Goal: Task Accomplishment & Management: Manage account settings

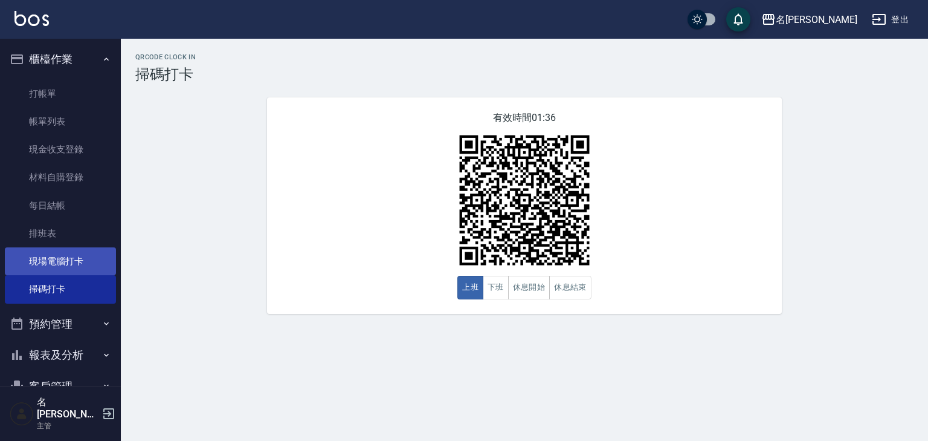
click at [85, 267] on link "現場電腦打卡" at bounding box center [60, 261] width 111 height 28
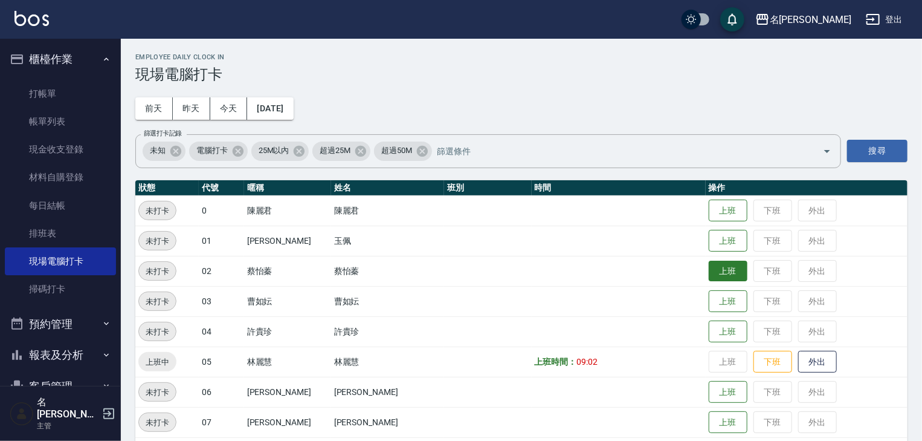
click at [709, 271] on button "上班" at bounding box center [728, 271] width 39 height 21
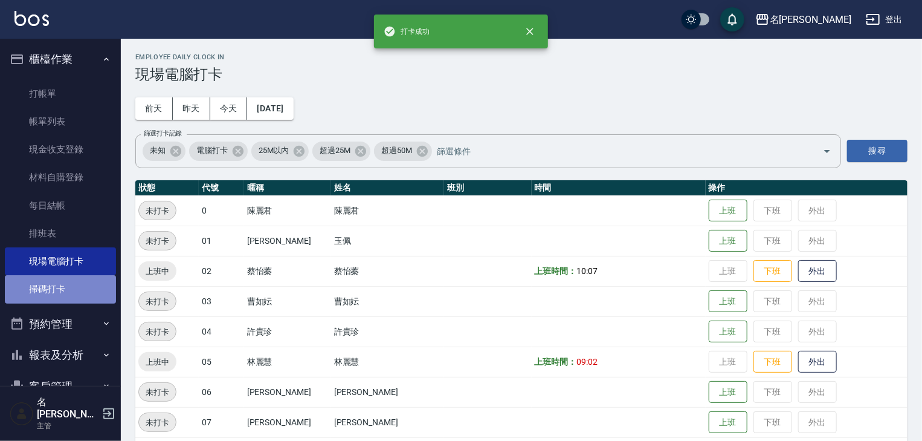
click at [85, 297] on link "掃碼打卡" at bounding box center [60, 289] width 111 height 28
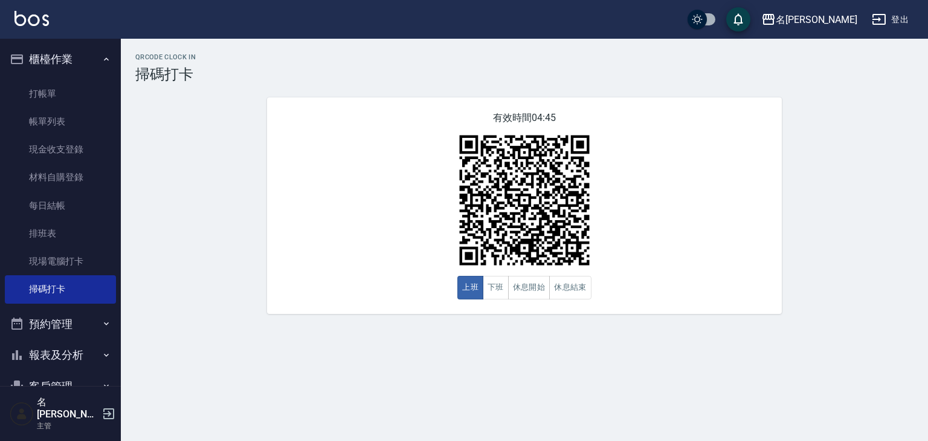
click at [36, 79] on ul "打帳單 帳單列表 現金收支登錄 材料自購登錄 每日結帳 排班表 現場電腦打卡 掃碼打卡" at bounding box center [60, 191] width 111 height 233
click at [50, 94] on link "打帳單" at bounding box center [60, 94] width 111 height 28
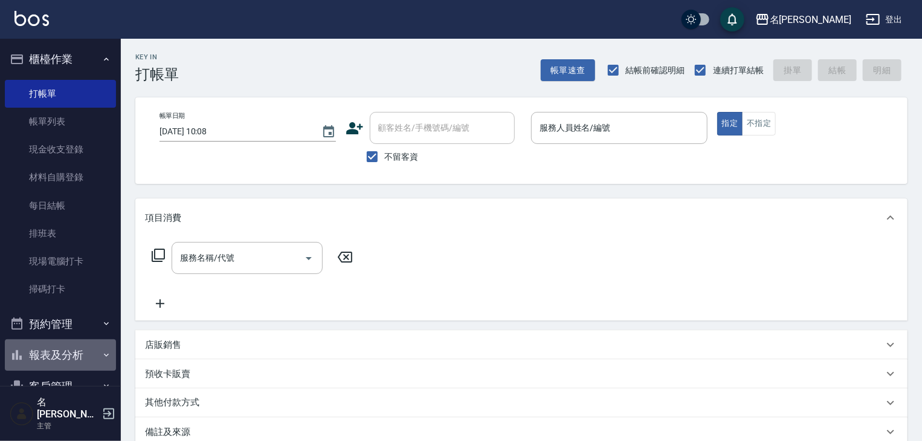
click at [63, 355] on button "報表及分析" at bounding box center [60, 354] width 111 height 31
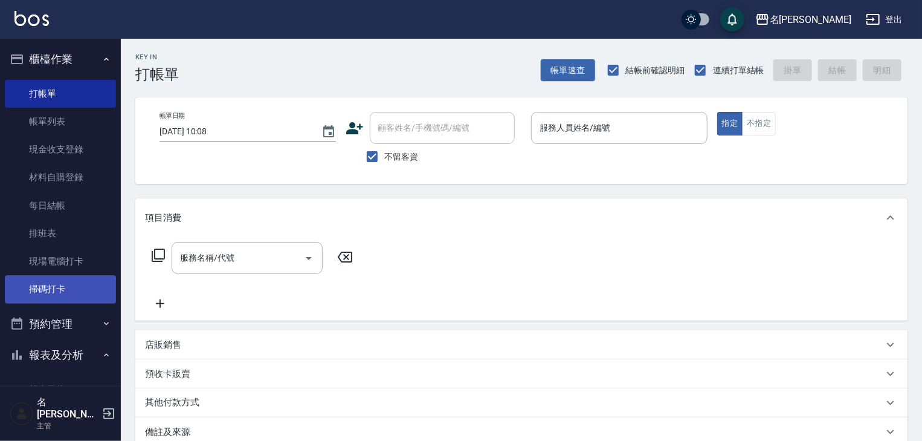
scroll to position [322, 0]
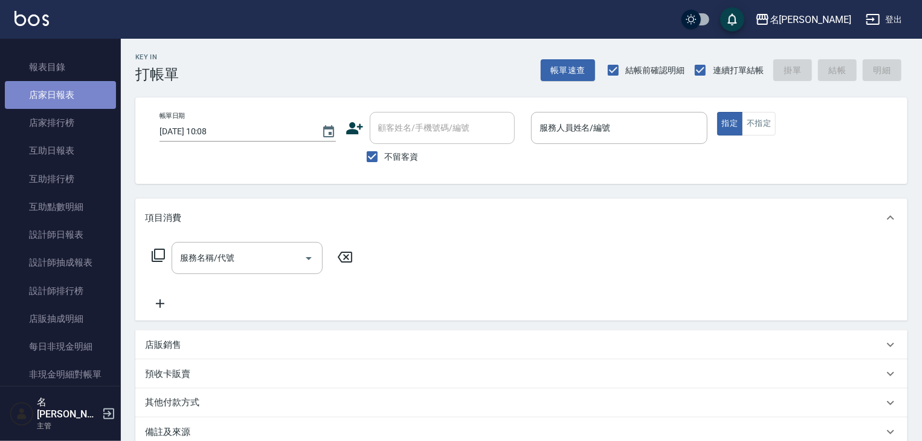
click at [81, 95] on link "店家日報表" at bounding box center [60, 95] width 111 height 28
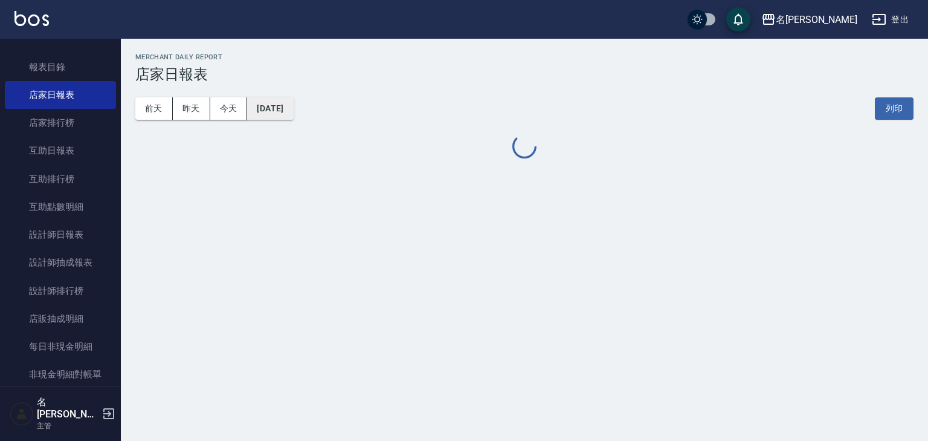
click at [293, 109] on button "[DATE]" at bounding box center [270, 108] width 46 height 22
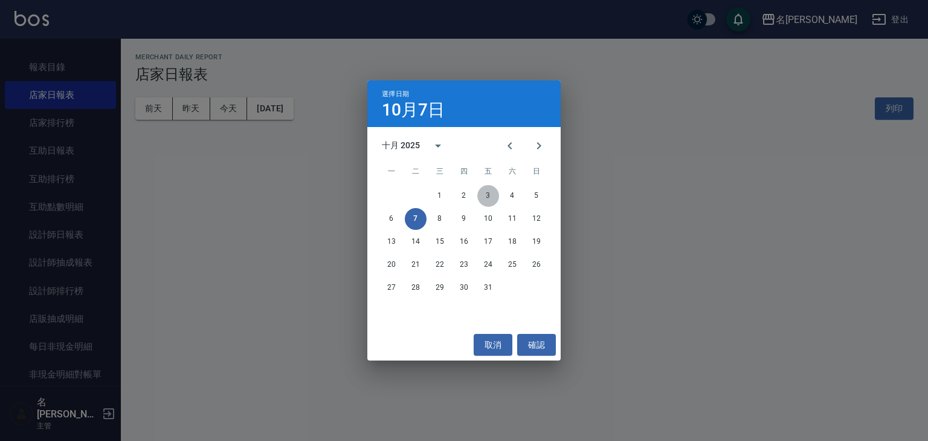
click at [485, 195] on button "3" at bounding box center [488, 196] width 22 height 22
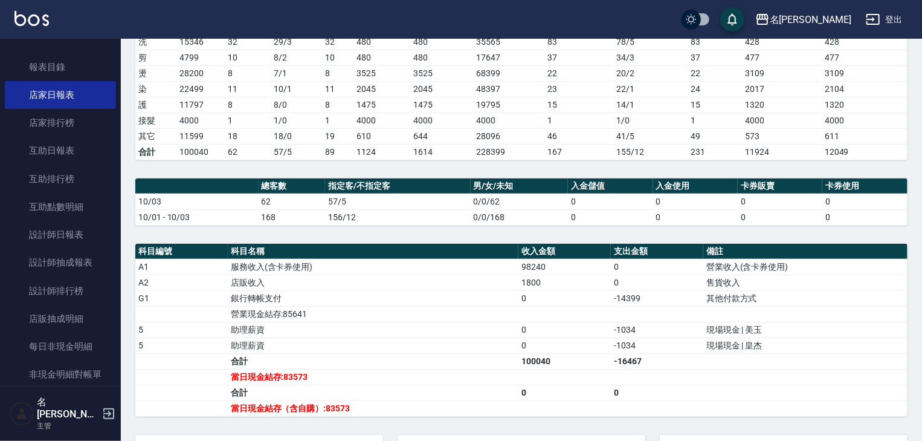
scroll to position [361, 0]
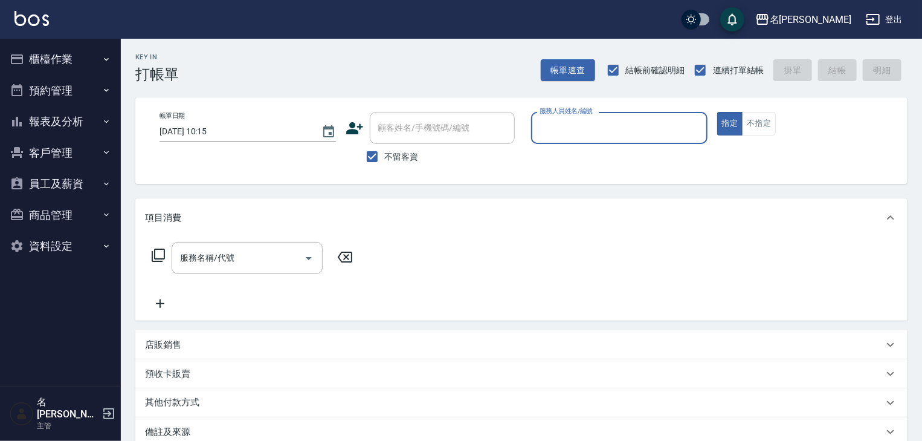
click at [107, 61] on icon "button" at bounding box center [107, 59] width 10 height 10
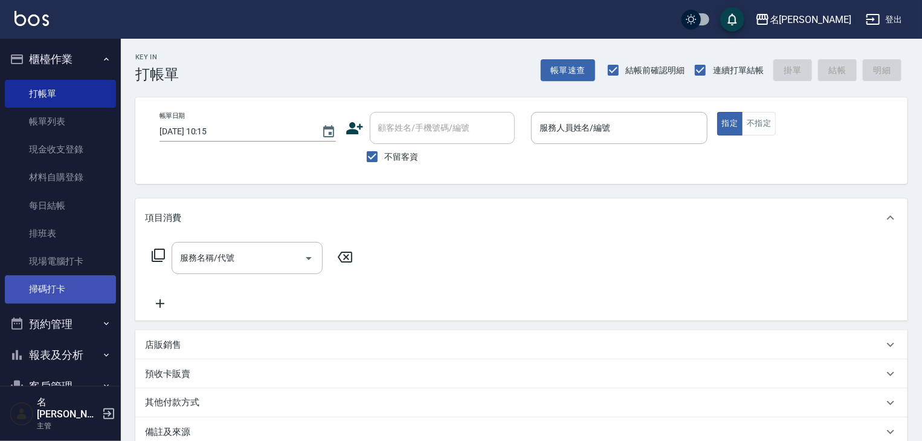
click at [59, 284] on link "掃碼打卡" at bounding box center [60, 289] width 111 height 28
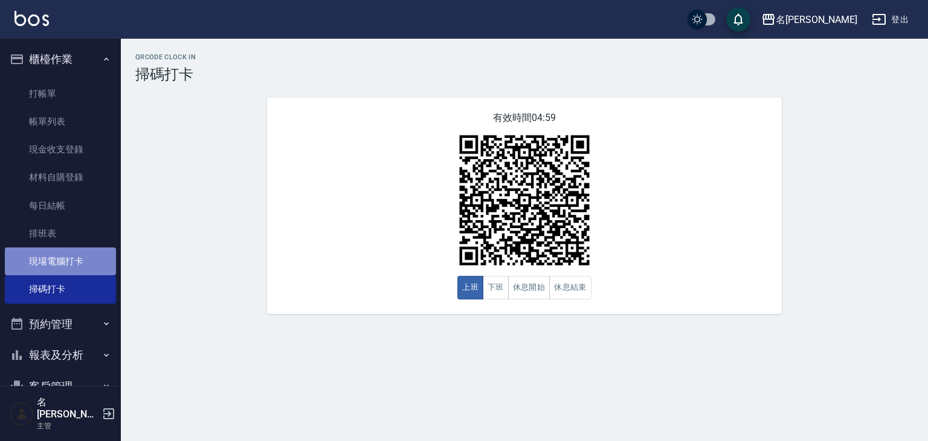
click at [65, 269] on link "現場電腦打卡" at bounding box center [60, 261] width 111 height 28
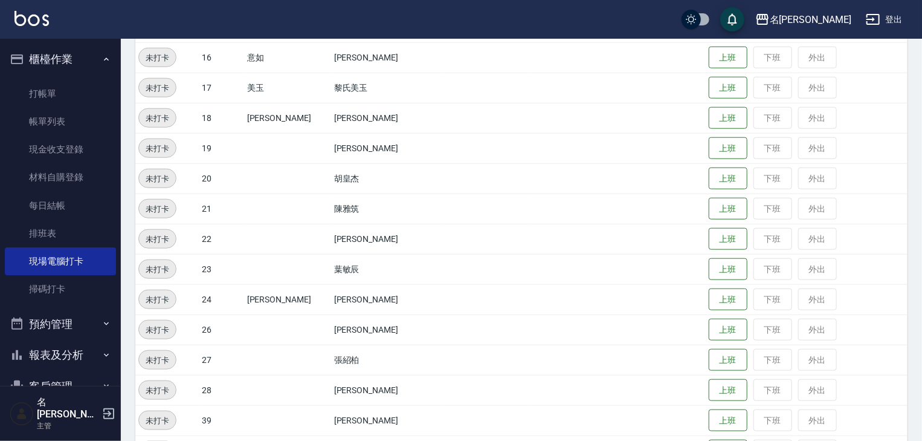
scroll to position [580, 0]
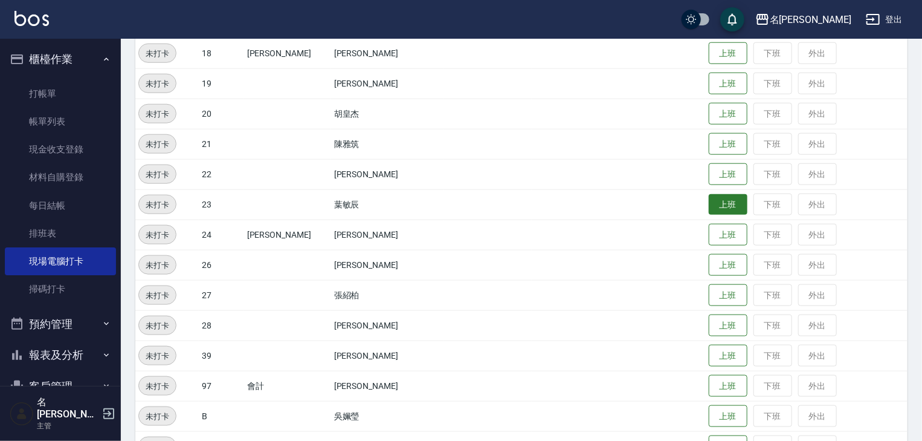
click at [723, 212] on button "上班" at bounding box center [728, 204] width 39 height 21
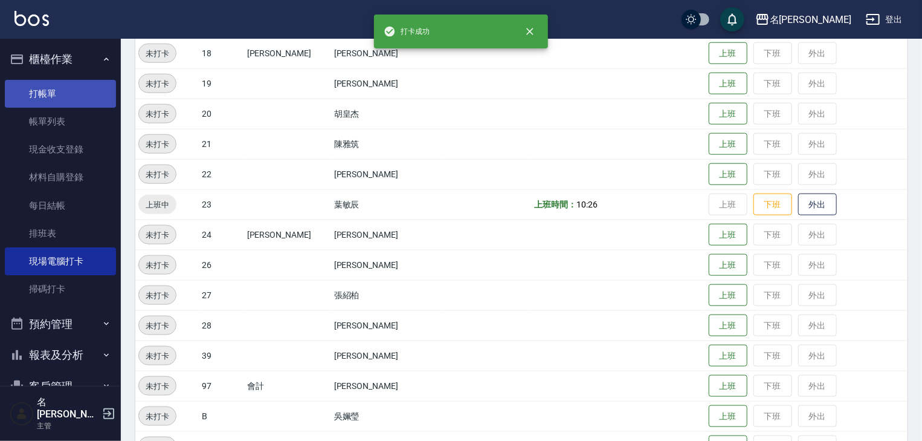
click at [48, 87] on link "打帳單" at bounding box center [60, 94] width 111 height 28
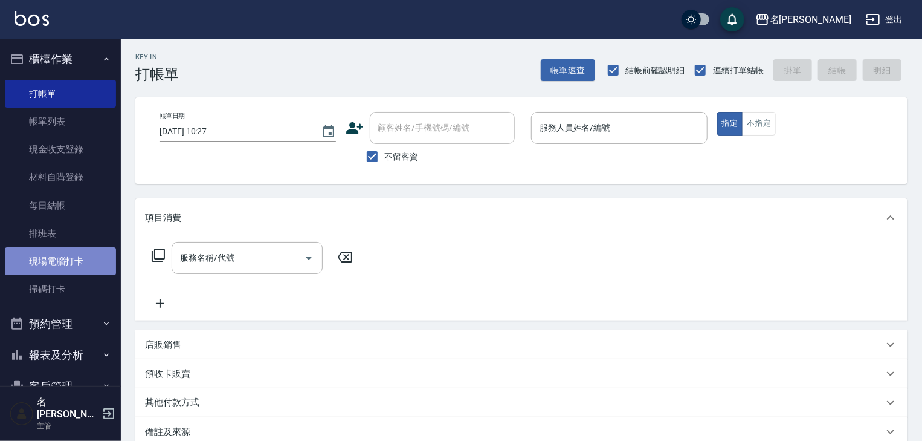
click at [74, 265] on link "現場電腦打卡" at bounding box center [60, 261] width 111 height 28
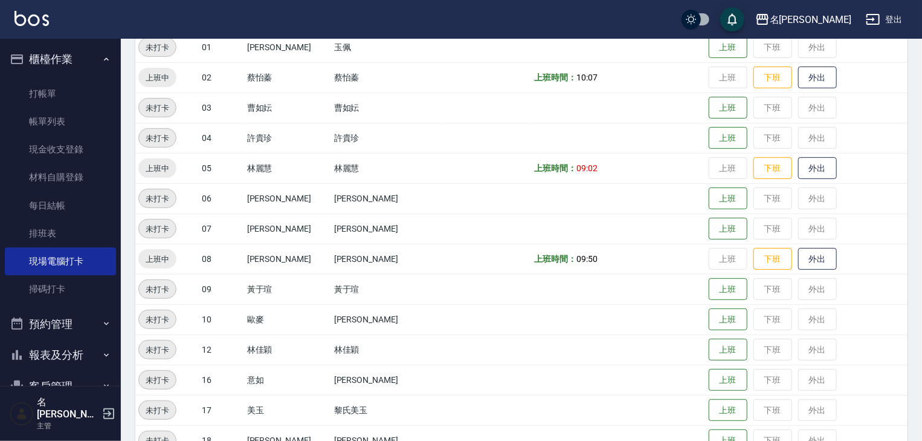
scroll to position [387, 0]
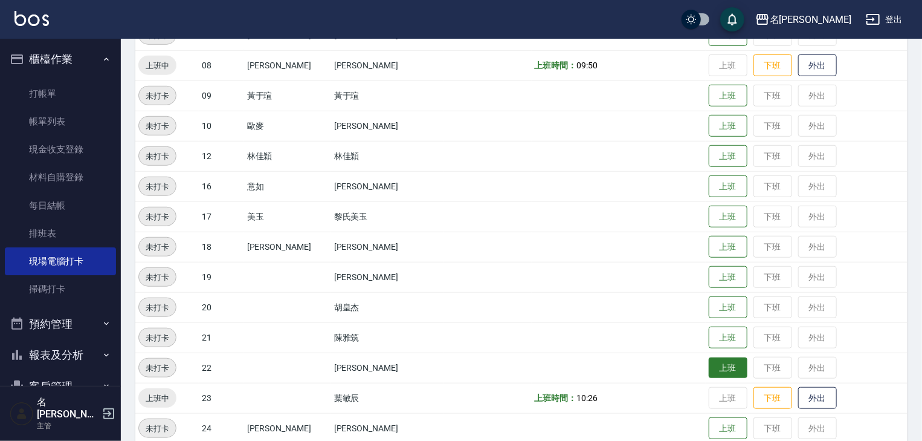
click at [711, 367] on button "上班" at bounding box center [728, 367] width 39 height 21
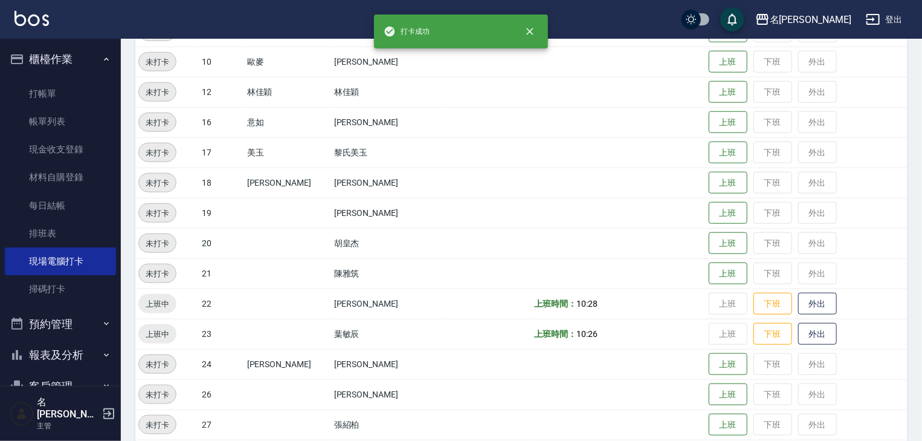
scroll to position [516, 0]
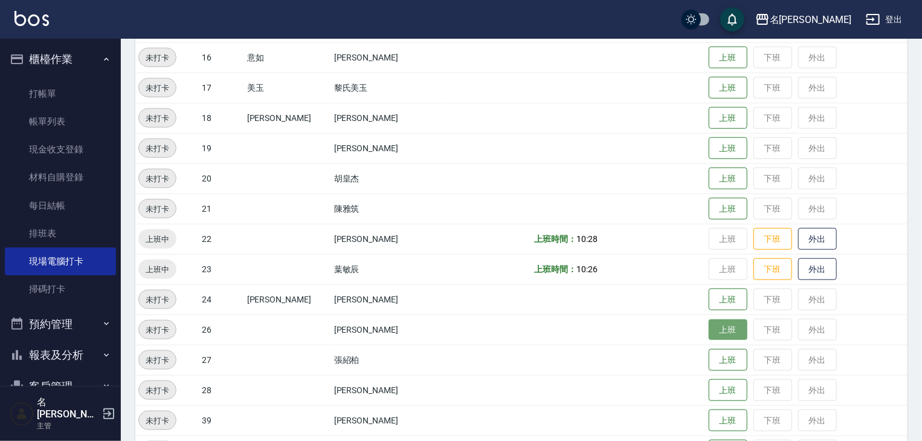
click at [709, 327] on button "上班" at bounding box center [728, 329] width 39 height 21
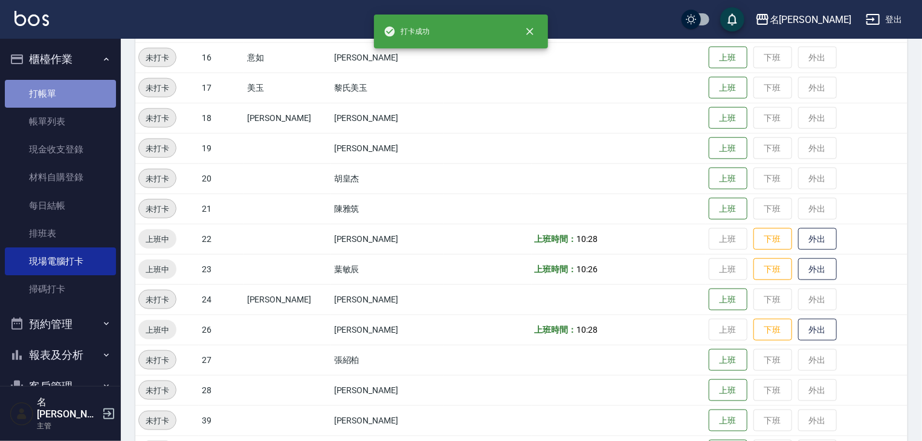
click at [87, 88] on link "打帳單" at bounding box center [60, 94] width 111 height 28
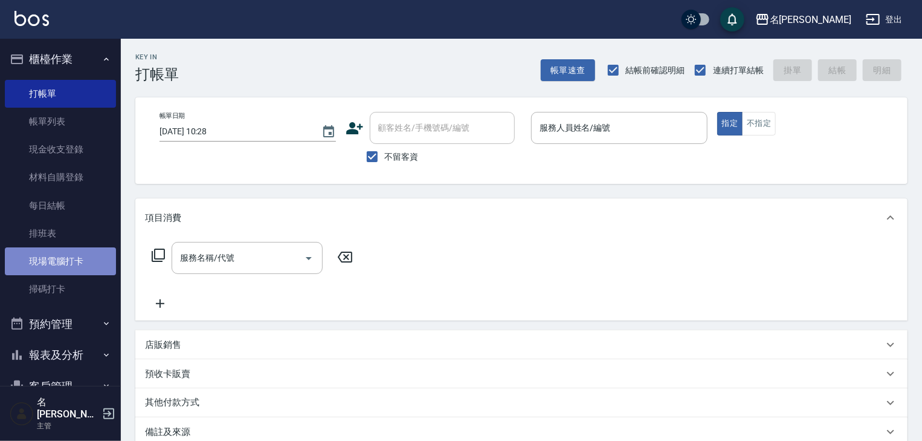
click at [66, 258] on link "現場電腦打卡" at bounding box center [60, 261] width 111 height 28
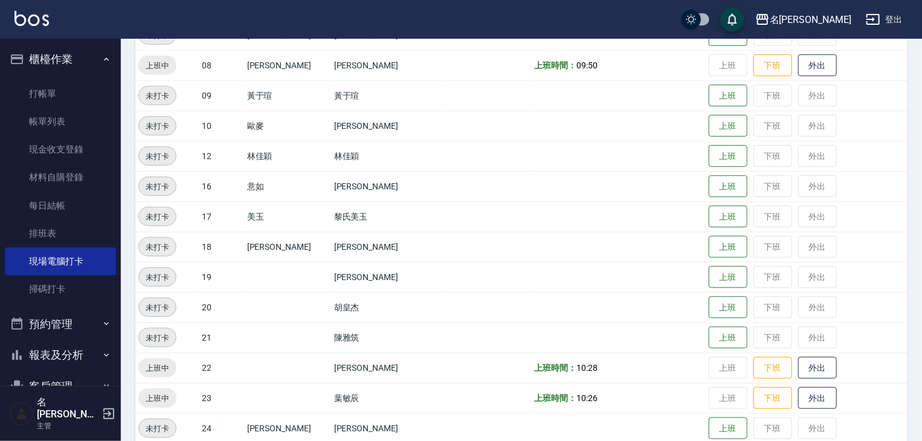
scroll to position [451, 0]
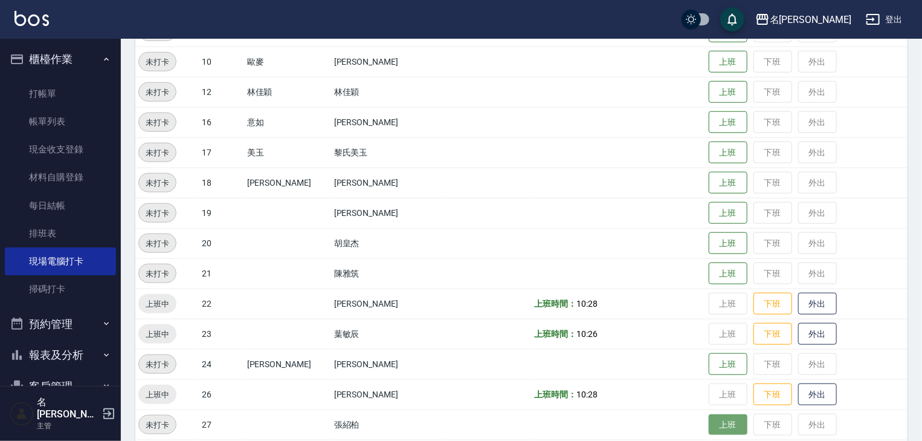
drag, startPoint x: 702, startPoint y: 423, endPoint x: 626, endPoint y: 426, distance: 76.2
click at [709, 422] on button "上班" at bounding box center [728, 424] width 39 height 21
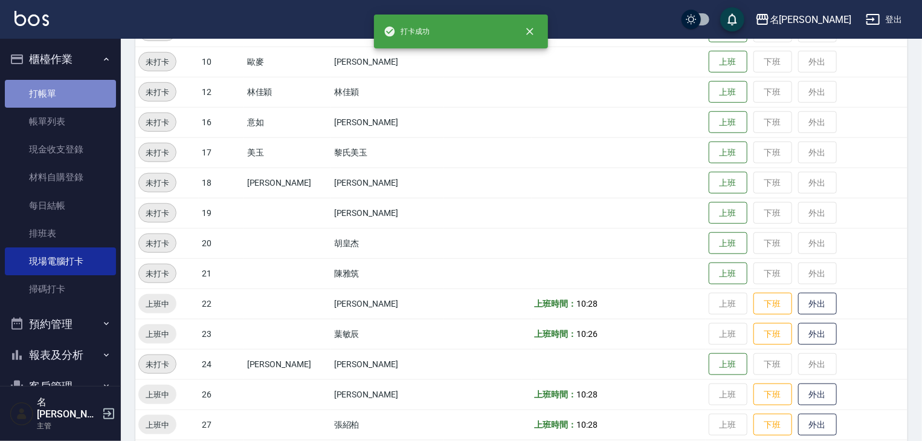
click at [60, 93] on link "打帳單" at bounding box center [60, 94] width 111 height 28
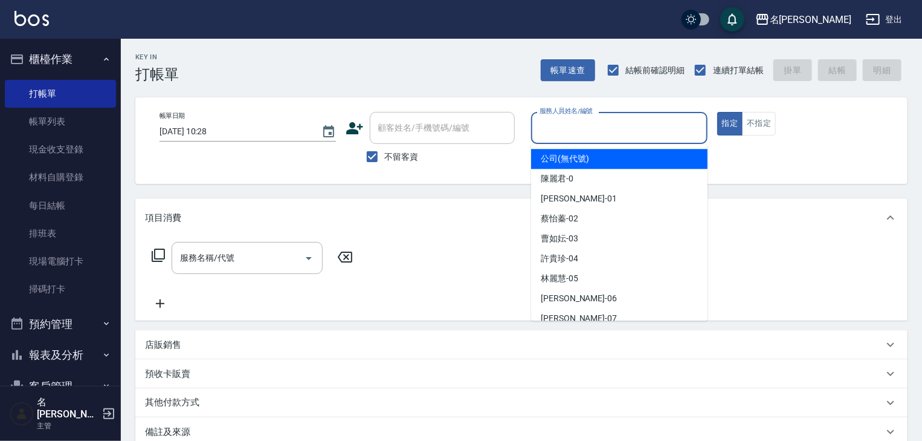
click at [631, 130] on input "服務人員姓名/編號" at bounding box center [620, 127] width 166 height 21
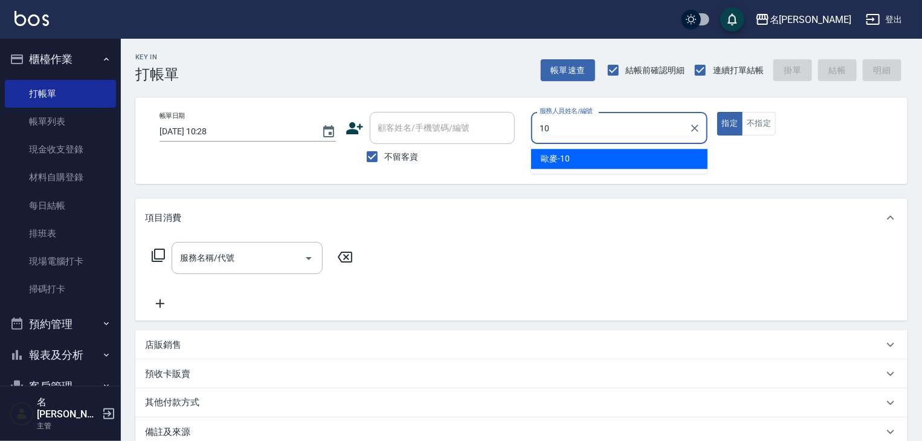
click at [617, 161] on div "歐麥 -10" at bounding box center [619, 159] width 176 height 20
type input "歐麥-10"
click at [255, 263] on input "服務名稱/代號" at bounding box center [238, 257] width 122 height 21
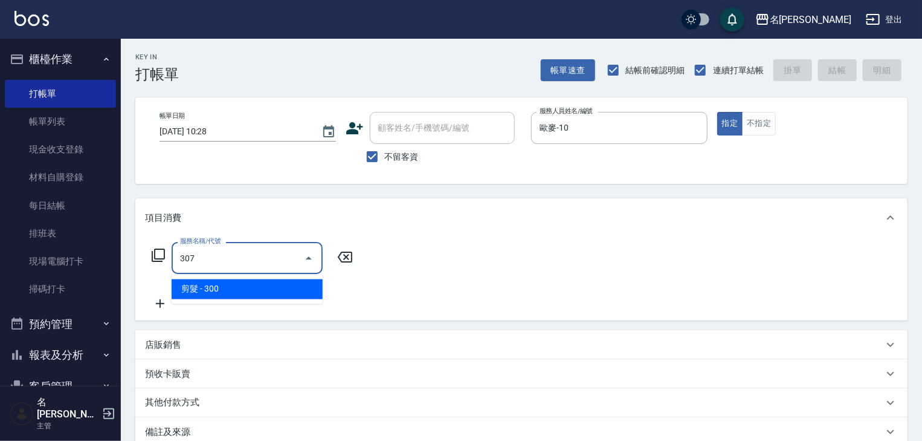
click at [277, 288] on span "剪髮 - 300" at bounding box center [247, 289] width 151 height 20
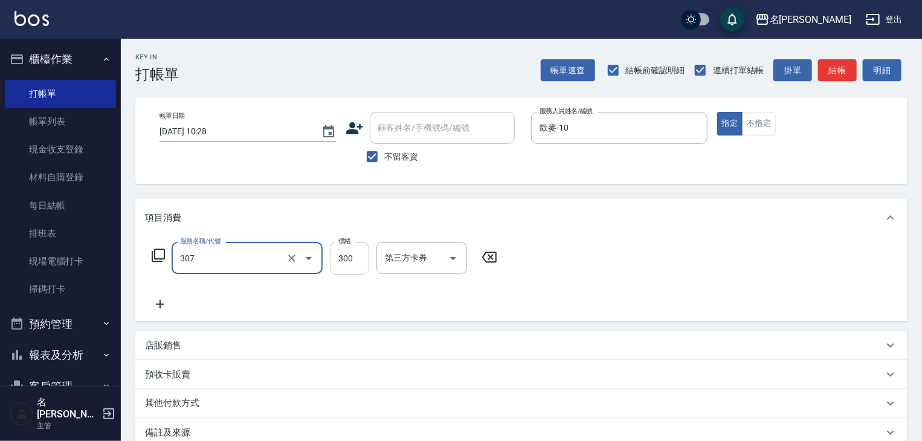
type input "剪髮(307)"
click at [347, 262] on input "300" at bounding box center [349, 258] width 39 height 33
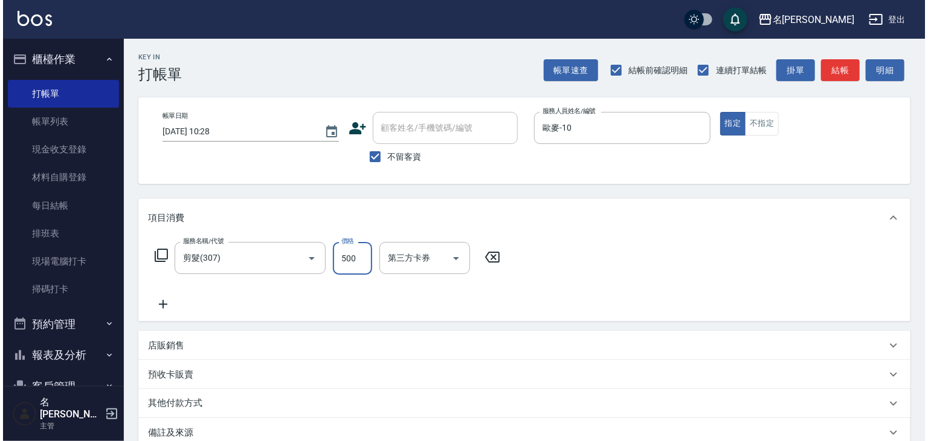
scroll to position [141, 0]
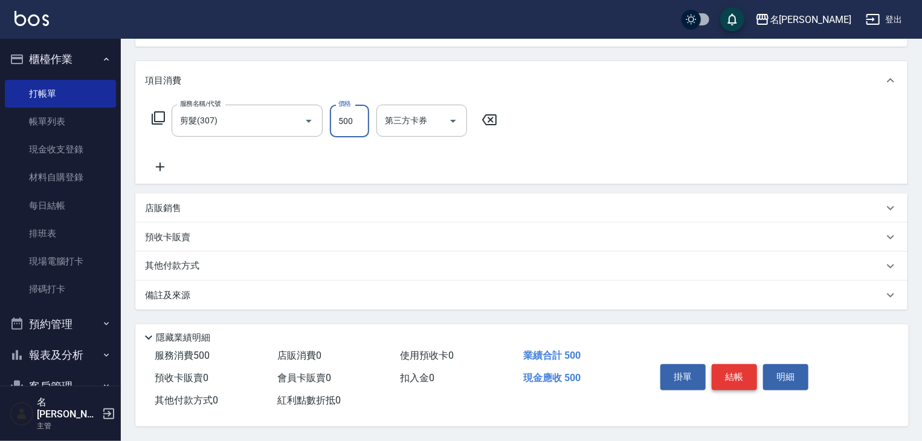
type input "500"
click at [720, 371] on button "結帳" at bounding box center [734, 376] width 45 height 25
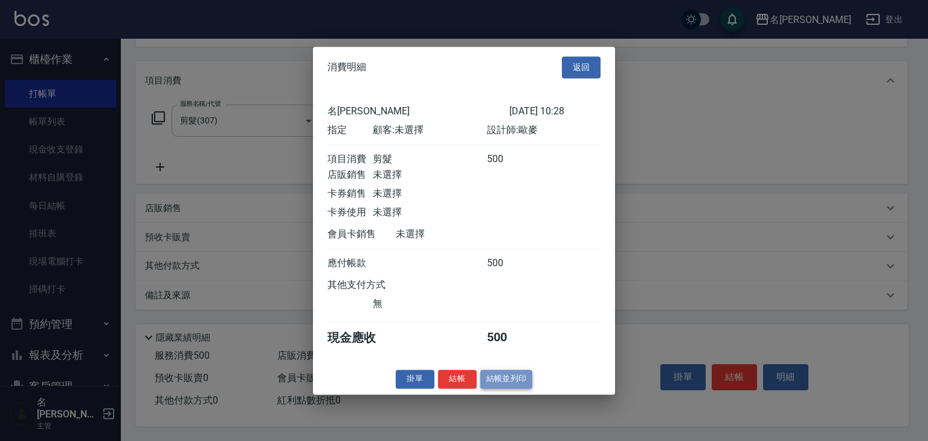
click at [528, 383] on button "結帳並列印" at bounding box center [507, 378] width 53 height 19
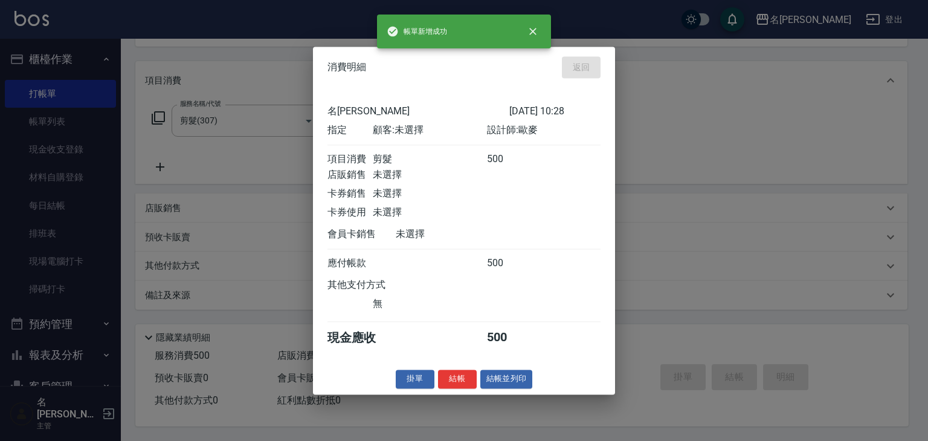
type input "2025/10/07 10:29"
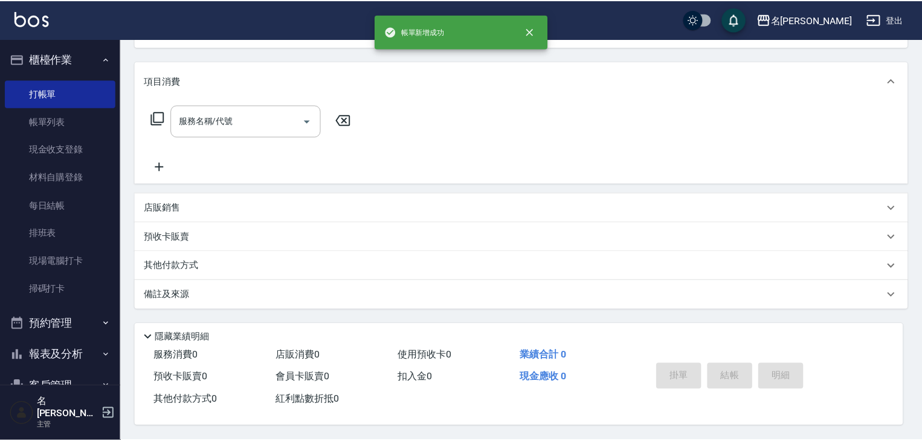
scroll to position [0, 0]
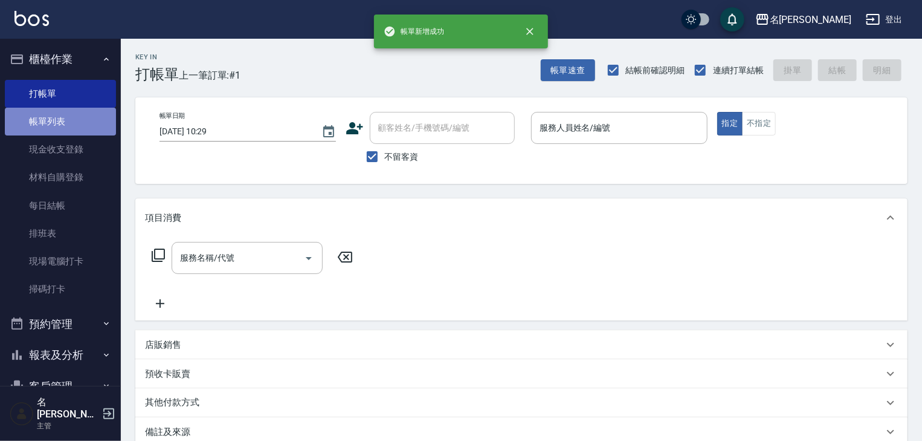
click at [77, 123] on link "帳單列表" at bounding box center [60, 122] width 111 height 28
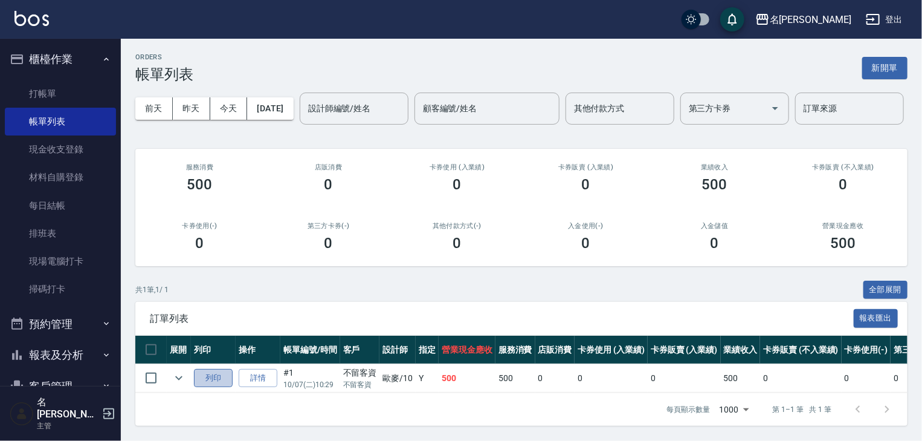
click at [213, 387] on button "列印" at bounding box center [213, 378] width 39 height 19
click at [46, 93] on link "打帳單" at bounding box center [60, 94] width 111 height 28
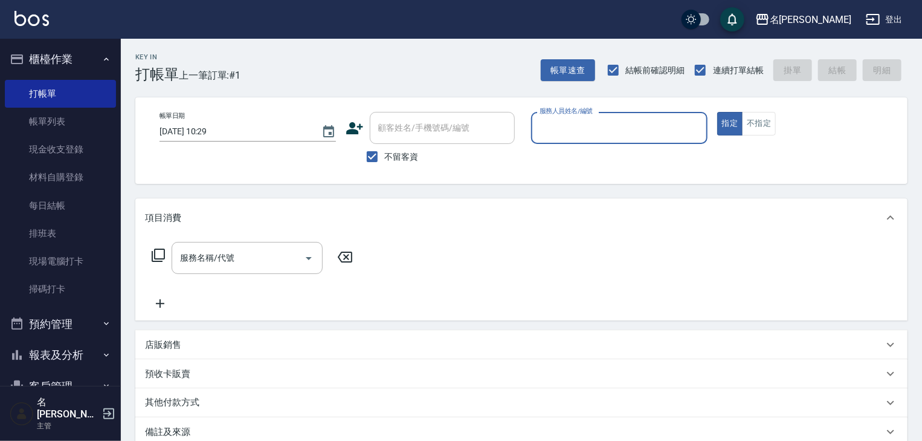
click at [582, 134] on input "服務人員姓名/編號" at bounding box center [620, 127] width 166 height 21
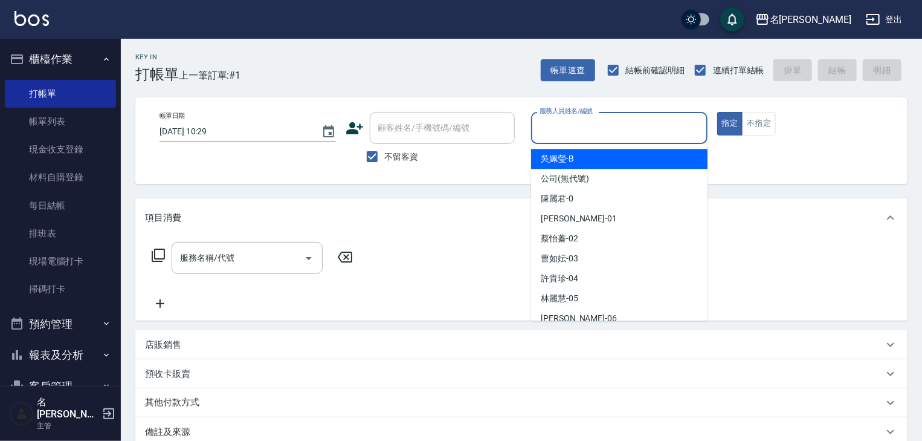
type input "ㄣ"
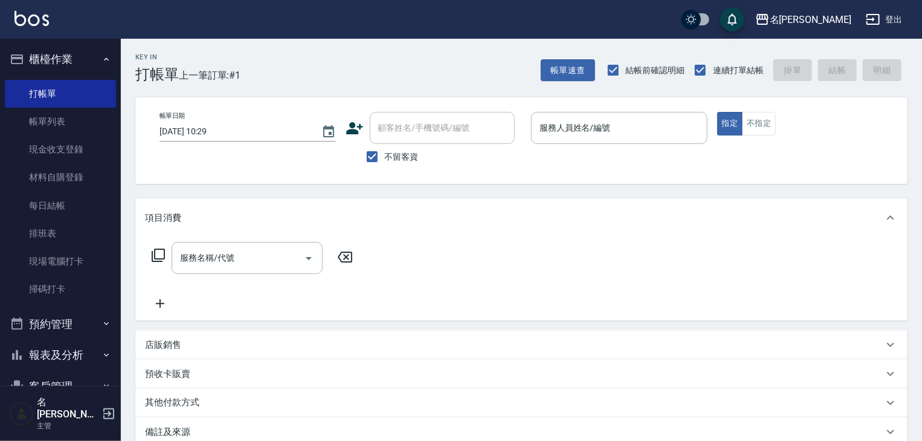
click at [535, 111] on div "帳單日期 2025/10/07 10:29 顧客姓名/手機號碼/編號 顧客姓名/手機號碼/編號 不留客資 服務人員姓名/編號 服務人員姓名/編號 指定 不指定" at bounding box center [521, 140] width 772 height 86
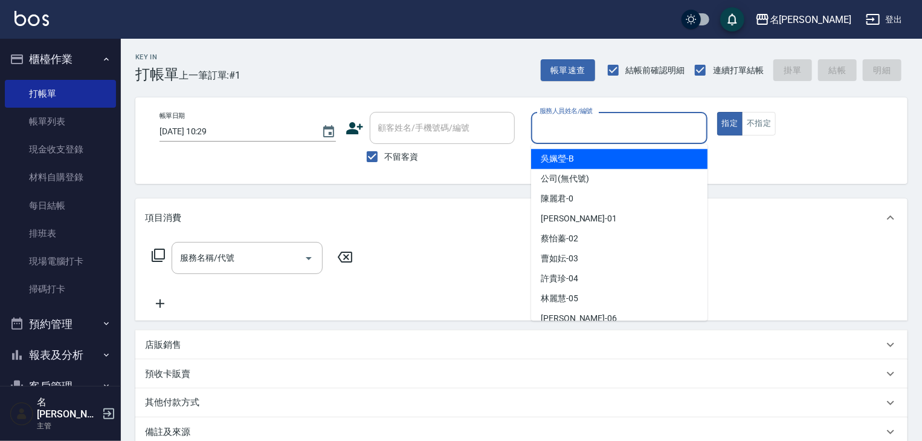
click at [546, 131] on input "服務人員姓名/編號" at bounding box center [620, 127] width 166 height 21
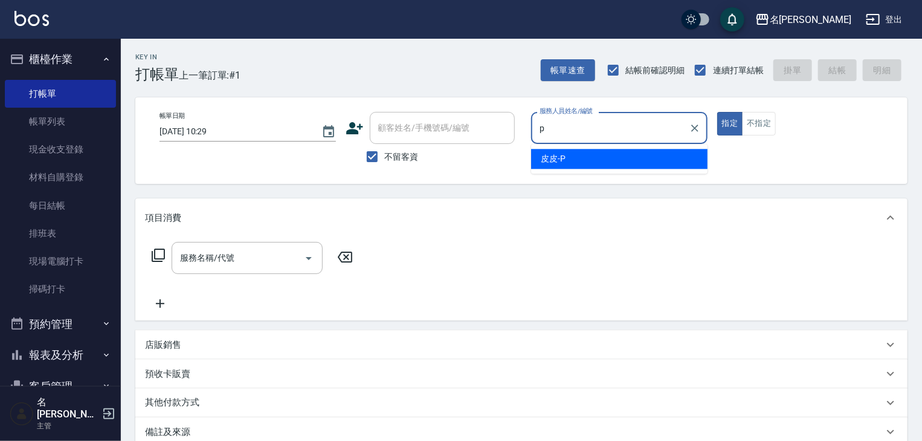
click at [565, 155] on span "皮皮 -P" at bounding box center [553, 158] width 25 height 13
click at [244, 271] on div "服務名稱/代號" at bounding box center [247, 258] width 151 height 32
type input "皮皮-P"
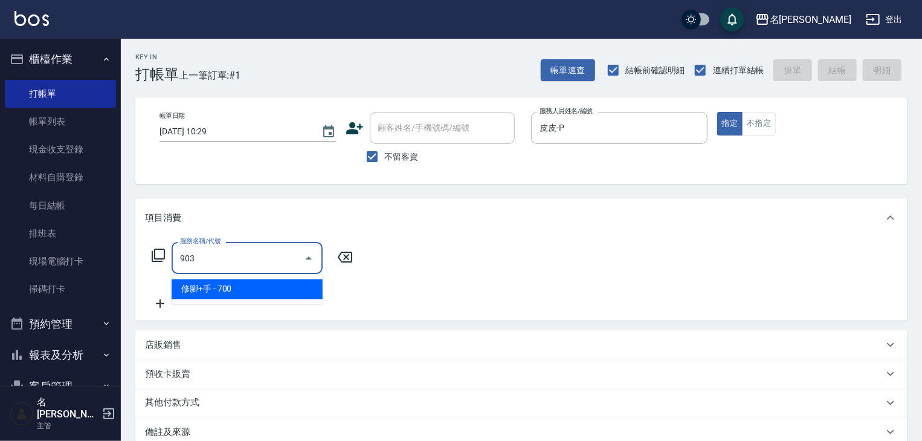
click at [319, 290] on span "修腳+手 - 700" at bounding box center [247, 289] width 151 height 20
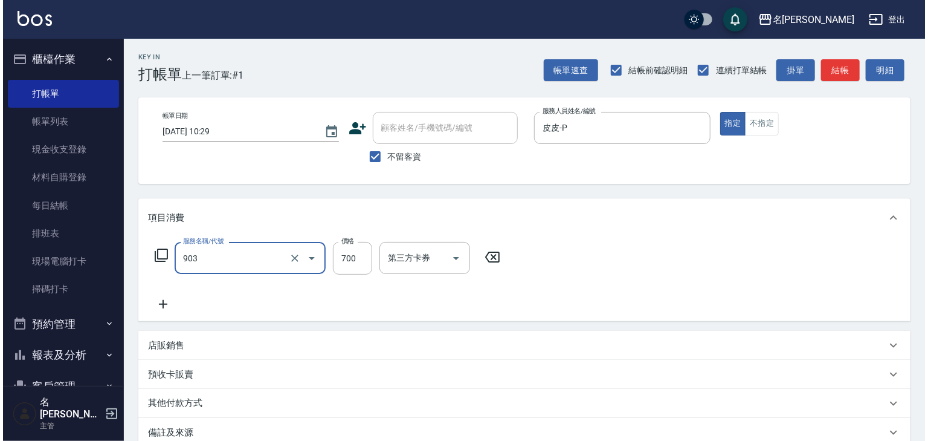
scroll to position [141, 0]
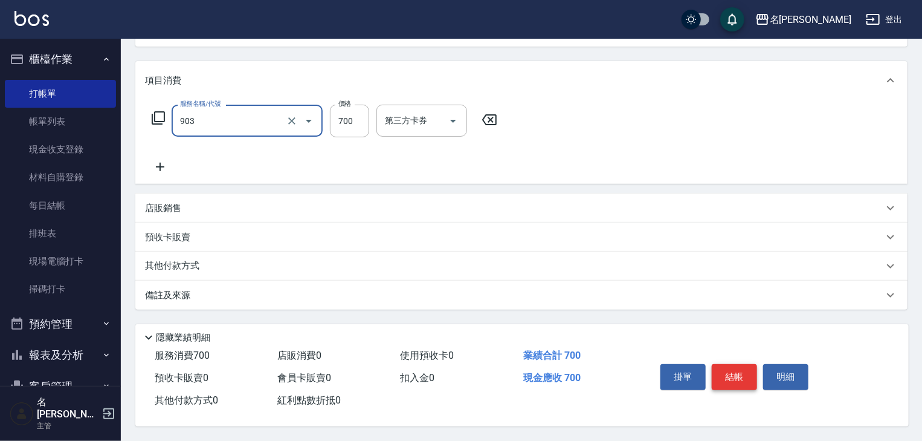
type input "修腳+手(903)"
click at [733, 372] on button "結帳" at bounding box center [734, 376] width 45 height 25
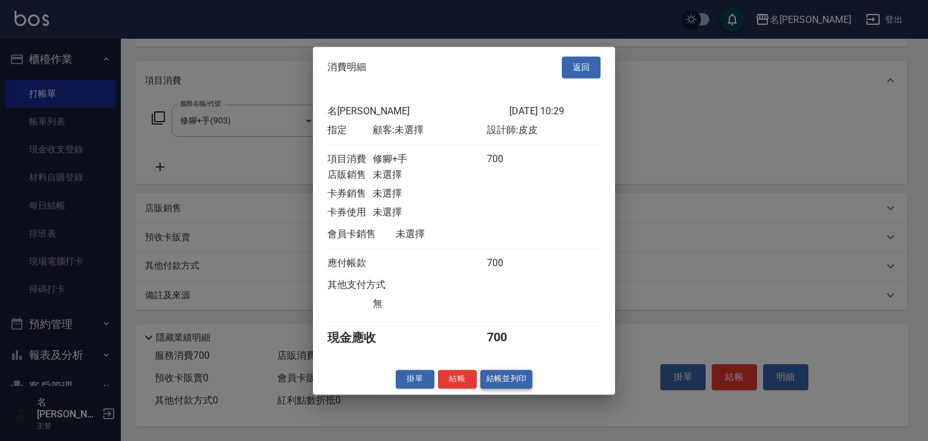
click at [525, 387] on button "結帳並列印" at bounding box center [507, 378] width 53 height 19
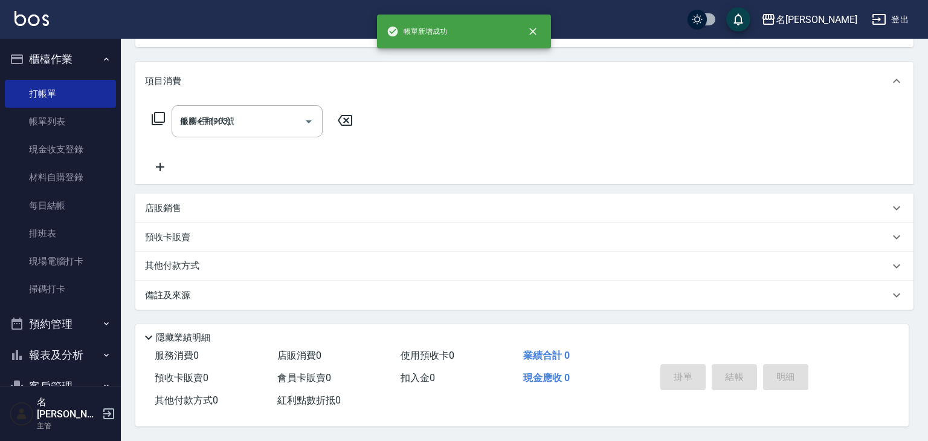
type input "2025/10/07 10:30"
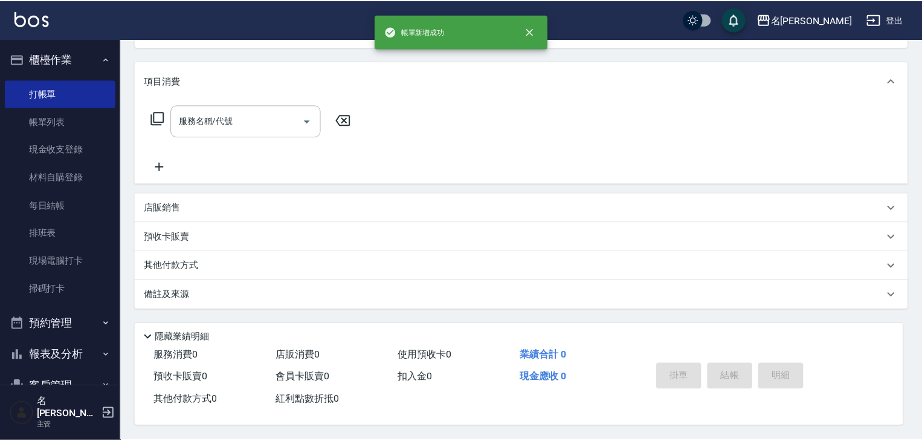
scroll to position [0, 0]
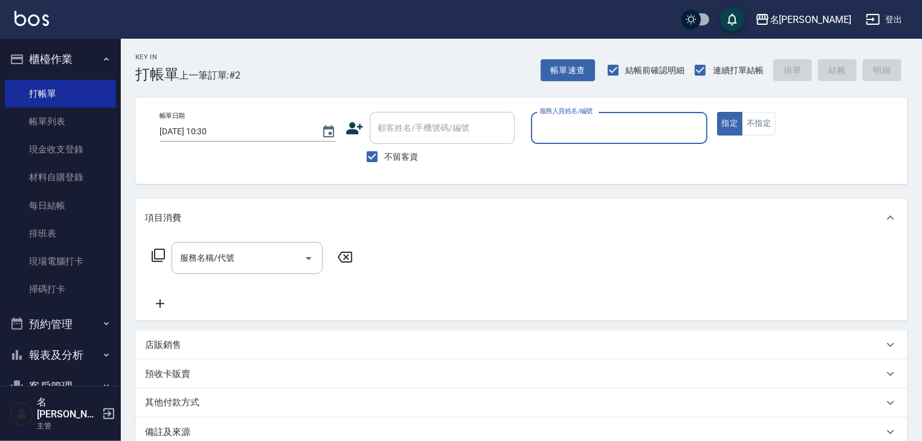
click at [568, 114] on label "服務人員姓名/編號" at bounding box center [566, 110] width 53 height 9
click at [568, 117] on input "服務人員姓名/編號" at bounding box center [620, 127] width 166 height 21
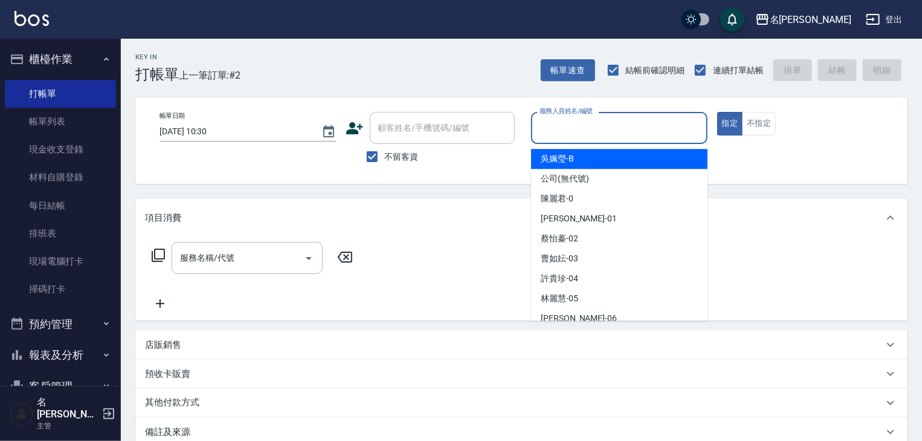
click at [554, 125] on input "服務人員姓名/編號" at bounding box center [620, 127] width 166 height 21
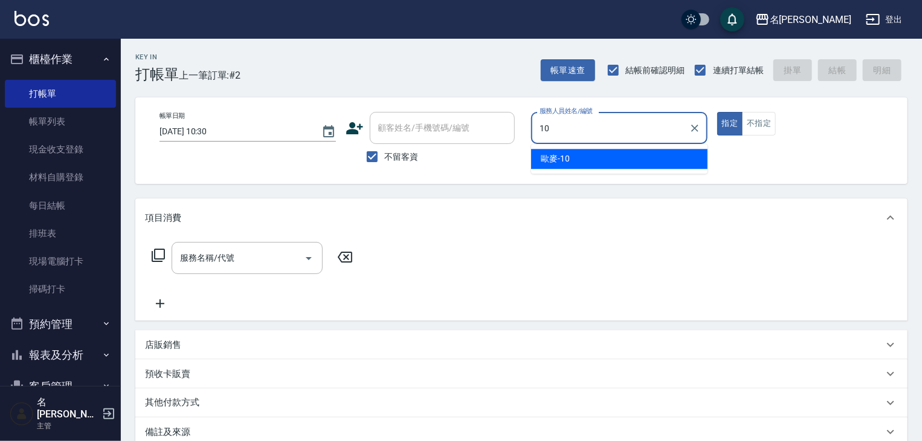
click at [537, 147] on ul "歐麥 -10" at bounding box center [619, 159] width 176 height 30
click at [566, 163] on span "歐麥 -10" at bounding box center [555, 158] width 29 height 13
type input "歐麥-10"
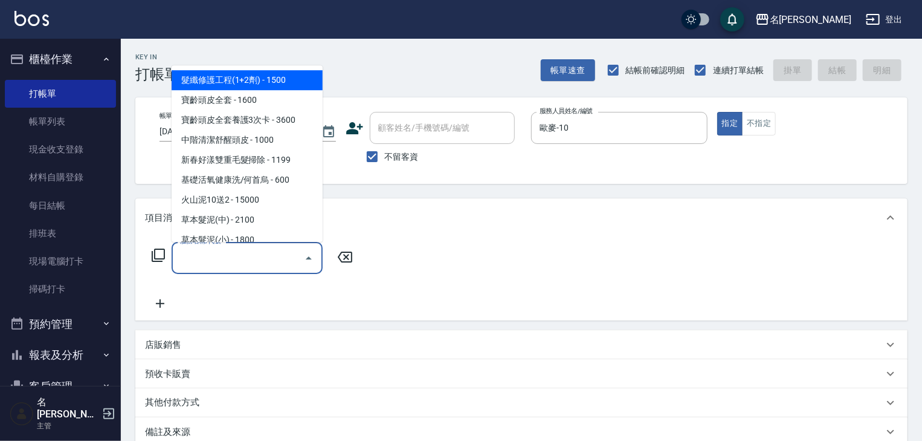
click at [210, 252] on input "服務名稱/代號" at bounding box center [238, 257] width 122 height 21
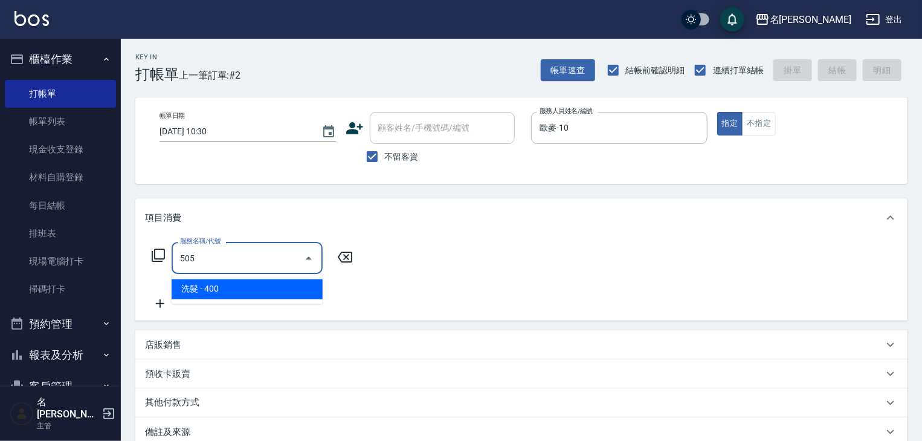
click at [236, 289] on span "洗髮 - 400" at bounding box center [247, 289] width 151 height 20
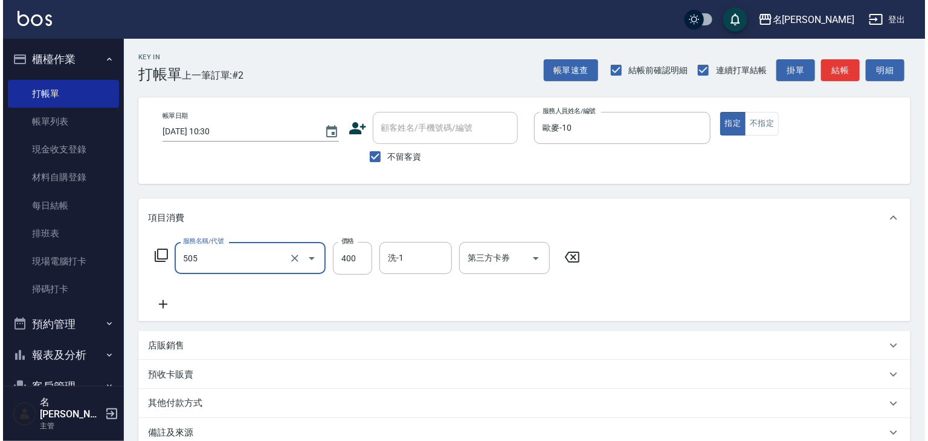
scroll to position [141, 0]
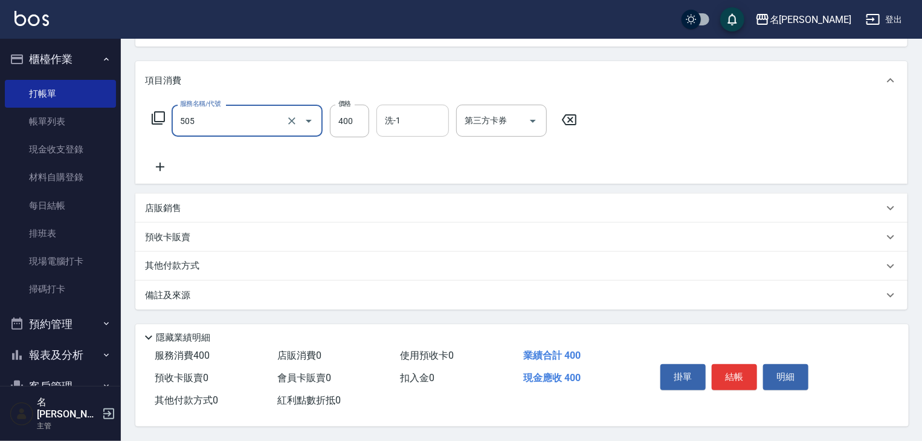
type input "洗髮(505)"
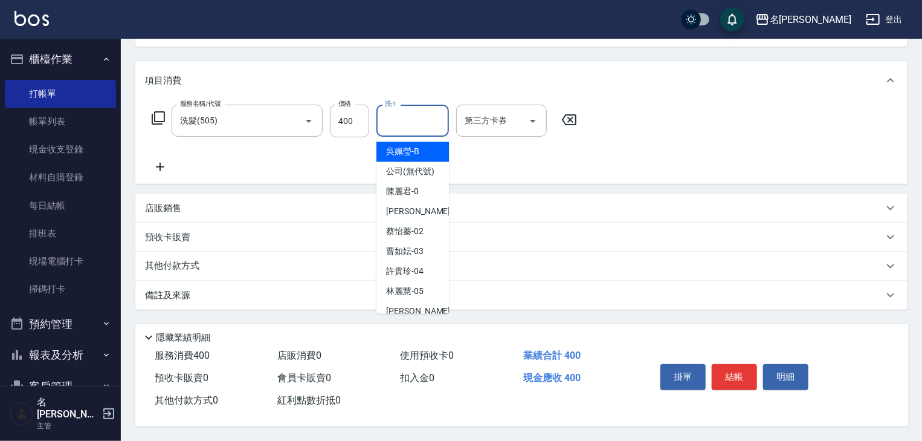
click at [420, 123] on input "洗-1" at bounding box center [413, 120] width 62 height 21
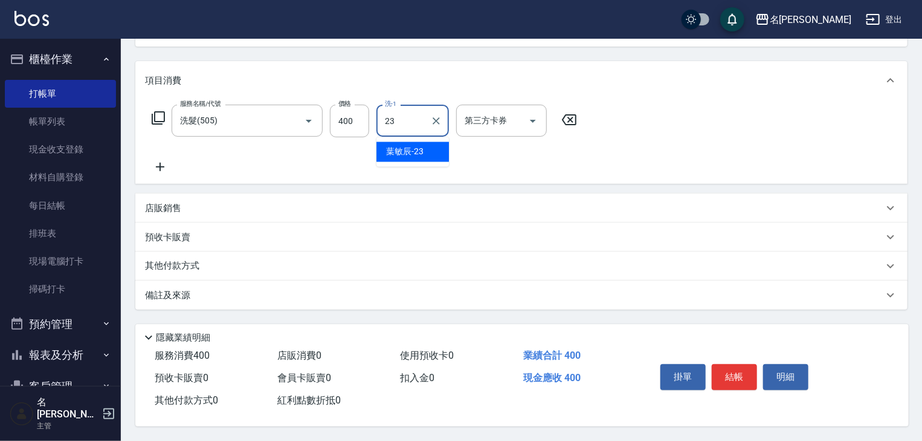
click at [432, 153] on div "葉敏辰 -23" at bounding box center [413, 152] width 73 height 20
type input "葉敏辰-23"
click at [740, 380] on button "結帳" at bounding box center [734, 376] width 45 height 25
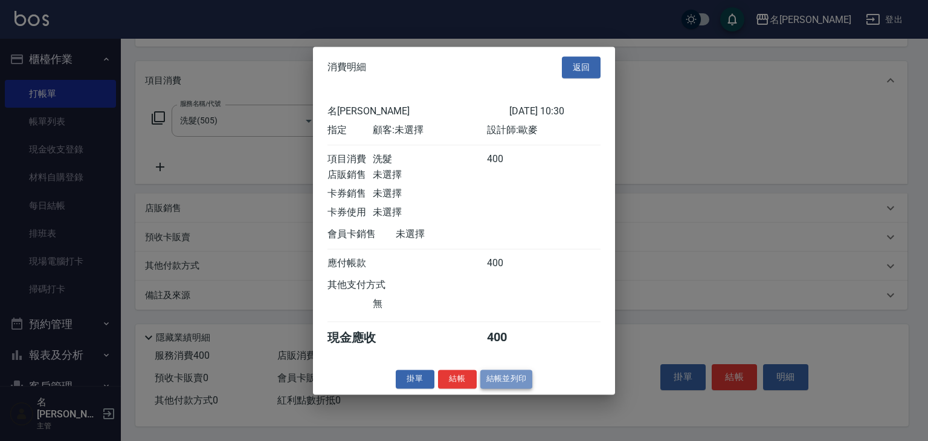
click at [508, 377] on button "結帳並列印" at bounding box center [507, 378] width 53 height 19
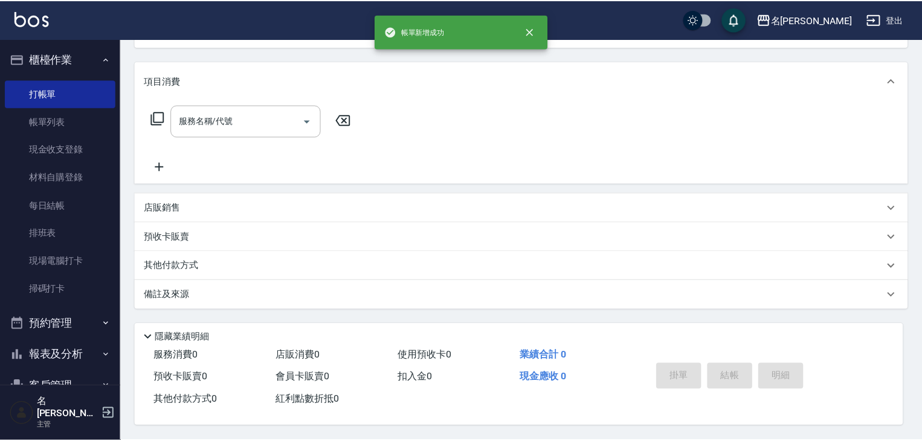
scroll to position [0, 0]
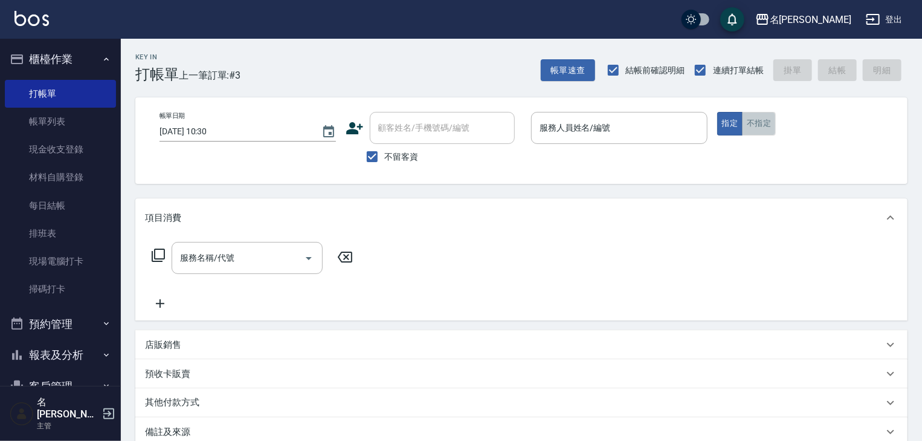
click at [762, 118] on button "不指定" at bounding box center [759, 124] width 34 height 24
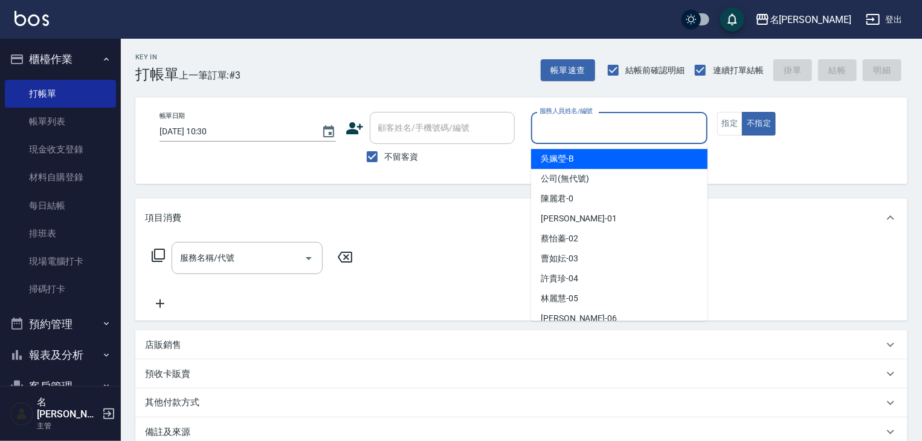
click at [611, 137] on input "服務人員姓名/編號" at bounding box center [620, 127] width 166 height 21
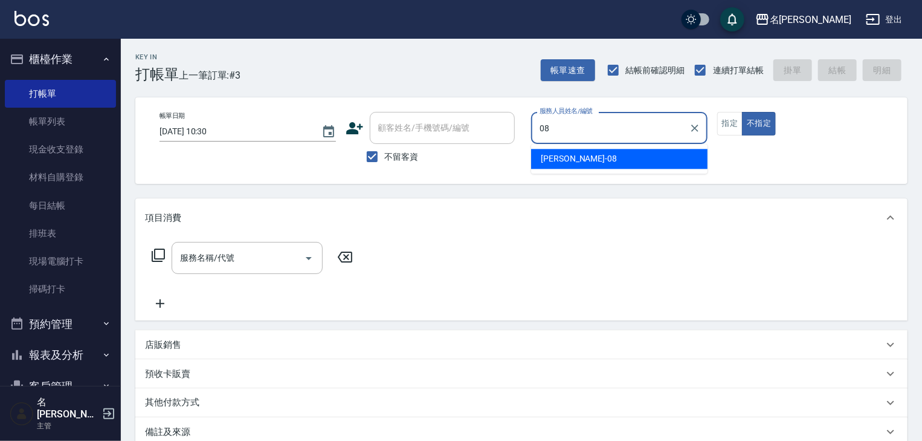
click at [601, 157] on div "[PERSON_NAME] -08" at bounding box center [619, 159] width 176 height 20
type input "[PERSON_NAME]-08"
click at [239, 258] on input "服務名稱/代號" at bounding box center [238, 257] width 122 height 21
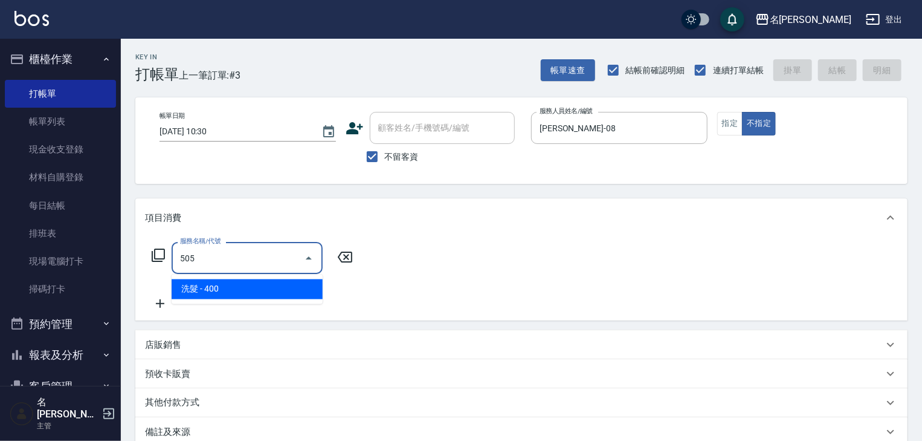
click at [256, 295] on span "洗髮 - 400" at bounding box center [247, 289] width 151 height 20
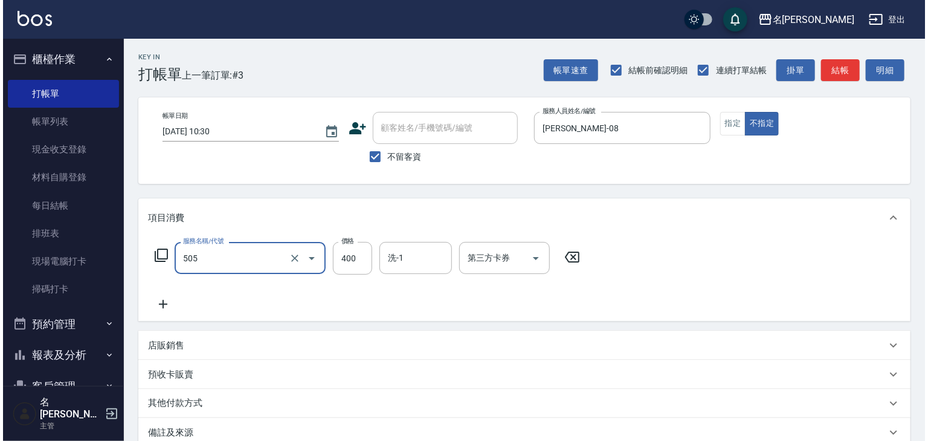
scroll to position [141, 0]
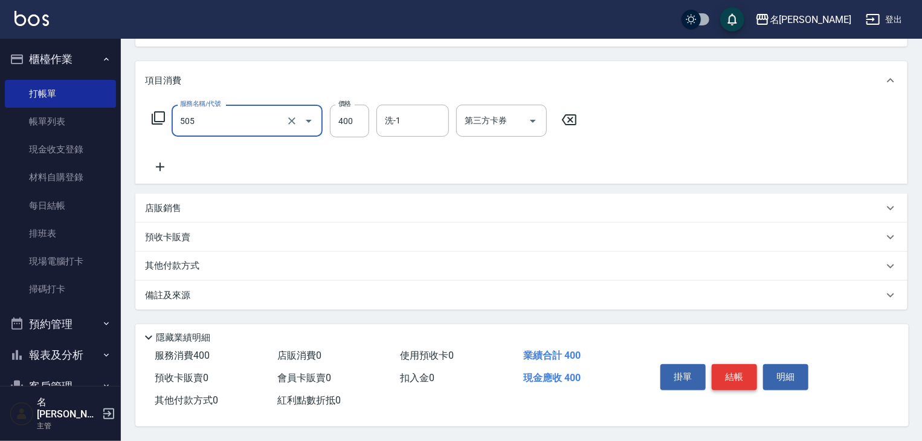
type input "洗髮(505)"
click at [736, 375] on button "結帳" at bounding box center [734, 376] width 45 height 25
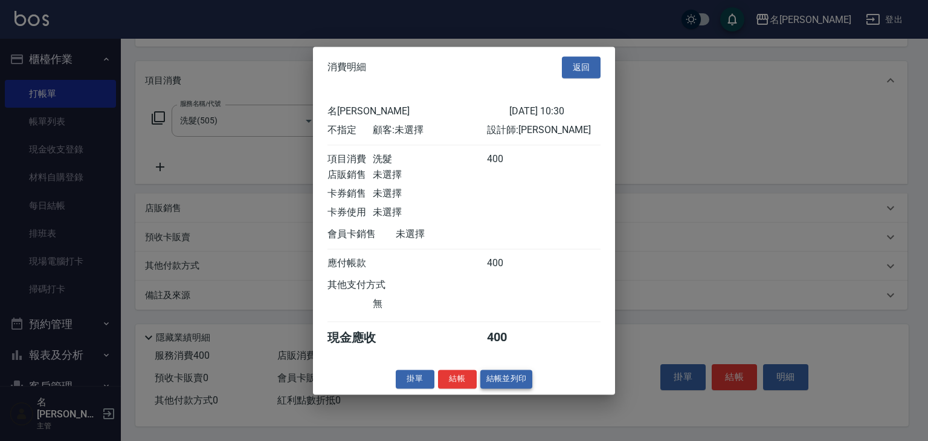
click at [514, 383] on button "結帳並列印" at bounding box center [507, 378] width 53 height 19
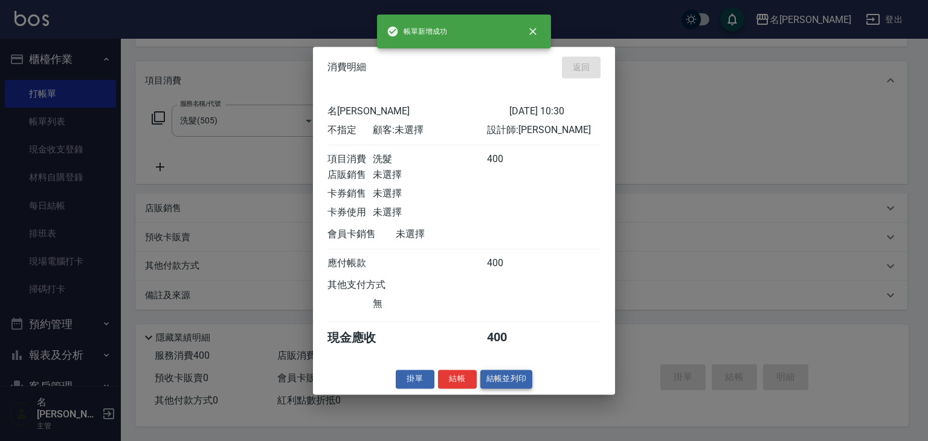
type input "2025/10/07 10:34"
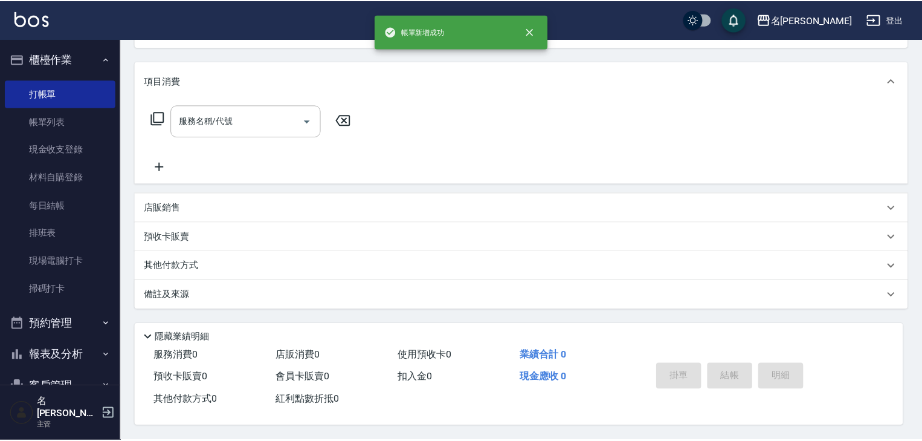
scroll to position [0, 0]
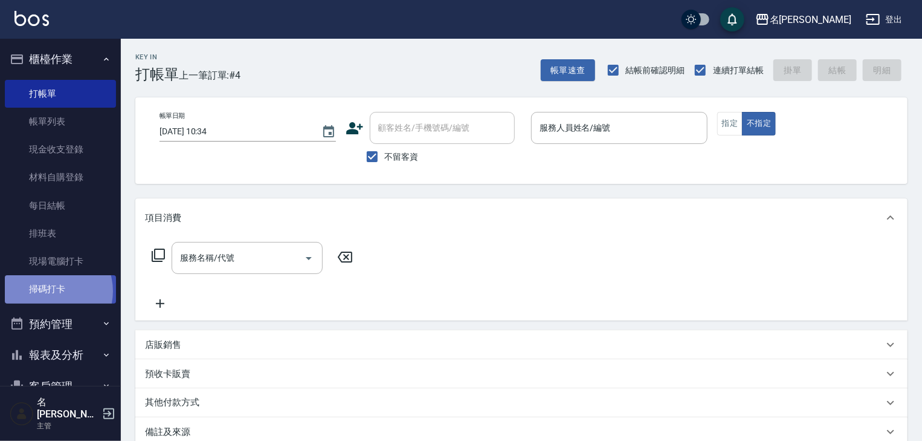
click at [50, 290] on link "掃碼打卡" at bounding box center [60, 289] width 111 height 28
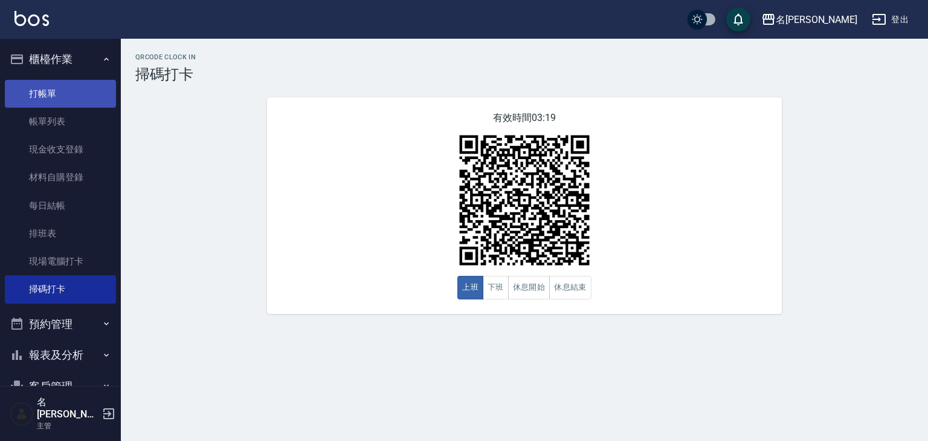
click at [70, 89] on link "打帳單" at bounding box center [60, 94] width 111 height 28
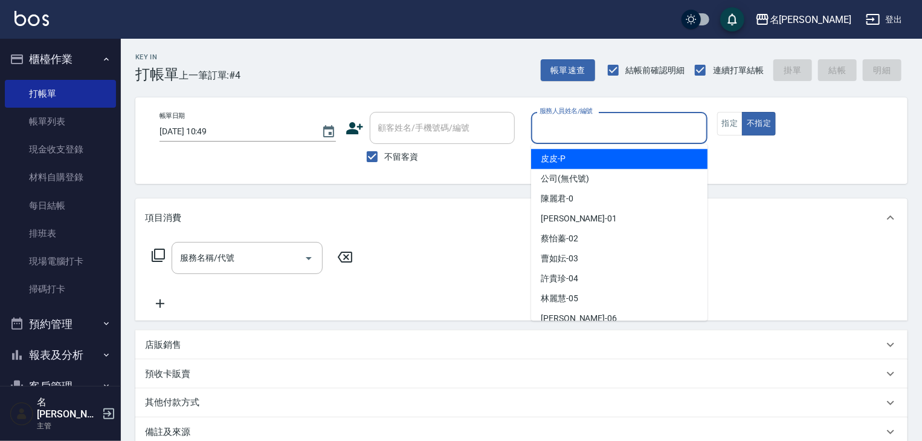
click at [576, 133] on input "服務人員姓名/編號" at bounding box center [620, 127] width 166 height 21
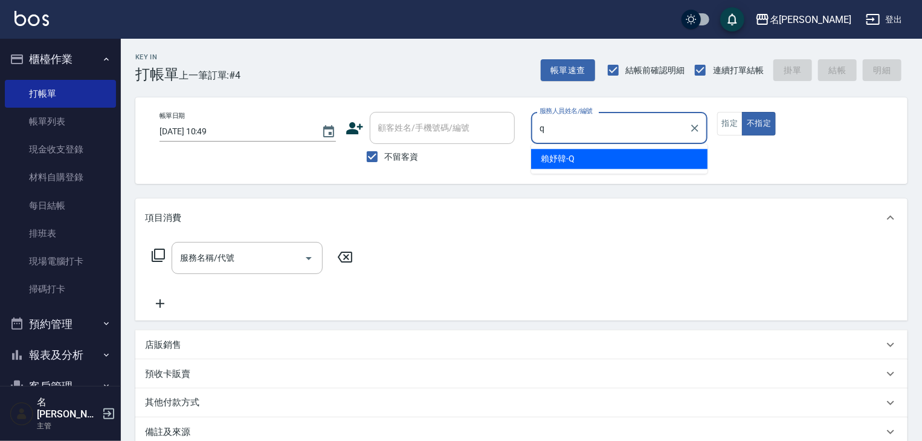
click at [573, 159] on span "賴妤韓 -Q" at bounding box center [558, 158] width 34 height 13
type input "賴妤韓-Q"
click at [257, 266] on input "服務名稱/代號" at bounding box center [238, 257] width 122 height 21
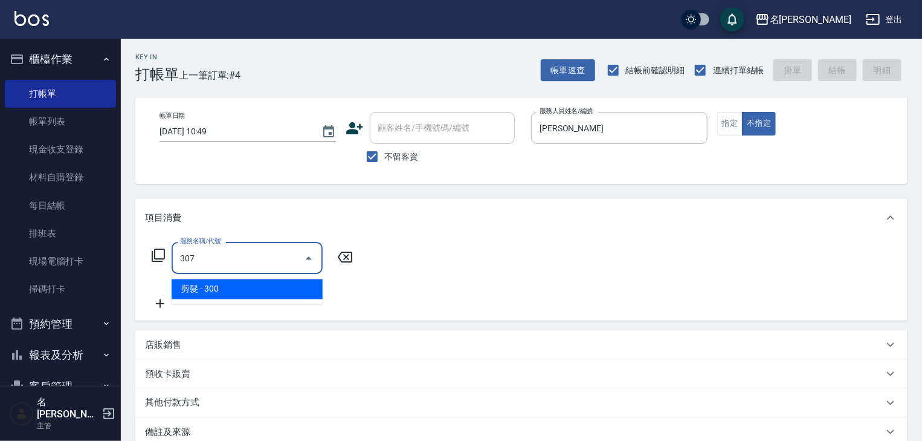
click at [287, 290] on span "剪髮 - 300" at bounding box center [247, 289] width 151 height 20
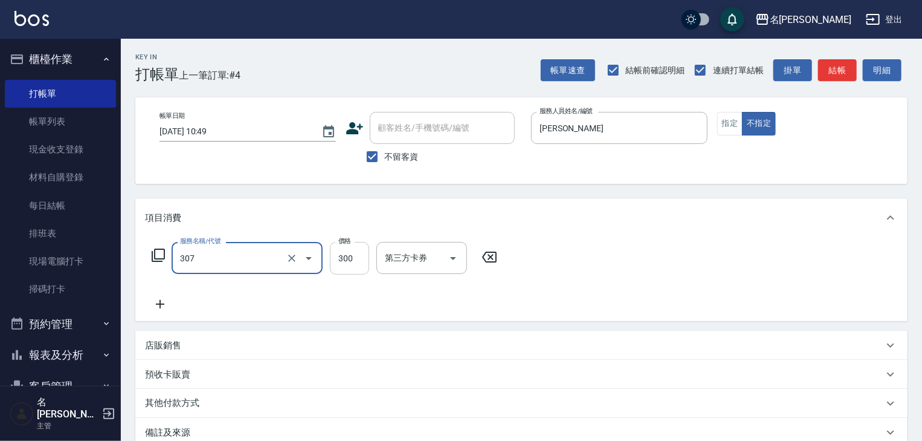
type input "剪髮(307)"
click at [343, 265] on input "300" at bounding box center [349, 258] width 39 height 33
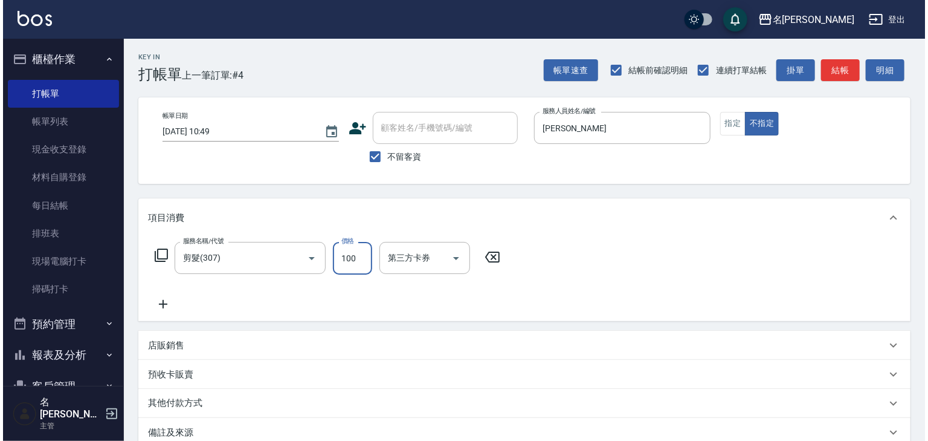
scroll to position [141, 0]
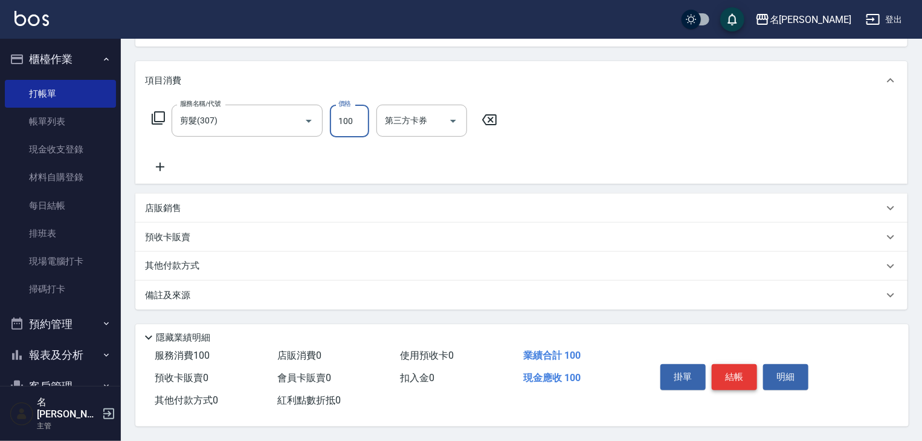
type input "100"
click at [736, 364] on button "結帳" at bounding box center [734, 376] width 45 height 25
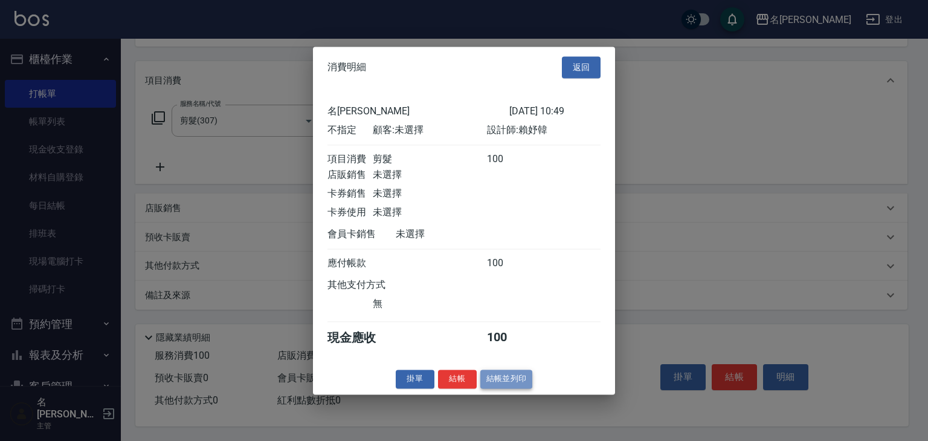
click at [497, 377] on button "結帳並列印" at bounding box center [507, 378] width 53 height 19
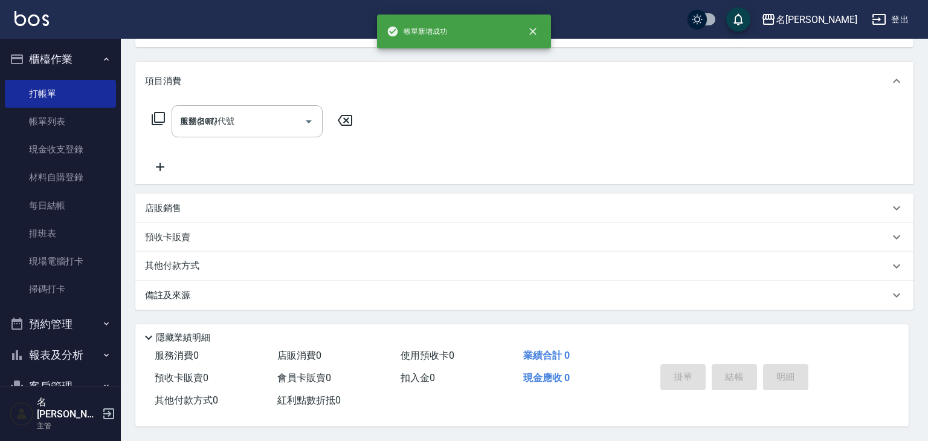
type input "2025/10/07 10:59"
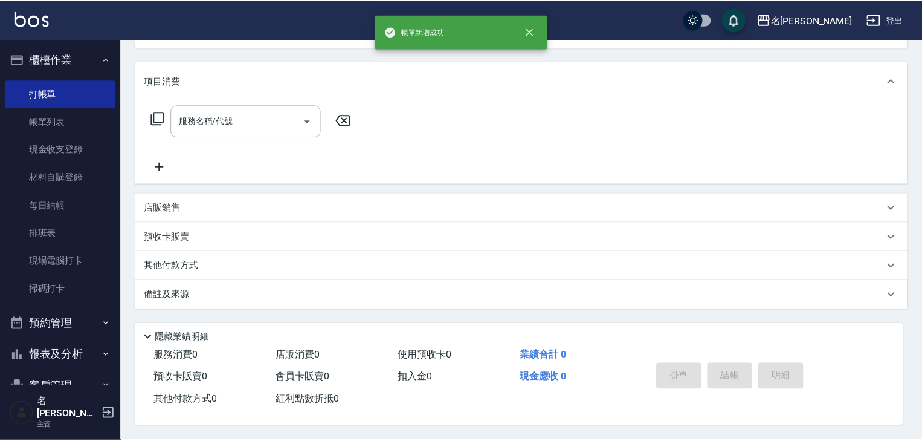
scroll to position [0, 0]
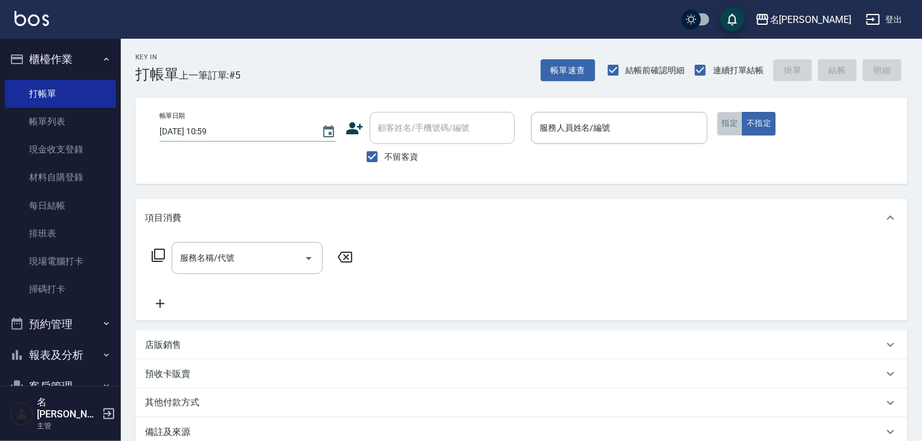
click at [726, 133] on button "指定" at bounding box center [730, 124] width 26 height 24
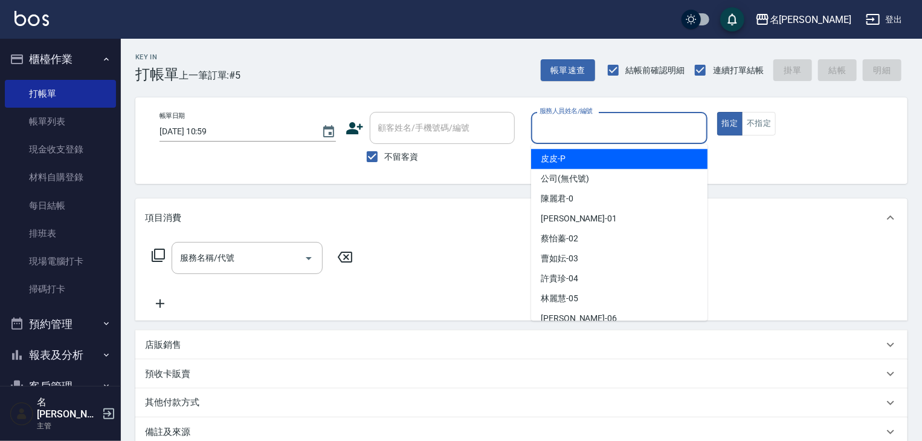
click at [568, 130] on input "服務人員姓名/編號" at bounding box center [620, 127] width 166 height 21
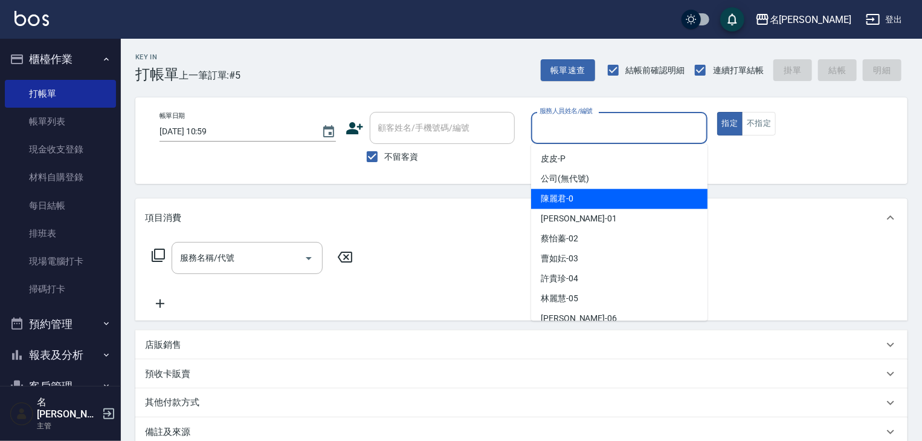
click at [563, 199] on span "[PERSON_NAME]-0" at bounding box center [557, 198] width 33 height 13
type input "[PERSON_NAME]-0"
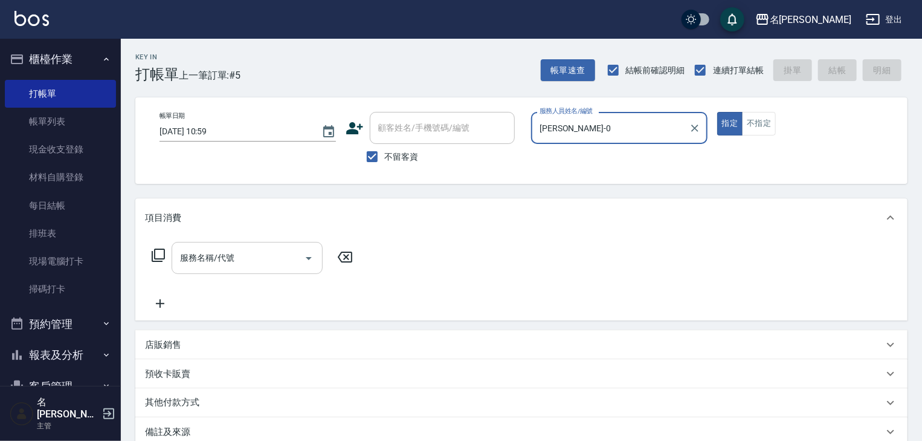
click at [236, 261] on input "服務名稱/代號" at bounding box center [238, 257] width 122 height 21
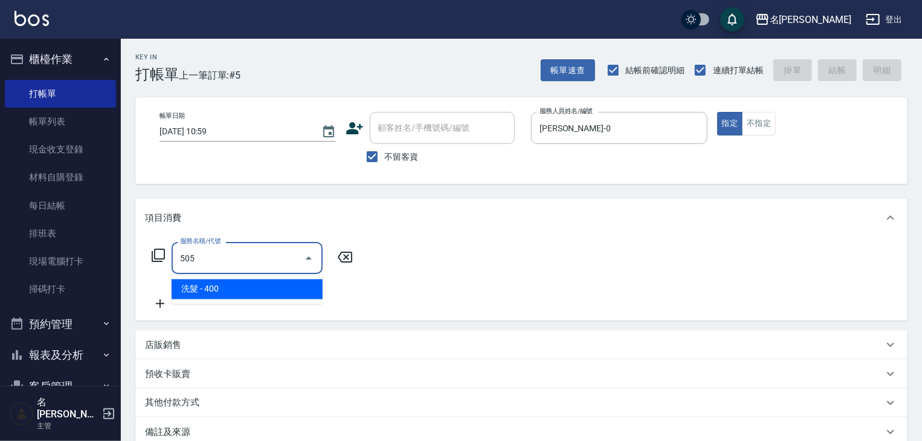
click at [300, 288] on span "洗髮 - 400" at bounding box center [247, 289] width 151 height 20
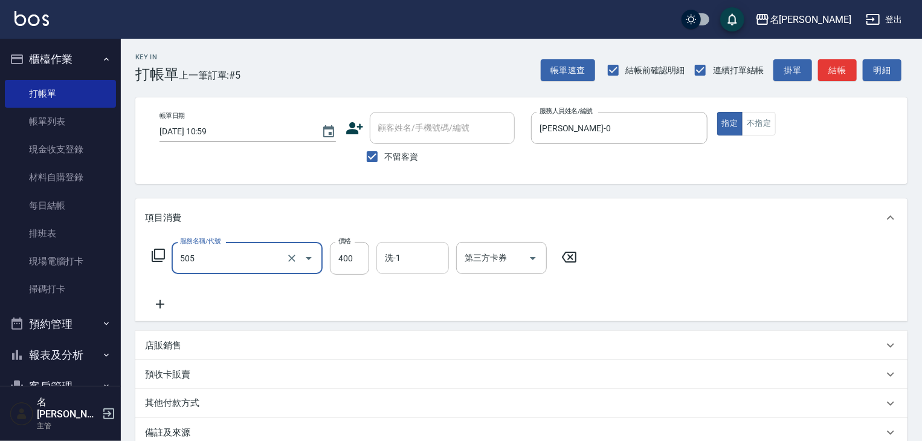
type input "洗髮(505)"
click at [396, 260] on input "洗-1" at bounding box center [413, 257] width 62 height 21
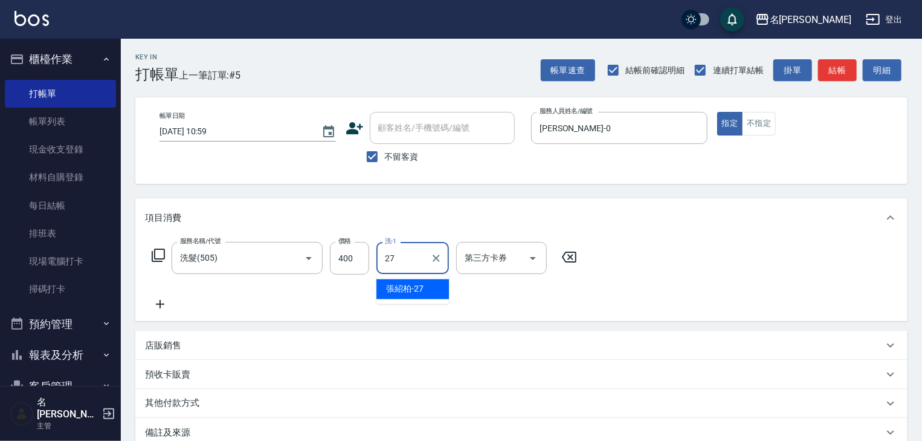
click at [430, 285] on div "[PERSON_NAME]-27" at bounding box center [413, 289] width 73 height 20
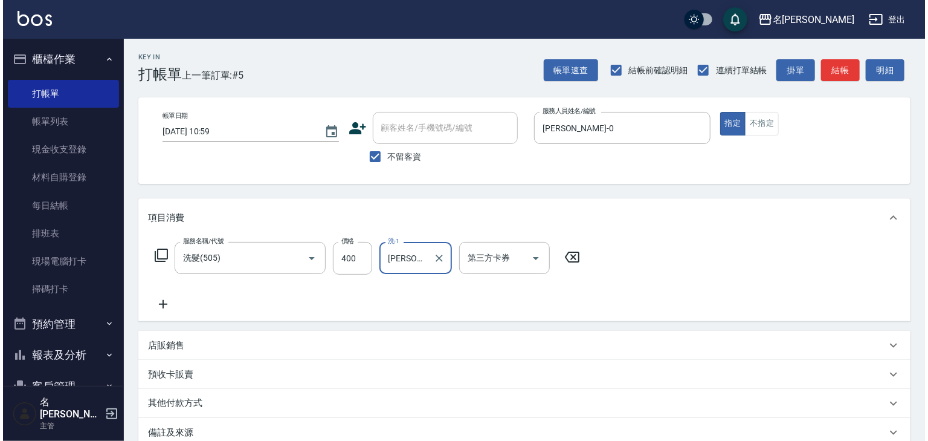
scroll to position [141, 0]
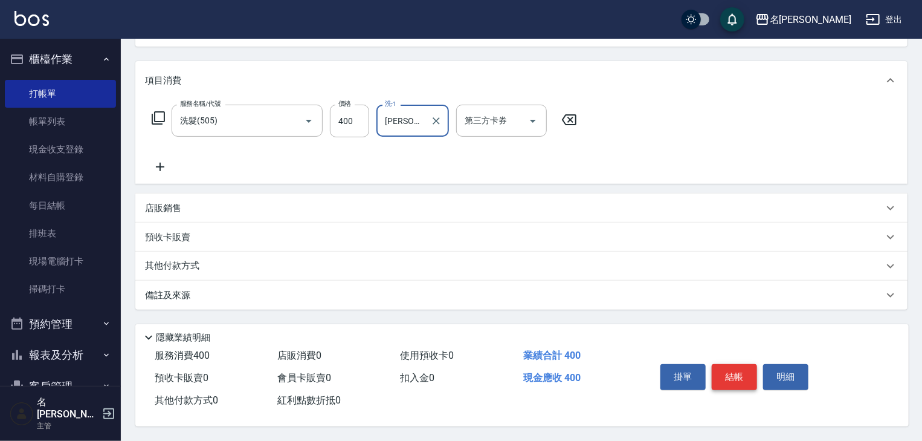
type input "[PERSON_NAME]-27"
click at [738, 380] on button "結帳" at bounding box center [734, 376] width 45 height 25
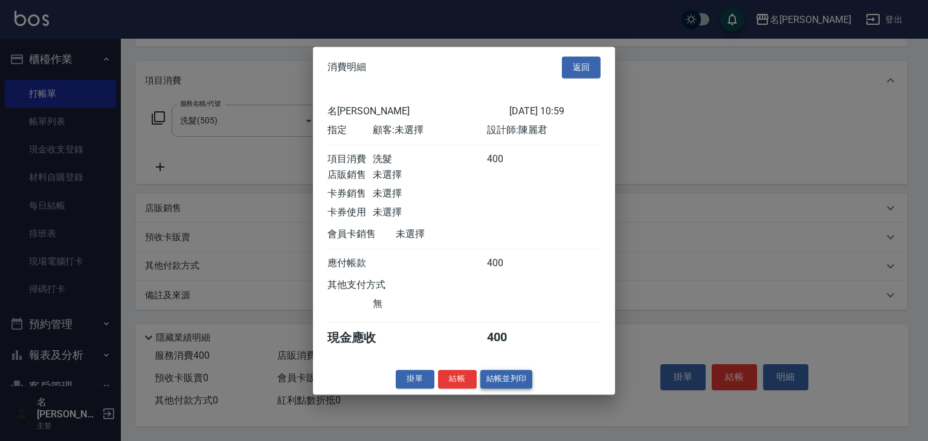
click at [506, 381] on button "結帳並列印" at bounding box center [507, 378] width 53 height 19
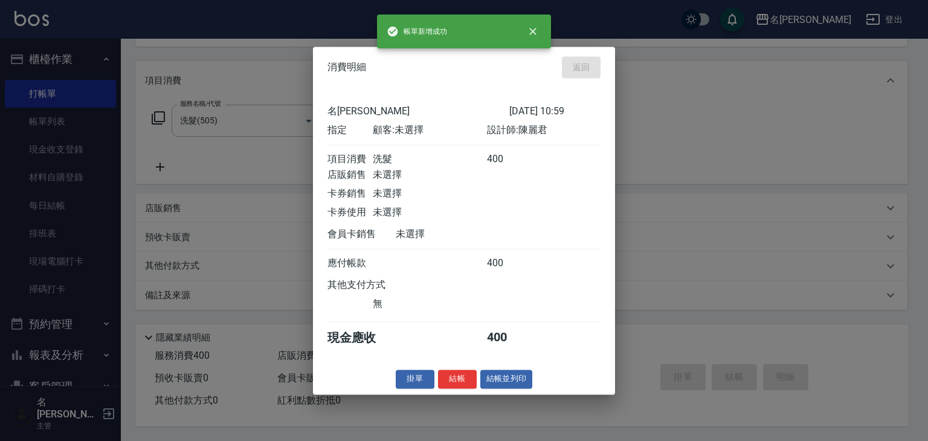
type input "2025/10/07 11:02"
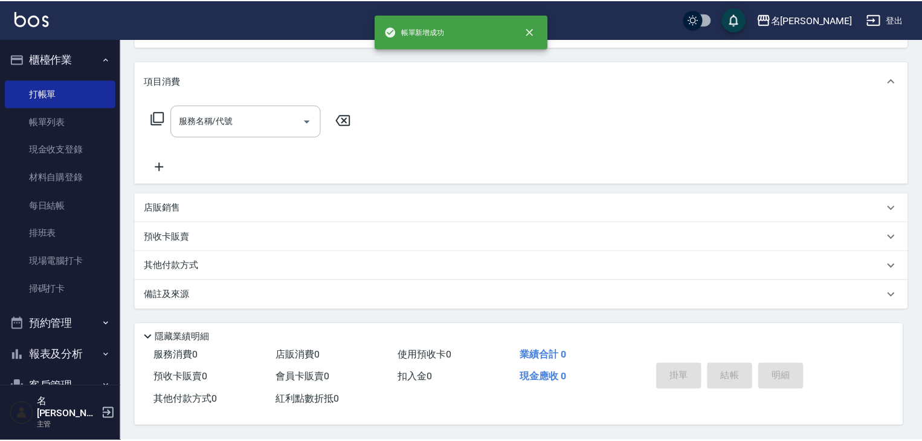
scroll to position [0, 0]
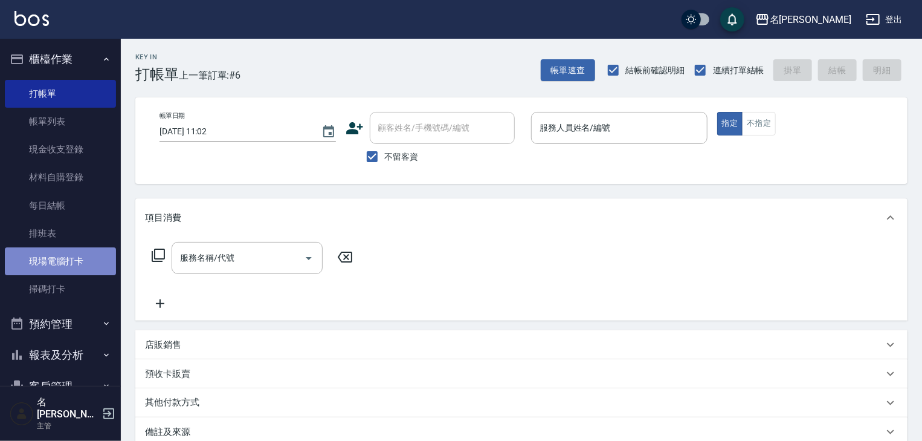
click at [86, 261] on link "現場電腦打卡" at bounding box center [60, 261] width 111 height 28
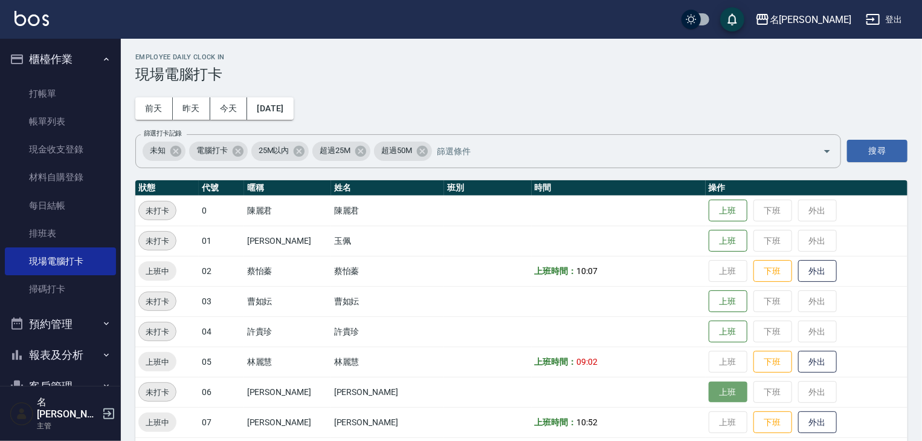
click at [709, 389] on button "上班" at bounding box center [728, 391] width 39 height 21
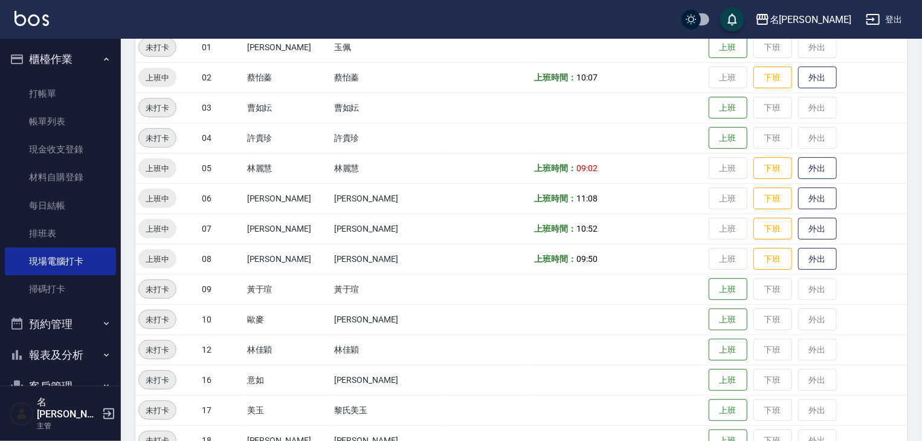
scroll to position [322, 0]
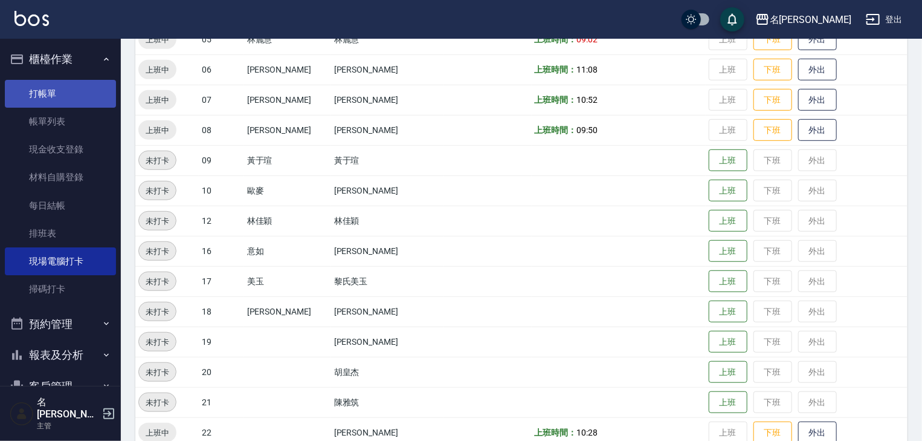
drag, startPoint x: 856, startPoint y: 175, endPoint x: 77, endPoint y: 89, distance: 783.8
click at [77, 89] on link "打帳單" at bounding box center [60, 94] width 111 height 28
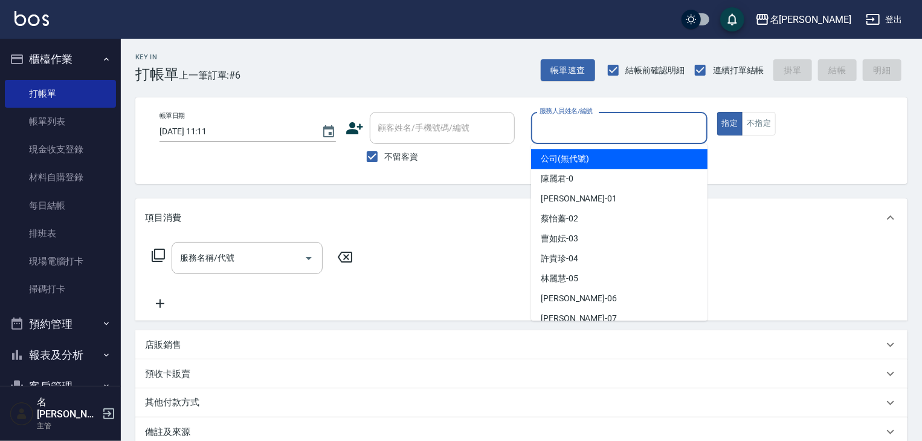
click at [642, 134] on input "服務人員姓名/編號" at bounding box center [620, 127] width 166 height 21
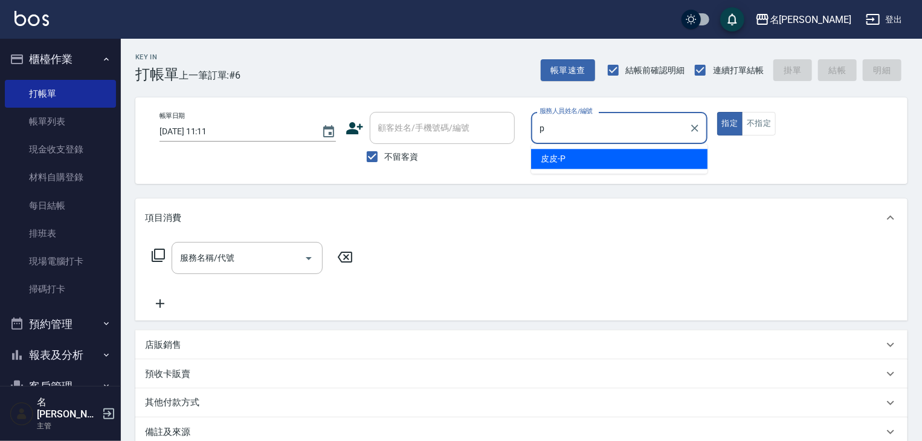
click at [591, 158] on div "皮皮 -P" at bounding box center [619, 159] width 176 height 20
type input "皮皮-P"
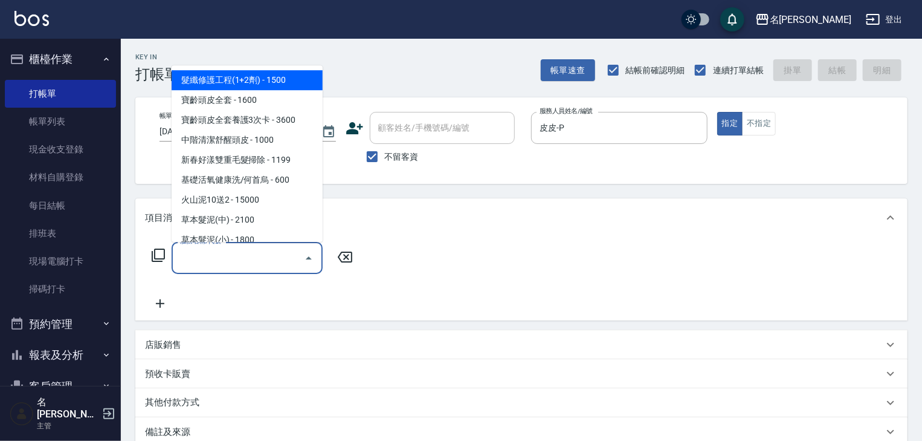
click at [253, 265] on input "服務名稱/代號" at bounding box center [238, 257] width 122 height 21
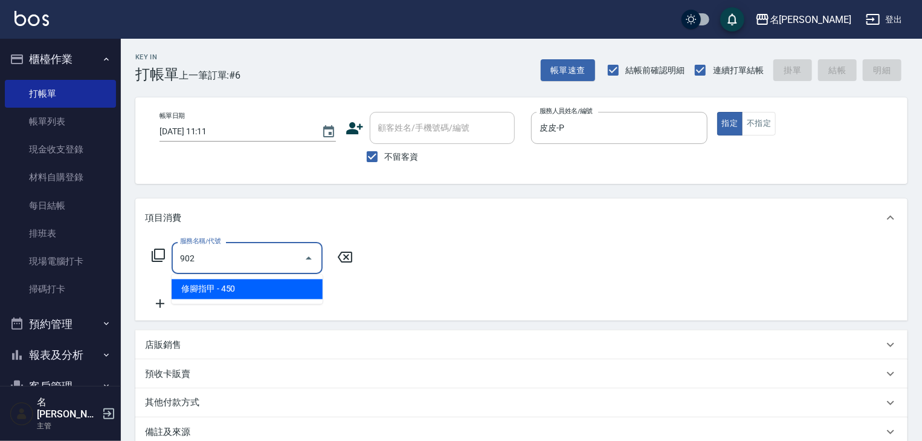
type input "902"
click at [343, 258] on icon at bounding box center [345, 257] width 30 height 15
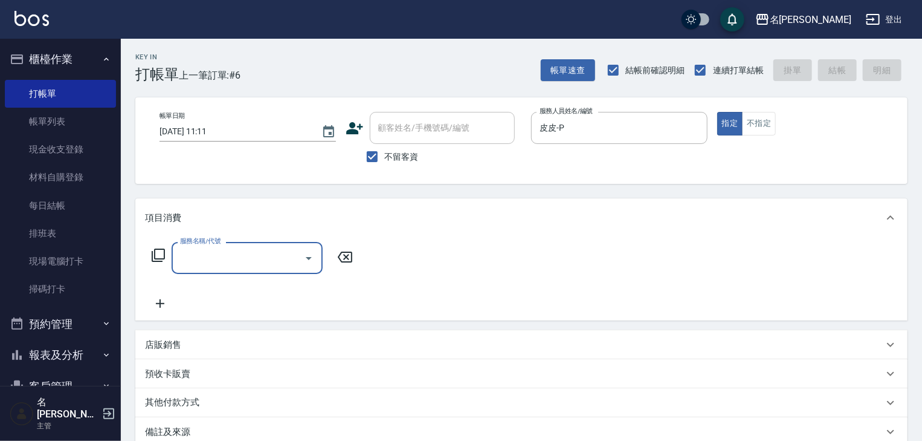
click at [266, 251] on input "服務名稱/代號" at bounding box center [238, 257] width 122 height 21
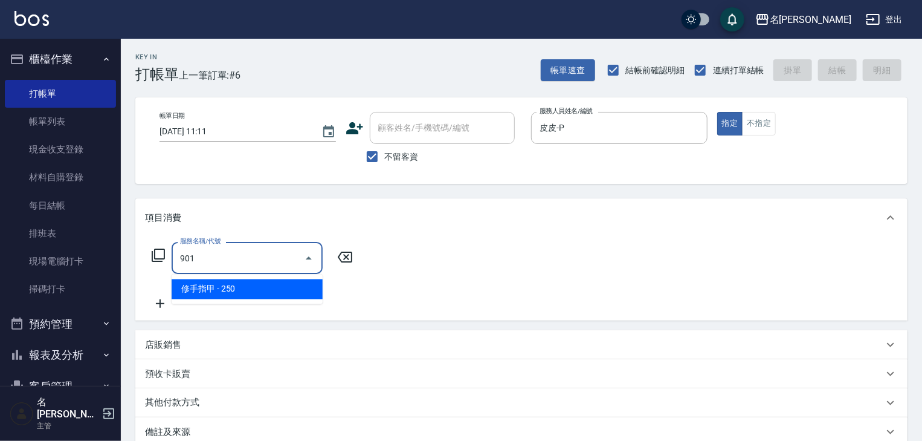
click at [293, 296] on span "修手指甲 - 250" at bounding box center [247, 289] width 151 height 20
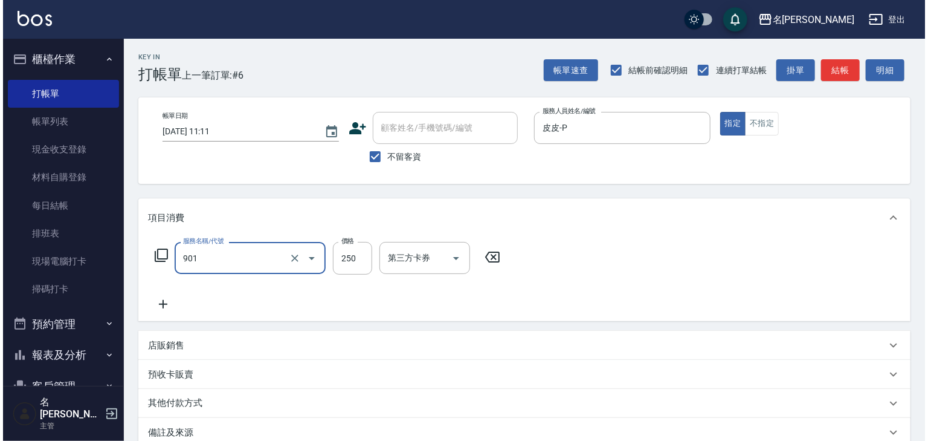
scroll to position [141, 0]
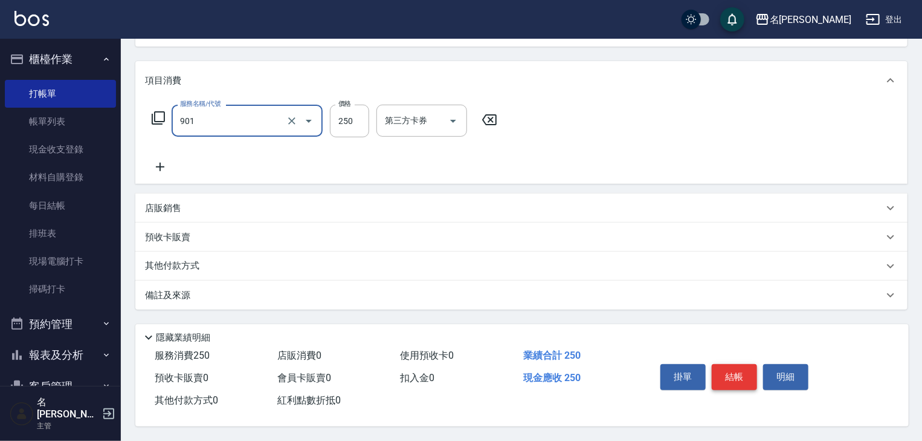
type input "修手指甲(901)"
click at [732, 369] on button "結帳" at bounding box center [734, 376] width 45 height 25
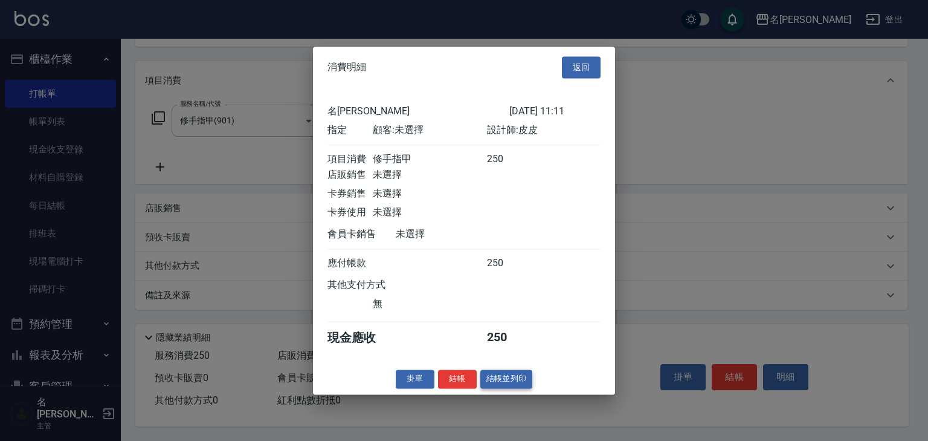
click at [510, 388] on button "結帳並列印" at bounding box center [507, 378] width 53 height 19
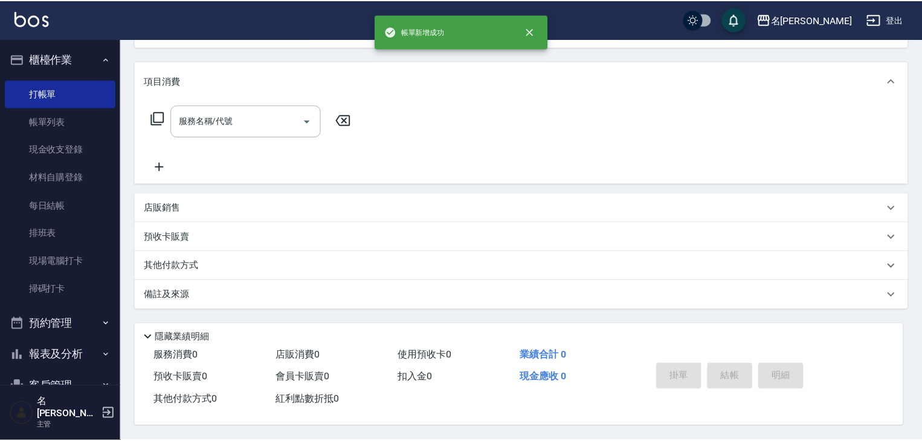
scroll to position [0, 0]
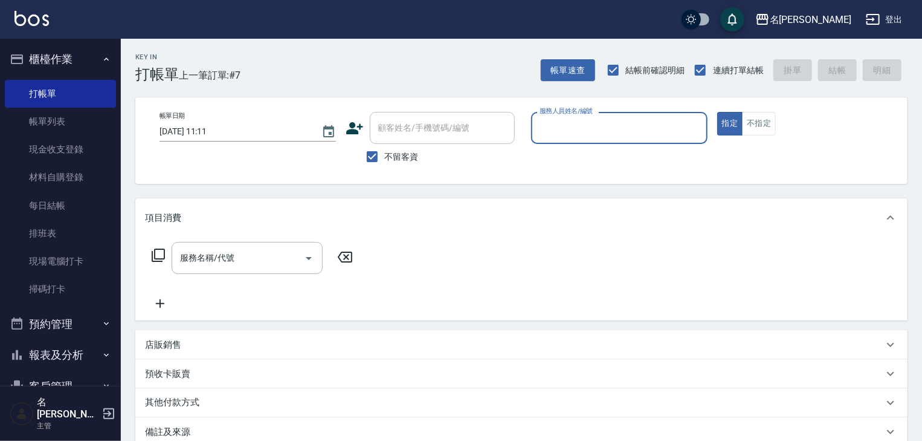
click at [44, 357] on button "報表及分析" at bounding box center [60, 354] width 111 height 31
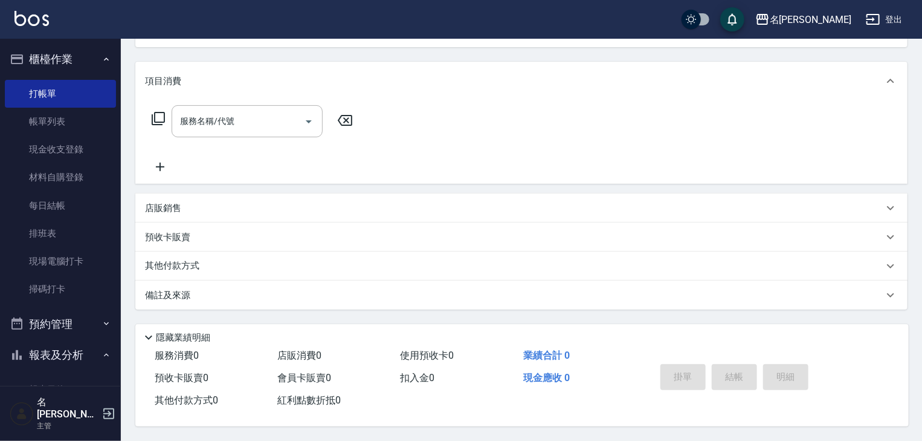
scroll to position [193, 0]
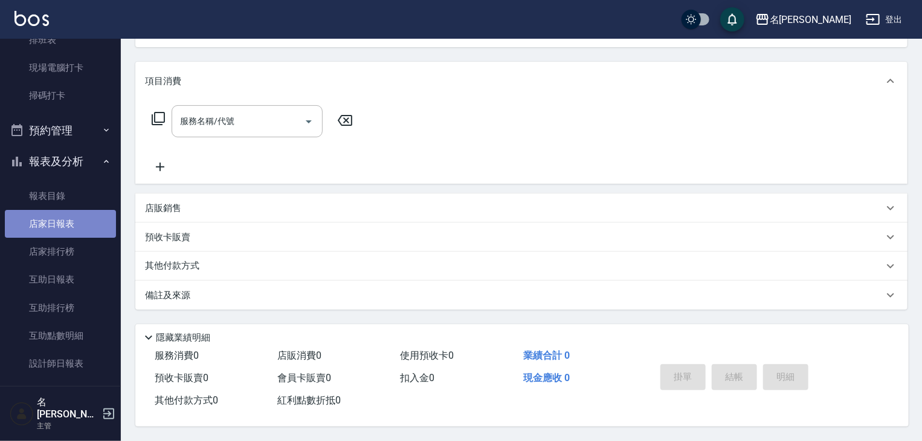
click at [85, 224] on link "店家日報表" at bounding box center [60, 224] width 111 height 28
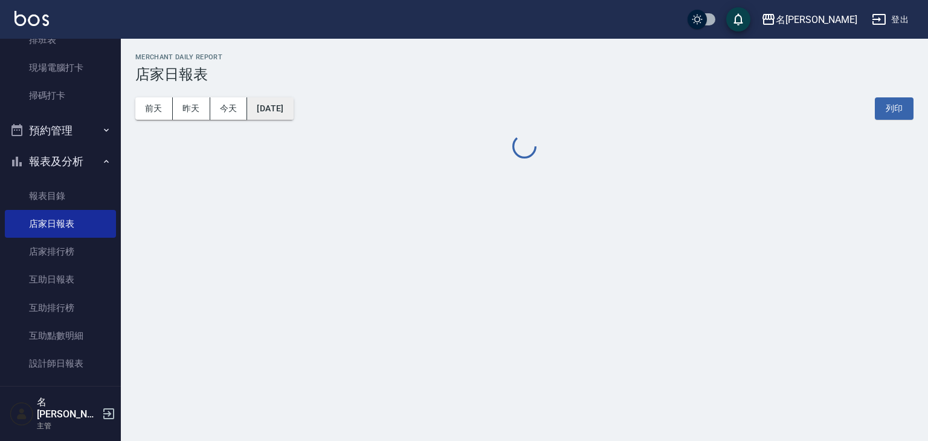
click at [280, 109] on button "[DATE]" at bounding box center [270, 108] width 46 height 22
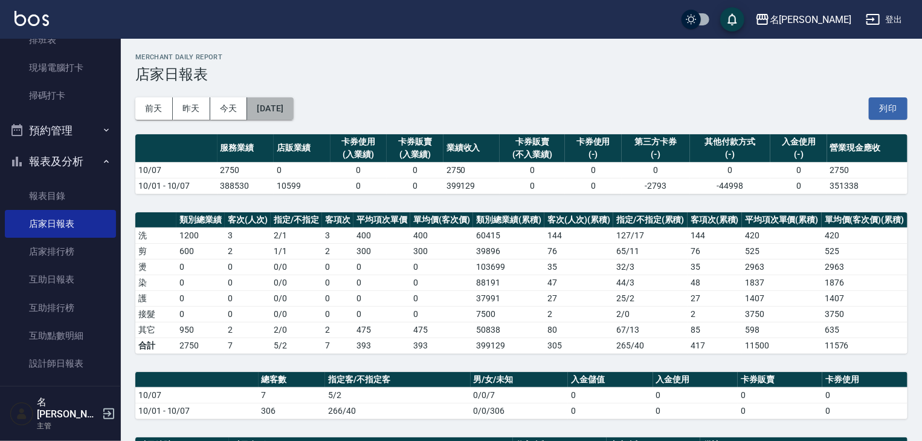
click at [267, 109] on button "[DATE]" at bounding box center [270, 108] width 46 height 22
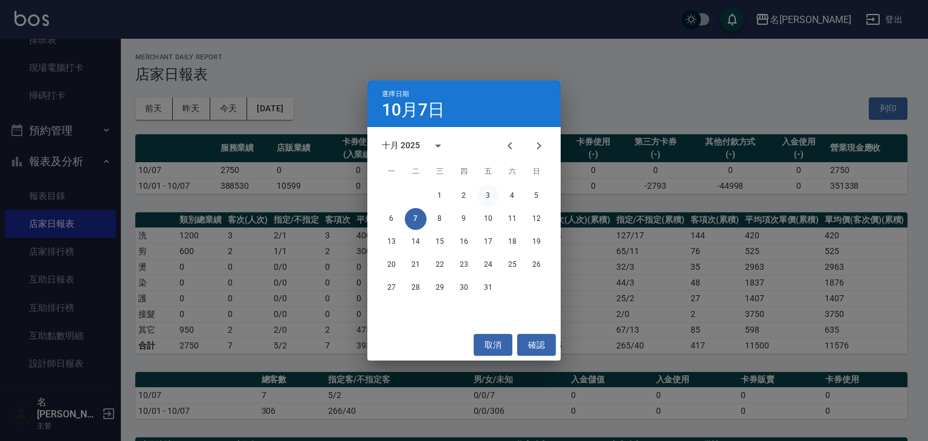
click at [488, 194] on button "3" at bounding box center [488, 196] width 22 height 22
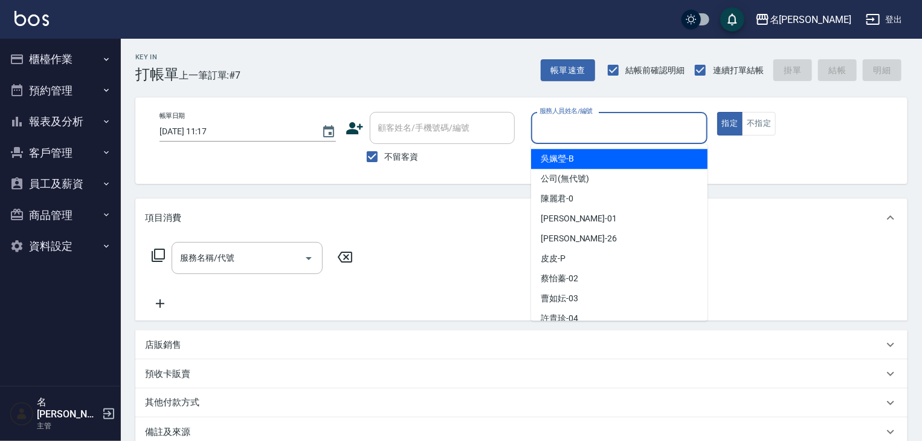
click at [570, 129] on input "服務人員姓名/編號" at bounding box center [620, 127] width 166 height 21
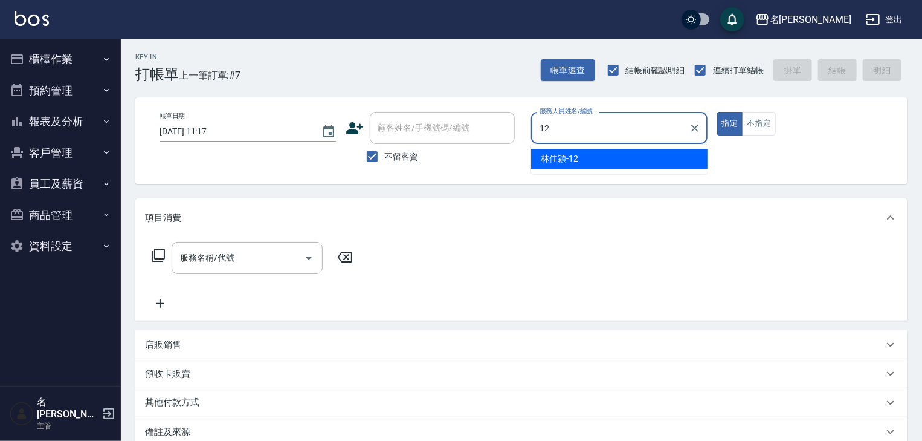
click at [580, 169] on ul "林佳穎 -12" at bounding box center [619, 159] width 176 height 30
click at [577, 163] on span "林佳穎 -12" at bounding box center [559, 158] width 37 height 13
type input "林佳穎-12"
click at [251, 255] on input "服務名稱/代號" at bounding box center [238, 257] width 122 height 21
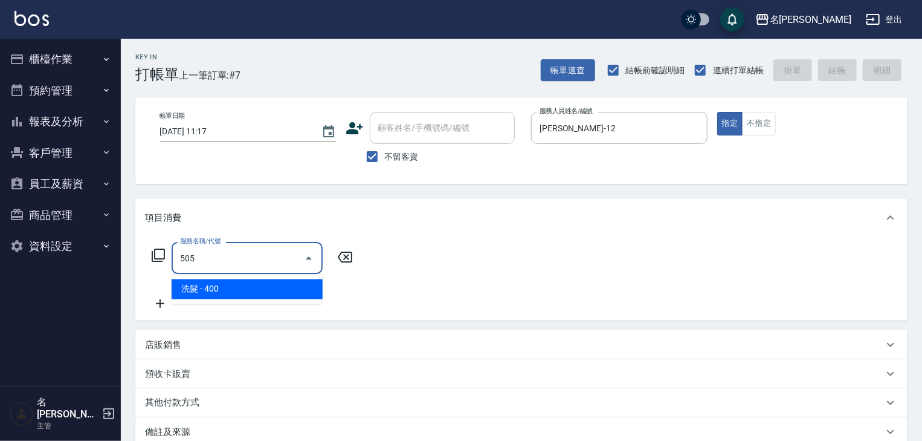
drag, startPoint x: 277, startPoint y: 286, endPoint x: 268, endPoint y: 288, distance: 9.2
click at [277, 285] on span "洗髮 - 400" at bounding box center [247, 289] width 151 height 20
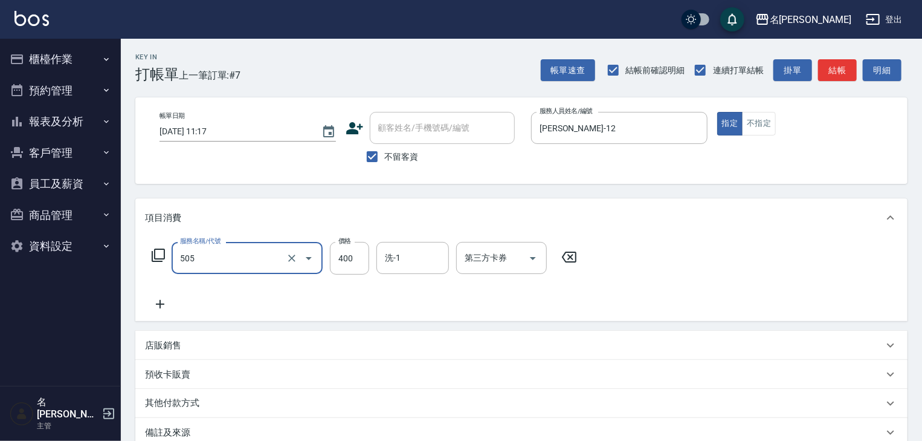
type input "洗髮(505)"
click at [155, 306] on icon at bounding box center [160, 304] width 30 height 15
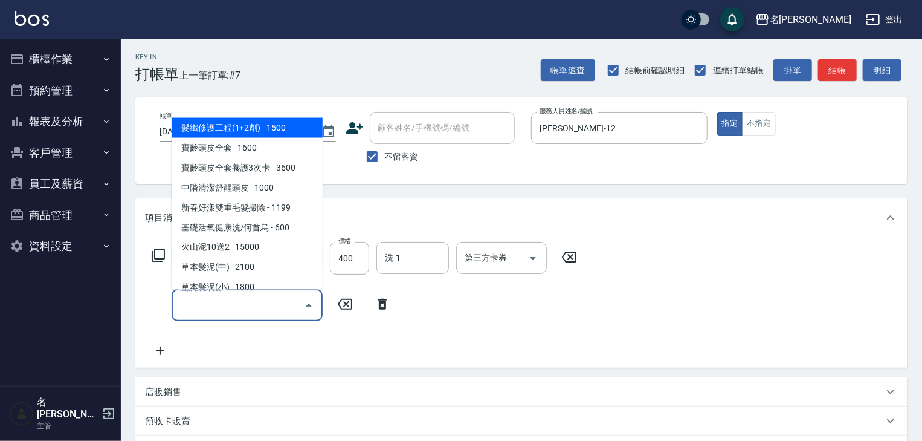
click at [196, 302] on input "服務名稱/代號" at bounding box center [238, 304] width 122 height 21
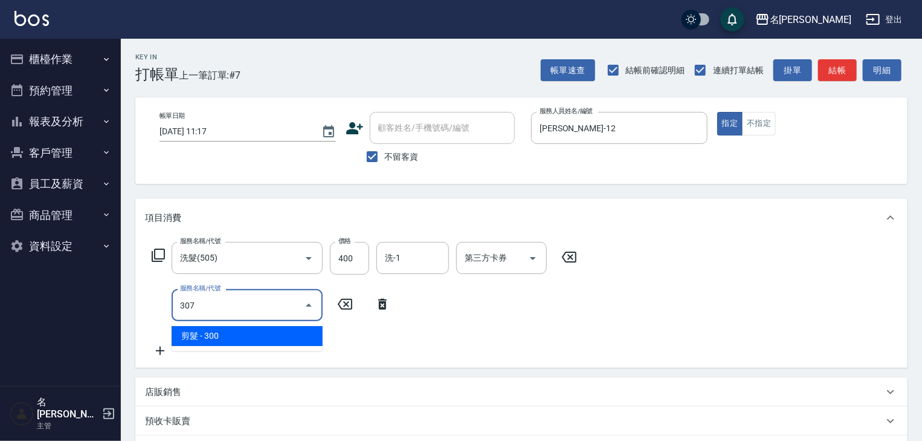
click at [228, 329] on span "剪髮 - 300" at bounding box center [247, 336] width 151 height 20
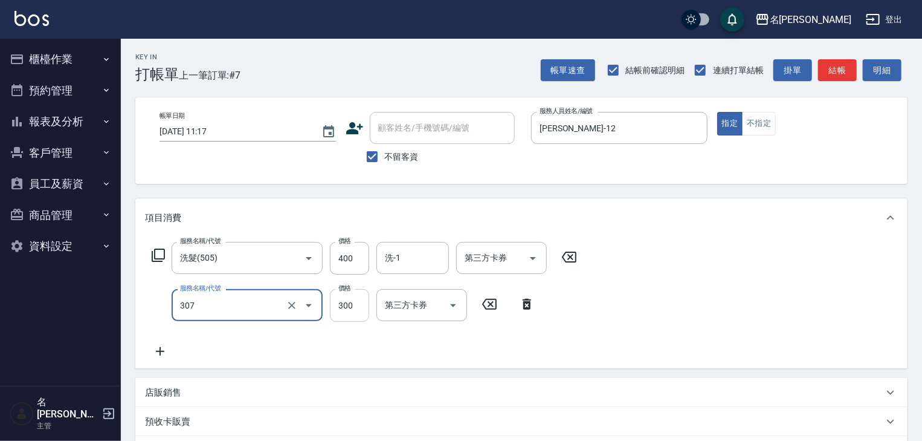
type input "剪髮(307)"
click at [342, 303] on input "300" at bounding box center [349, 305] width 39 height 33
type input "500"
click at [403, 259] on input "洗-1" at bounding box center [413, 257] width 62 height 21
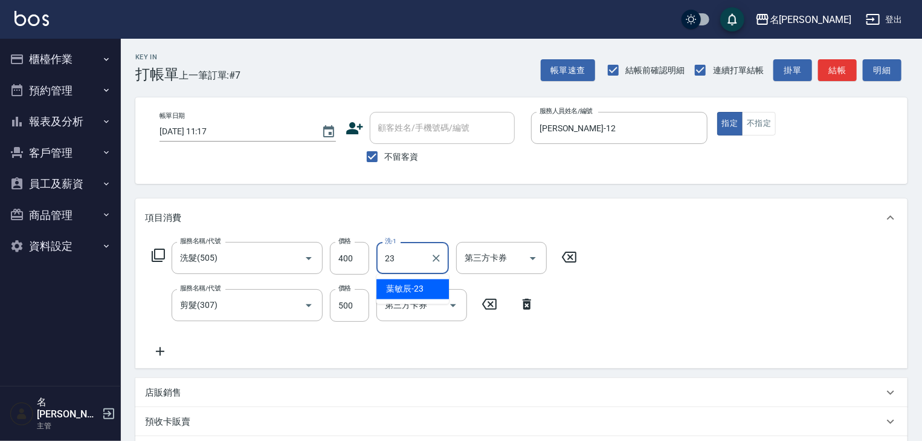
click at [416, 291] on span "葉敏辰 -23" at bounding box center [404, 289] width 37 height 13
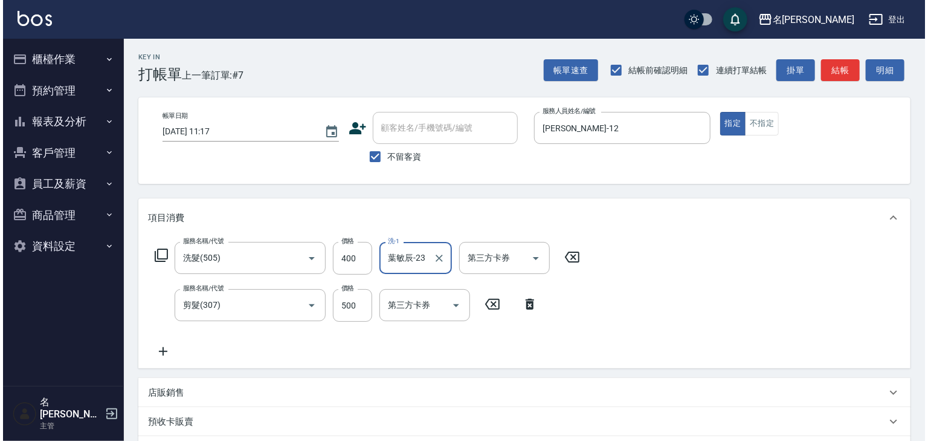
scroll to position [189, 0]
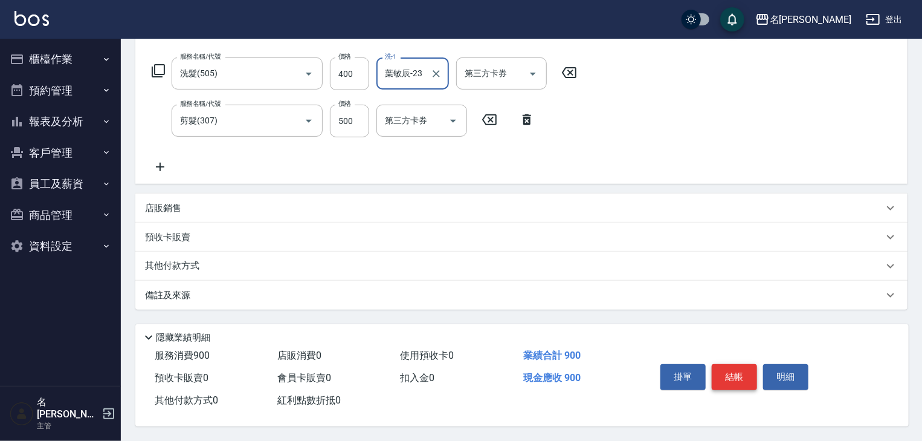
type input "葉敏辰-23"
click at [745, 369] on button "結帳" at bounding box center [734, 376] width 45 height 25
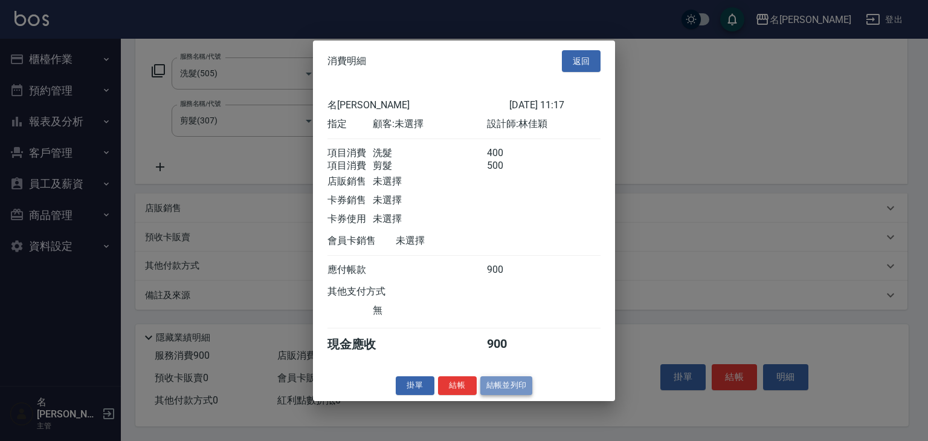
click at [497, 395] on button "結帳並列印" at bounding box center [507, 385] width 53 height 19
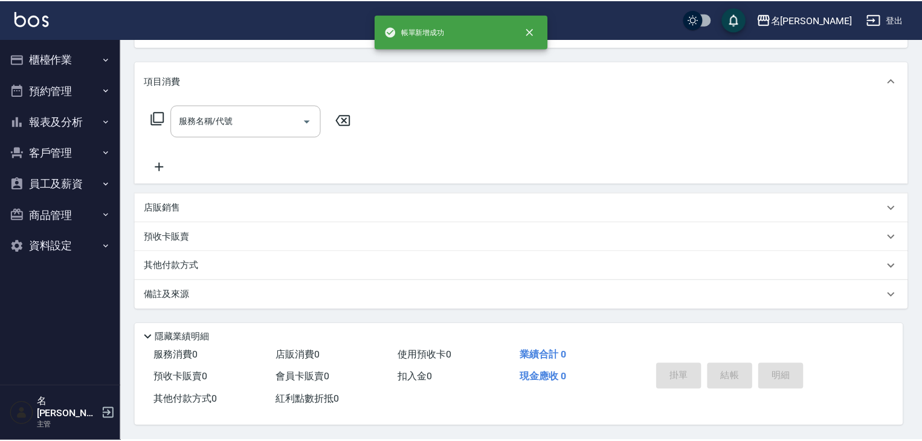
scroll to position [0, 0]
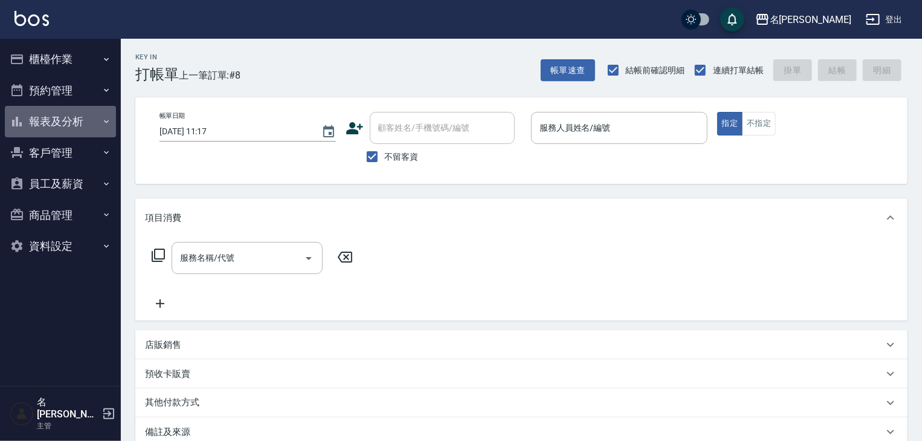
click at [45, 120] on button "報表及分析" at bounding box center [60, 121] width 111 height 31
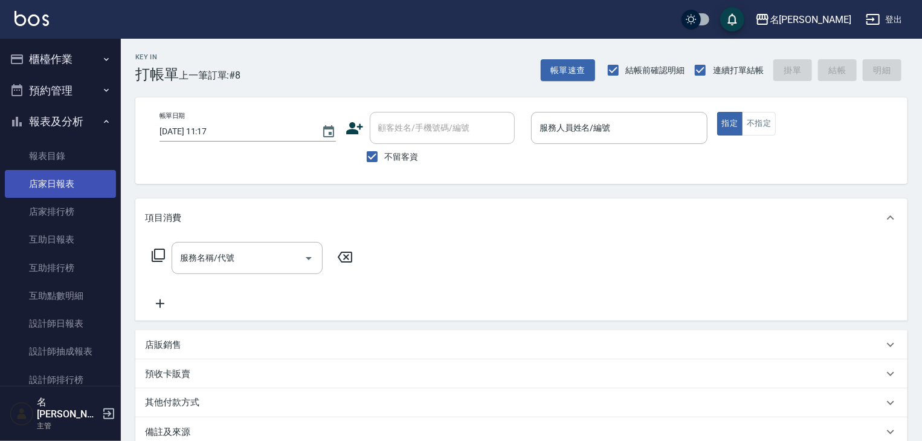
click at [85, 180] on link "店家日報表" at bounding box center [60, 184] width 111 height 28
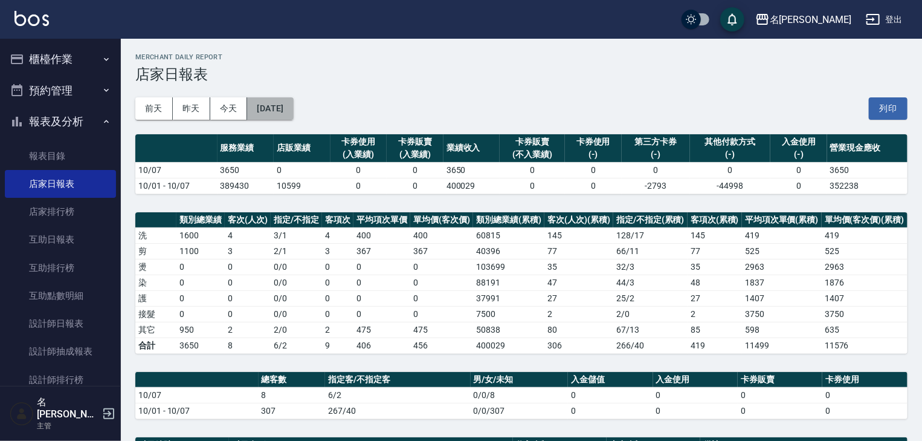
click at [293, 106] on button "[DATE]" at bounding box center [270, 108] width 46 height 22
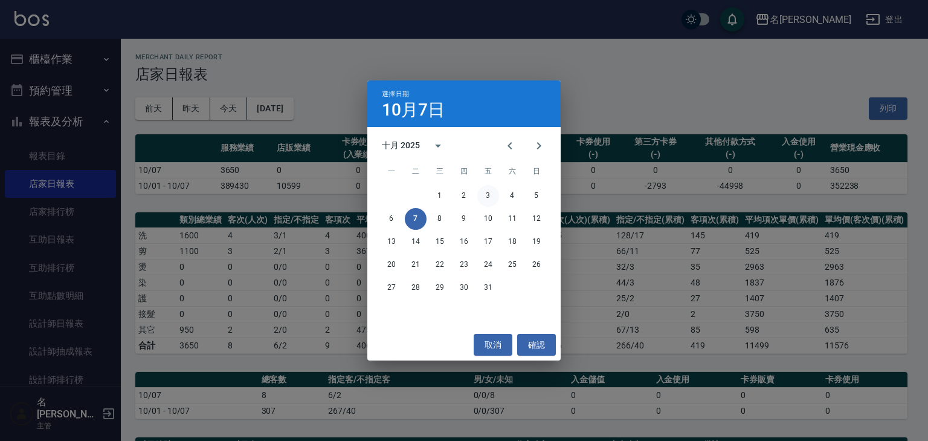
click at [490, 197] on button "3" at bounding box center [488, 196] width 22 height 22
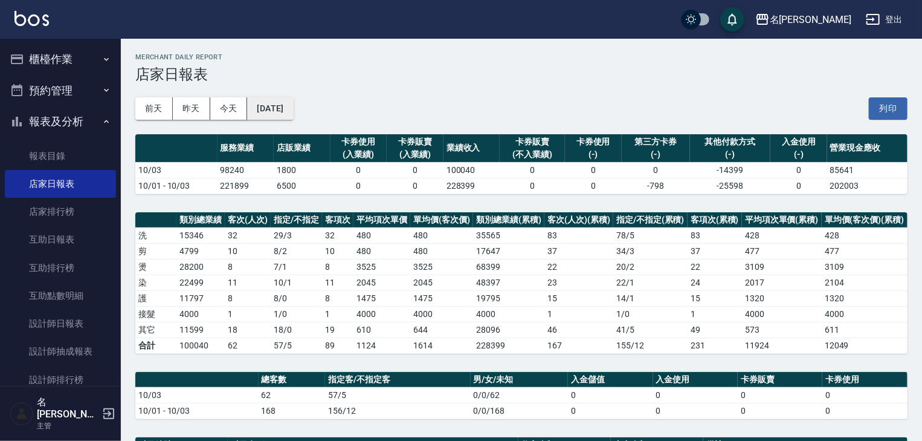
click at [293, 102] on button "2025/10/03" at bounding box center [270, 108] width 46 height 22
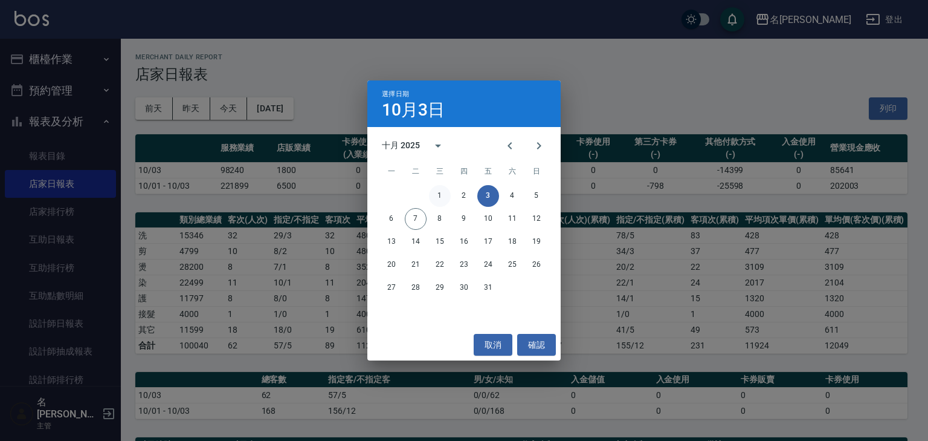
click at [441, 194] on button "1" at bounding box center [440, 196] width 22 height 22
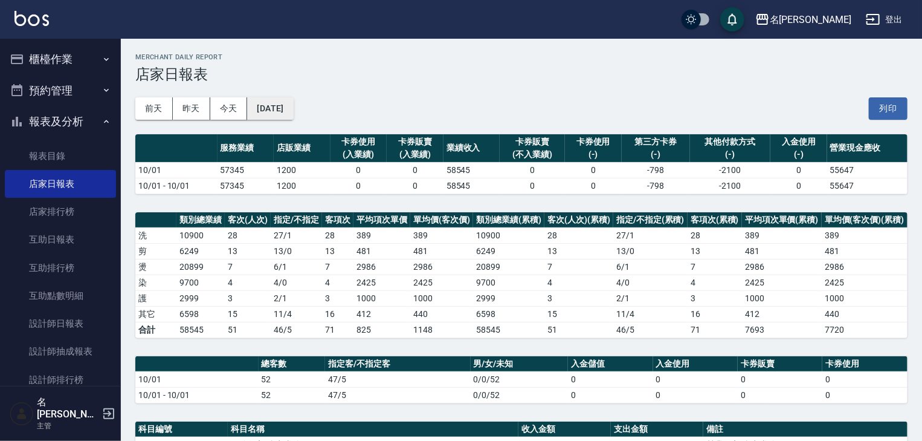
click at [289, 102] on button "2025/10/01" at bounding box center [270, 108] width 46 height 22
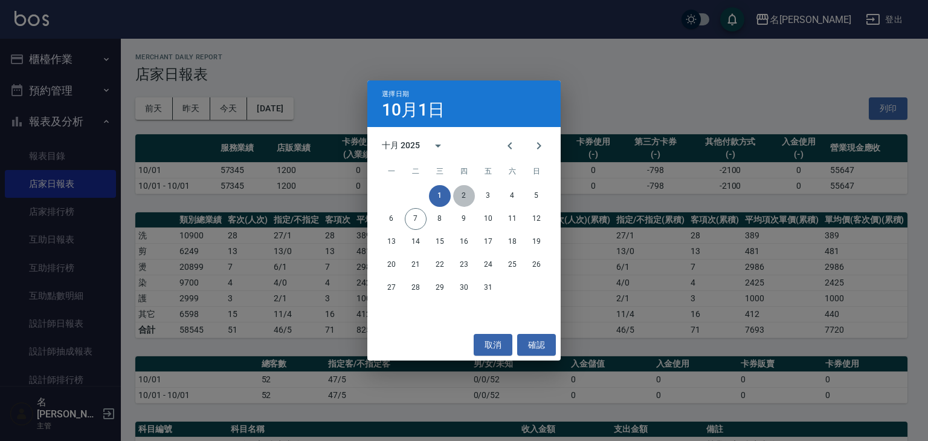
click at [467, 192] on button "2" at bounding box center [464, 196] width 22 height 22
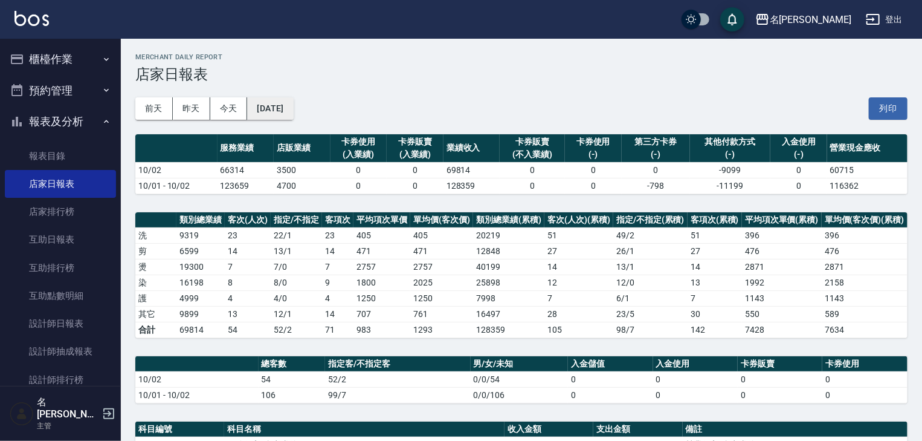
click at [266, 104] on button "2025/10/02" at bounding box center [270, 108] width 46 height 22
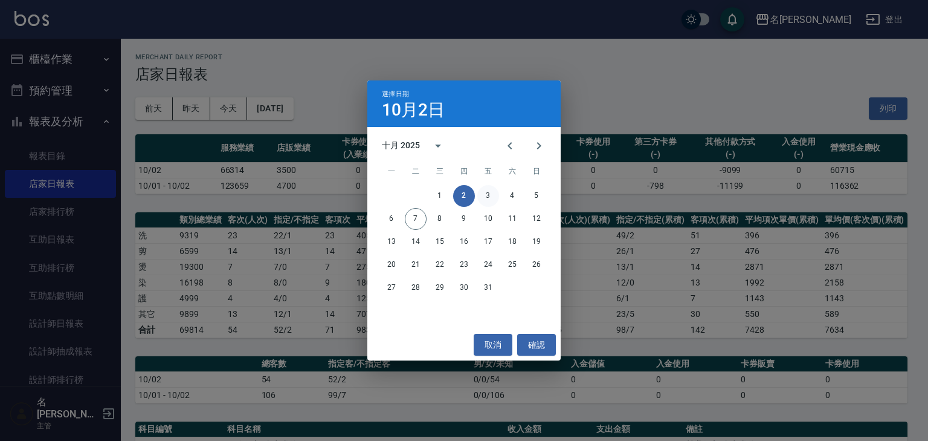
click at [487, 194] on button "3" at bounding box center [488, 196] width 22 height 22
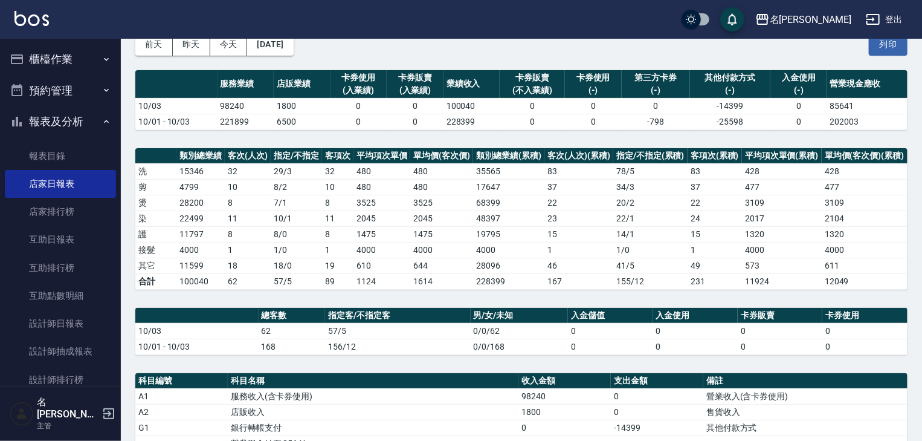
scroll to position [361, 0]
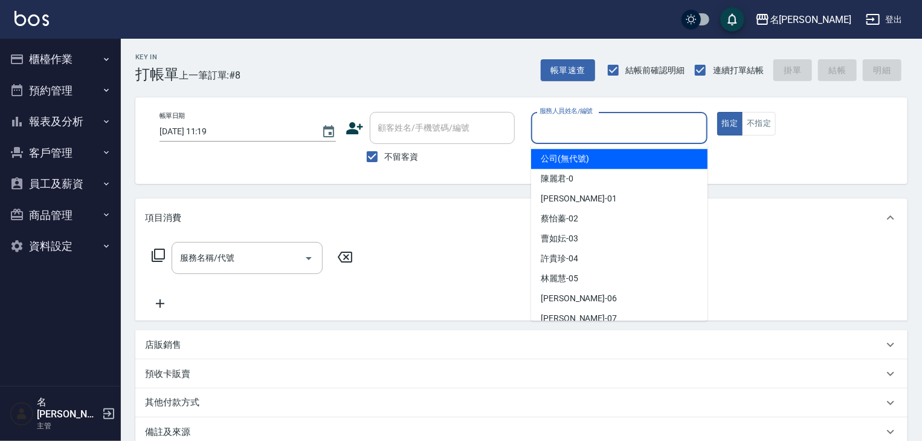
click at [635, 127] on input "服務人員姓名/編號" at bounding box center [620, 127] width 166 height 21
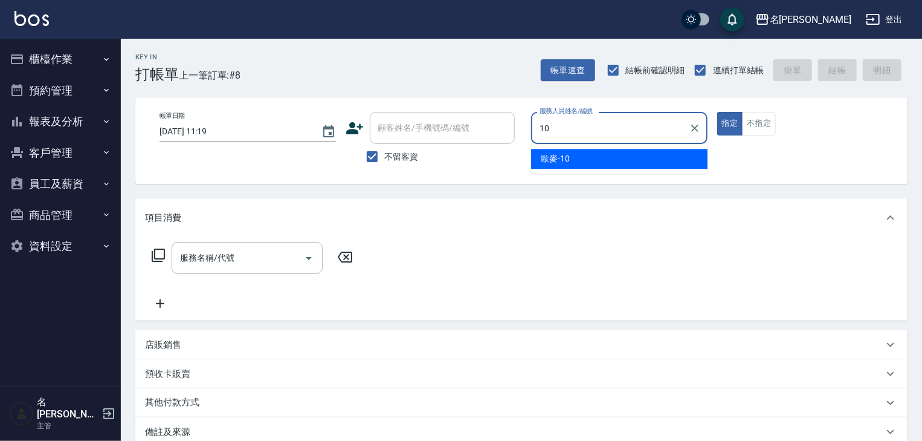
click at [615, 152] on div "歐麥 -10" at bounding box center [619, 159] width 176 height 20
type input "歐麥-10"
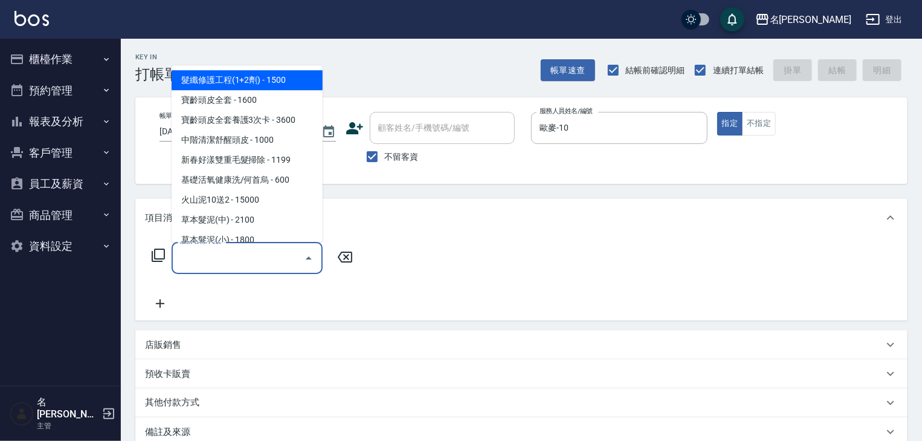
click at [250, 248] on input "服務名稱/代號" at bounding box center [238, 257] width 122 height 21
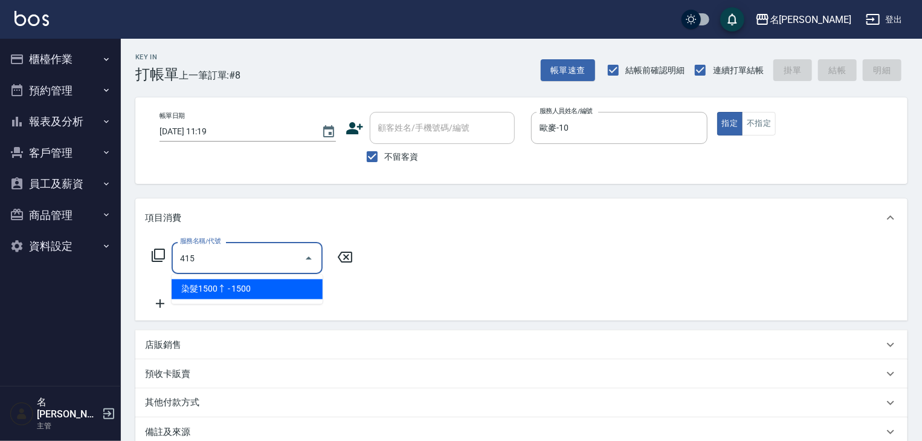
drag, startPoint x: 267, startPoint y: 292, endPoint x: 275, endPoint y: 288, distance: 8.7
click at [271, 289] on span "染髮1500↑ - 1500" at bounding box center [247, 289] width 151 height 20
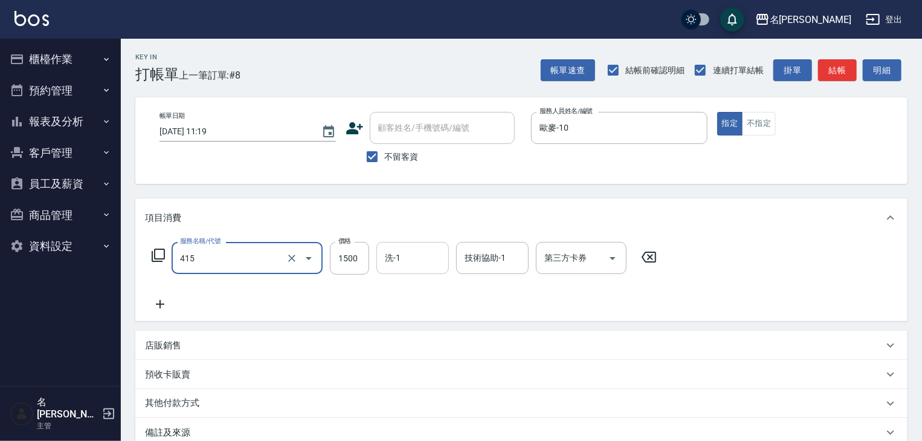
type input "染髮1500↑(415)"
click at [418, 257] on input "洗-1" at bounding box center [413, 257] width 62 height 21
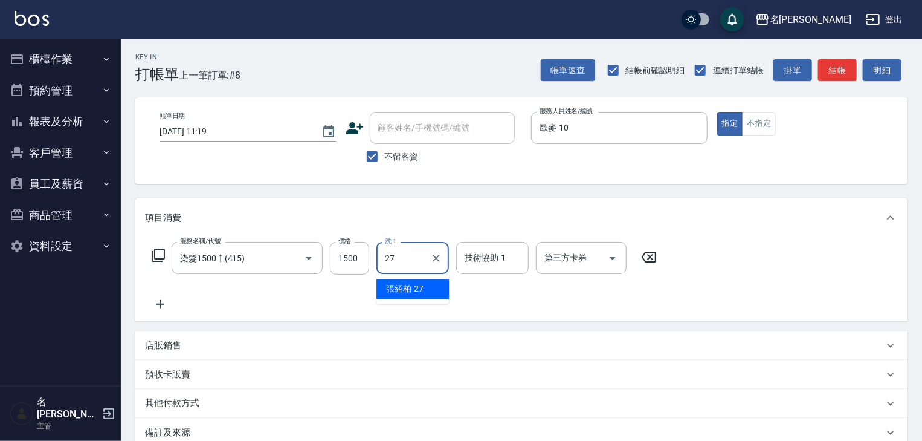
click at [410, 290] on span "[PERSON_NAME]-27" at bounding box center [404, 289] width 37 height 13
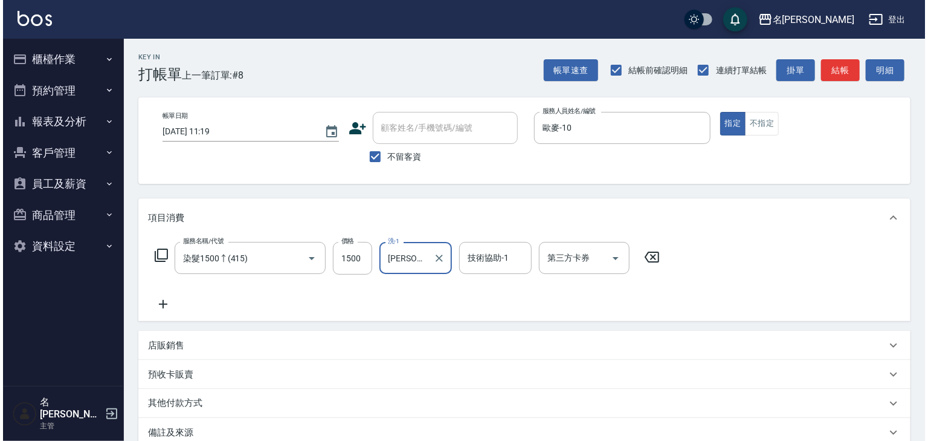
scroll to position [141, 0]
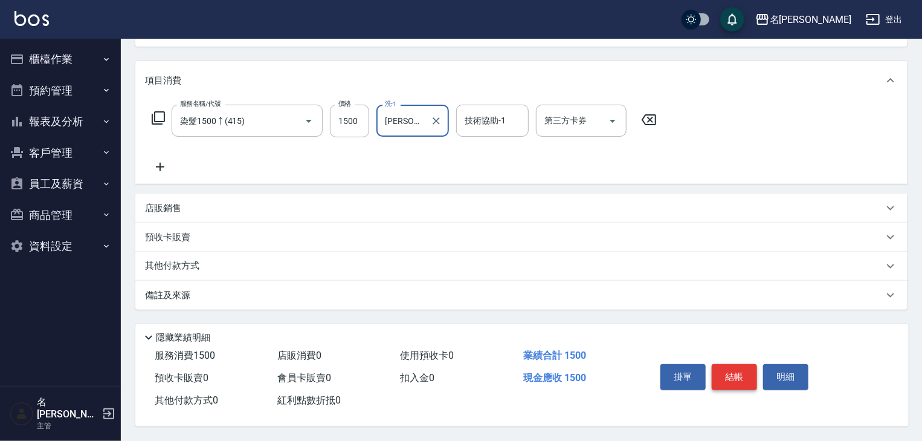
type input "[PERSON_NAME]-27"
click at [730, 377] on button "結帳" at bounding box center [734, 376] width 45 height 25
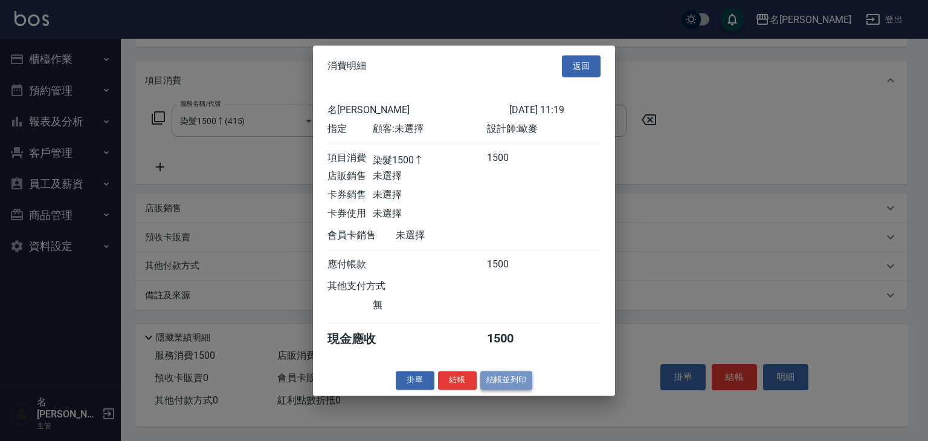
click at [508, 387] on button "結帳並列印" at bounding box center [507, 380] width 53 height 19
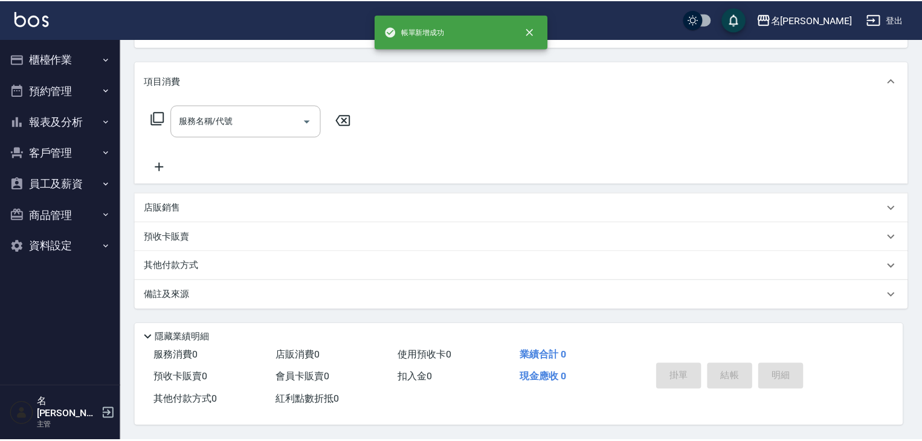
scroll to position [0, 0]
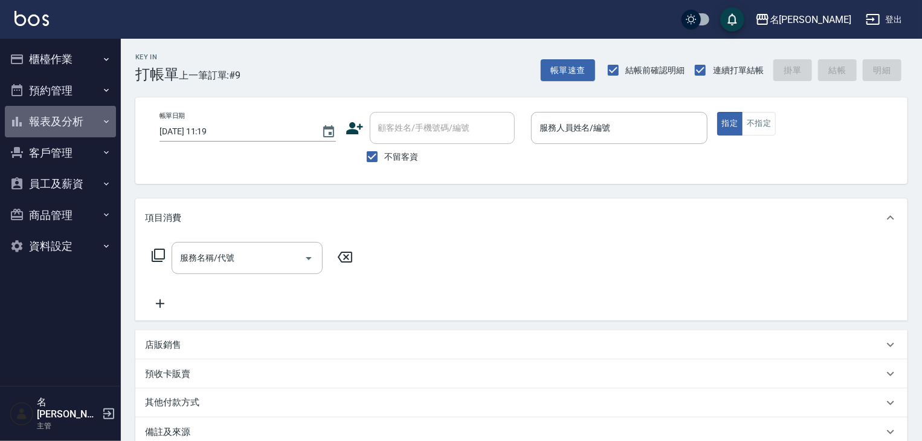
click at [82, 117] on button "報表及分析" at bounding box center [60, 121] width 111 height 31
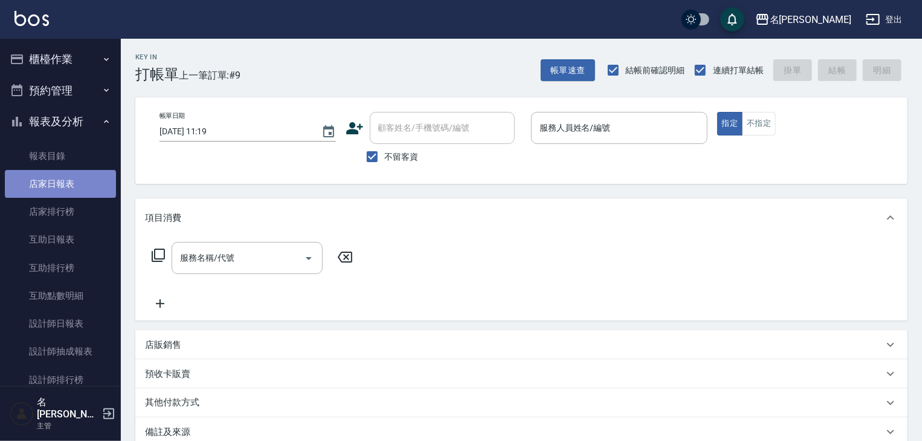
click at [88, 184] on link "店家日報表" at bounding box center [60, 184] width 111 height 28
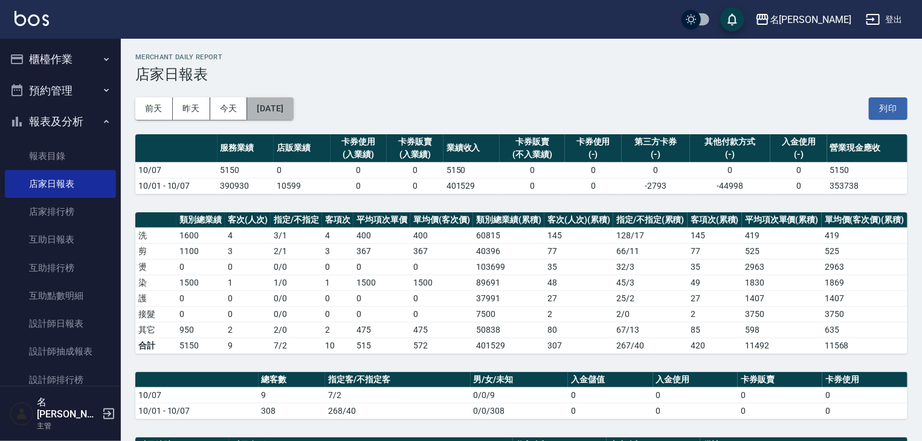
click at [293, 105] on button "[DATE]" at bounding box center [270, 108] width 46 height 22
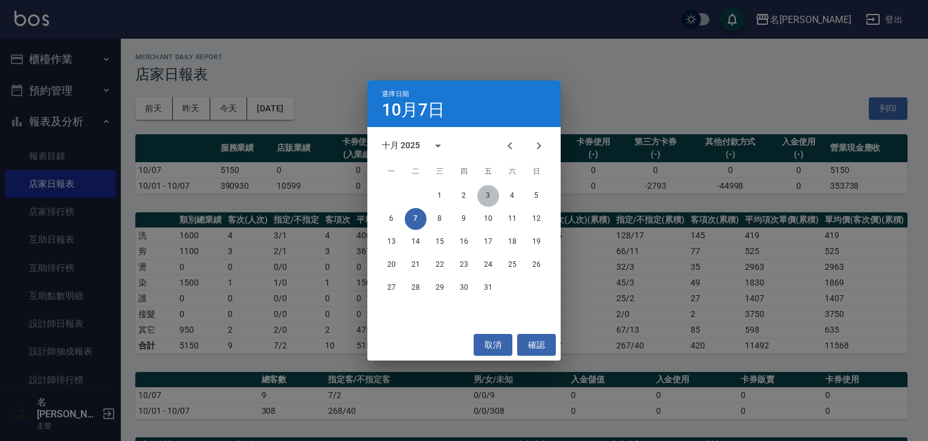
click at [489, 198] on button "3" at bounding box center [488, 196] width 22 height 22
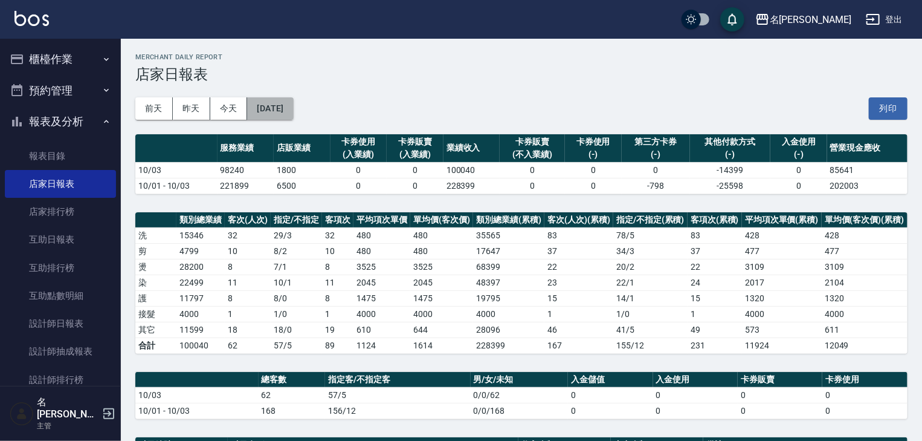
click at [293, 104] on button "[DATE]" at bounding box center [270, 108] width 46 height 22
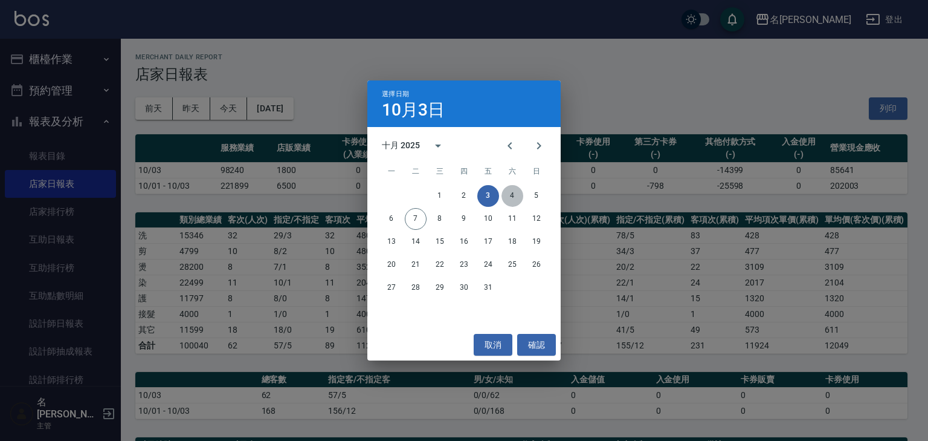
click at [514, 194] on button "4" at bounding box center [513, 196] width 22 height 22
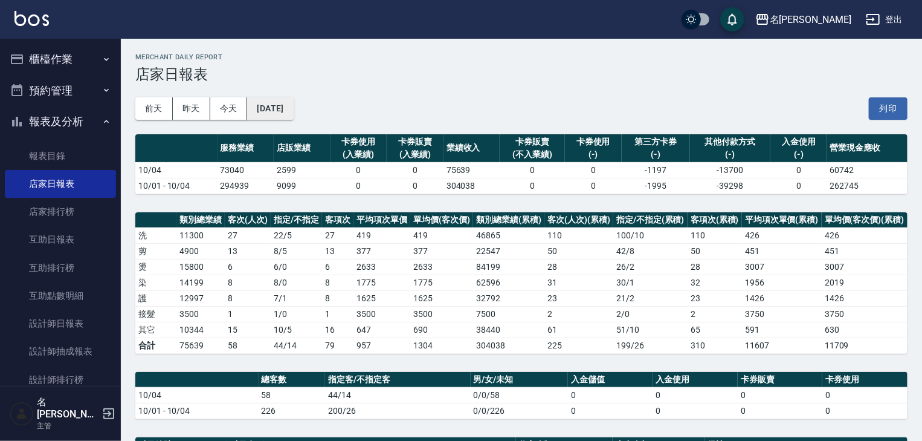
click at [290, 112] on button "2025/10/04" at bounding box center [270, 108] width 46 height 22
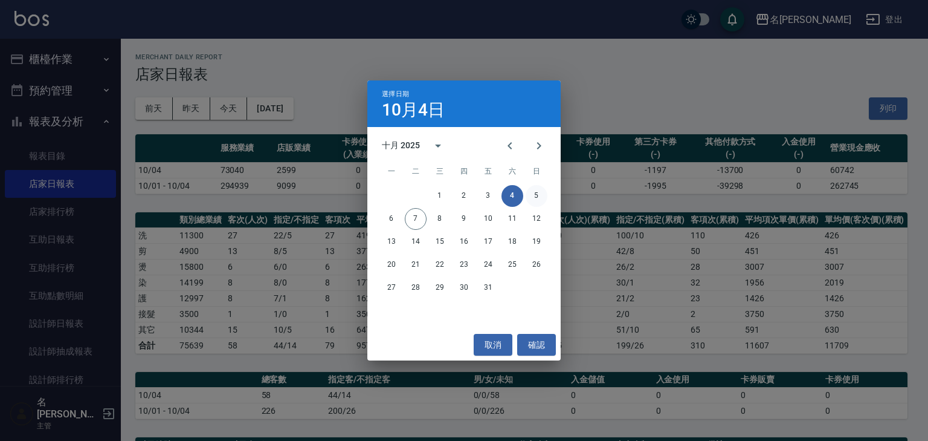
click at [529, 196] on button "5" at bounding box center [537, 196] width 22 height 22
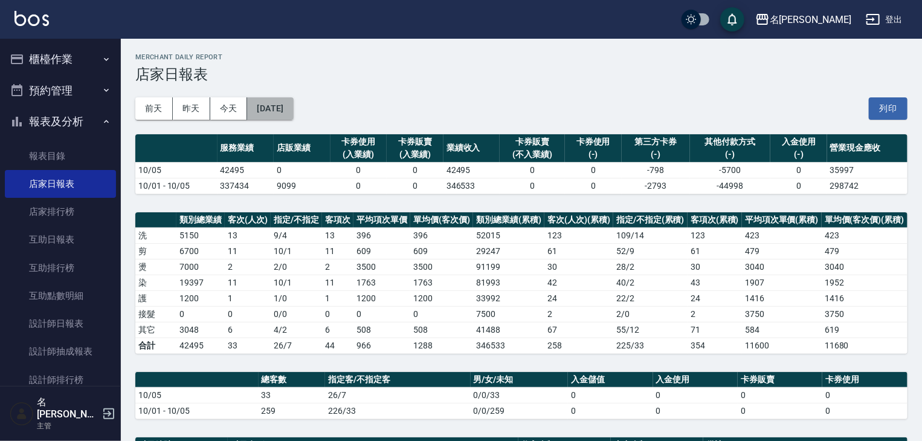
click at [293, 104] on button "2025/10/05" at bounding box center [270, 108] width 46 height 22
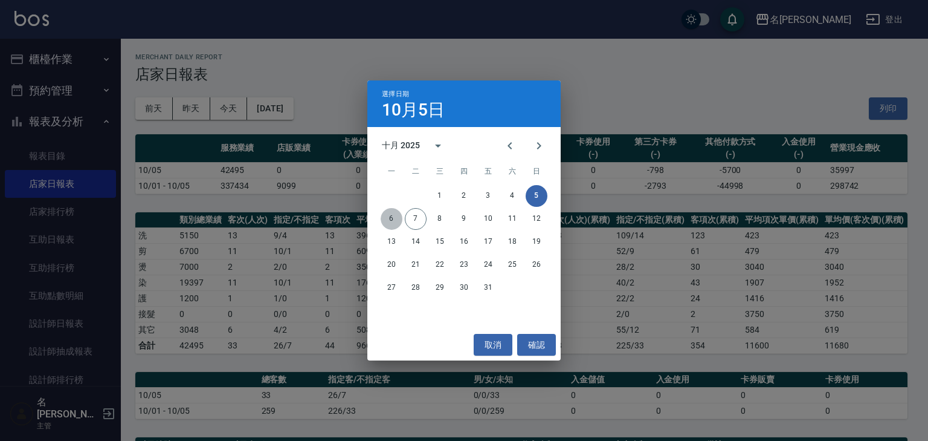
click at [389, 220] on button "6" at bounding box center [392, 219] width 22 height 22
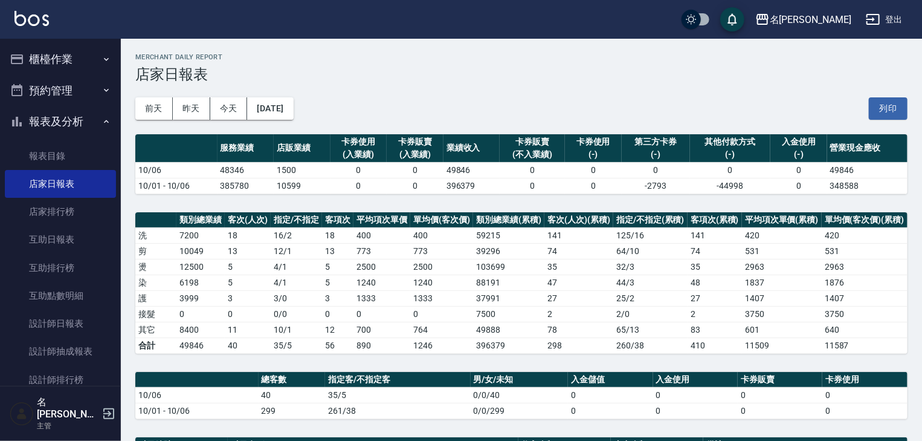
scroll to position [193, 0]
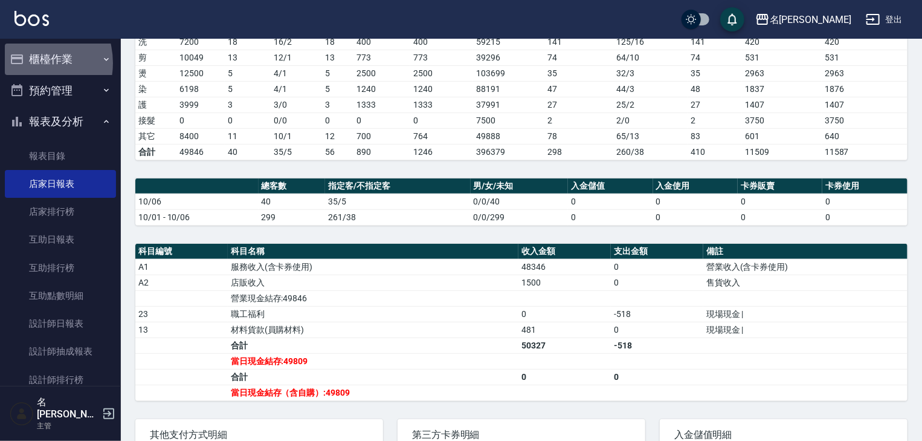
click at [28, 63] on button "櫃檯作業" at bounding box center [60, 59] width 111 height 31
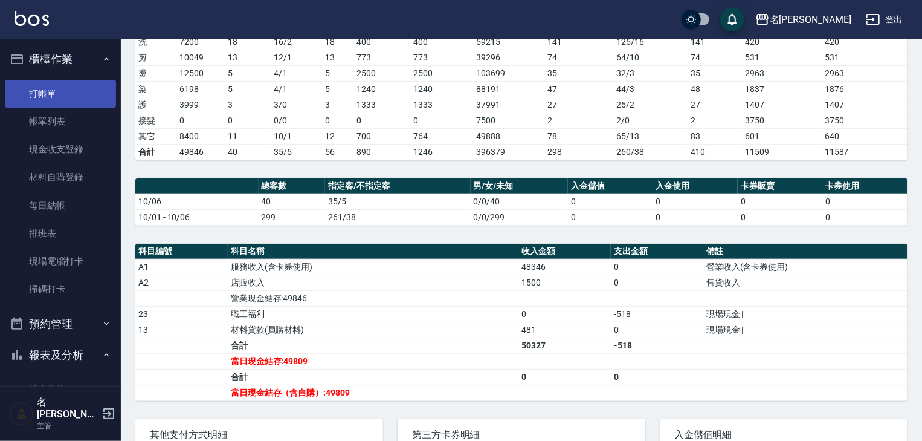
click at [53, 83] on link "打帳單" at bounding box center [60, 94] width 111 height 28
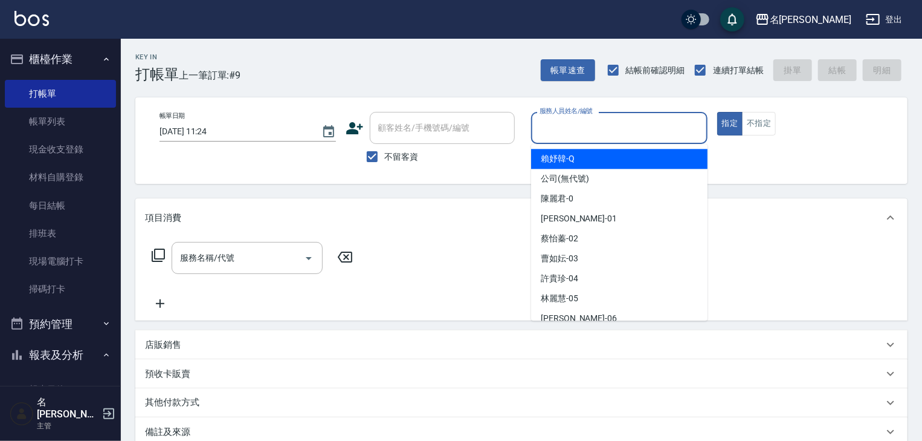
click at [633, 131] on input "服務人員姓名/編號" at bounding box center [620, 127] width 166 height 21
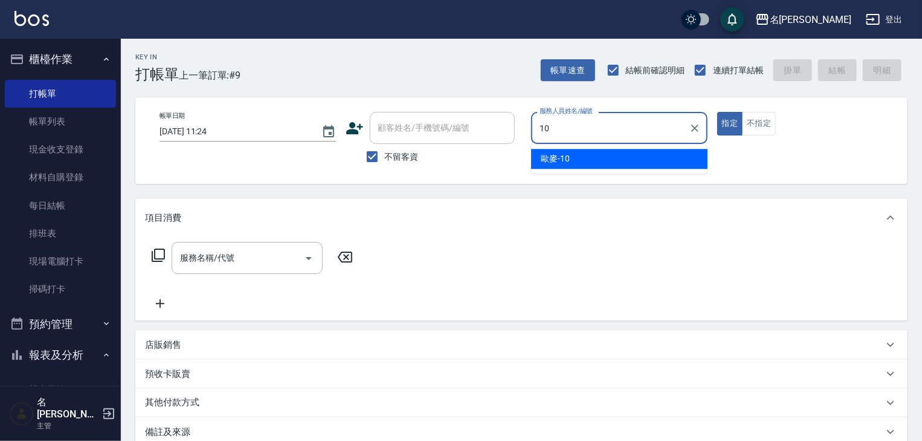
click at [610, 159] on div "歐麥 -10" at bounding box center [619, 159] width 176 height 20
type input "歐麥-10"
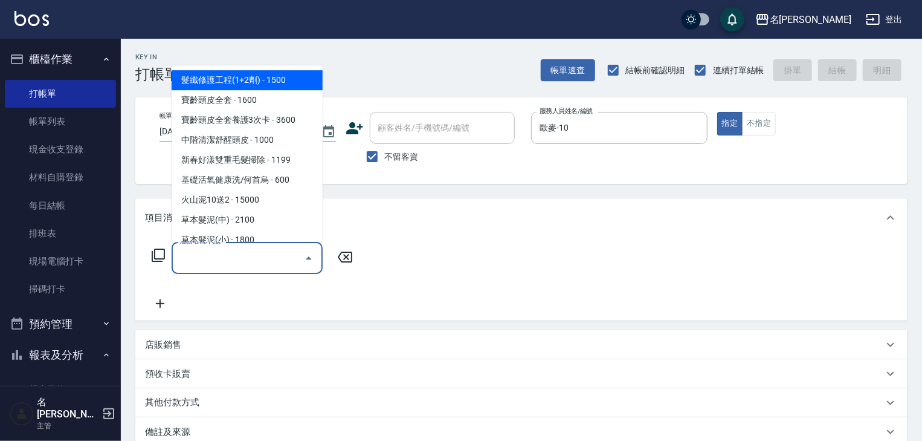
click at [257, 254] on input "服務名稱/代號" at bounding box center [238, 257] width 122 height 21
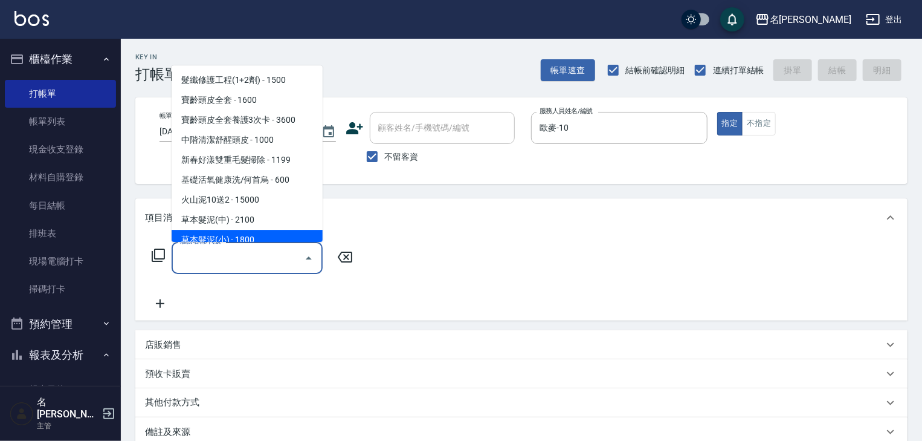
click at [271, 238] on span "草本髮泥(小) - 1800" at bounding box center [247, 240] width 151 height 20
type input "草本髮泥(小)(122)"
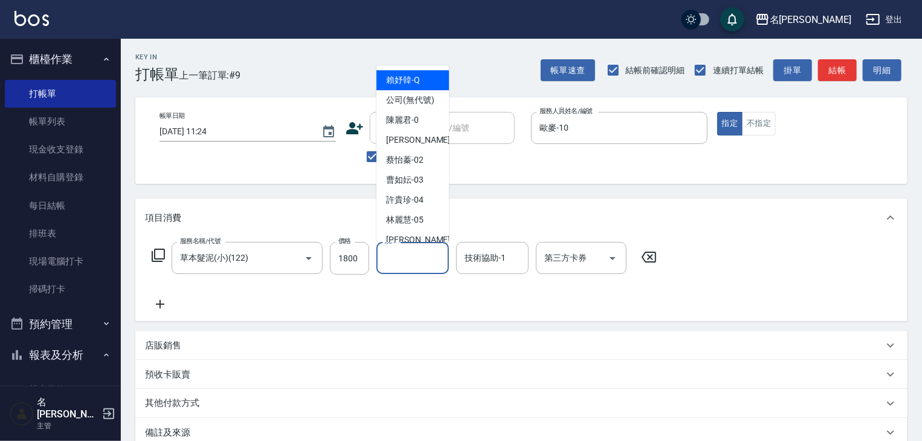
click at [412, 258] on input "洗-1" at bounding box center [413, 257] width 62 height 21
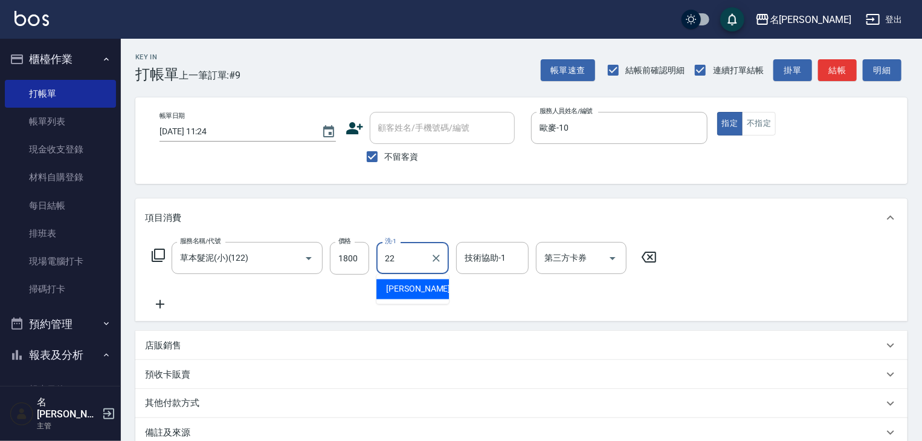
click at [447, 293] on div "王婕宇 -22" at bounding box center [413, 289] width 73 height 20
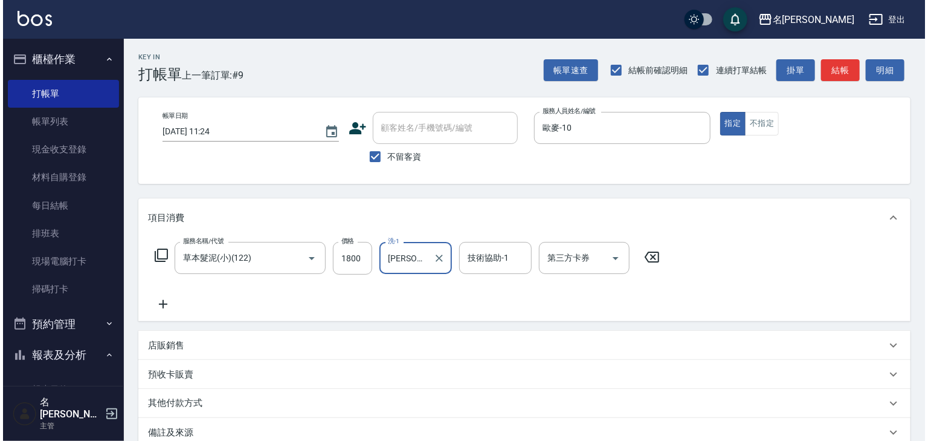
scroll to position [141, 0]
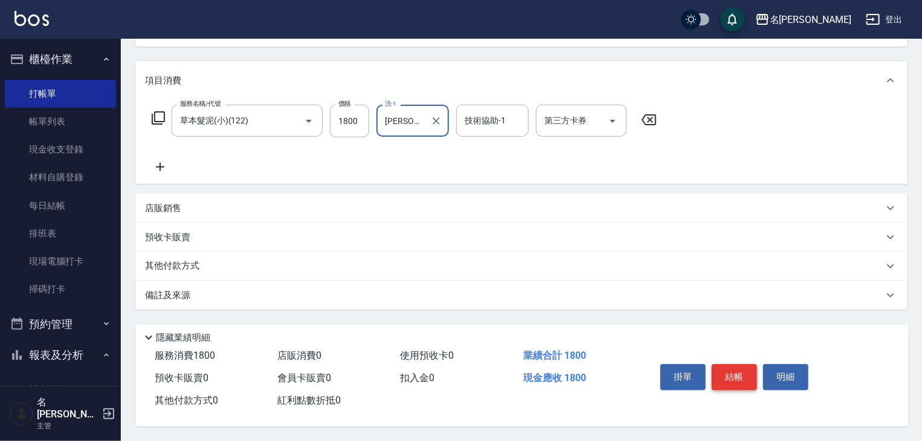
type input "王婕宇-22"
click at [739, 372] on button "結帳" at bounding box center [734, 376] width 45 height 25
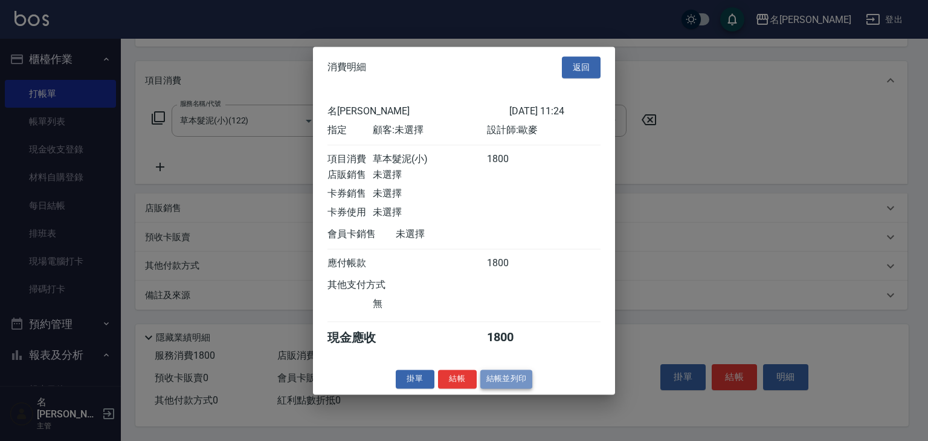
click at [510, 380] on button "結帳並列印" at bounding box center [507, 378] width 53 height 19
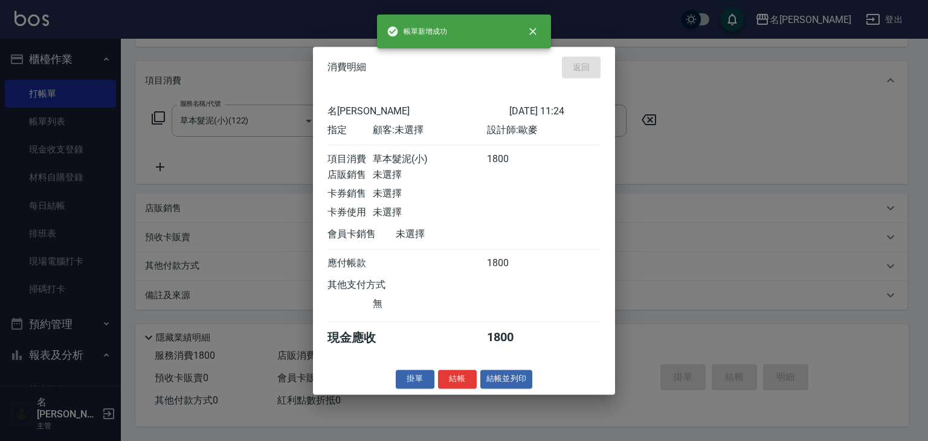
type input "2025/10/07 11:30"
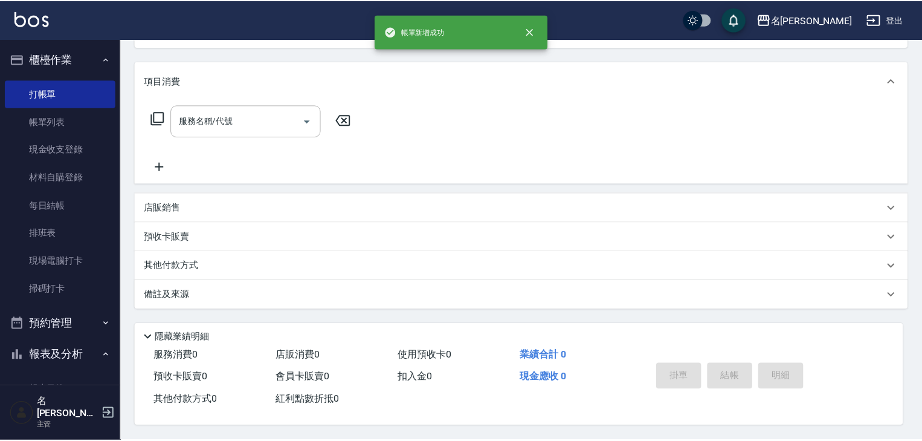
scroll to position [0, 0]
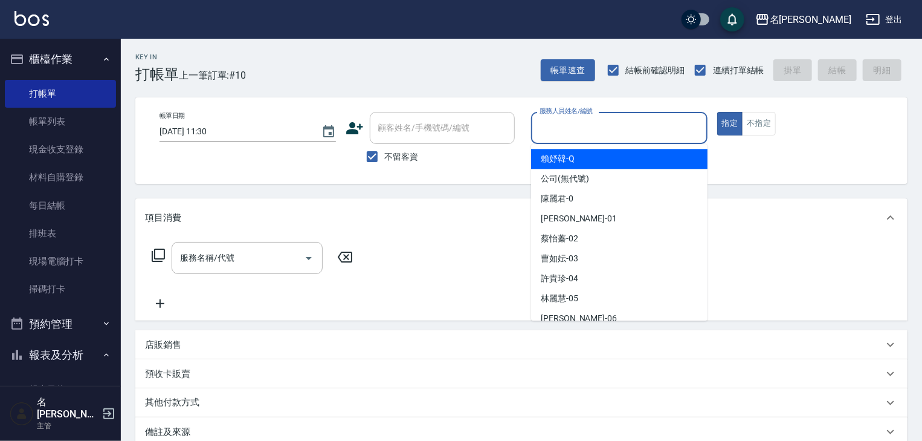
click at [619, 129] on input "服務人員姓名/編號" at bounding box center [620, 127] width 166 height 21
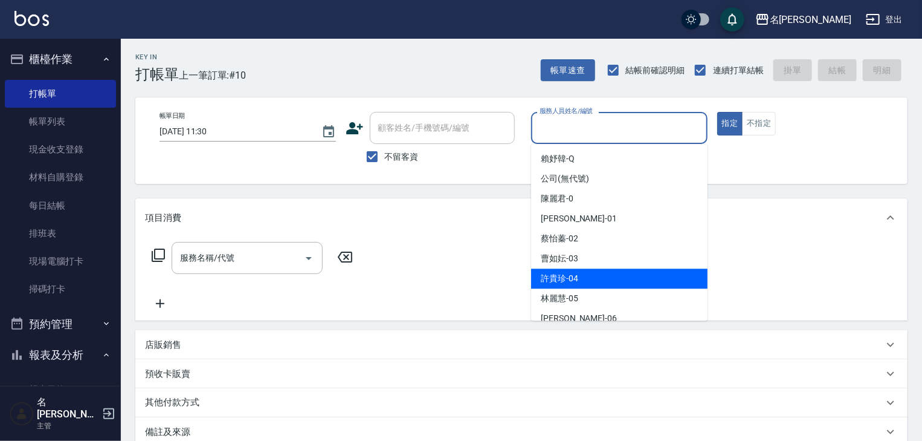
click at [560, 281] on span "許貴珍 -04" at bounding box center [559, 278] width 37 height 13
type input "許貴珍-04"
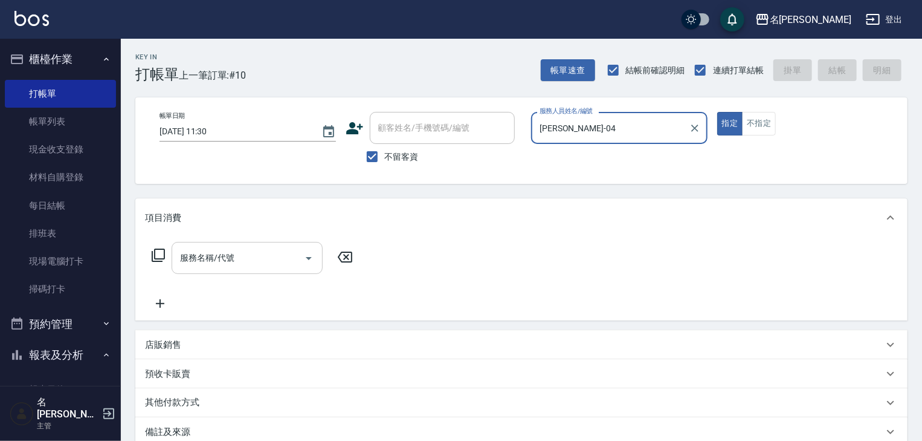
click at [226, 260] on input "服務名稱/代號" at bounding box center [238, 257] width 122 height 21
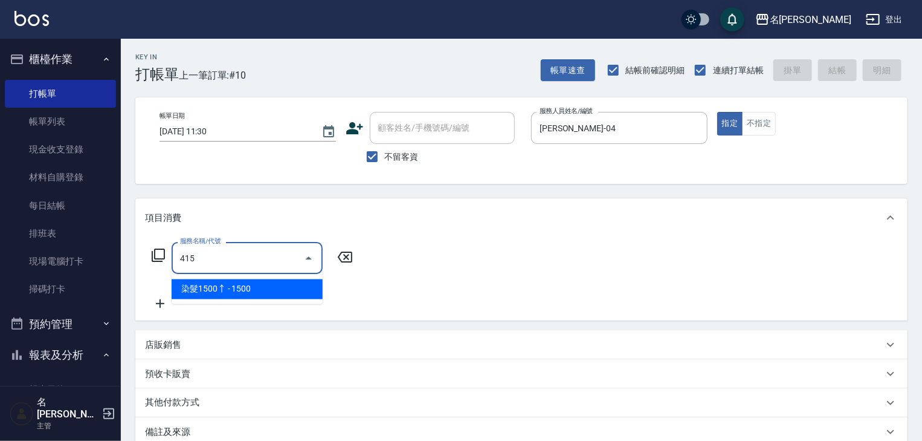
drag, startPoint x: 250, startPoint y: 294, endPoint x: 314, endPoint y: 285, distance: 64.8
click at [251, 294] on span "染髮1500↑ - 1500" at bounding box center [247, 289] width 151 height 20
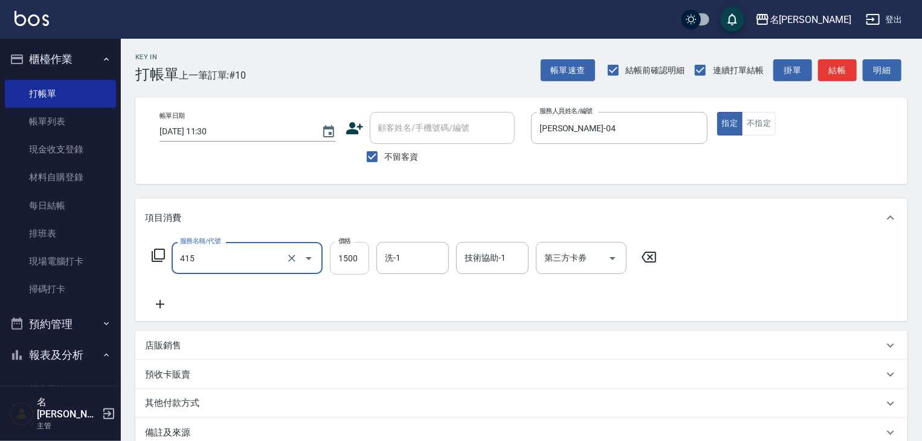
type input "染髮1500↑(415)"
click at [340, 262] on input "1500" at bounding box center [349, 258] width 39 height 33
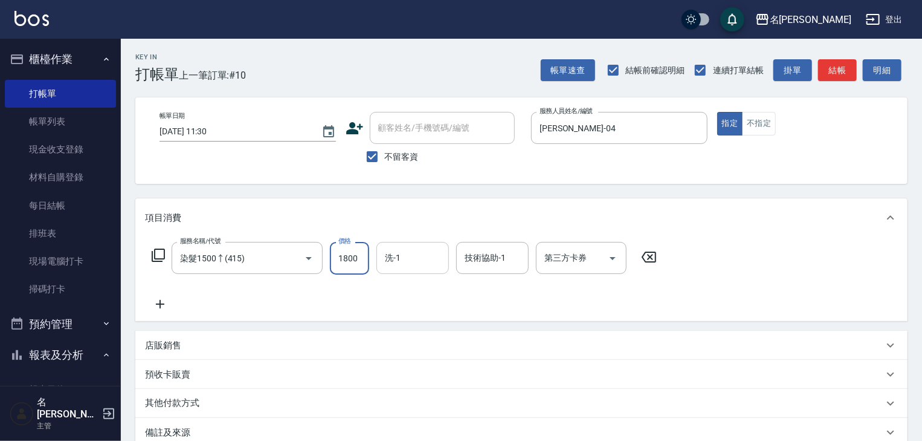
type input "1800"
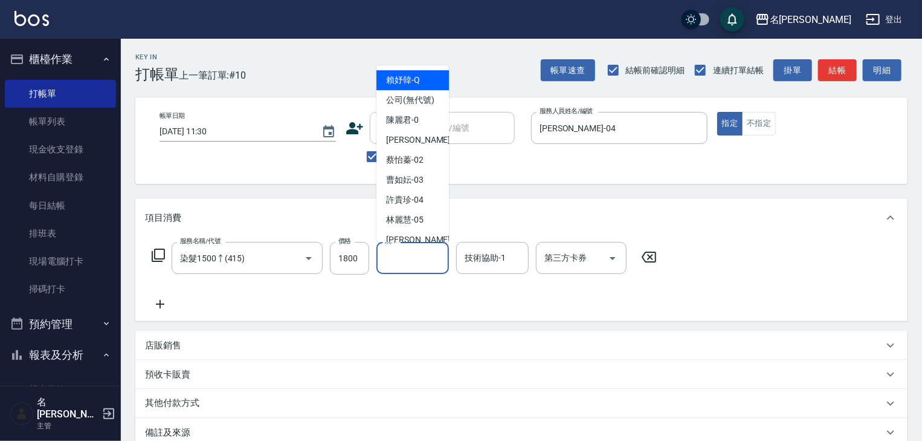
click at [400, 259] on input "洗-1" at bounding box center [413, 257] width 62 height 21
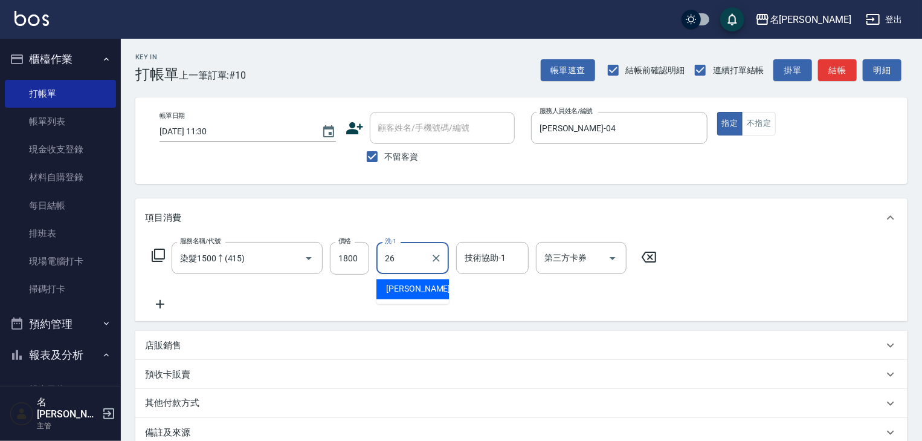
click at [433, 286] on div "方羿筑 -26" at bounding box center [413, 289] width 73 height 20
type input "方羿筑-26"
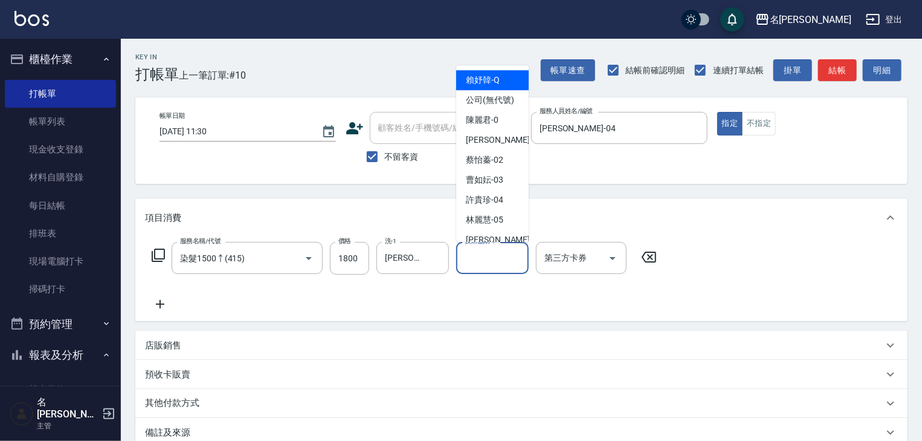
click at [479, 248] on input "技術協助-1" at bounding box center [493, 257] width 62 height 21
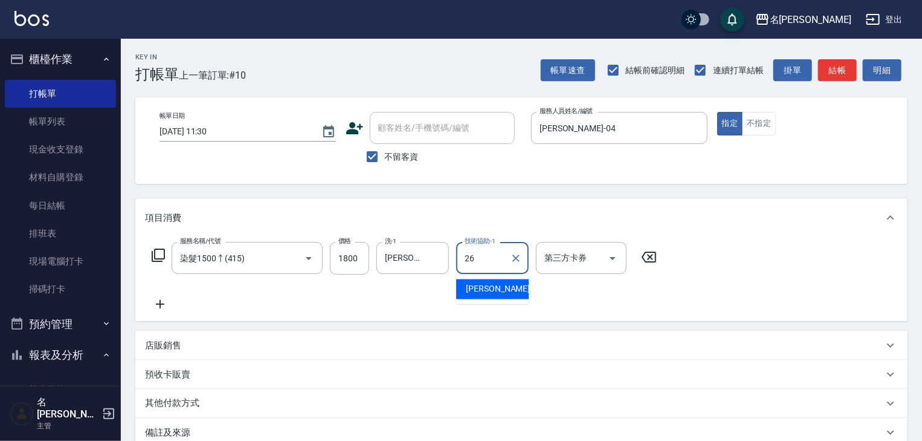
click at [483, 285] on span "方羿筑 -26" at bounding box center [504, 289] width 76 height 13
type input "方羿筑-26"
click at [162, 307] on icon at bounding box center [160, 304] width 30 height 15
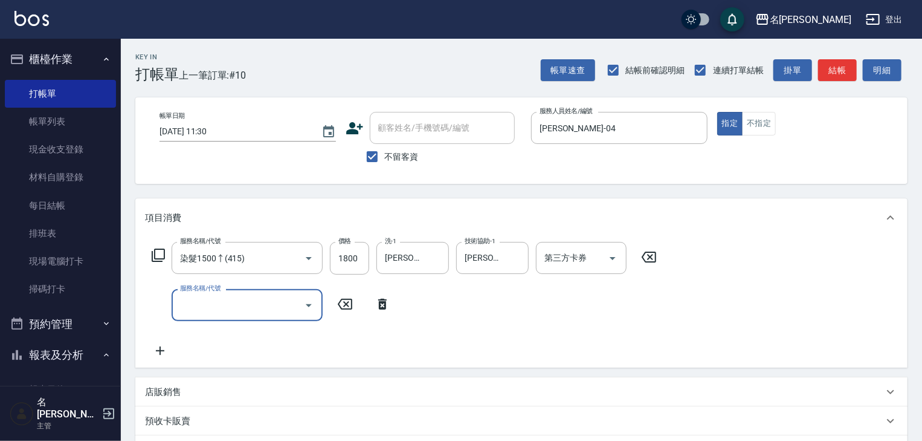
click at [206, 297] on input "服務名稱/代號" at bounding box center [238, 304] width 122 height 21
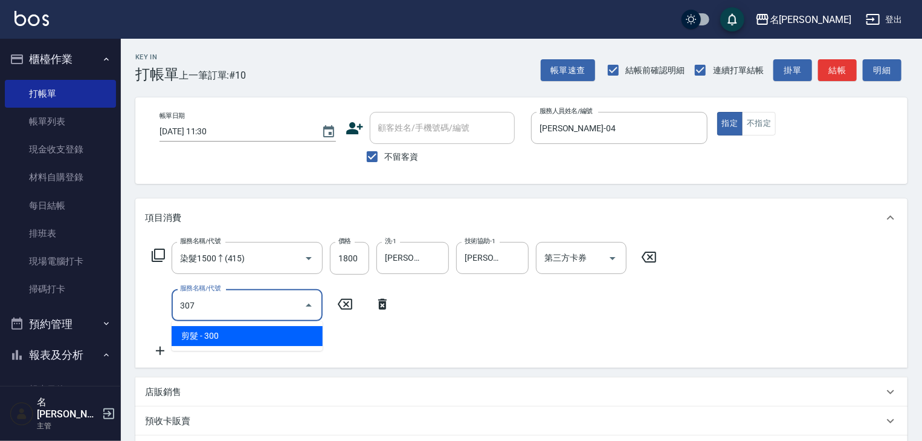
drag, startPoint x: 219, startPoint y: 329, endPoint x: 308, endPoint y: 331, distance: 88.9
click at [222, 330] on span "剪髮 - 300" at bounding box center [247, 336] width 151 height 20
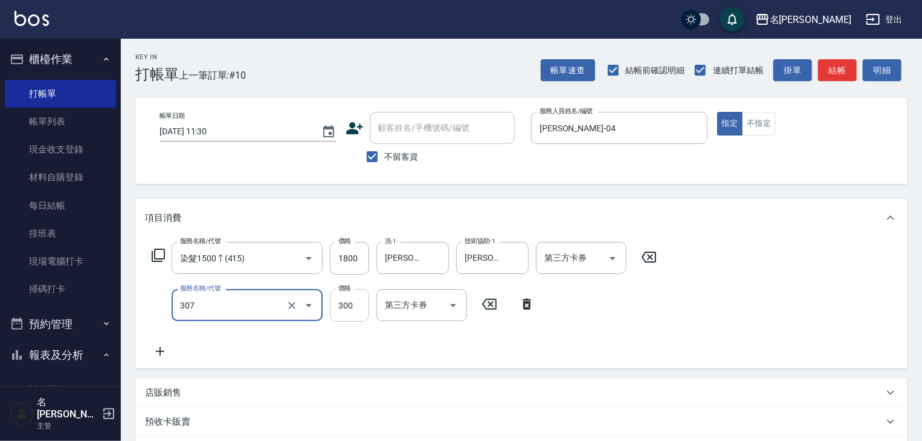
type input "剪髮(307)"
click at [350, 309] on input "300" at bounding box center [349, 305] width 39 height 33
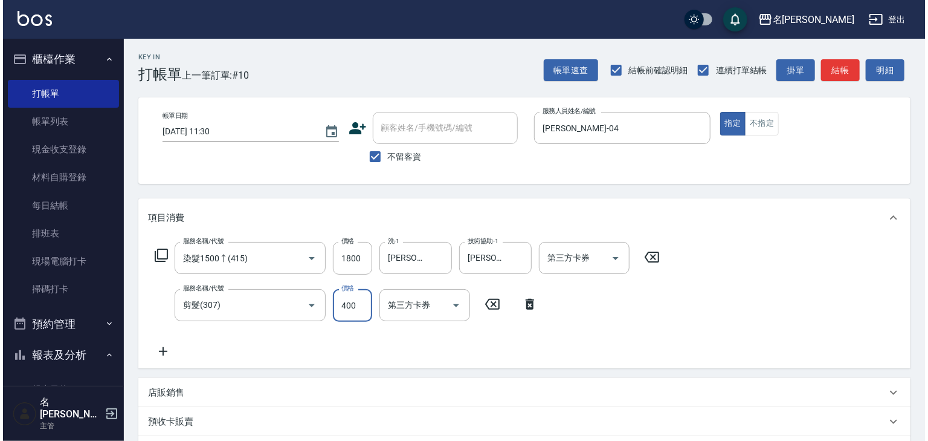
scroll to position [189, 0]
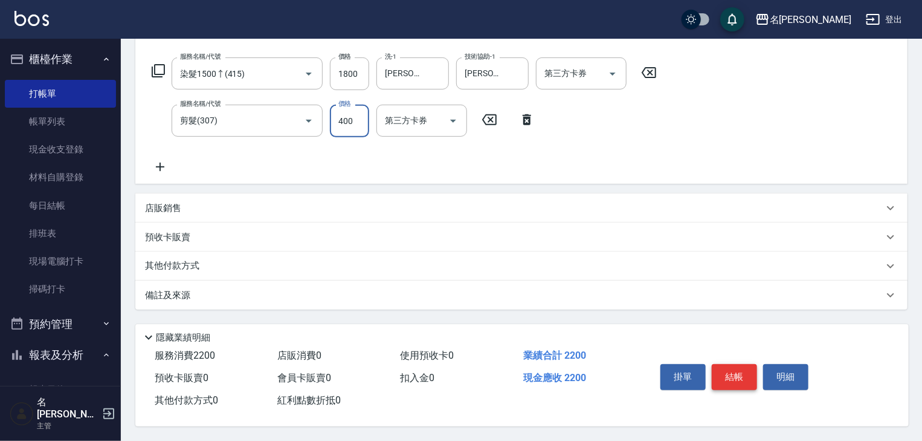
type input "400"
click at [747, 380] on button "結帳" at bounding box center [734, 376] width 45 height 25
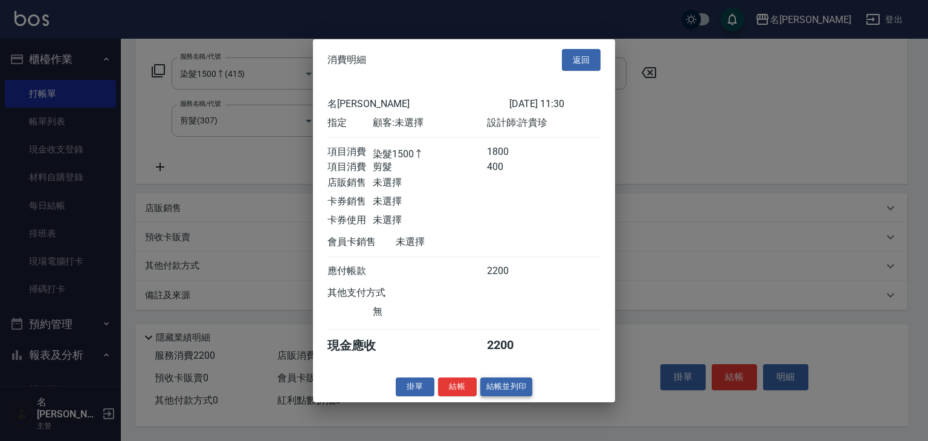
click at [498, 387] on button "結帳並列印" at bounding box center [507, 386] width 53 height 19
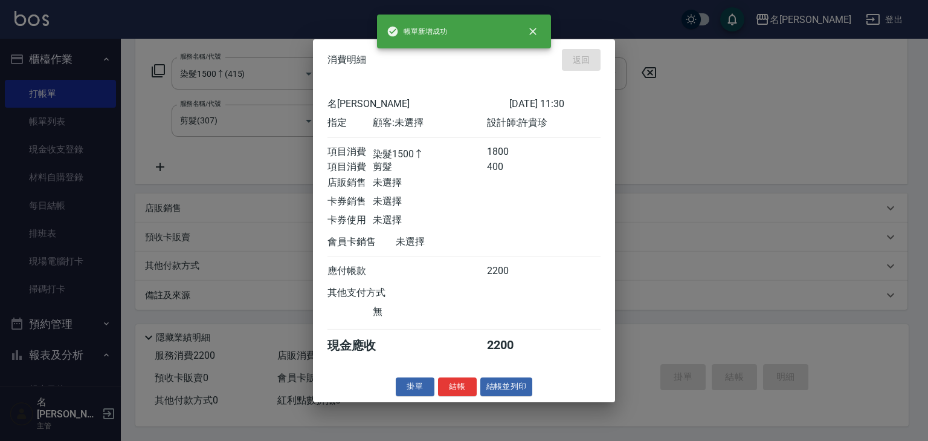
type input "2025/10/07 11:41"
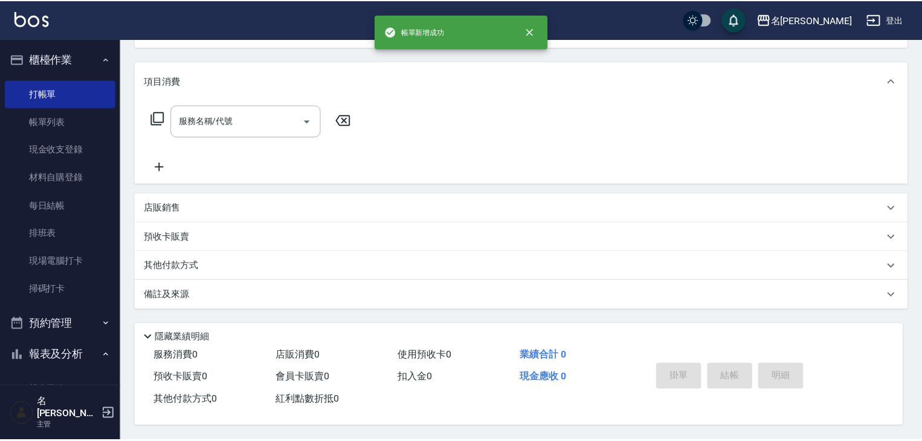
scroll to position [0, 0]
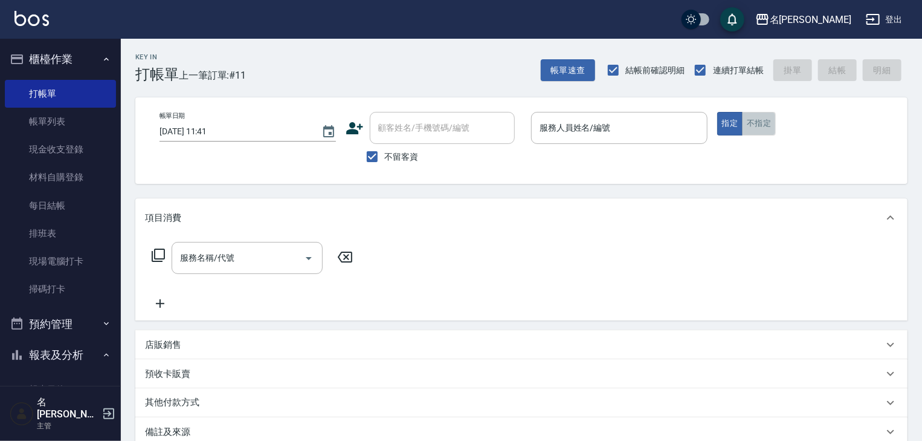
click at [760, 128] on button "不指定" at bounding box center [759, 124] width 34 height 24
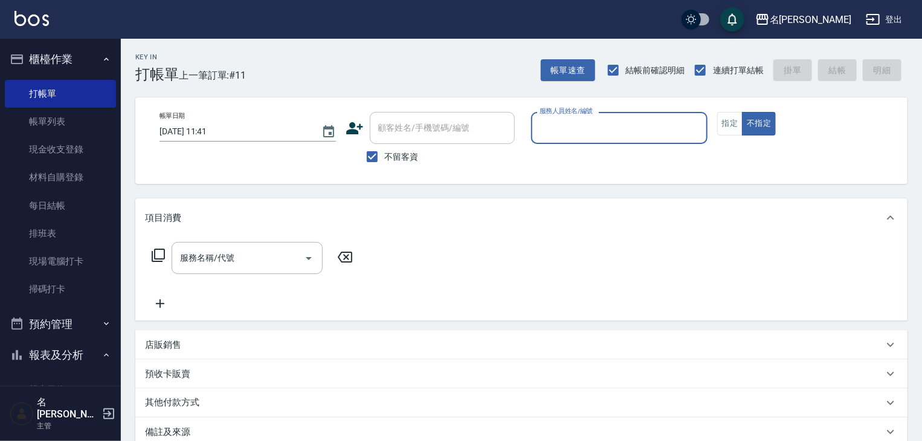
click at [594, 129] on input "服務人員姓名/編號" at bounding box center [620, 127] width 166 height 21
click at [571, 155] on span "[PERSON_NAME]-02" at bounding box center [559, 158] width 37 height 13
type input "[PERSON_NAME]-02"
click at [271, 257] on input "服務名稱/代號" at bounding box center [238, 257] width 122 height 21
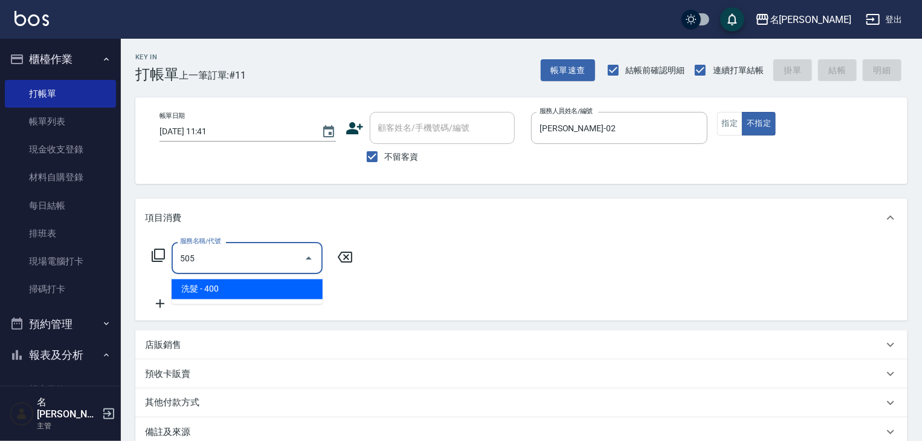
click at [282, 274] on ul "洗髮 - 400" at bounding box center [247, 289] width 151 height 30
click at [259, 296] on span "洗髮 - 400" at bounding box center [247, 289] width 151 height 20
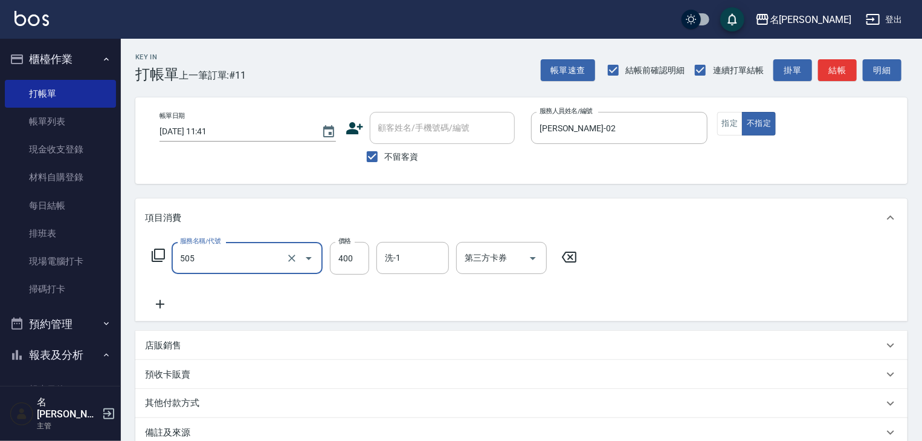
type input "洗髮(505)"
click at [160, 301] on icon at bounding box center [160, 304] width 8 height 8
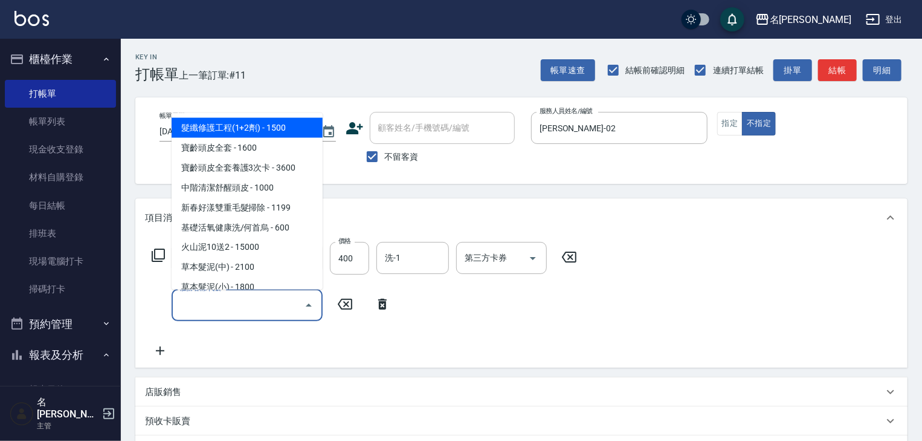
click at [207, 303] on input "服務名稱/代號" at bounding box center [238, 304] width 122 height 21
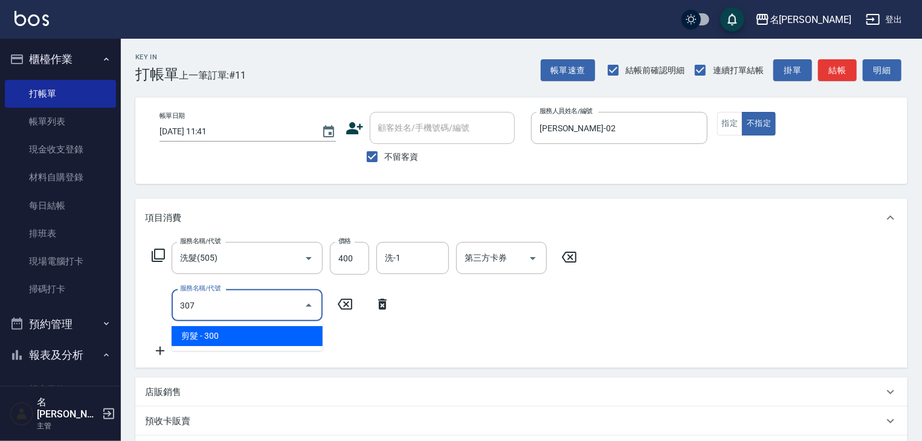
click at [244, 343] on span "剪髮 - 300" at bounding box center [247, 336] width 151 height 20
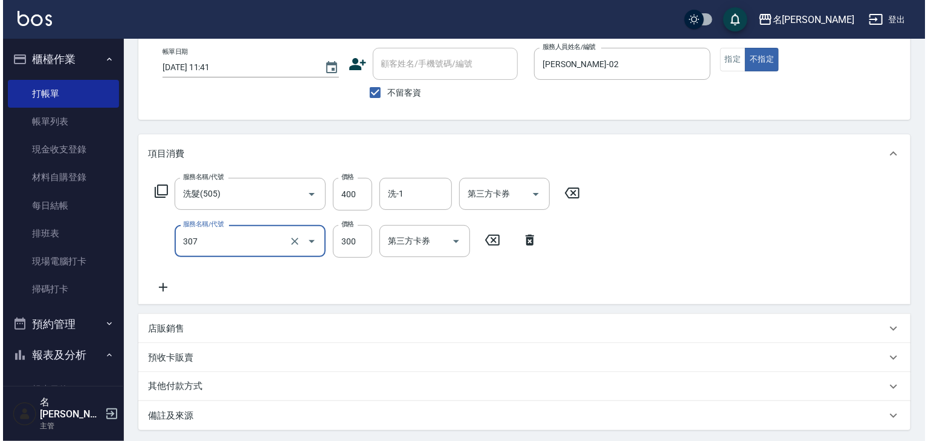
scroll to position [189, 0]
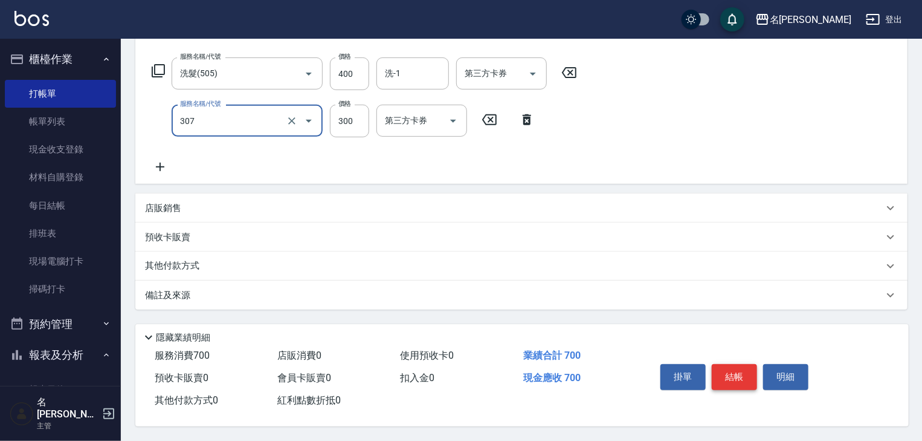
type input "剪髮(307)"
click at [746, 371] on button "結帳" at bounding box center [734, 376] width 45 height 25
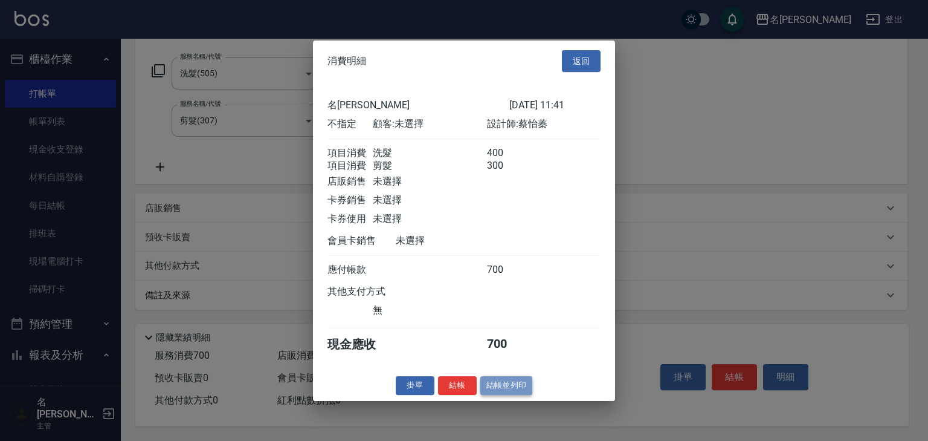
click at [515, 389] on button "結帳並列印" at bounding box center [507, 385] width 53 height 19
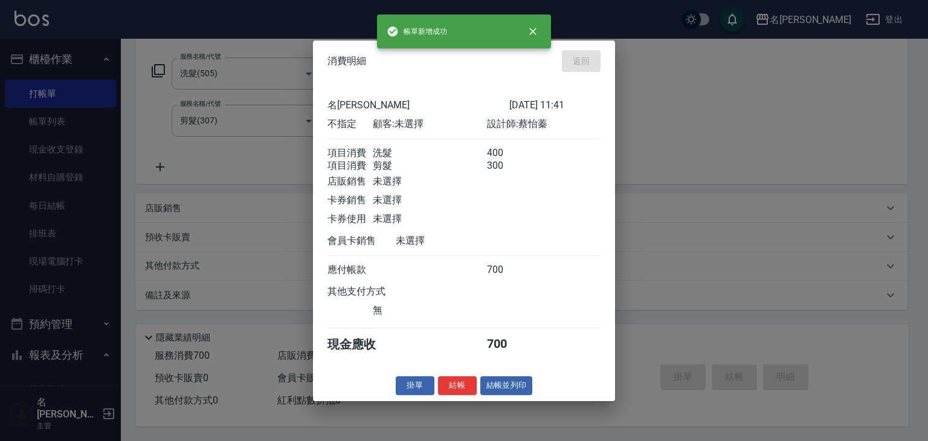
type input "2025/10/07 11:42"
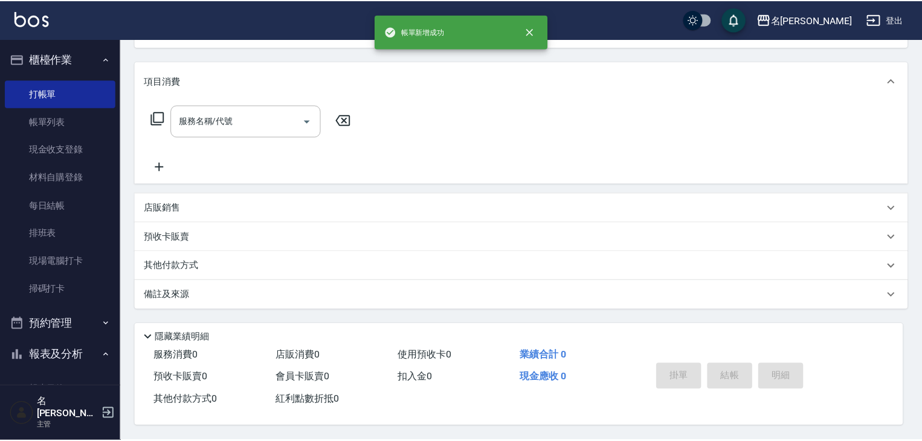
scroll to position [0, 0]
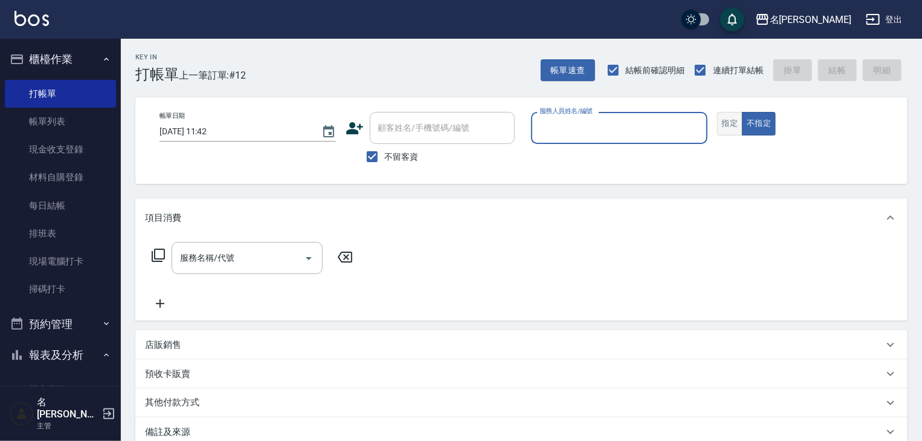
click at [735, 128] on button "指定" at bounding box center [730, 124] width 26 height 24
click at [597, 126] on input "服務人員姓名/編號" at bounding box center [620, 127] width 166 height 21
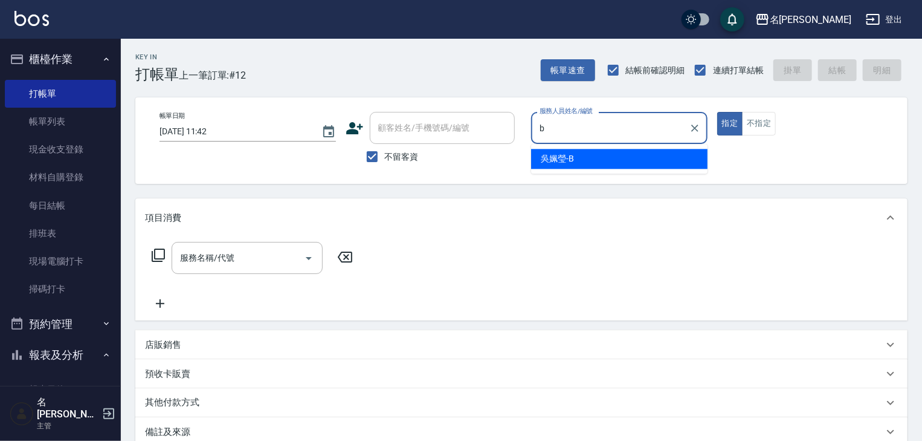
click at [583, 155] on div "吳姵瑩 -B" at bounding box center [619, 159] width 176 height 20
type input "吳姵瑩-B"
click at [231, 261] on input "服務名稱/代號" at bounding box center [238, 257] width 122 height 21
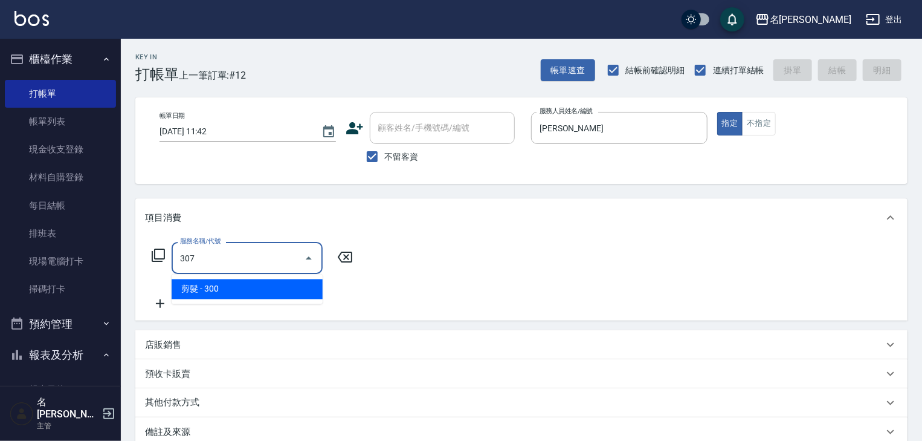
click at [282, 286] on span "剪髮 - 300" at bounding box center [247, 289] width 151 height 20
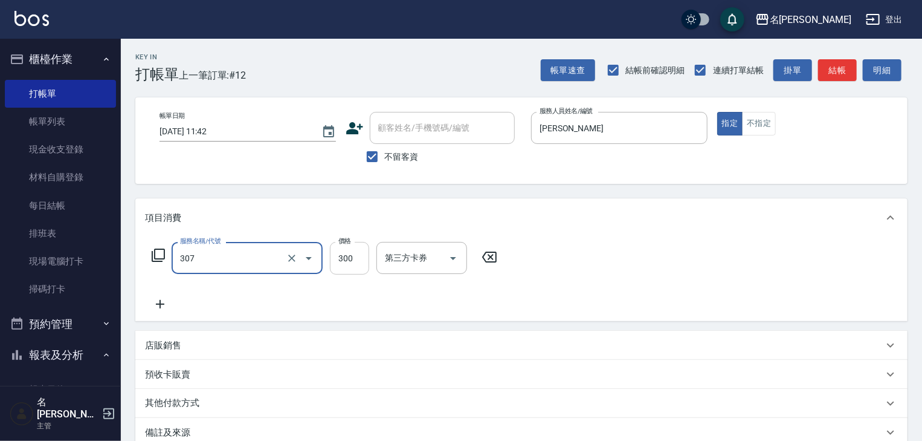
type input "剪髮(307)"
click at [360, 265] on input "300" at bounding box center [349, 258] width 39 height 33
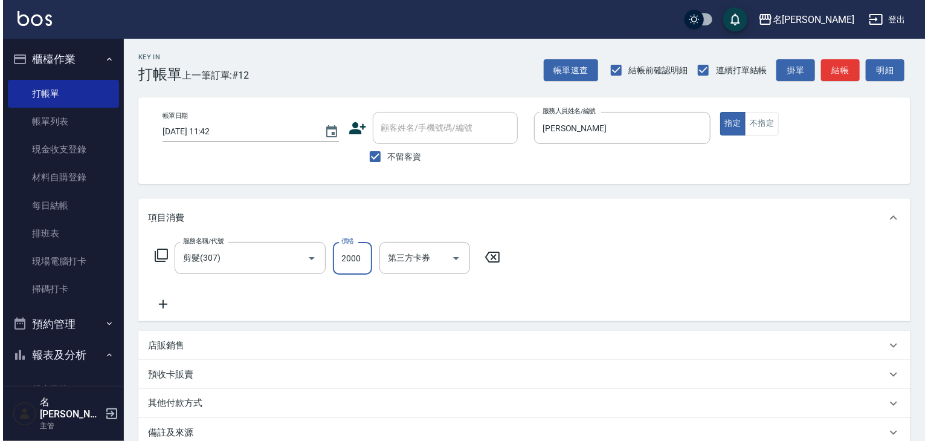
scroll to position [141, 0]
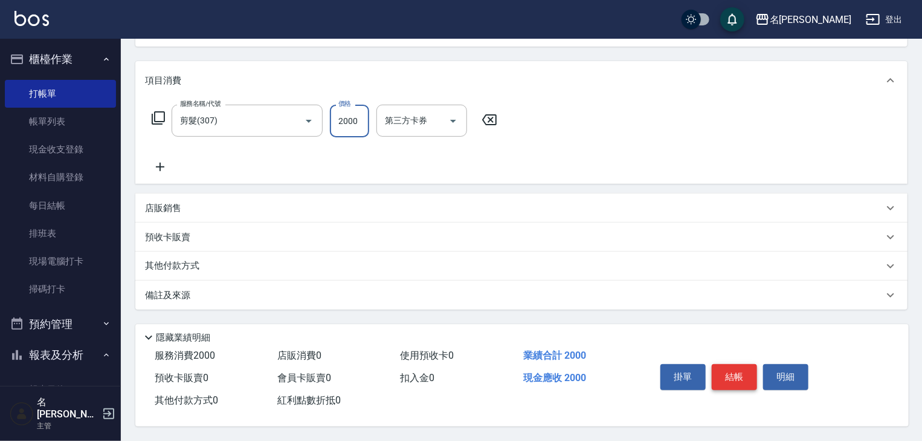
click at [727, 377] on button "結帳" at bounding box center [734, 376] width 45 height 25
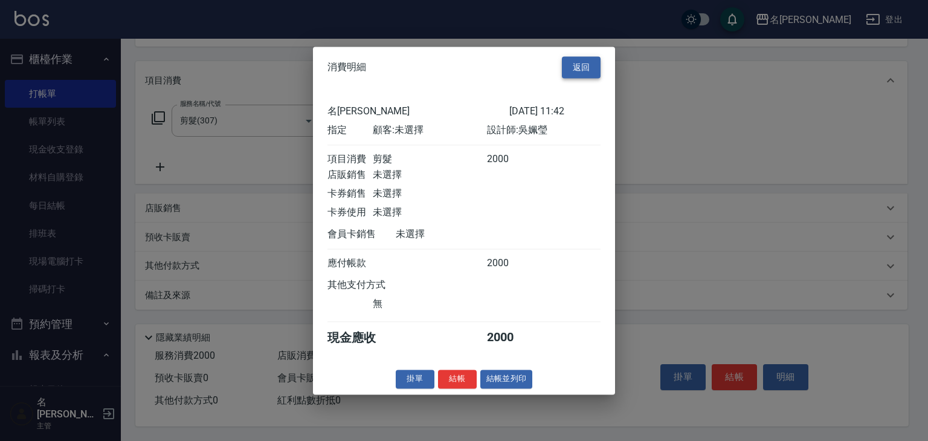
click at [580, 62] on button "返回" at bounding box center [581, 67] width 39 height 22
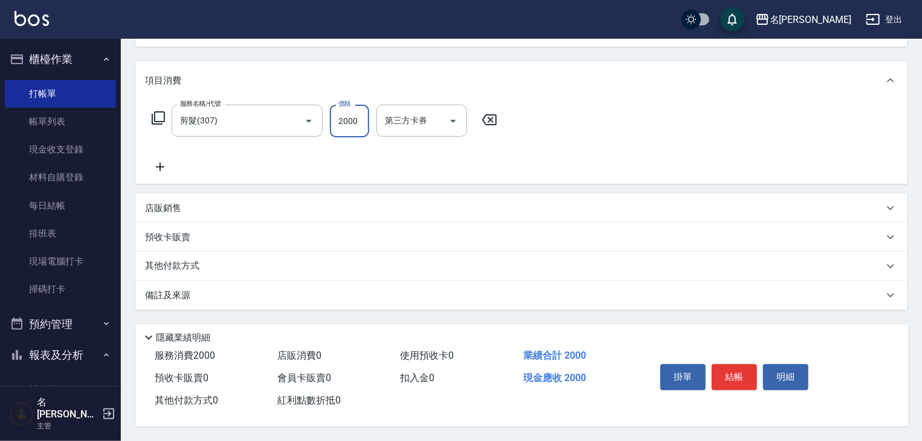
click at [360, 122] on input "2000" at bounding box center [349, 121] width 39 height 33
type input "1500"
click at [730, 369] on button "結帳" at bounding box center [734, 376] width 45 height 25
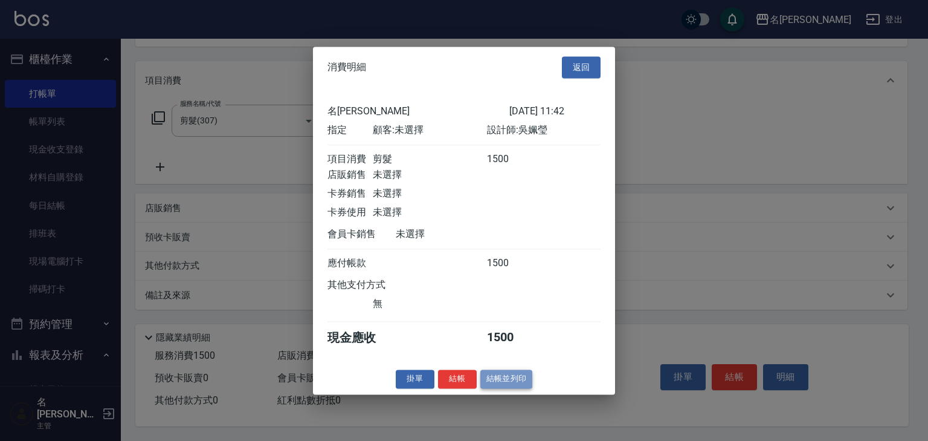
click at [519, 388] on button "結帳並列印" at bounding box center [507, 378] width 53 height 19
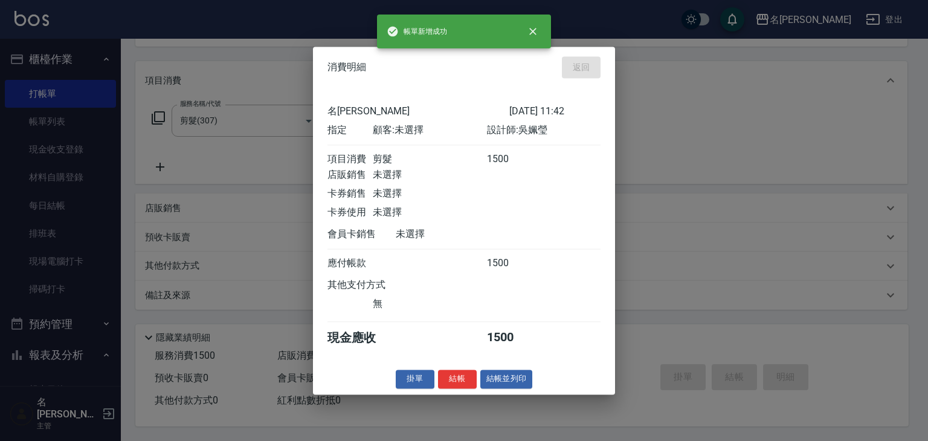
type input "2025/10/07 12:09"
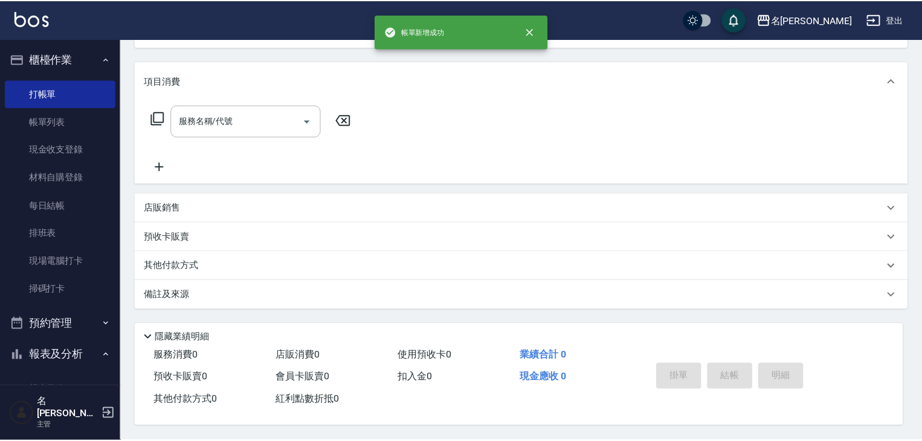
scroll to position [0, 0]
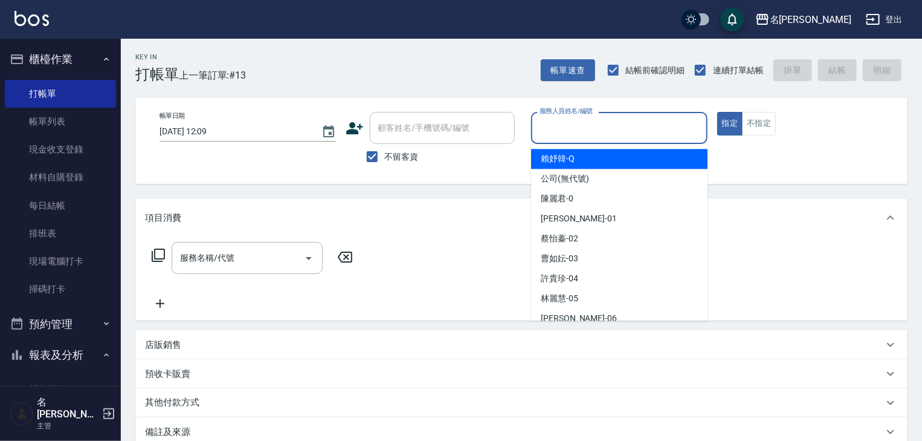
click at [577, 121] on input "服務人員姓名/編號" at bounding box center [620, 127] width 166 height 21
click at [764, 121] on button "不指定" at bounding box center [759, 124] width 34 height 24
click at [624, 125] on input "服務人員姓名/編號" at bounding box center [620, 127] width 166 height 21
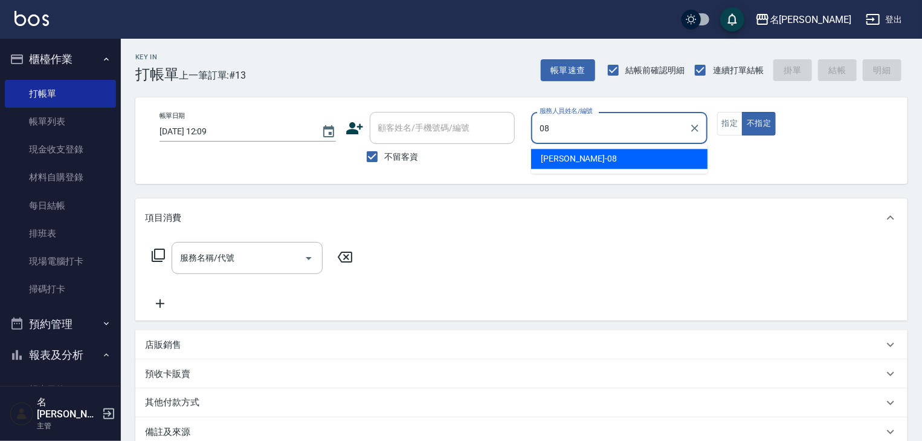
click at [583, 162] on div "[PERSON_NAME] -08" at bounding box center [619, 159] width 176 height 20
type input "[PERSON_NAME]-08"
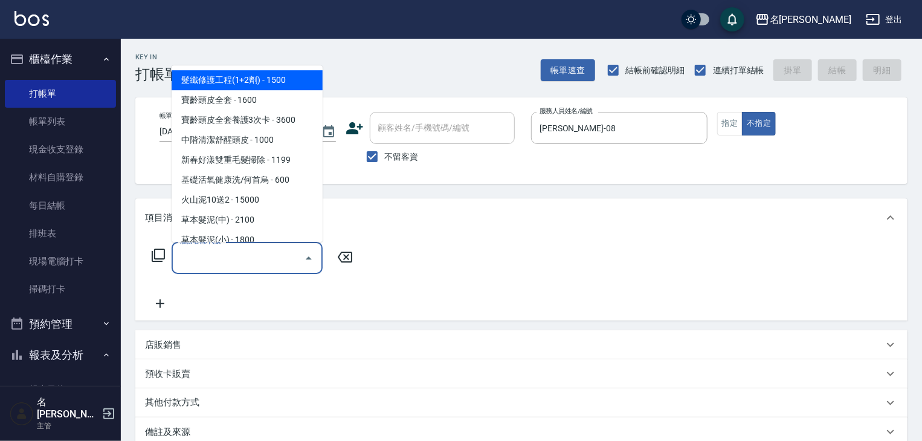
click at [267, 258] on input "服務名稱/代號" at bounding box center [238, 257] width 122 height 21
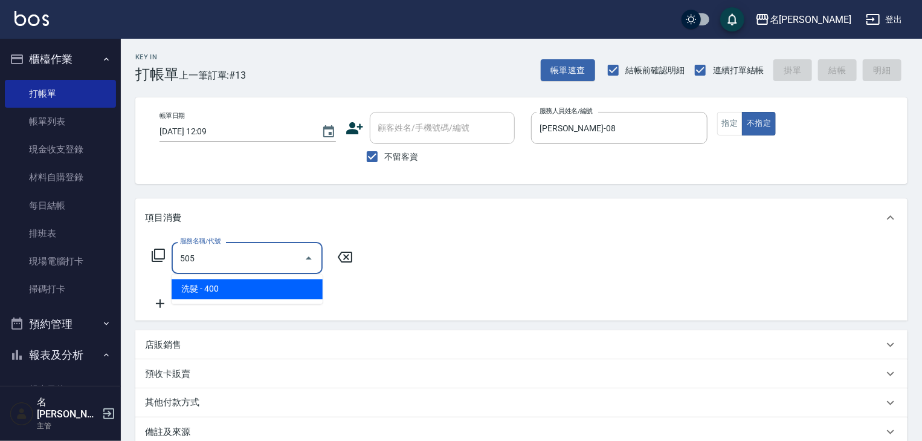
click at [264, 300] on ul "洗髮 - 400" at bounding box center [247, 289] width 151 height 30
click at [220, 273] on div "505 服務名稱/代號" at bounding box center [247, 258] width 151 height 32
click at [223, 290] on span "洗髮 - 400" at bounding box center [247, 289] width 151 height 20
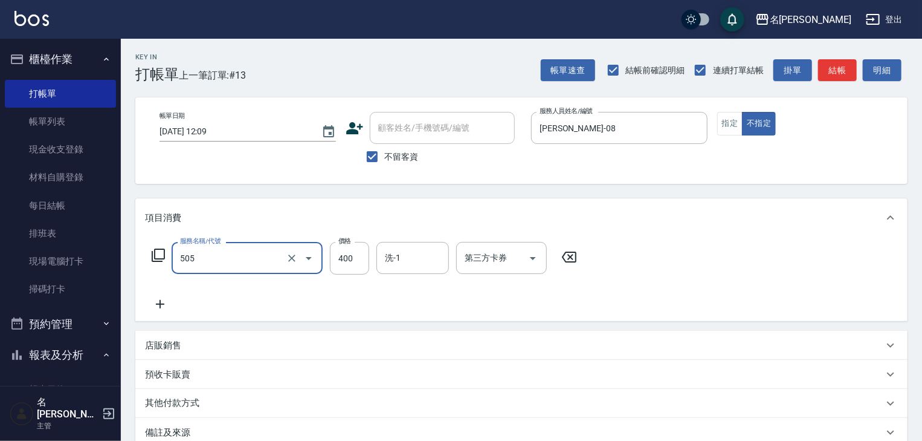
type input "洗髮(505)"
click at [158, 309] on icon at bounding box center [160, 304] width 30 height 15
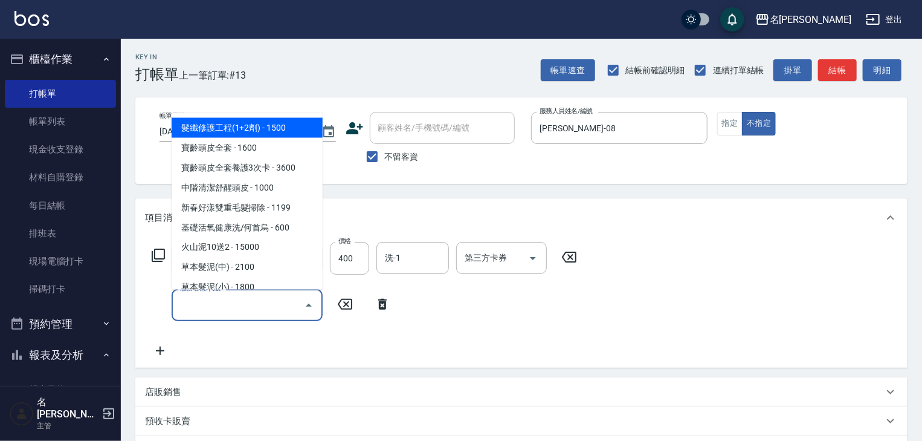
drag, startPoint x: 178, startPoint y: 308, endPoint x: 186, endPoint y: 307, distance: 7.9
click at [186, 307] on input "服務名稱/代號" at bounding box center [238, 304] width 122 height 21
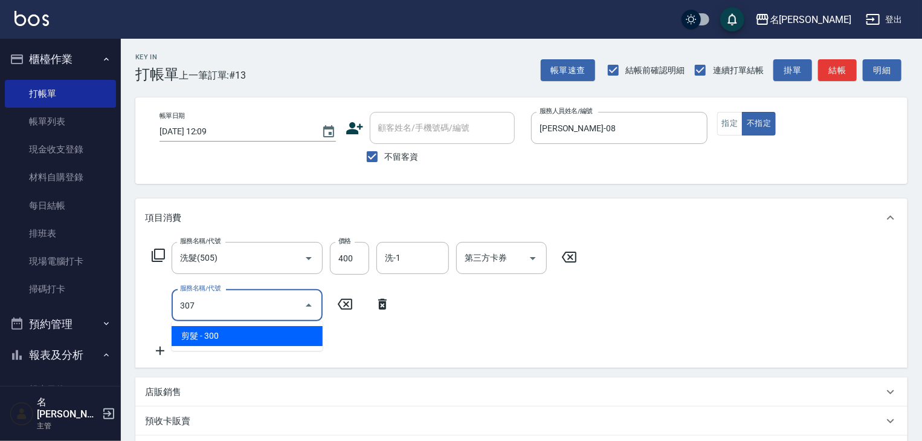
drag, startPoint x: 207, startPoint y: 333, endPoint x: 348, endPoint y: 323, distance: 141.8
click at [221, 332] on span "剪髮 - 300" at bounding box center [247, 336] width 151 height 20
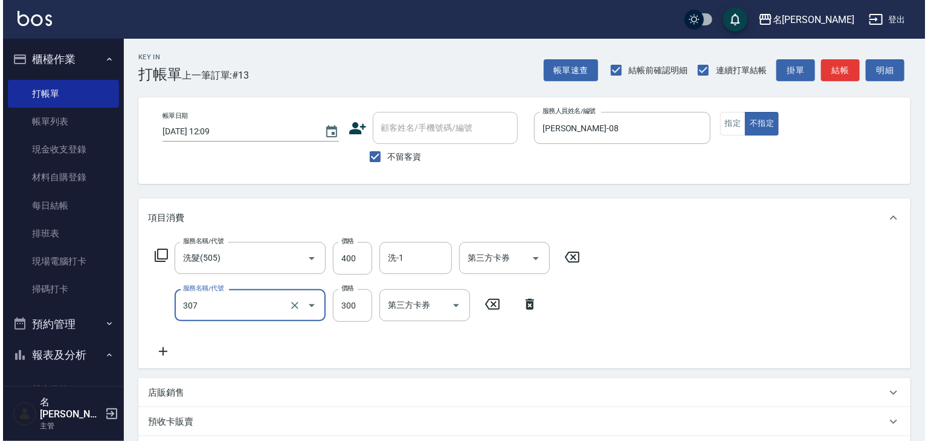
scroll to position [189, 0]
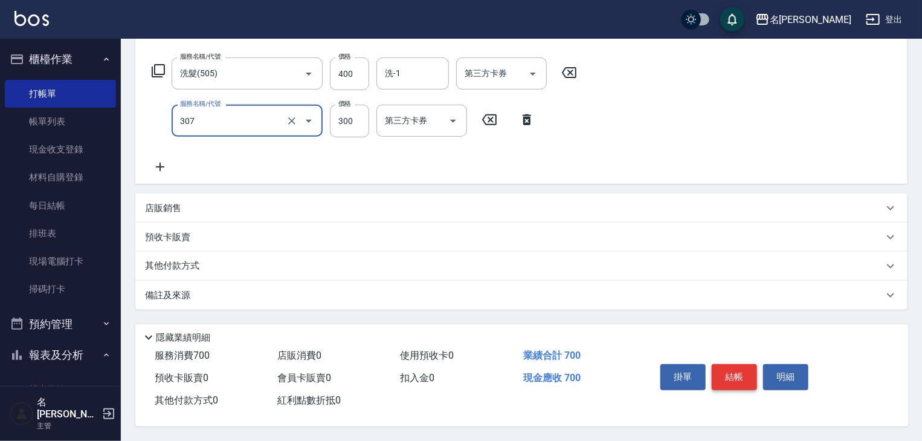
type input "剪髮(307)"
click at [725, 364] on button "結帳" at bounding box center [734, 376] width 45 height 25
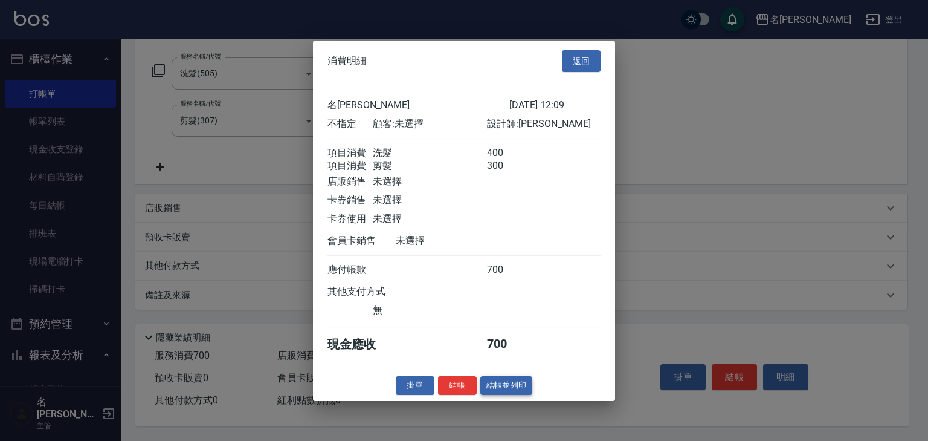
click at [506, 384] on button "結帳並列印" at bounding box center [507, 385] width 53 height 19
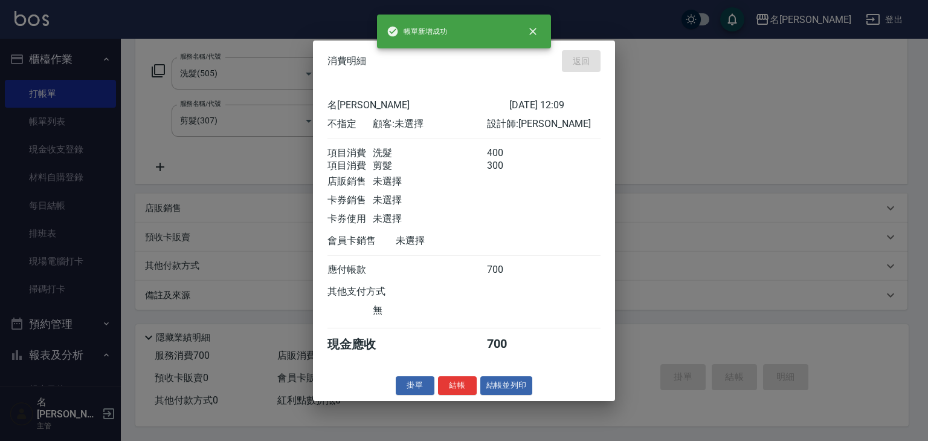
type input "2025/10/07 12:21"
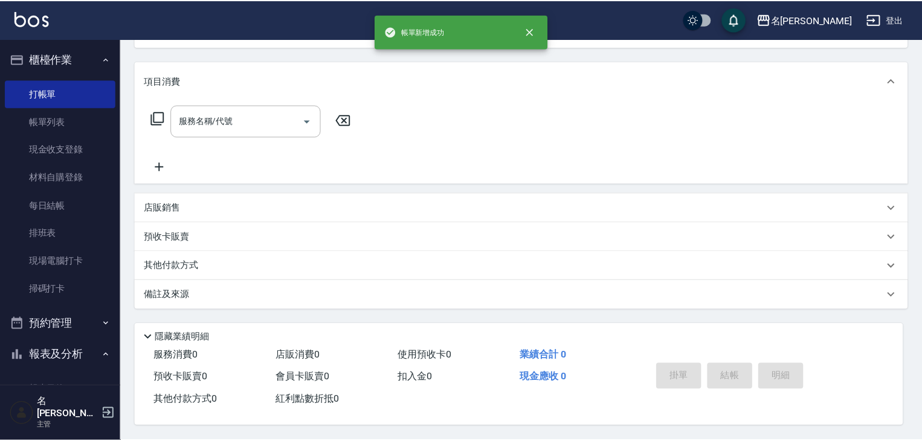
scroll to position [0, 0]
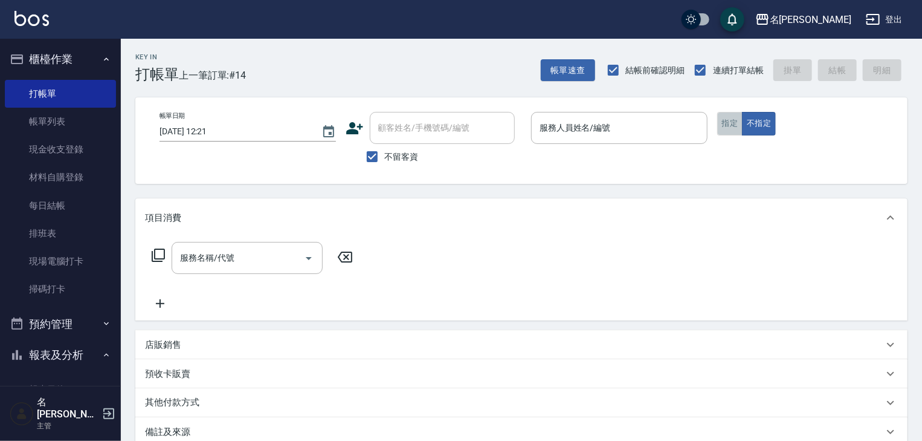
click at [725, 127] on button "指定" at bounding box center [730, 124] width 26 height 24
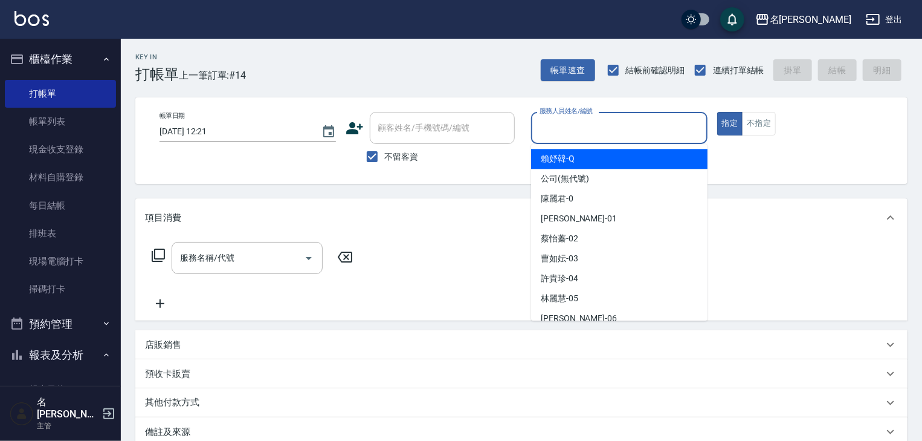
click at [594, 126] on input "服務人員姓名/編號" at bounding box center [620, 127] width 166 height 21
click at [541, 159] on span "賴妤韓 -Q" at bounding box center [558, 158] width 34 height 13
type input "賴妤韓-Q"
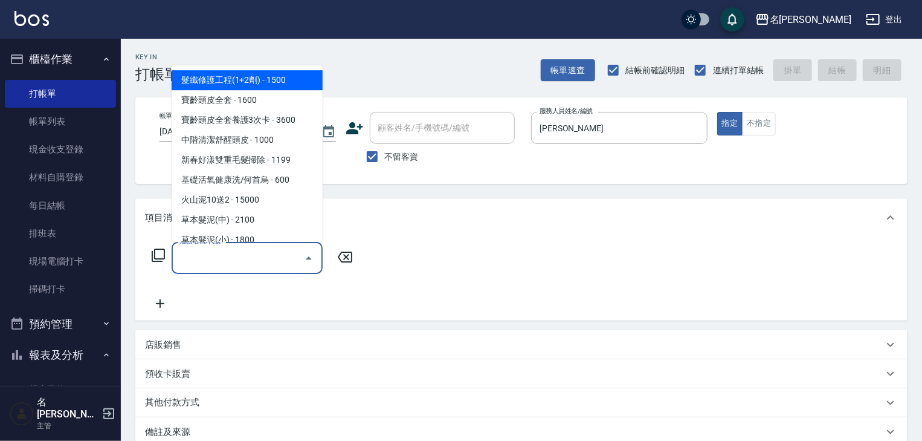
click at [261, 256] on input "服務名稱/代號" at bounding box center [238, 257] width 122 height 21
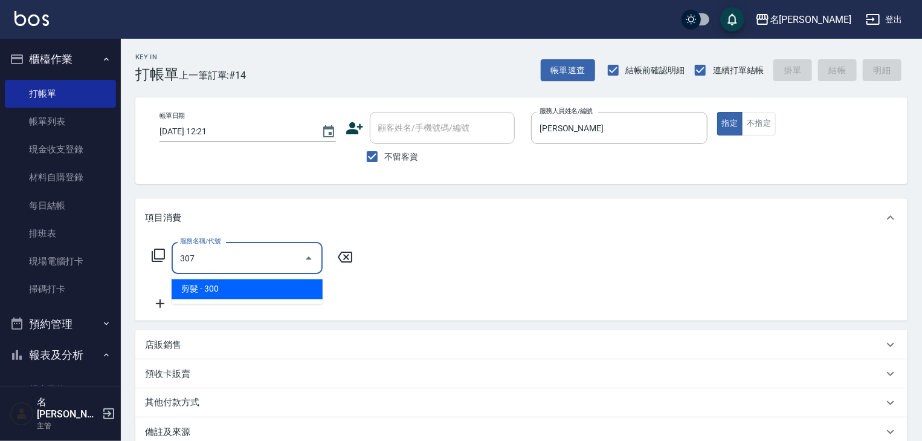
click at [261, 290] on span "剪髮 - 300" at bounding box center [247, 289] width 151 height 20
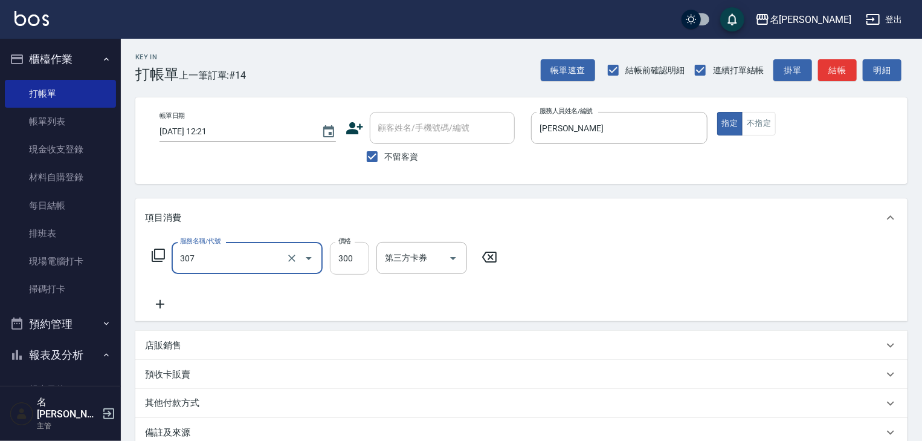
type input "剪髮(307)"
click at [353, 259] on input "300" at bounding box center [349, 258] width 39 height 33
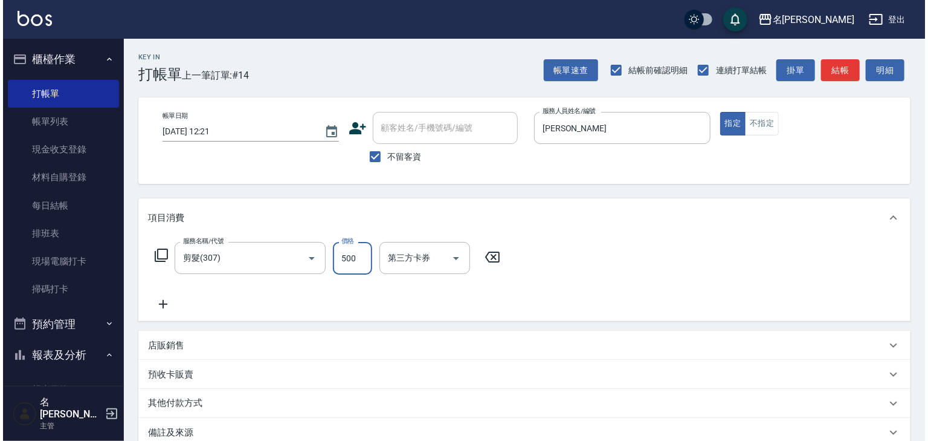
scroll to position [141, 0]
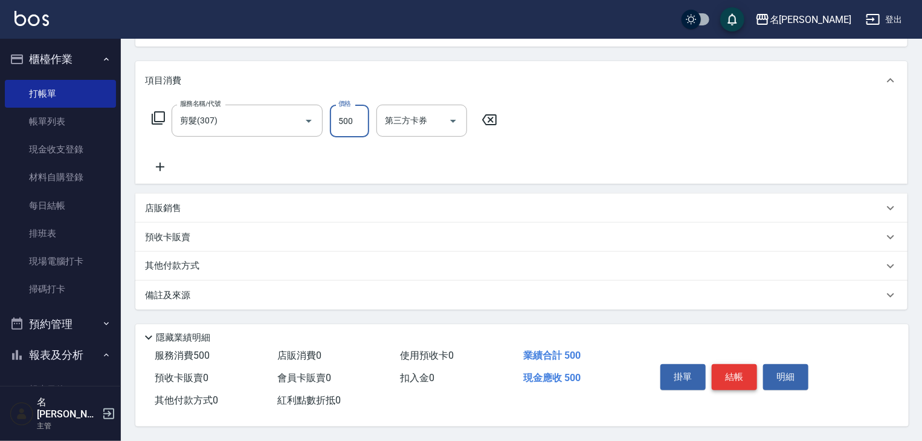
type input "500"
click at [728, 371] on button "結帳" at bounding box center [734, 376] width 45 height 25
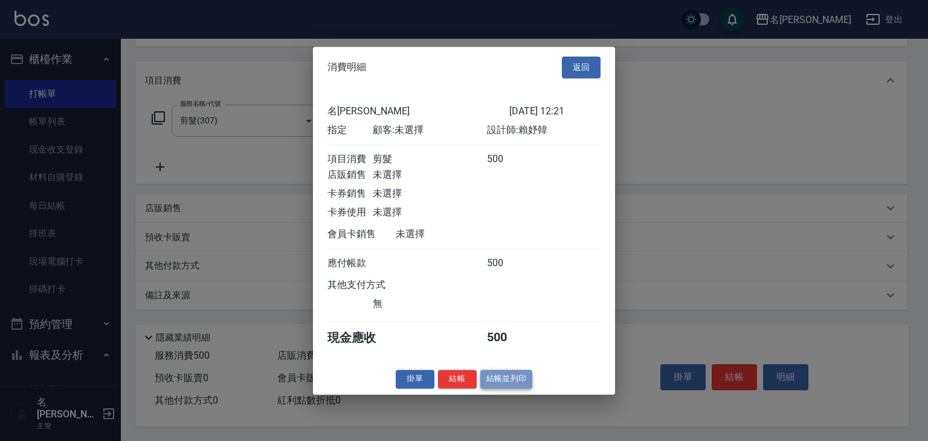
click at [520, 388] on button "結帳並列印" at bounding box center [507, 378] width 53 height 19
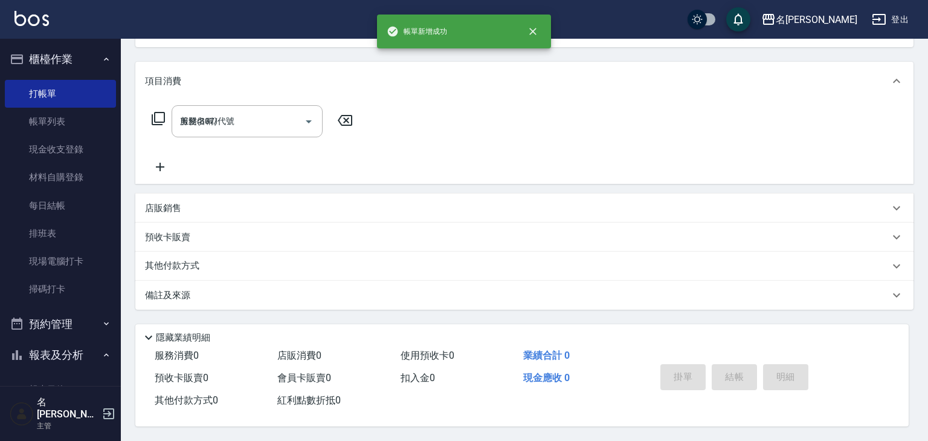
type input "2025/10/07 12:22"
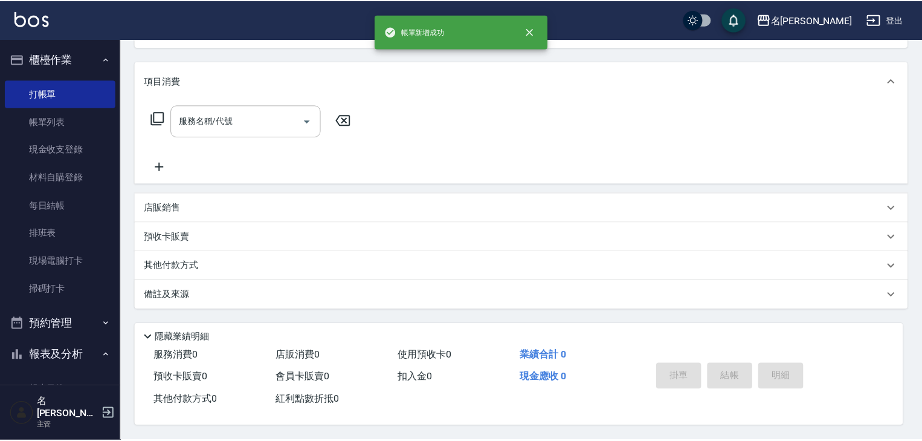
scroll to position [0, 0]
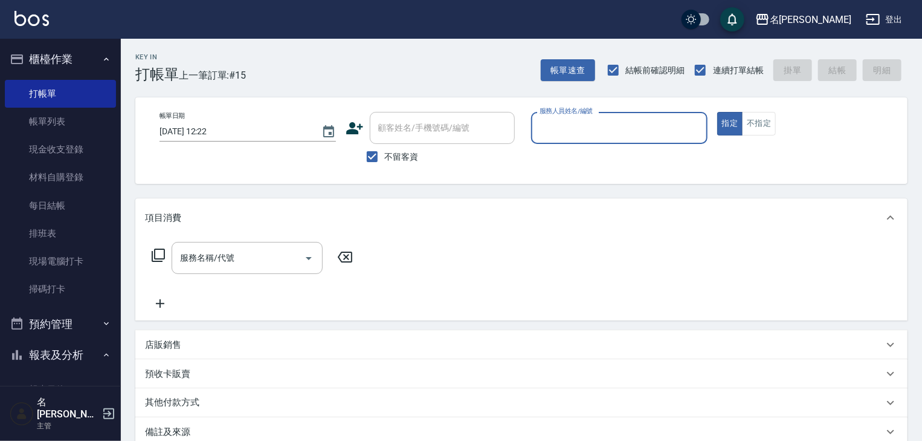
click at [561, 120] on input "服務人員姓名/編號" at bounding box center [620, 127] width 166 height 21
click at [551, 145] on ul "蔡怡蓁 -02" at bounding box center [619, 159] width 176 height 30
click at [550, 165] on div "蔡怡蓁 -02" at bounding box center [619, 159] width 176 height 20
click at [251, 268] on div "服務名稱/代號" at bounding box center [247, 258] width 151 height 32
type input "蔡怡蓁-02"
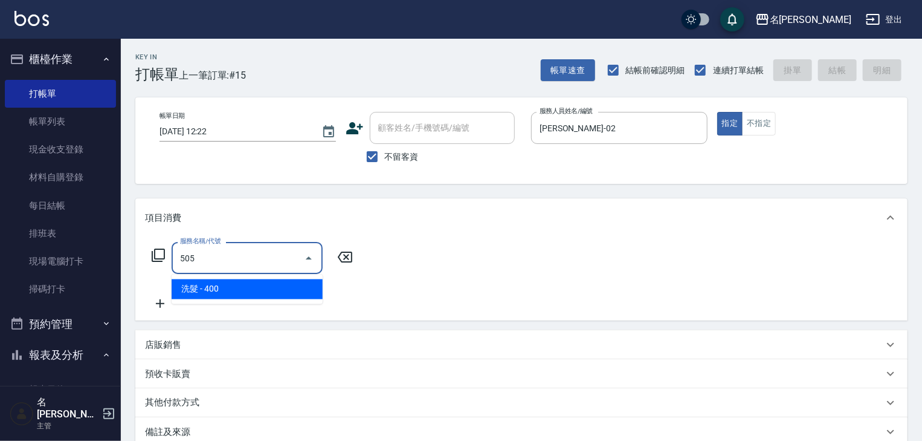
click at [267, 293] on span "洗髮 - 400" at bounding box center [247, 289] width 151 height 20
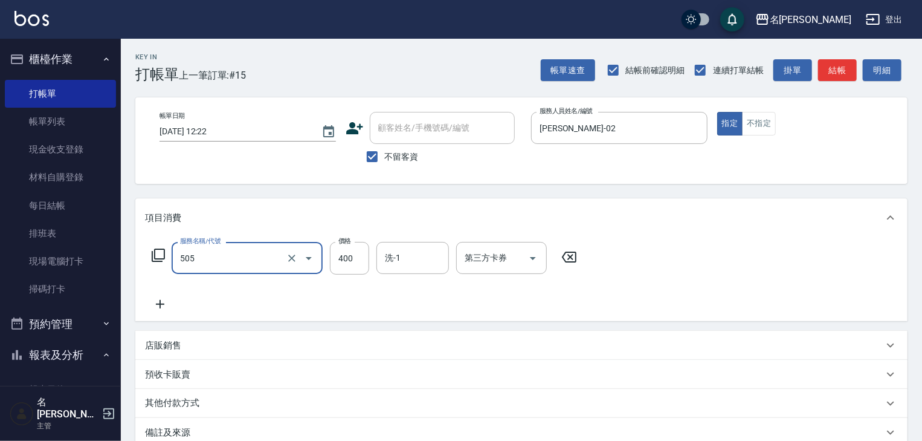
type input "洗髮(505)"
click at [157, 307] on icon at bounding box center [160, 304] width 30 height 15
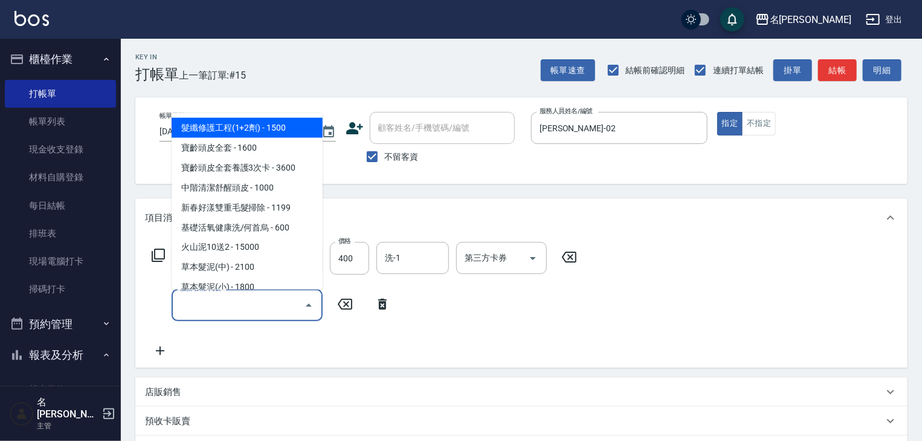
click at [196, 307] on input "服務名稱/代號" at bounding box center [238, 304] width 122 height 21
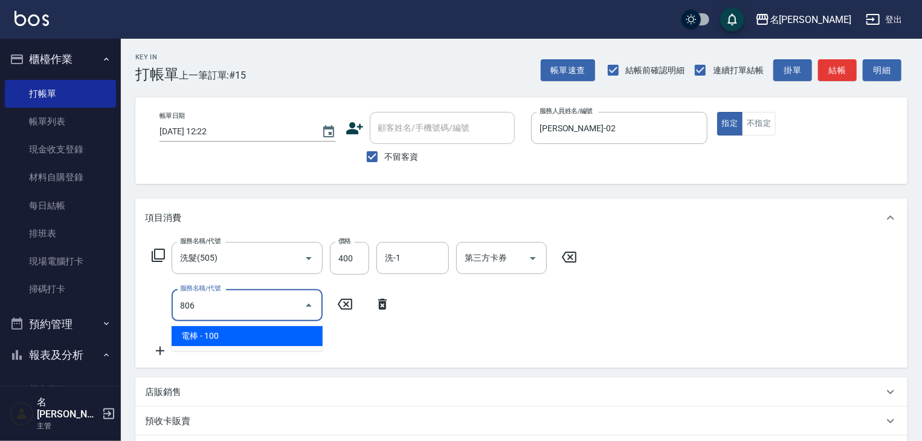
drag, startPoint x: 244, startPoint y: 333, endPoint x: 253, endPoint y: 311, distance: 23.6
click at [244, 331] on span "電棒 - 100" at bounding box center [247, 336] width 151 height 20
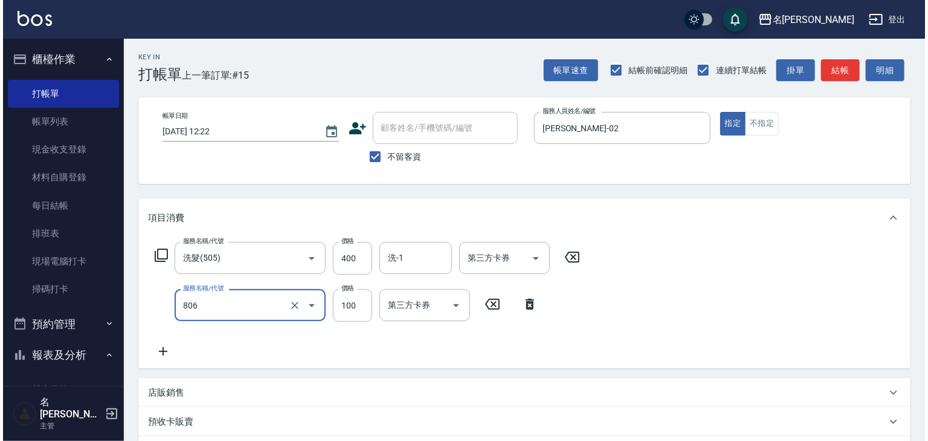
scroll to position [189, 0]
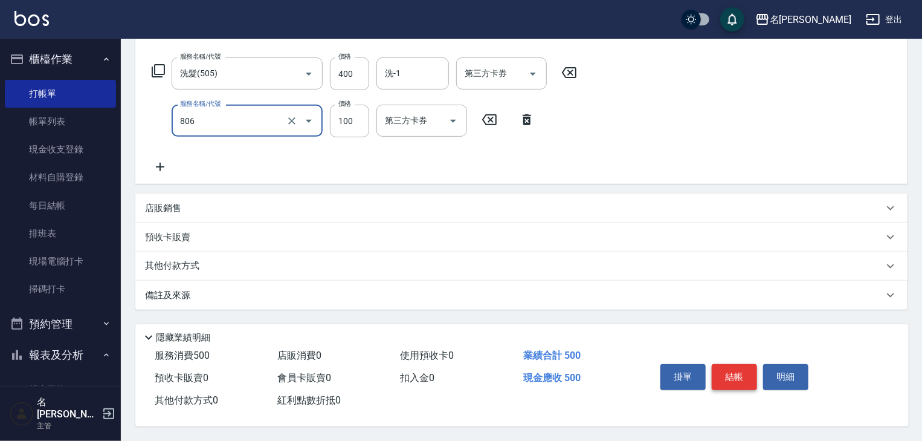
type input "電棒(806)"
click at [743, 377] on button "結帳" at bounding box center [734, 376] width 45 height 25
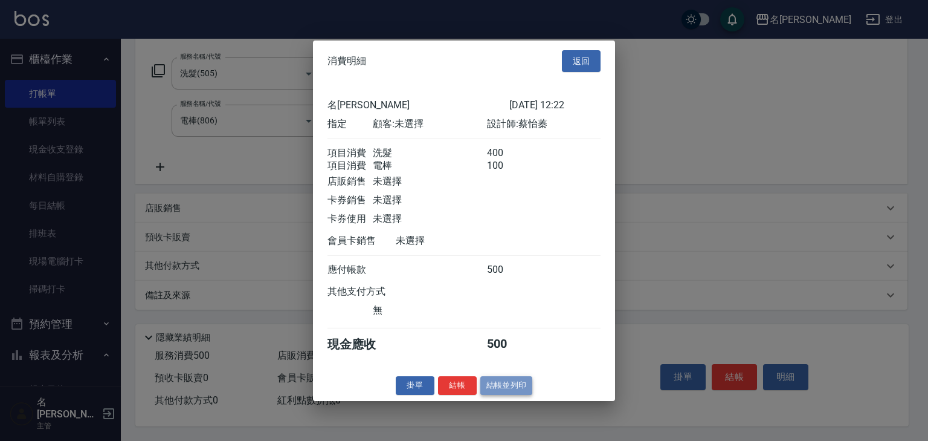
click at [529, 389] on button "結帳並列印" at bounding box center [507, 385] width 53 height 19
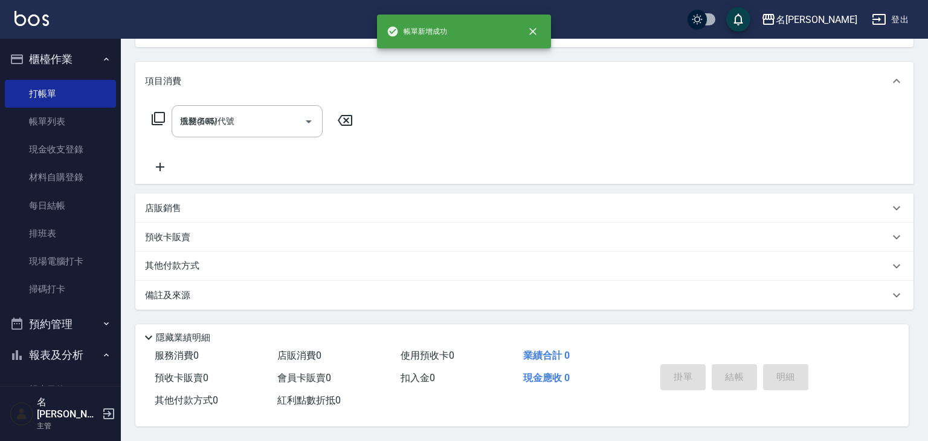
type input "2025/10/07 12:34"
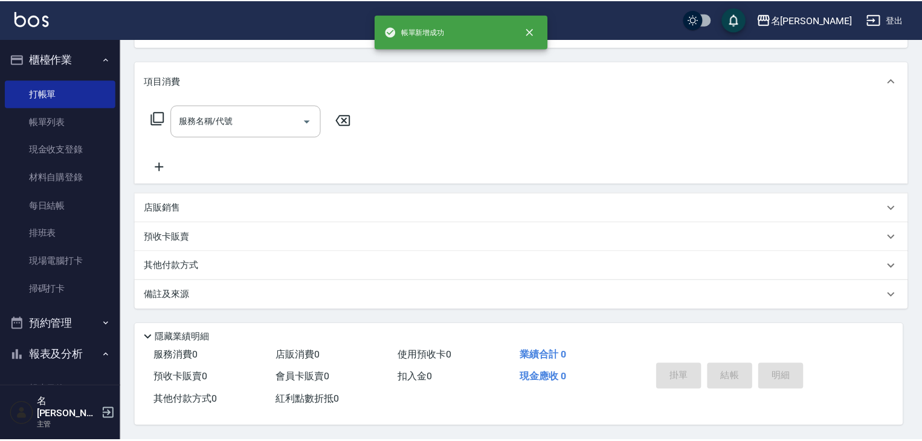
scroll to position [0, 0]
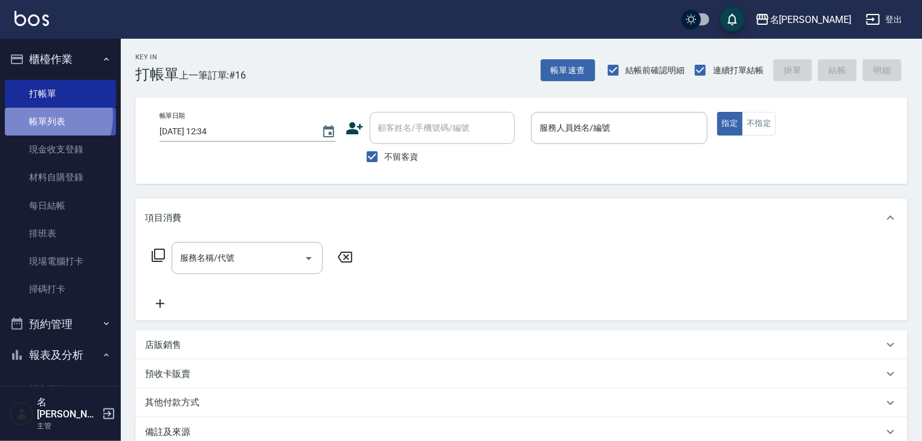
click at [40, 117] on link "帳單列表" at bounding box center [60, 122] width 111 height 28
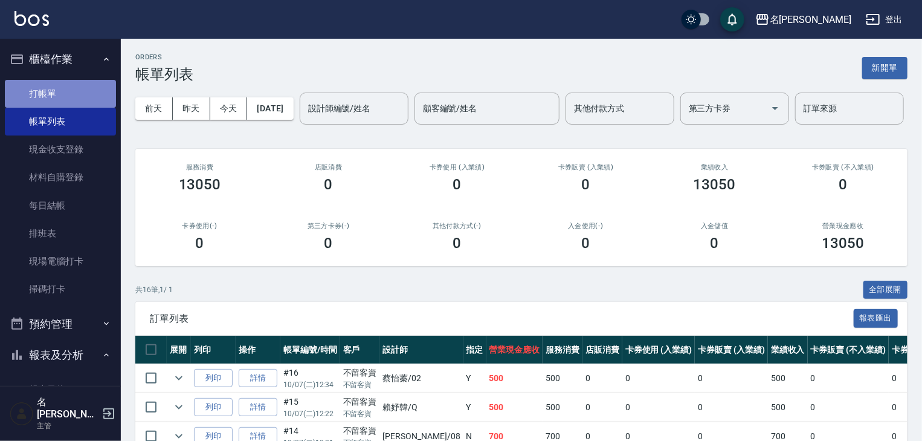
click at [73, 98] on link "打帳單" at bounding box center [60, 94] width 111 height 28
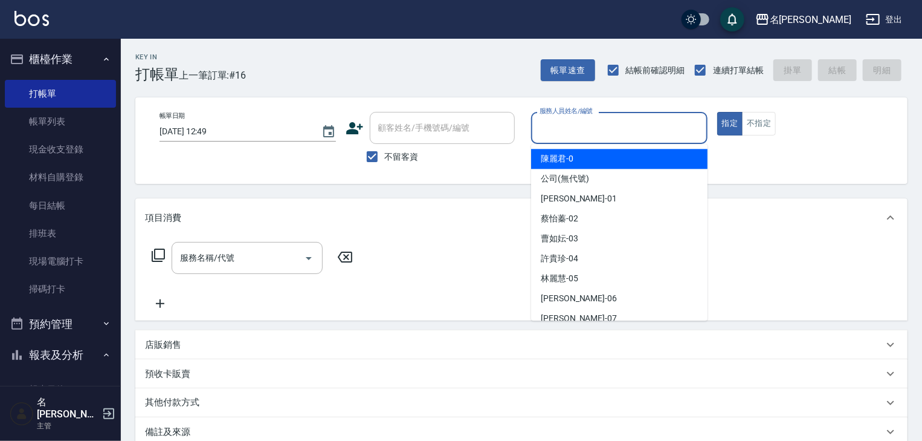
click at [614, 131] on input "服務人員姓名/編號" at bounding box center [620, 127] width 166 height 21
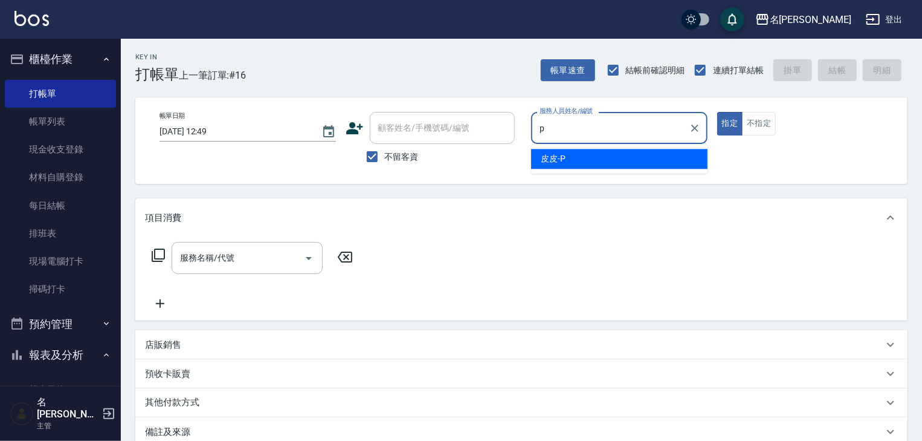
click at [587, 166] on div "皮皮 -P" at bounding box center [619, 159] width 176 height 20
type input "皮皮-P"
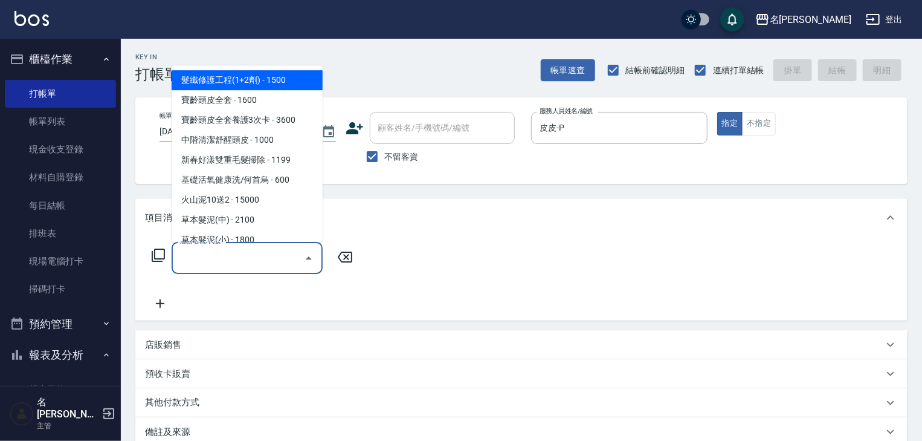
click at [273, 254] on input "服務名稱/代號" at bounding box center [238, 257] width 122 height 21
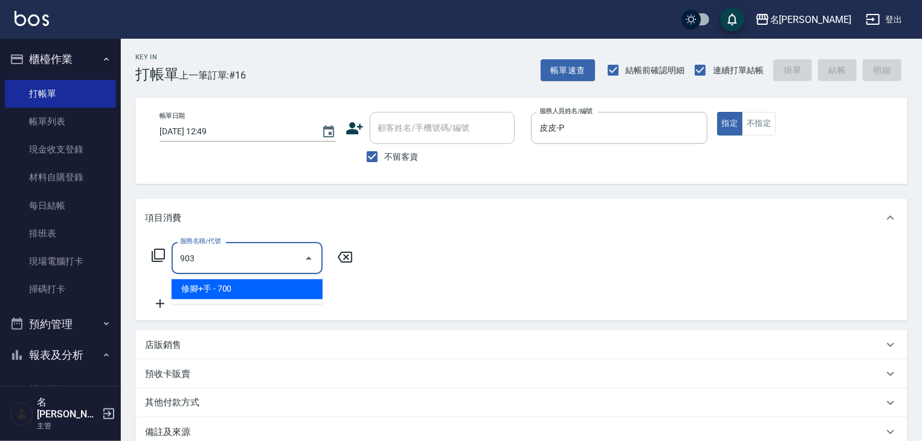
click at [269, 281] on span "修腳+手 - 700" at bounding box center [247, 289] width 151 height 20
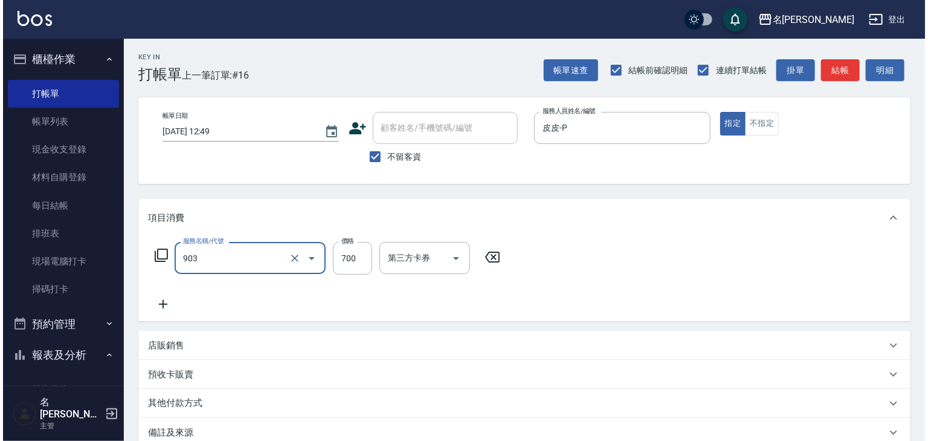
scroll to position [141, 0]
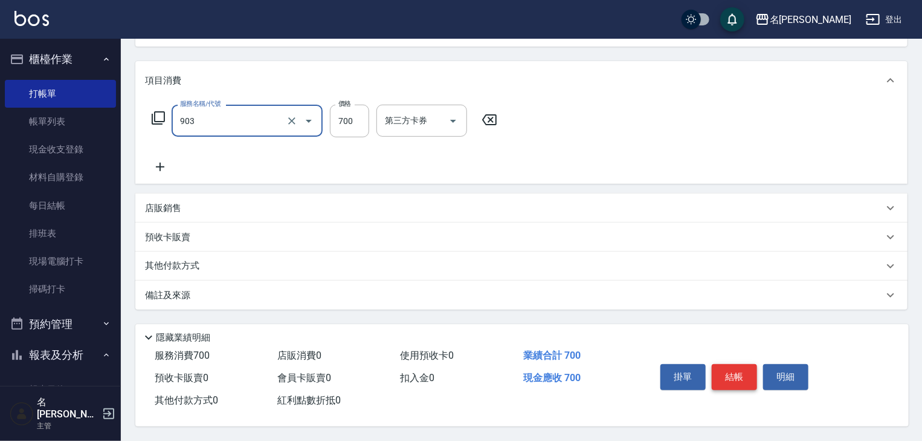
type input "修腳+手(903)"
click at [732, 369] on button "結帳" at bounding box center [734, 376] width 45 height 25
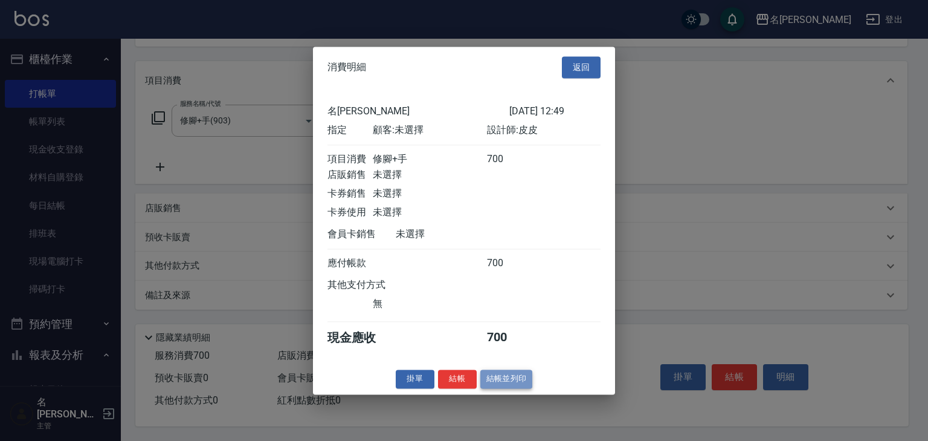
click at [506, 388] on button "結帳並列印" at bounding box center [507, 378] width 53 height 19
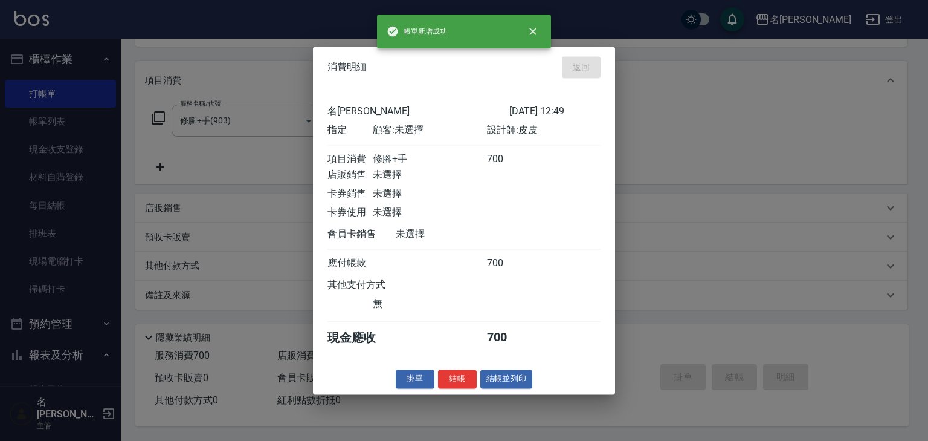
type input "2025/10/07 12:51"
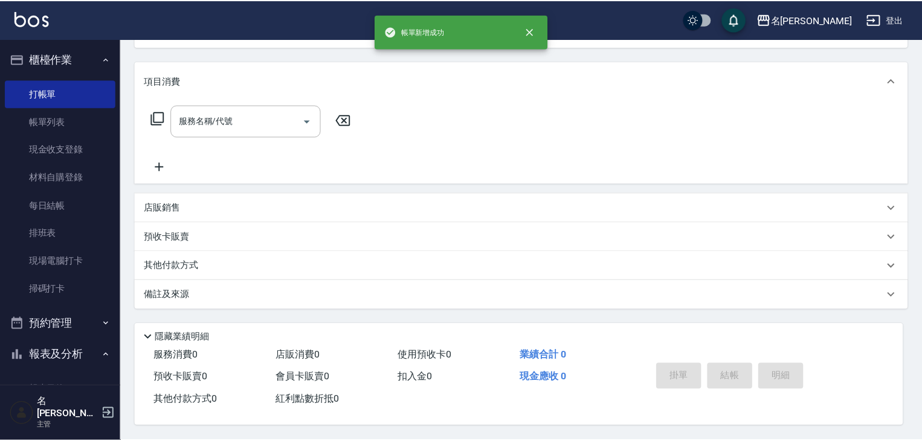
scroll to position [0, 0]
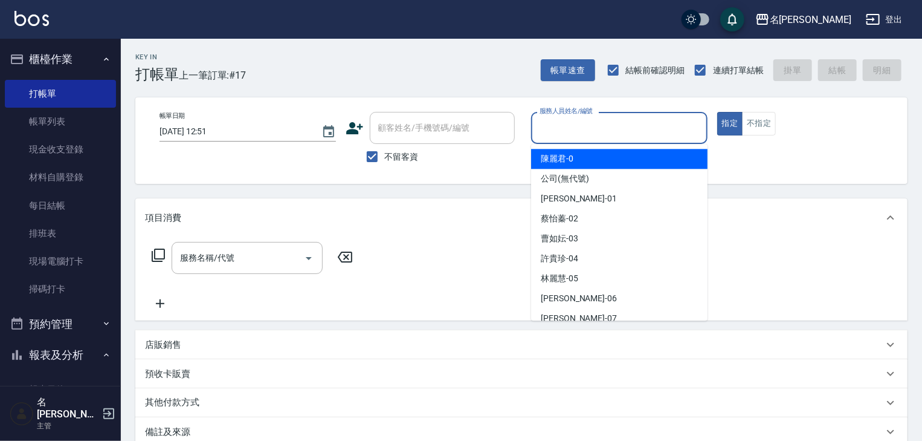
click at [558, 121] on input "服務人員姓名/編號" at bounding box center [620, 127] width 166 height 21
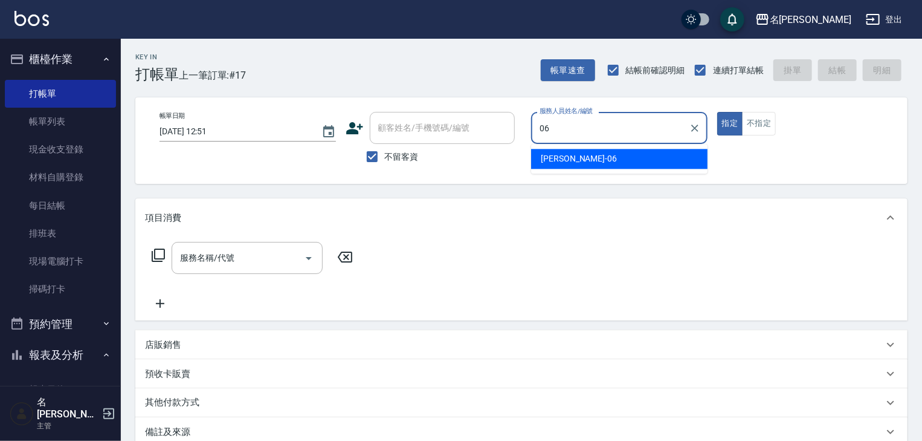
click at [546, 155] on span "阿龔 -06" at bounding box center [579, 158] width 76 height 13
type input "[PERSON_NAME]-06"
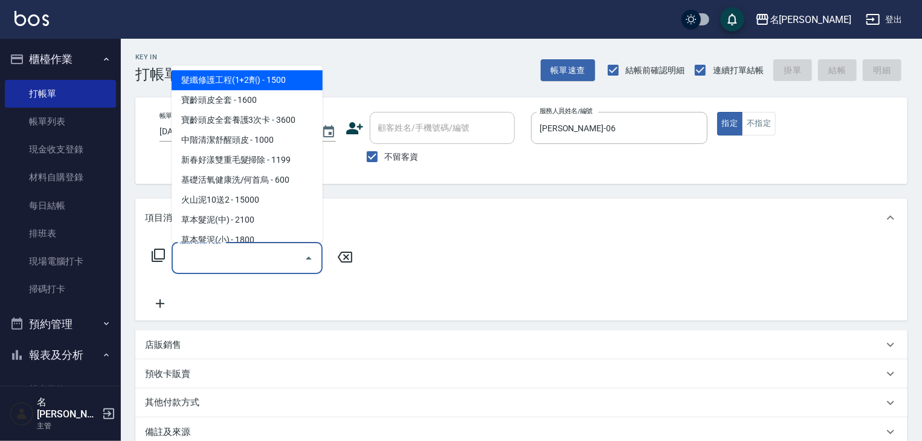
click at [274, 256] on input "服務名稱/代號" at bounding box center [238, 257] width 122 height 21
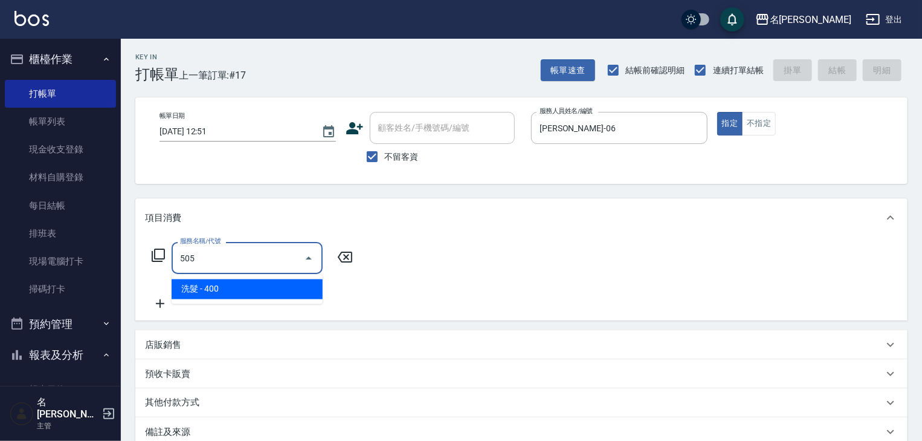
click at [283, 289] on span "洗髮 - 400" at bounding box center [247, 289] width 151 height 20
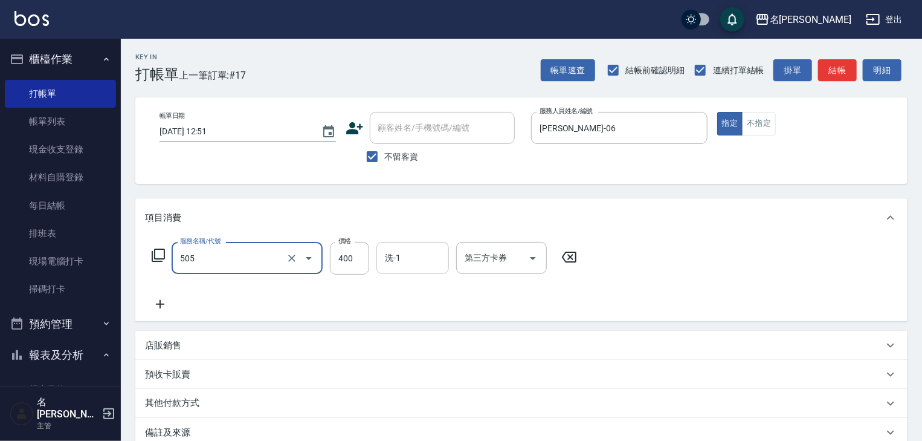
type input "洗髮(505)"
click at [404, 265] on input "洗-1" at bounding box center [413, 257] width 62 height 21
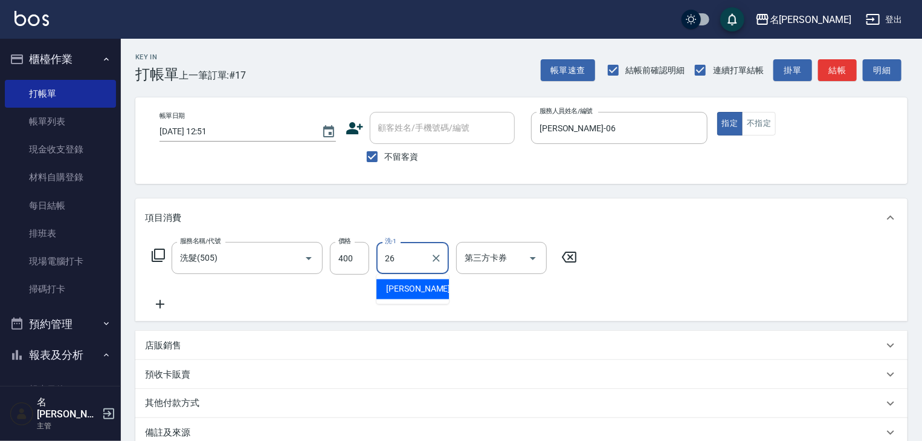
click at [415, 295] on span "方羿筑 -26" at bounding box center [424, 289] width 76 height 13
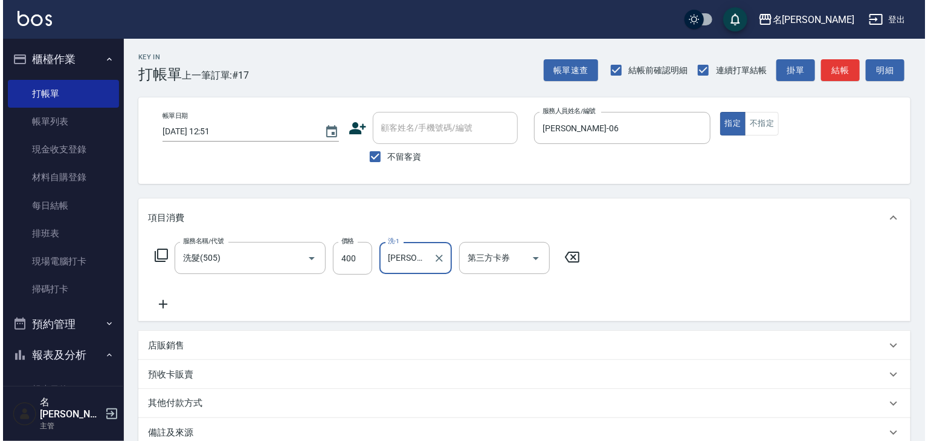
scroll to position [141, 0]
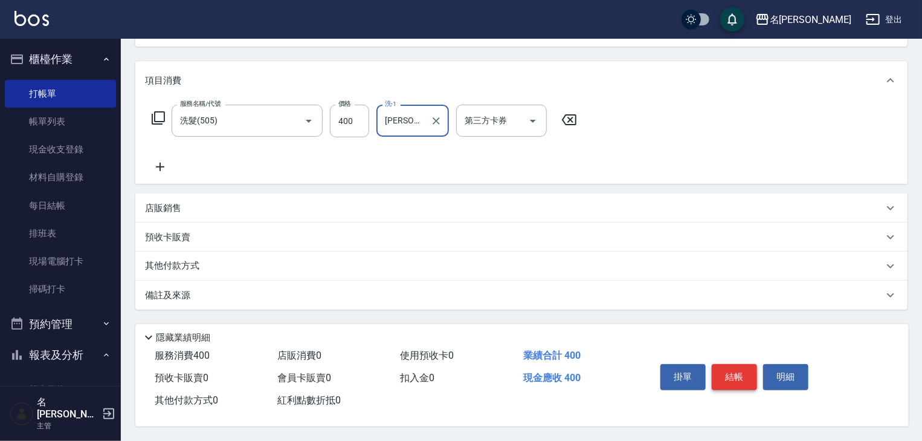
type input "[PERSON_NAME]筑-26"
click at [740, 366] on button "結帳" at bounding box center [734, 376] width 45 height 25
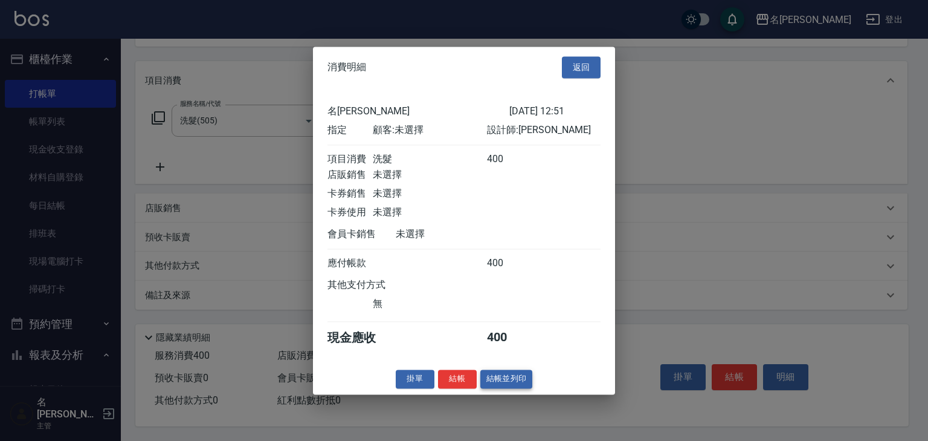
click at [490, 380] on button "結帳並列印" at bounding box center [507, 378] width 53 height 19
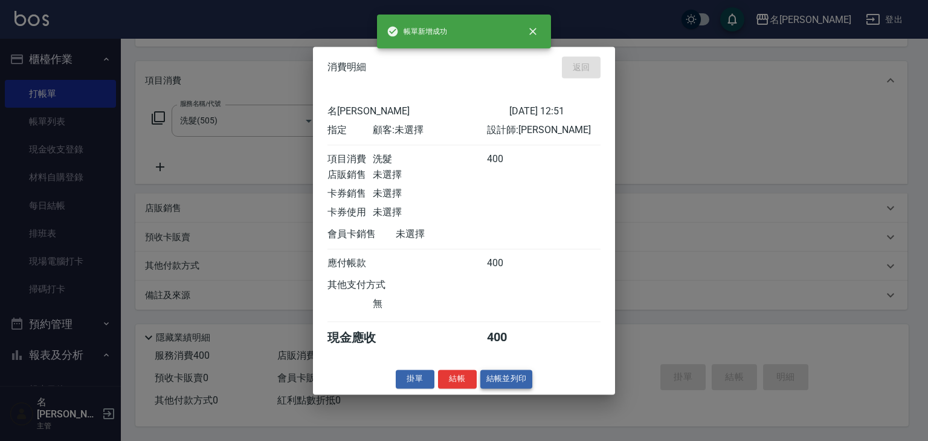
type input "2025/10/07 12:56"
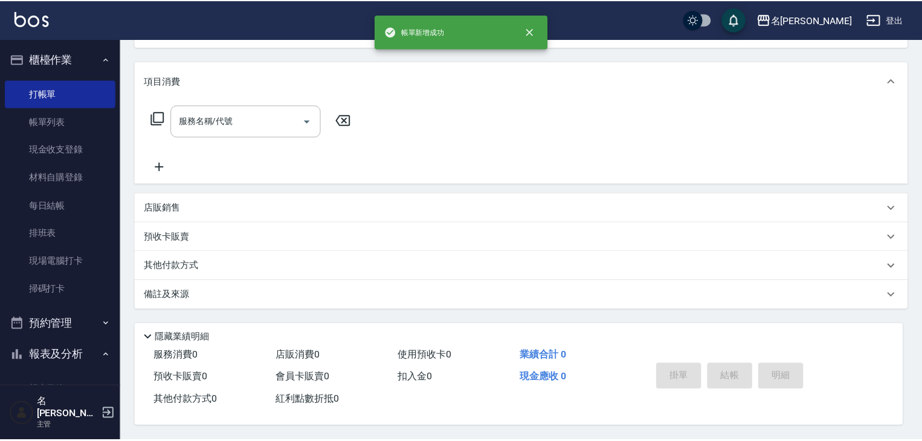
scroll to position [0, 0]
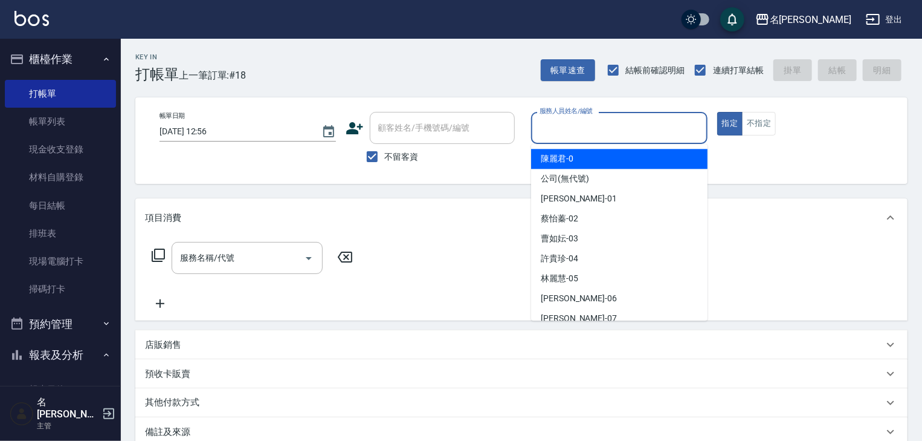
click at [571, 133] on input "服務人員姓名/編號" at bounding box center [620, 127] width 166 height 21
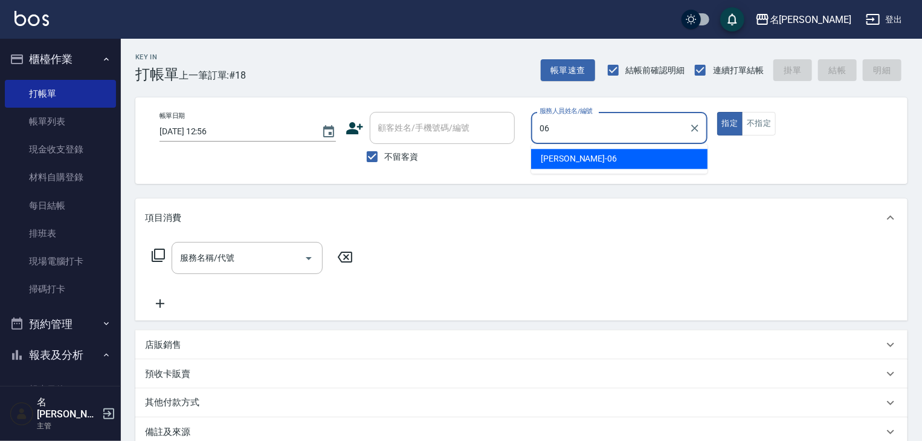
click at [553, 154] on span "阿龔 -06" at bounding box center [579, 158] width 76 height 13
type input "[PERSON_NAME]-06"
click at [261, 250] on input "服務名稱/代號" at bounding box center [238, 257] width 122 height 21
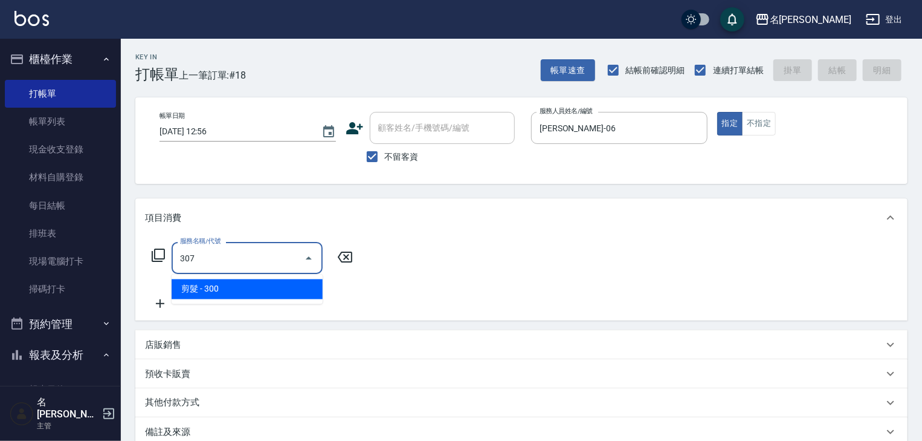
click at [276, 286] on span "剪髮 - 300" at bounding box center [247, 289] width 151 height 20
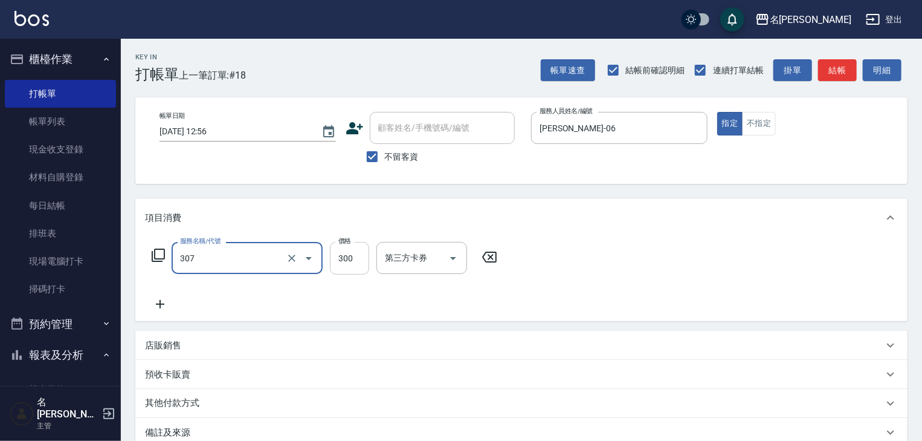
type input "剪髮(307)"
click at [338, 259] on input "300" at bounding box center [349, 258] width 39 height 33
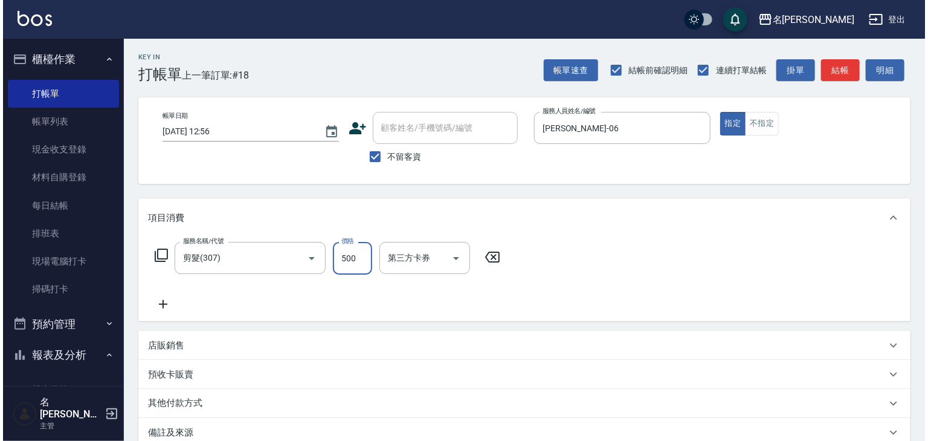
scroll to position [141, 0]
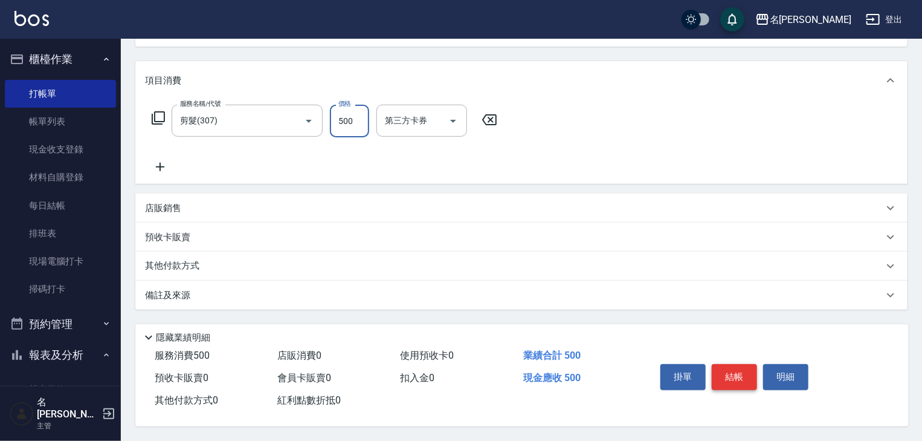
type input "500"
click at [745, 371] on button "結帳" at bounding box center [734, 376] width 45 height 25
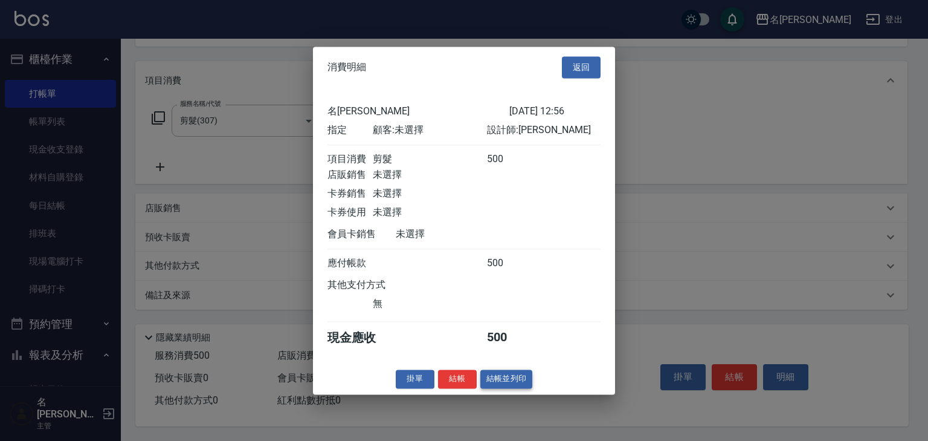
click at [511, 384] on button "結帳並列印" at bounding box center [507, 378] width 53 height 19
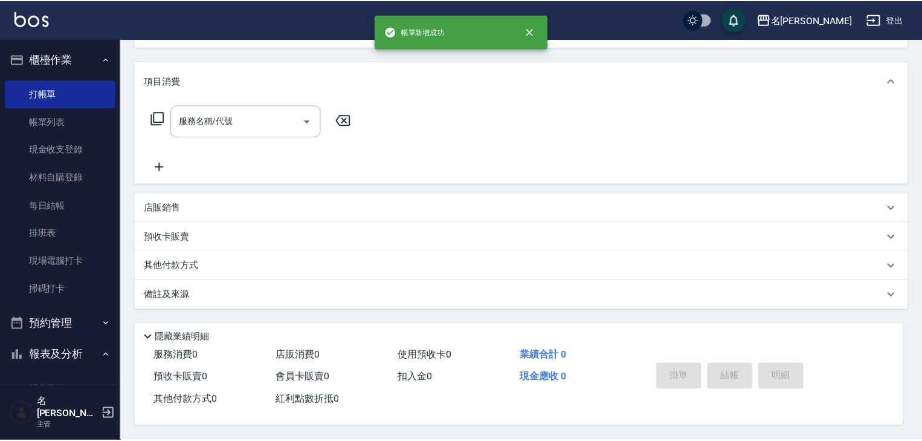
scroll to position [0, 0]
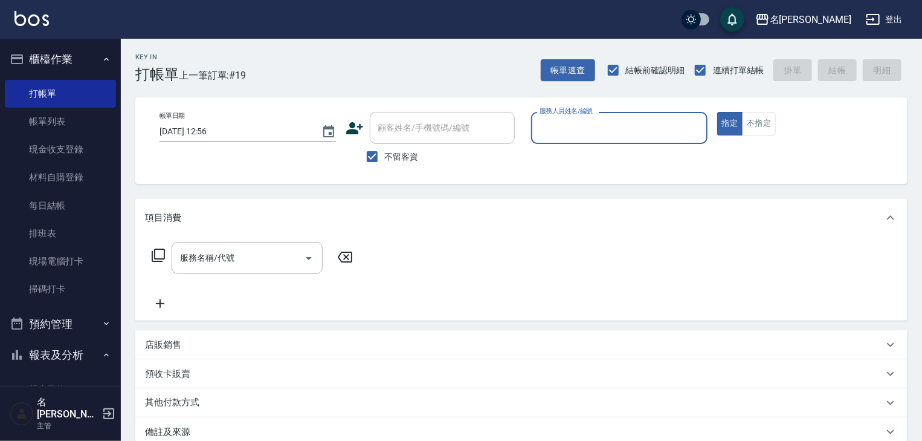
click at [551, 123] on input "服務人員姓名/編號" at bounding box center [620, 127] width 166 height 21
click at [548, 166] on div "阿龔 -06" at bounding box center [619, 159] width 176 height 20
type input "[PERSON_NAME]-06"
click at [215, 262] on input "服務名稱/代號" at bounding box center [238, 257] width 122 height 21
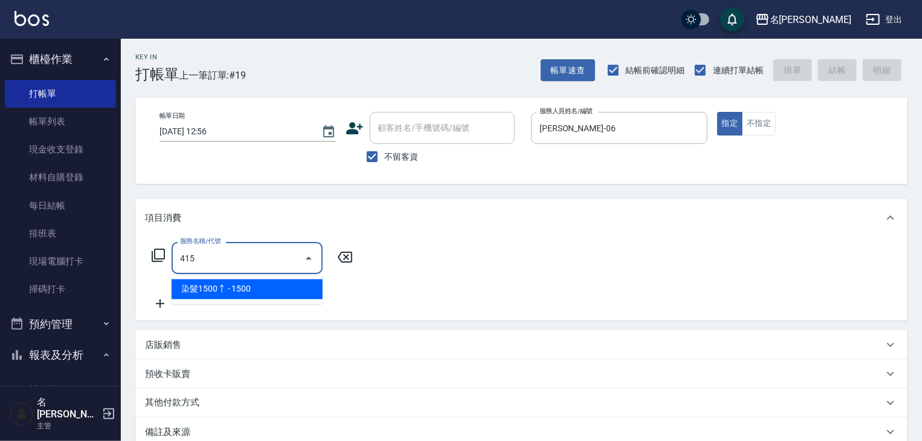
click at [244, 290] on span "染髮1500↑ - 1500" at bounding box center [247, 289] width 151 height 20
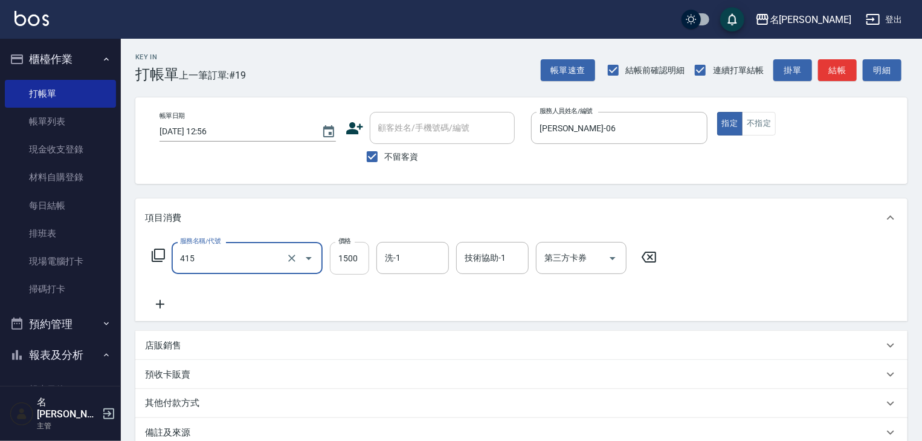
type input "染髮1500↑(415)"
click at [352, 254] on input "1500" at bounding box center [349, 258] width 39 height 33
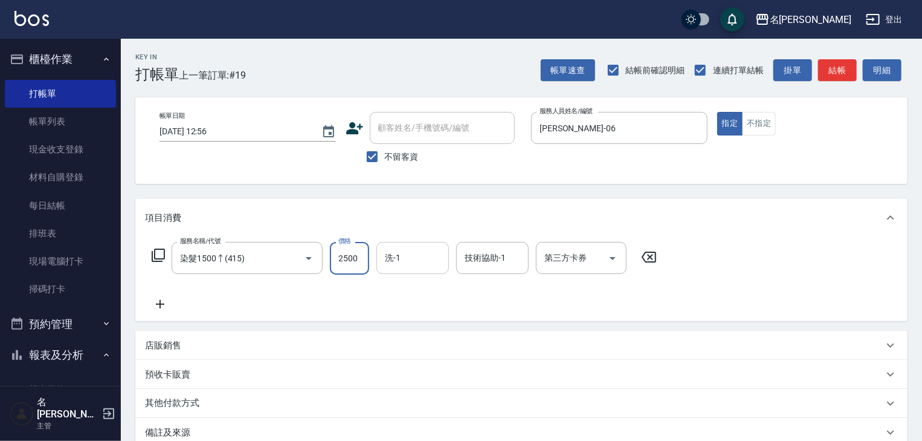
type input "2500"
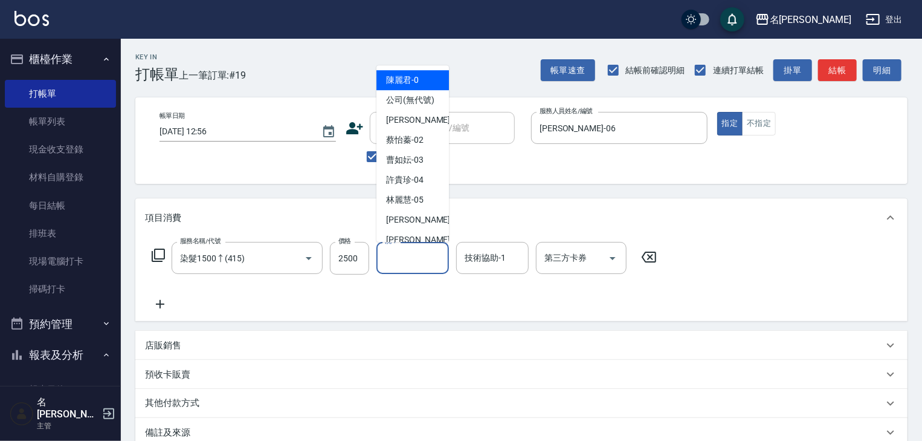
click at [424, 257] on input "洗-1" at bounding box center [413, 257] width 62 height 21
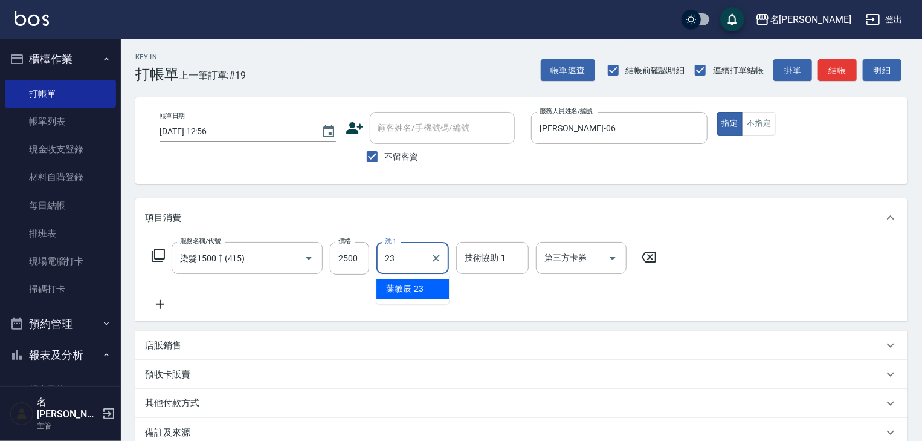
click at [426, 286] on div "[PERSON_NAME]-23" at bounding box center [413, 289] width 73 height 20
type input "葉敏辰-23"
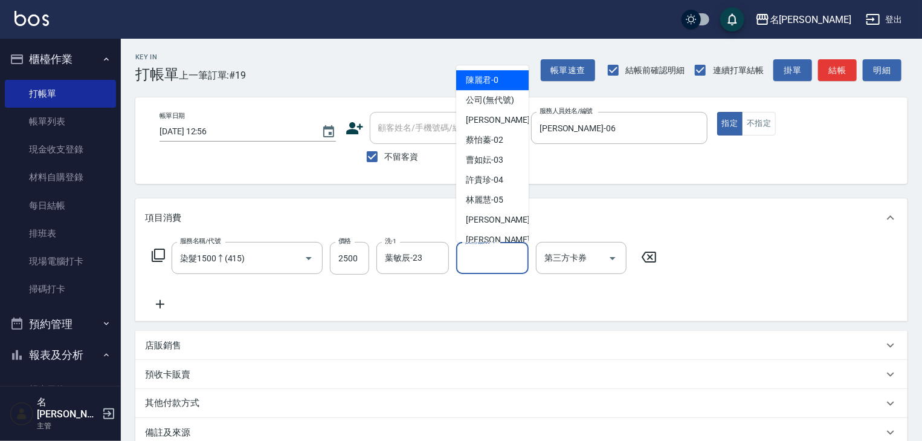
click at [479, 255] on input "技術協助-1" at bounding box center [493, 257] width 62 height 21
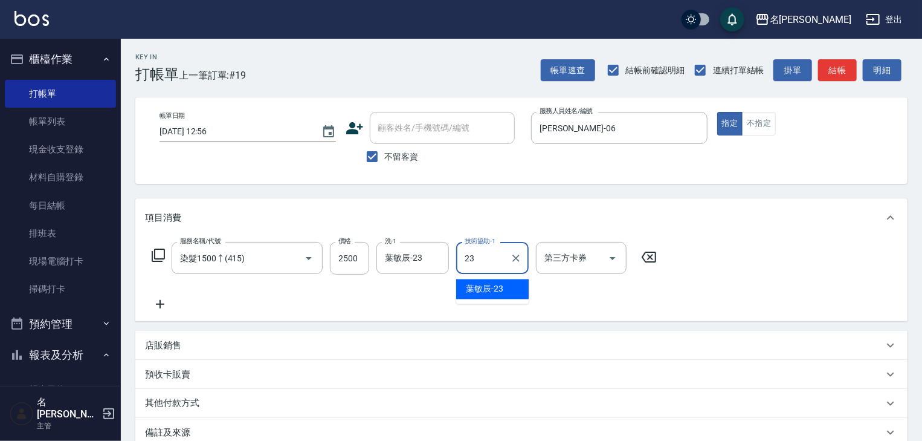
click at [502, 288] on span "[PERSON_NAME]-23" at bounding box center [484, 289] width 37 height 13
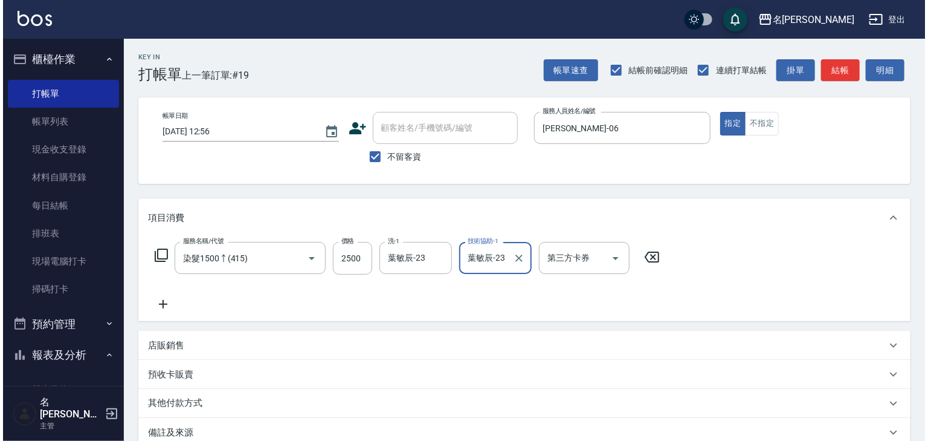
scroll to position [141, 0]
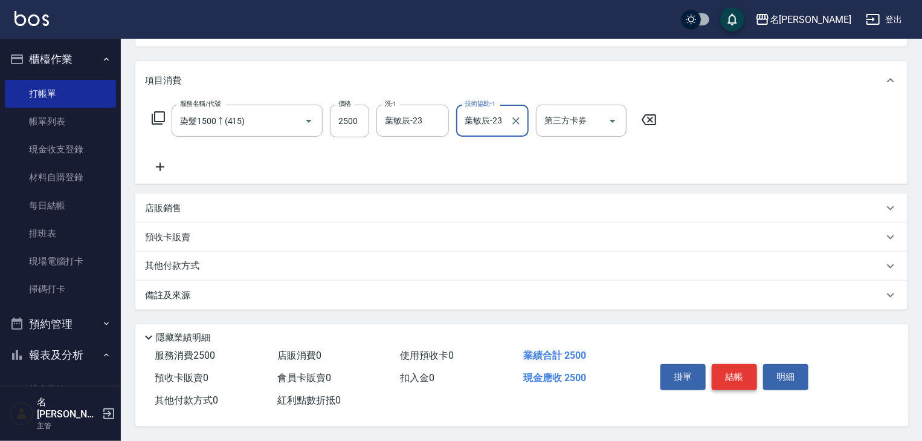
type input "葉敏辰-23"
click at [745, 376] on button "結帳" at bounding box center [734, 376] width 45 height 25
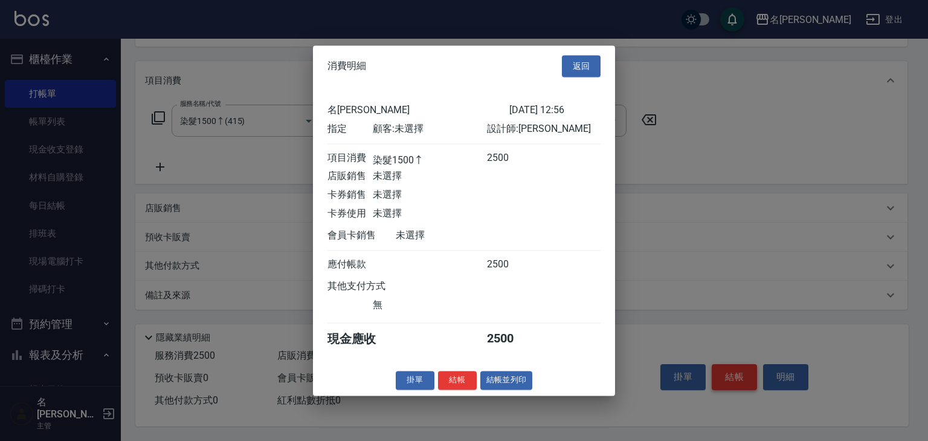
click at [739, 380] on div at bounding box center [464, 220] width 928 height 441
click at [517, 383] on button "結帳並列印" at bounding box center [507, 380] width 53 height 19
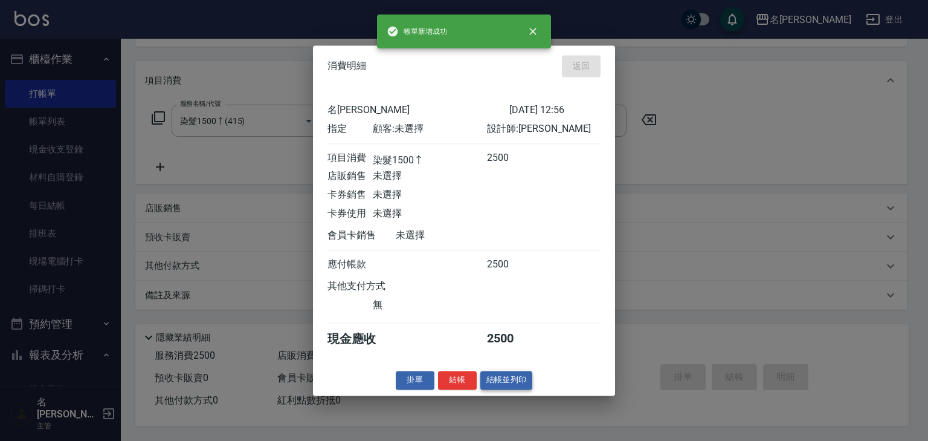
type input "2025/10/07 12:57"
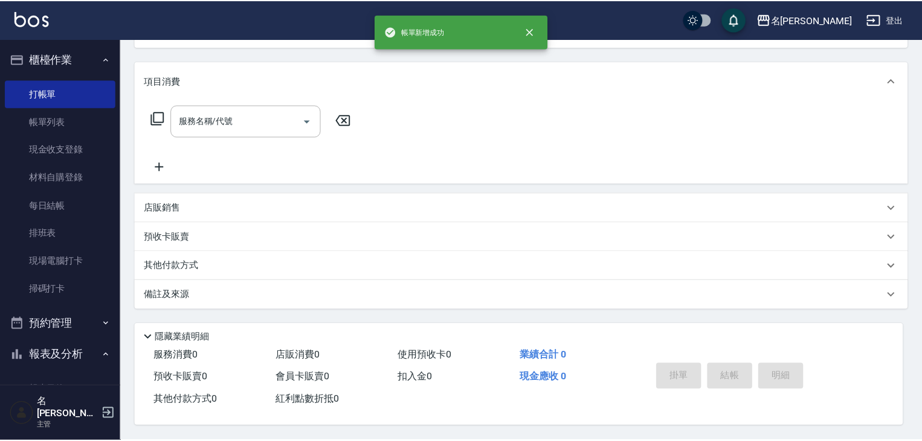
scroll to position [0, 0]
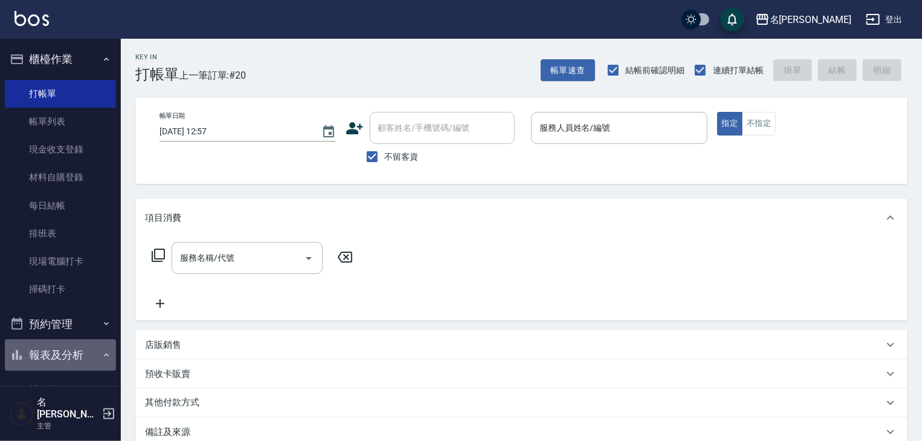
click at [79, 348] on button "報表及分析" at bounding box center [60, 354] width 111 height 31
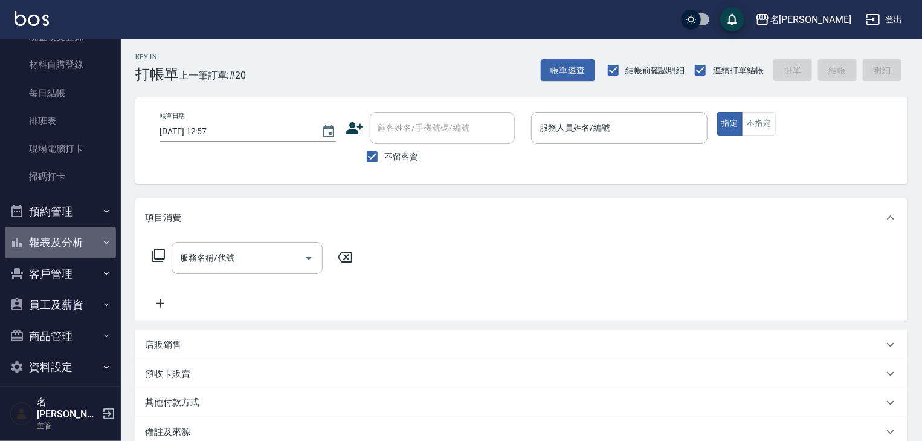
click at [82, 238] on button "報表及分析" at bounding box center [60, 242] width 111 height 31
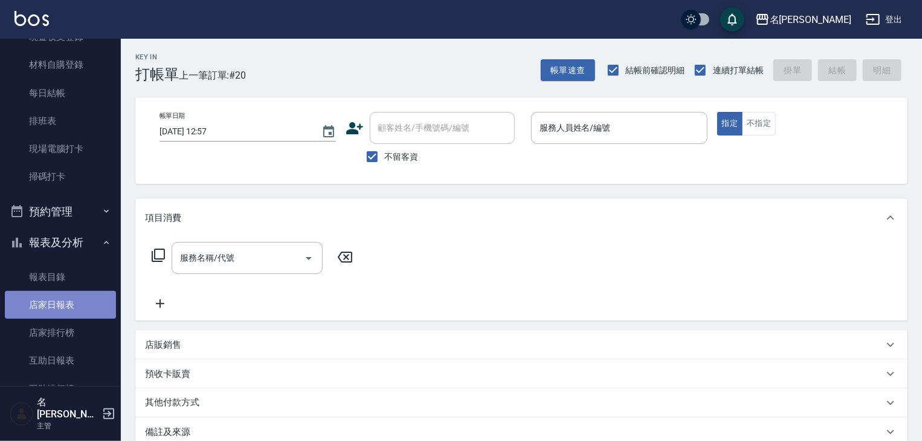
click at [73, 308] on link "店家日報表" at bounding box center [60, 305] width 111 height 28
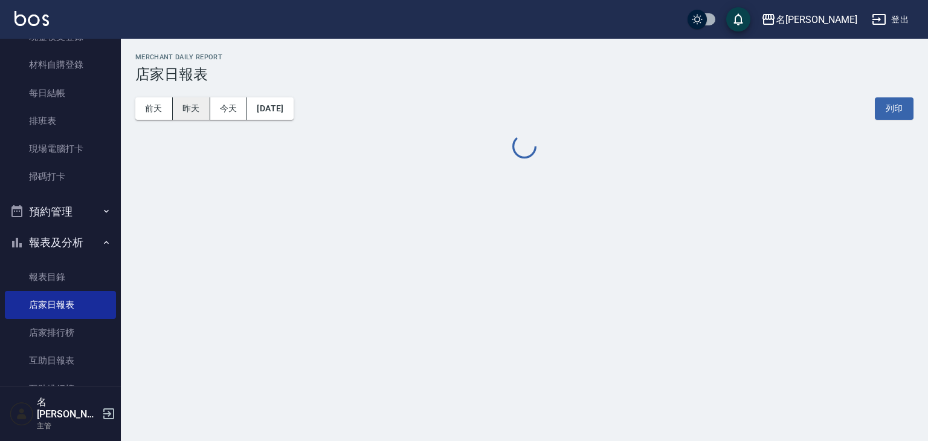
click at [186, 111] on button "昨天" at bounding box center [191, 108] width 37 height 22
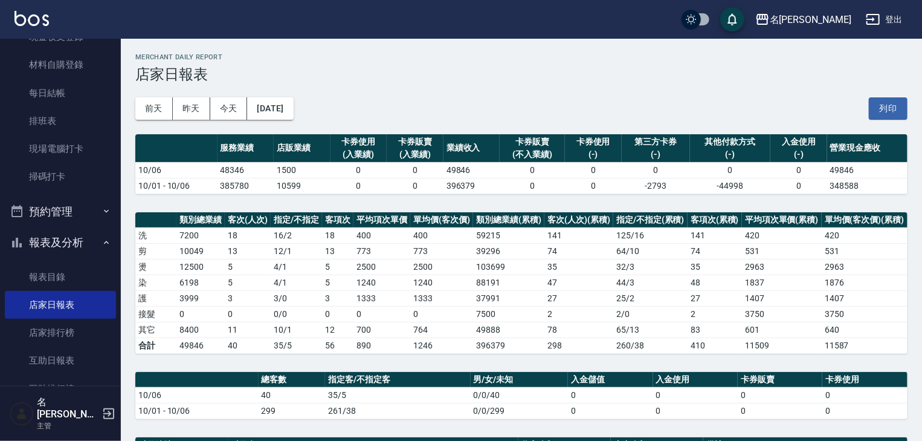
scroll to position [257, 0]
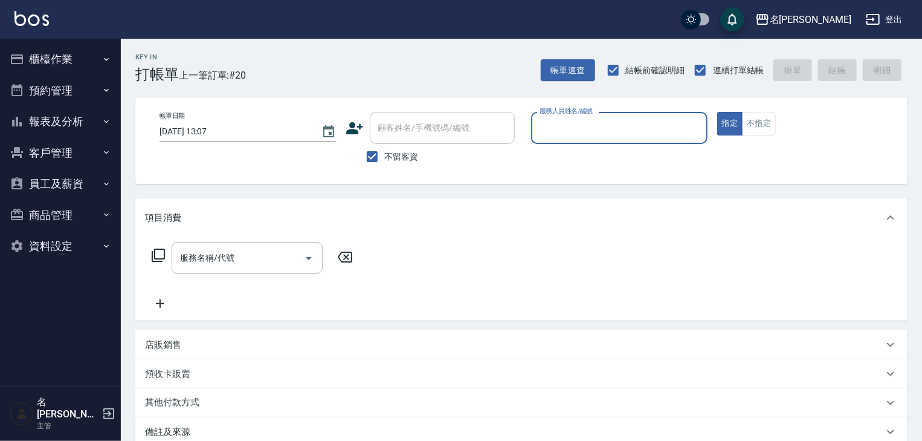
click at [573, 116] on div "服務人員姓名/編號" at bounding box center [619, 128] width 176 height 32
click at [557, 160] on span "歐麥 -10" at bounding box center [555, 158] width 29 height 13
type input "歐麥-10"
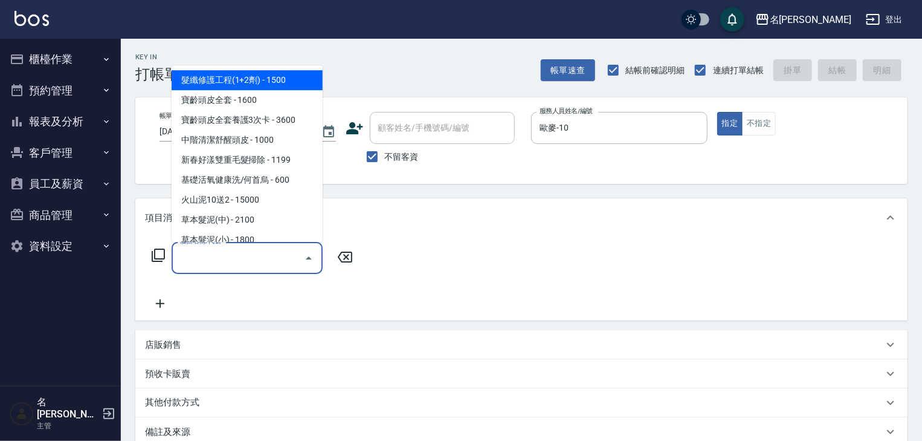
click at [281, 253] on input "服務名稱/代號" at bounding box center [238, 257] width 122 height 21
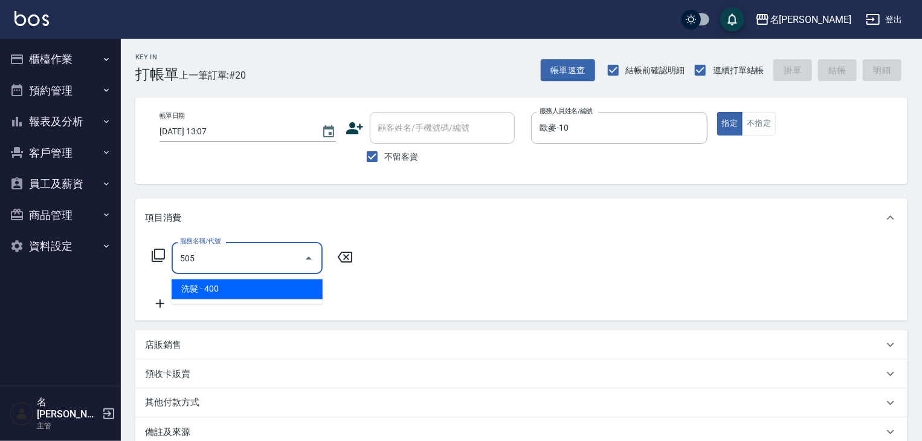
click at [279, 288] on span "洗髮 - 400" at bounding box center [247, 289] width 151 height 20
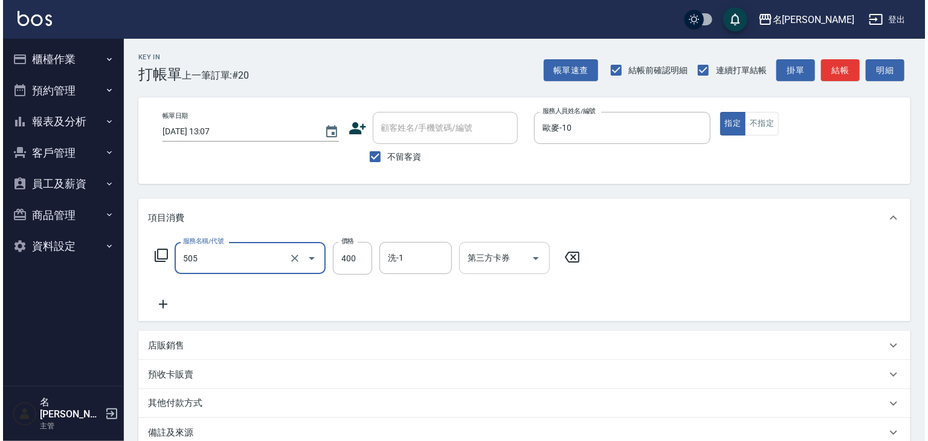
scroll to position [141, 0]
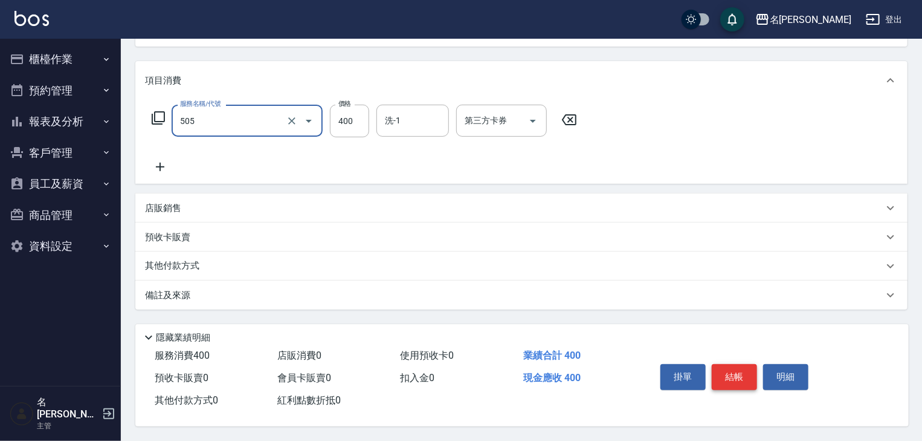
type input "洗髮(505)"
click at [748, 371] on button "結帳" at bounding box center [734, 376] width 45 height 25
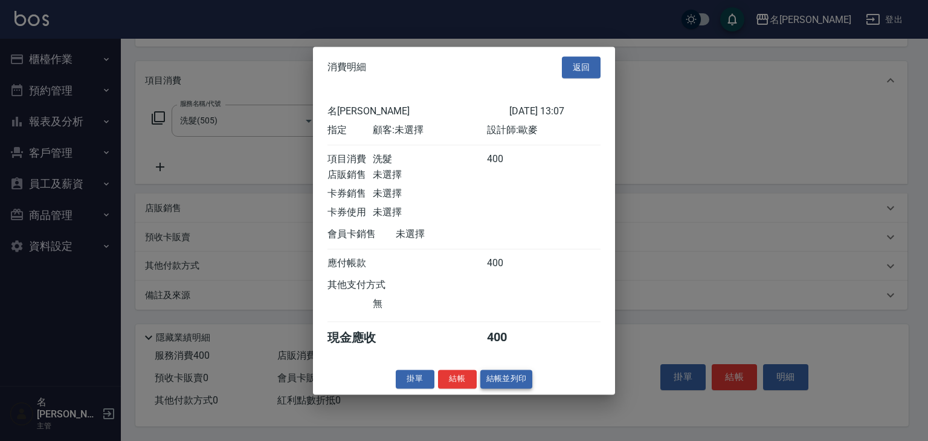
click at [505, 380] on button "結帳並列印" at bounding box center [507, 378] width 53 height 19
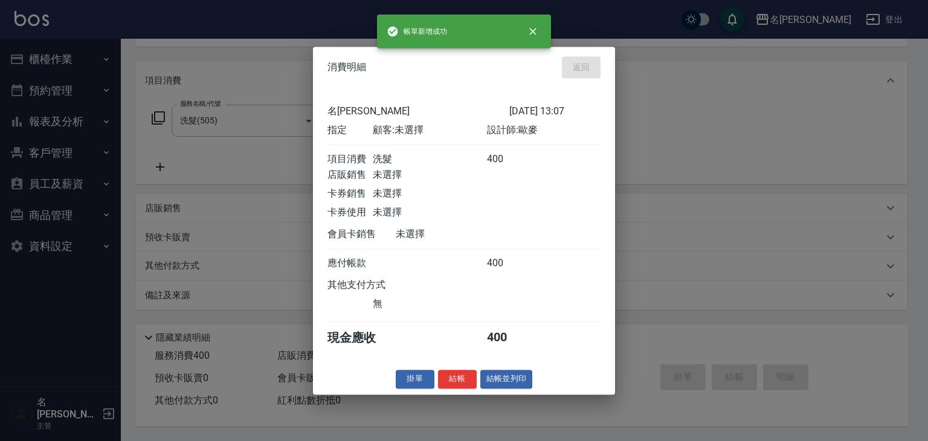
type input "2025/10/07 13:12"
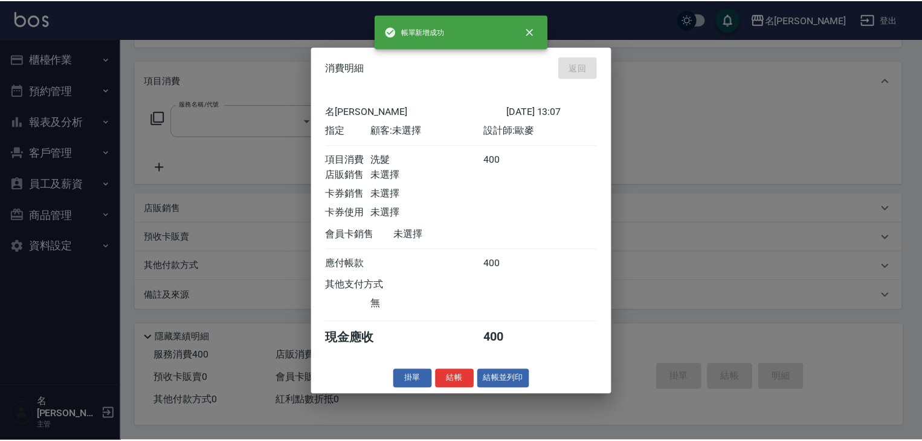
scroll to position [0, 0]
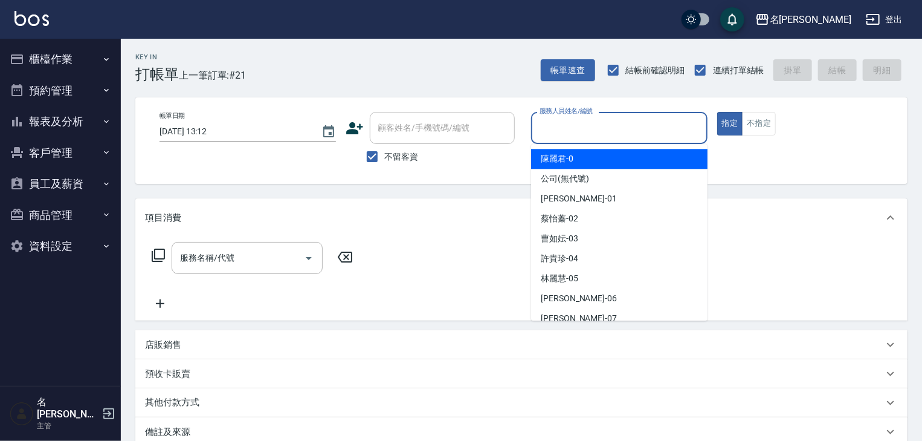
click at [599, 134] on input "服務人員姓名/編號" at bounding box center [620, 127] width 166 height 21
click at [580, 158] on div "[PERSON_NAME]-0" at bounding box center [619, 159] width 176 height 20
type input "陳麗君-0"
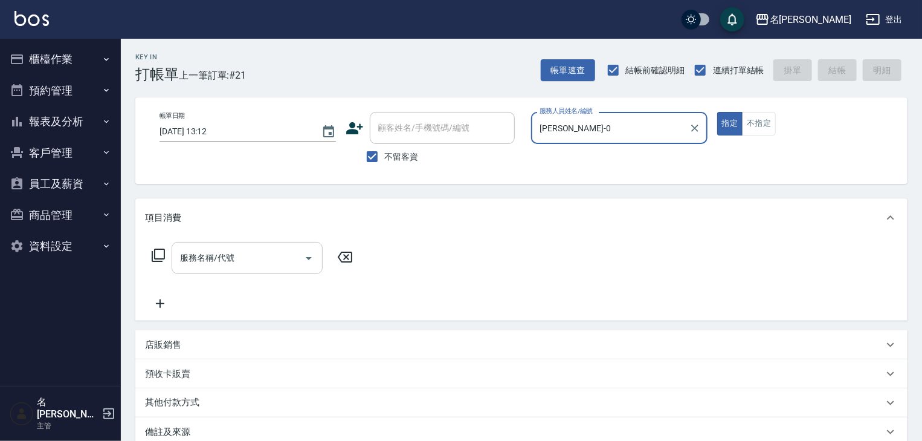
click at [271, 262] on input "服務名稱/代號" at bounding box center [238, 257] width 122 height 21
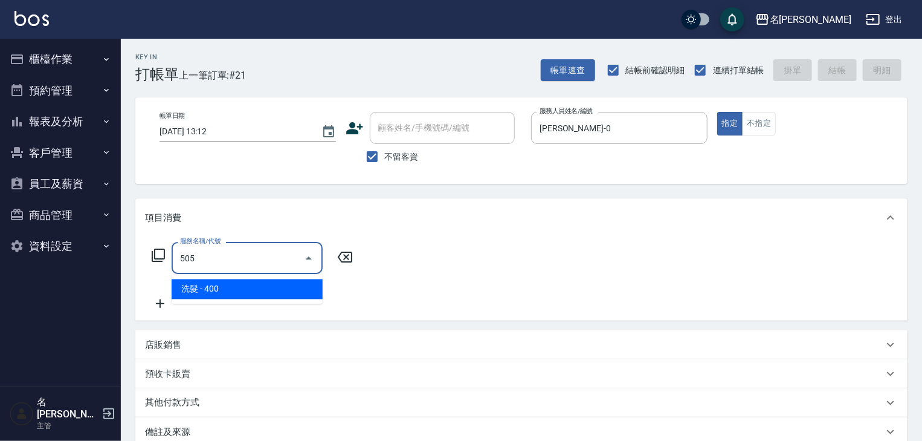
click at [305, 290] on span "洗髮 - 400" at bounding box center [247, 289] width 151 height 20
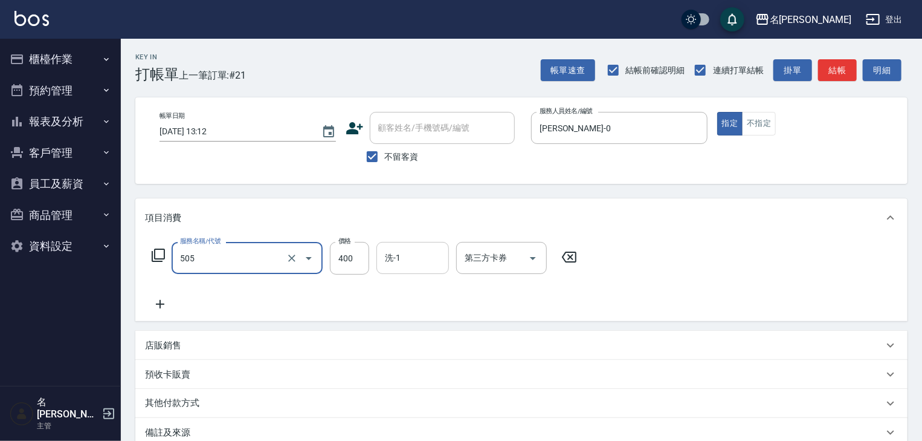
type input "洗髮(505)"
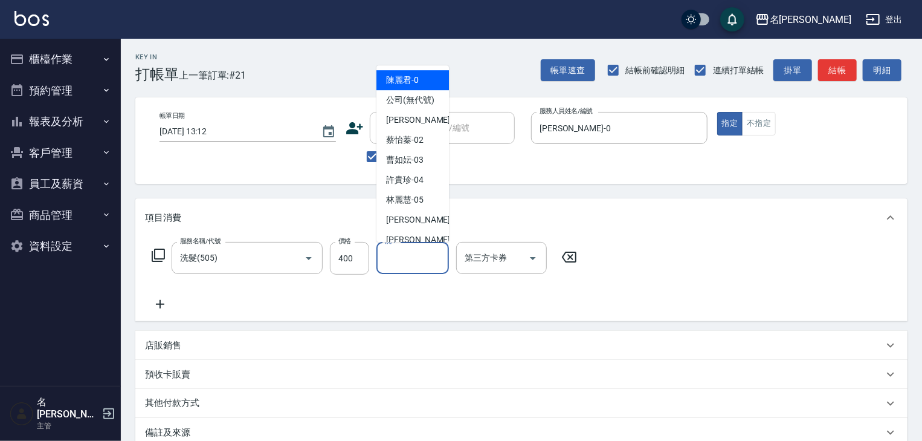
click at [416, 257] on input "洗-1" at bounding box center [413, 257] width 62 height 21
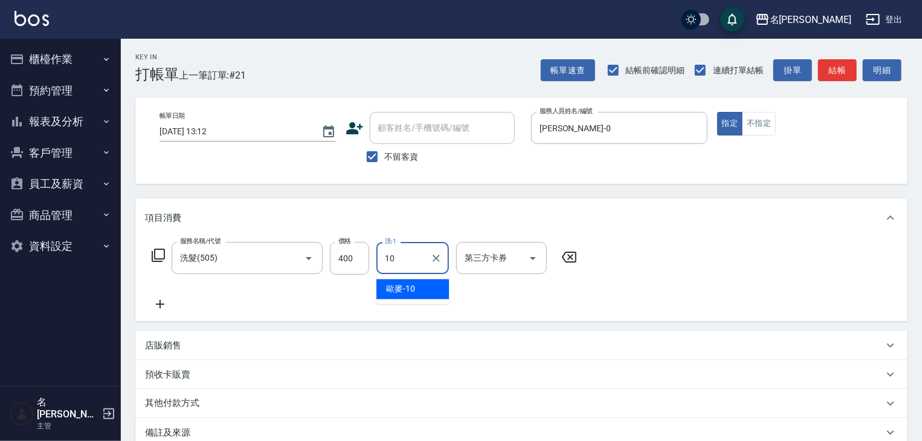
click at [418, 296] on div "歐麥 -10" at bounding box center [413, 289] width 73 height 20
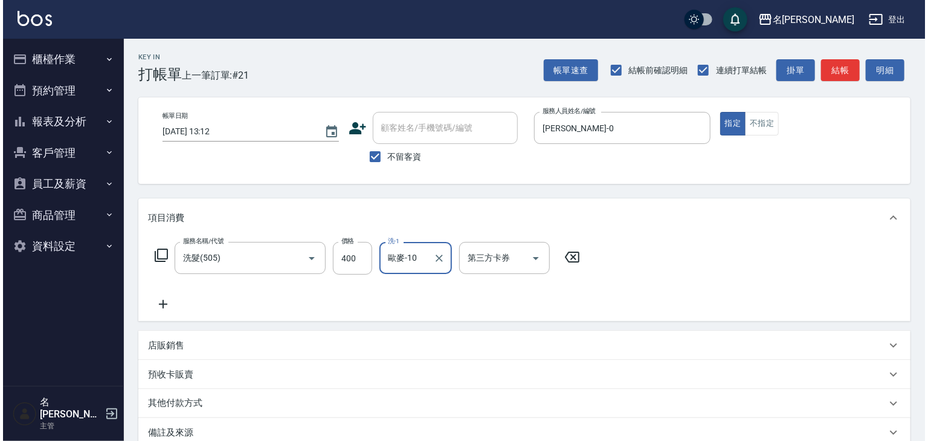
scroll to position [141, 0]
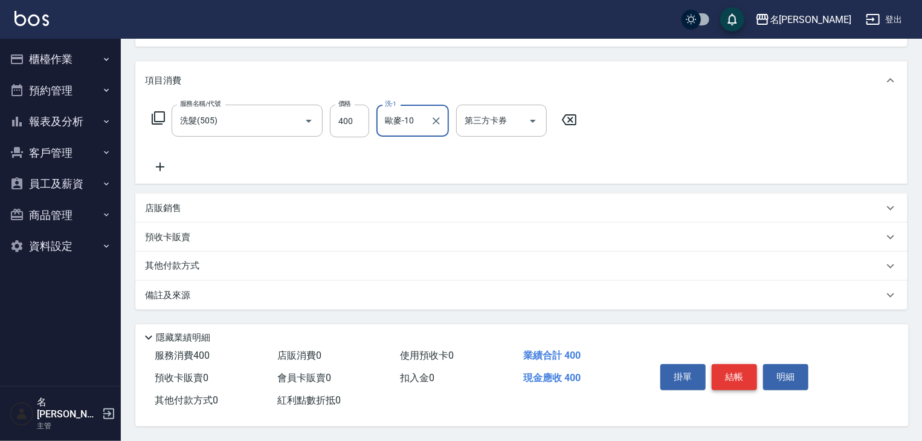
type input "歐麥-10"
click at [736, 378] on button "結帳" at bounding box center [734, 376] width 45 height 25
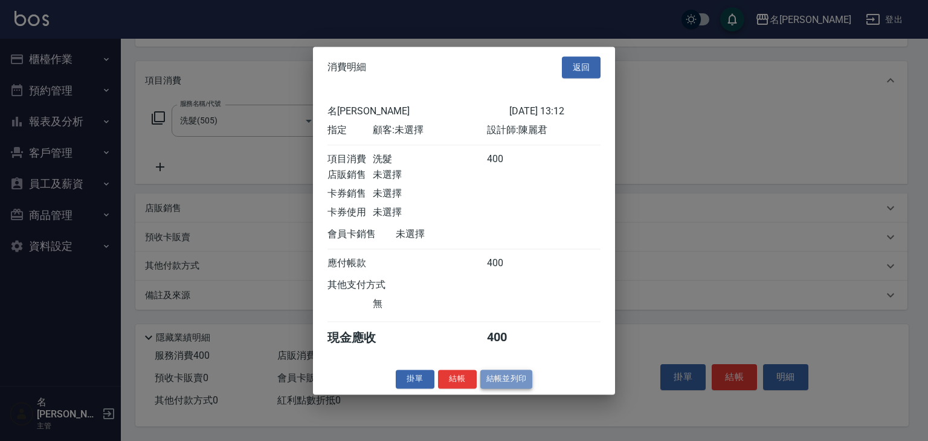
click at [485, 381] on button "結帳並列印" at bounding box center [507, 378] width 53 height 19
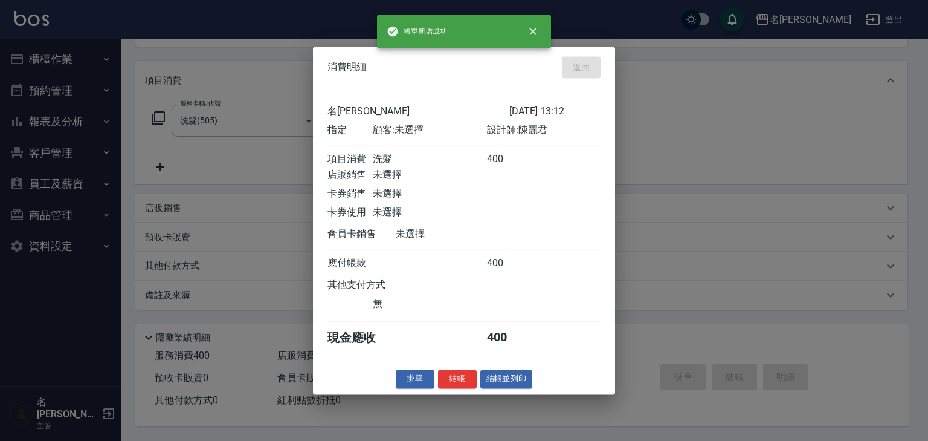
type input "2025/10/07 13:41"
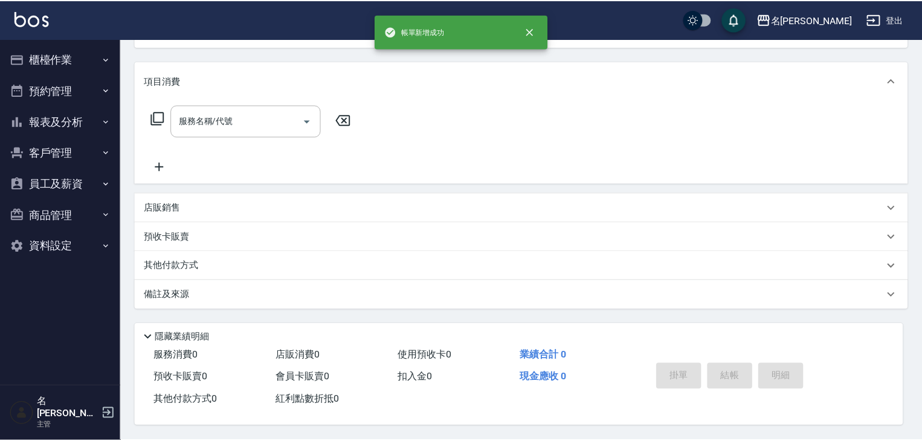
scroll to position [0, 0]
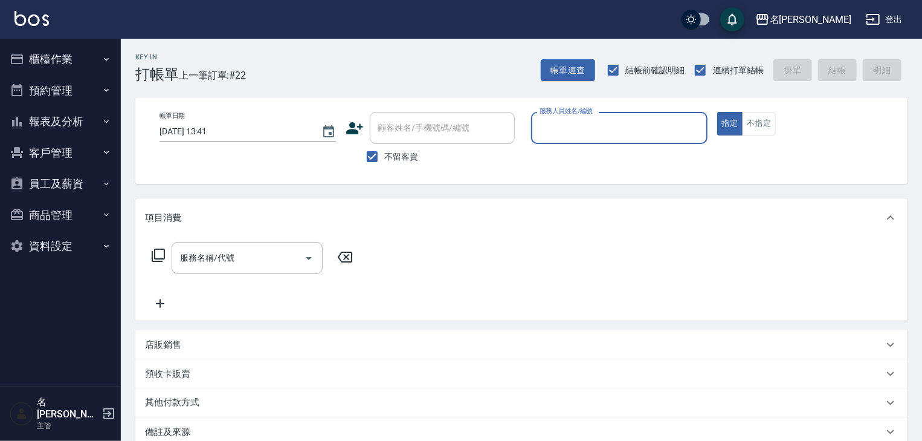
drag, startPoint x: 696, startPoint y: 269, endPoint x: 644, endPoint y: 242, distance: 58.7
drag, startPoint x: 644, startPoint y: 242, endPoint x: 577, endPoint y: 260, distance: 69.5
click at [577, 260] on div "服務名稱/代號 服務名稱/代號" at bounding box center [521, 278] width 772 height 83
click at [754, 121] on button "不指定" at bounding box center [759, 124] width 34 height 24
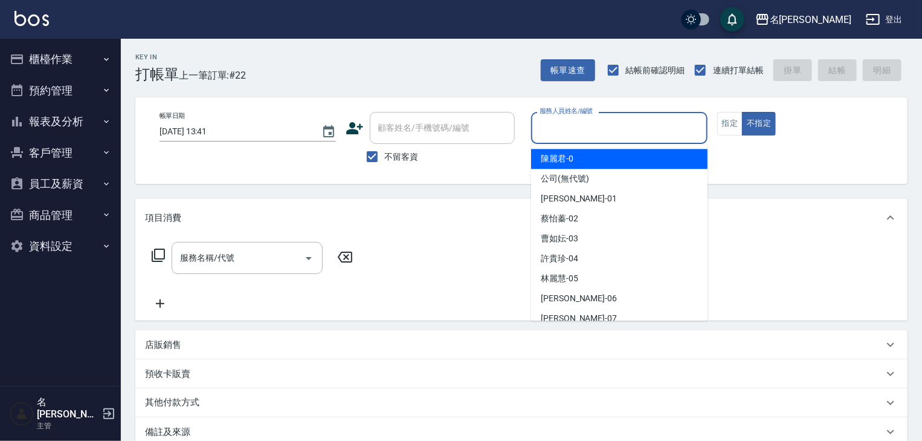
click at [587, 136] on input "服務人員姓名/編號" at bounding box center [620, 127] width 166 height 21
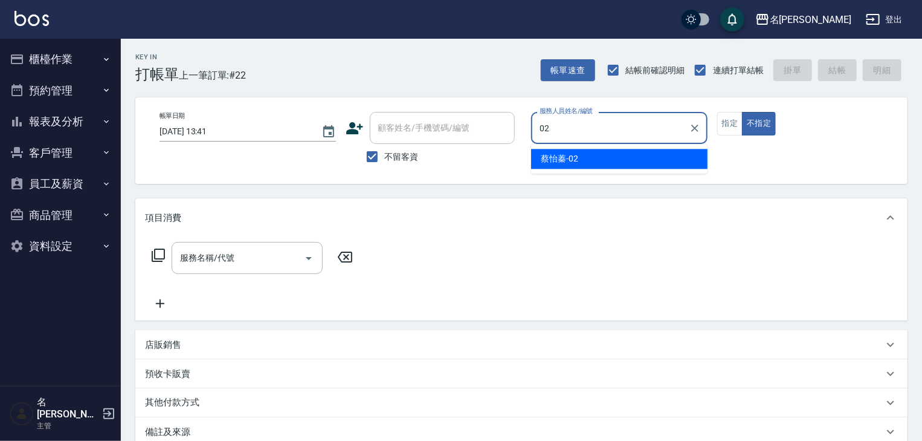
click at [561, 152] on span "蔡怡蓁 -02" at bounding box center [559, 158] width 37 height 13
type input "[PERSON_NAME]-02"
click at [259, 268] on input "服務名稱/代號" at bounding box center [238, 257] width 122 height 21
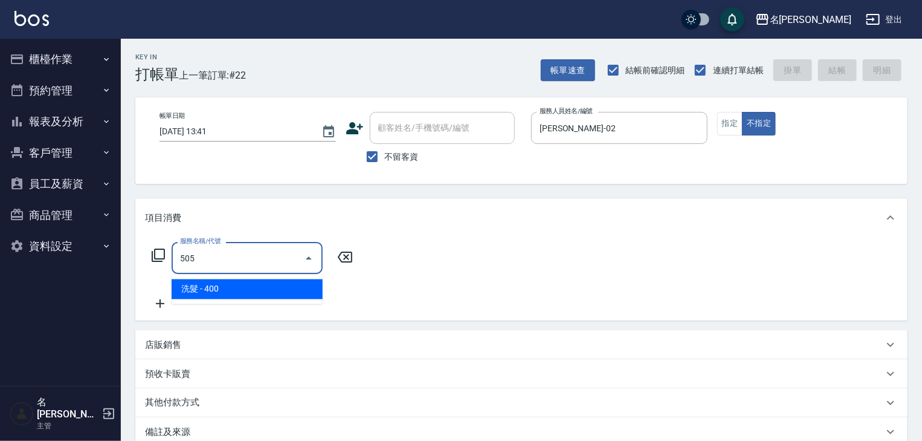
click at [276, 287] on span "洗髮 - 400" at bounding box center [247, 289] width 151 height 20
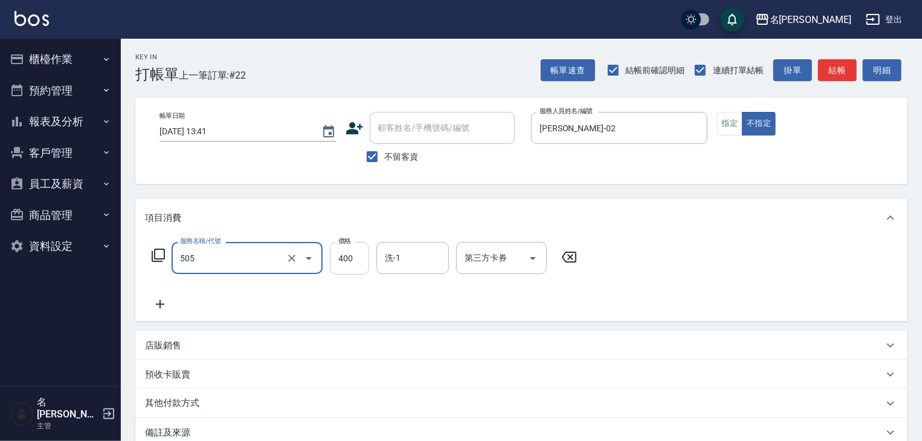
type input "洗髮(505)"
click at [346, 261] on input "400" at bounding box center [349, 258] width 39 height 33
type input "500"
click at [157, 306] on icon at bounding box center [160, 304] width 30 height 15
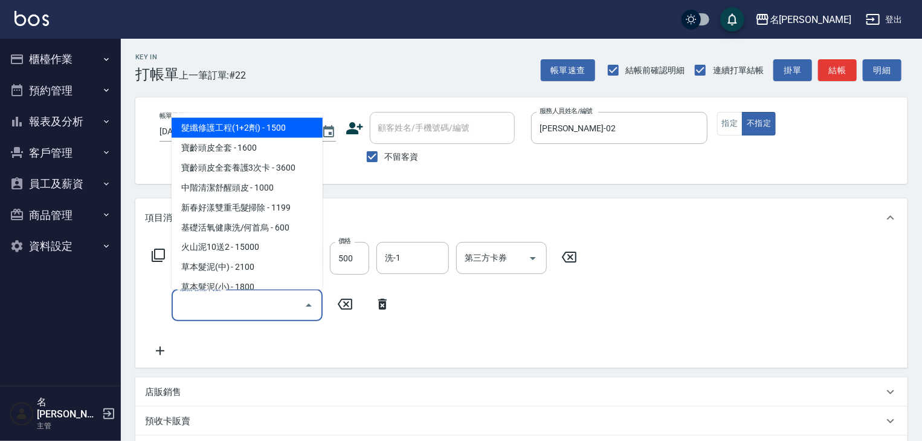
click at [198, 305] on input "服務名稱/代號" at bounding box center [238, 304] width 122 height 21
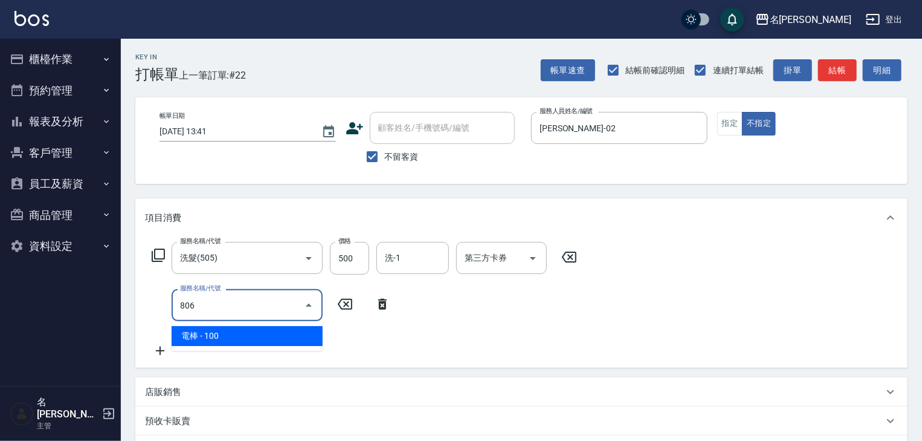
click at [253, 332] on span "電棒 - 100" at bounding box center [247, 336] width 151 height 20
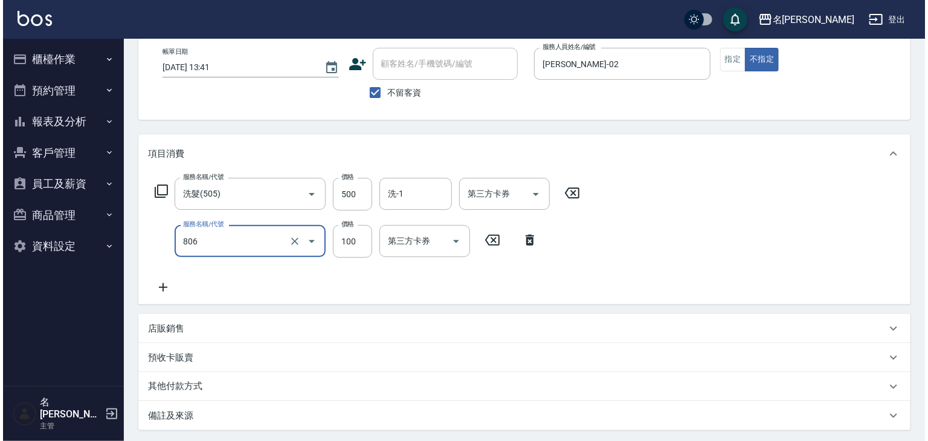
scroll to position [189, 0]
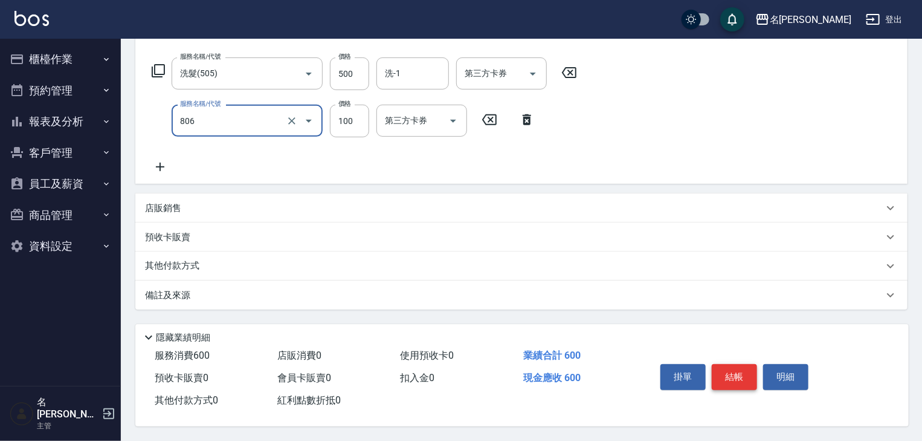
type input "電棒(806)"
click at [740, 374] on button "結帳" at bounding box center [734, 376] width 45 height 25
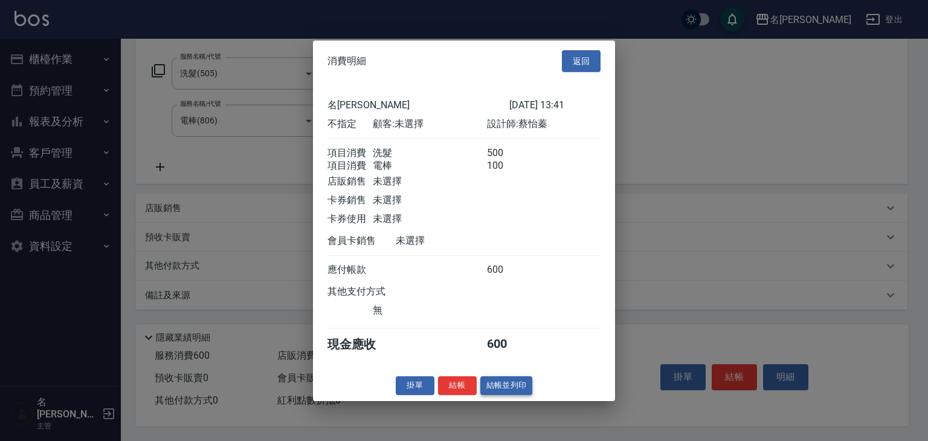
click at [481, 395] on button "結帳並列印" at bounding box center [507, 385] width 53 height 19
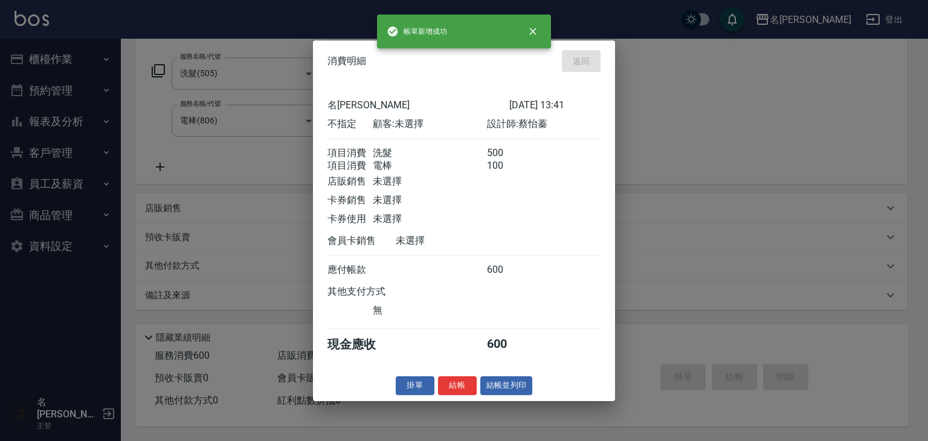
type input "2025/10/07 13:44"
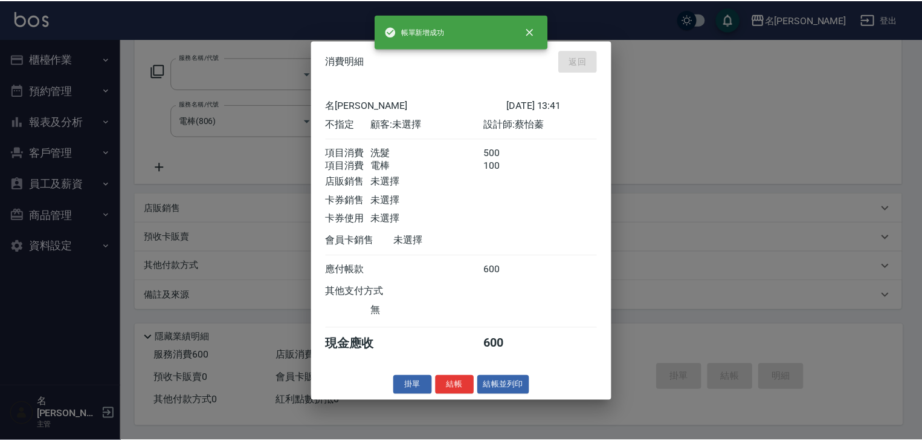
scroll to position [0, 0]
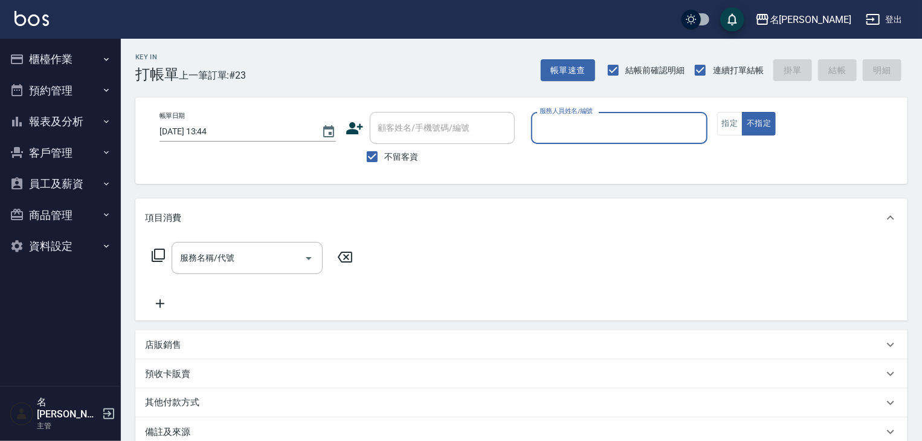
click at [585, 136] on input "服務人員姓名/編號" at bounding box center [620, 127] width 166 height 21
click at [557, 154] on span "蔡慈恩 -08" at bounding box center [579, 158] width 76 height 13
type input "[PERSON_NAME]-08"
click at [272, 253] on input "服務名稱/代號" at bounding box center [238, 257] width 122 height 21
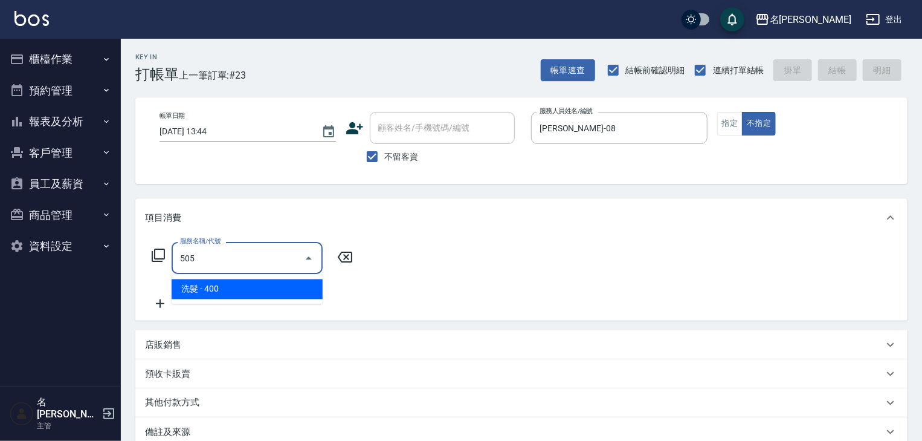
click at [273, 288] on span "洗髮 - 400" at bounding box center [247, 289] width 151 height 20
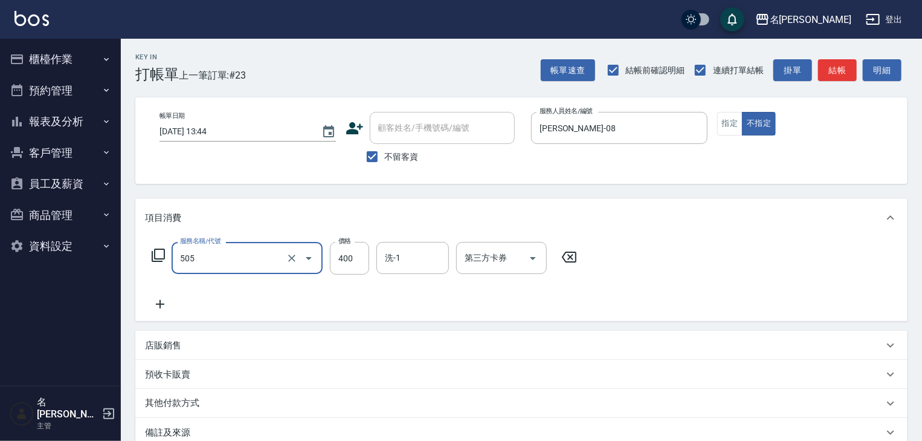
type input "洗髮(505)"
click at [163, 303] on icon at bounding box center [160, 304] width 8 height 8
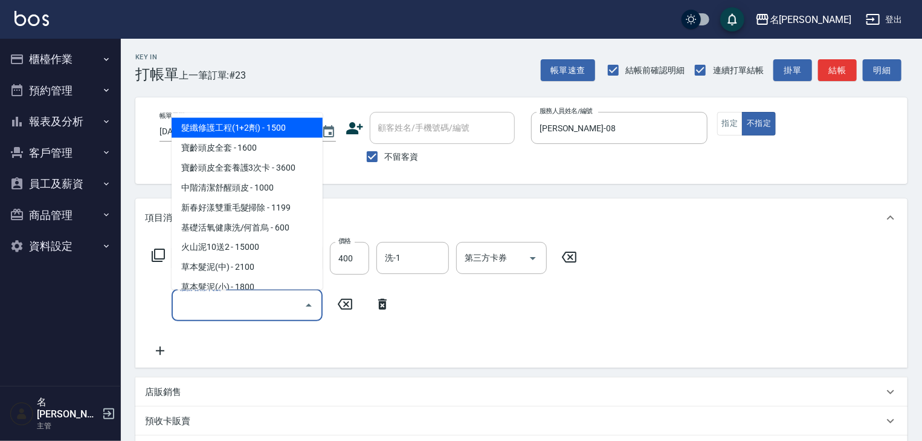
click at [195, 305] on input "服務名稱/代號" at bounding box center [238, 304] width 122 height 21
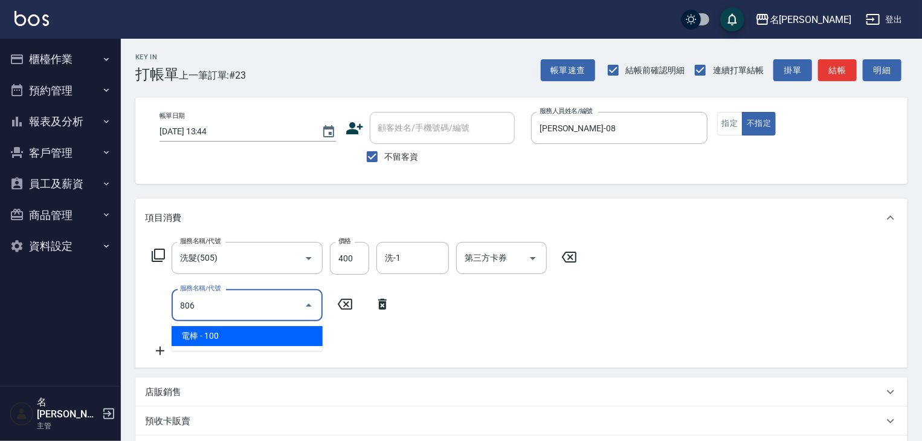
click at [275, 337] on span "電棒 - 100" at bounding box center [247, 336] width 151 height 20
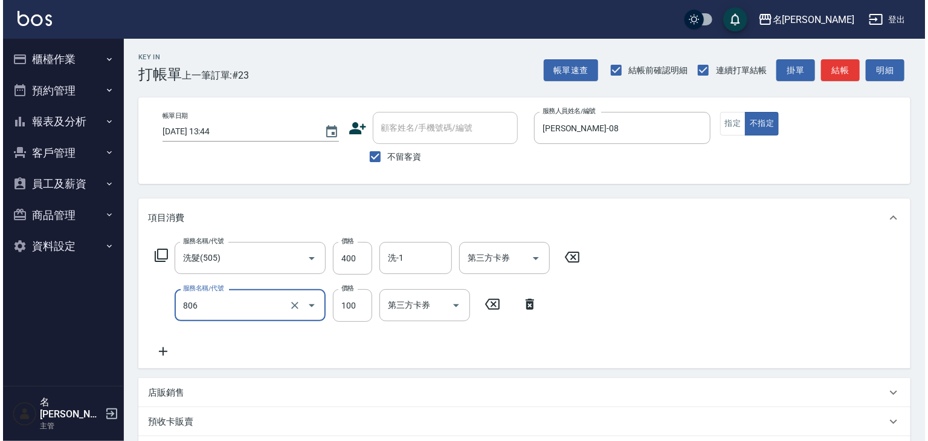
scroll to position [189, 0]
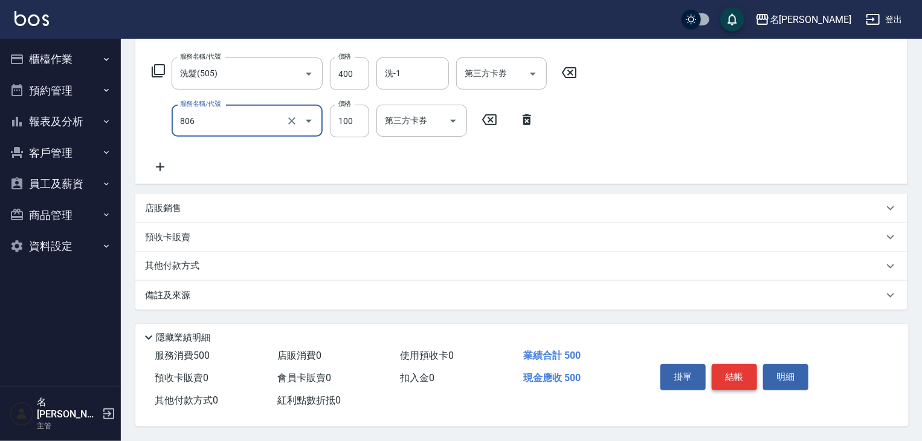
type input "電棒(806)"
click at [730, 372] on button "結帳" at bounding box center [734, 376] width 45 height 25
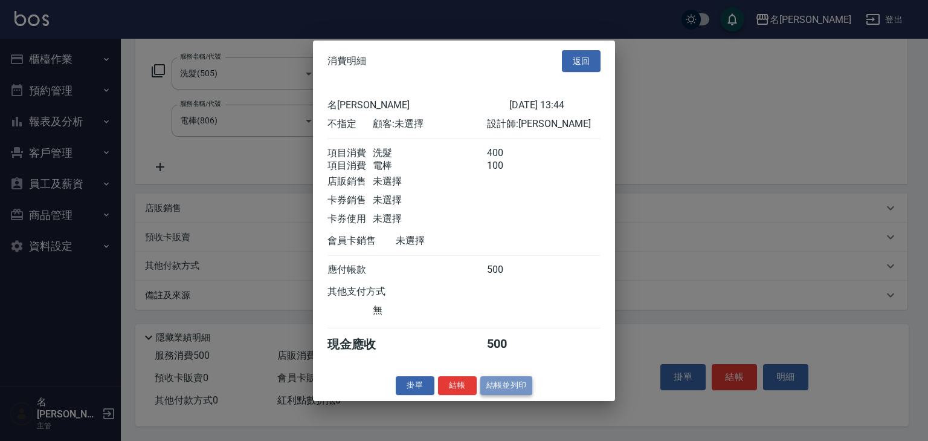
click at [499, 390] on button "結帳並列印" at bounding box center [507, 385] width 53 height 19
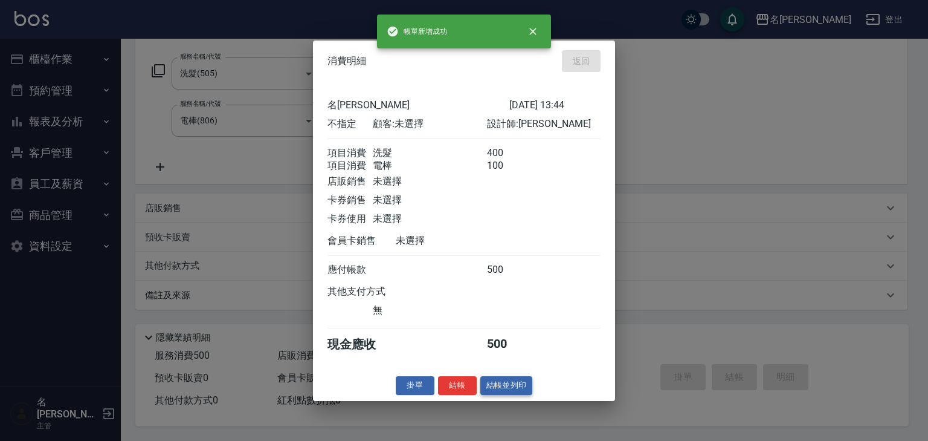
type input "2025/10/07 14:02"
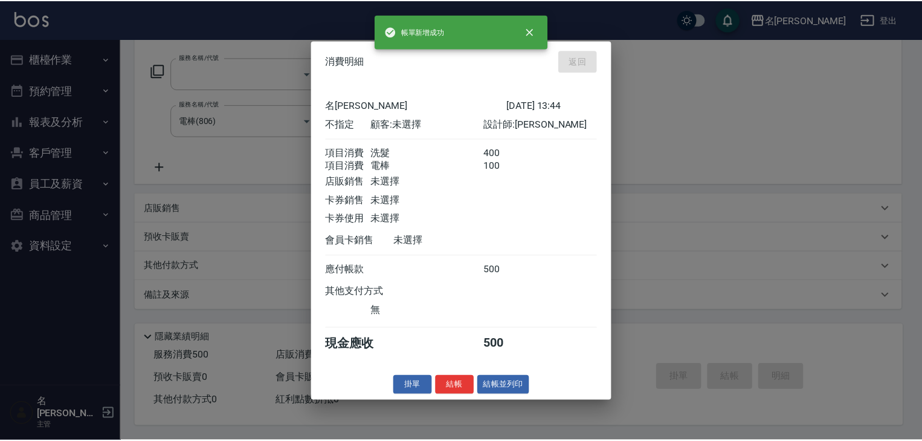
scroll to position [0, 0]
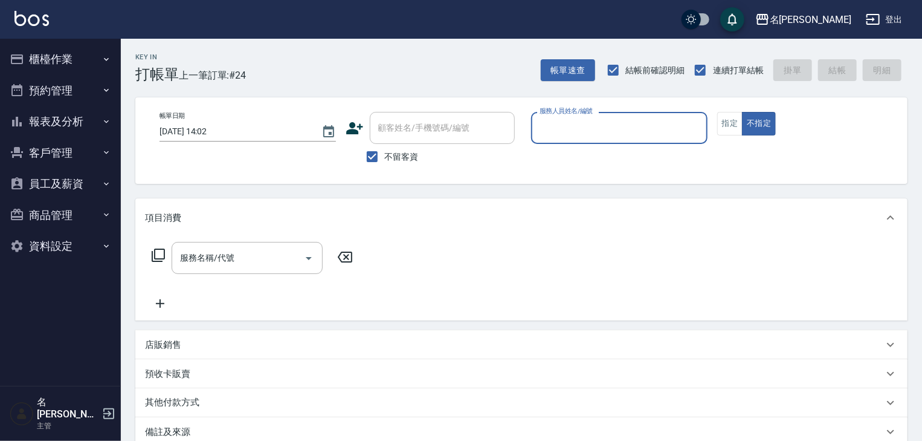
click at [65, 61] on button "櫃檯作業" at bounding box center [60, 59] width 111 height 31
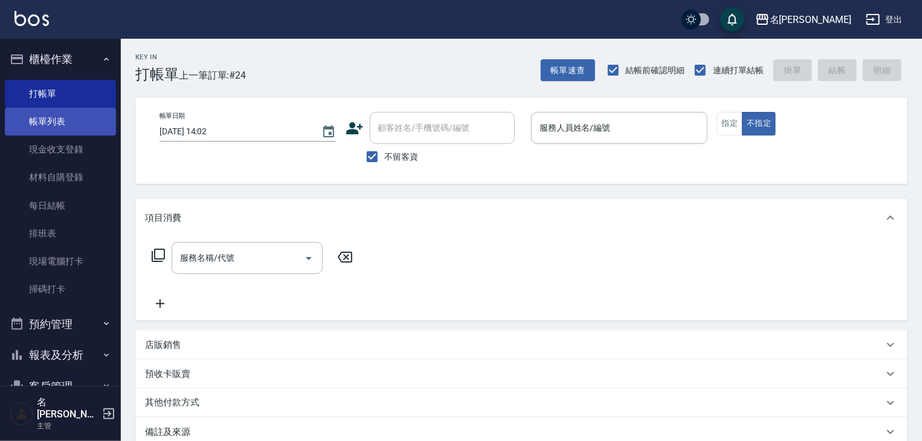
click at [87, 123] on link "帳單列表" at bounding box center [60, 122] width 111 height 28
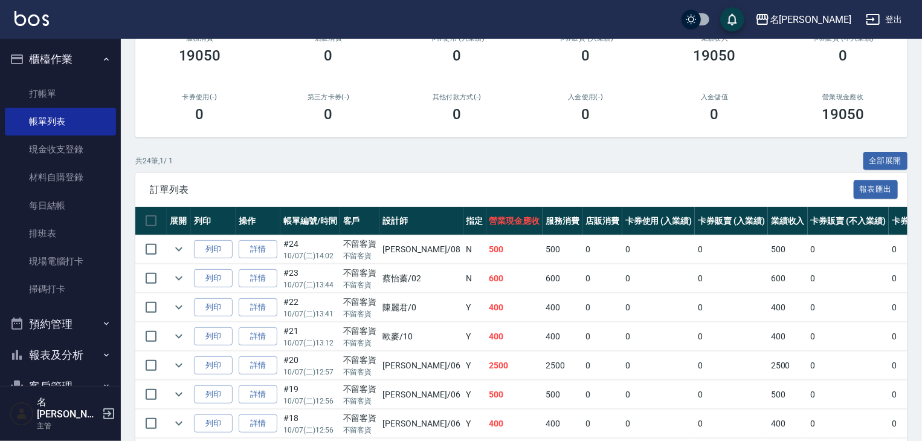
scroll to position [193, 0]
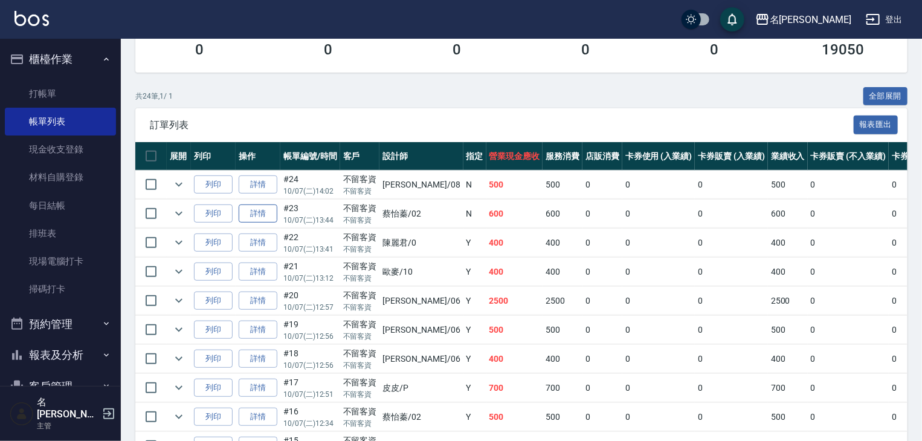
click at [262, 223] on link "詳情" at bounding box center [258, 213] width 39 height 19
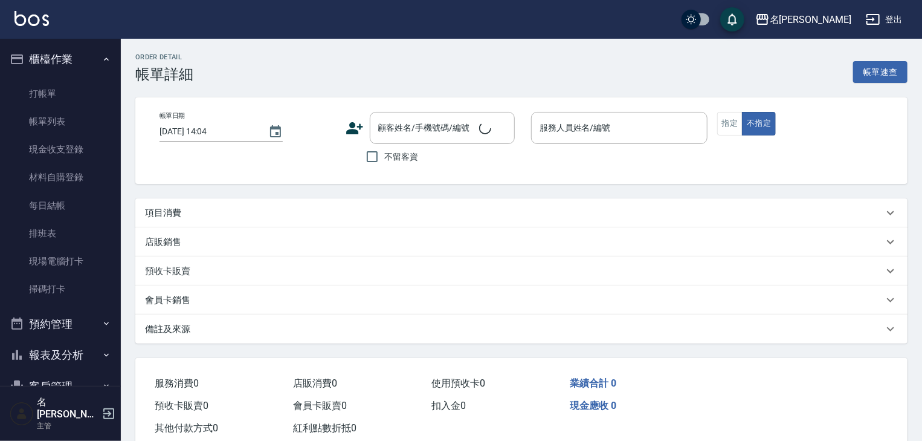
type input "2025/10/07 13:44"
checkbox input "true"
type input "[PERSON_NAME]-02"
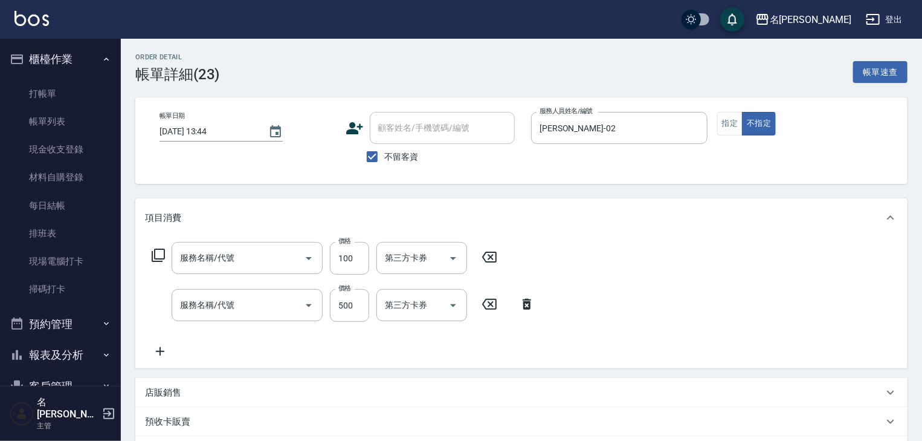
type input "電棒(806)"
type input "洗髮(505)"
click at [493, 257] on icon at bounding box center [489, 257] width 30 height 15
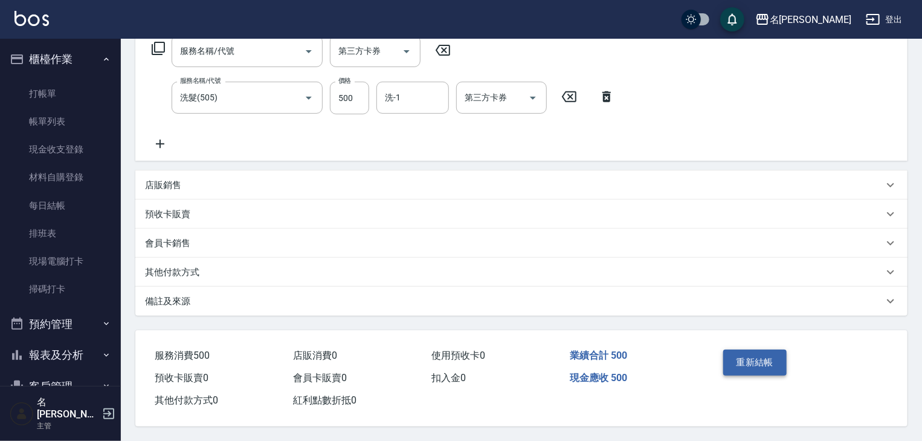
click at [769, 354] on button "重新結帳" at bounding box center [755, 361] width 64 height 25
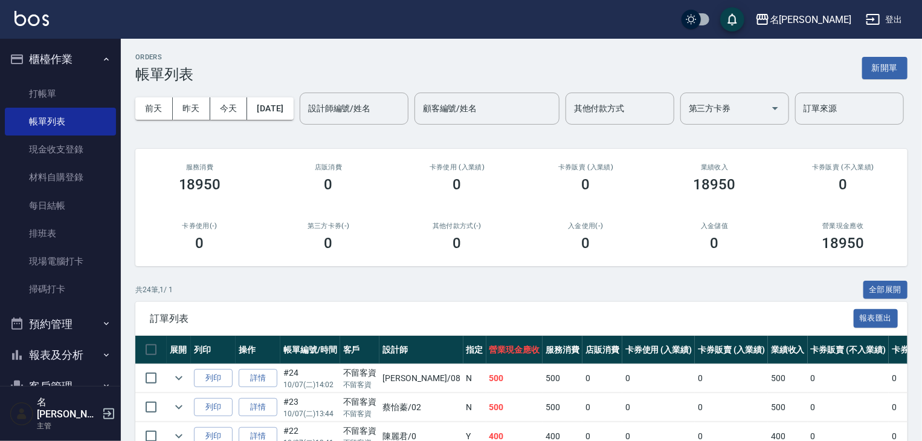
scroll to position [112, 0]
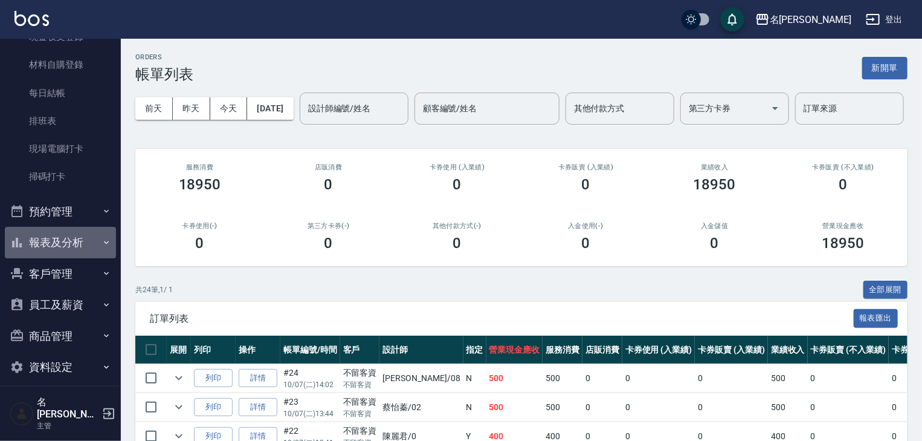
click at [75, 235] on button "報表及分析" at bounding box center [60, 242] width 111 height 31
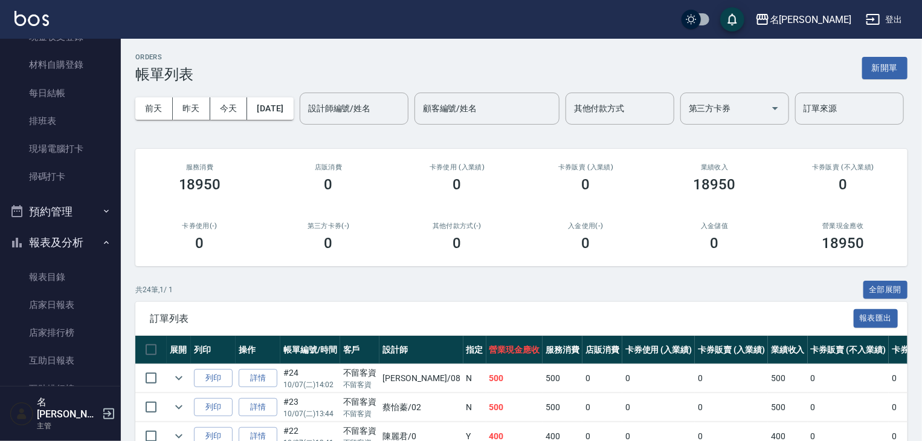
scroll to position [306, 0]
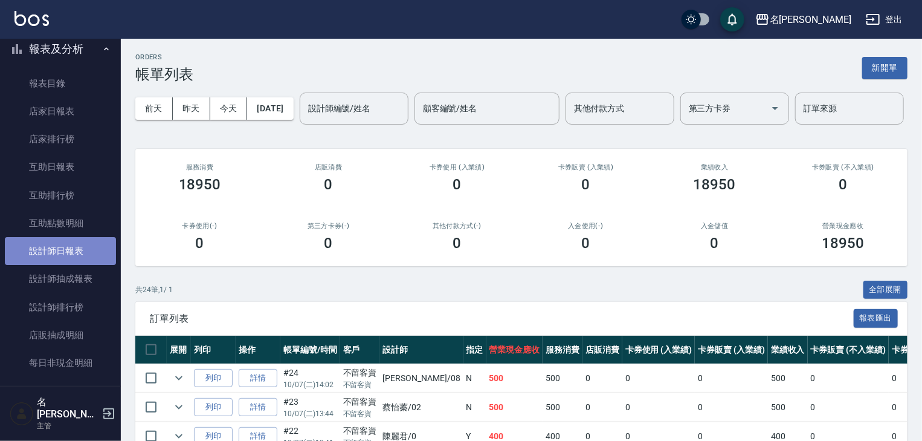
click at [82, 250] on link "設計師日報表" at bounding box center [60, 251] width 111 height 28
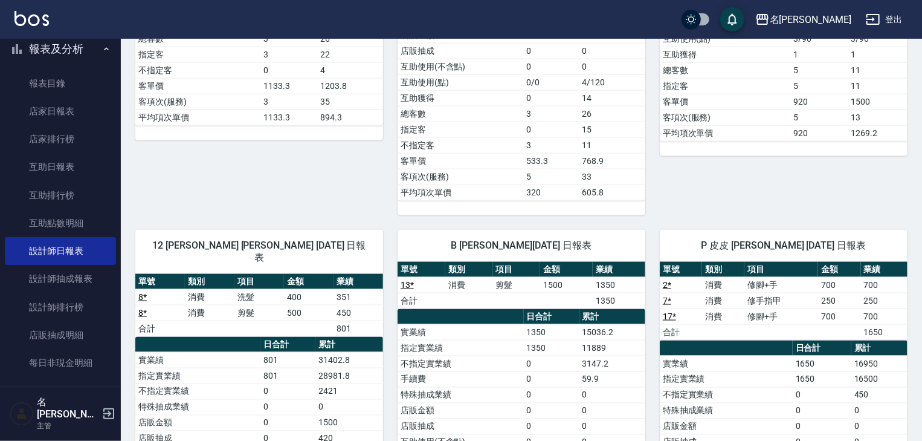
scroll to position [1031, 0]
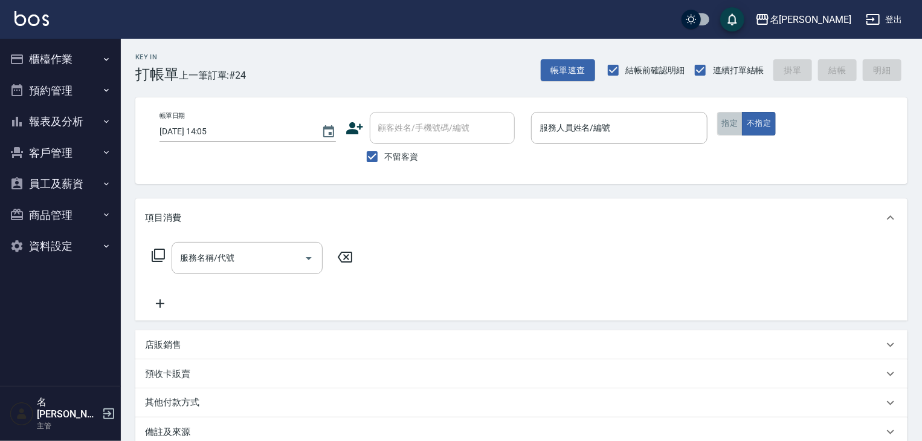
click at [737, 132] on button "指定" at bounding box center [730, 124] width 26 height 24
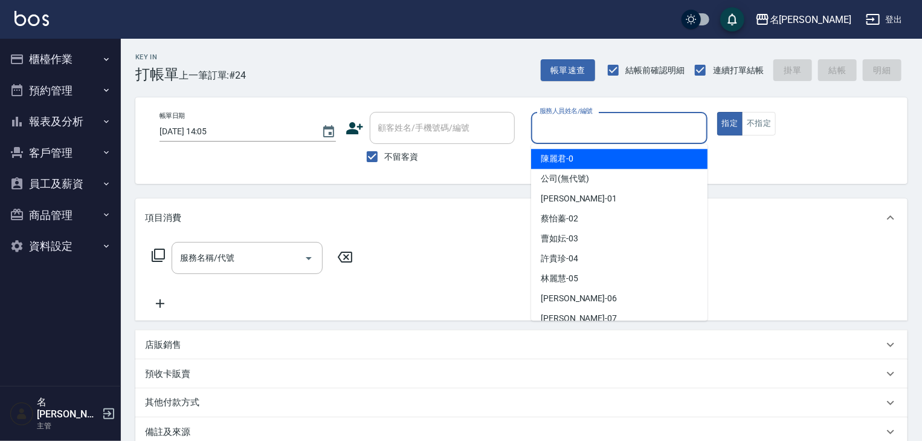
click at [626, 129] on input "服務人員姓名/編號" at bounding box center [620, 127] width 166 height 21
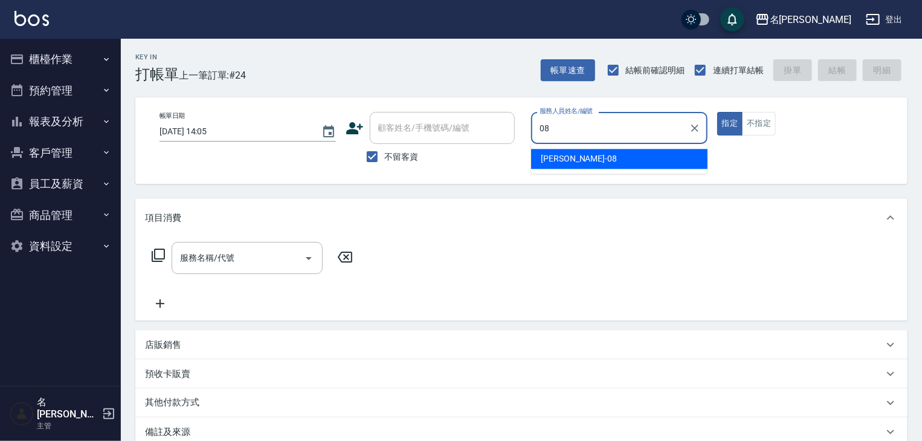
click at [540, 156] on div "[PERSON_NAME] -08" at bounding box center [619, 159] width 176 height 20
type input "[PERSON_NAME]-08"
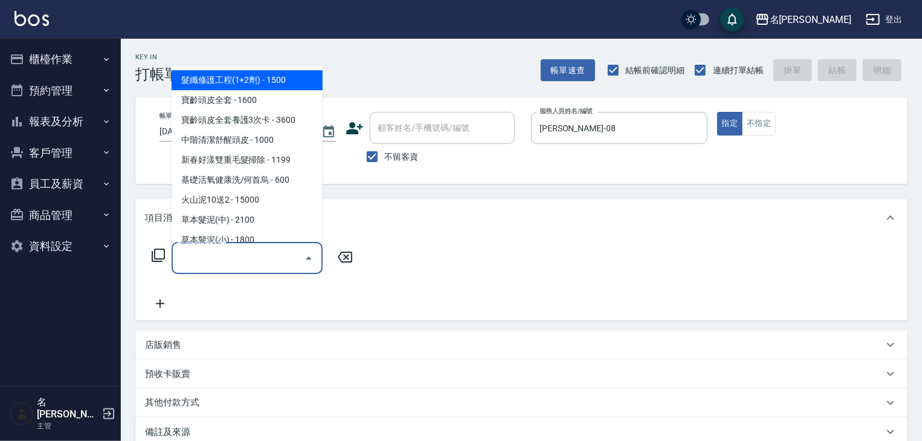
click at [250, 262] on input "服務名稱/代號" at bounding box center [238, 257] width 122 height 21
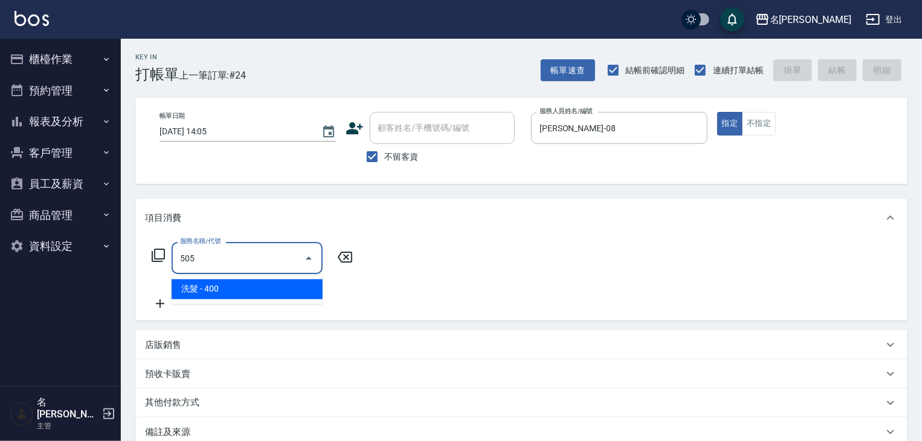
click at [257, 279] on ul "洗髮 - 400" at bounding box center [247, 289] width 151 height 30
click at [257, 288] on span "洗髮 - 400" at bounding box center [247, 289] width 151 height 20
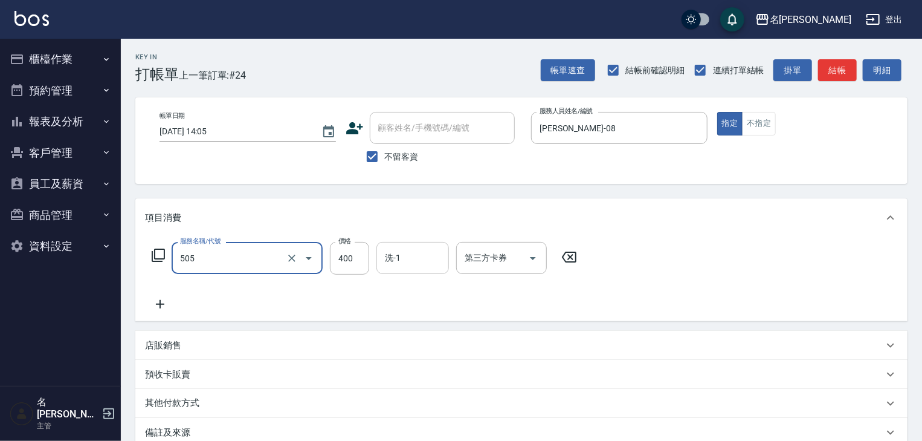
type input "洗髮(505)"
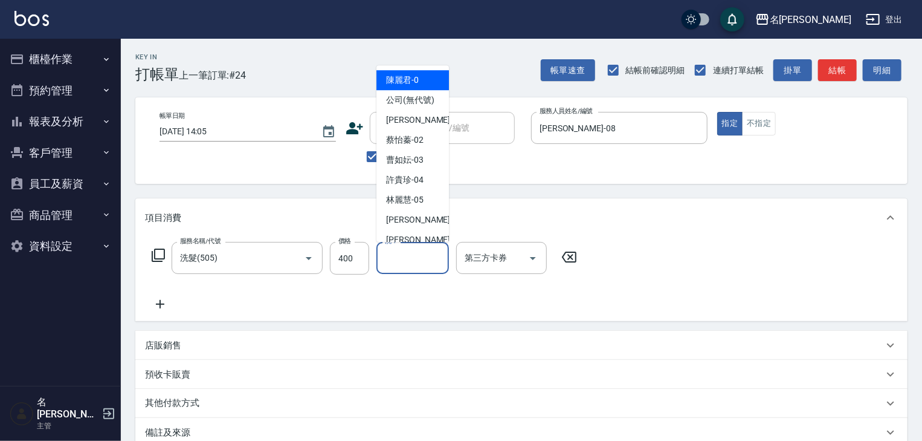
click at [411, 257] on input "洗-1" at bounding box center [413, 257] width 62 height 21
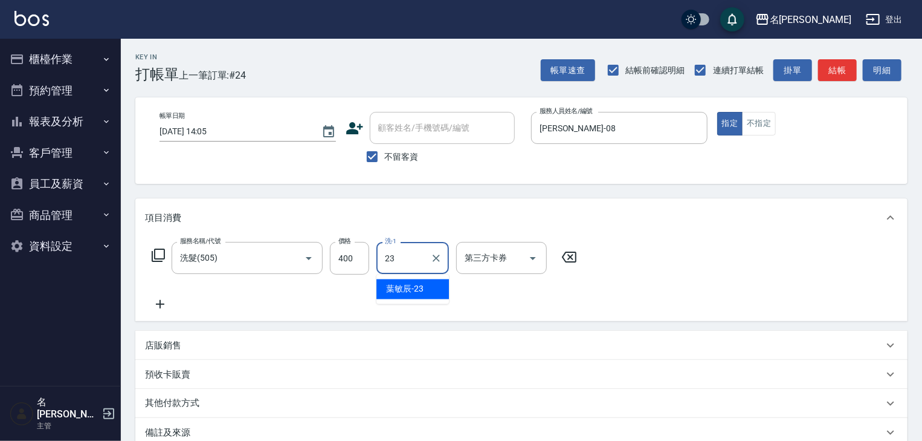
click at [406, 290] on span "[PERSON_NAME]-23" at bounding box center [404, 289] width 37 height 13
type input "葉敏辰-23"
click at [161, 300] on icon at bounding box center [160, 304] width 30 height 15
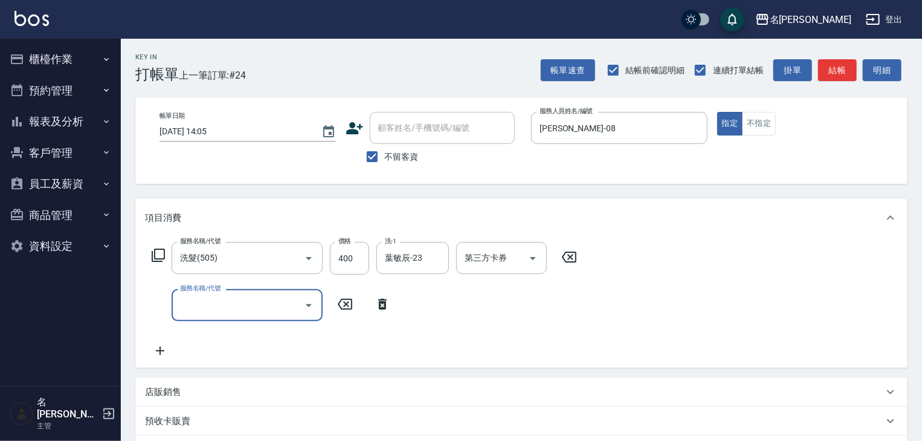
click at [224, 317] on div "服務名稱/代號" at bounding box center [247, 305] width 151 height 32
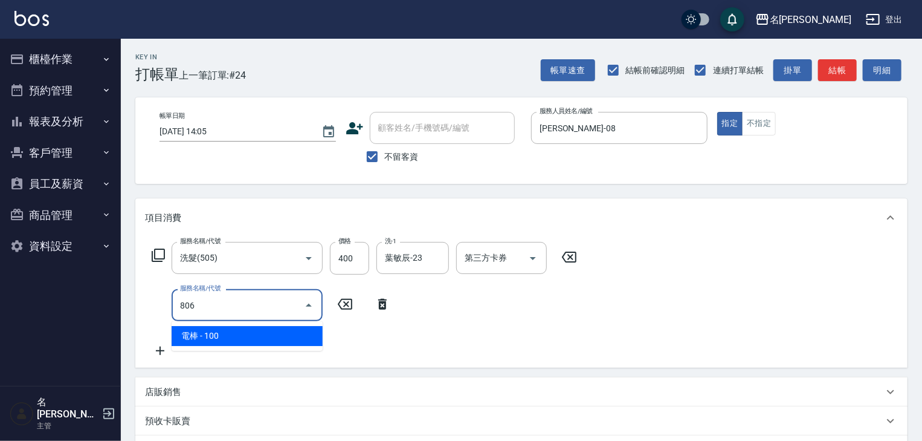
click at [304, 334] on span "電棒 - 100" at bounding box center [247, 336] width 151 height 20
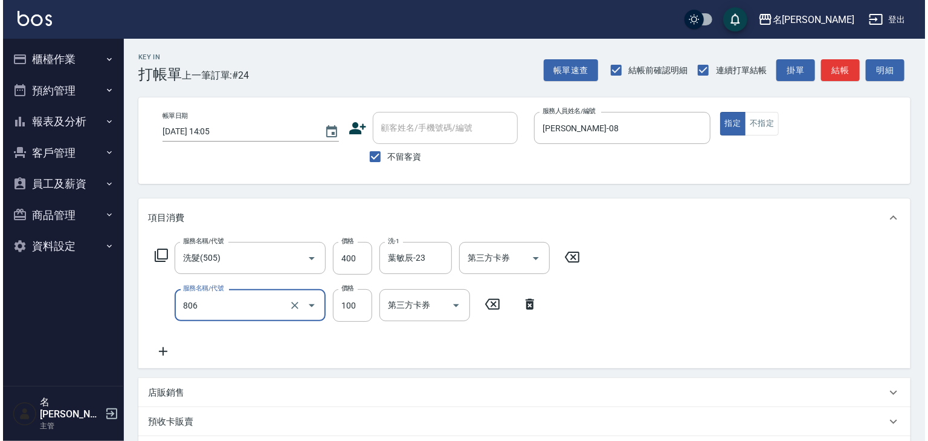
scroll to position [189, 0]
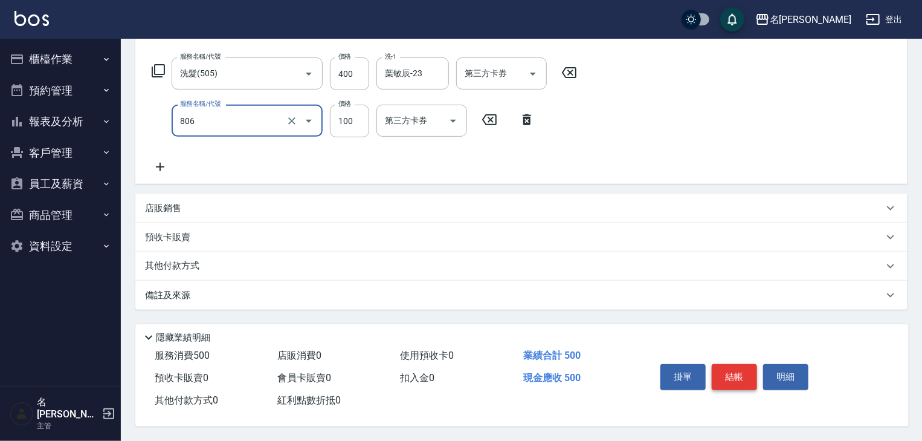
type input "電棒(806)"
click at [727, 368] on button "結帳" at bounding box center [734, 376] width 45 height 25
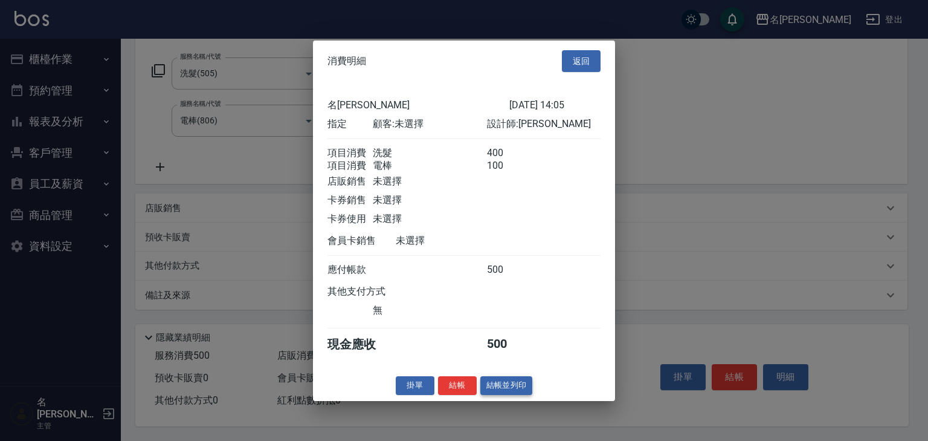
click at [513, 387] on button "結帳並列印" at bounding box center [507, 385] width 53 height 19
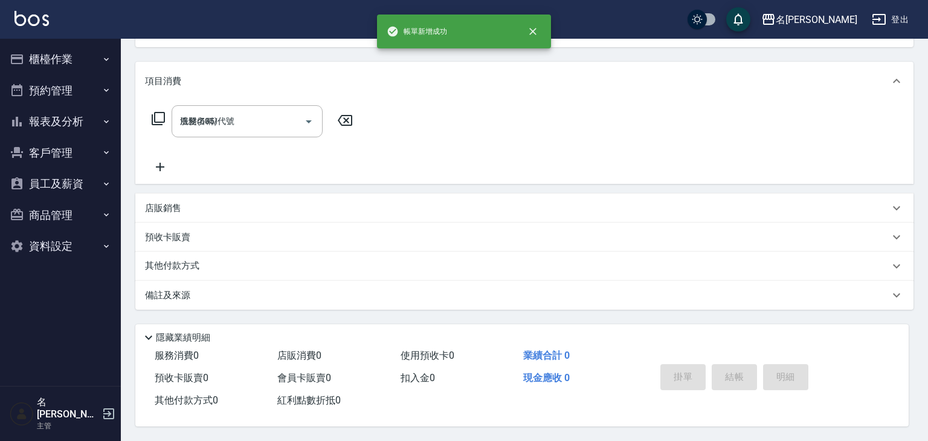
type input "2025/10/07 14:12"
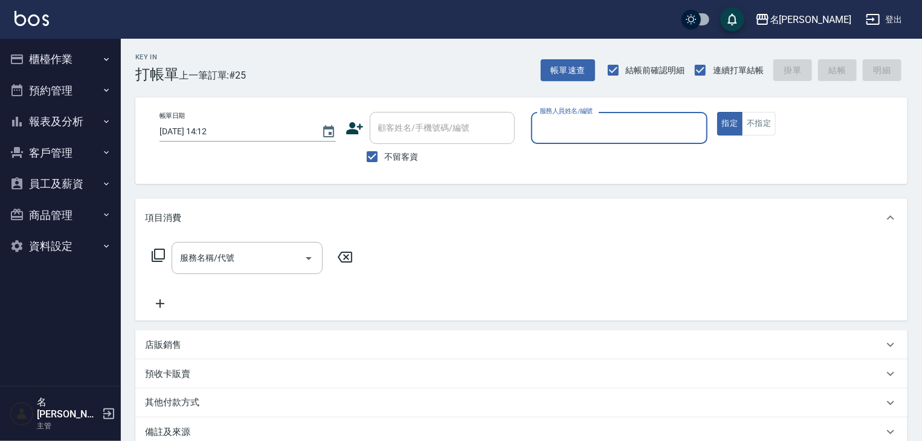
click at [594, 128] on input "服務人員姓名/編號" at bounding box center [620, 127] width 166 height 21
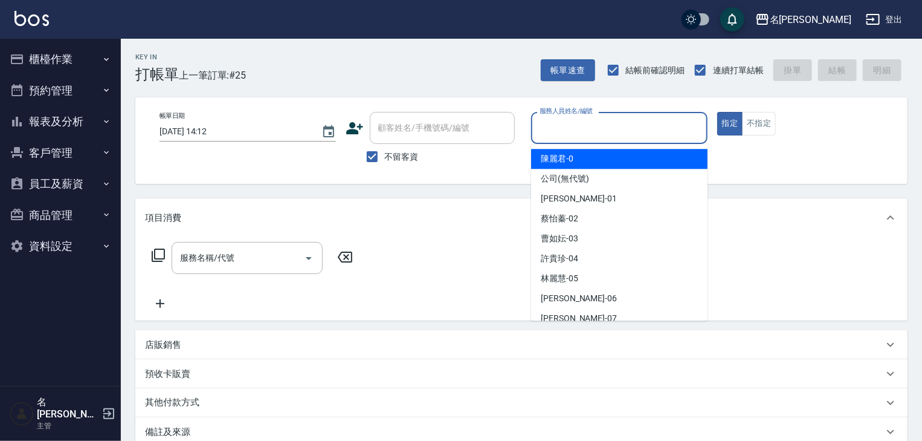
click at [562, 160] on span "陳麗君 -0" at bounding box center [557, 158] width 33 height 13
type input "[PERSON_NAME]-0"
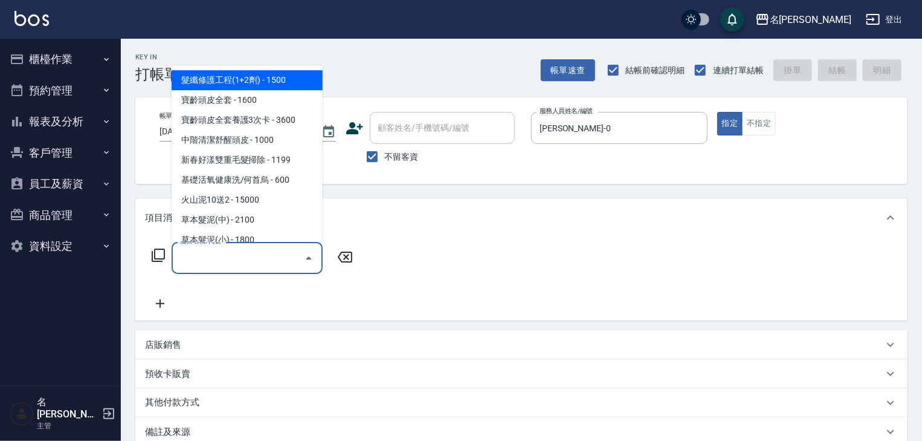
click at [222, 259] on input "服務名稱/代號" at bounding box center [238, 257] width 122 height 21
click at [154, 255] on icon at bounding box center [158, 254] width 13 height 13
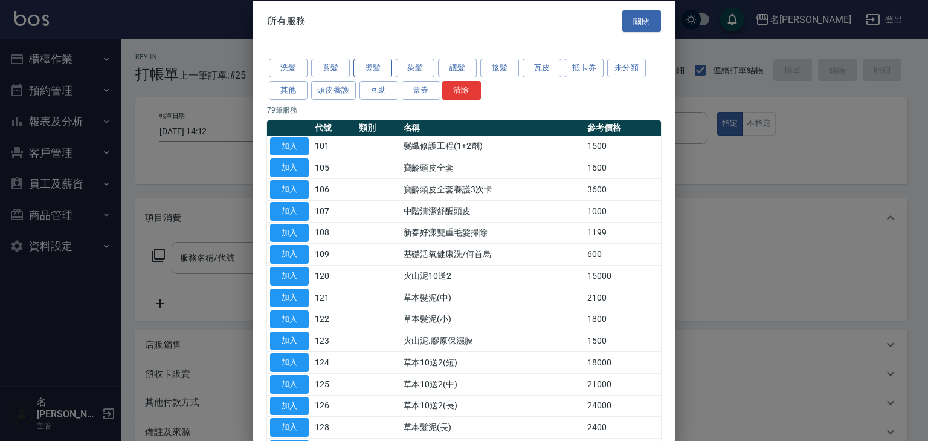
click at [373, 70] on button "燙髮" at bounding box center [373, 68] width 39 height 19
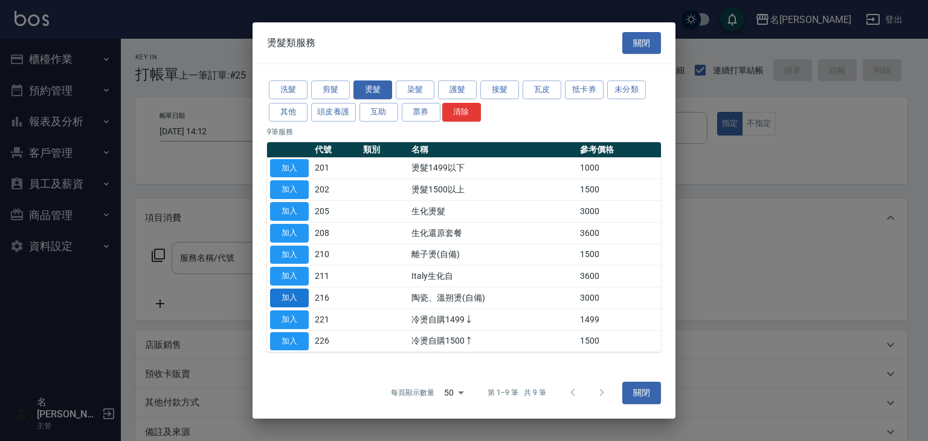
click at [294, 297] on button "加入" at bounding box center [289, 297] width 39 height 19
type input "陶瓷、溫朔燙(自備)(216)"
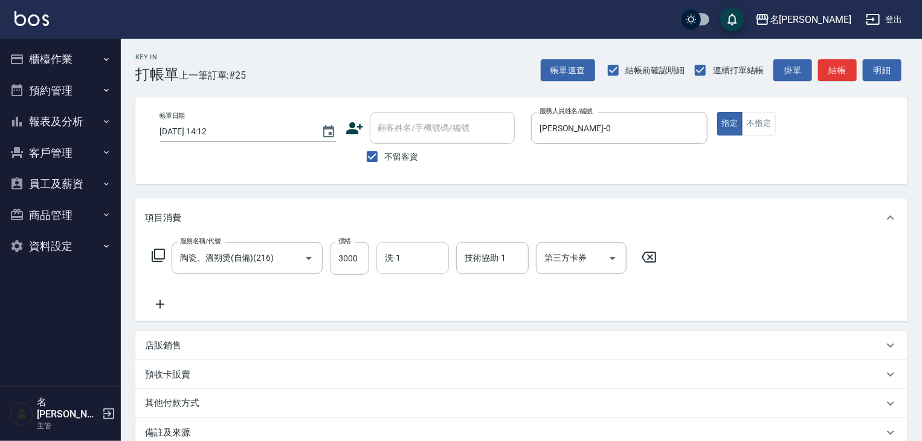
click at [426, 268] on input "洗-1" at bounding box center [413, 257] width 62 height 21
click at [424, 285] on span "張紹柏 -27" at bounding box center [404, 289] width 37 height 13
type input "[PERSON_NAME]-27"
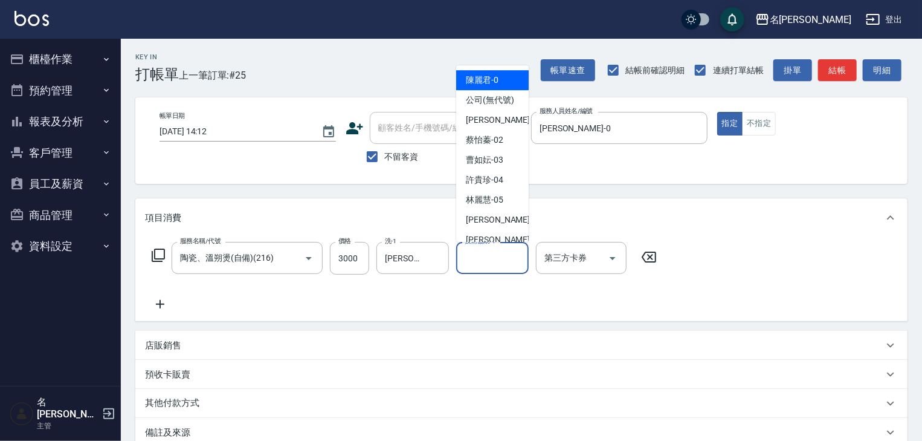
click at [484, 259] on input "技術協助-1" at bounding box center [493, 257] width 62 height 21
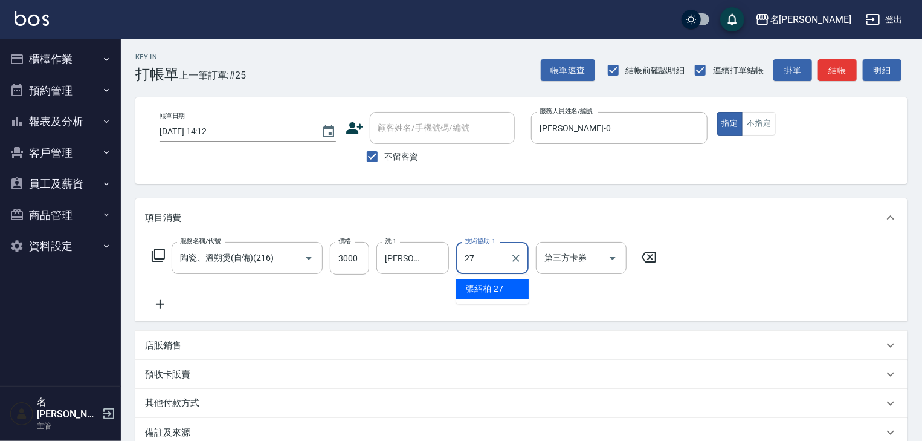
click at [481, 291] on span "張紹柏 -27" at bounding box center [484, 289] width 37 height 13
type input "[PERSON_NAME]-27"
click at [159, 306] on icon at bounding box center [160, 304] width 30 height 15
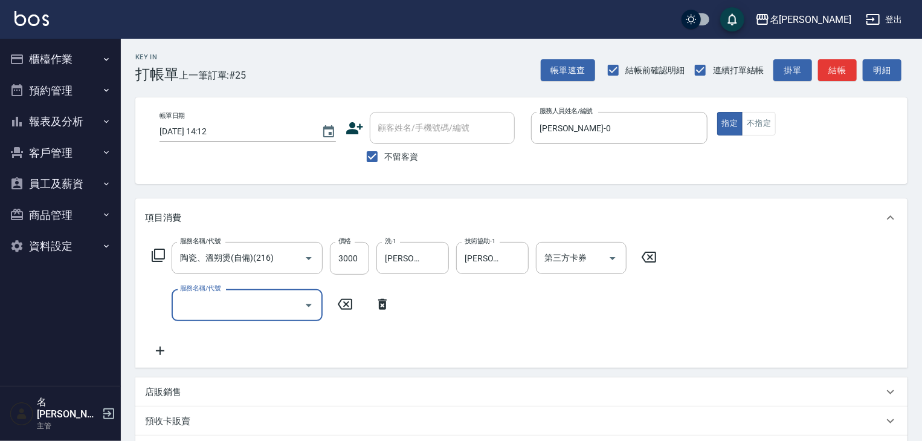
click at [174, 308] on div "服務名稱/代號" at bounding box center [247, 305] width 151 height 32
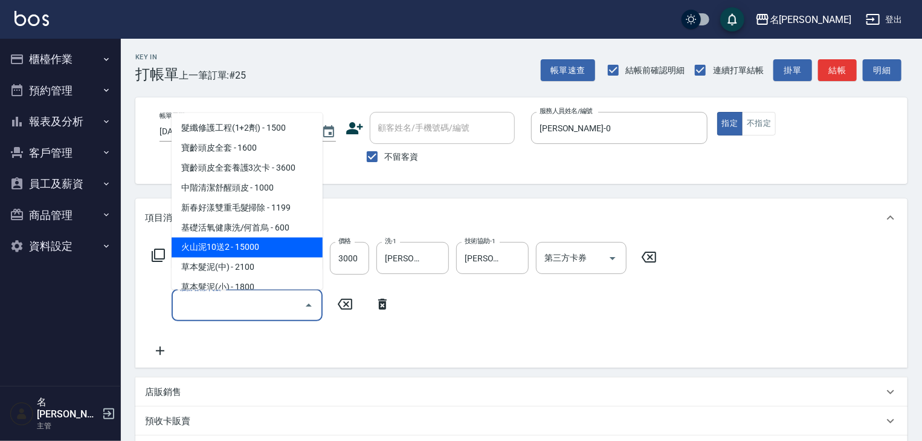
click at [155, 255] on icon at bounding box center [158, 254] width 13 height 13
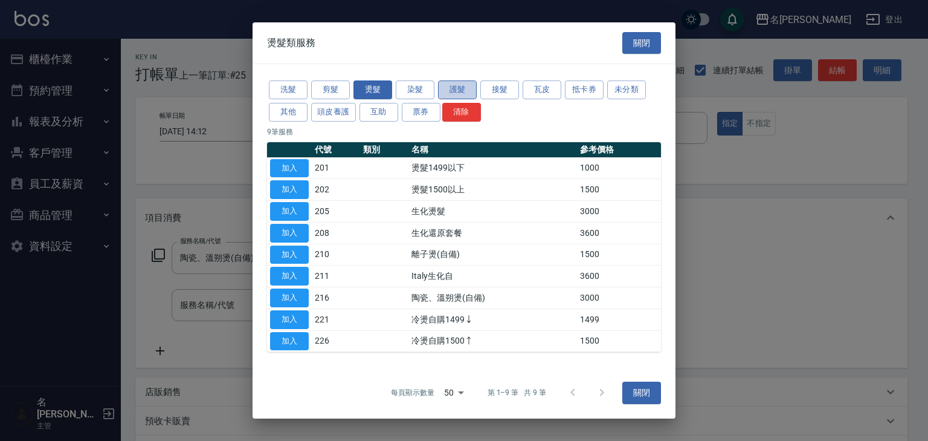
click at [457, 94] on button "護髮" at bounding box center [457, 89] width 39 height 19
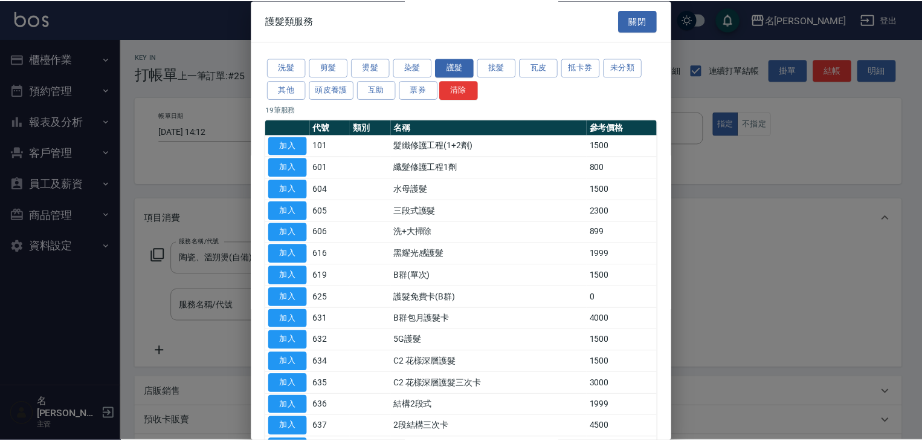
scroll to position [169, 0]
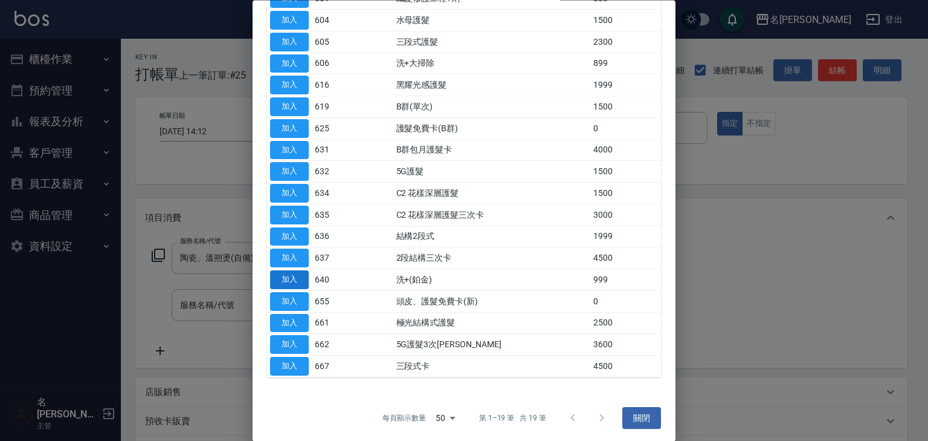
click at [291, 277] on button "加入" at bounding box center [289, 280] width 39 height 19
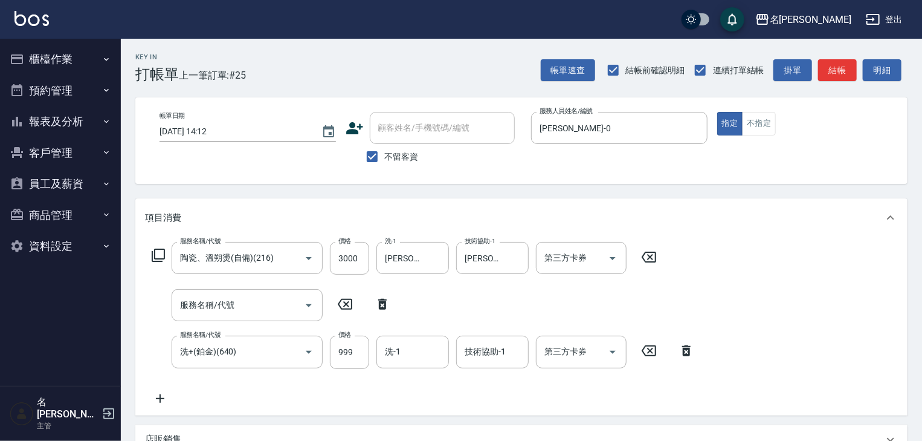
click at [381, 308] on icon at bounding box center [382, 304] width 8 height 11
type input "洗+(鉑金)(640)"
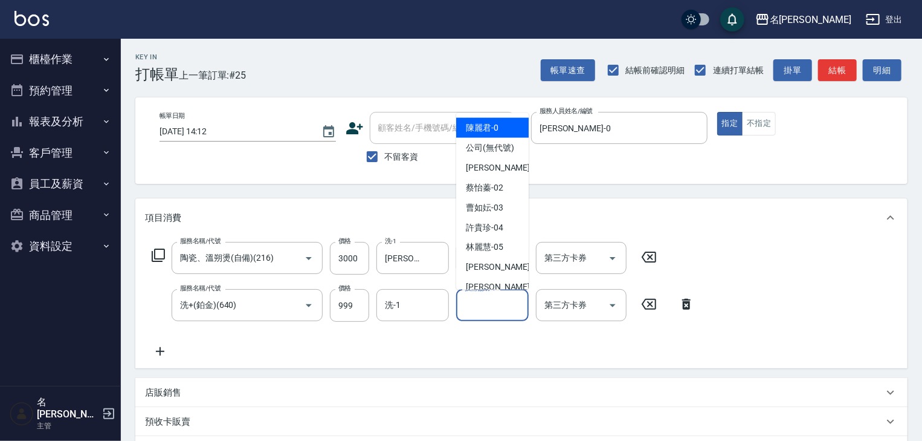
click at [479, 311] on input "技術協助-1" at bounding box center [493, 304] width 62 height 21
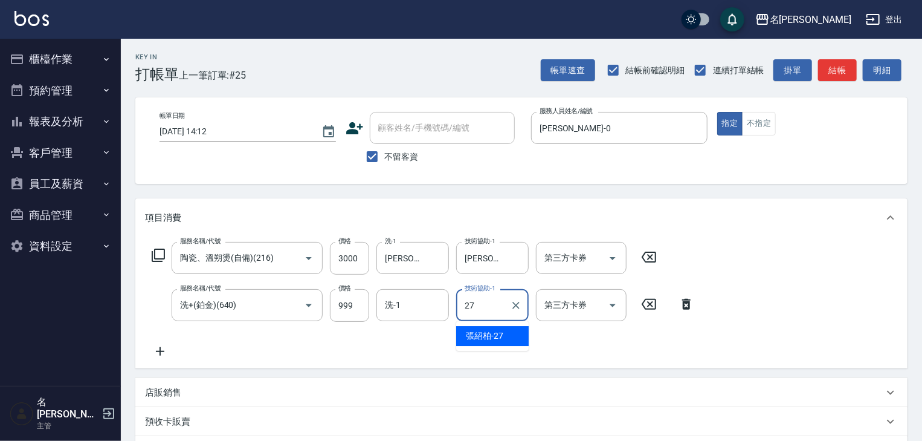
click at [503, 339] on span "張紹柏 -27" at bounding box center [484, 335] width 37 height 13
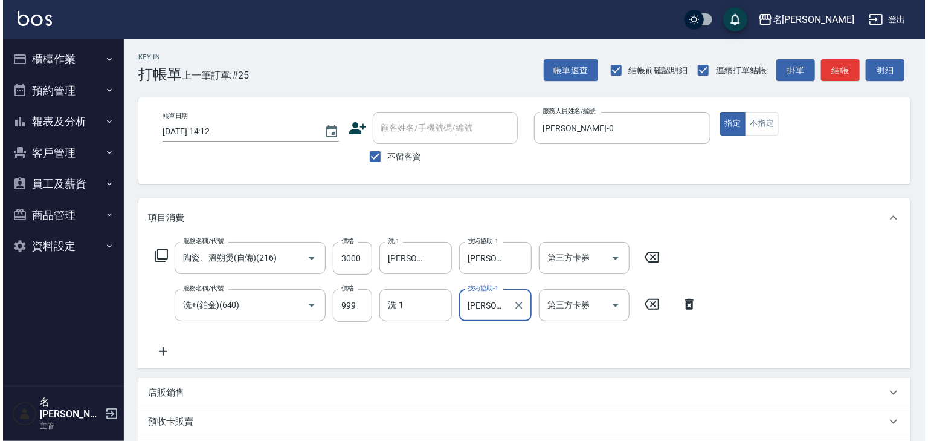
scroll to position [189, 0]
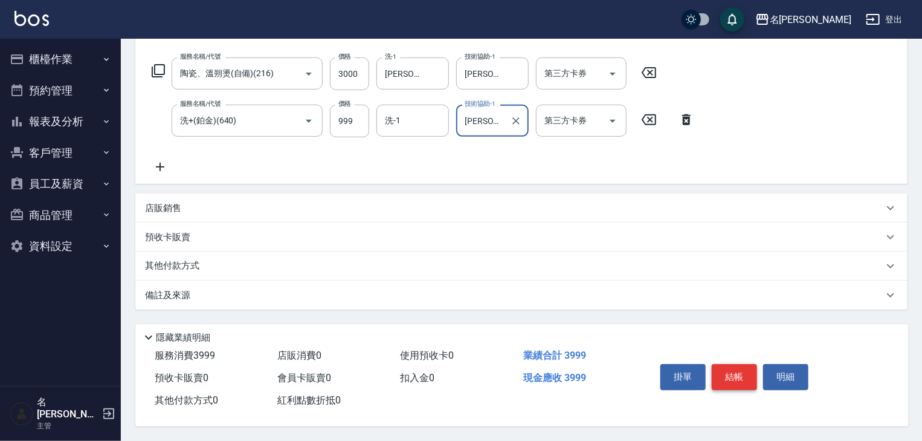
type input "[PERSON_NAME]-27"
click at [738, 374] on button "結帳" at bounding box center [734, 376] width 45 height 25
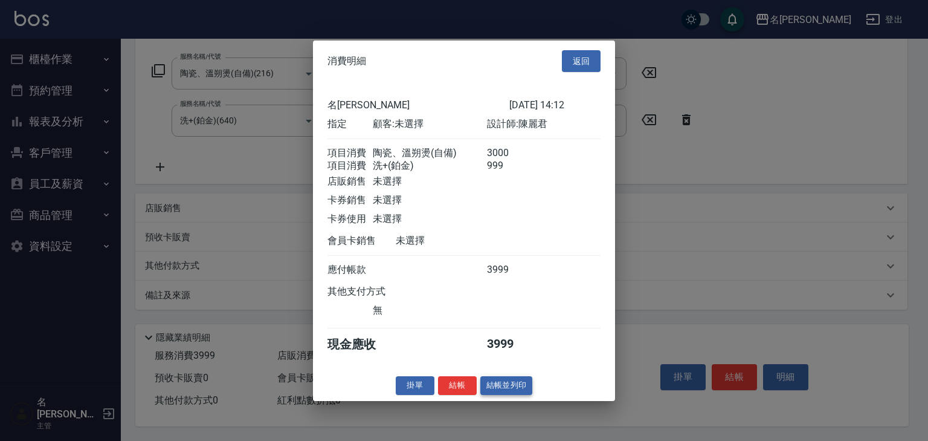
click at [494, 388] on button "結帳並列印" at bounding box center [507, 385] width 53 height 19
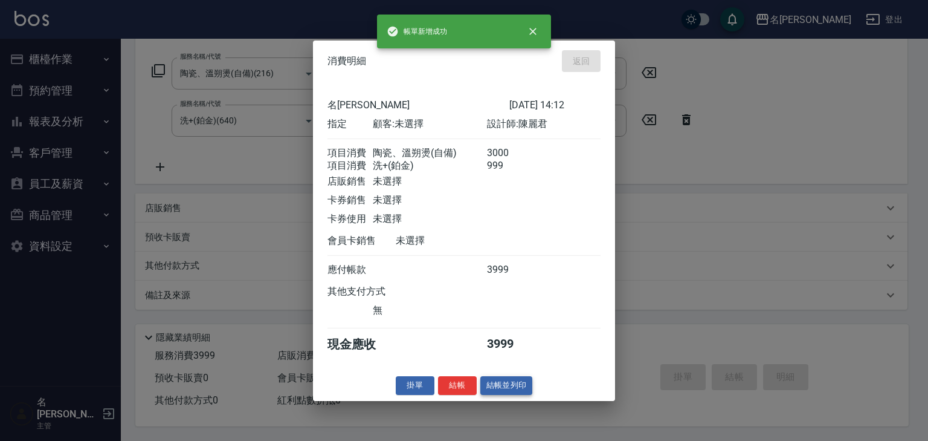
type input "2025/10/07 14:16"
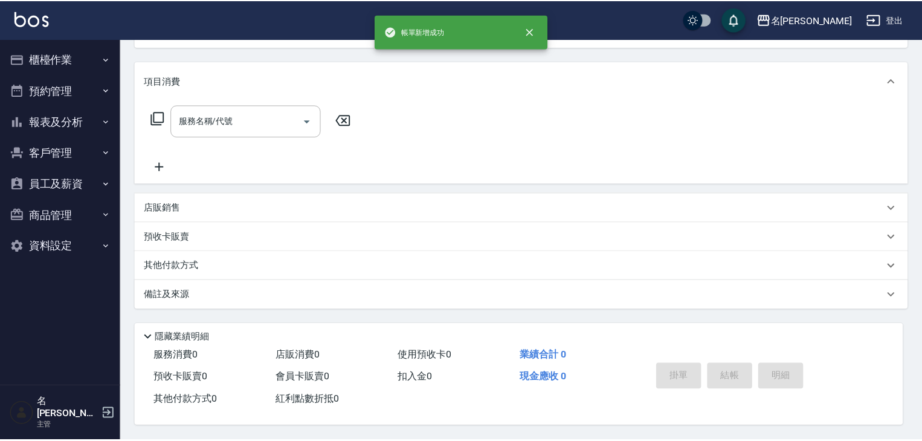
scroll to position [0, 0]
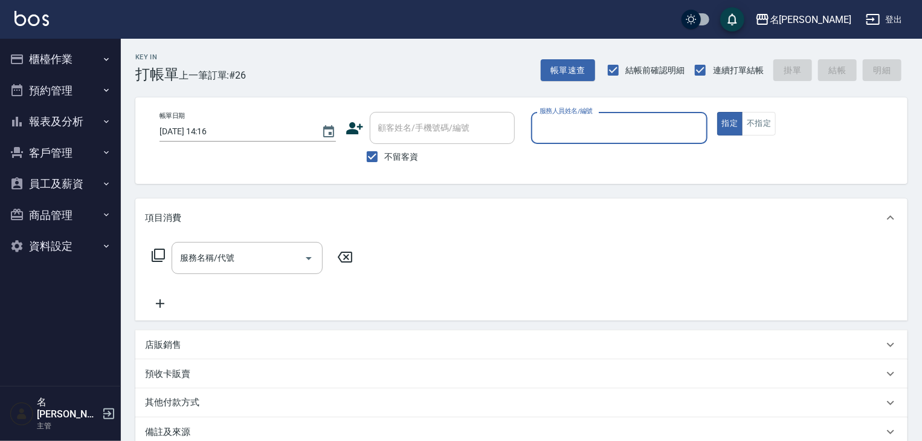
click at [36, 59] on button "櫃檯作業" at bounding box center [60, 59] width 111 height 31
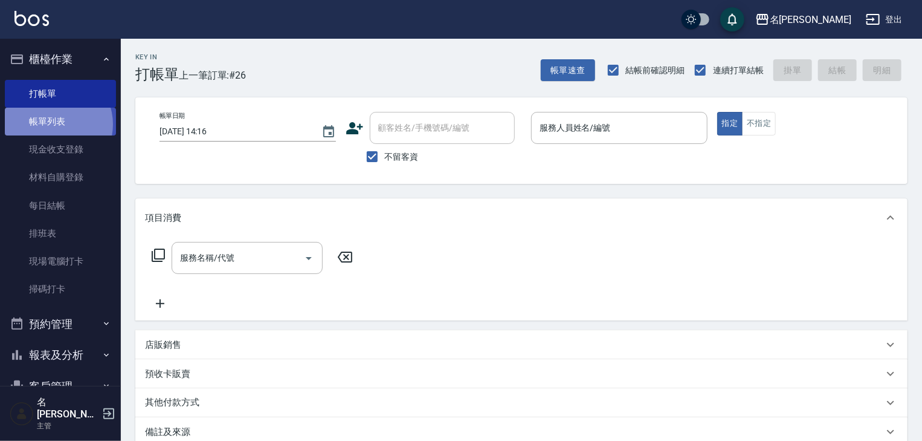
click at [55, 125] on link "帳單列表" at bounding box center [60, 122] width 111 height 28
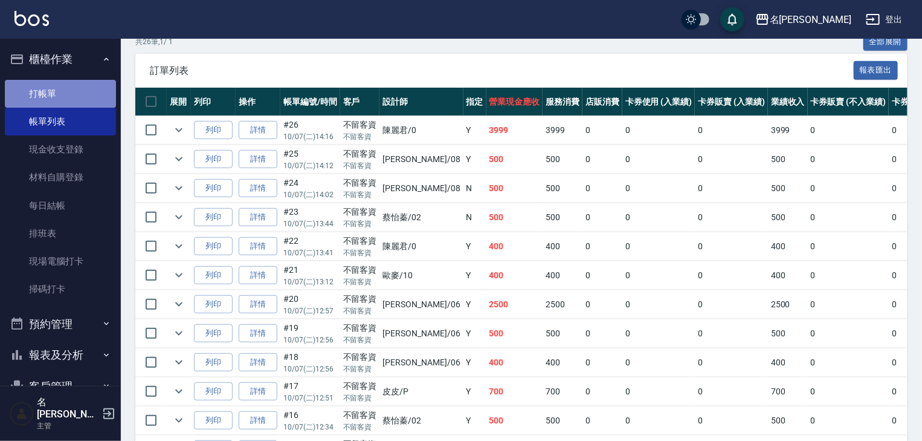
click at [60, 92] on link "打帳單" at bounding box center [60, 94] width 111 height 28
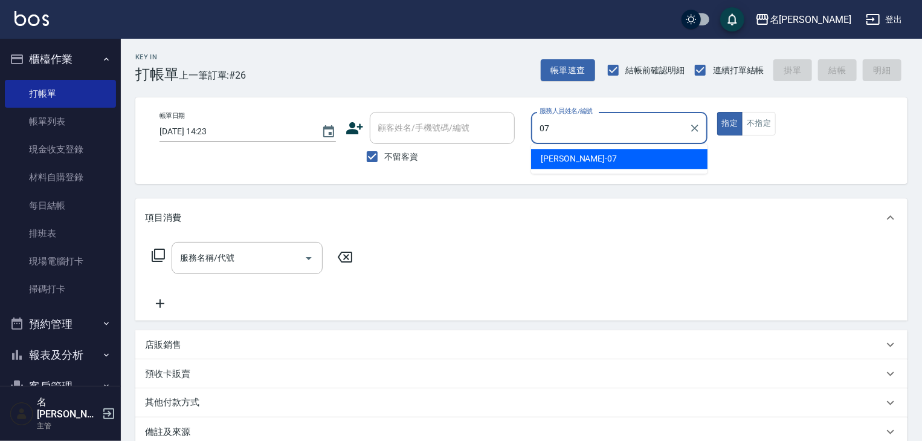
type input "[PERSON_NAME]-07"
type button "true"
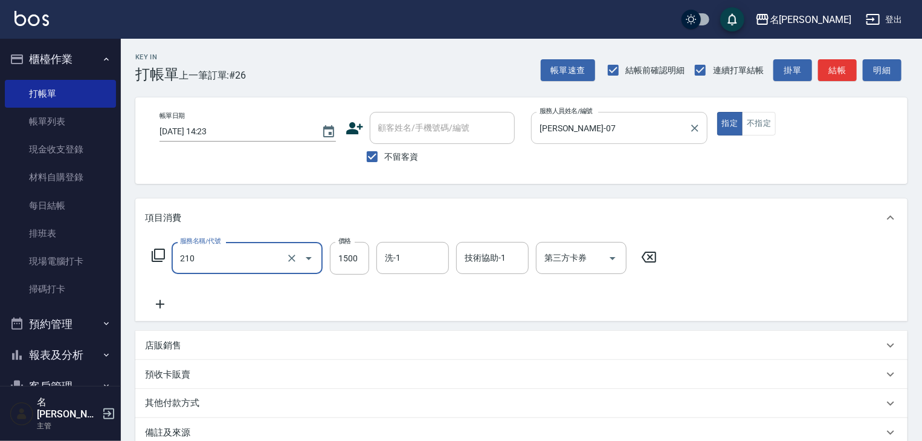
type input "離子燙(自備)(210)"
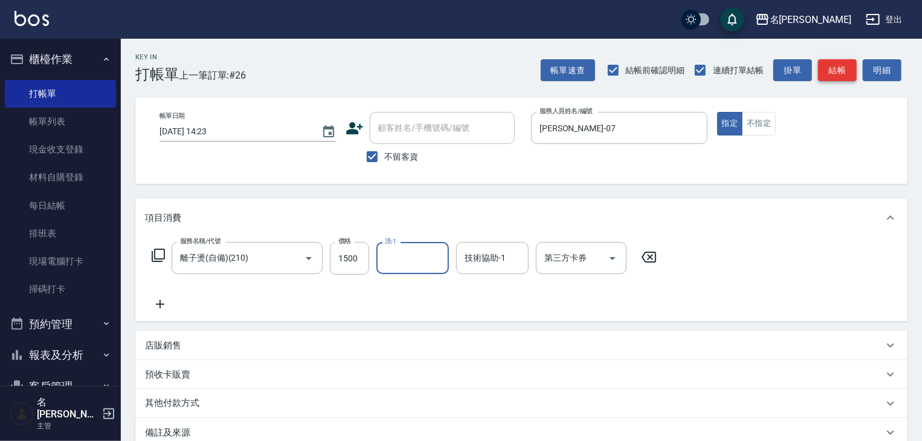
click at [842, 74] on button "結帳" at bounding box center [837, 70] width 39 height 22
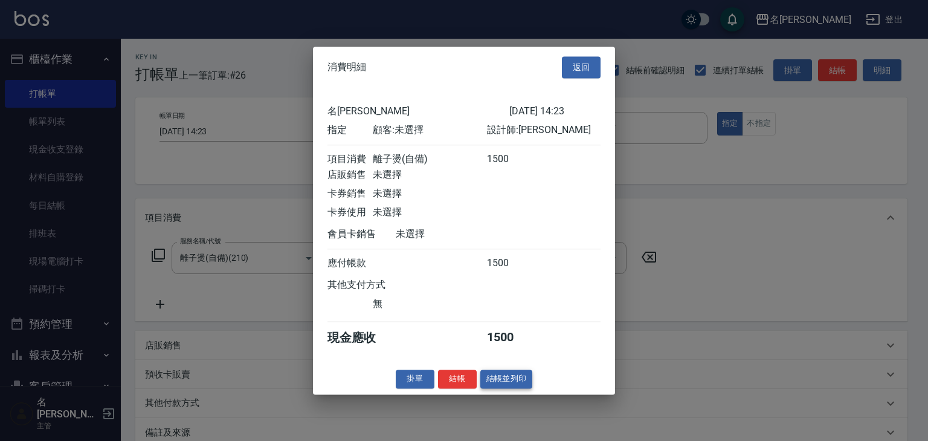
click at [515, 382] on button "結帳並列印" at bounding box center [507, 378] width 53 height 19
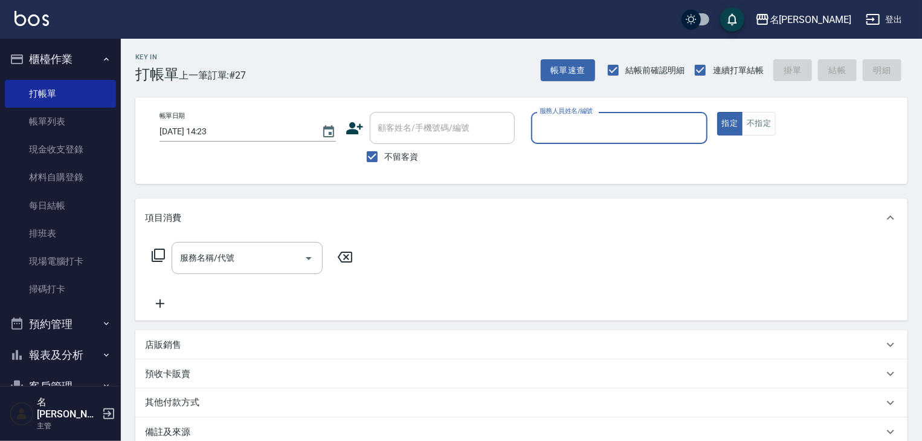
click at [65, 357] on button "報表及分析" at bounding box center [60, 354] width 111 height 31
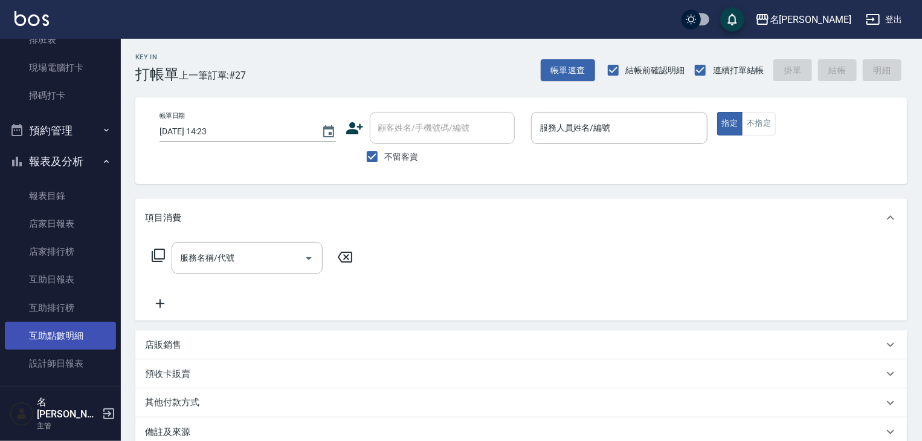
scroll to position [322, 0]
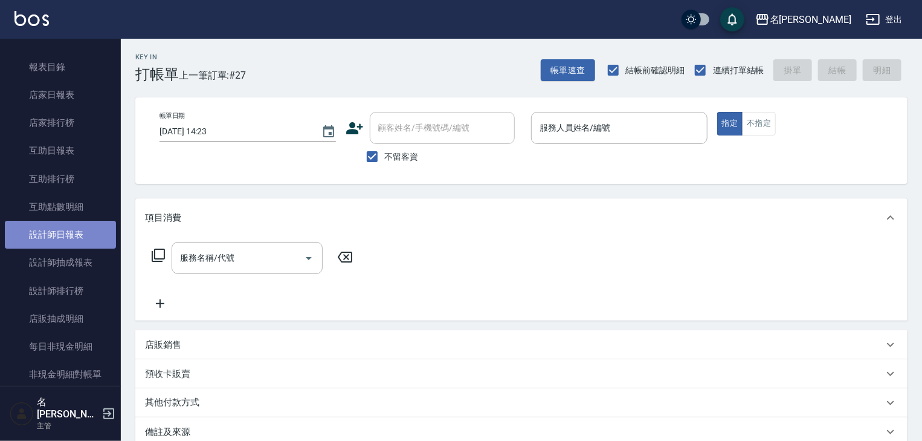
click at [63, 235] on link "設計師日報表" at bounding box center [60, 235] width 111 height 28
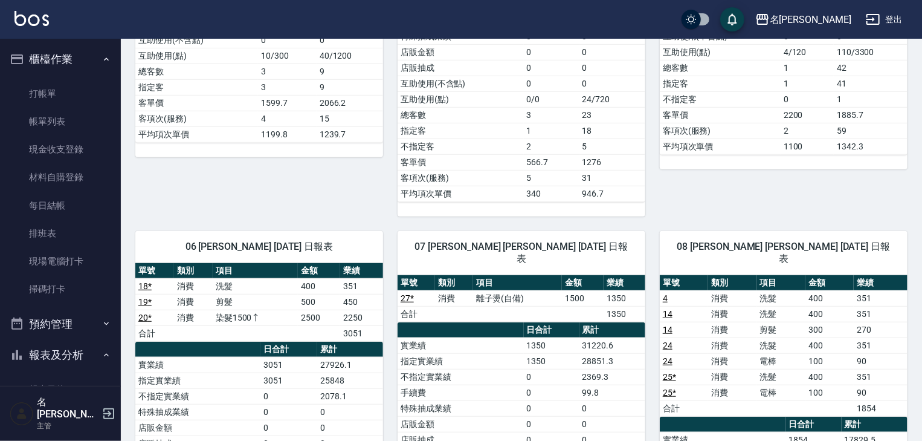
click at [44, 67] on button "櫃檯作業" at bounding box center [60, 59] width 111 height 31
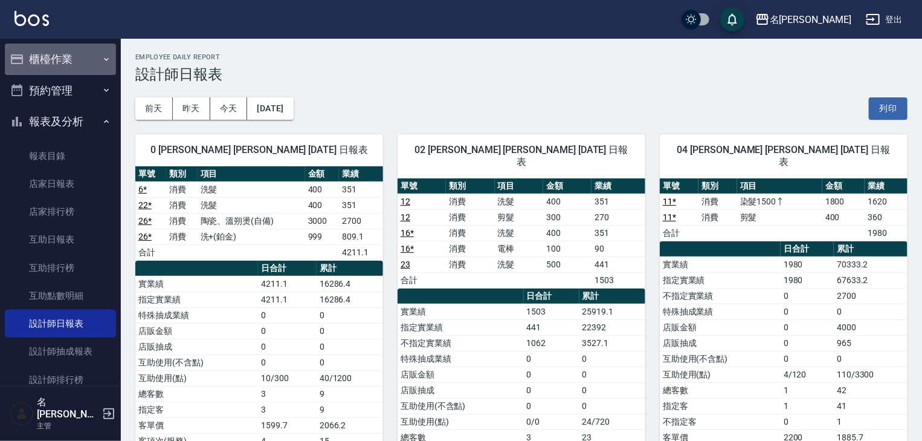
click at [62, 48] on button "櫃檯作業" at bounding box center [60, 59] width 111 height 31
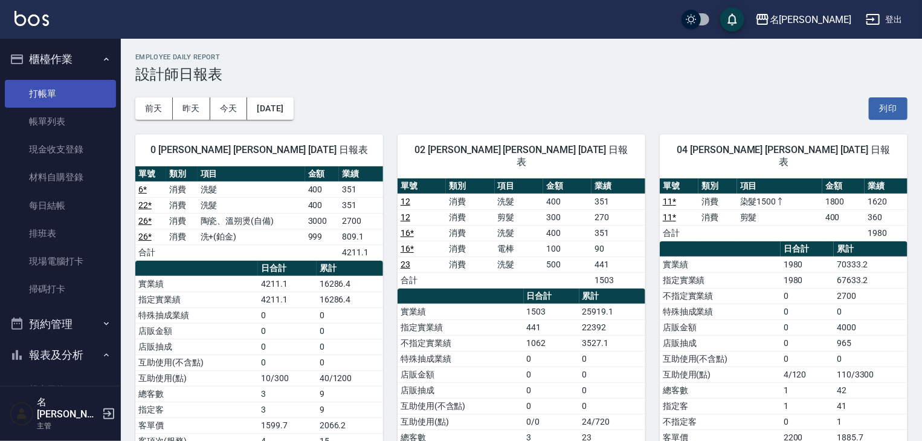
click at [46, 95] on link "打帳單" at bounding box center [60, 94] width 111 height 28
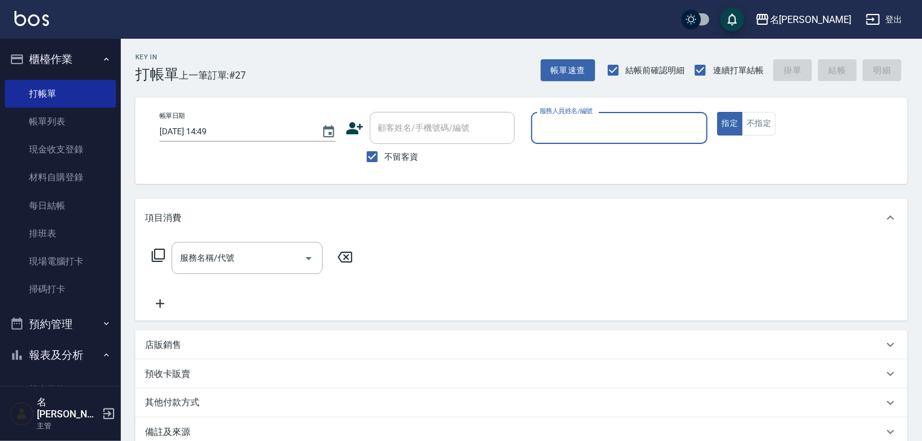
type input "ㄆ"
type input "[PERSON_NAME]"
type button "true"
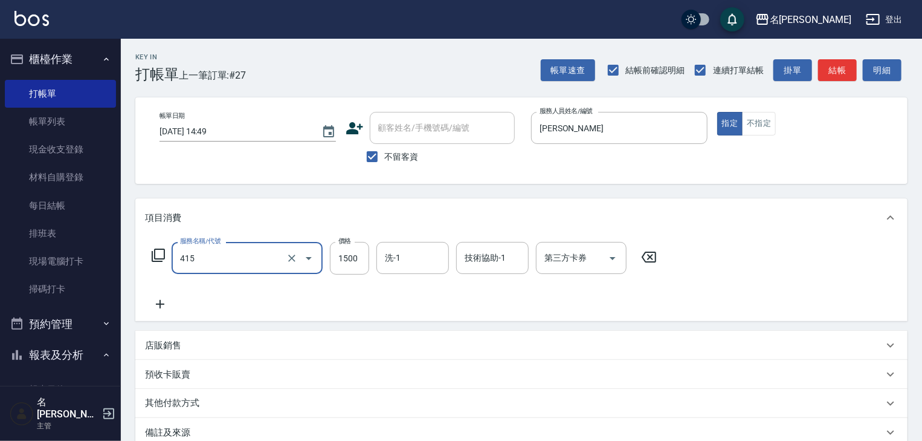
type input "染髮1500↑(415)"
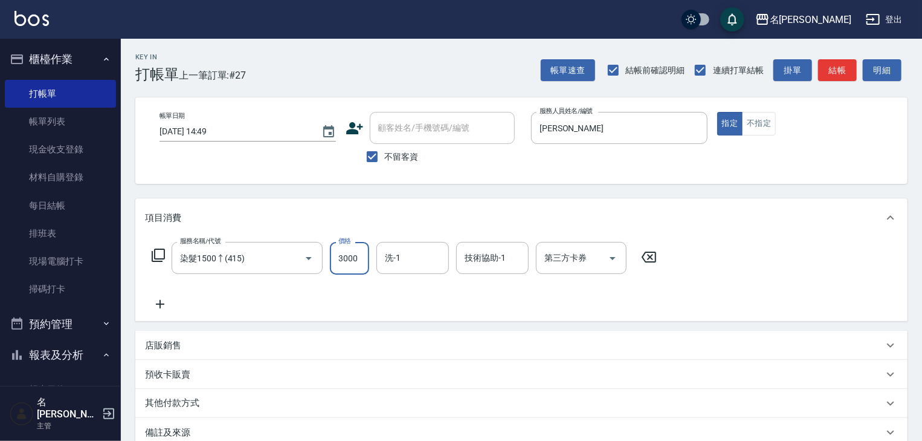
type input "3000"
click at [829, 64] on button "結帳" at bounding box center [837, 70] width 39 height 22
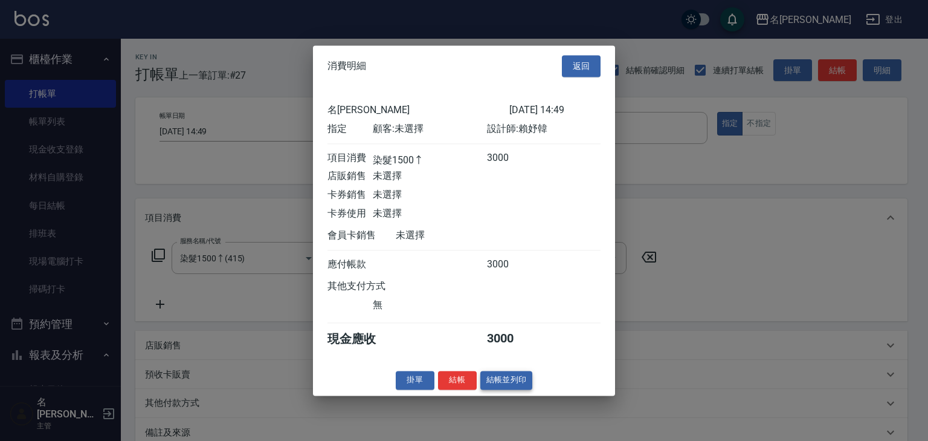
click at [510, 382] on button "結帳並列印" at bounding box center [507, 380] width 53 height 19
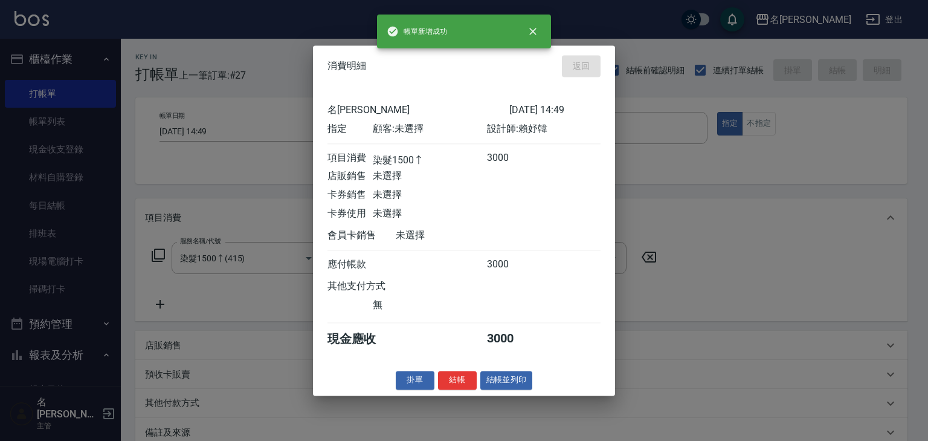
type input "2025/10/07 14:50"
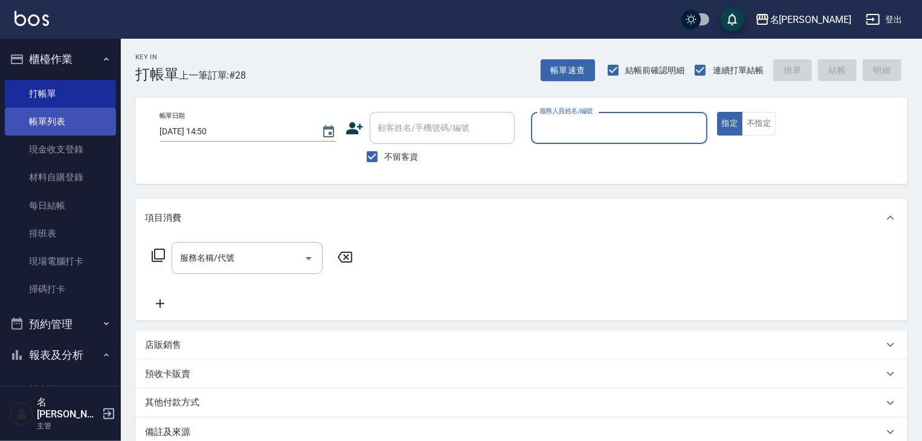
click at [69, 125] on link "帳單列表" at bounding box center [60, 122] width 111 height 28
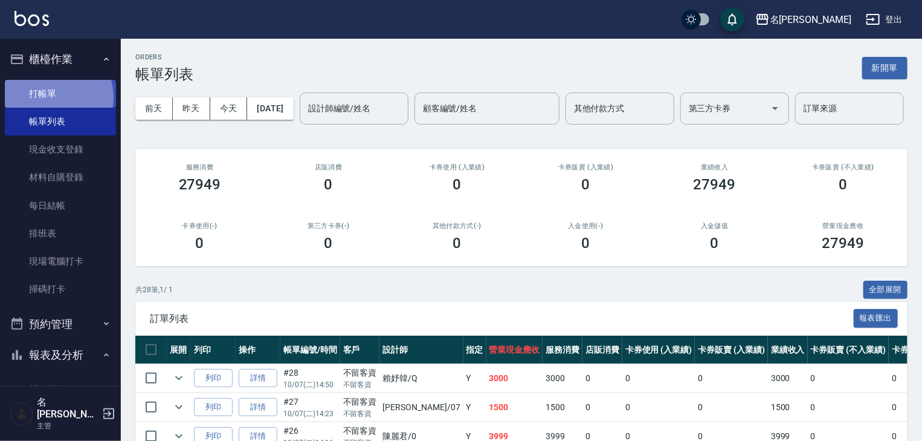
click at [53, 97] on link "打帳單" at bounding box center [60, 94] width 111 height 28
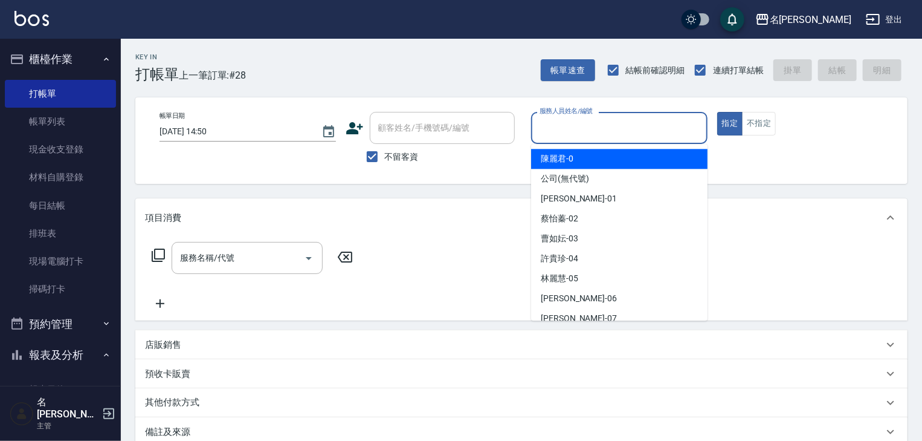
click at [584, 131] on input "服務人員姓名/編號" at bounding box center [620, 127] width 166 height 21
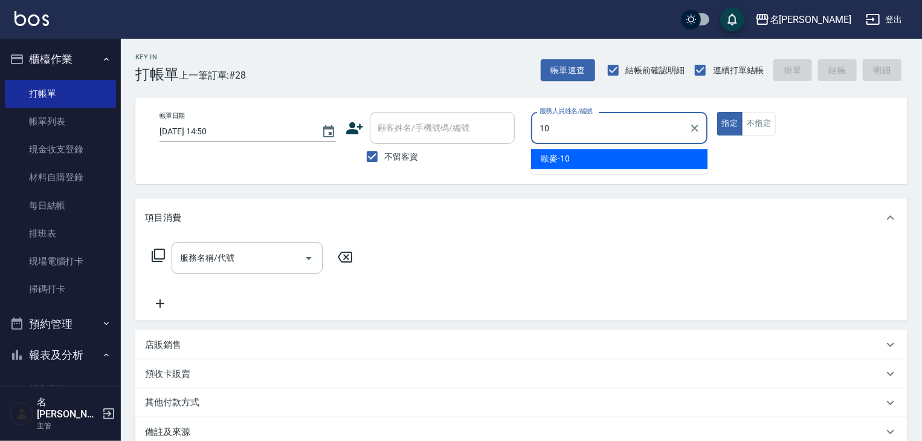
click at [552, 162] on span "歐麥 -10" at bounding box center [555, 158] width 29 height 13
type input "歐麥-10"
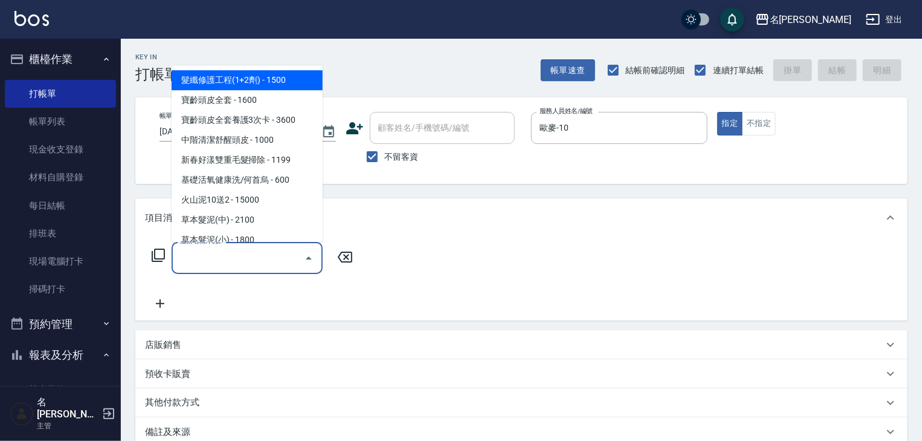
click at [252, 261] on input "服務名稱/代號" at bounding box center [238, 257] width 122 height 21
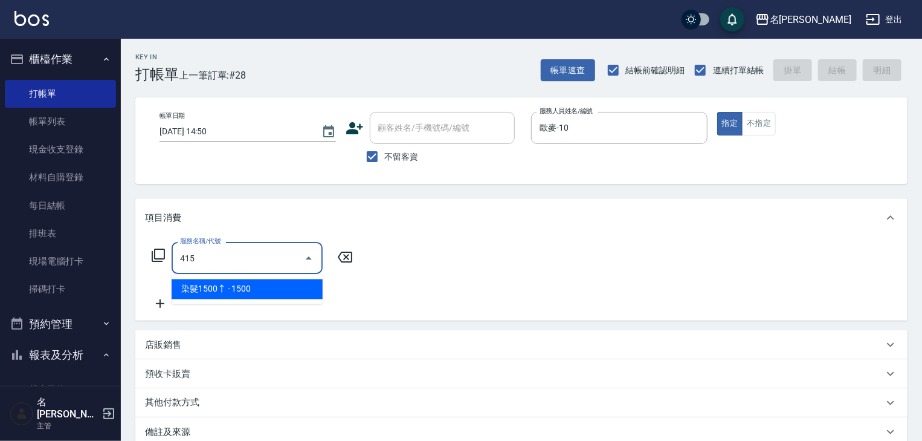
click at [279, 287] on span "染髮1500↑ - 1500" at bounding box center [247, 289] width 151 height 20
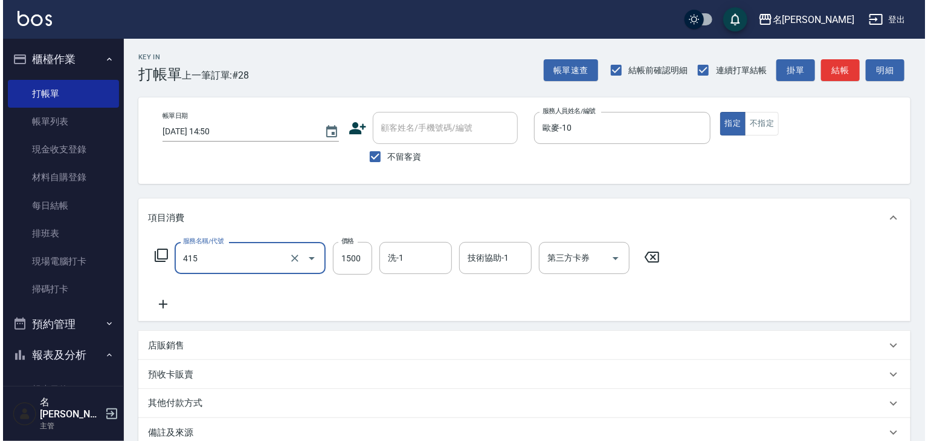
scroll to position [141, 0]
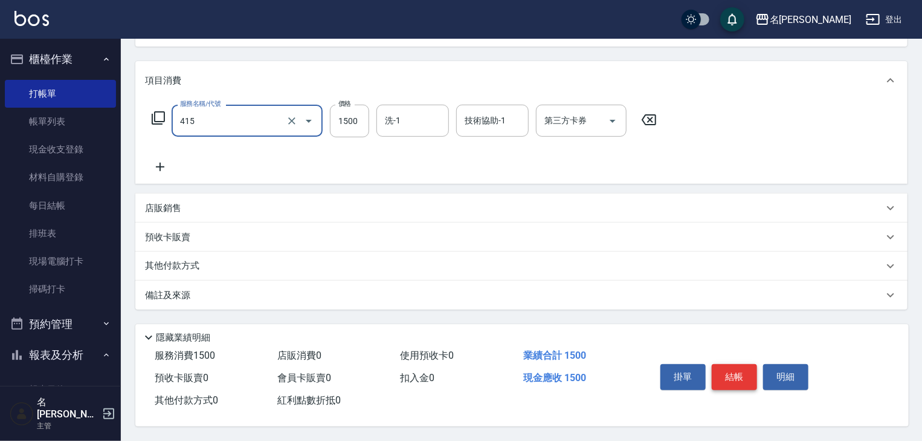
type input "染髮1500↑(415)"
click at [737, 371] on button "結帳" at bounding box center [734, 376] width 45 height 25
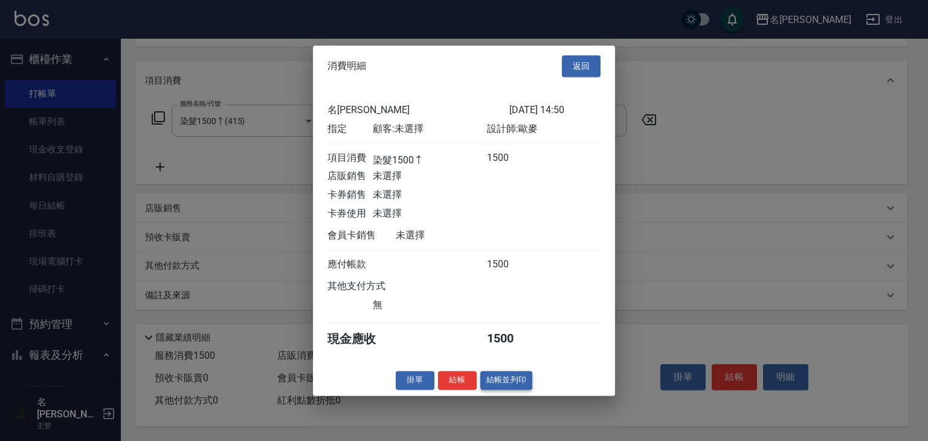
click at [521, 386] on button "結帳並列印" at bounding box center [507, 380] width 53 height 19
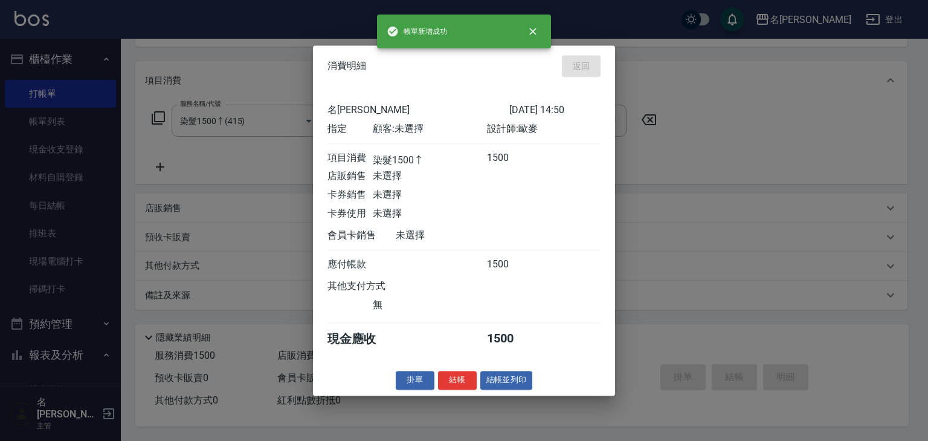
type input "2025/10/07 14:56"
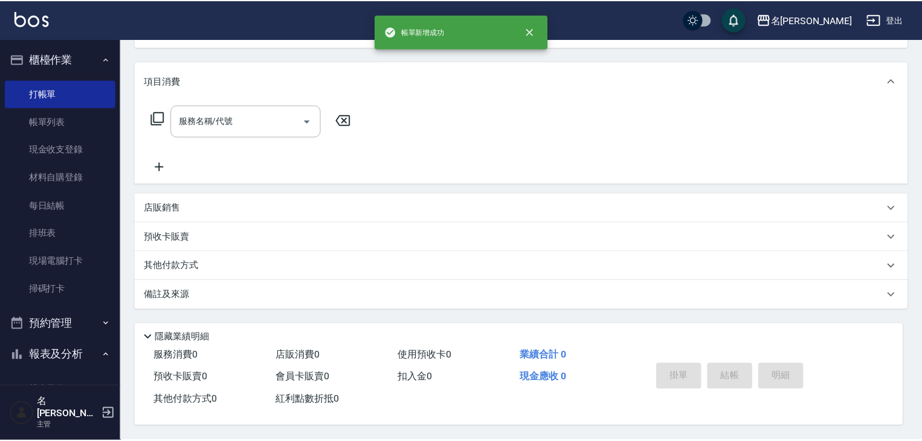
scroll to position [0, 0]
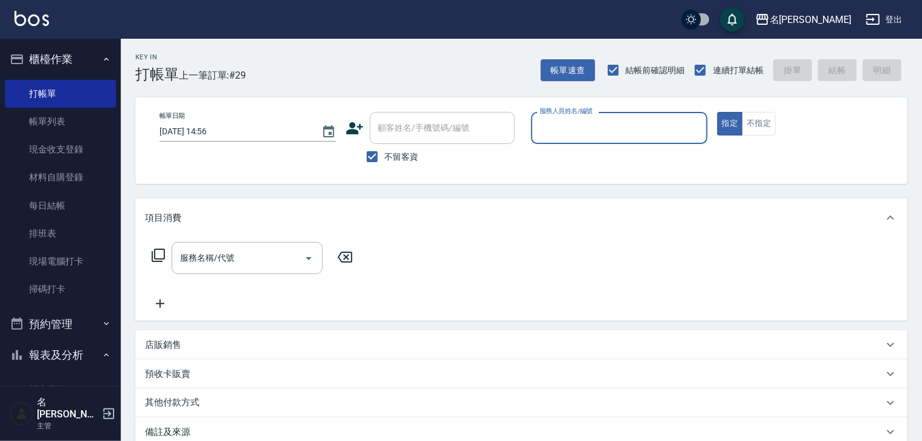
click at [629, 138] on div "服務人員姓名/編號" at bounding box center [619, 128] width 176 height 32
click at [604, 164] on div "曹如妘 -03" at bounding box center [619, 159] width 176 height 20
type input "[PERSON_NAME]-03"
click at [237, 264] on input "服務名稱/代號" at bounding box center [238, 257] width 122 height 21
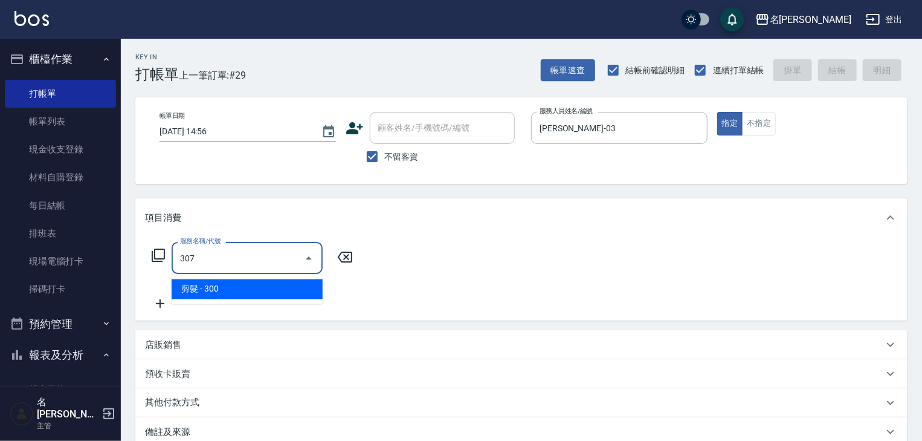
click at [294, 287] on span "剪髮 - 300" at bounding box center [247, 289] width 151 height 20
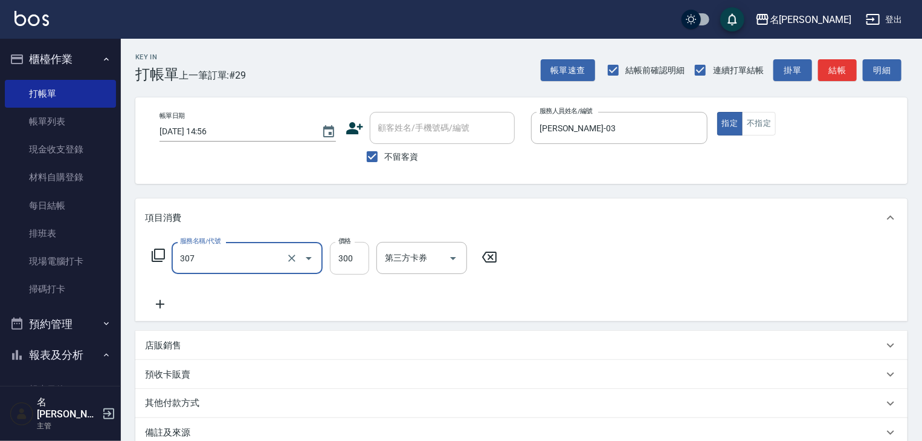
type input "剪髮(307)"
click at [343, 257] on input "300" at bounding box center [349, 258] width 39 height 33
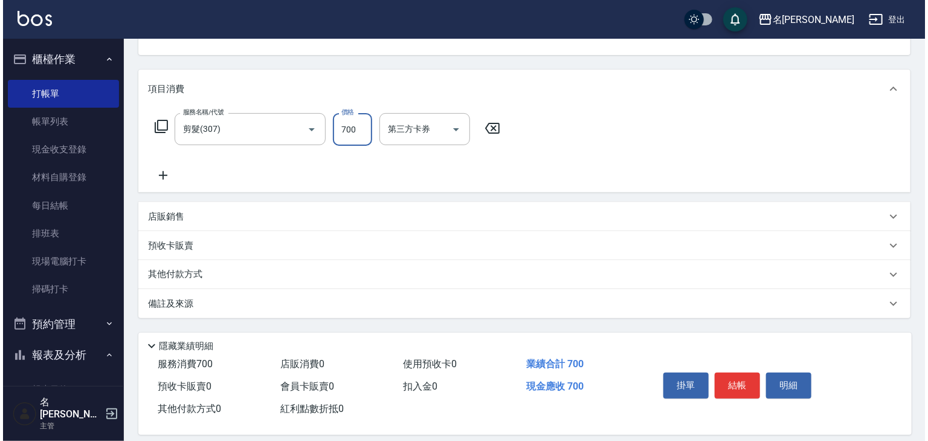
scroll to position [141, 0]
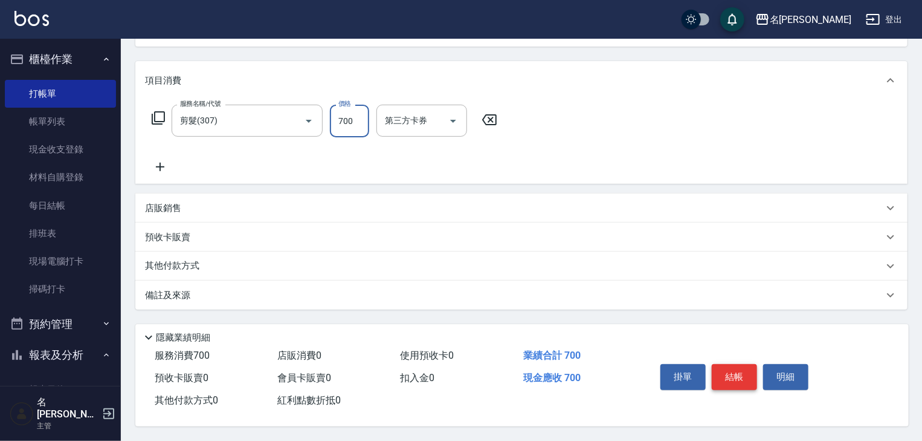
type input "700"
click at [739, 366] on button "結帳" at bounding box center [734, 376] width 45 height 25
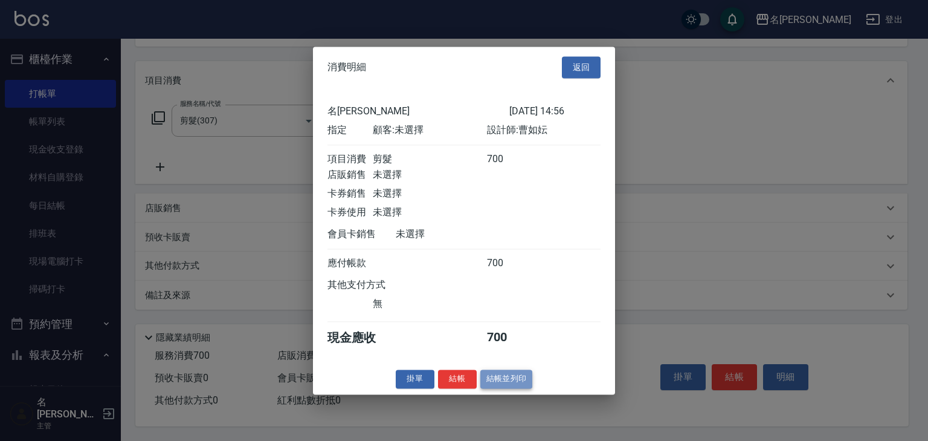
click at [488, 384] on button "結帳並列印" at bounding box center [507, 378] width 53 height 19
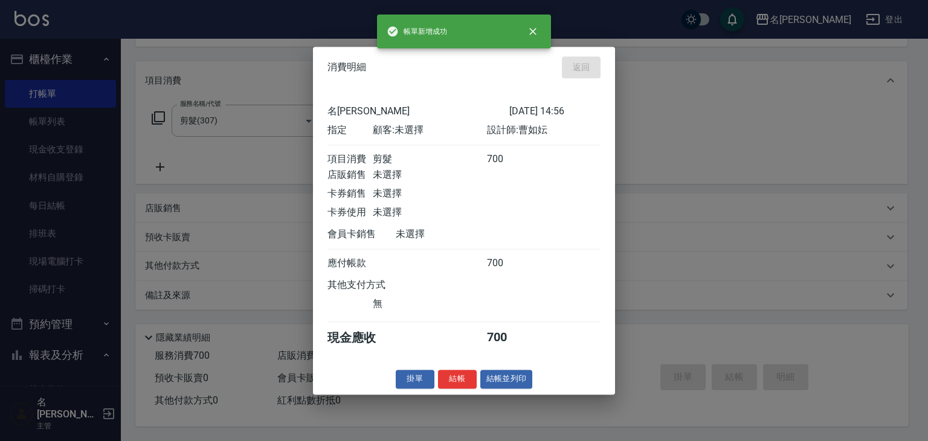
type input "2025/10/07 15:08"
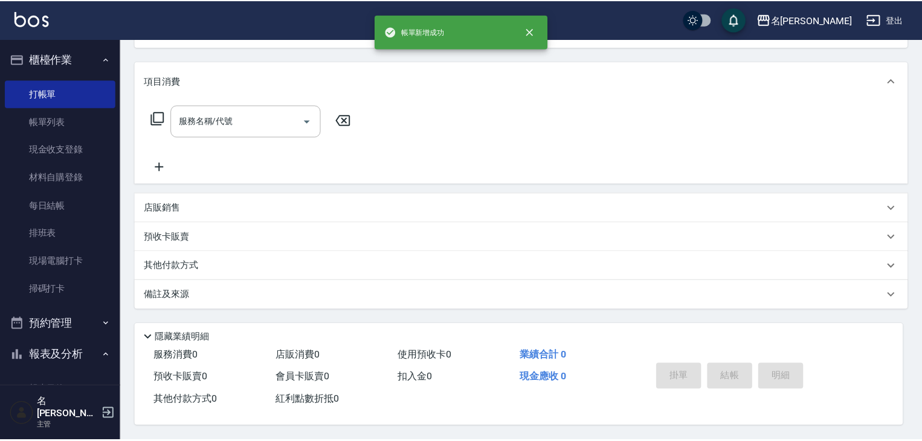
scroll to position [0, 0]
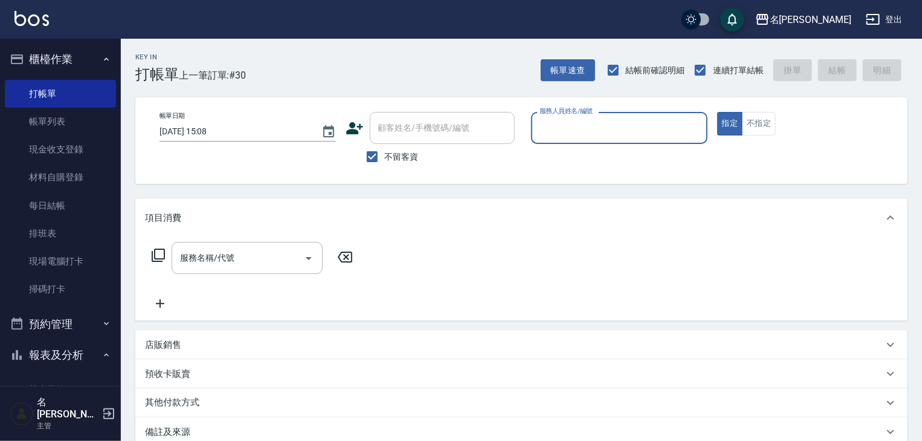
click at [577, 116] on div "服務人員姓名/編號" at bounding box center [619, 128] width 176 height 32
click at [569, 154] on div "皮皮 -P" at bounding box center [619, 159] width 176 height 20
click at [268, 247] on div "服務名稱/代號" at bounding box center [247, 258] width 151 height 32
type input "皮皮-P"
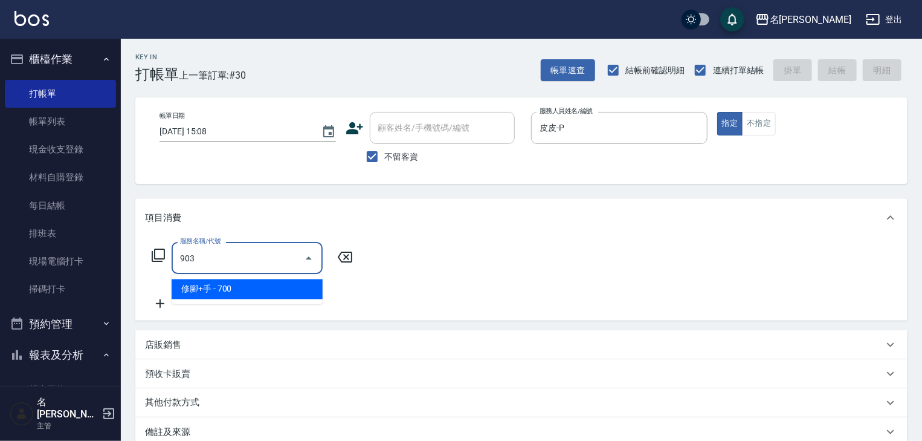
click at [274, 285] on span "修腳+手 - 700" at bounding box center [247, 289] width 151 height 20
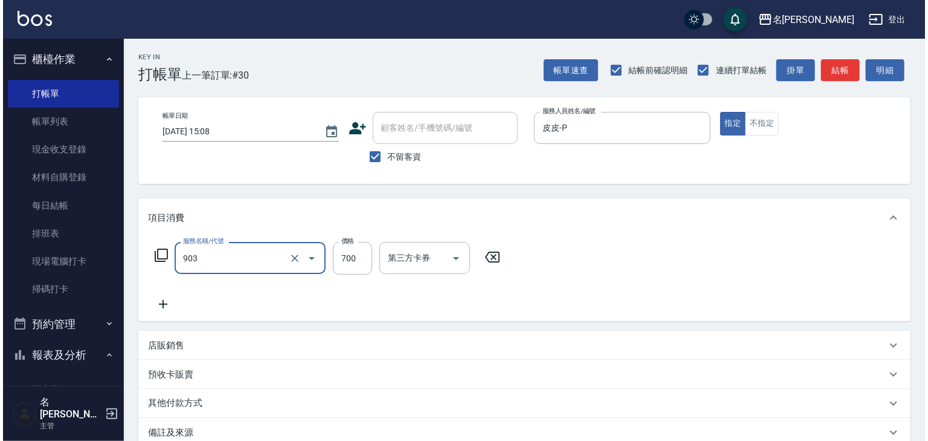
scroll to position [141, 0]
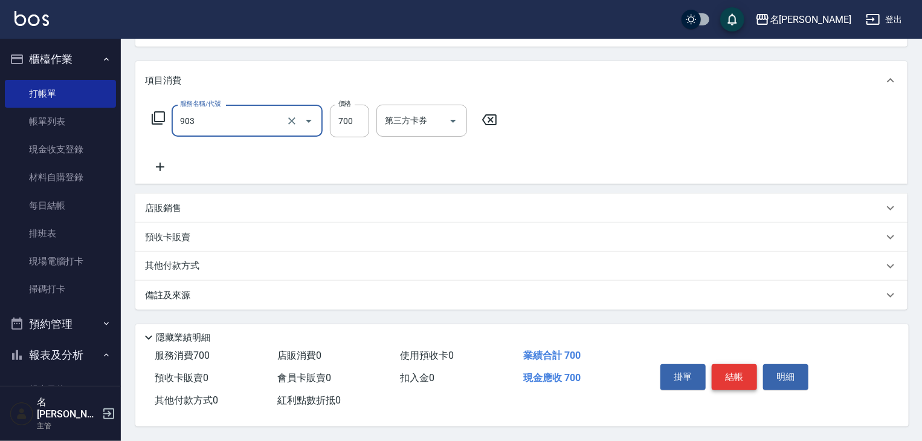
type input "修腳+手(903)"
click at [737, 364] on button "結帳" at bounding box center [734, 376] width 45 height 25
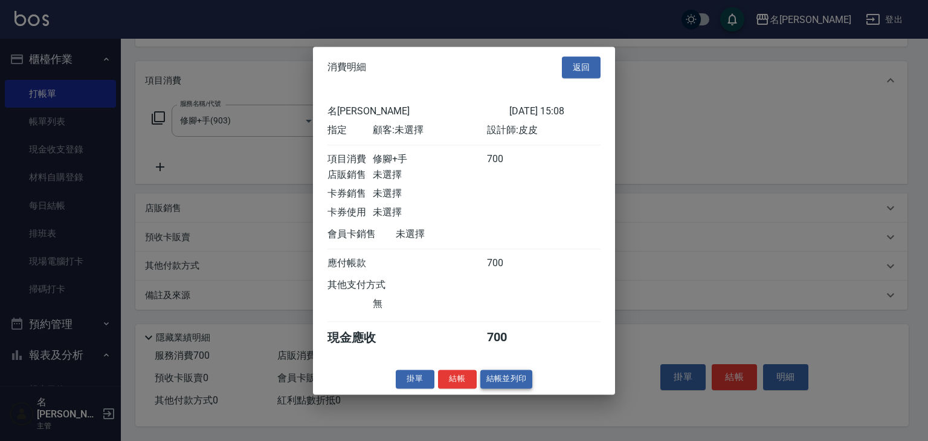
click at [513, 384] on button "結帳並列印" at bounding box center [507, 378] width 53 height 19
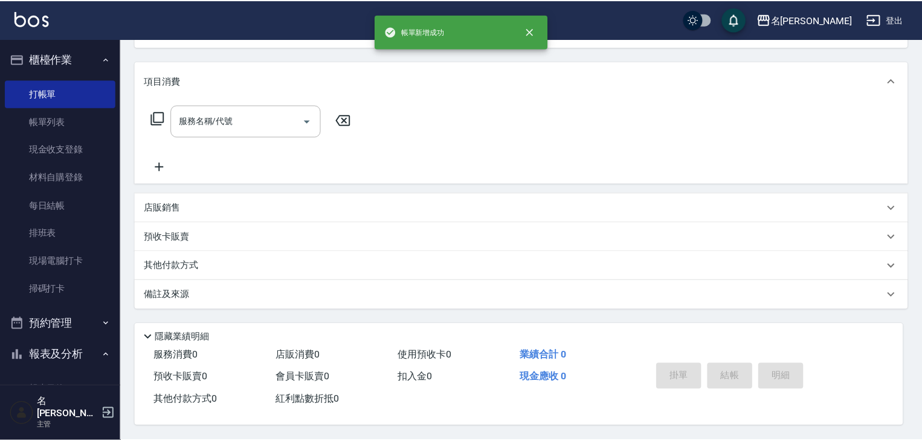
scroll to position [0, 0]
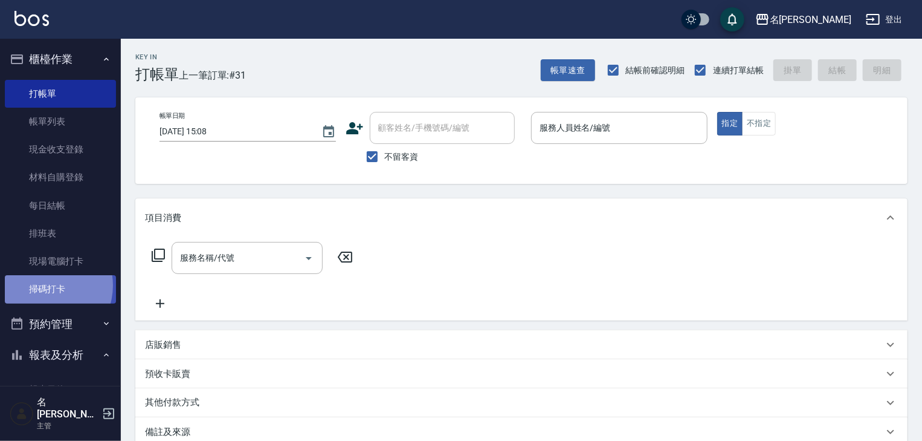
click at [44, 285] on link "掃碼打卡" at bounding box center [60, 289] width 111 height 28
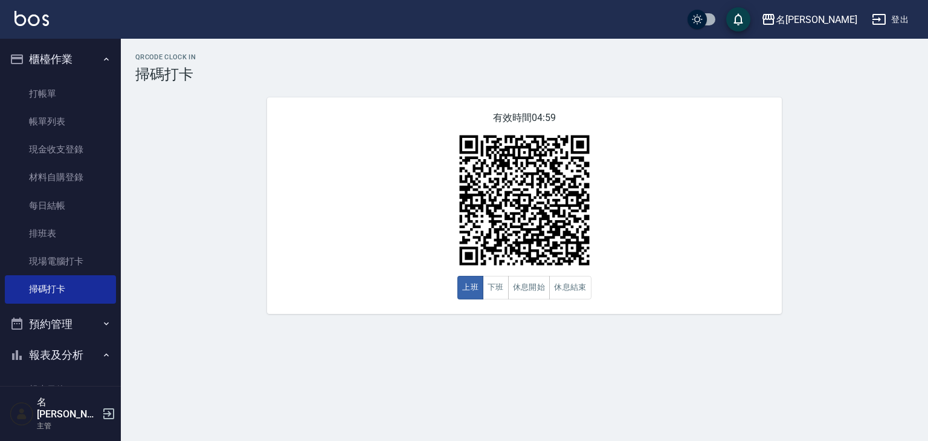
click at [27, 12] on img at bounding box center [32, 18] width 34 height 15
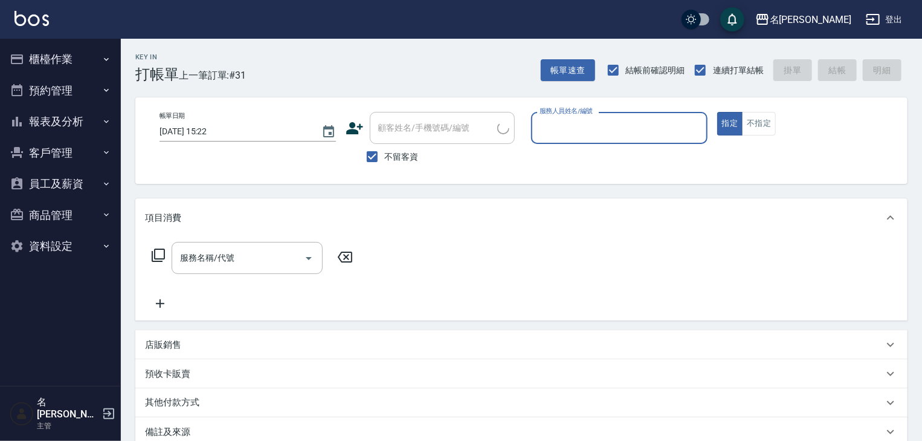
click at [665, 133] on input "服務人員姓名/編號" at bounding box center [620, 127] width 166 height 21
type input "[PERSON_NAME]-06"
type button "true"
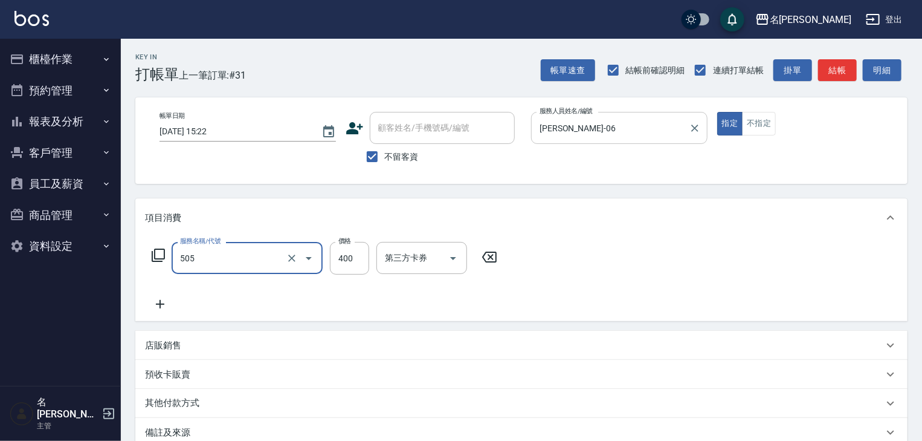
type input "洗髮(505)"
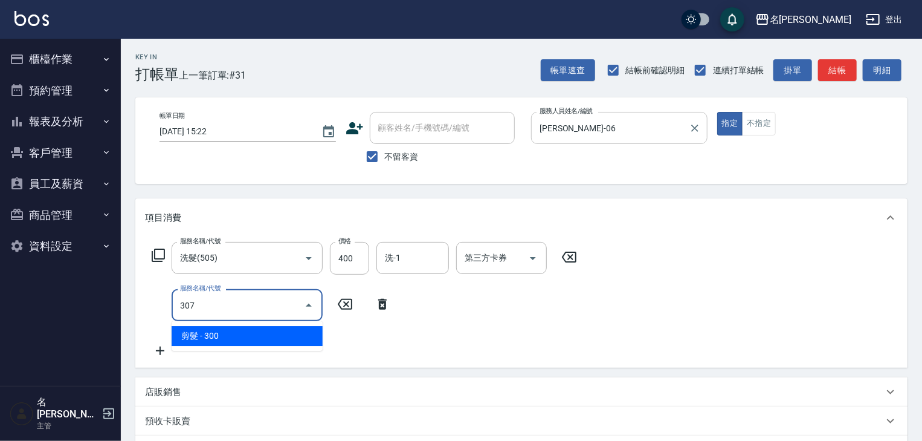
type input "剪髮(307)"
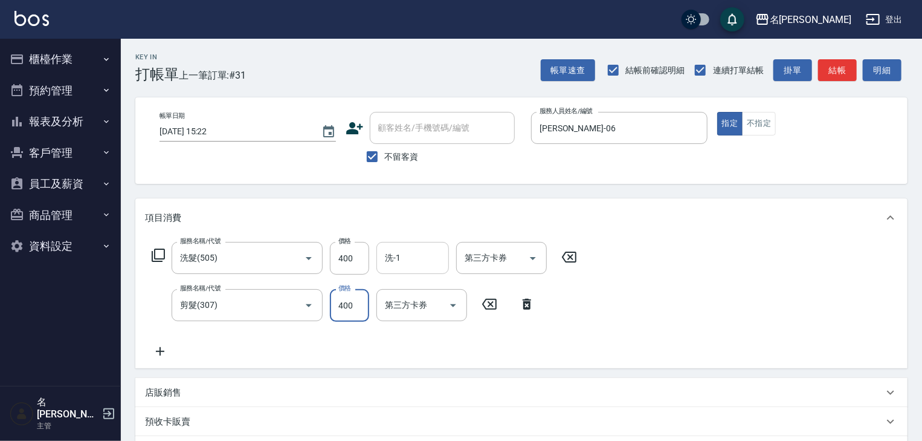
type input "400"
click at [418, 259] on input "洗-1" at bounding box center [413, 257] width 62 height 21
type input "[PERSON_NAME]筑-26"
click at [840, 69] on button "結帳" at bounding box center [837, 70] width 39 height 22
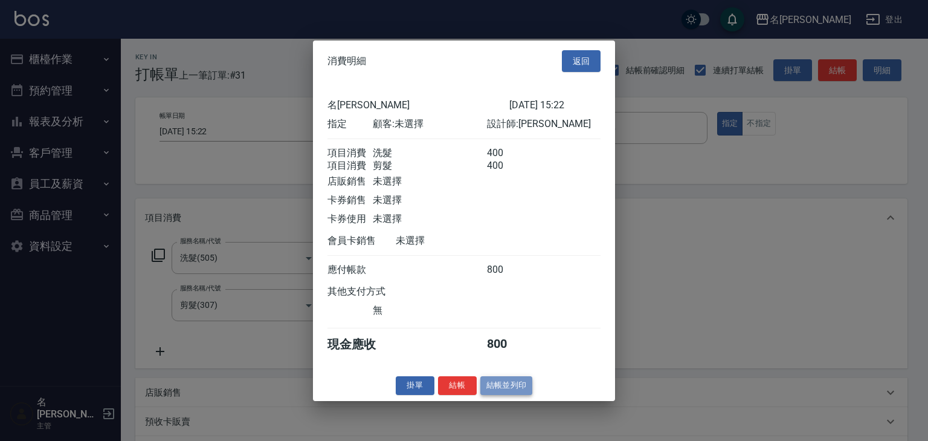
click at [513, 392] on button "結帳並列印" at bounding box center [507, 385] width 53 height 19
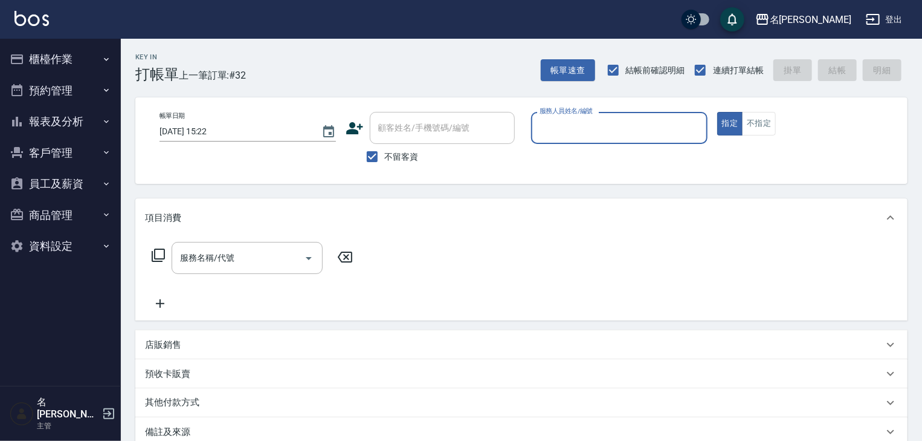
click at [562, 128] on input "服務人員姓名/編號" at bounding box center [620, 127] width 166 height 21
type input "[PERSON_NAME]-0"
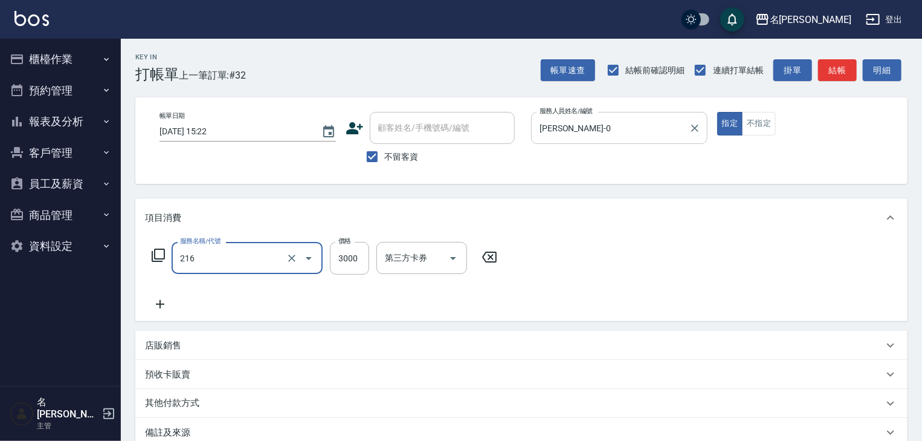
type input "陶瓷、溫朔燙(自備)(216)"
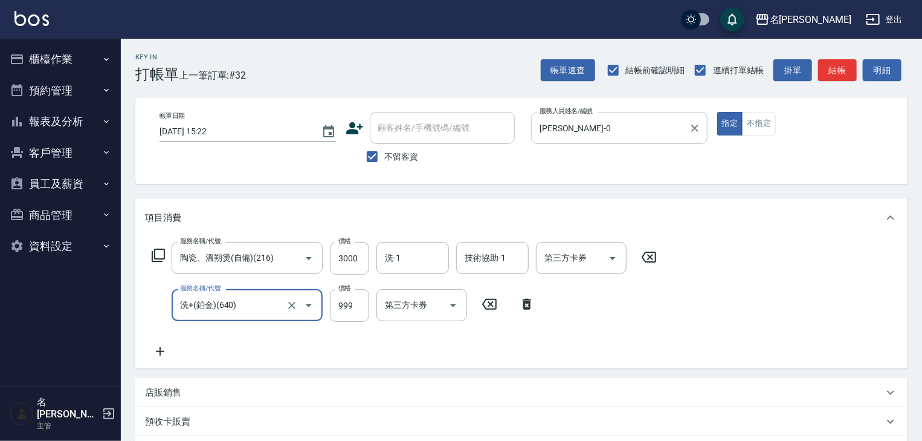
type input "洗+(鉑金)(640)"
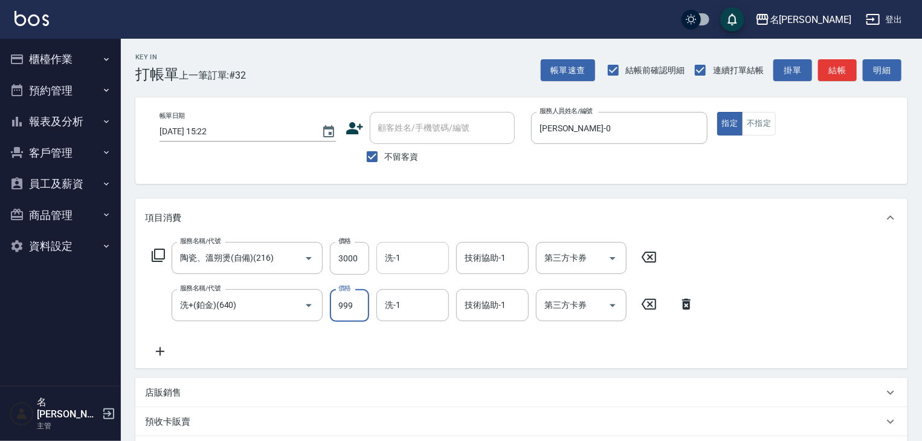
click at [405, 244] on div "洗-1" at bounding box center [413, 258] width 73 height 32
type input "[PERSON_NAME]-27"
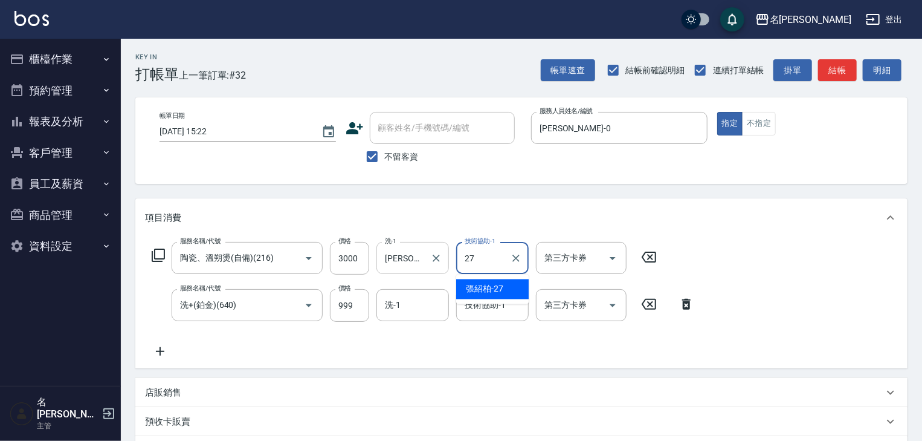
type input "[PERSON_NAME]-27"
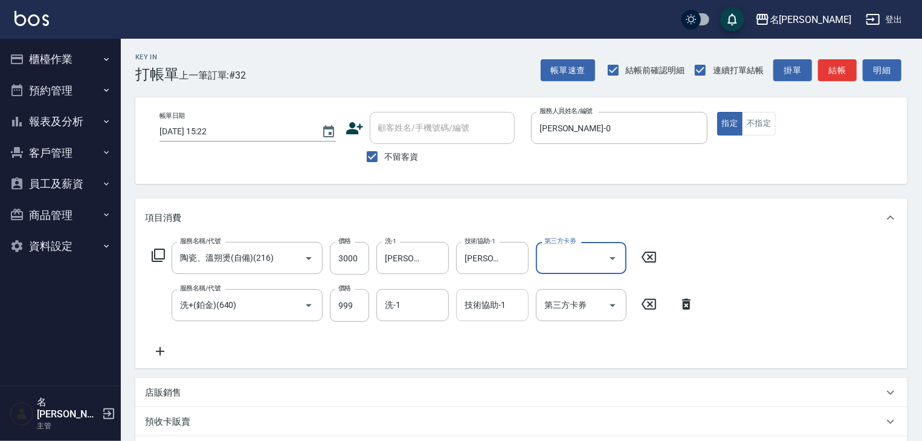
click at [505, 304] on input "技術協助-1" at bounding box center [493, 304] width 62 height 21
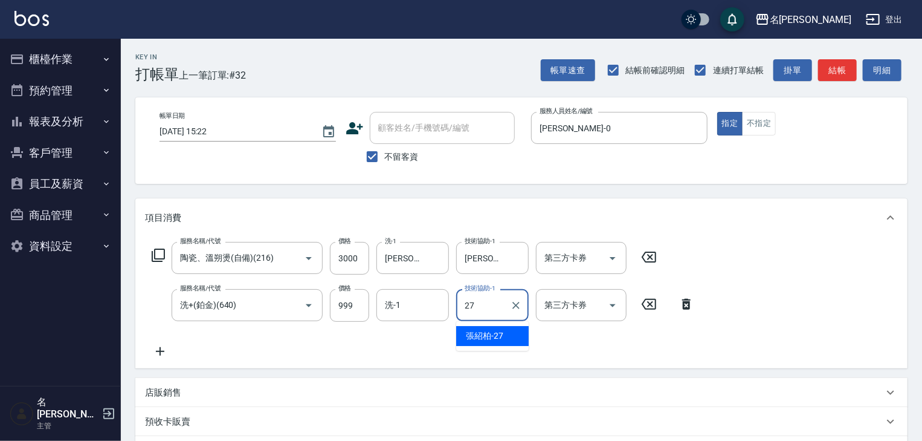
type input "[PERSON_NAME]-27"
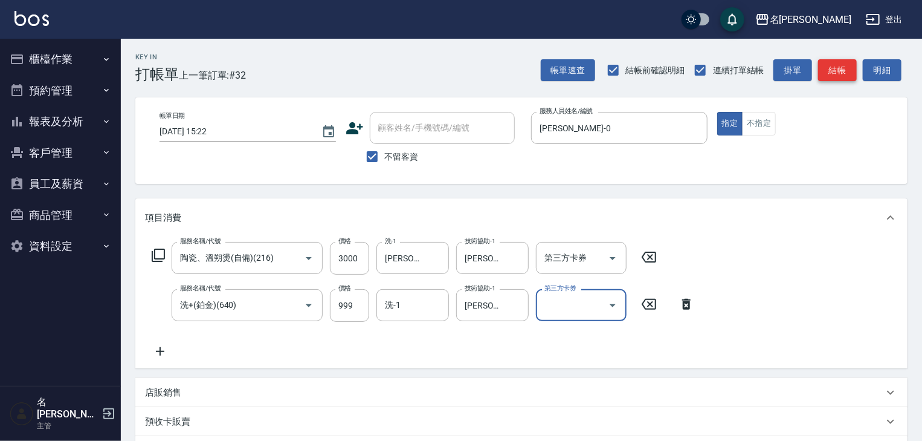
click at [833, 71] on button "結帳" at bounding box center [837, 70] width 39 height 22
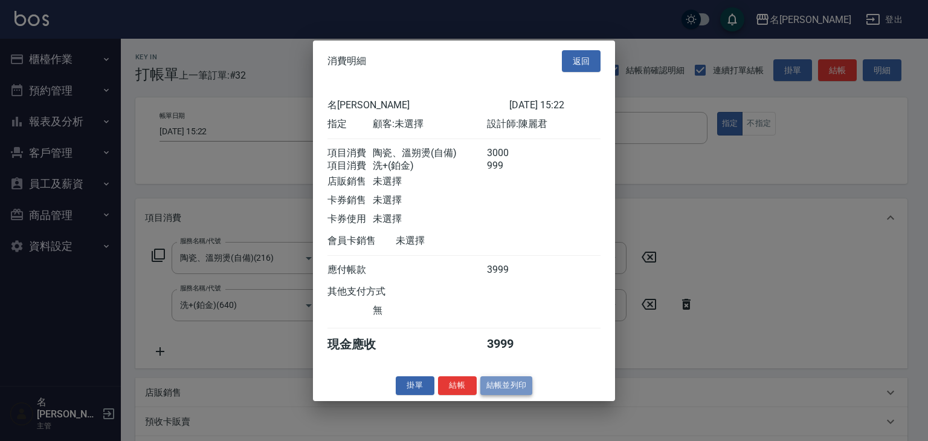
click at [511, 388] on button "結帳並列印" at bounding box center [507, 385] width 53 height 19
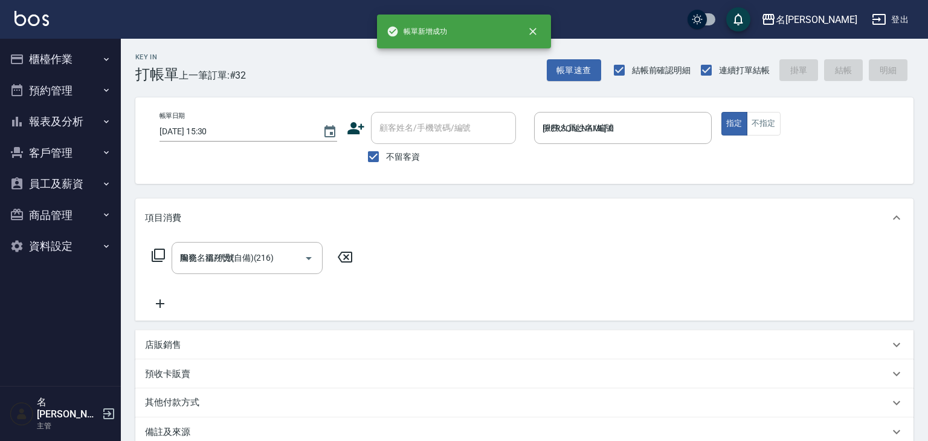
type input "2025/10/07 15:30"
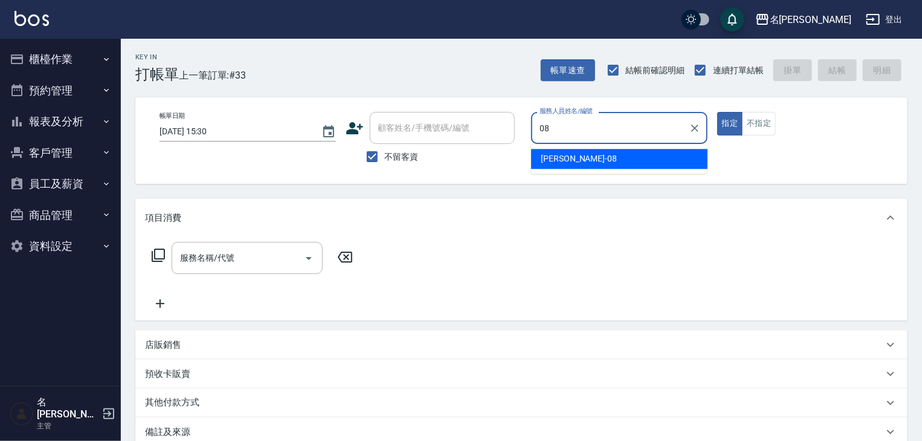
type input "[PERSON_NAME]-08"
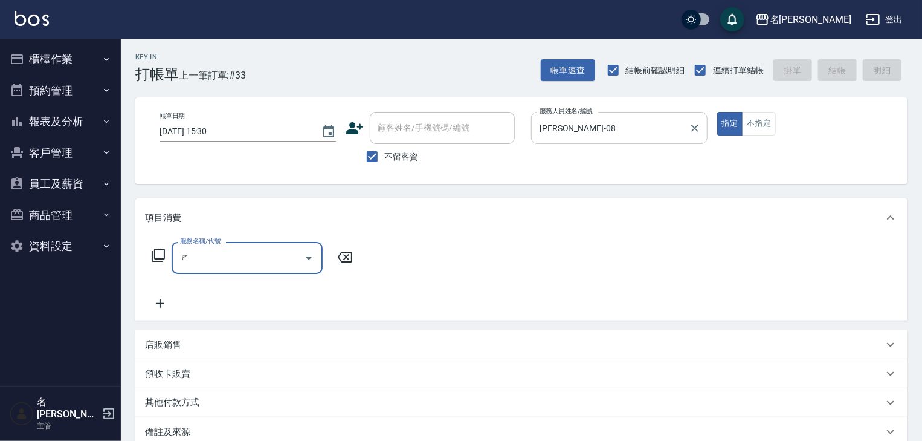
type input "ㄕㄟ"
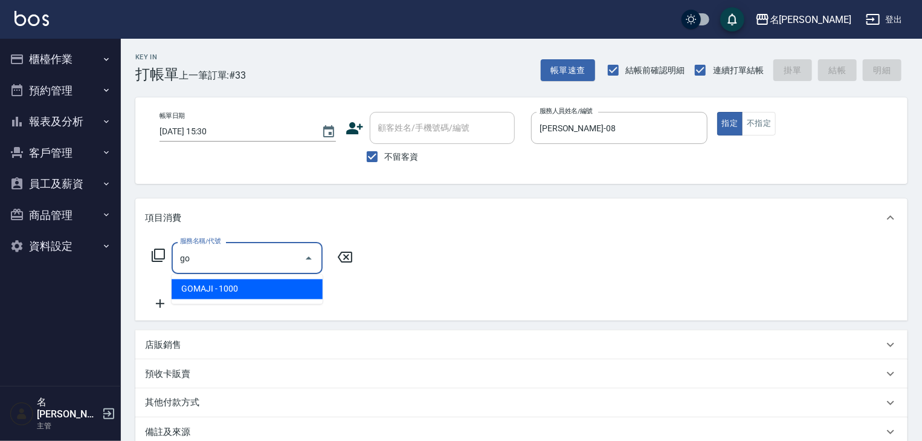
click at [297, 282] on span "GOMAJI - 1000" at bounding box center [247, 289] width 151 height 20
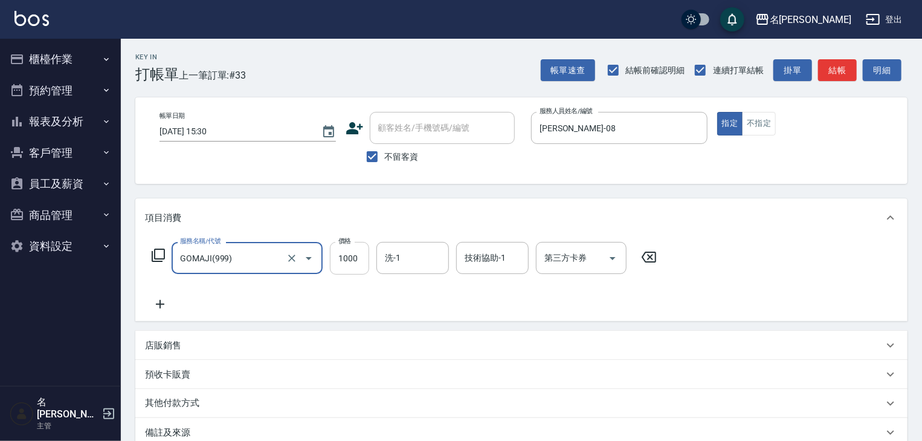
type input "GOMAJI(999)"
click at [345, 264] on input "1000" at bounding box center [349, 258] width 39 height 33
click at [615, 258] on icon "Open" at bounding box center [613, 258] width 15 height 15
type input "499"
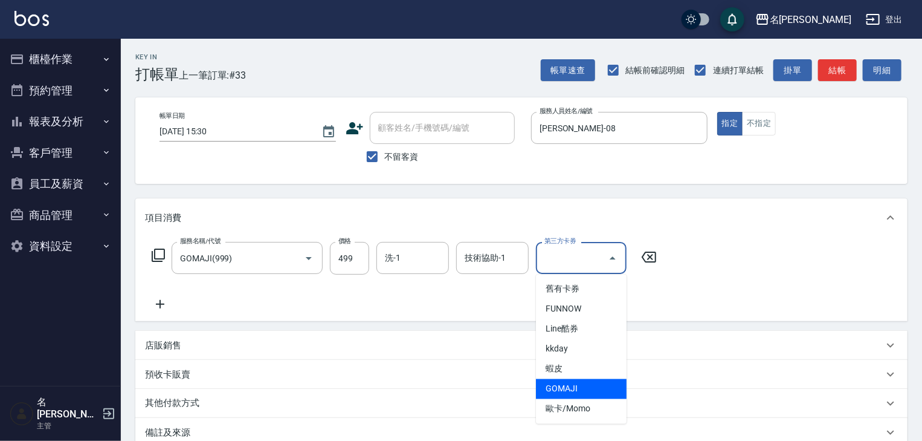
click at [583, 380] on span "GOMAJI" at bounding box center [581, 389] width 91 height 20
type input "GOMAJI"
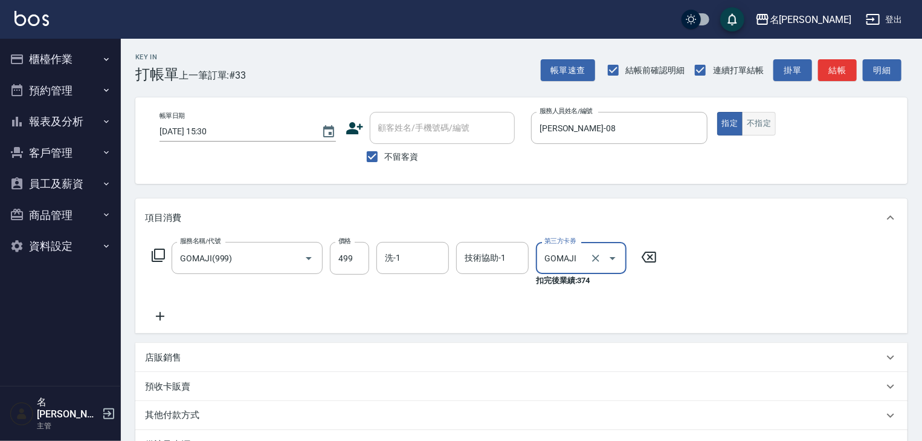
click at [759, 128] on button "不指定" at bounding box center [759, 124] width 34 height 24
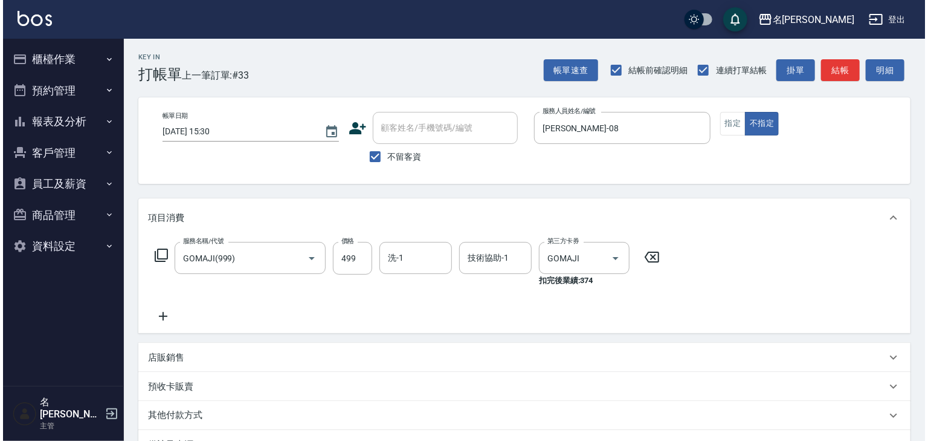
scroll to position [154, 0]
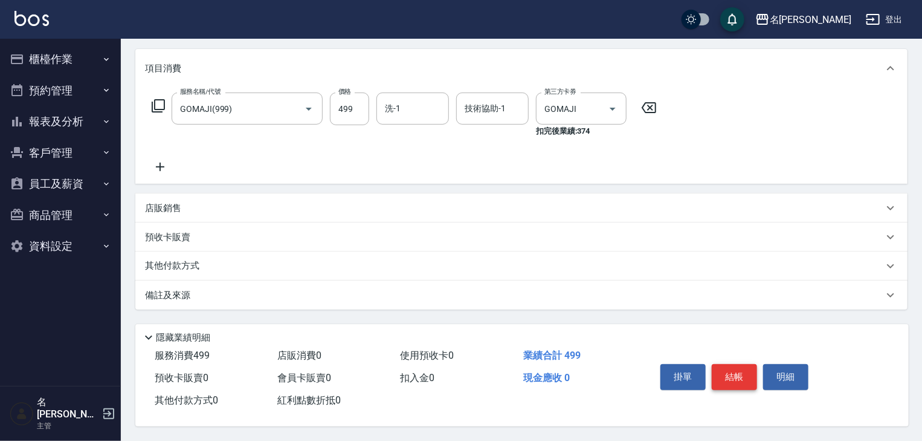
click at [742, 370] on button "結帳" at bounding box center [734, 376] width 45 height 25
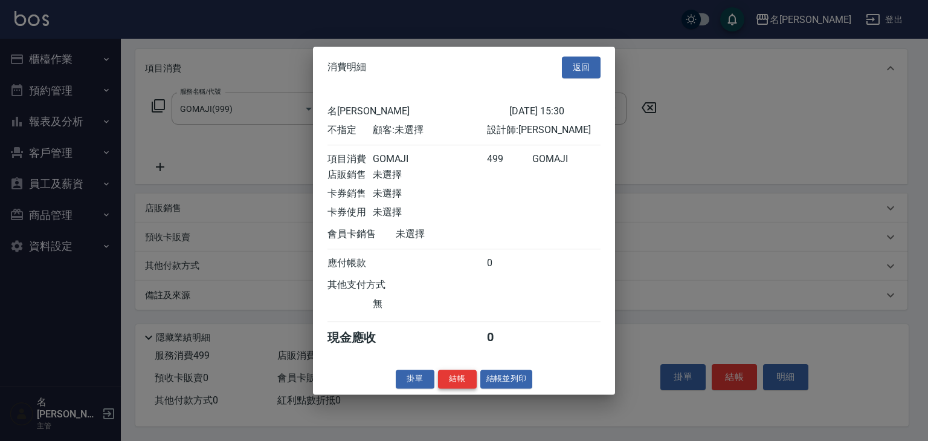
click at [455, 382] on button "結帳" at bounding box center [457, 378] width 39 height 19
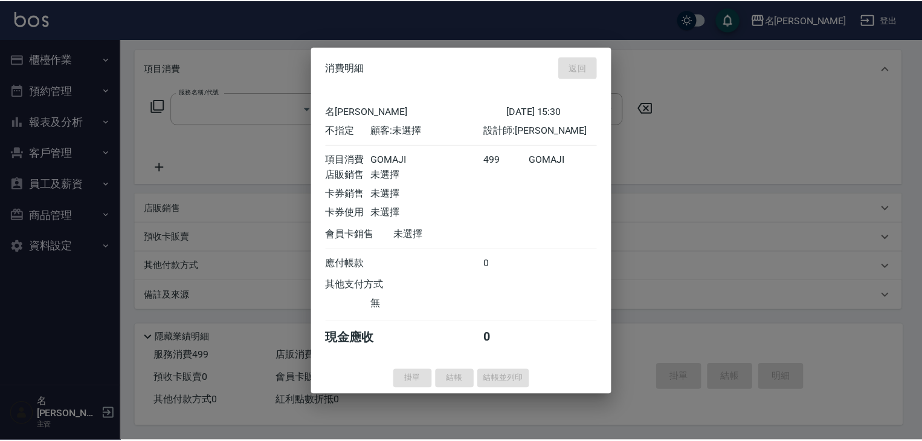
scroll to position [0, 0]
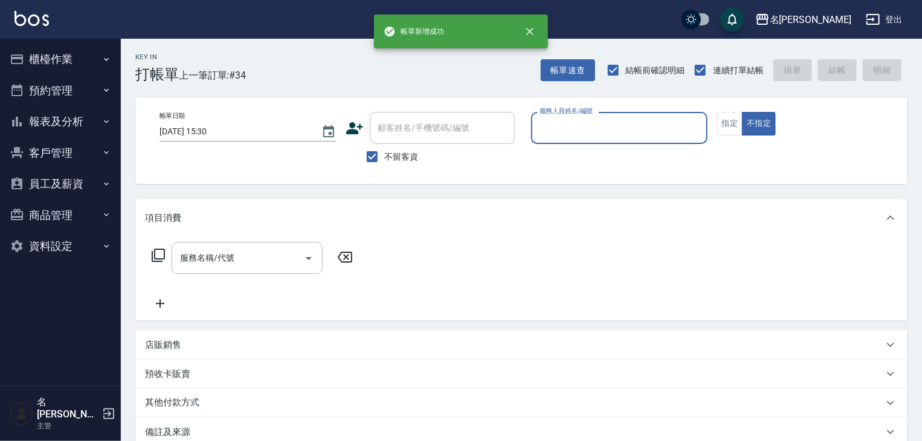
click at [639, 131] on input "服務人員姓名/編號" at bounding box center [620, 127] width 166 height 21
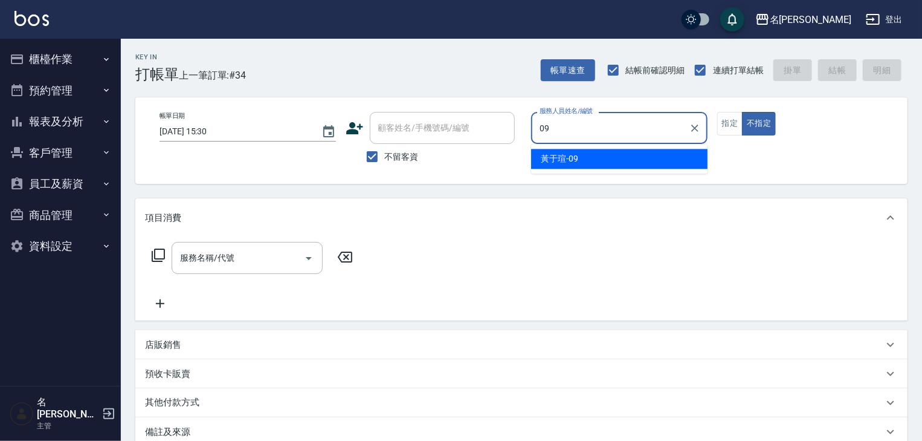
type input "[PERSON_NAME]-09"
type button "false"
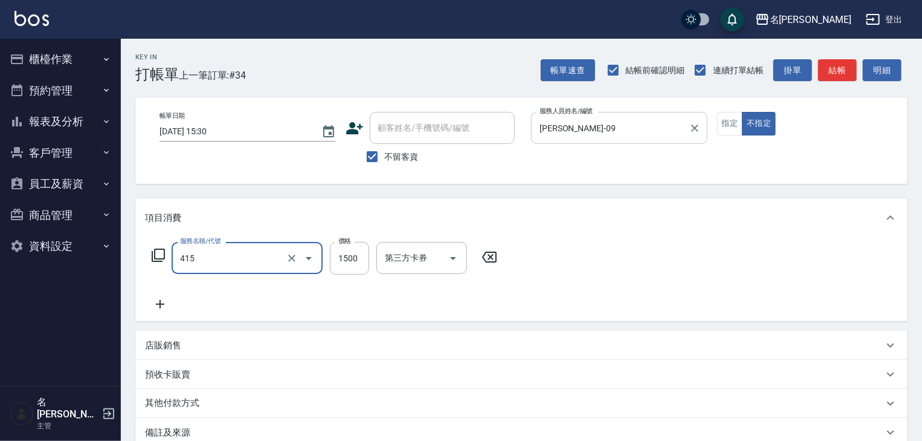
type input "染髮1500↑(415)"
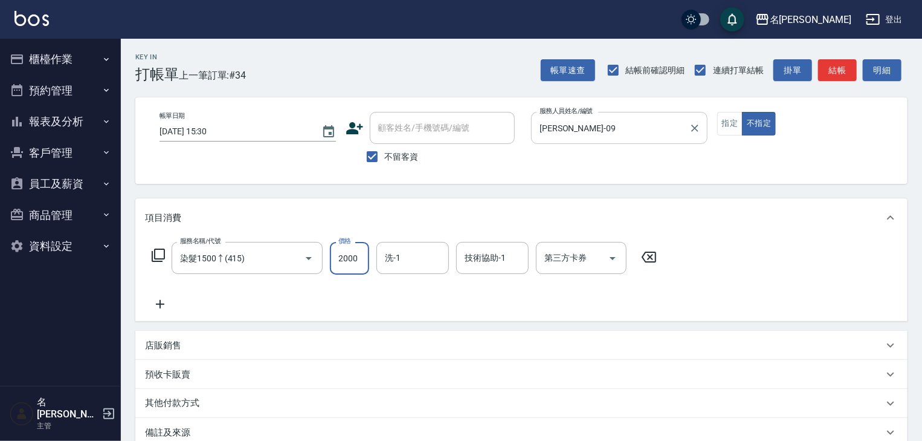
type input "2000"
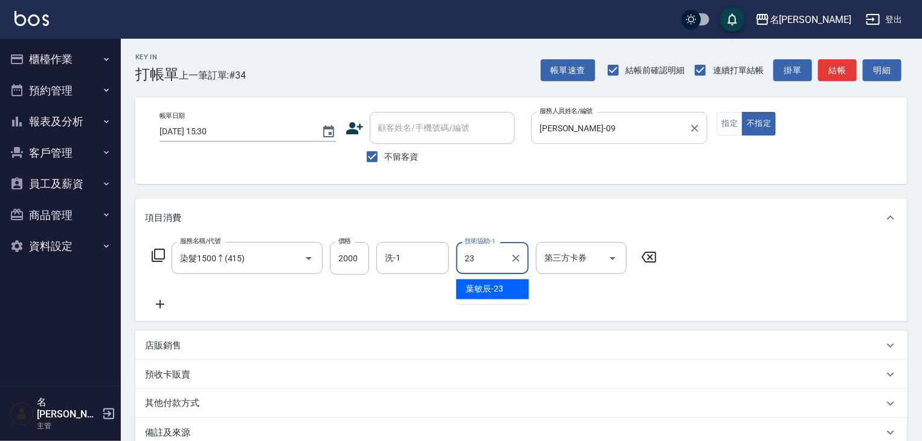
type input "葉敏辰-23"
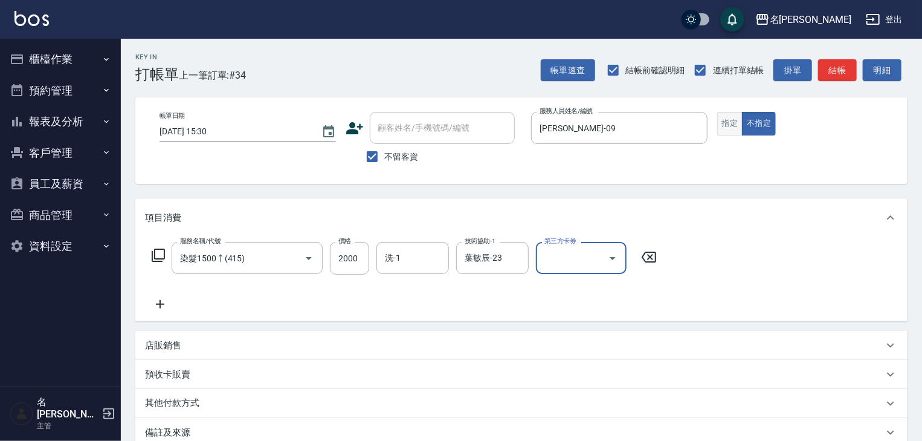
click at [736, 128] on button "指定" at bounding box center [730, 124] width 26 height 24
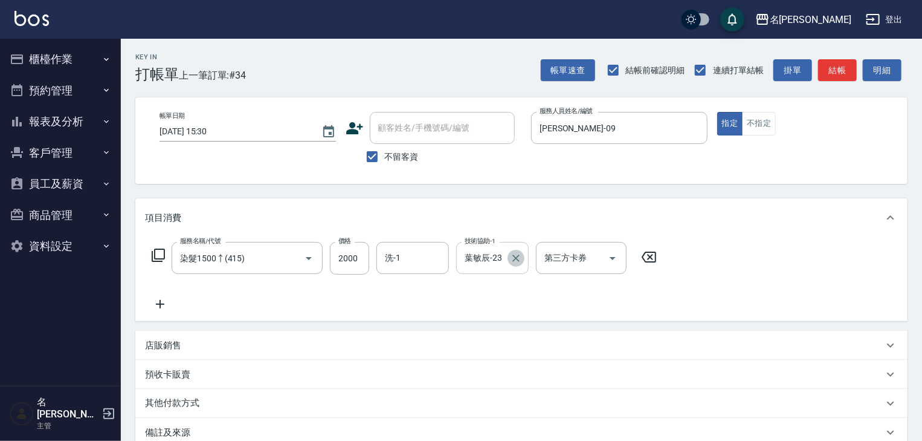
click at [516, 260] on icon "Clear" at bounding box center [516, 258] width 12 height 12
click at [290, 257] on icon "Clear" at bounding box center [292, 258] width 12 height 12
click at [209, 263] on input "服務名稱/代號" at bounding box center [230, 257] width 106 height 21
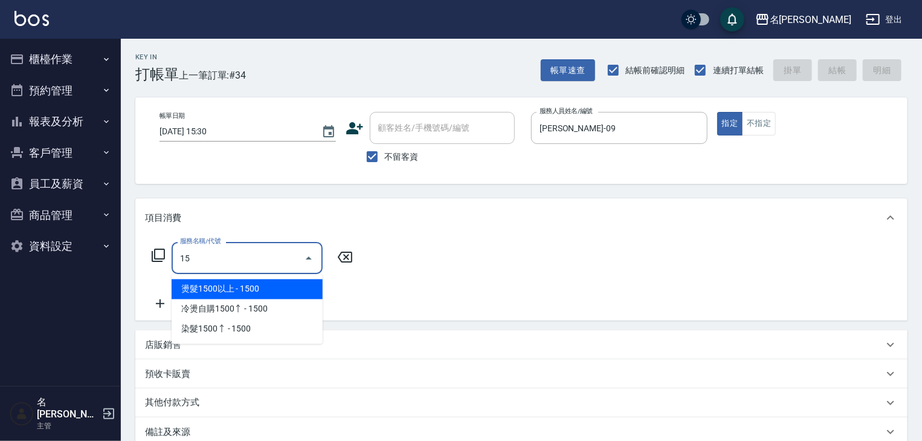
type input "1"
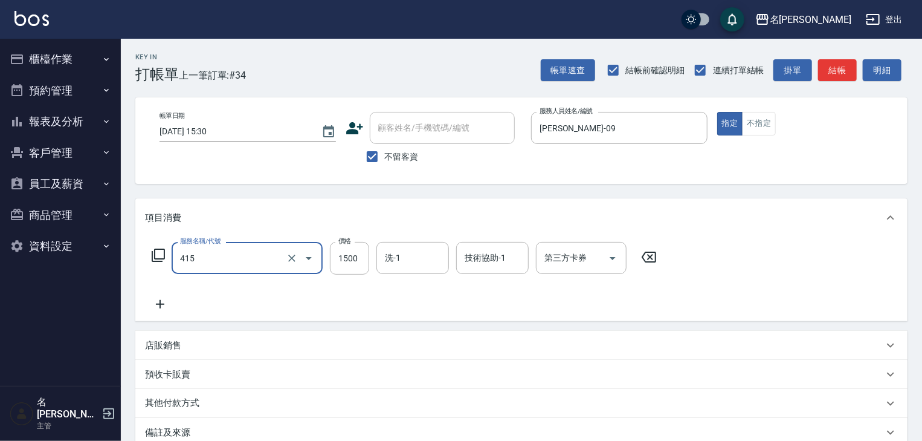
type input "染髮1500↑(415)"
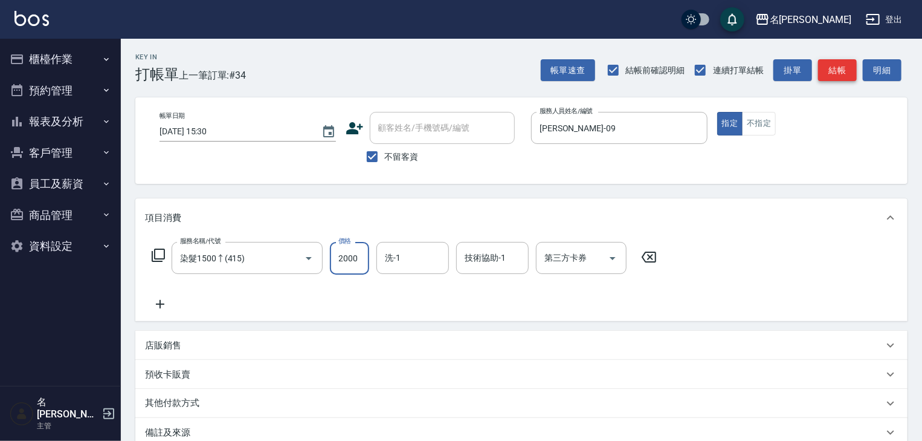
type input "2000"
click at [846, 63] on button "結帳" at bounding box center [837, 70] width 39 height 22
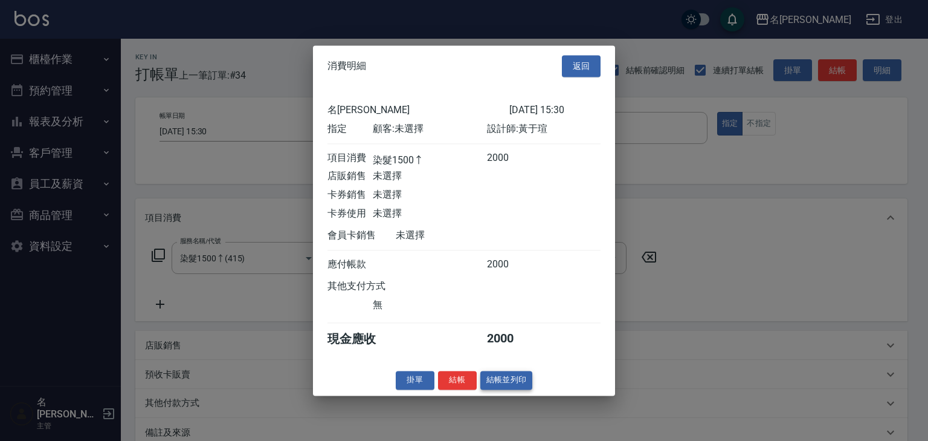
click at [521, 383] on button "結帳並列印" at bounding box center [507, 380] width 53 height 19
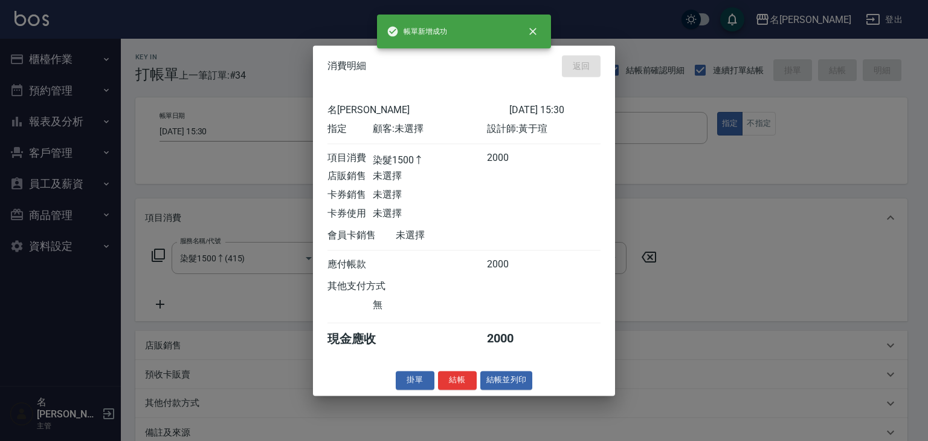
type input "2025/10/07 15:31"
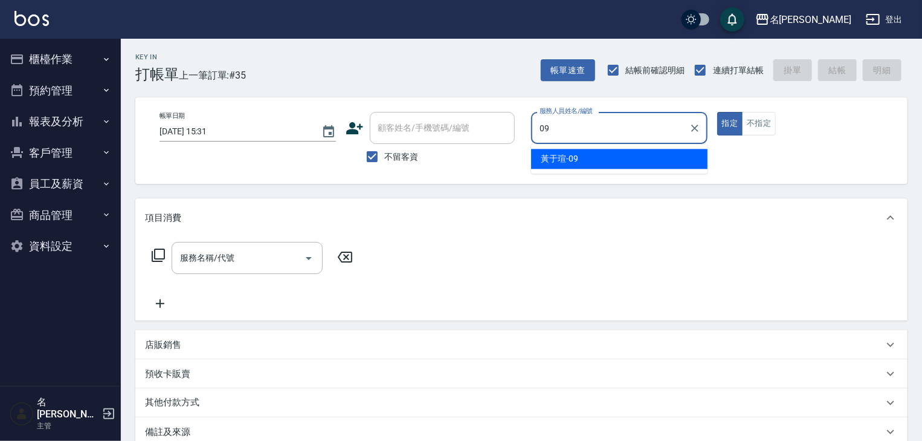
type input "[PERSON_NAME]-09"
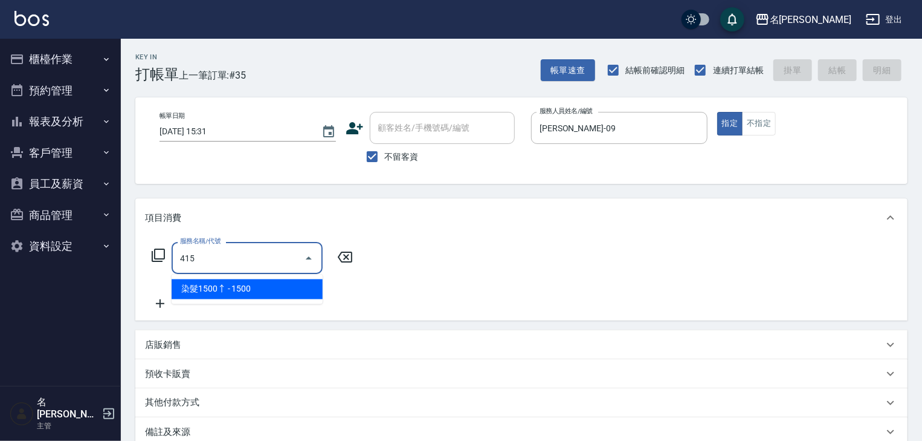
type input "染髮1500↑(415)"
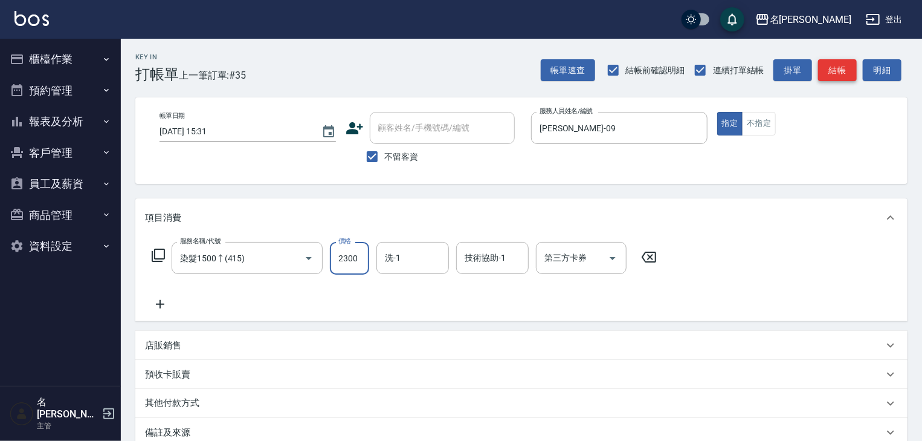
type input "2300"
click at [846, 66] on button "結帳" at bounding box center [837, 70] width 39 height 22
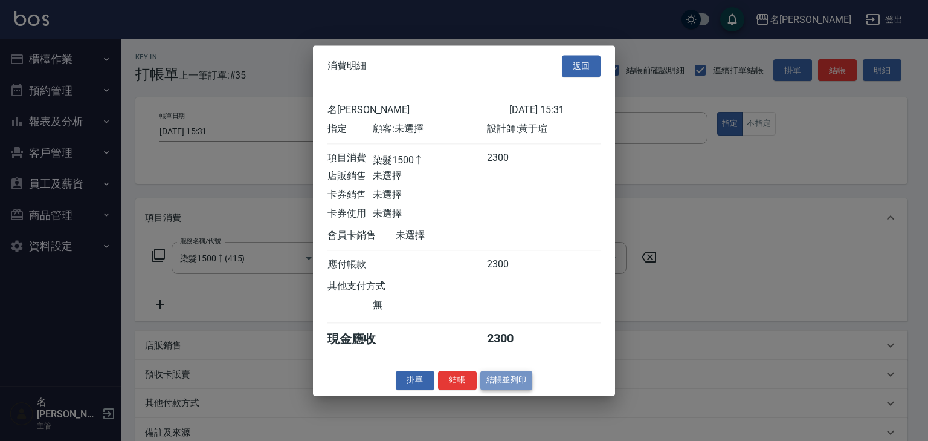
click at [505, 376] on button "結帳並列印" at bounding box center [507, 380] width 53 height 19
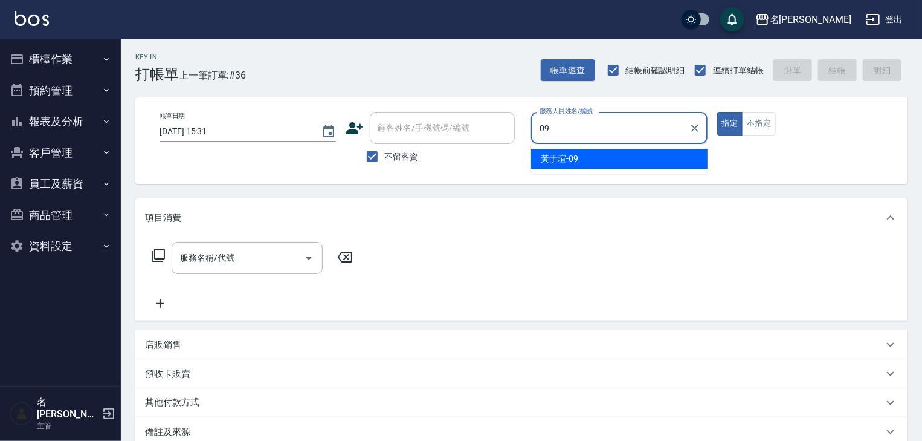
type input "[PERSON_NAME]-09"
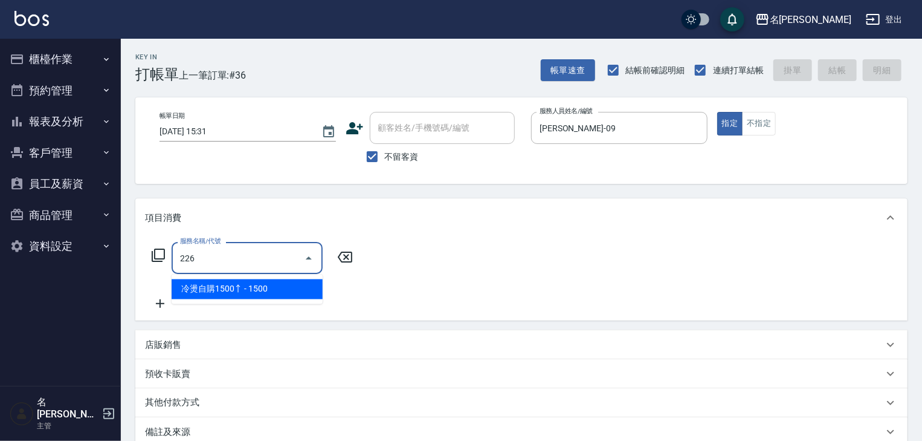
type input "冷燙自購1500↑(226)"
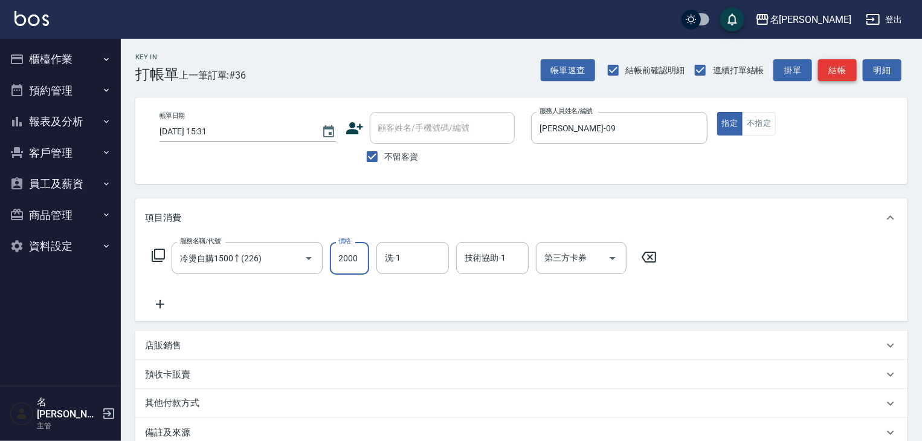
type input "2000"
click at [851, 80] on button "結帳" at bounding box center [837, 70] width 39 height 22
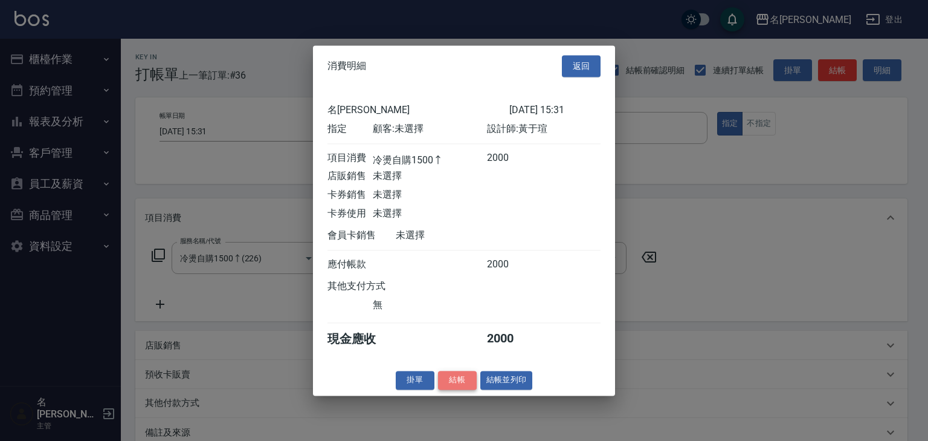
click at [467, 381] on button "結帳" at bounding box center [457, 380] width 39 height 19
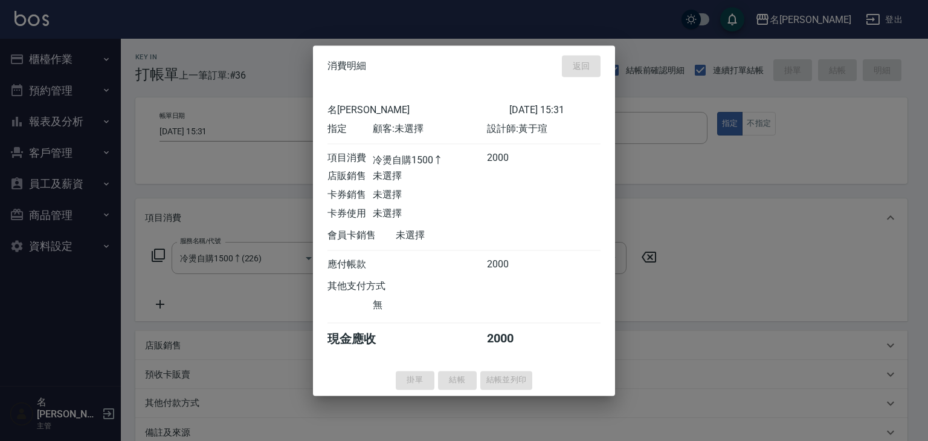
type input "2025/10/07 15:33"
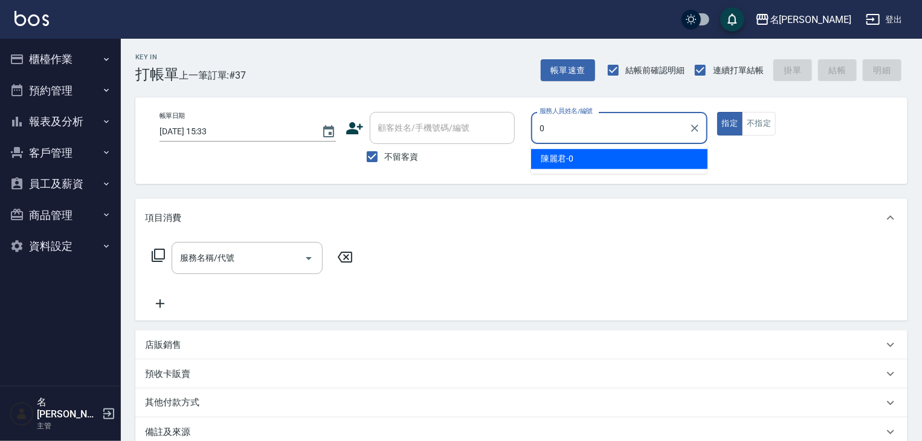
type input "[PERSON_NAME]-0"
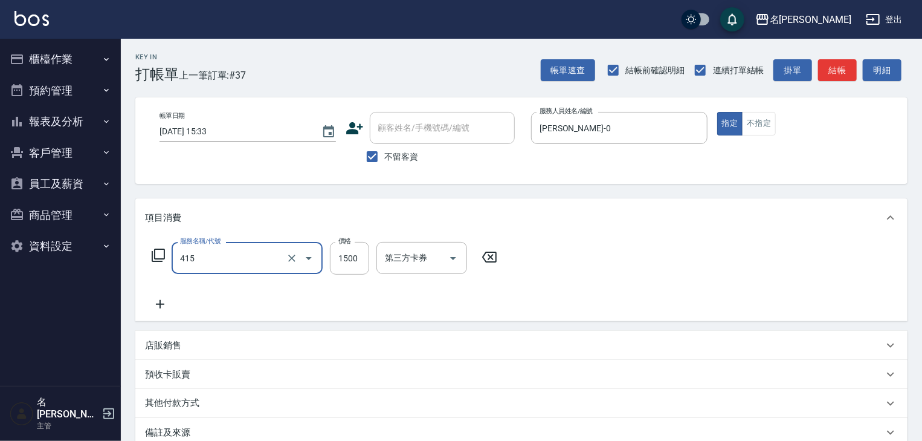
type input "染髮1500↑(415)"
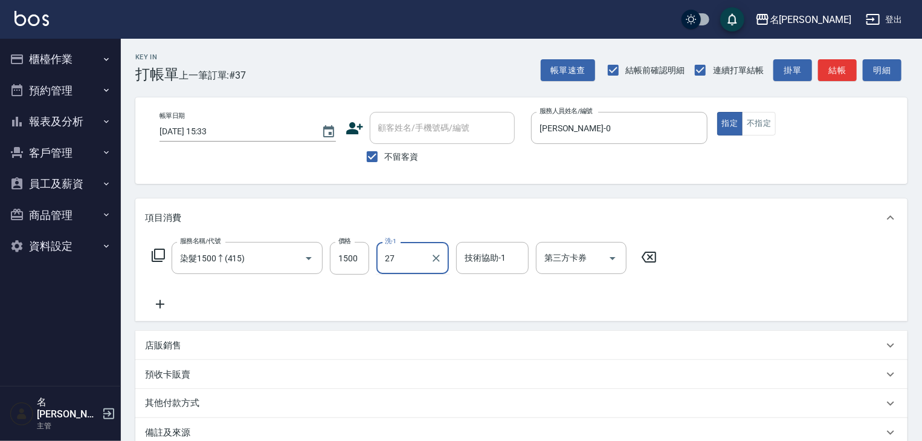
type input "[PERSON_NAME]-27"
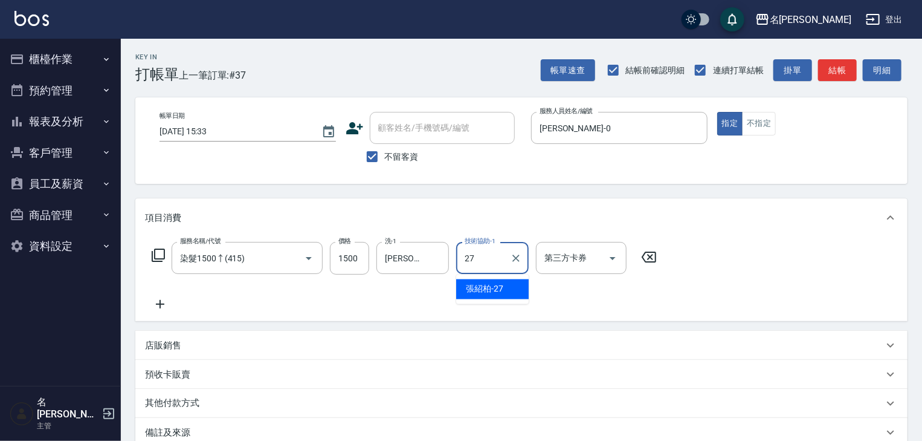
type input "[PERSON_NAME]-27"
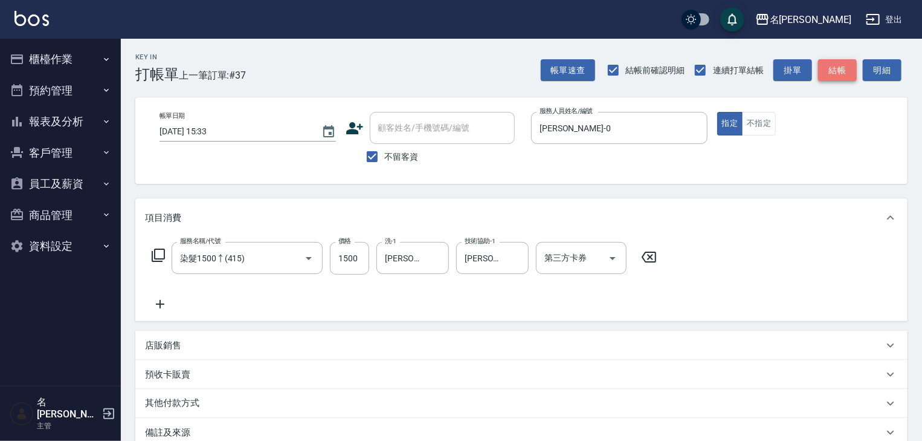
click at [837, 71] on button "結帳" at bounding box center [837, 70] width 39 height 22
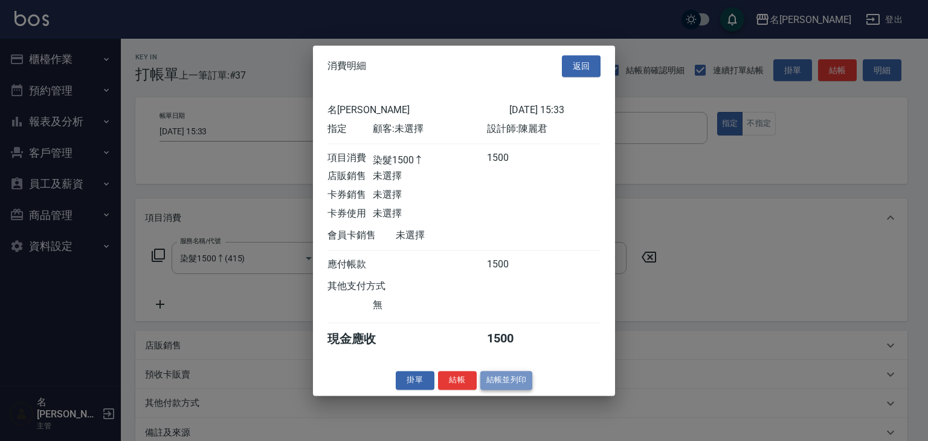
click at [525, 386] on button "結帳並列印" at bounding box center [507, 380] width 53 height 19
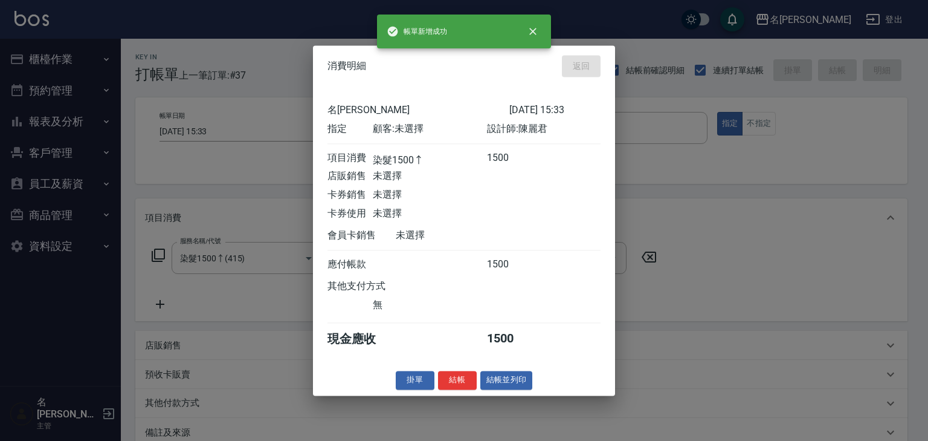
type input "2025/10/07 15:42"
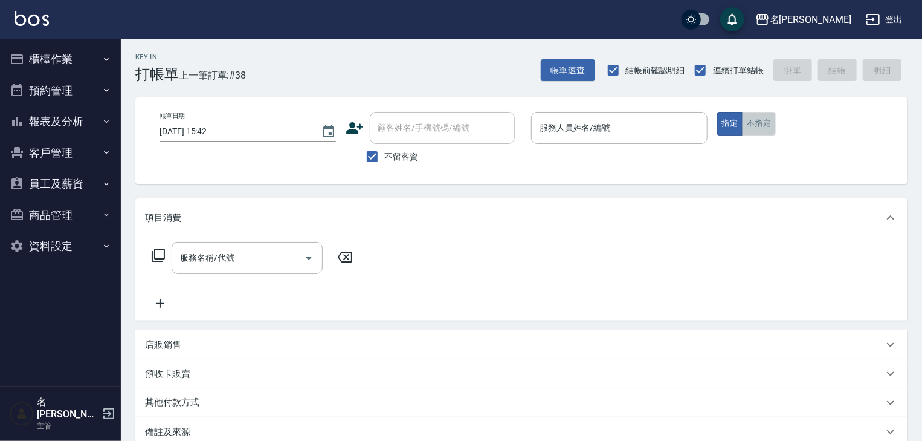
click at [773, 128] on button "不指定" at bounding box center [759, 124] width 34 height 24
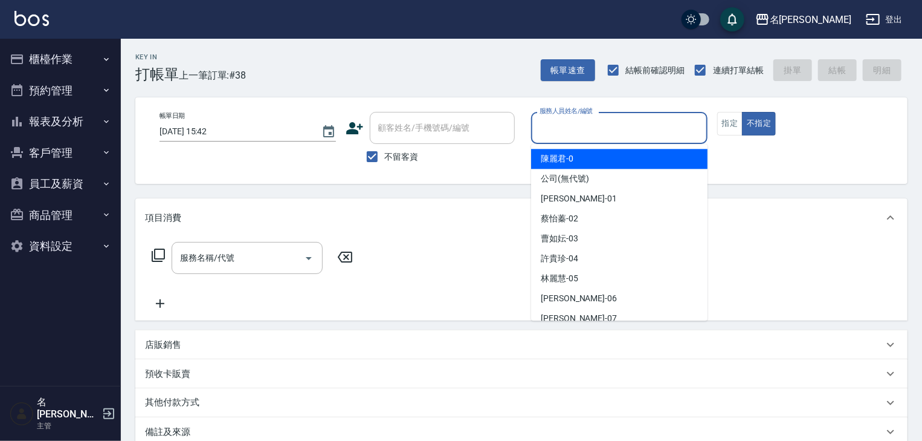
click at [676, 131] on input "服務人員姓名/編號" at bounding box center [620, 127] width 166 height 21
click at [57, 60] on button "櫃檯作業" at bounding box center [60, 59] width 111 height 31
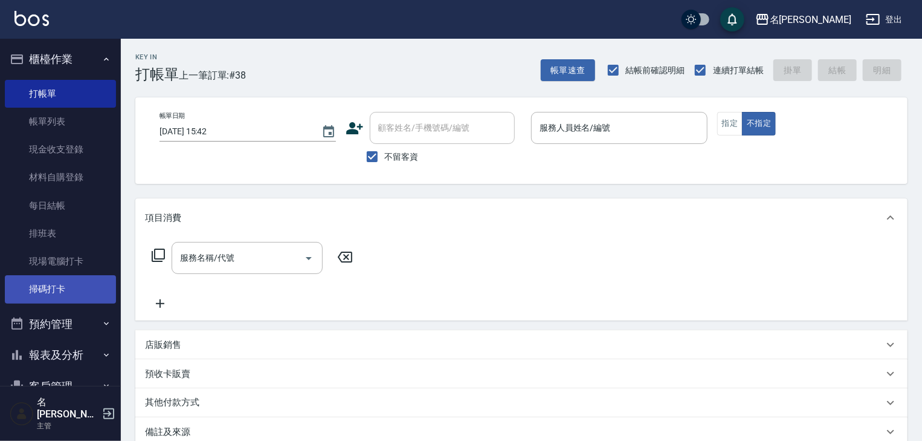
click at [45, 300] on link "掃碼打卡" at bounding box center [60, 289] width 111 height 28
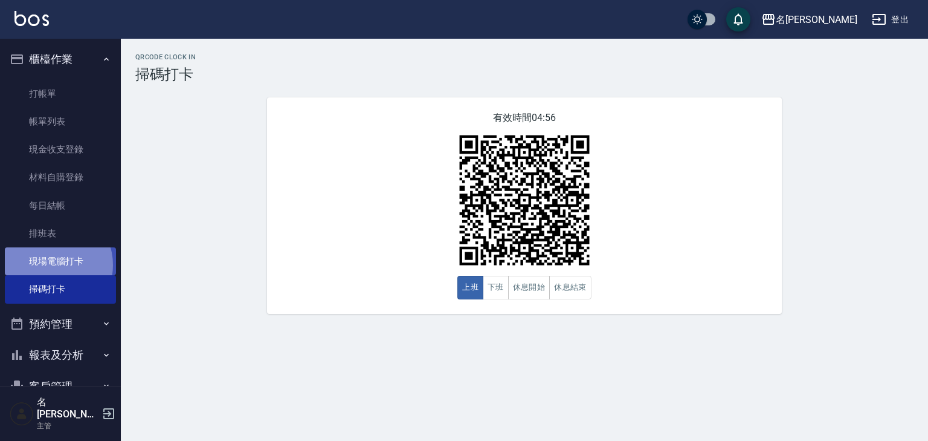
click at [49, 265] on link "現場電腦打卡" at bounding box center [60, 261] width 111 height 28
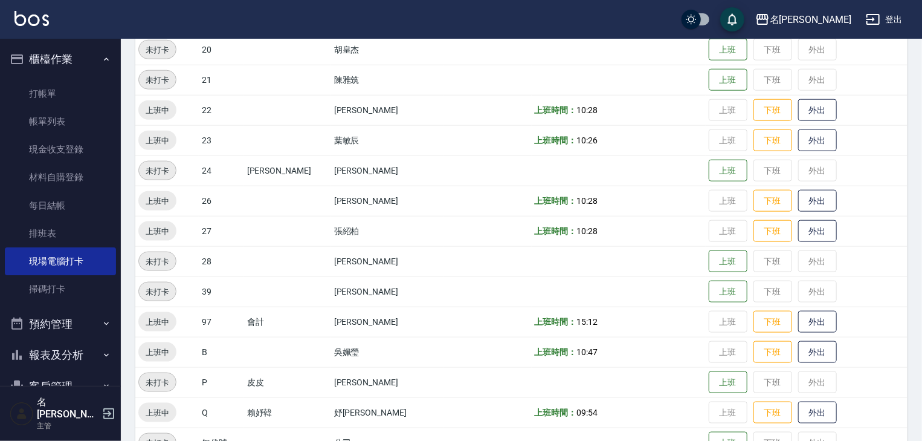
scroll to position [766, 0]
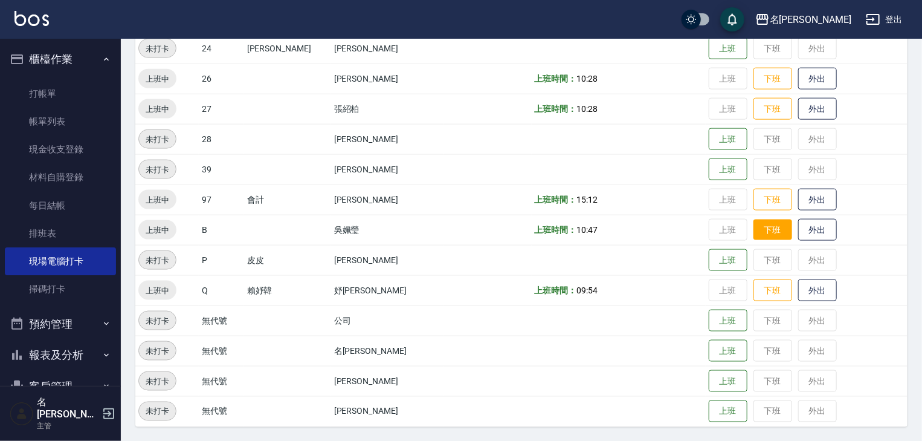
click at [756, 231] on button "下班" at bounding box center [773, 229] width 39 height 21
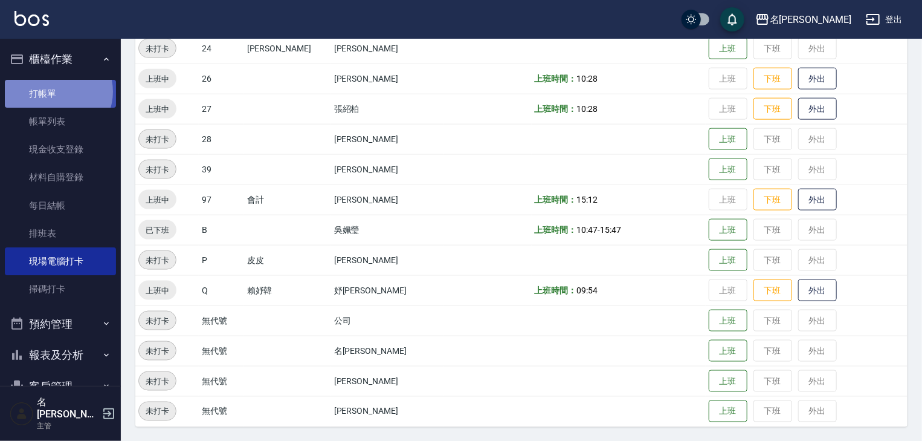
click at [56, 91] on link "打帳單" at bounding box center [60, 94] width 111 height 28
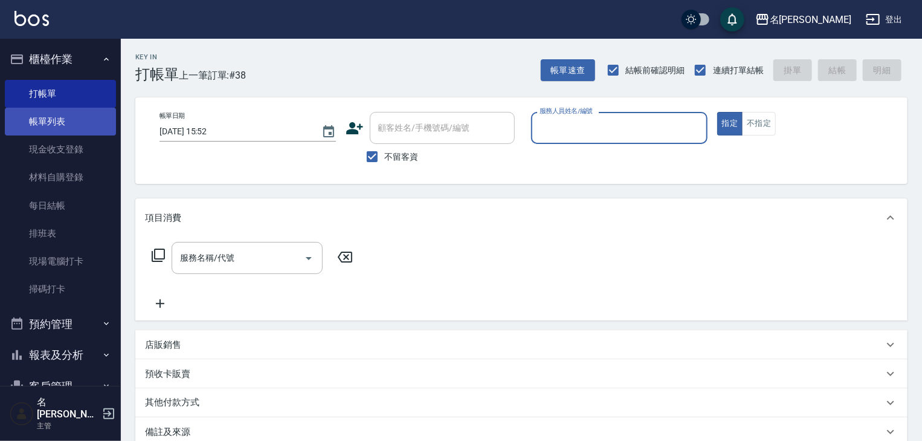
click at [99, 122] on link "帳單列表" at bounding box center [60, 122] width 111 height 28
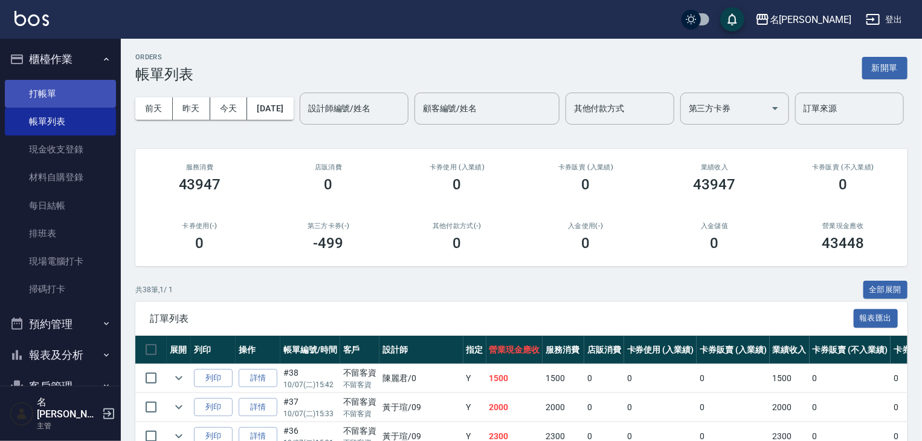
click at [73, 85] on link "打帳單" at bounding box center [60, 94] width 111 height 28
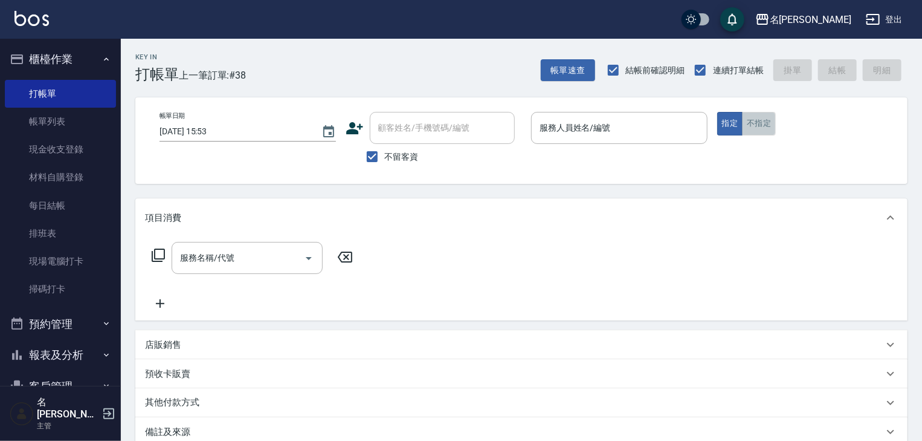
click at [751, 123] on button "不指定" at bounding box center [759, 124] width 34 height 24
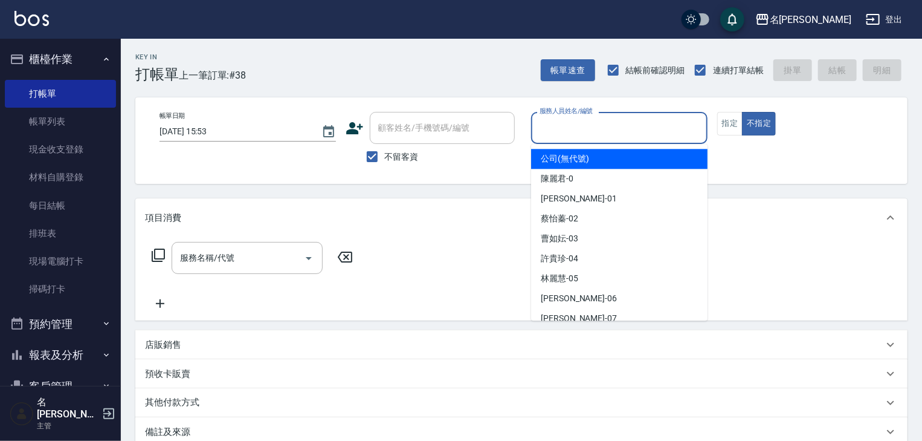
click at [587, 129] on input "服務人員姓名/編號" at bounding box center [620, 127] width 166 height 21
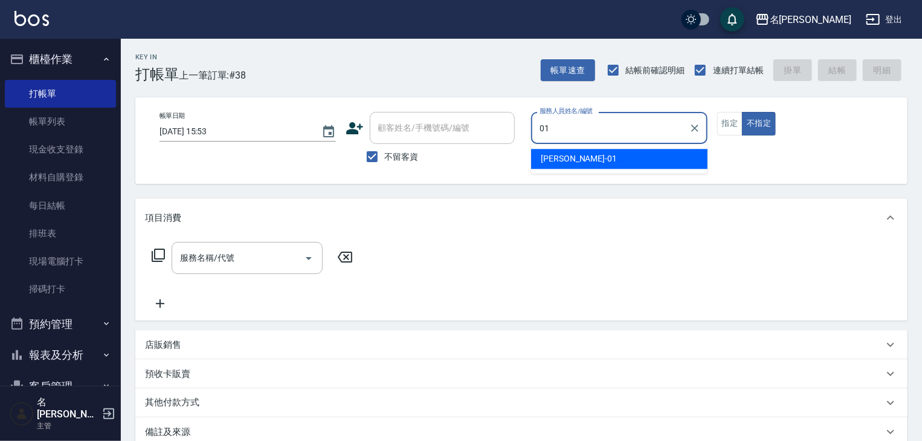
click at [603, 158] on div "Joyce -01" at bounding box center [619, 159] width 176 height 20
type input "[PERSON_NAME]-01"
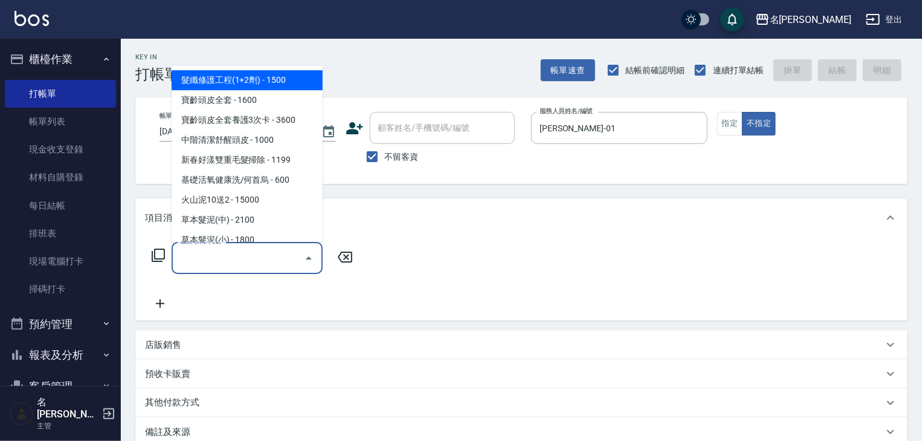
click at [230, 257] on input "服務名稱/代號" at bounding box center [238, 257] width 122 height 21
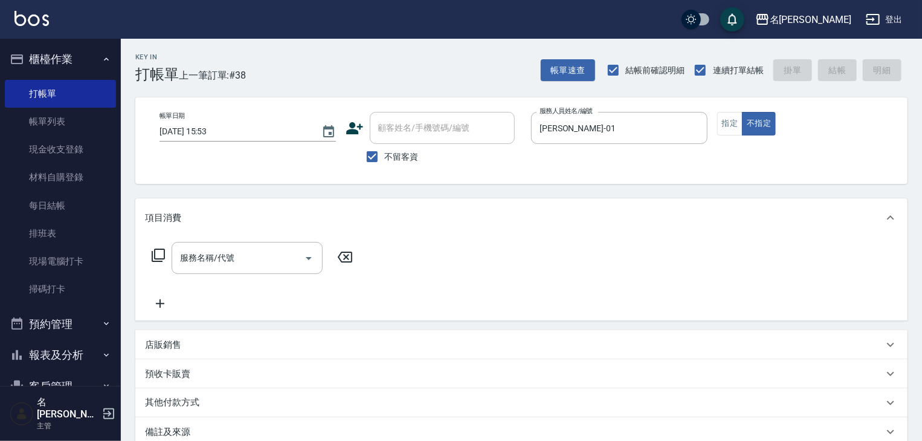
click at [157, 254] on icon at bounding box center [158, 255] width 15 height 15
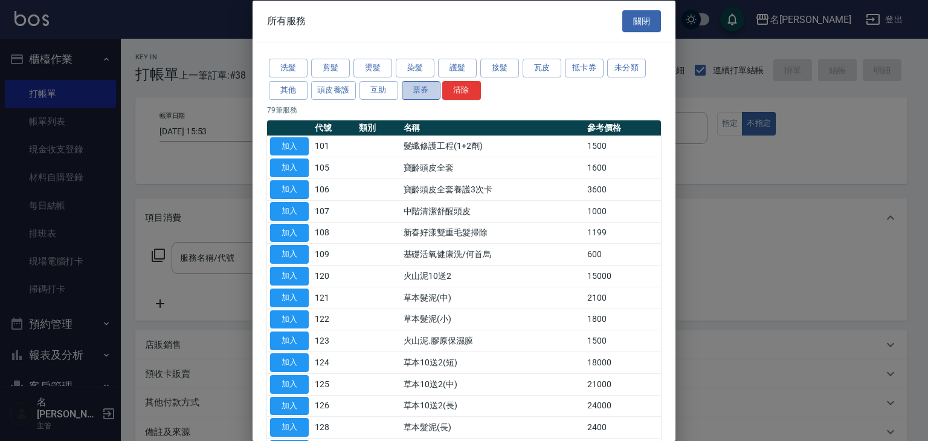
click at [414, 83] on button "票券" at bounding box center [421, 89] width 39 height 19
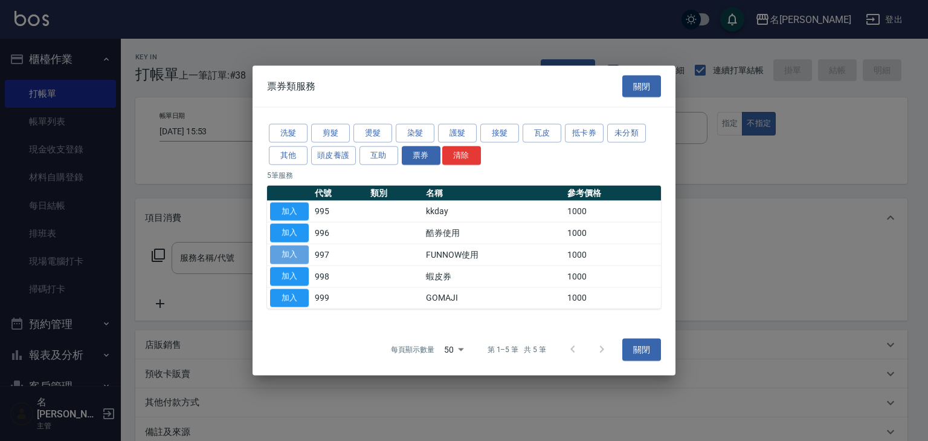
click at [303, 252] on button "加入" at bounding box center [289, 254] width 39 height 19
type input "FUNNOW使用(997)"
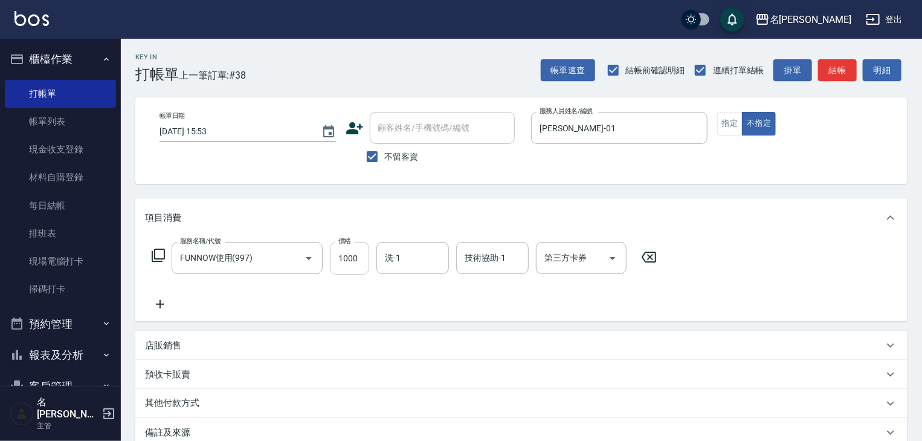
click at [351, 259] on input "1000" at bounding box center [349, 258] width 39 height 33
click at [615, 254] on icon "Open" at bounding box center [613, 258] width 15 height 15
type input "399"
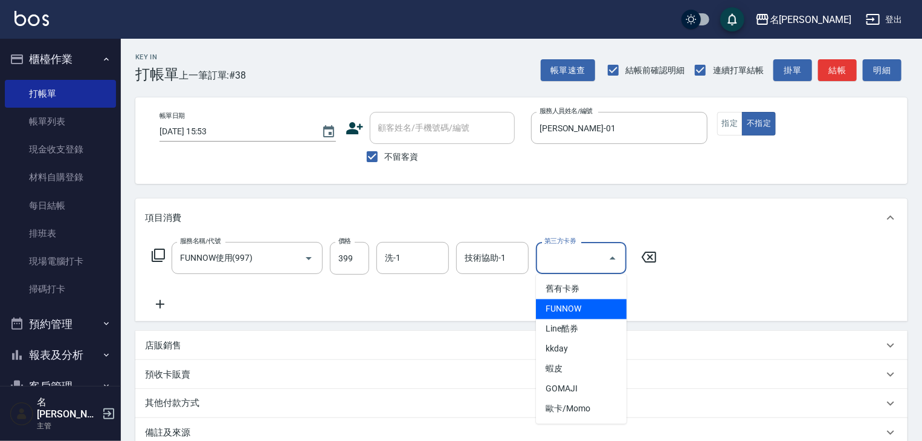
click at [592, 311] on span "FUNNOW" at bounding box center [581, 309] width 91 height 20
type input "FUNNOW"
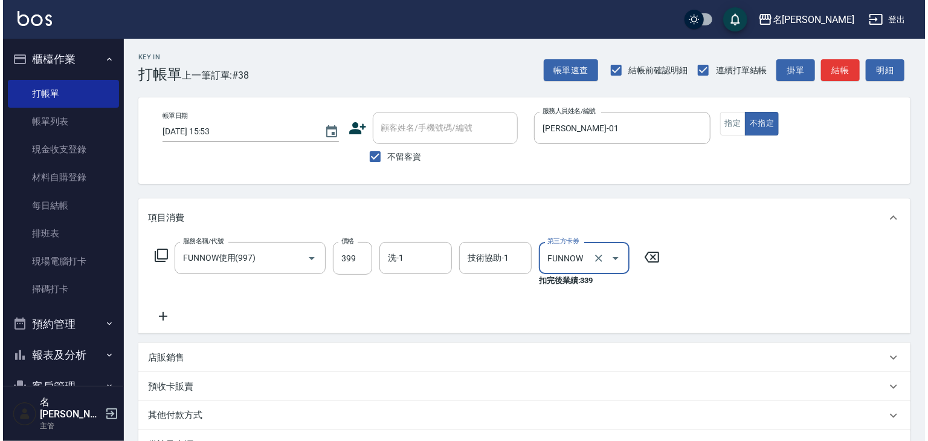
scroll to position [154, 0]
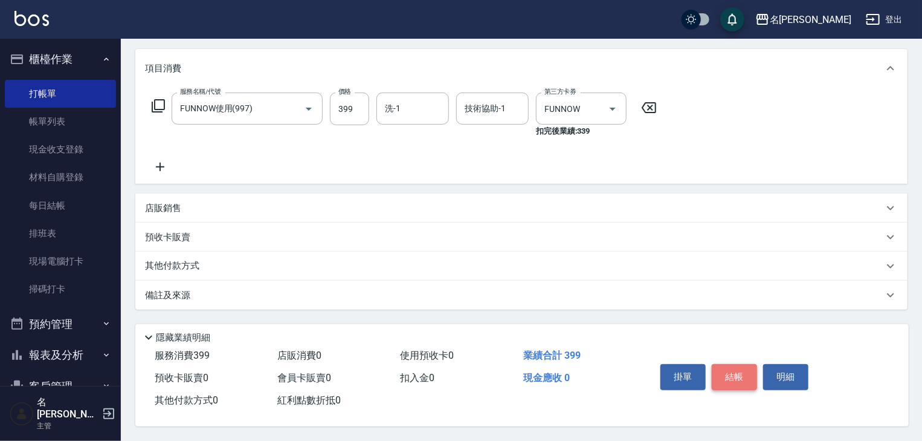
click at [737, 373] on button "結帳" at bounding box center [734, 376] width 45 height 25
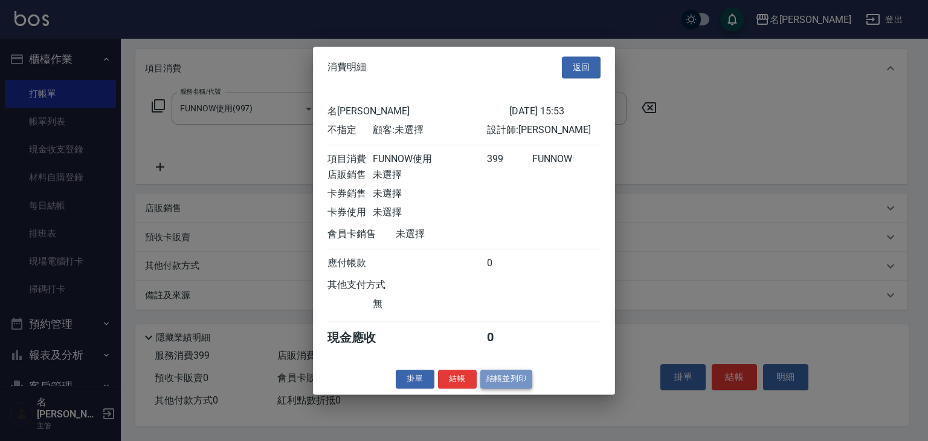
click at [507, 378] on button "結帳並列印" at bounding box center [507, 378] width 53 height 19
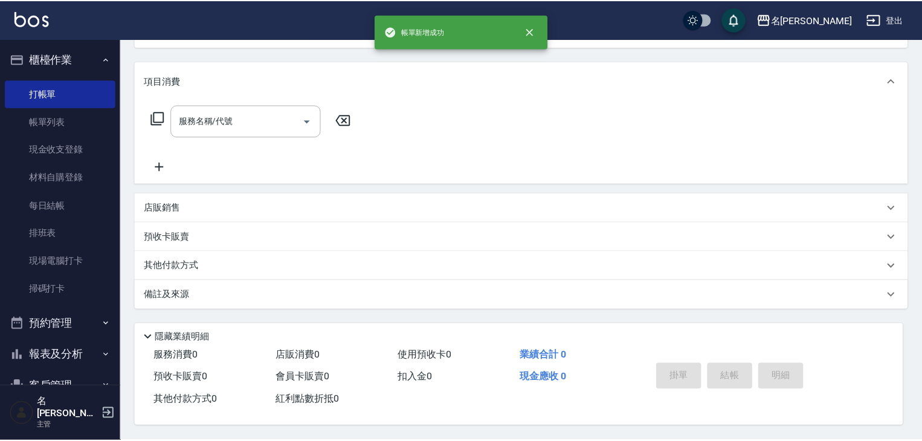
scroll to position [0, 0]
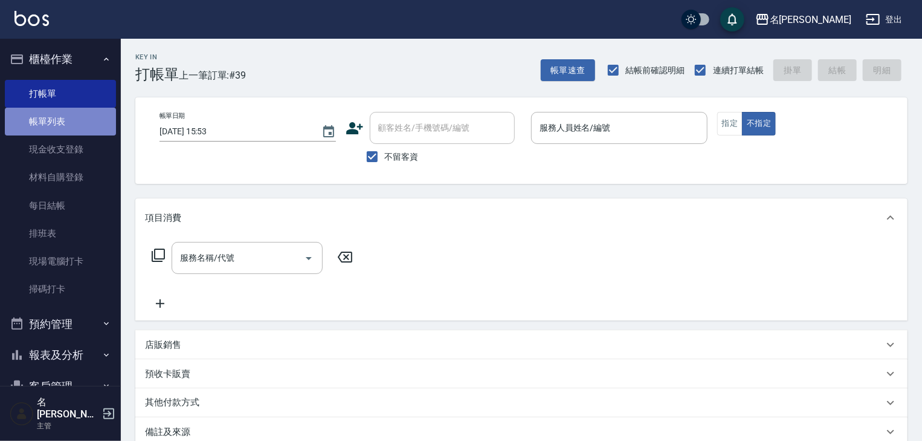
click at [63, 123] on link "帳單列表" at bounding box center [60, 122] width 111 height 28
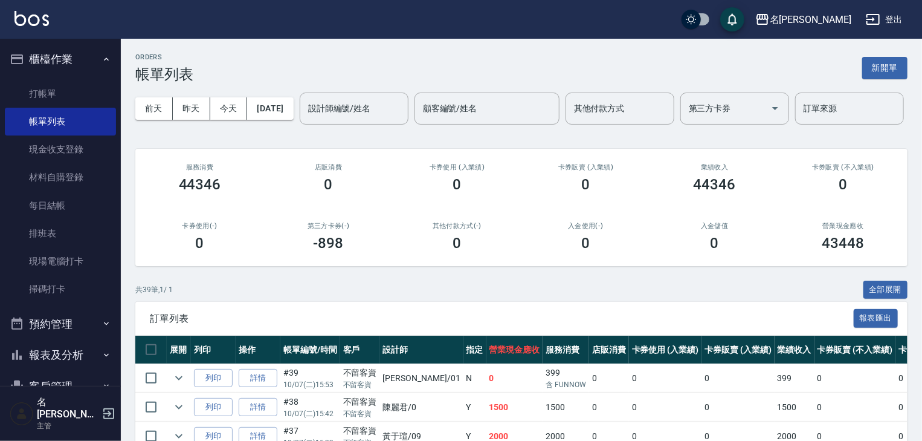
scroll to position [129, 0]
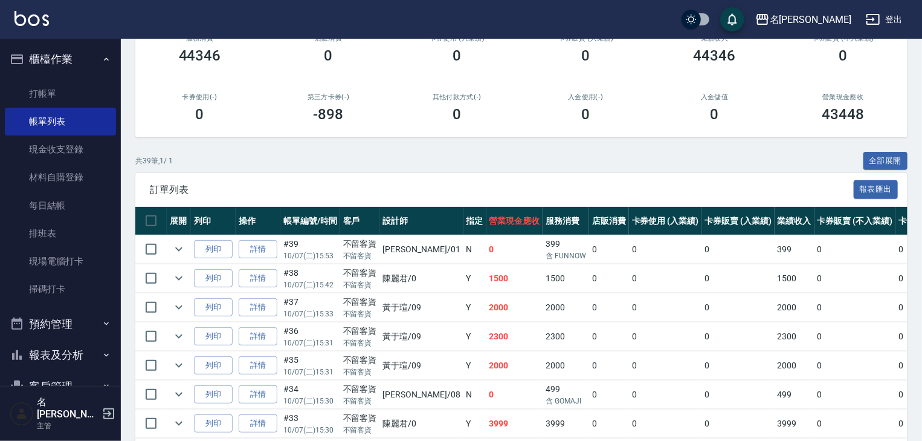
click at [65, 357] on button "報表及分析" at bounding box center [60, 354] width 111 height 31
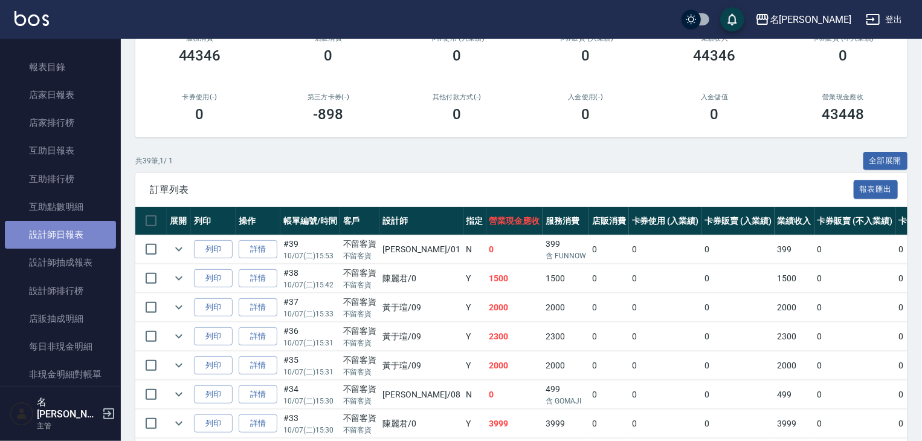
click at [77, 239] on link "設計師日報表" at bounding box center [60, 235] width 111 height 28
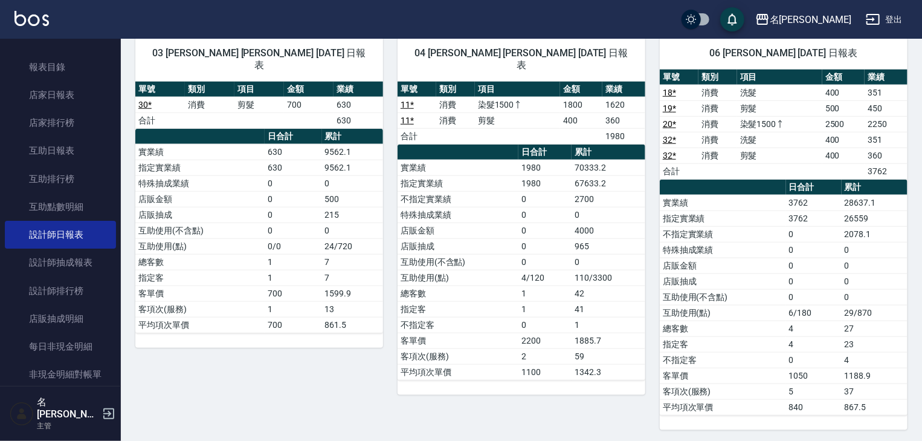
scroll to position [709, 0]
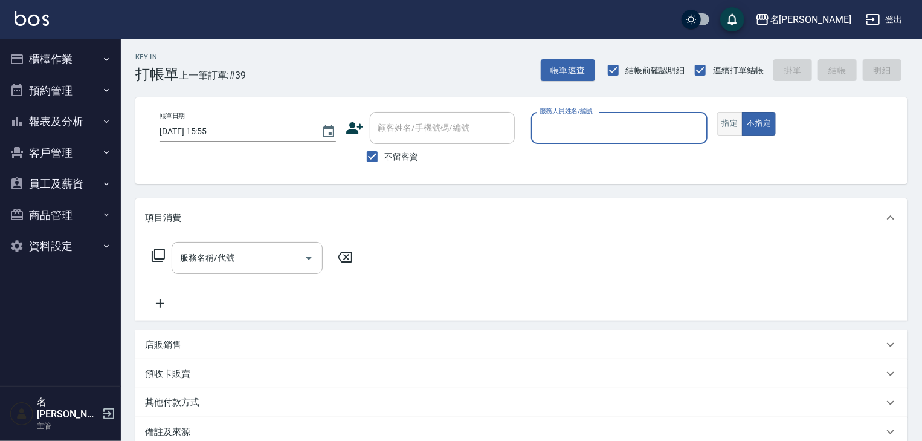
click at [737, 121] on button "指定" at bounding box center [730, 124] width 26 height 24
click at [647, 141] on div "服務人員姓名/編號" at bounding box center [619, 128] width 176 height 32
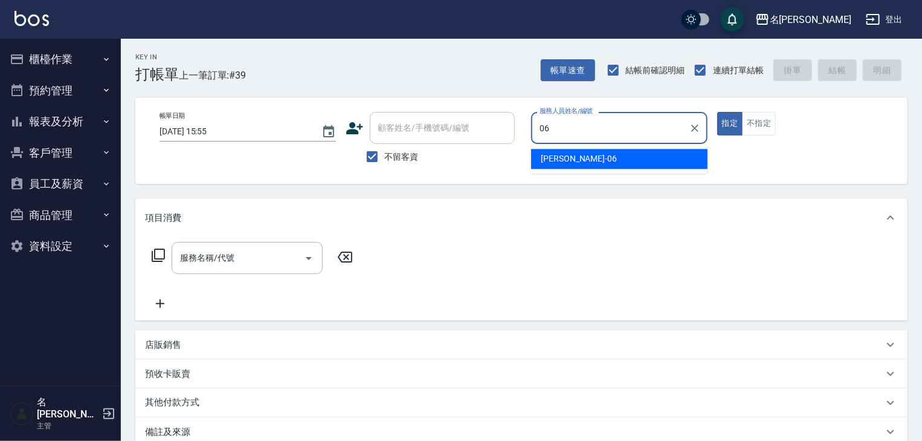
type input "[PERSON_NAME]-06"
type button "true"
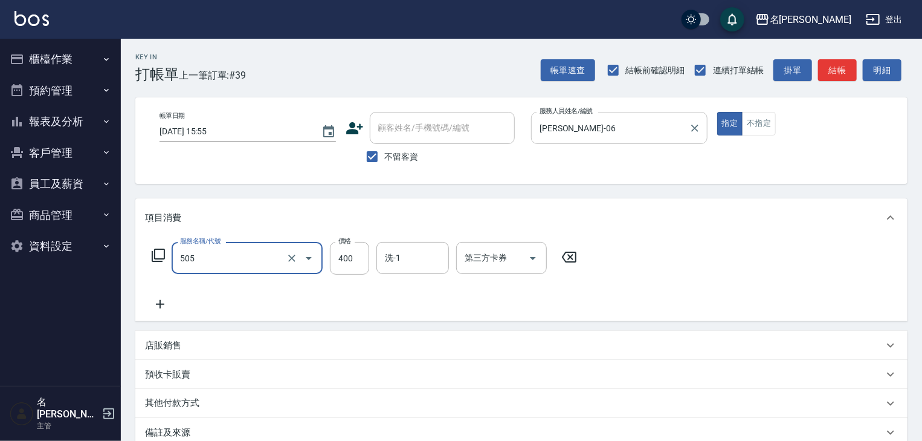
type input "洗髮(505)"
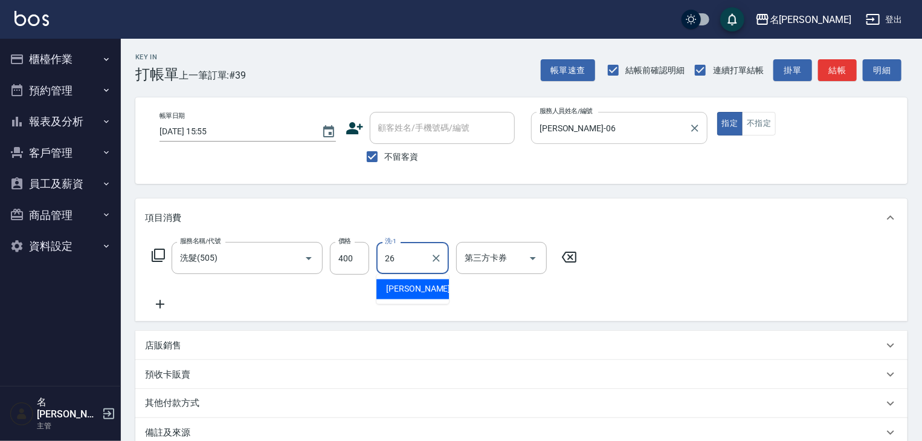
type input "[PERSON_NAME]筑-26"
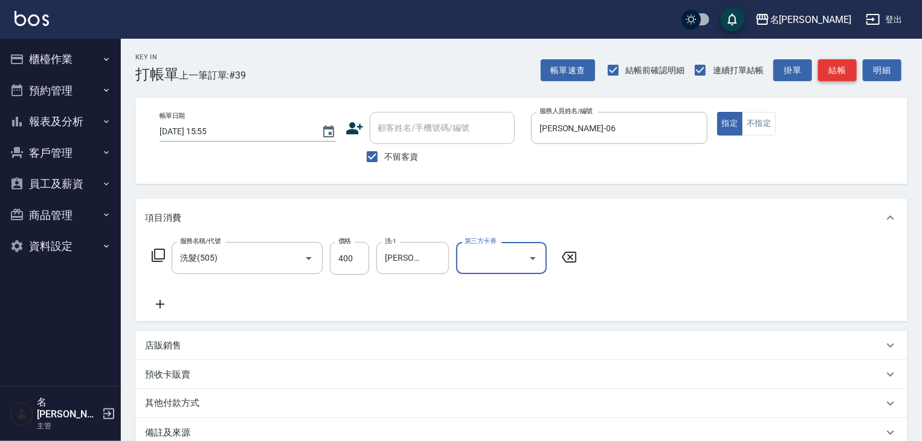
click at [847, 74] on button "結帳" at bounding box center [837, 70] width 39 height 22
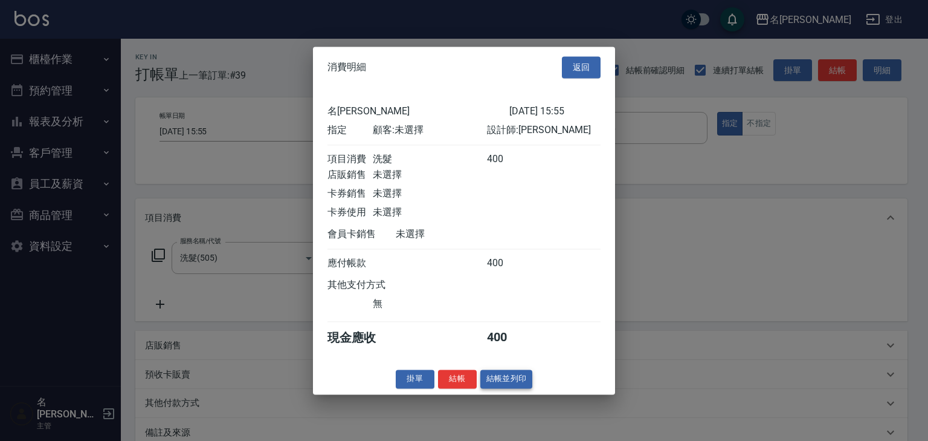
click at [525, 388] on button "結帳並列印" at bounding box center [507, 378] width 53 height 19
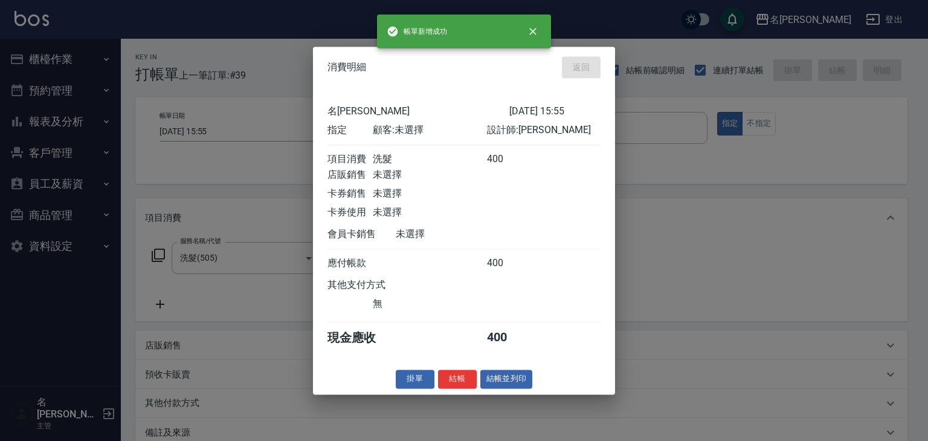
type input "[DATE] 16:09"
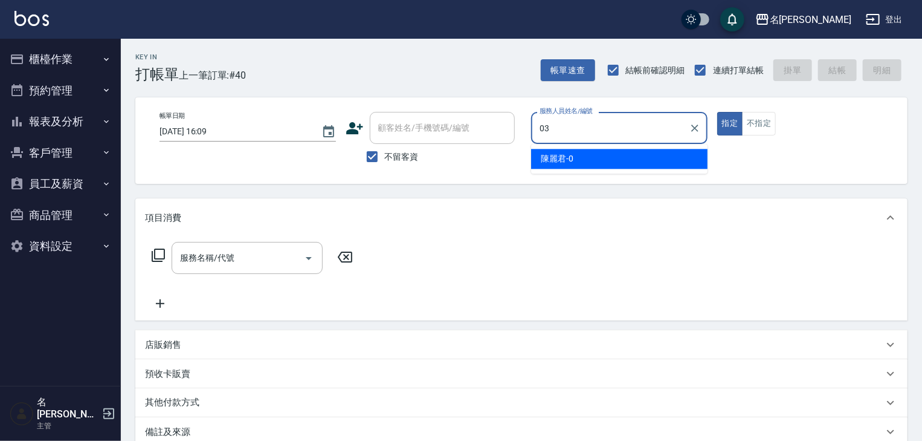
type input "[PERSON_NAME]-03"
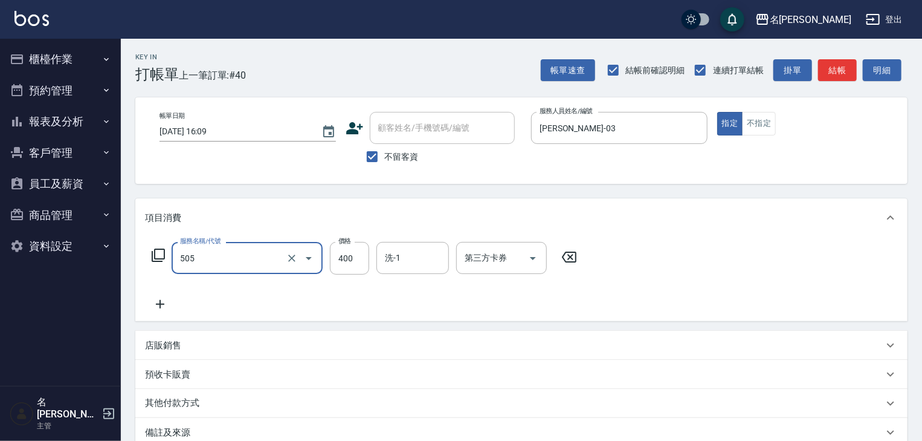
type input "洗髮(505)"
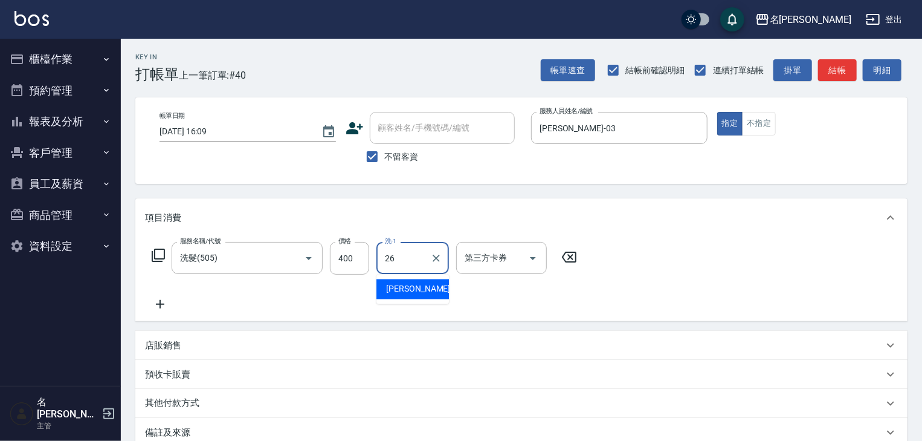
type input "[PERSON_NAME]筑-26"
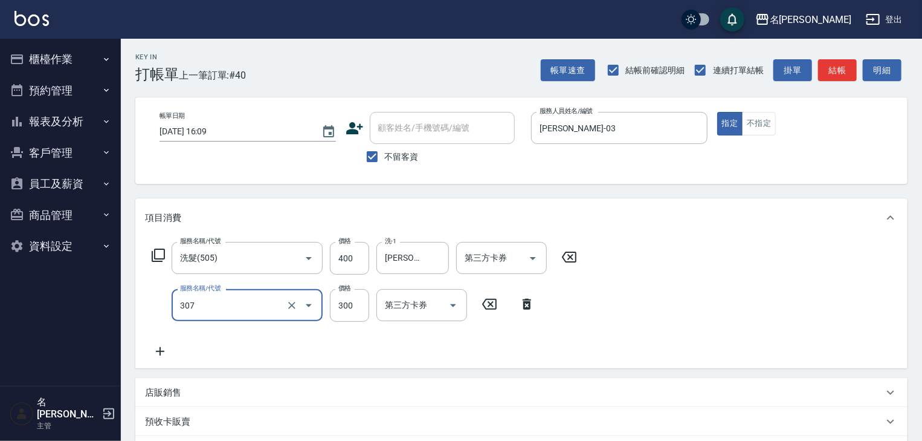
type input "剪髮(307)"
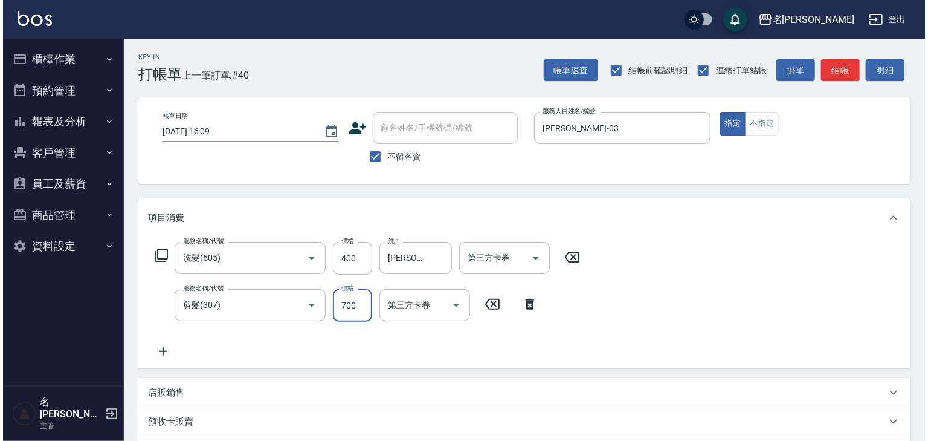
scroll to position [189, 0]
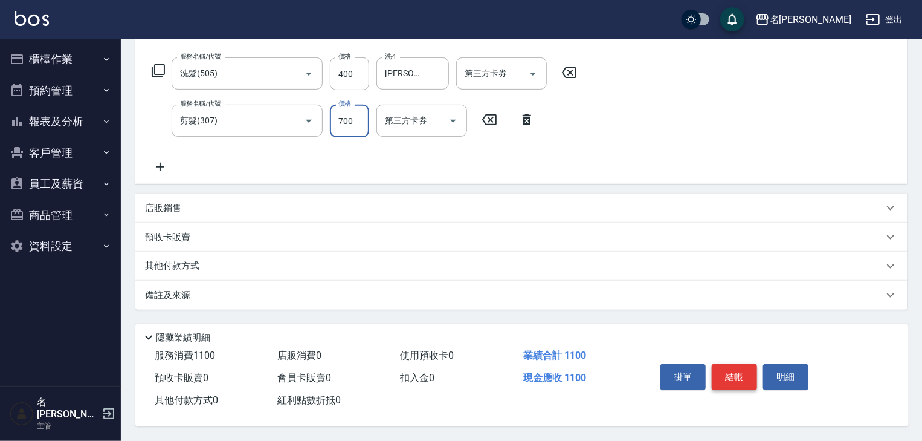
type input "700"
click at [725, 364] on button "結帳" at bounding box center [734, 376] width 45 height 25
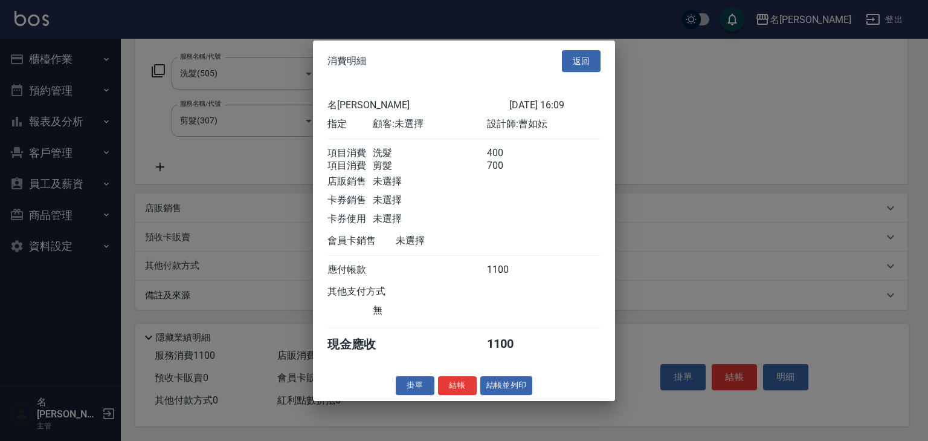
click at [503, 382] on div "消費明細 返回 名留[PERSON_NAME] [DATE] 16:09 指定 顧客: 未選擇 設計師: [PERSON_NAME] 項目消費 洗髮 400 …" at bounding box center [464, 220] width 302 height 360
click at [503, 384] on button "結帳並列印" at bounding box center [507, 385] width 53 height 19
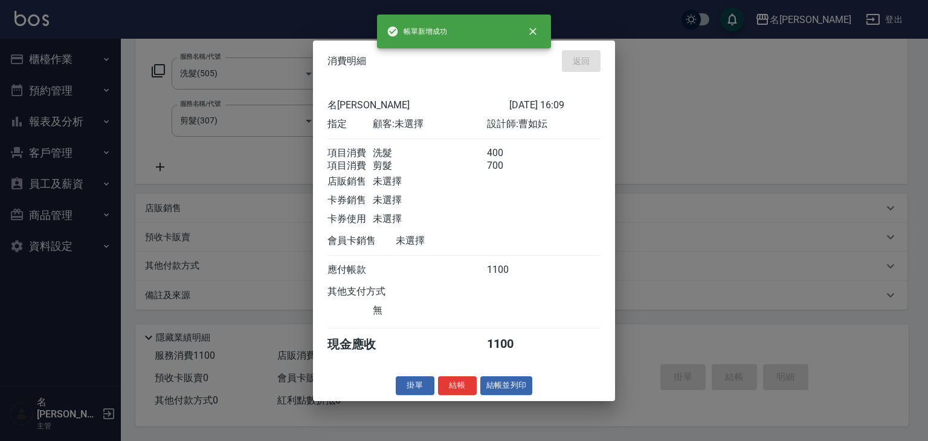
type input "[DATE] 16:27"
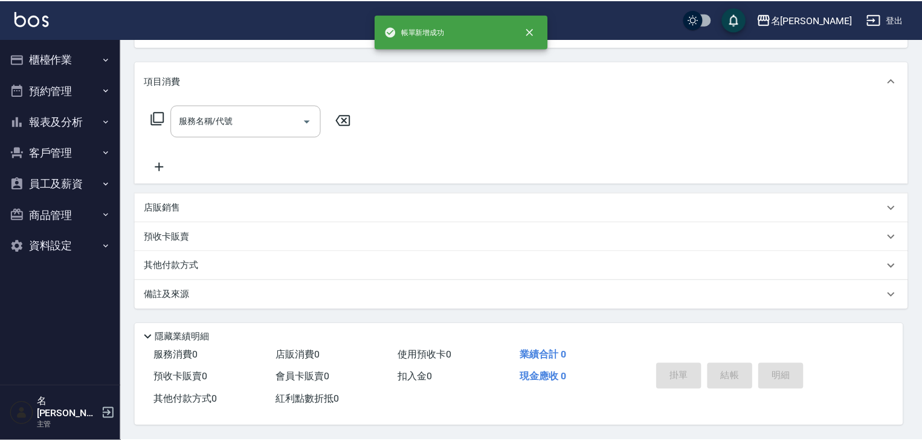
scroll to position [0, 0]
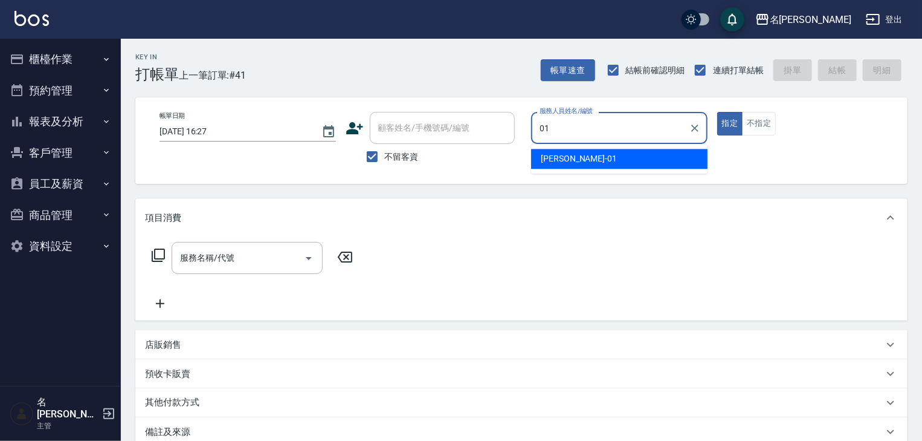
type input "[PERSON_NAME]-01"
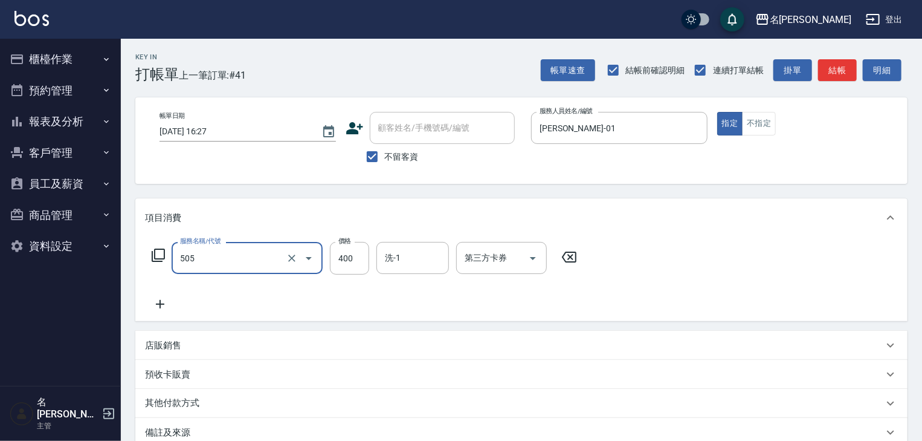
type input "洗髮(505)"
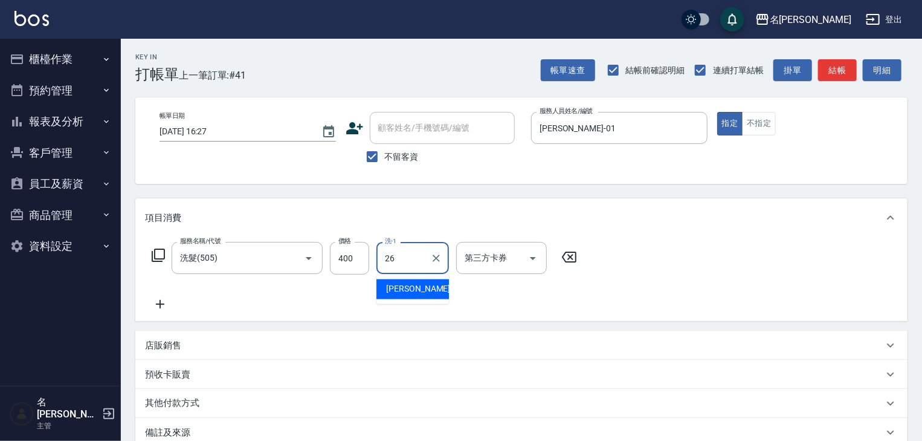
type input "[PERSON_NAME]筑-26"
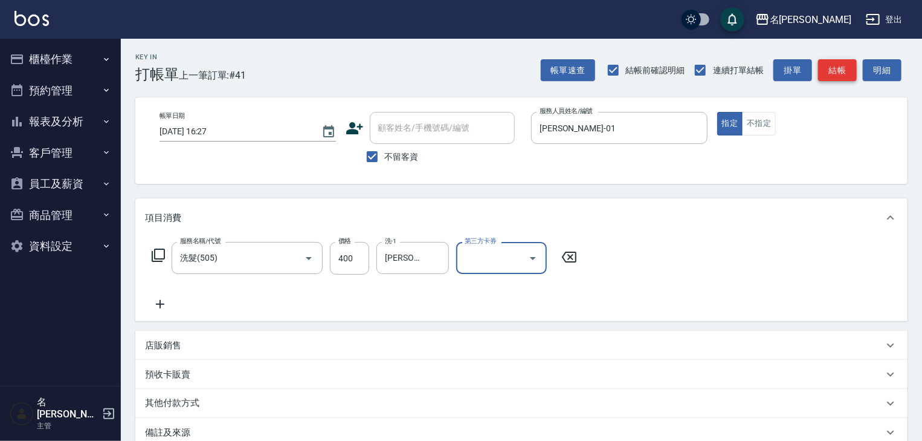
click at [850, 76] on button "結帳" at bounding box center [837, 70] width 39 height 22
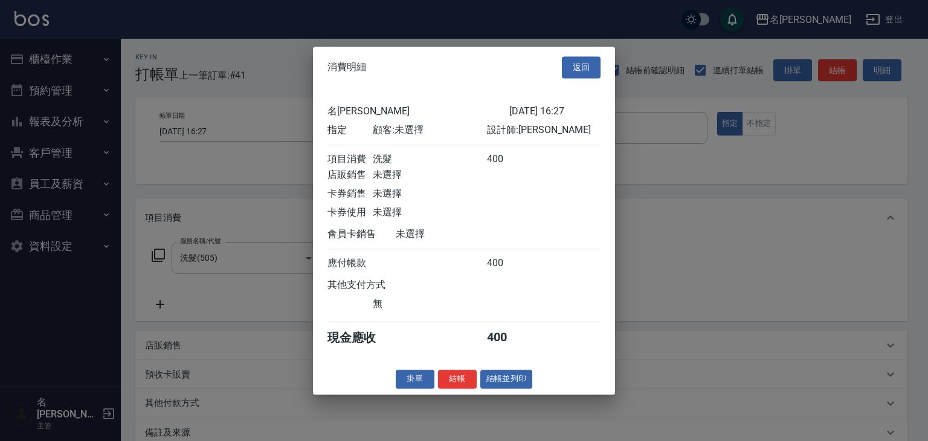
click at [491, 404] on div at bounding box center [464, 220] width 928 height 441
click at [496, 388] on button "結帳並列印" at bounding box center [507, 378] width 53 height 19
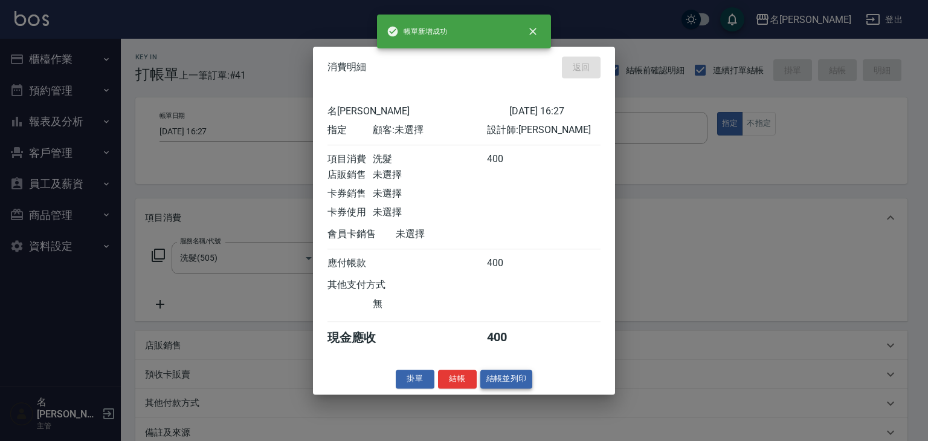
type input "[DATE] 16:29"
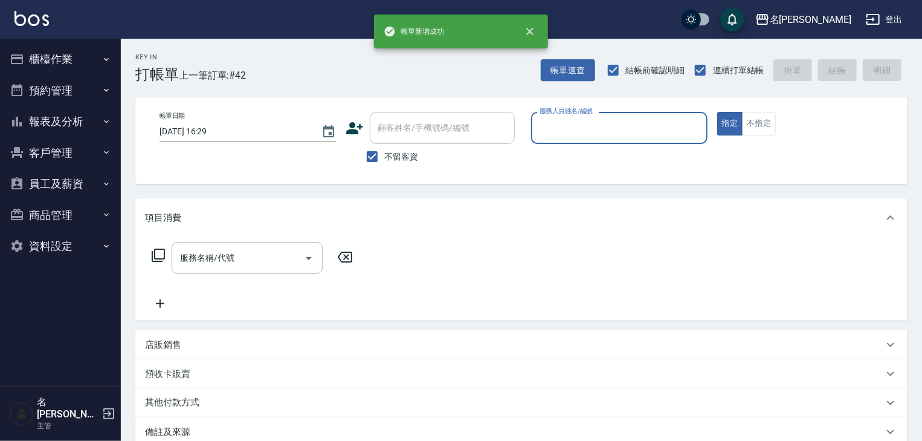
click at [51, 61] on button "櫃檯作業" at bounding box center [60, 59] width 111 height 31
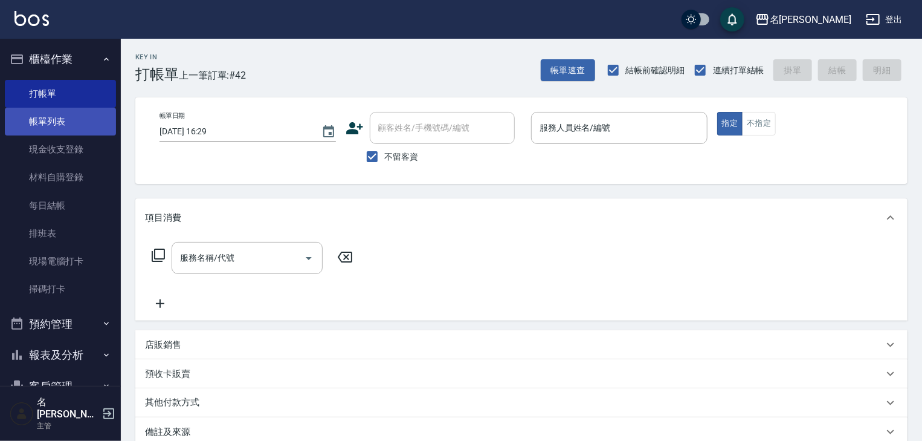
click at [58, 114] on link "帳單列表" at bounding box center [60, 122] width 111 height 28
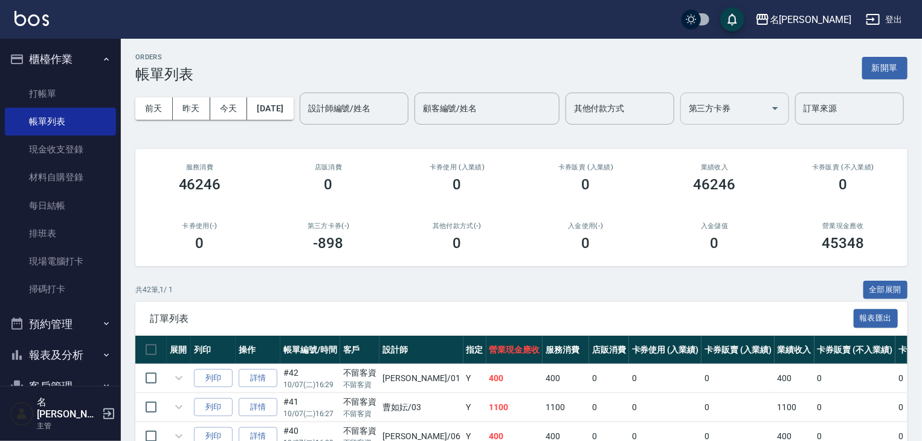
click at [686, 119] on input "第三方卡券" at bounding box center [726, 108] width 80 height 21
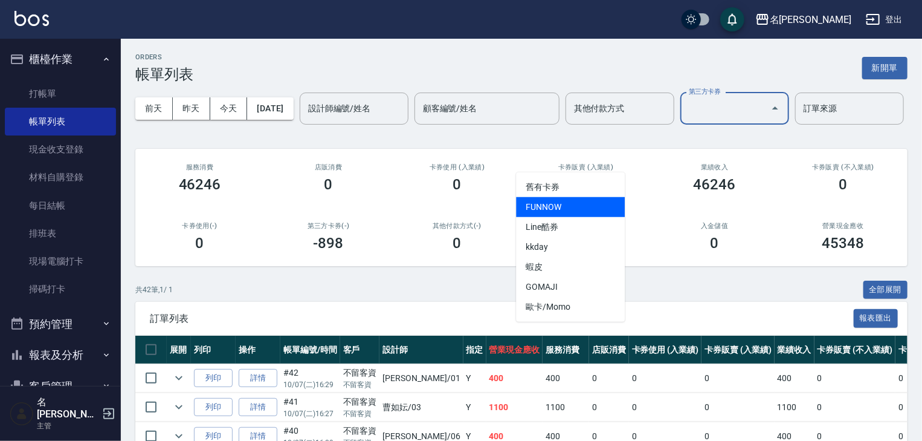
click at [539, 207] on span "FUNNOW" at bounding box center [570, 207] width 109 height 20
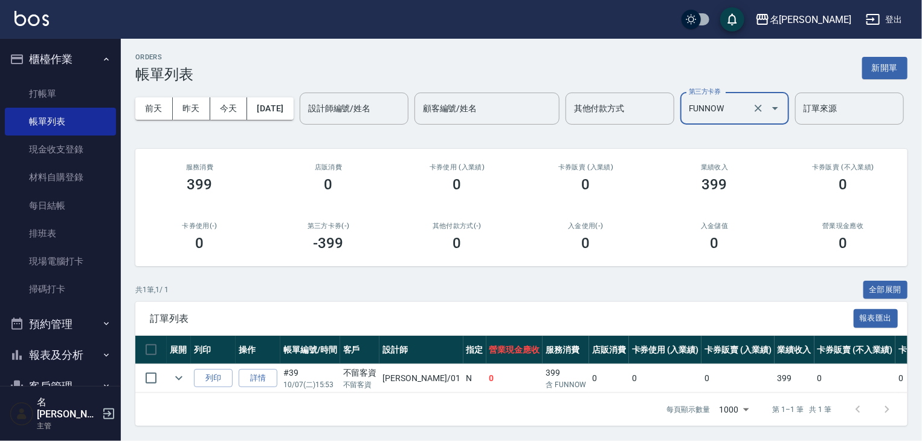
scroll to position [44, 0]
click at [686, 106] on input "FUNNOW" at bounding box center [718, 108] width 64 height 21
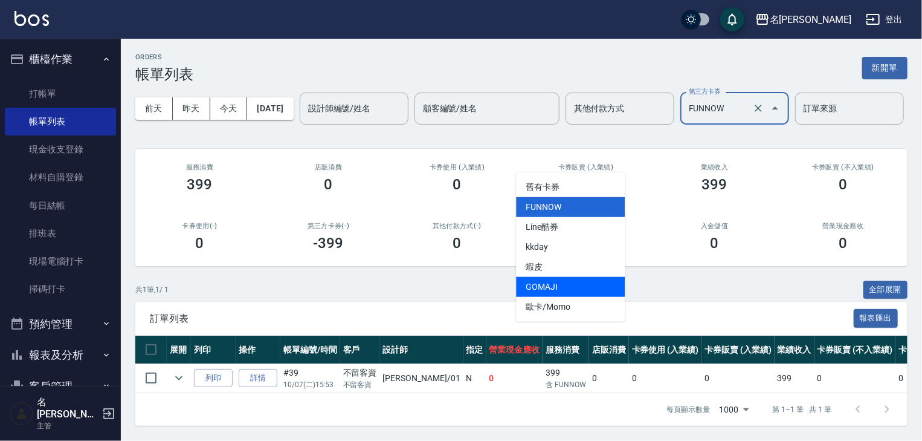
click at [566, 277] on span "GOMAJI" at bounding box center [570, 287] width 109 height 20
type input "GOMAJI"
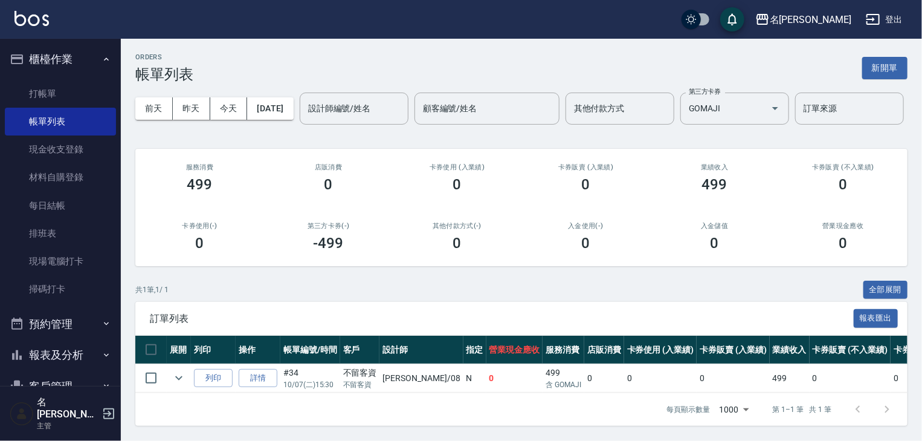
click at [31, 16] on img at bounding box center [32, 18] width 34 height 15
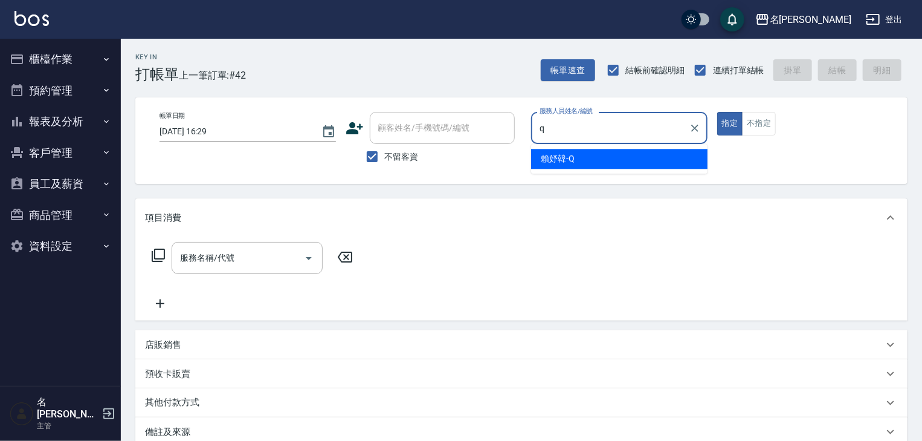
type input "[PERSON_NAME]"
type button "true"
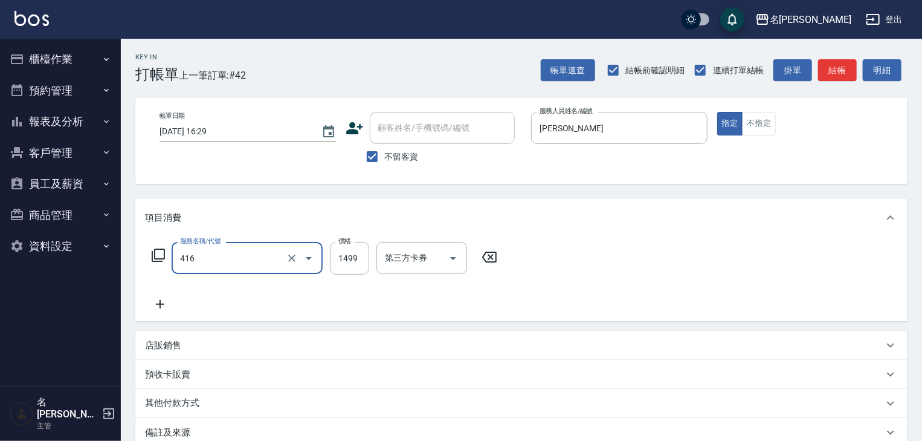
type input "染髮1499↓(416)"
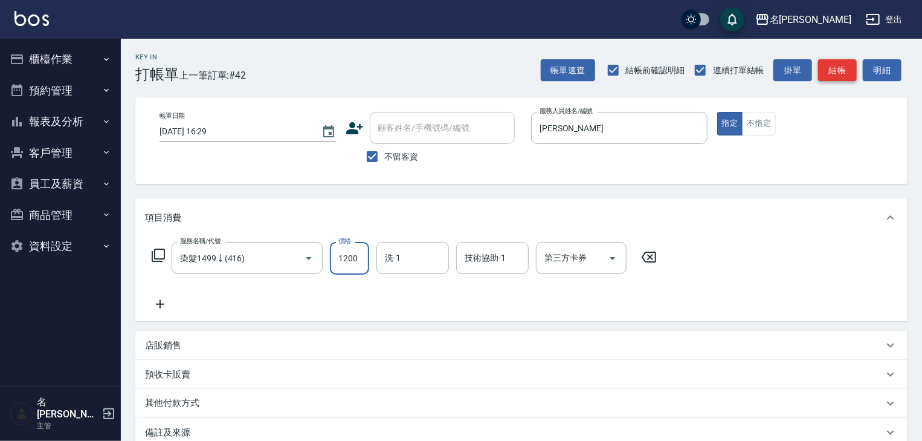
type input "1200"
click at [829, 79] on button "結帳" at bounding box center [837, 70] width 39 height 22
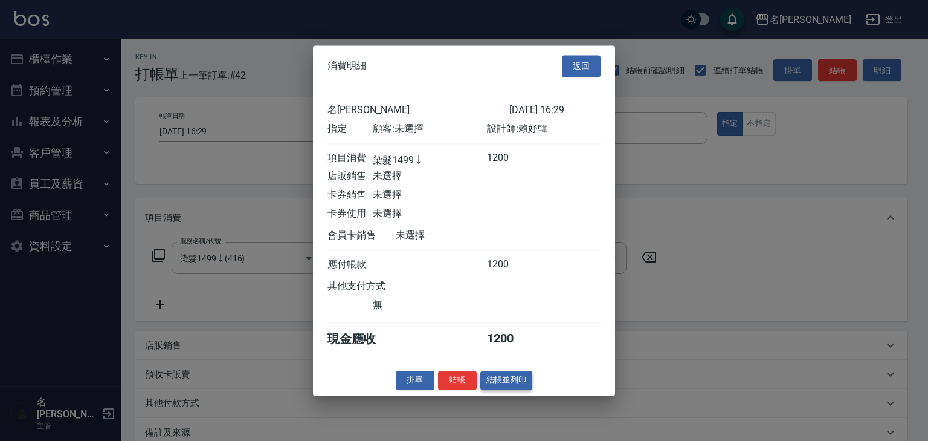
click at [511, 389] on button "結帳並列印" at bounding box center [507, 380] width 53 height 19
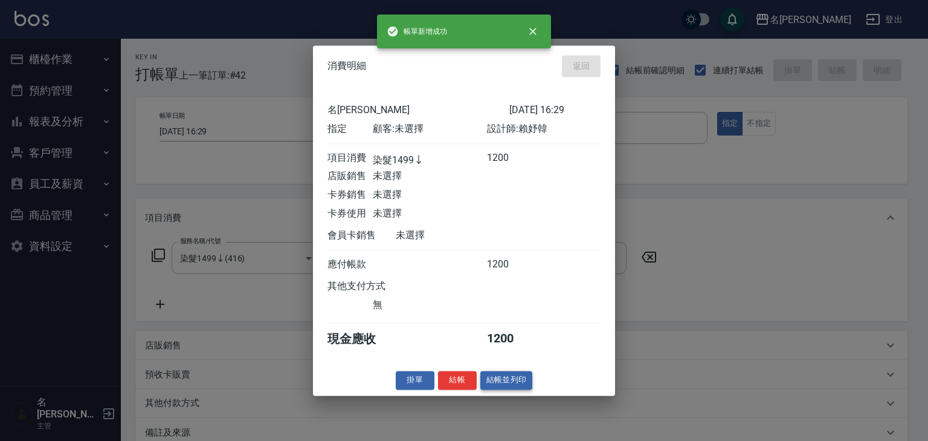
type input "[DATE] 16:32"
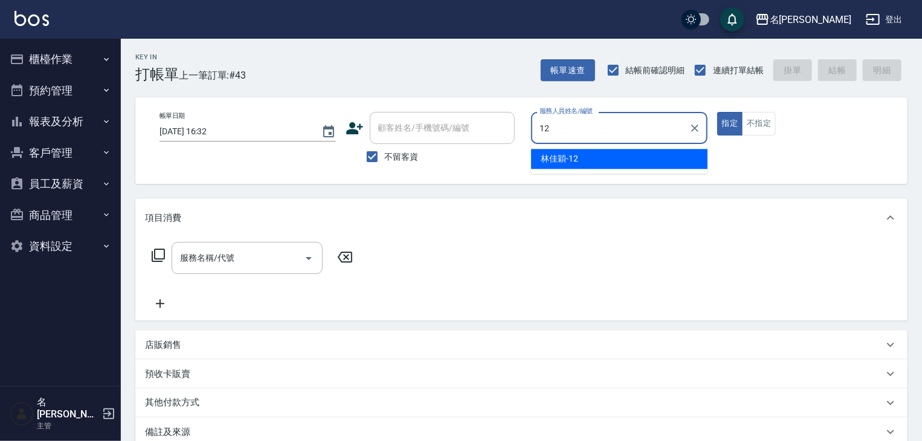
type input "[PERSON_NAME]-12"
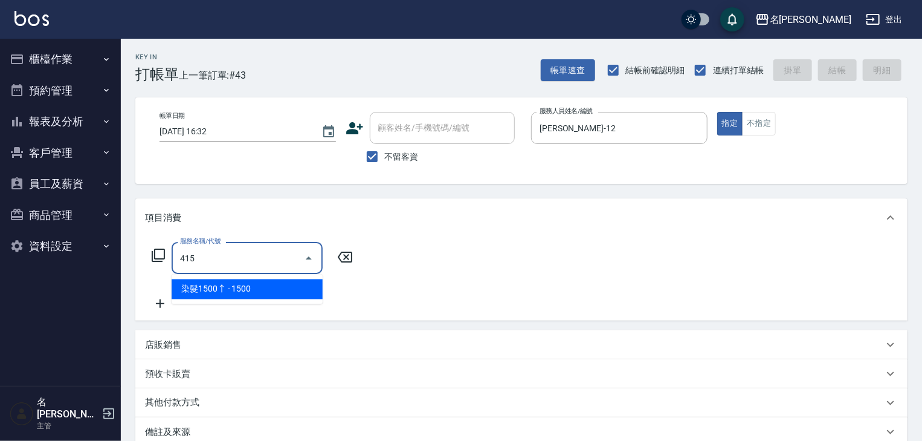
type input "染髮1500↑(415)"
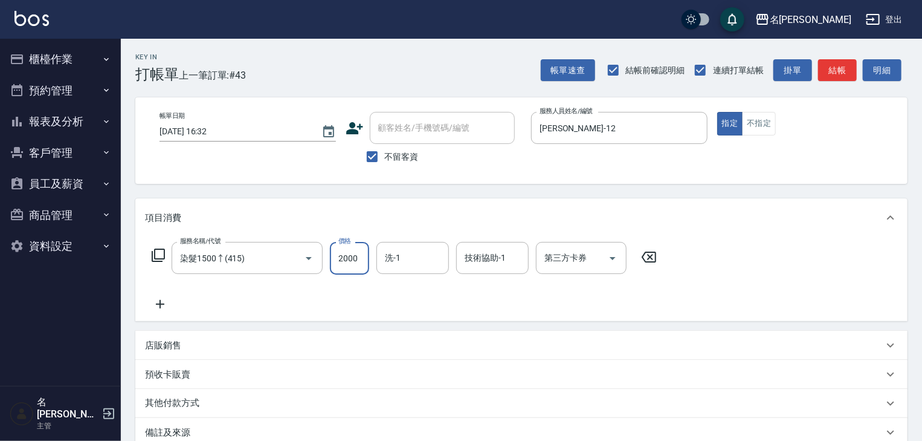
type input "2000"
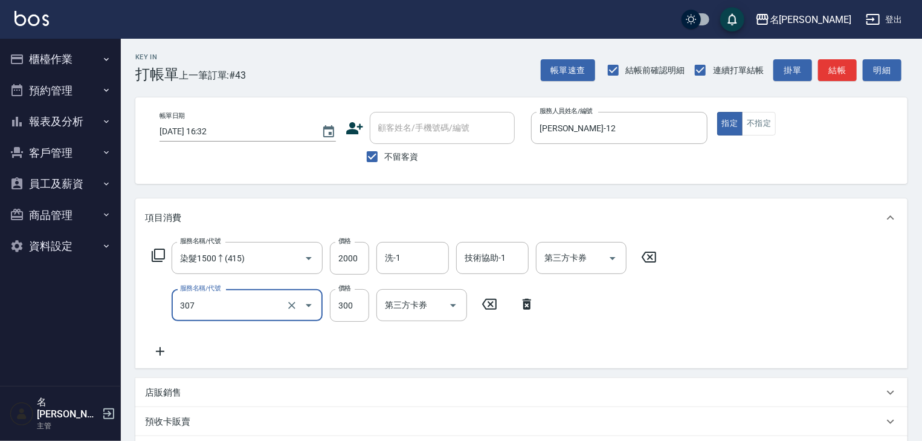
type input "剪髮(307)"
type input "500"
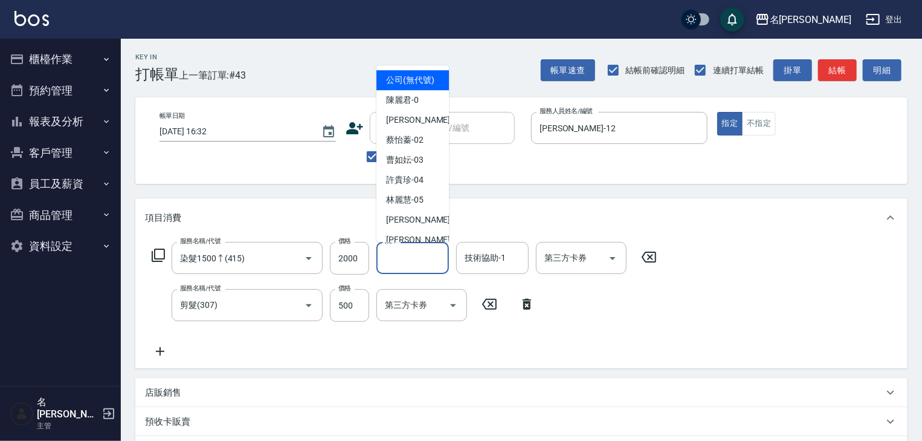
click at [407, 259] on input "洗-1" at bounding box center [413, 257] width 62 height 21
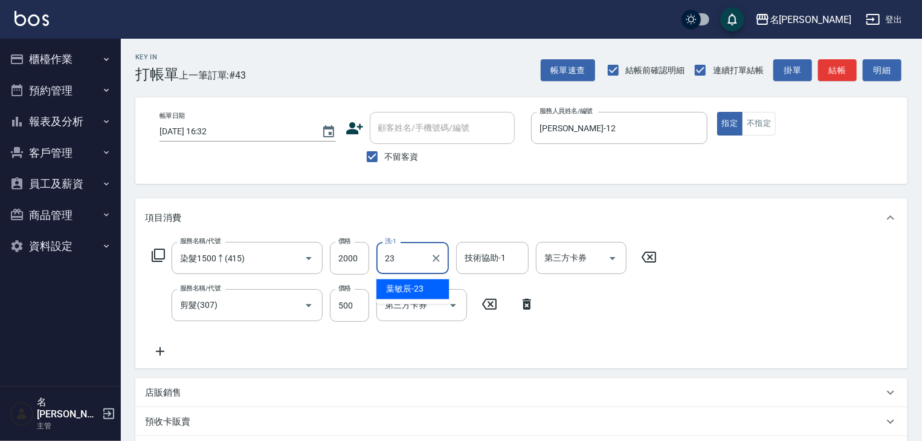
type input "葉敏辰-23"
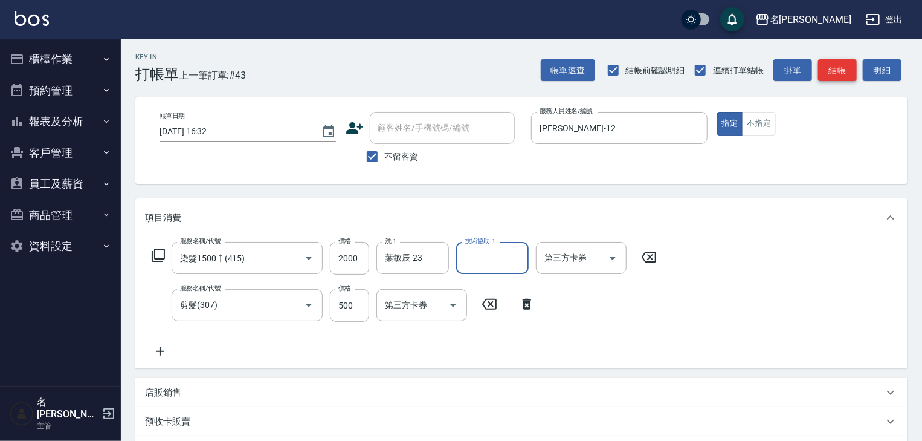
click at [843, 63] on button "結帳" at bounding box center [837, 70] width 39 height 22
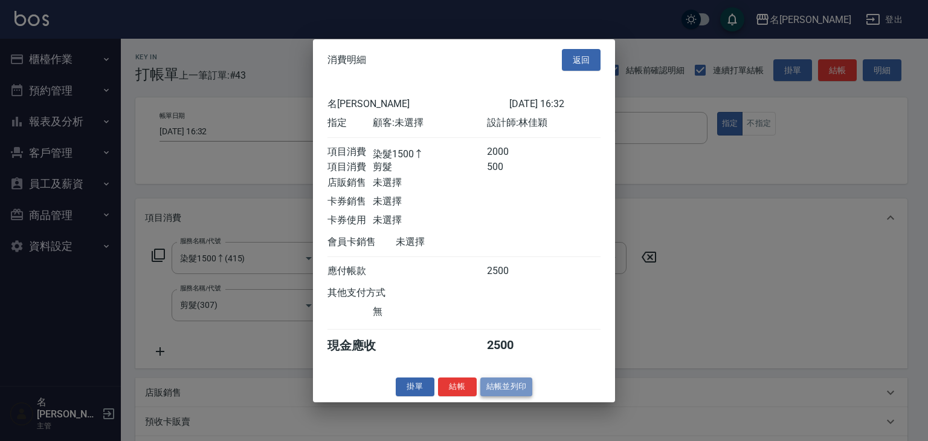
click at [525, 396] on button "結帳並列印" at bounding box center [507, 386] width 53 height 19
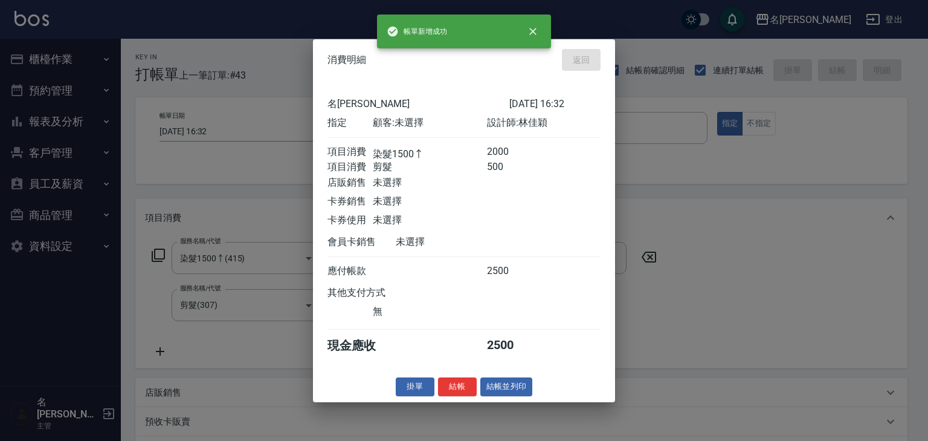
type input "[DATE] 16:36"
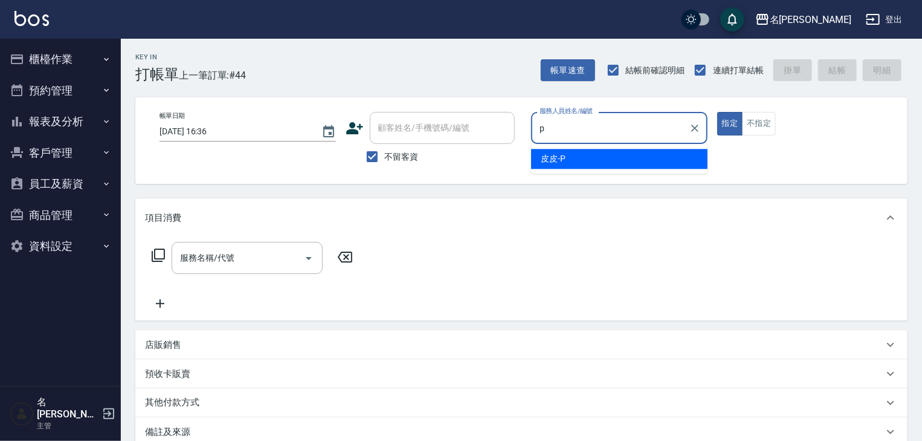
type input "皮皮-P"
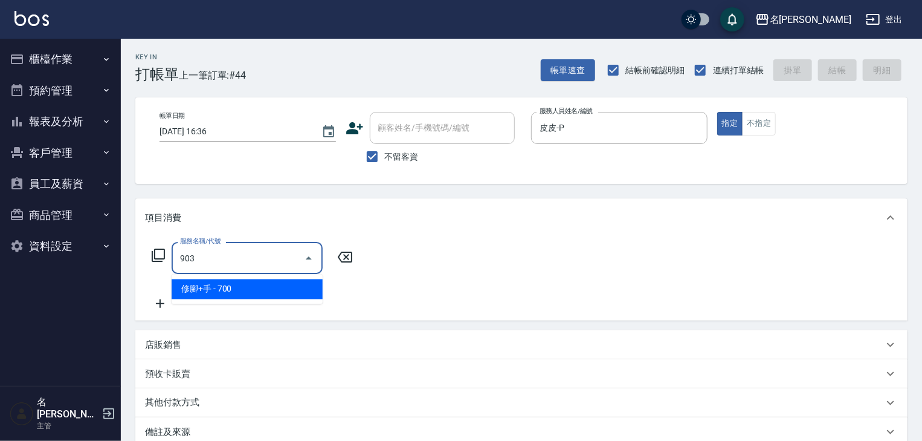
type input "修腳+手(903)"
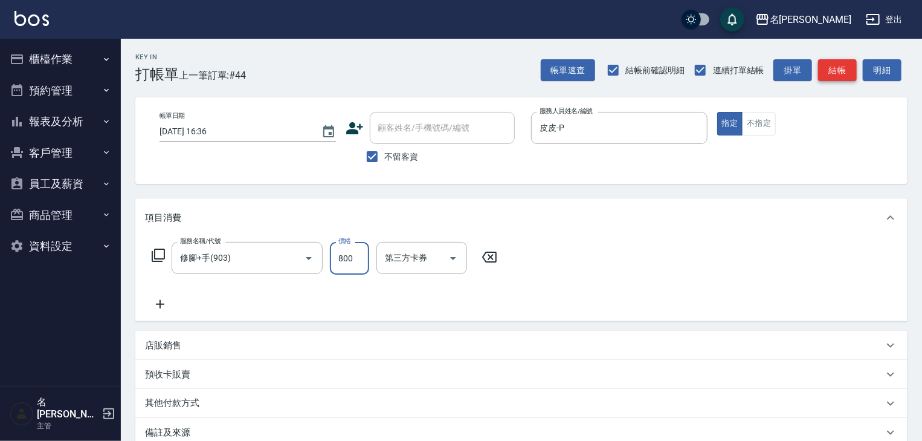
type input "800"
click at [849, 72] on button "結帳" at bounding box center [837, 70] width 39 height 22
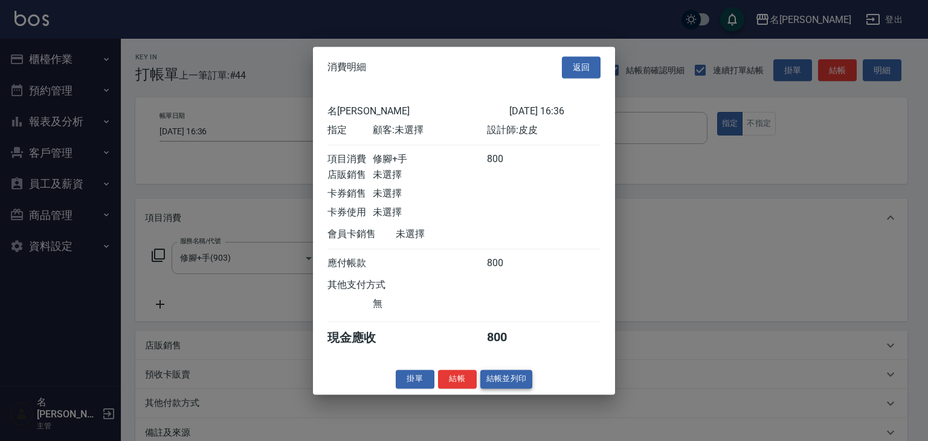
click at [523, 388] on button "結帳並列印" at bounding box center [507, 378] width 53 height 19
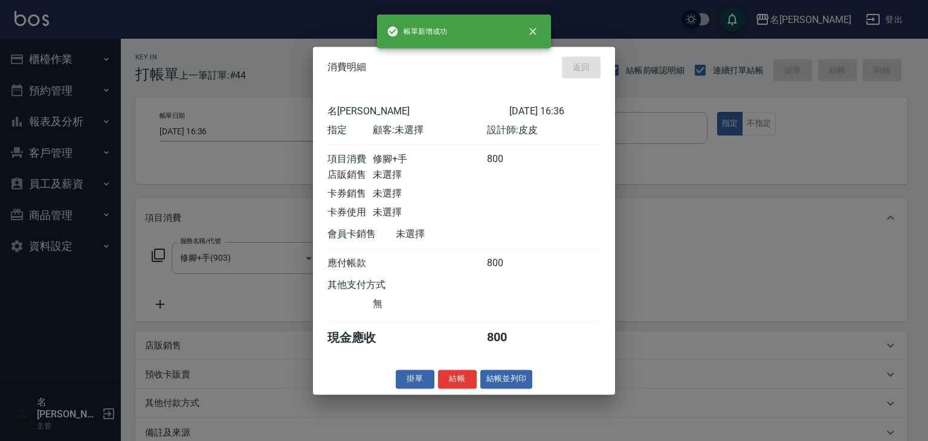
type input "[DATE] 16:41"
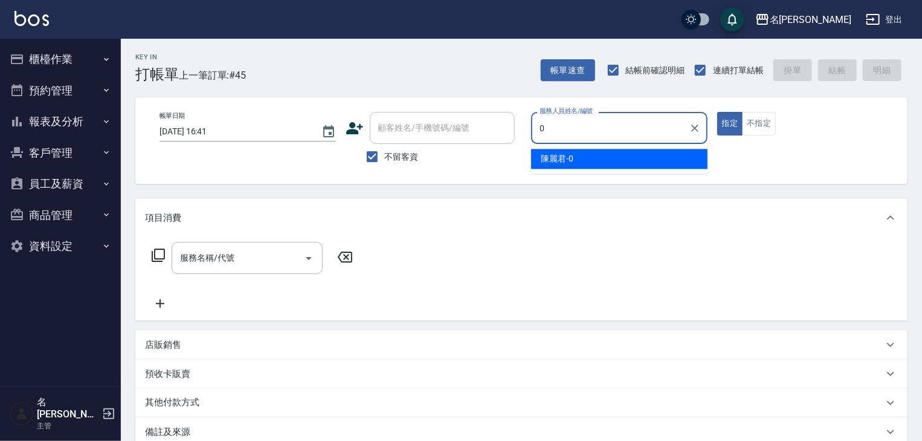
type input "[PERSON_NAME]-0"
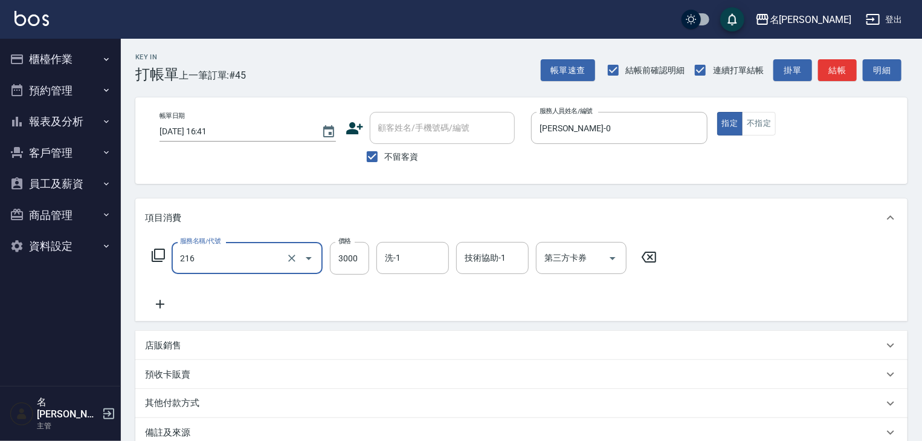
type input "陶瓷、溫朔燙(自備)(216)"
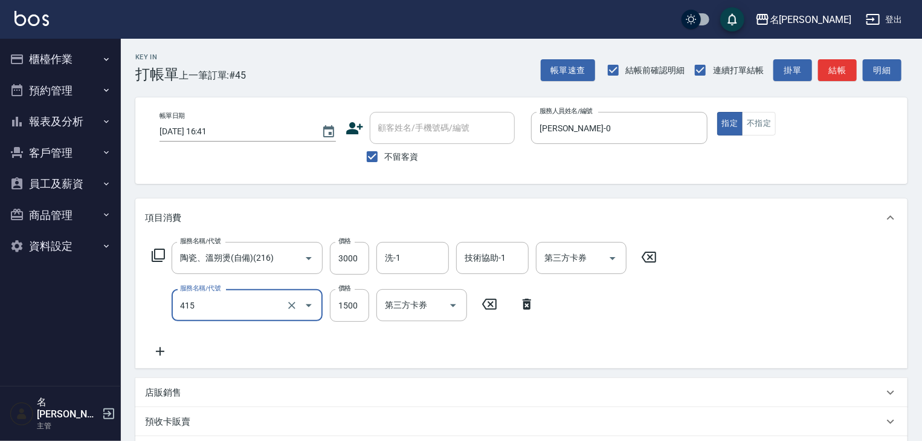
type input "染髮1500↑(415)"
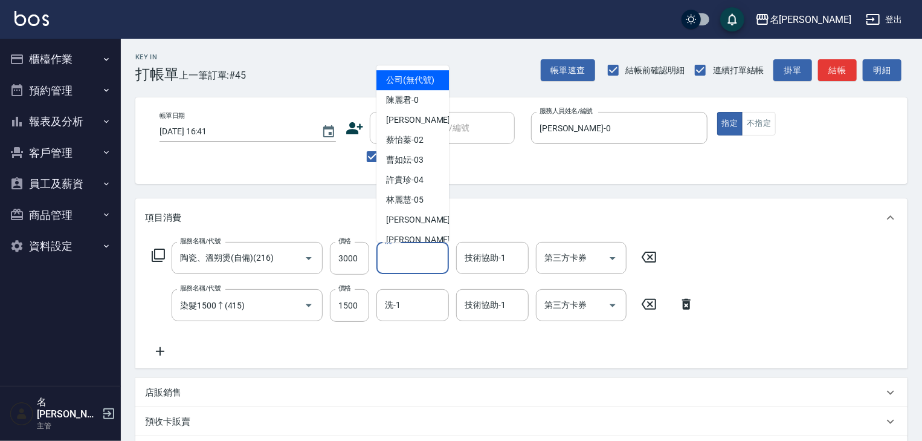
click at [418, 268] on input "洗-1" at bounding box center [413, 257] width 62 height 21
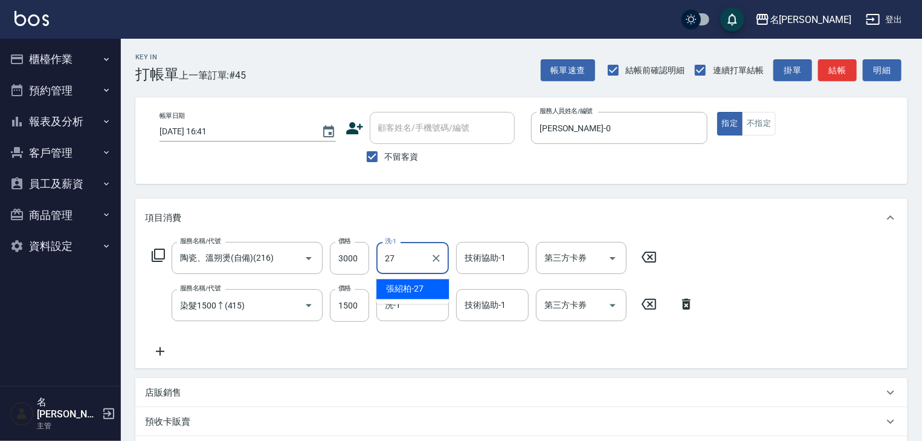
type input "[PERSON_NAME]-27"
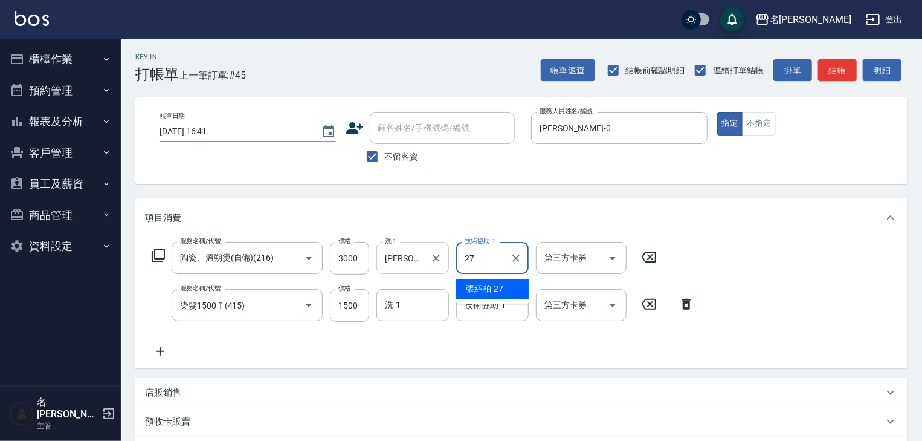
type input "[PERSON_NAME]-27"
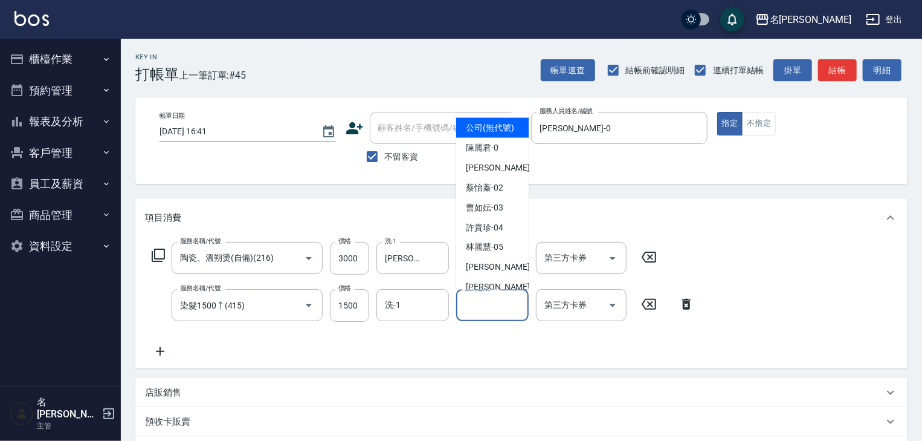
click at [476, 312] on input "技術協助-1" at bounding box center [493, 304] width 62 height 21
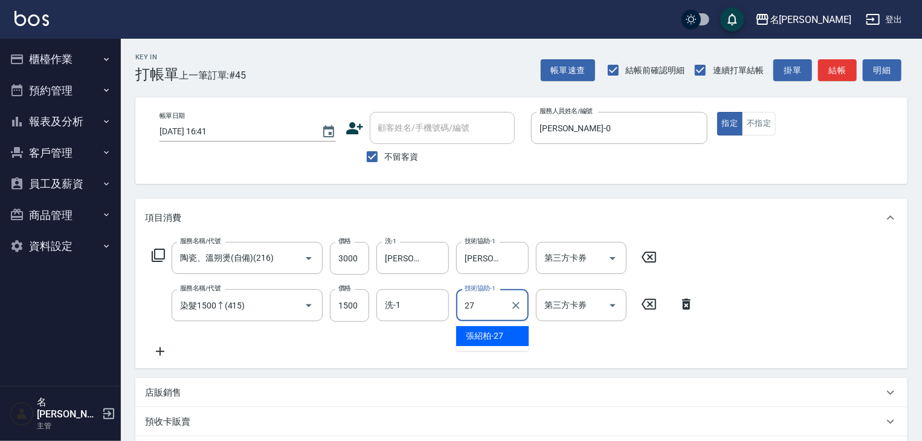
type input "[PERSON_NAME]-27"
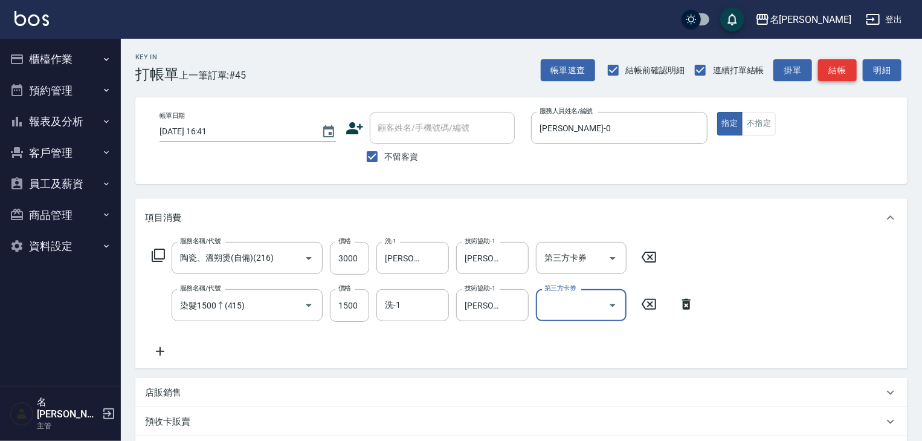
click at [838, 66] on button "結帳" at bounding box center [837, 70] width 39 height 22
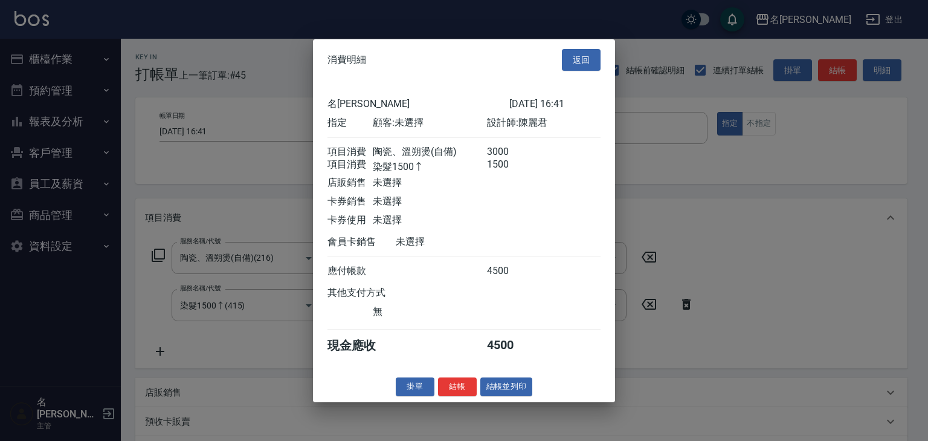
click at [534, 380] on div "消費明細 返回 名留[PERSON_NAME] [DATE] 16:41 指定 顧客: 未選擇 設計師: [PERSON_NAME] 項目消費 陶瓷、溫朔燙(…" at bounding box center [464, 220] width 302 height 363
click at [525, 395] on button "結帳並列印" at bounding box center [507, 386] width 53 height 19
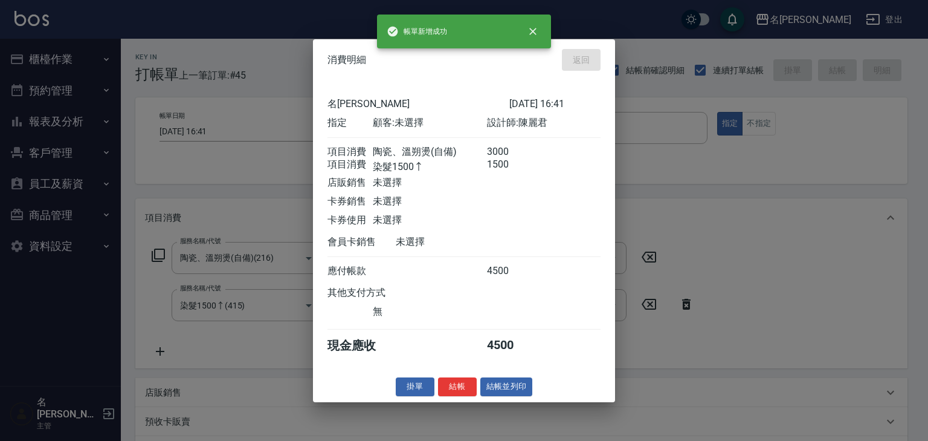
type input "[DATE] 16:44"
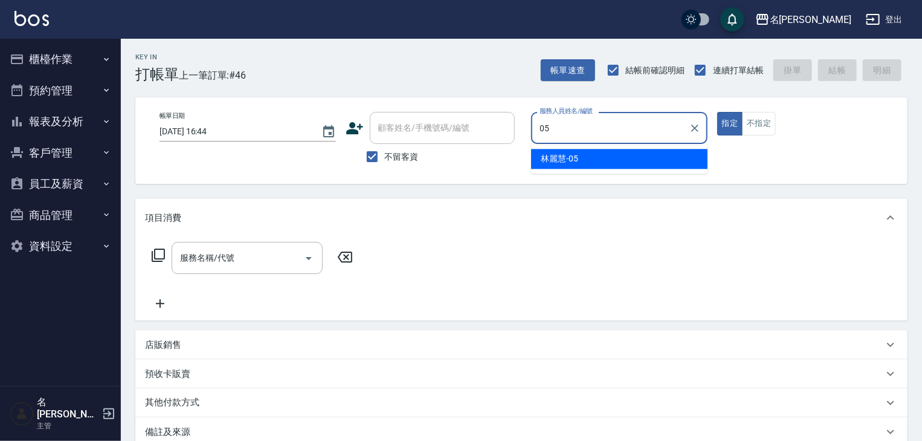
type input "[PERSON_NAME]-05"
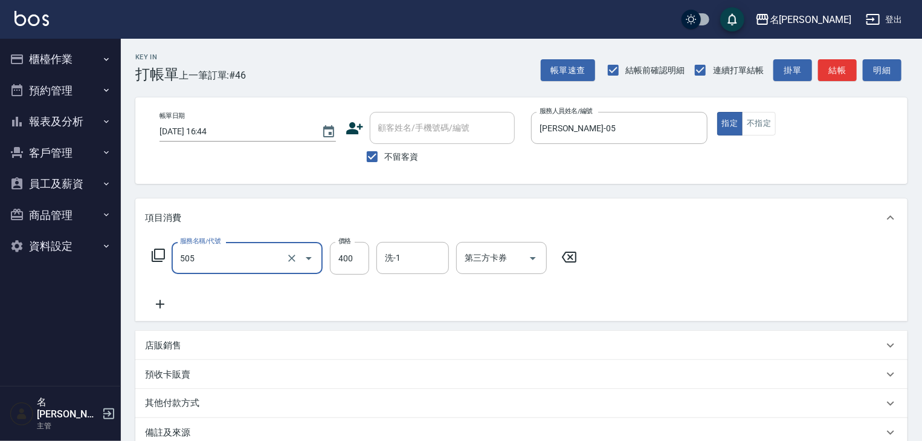
type input "洗髮(505)"
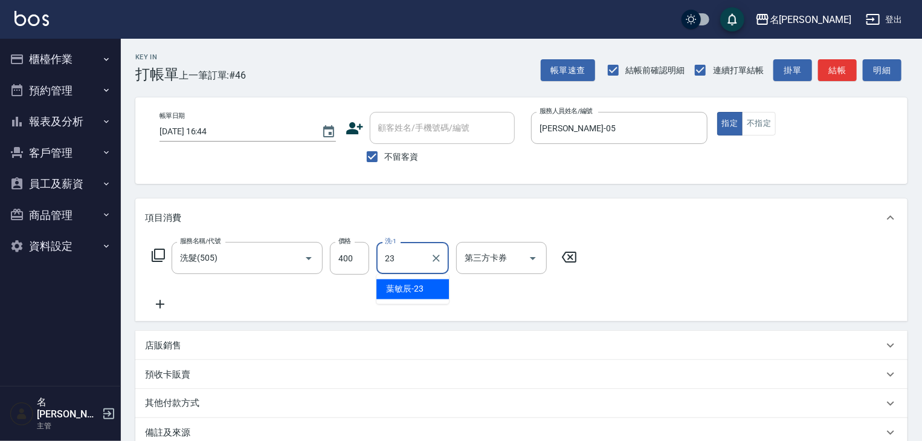
type input "葉敏辰-23"
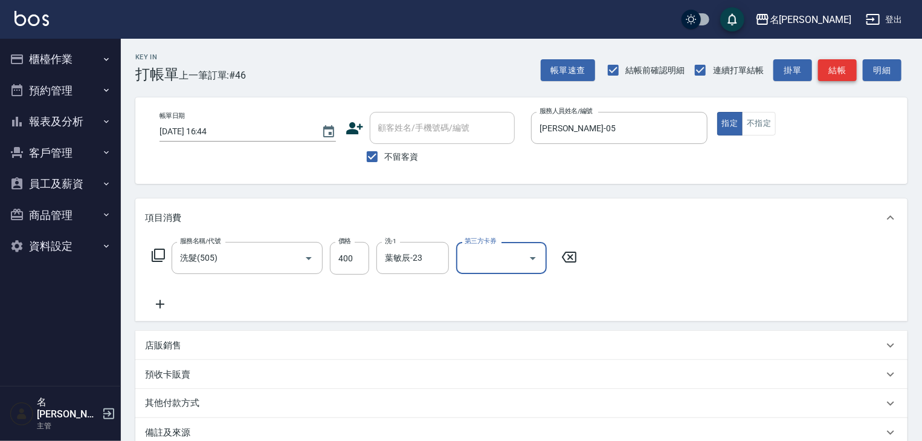
click at [839, 66] on button "結帳" at bounding box center [837, 70] width 39 height 22
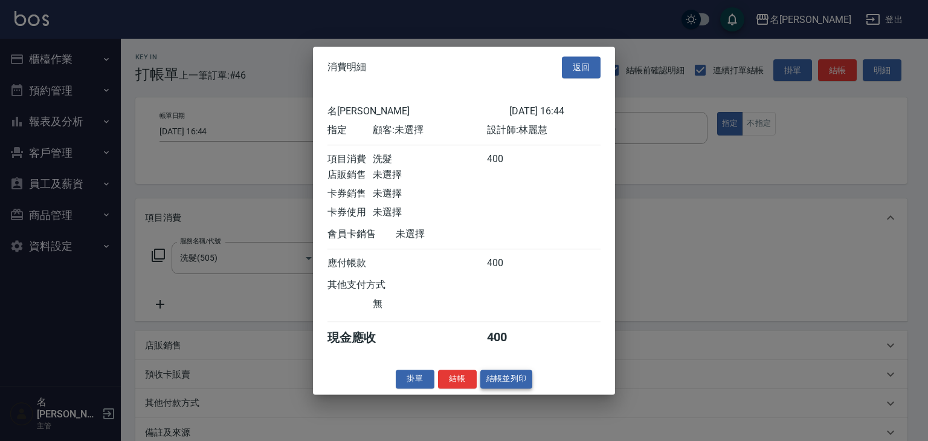
click at [512, 386] on button "結帳並列印" at bounding box center [507, 378] width 53 height 19
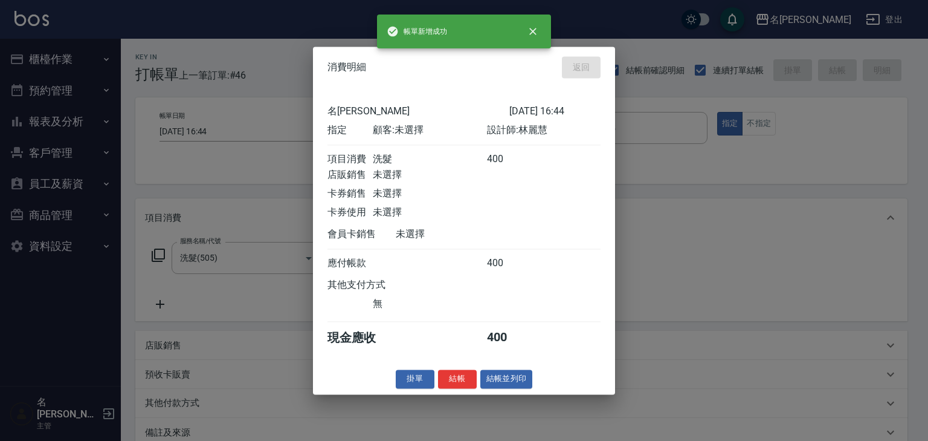
type input "[DATE] 17:08"
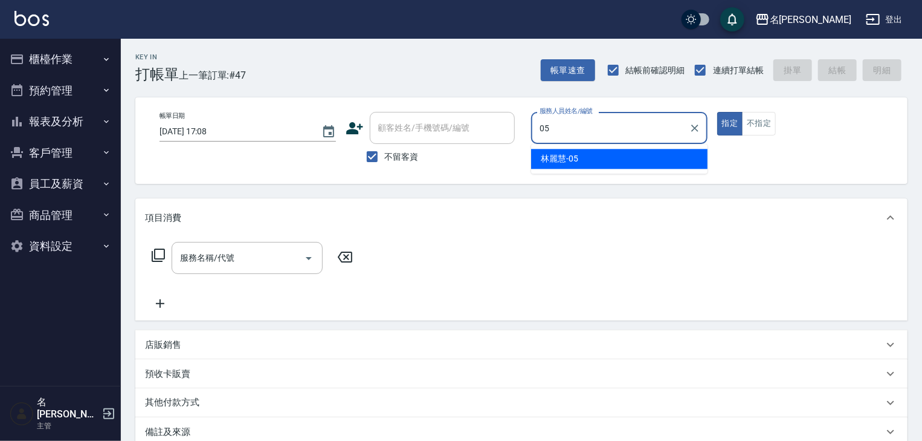
type input "[PERSON_NAME]-05"
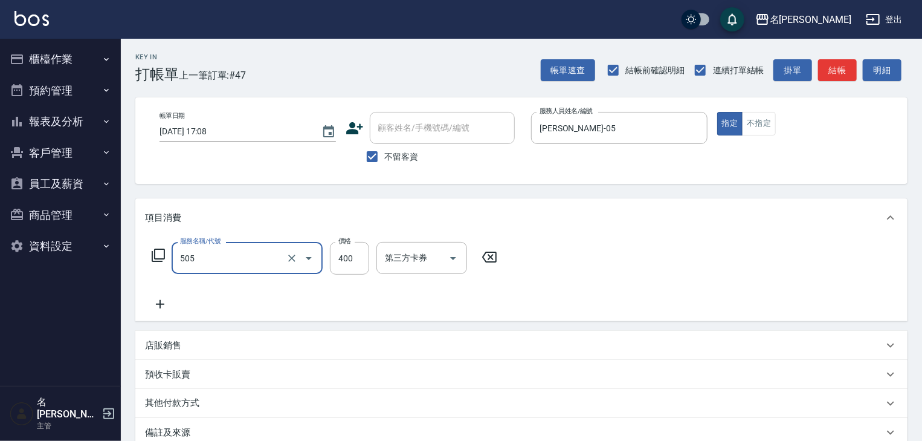
type input "洗髮(505)"
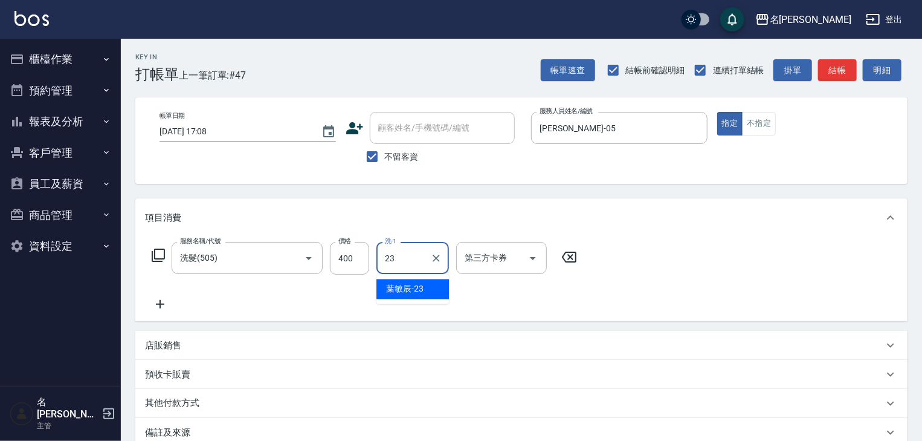
type input "葉敏辰-23"
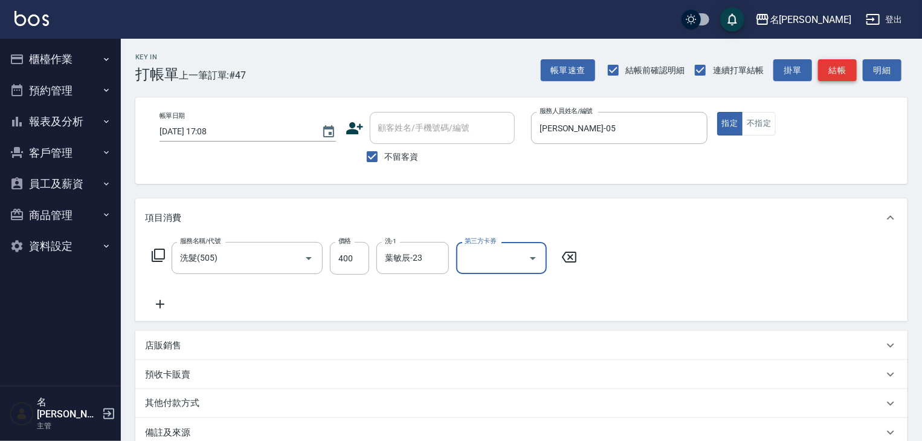
click at [835, 80] on button "結帳" at bounding box center [837, 70] width 39 height 22
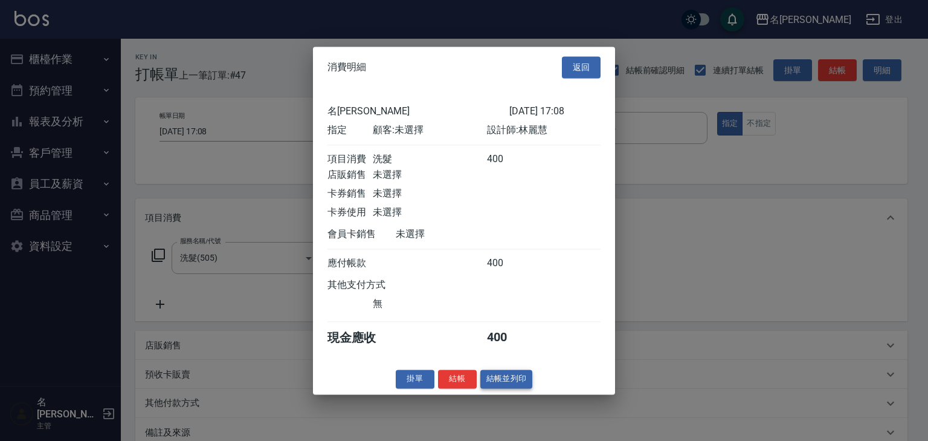
click at [511, 388] on button "結帳並列印" at bounding box center [507, 378] width 53 height 19
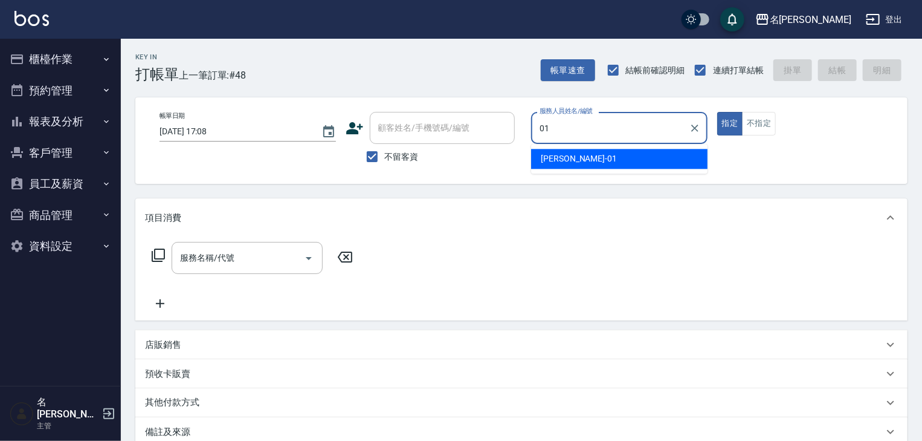
type input "[PERSON_NAME]-01"
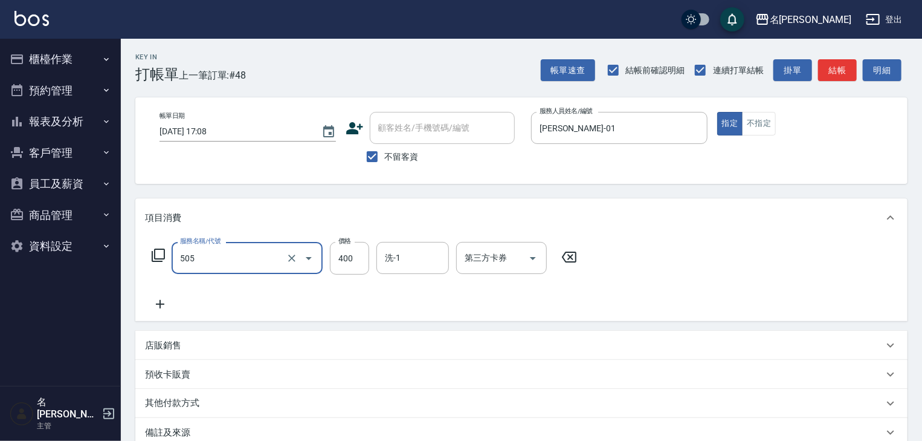
type input "洗髮(505)"
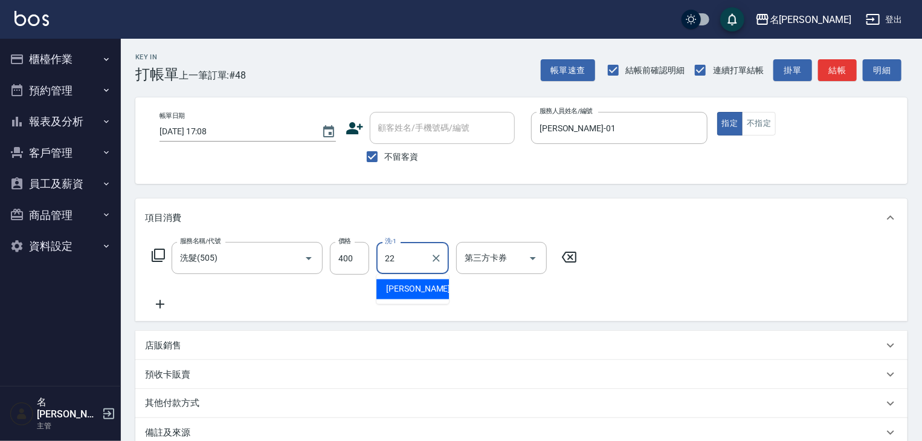
type input "[PERSON_NAME]-22"
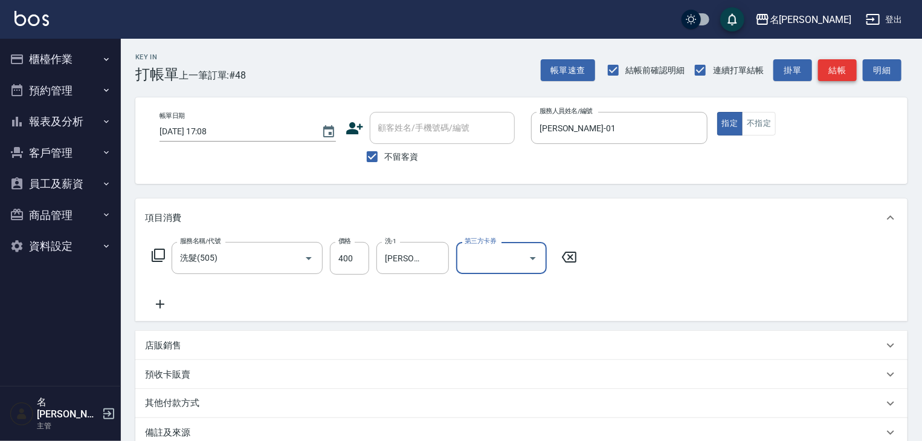
click at [840, 59] on button "結帳" at bounding box center [837, 70] width 39 height 22
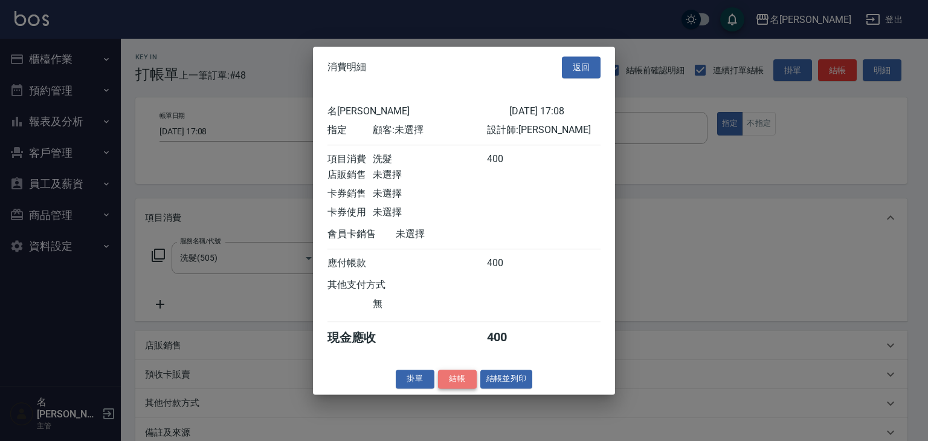
click at [473, 383] on button "結帳" at bounding box center [457, 378] width 39 height 19
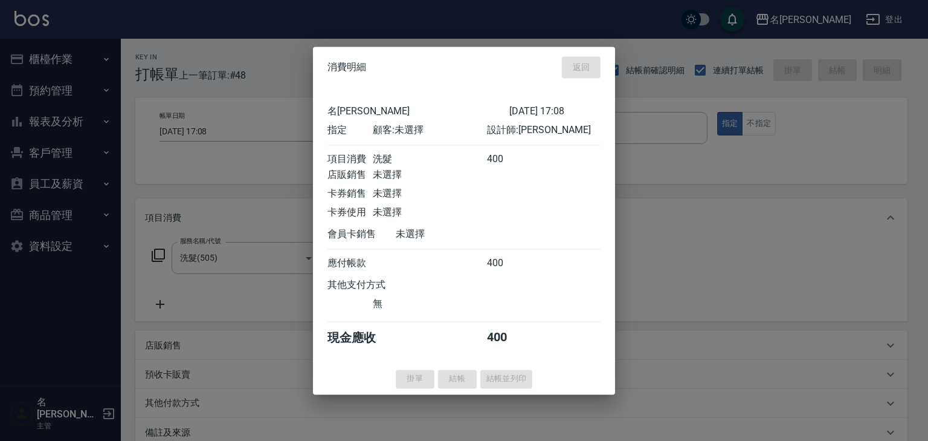
type input "[DATE] 17:15"
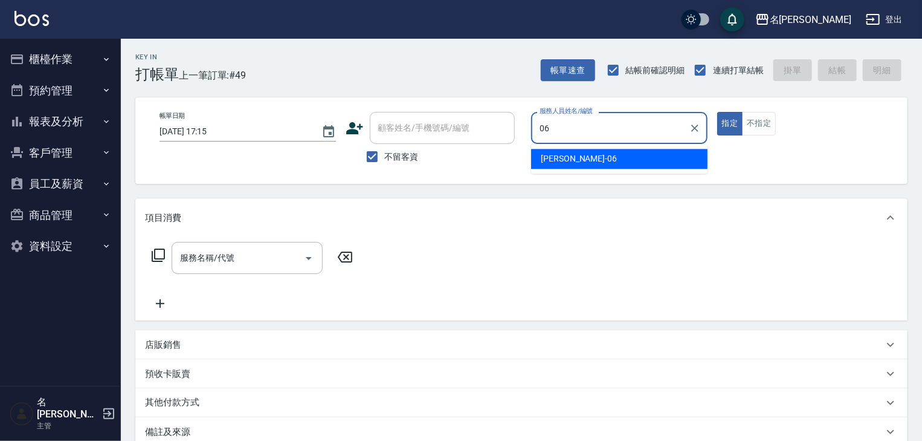
type input "[PERSON_NAME]-06"
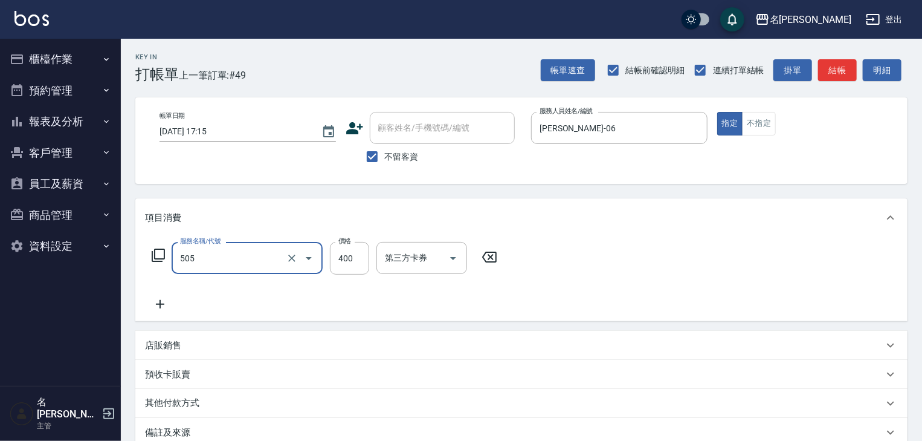
type input "洗髮(505)"
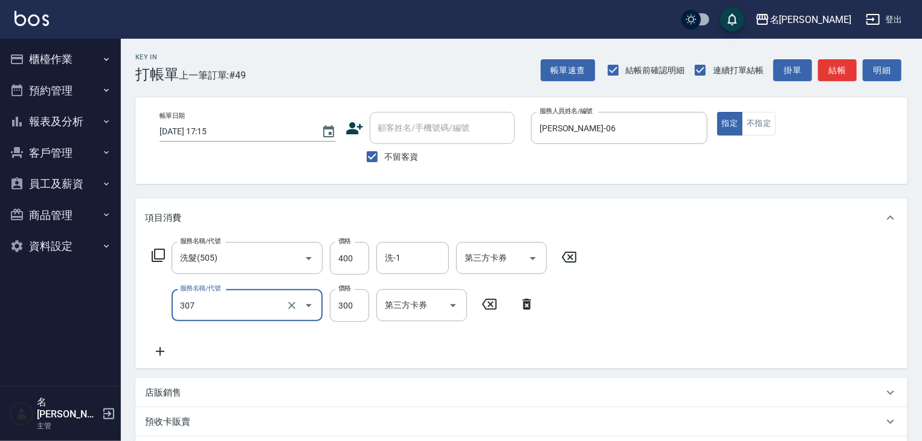
type input "剪髮(307)"
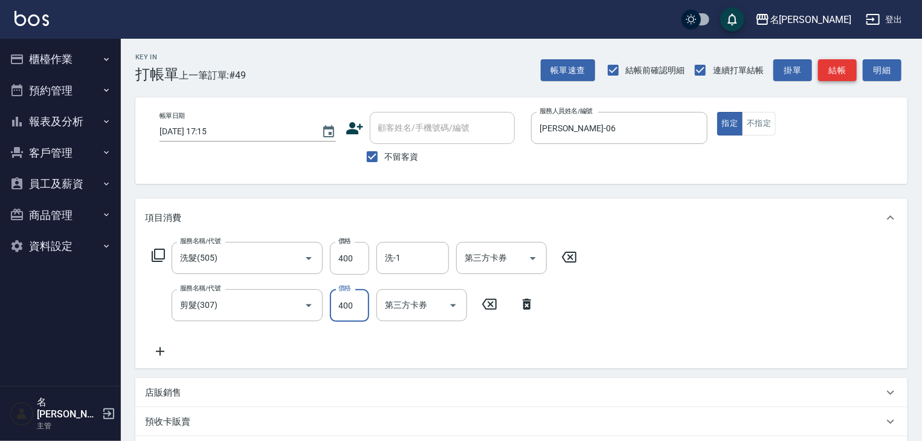
type input "400"
click at [840, 60] on button "結帳" at bounding box center [837, 70] width 39 height 22
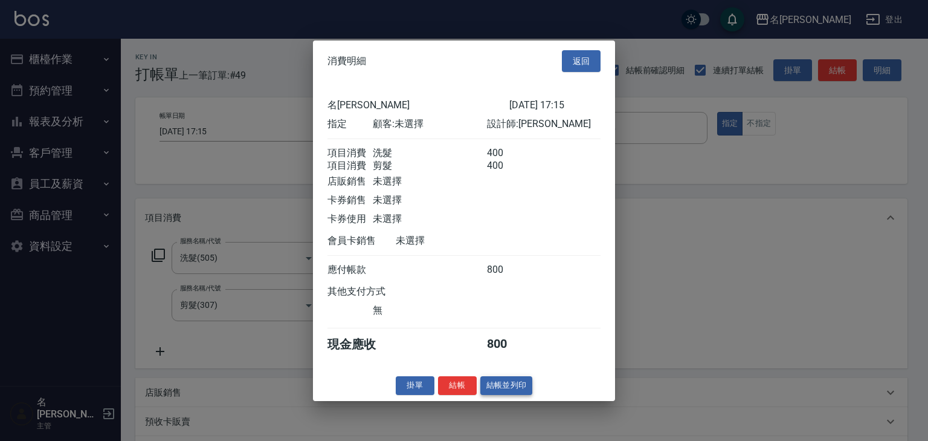
click at [493, 393] on button "結帳並列印" at bounding box center [507, 385] width 53 height 19
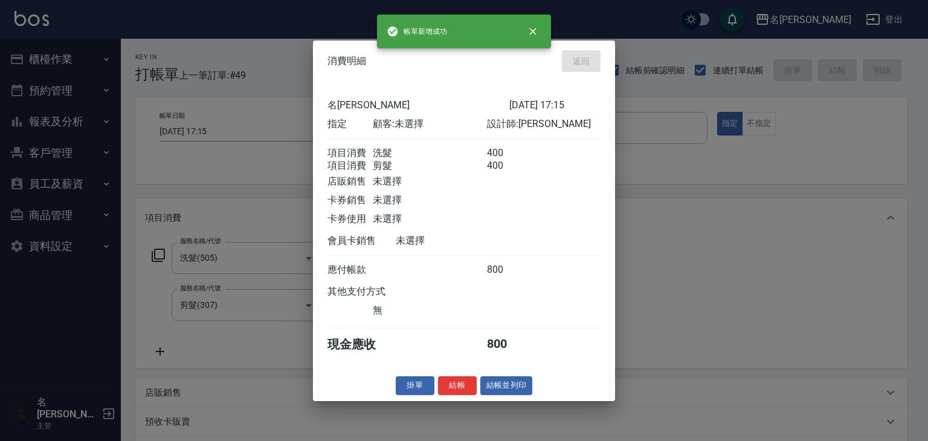
type input "[DATE] 17:22"
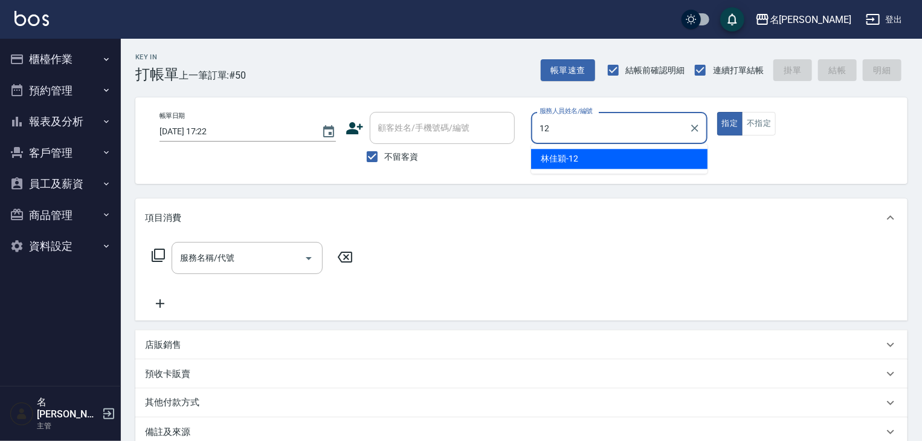
type input "[PERSON_NAME]-12"
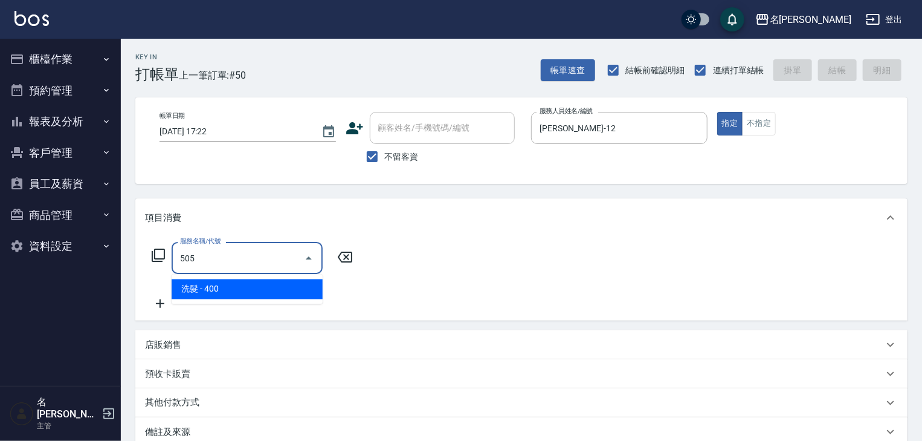
type input "洗髮(505)"
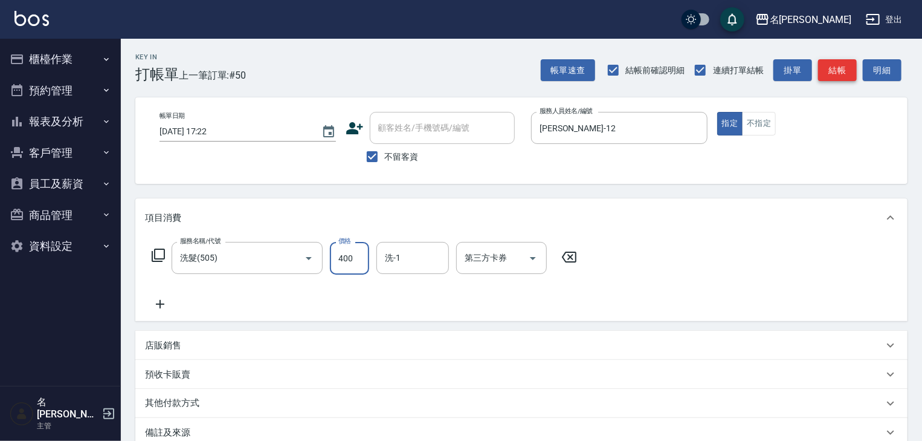
click at [853, 68] on button "結帳" at bounding box center [837, 70] width 39 height 22
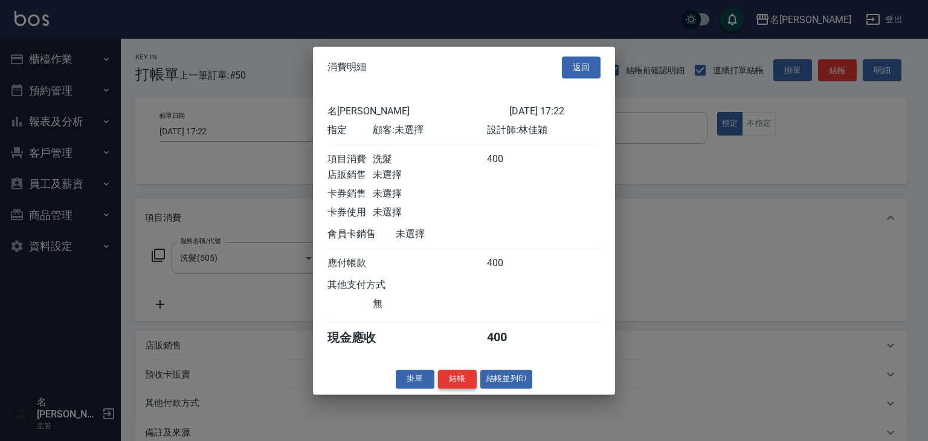
click at [457, 382] on button "結帳" at bounding box center [457, 378] width 39 height 19
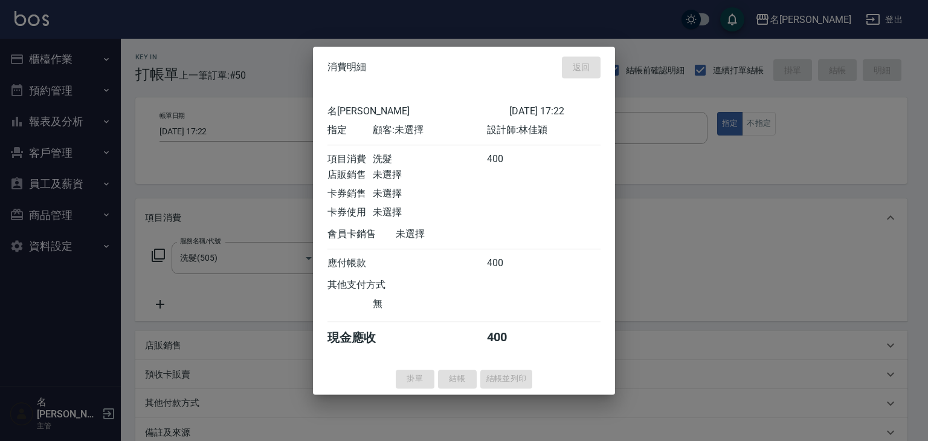
type input "[DATE] 17:26"
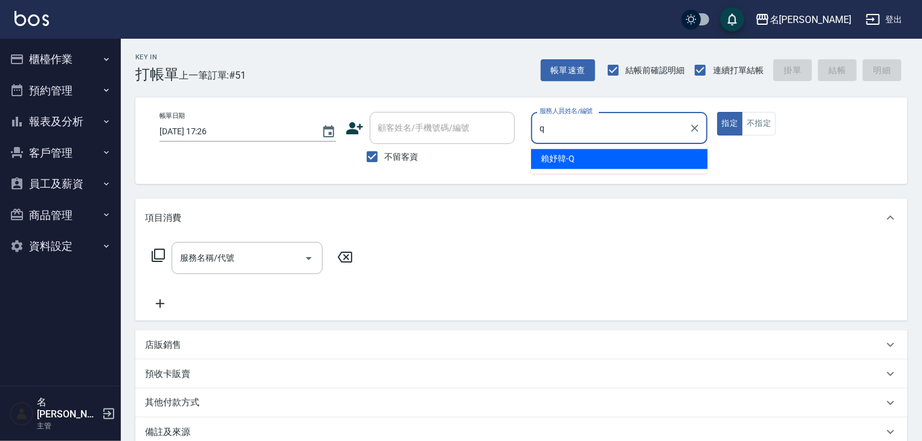
type input "[PERSON_NAME]"
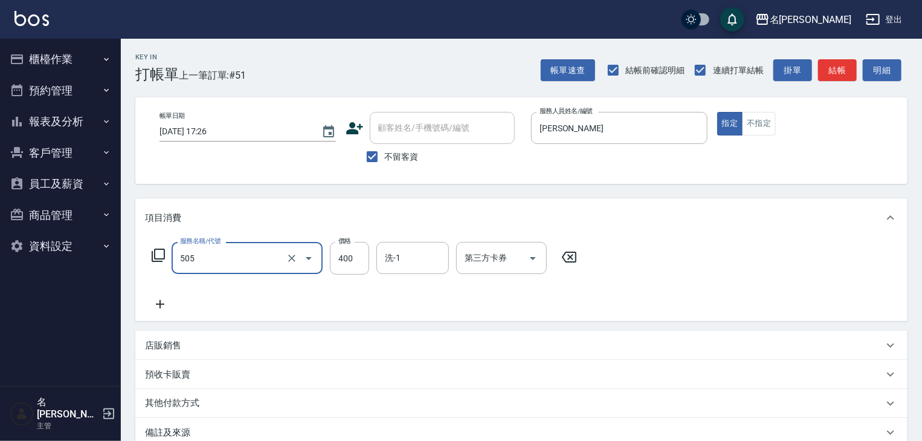
type input "洗髮(505)"
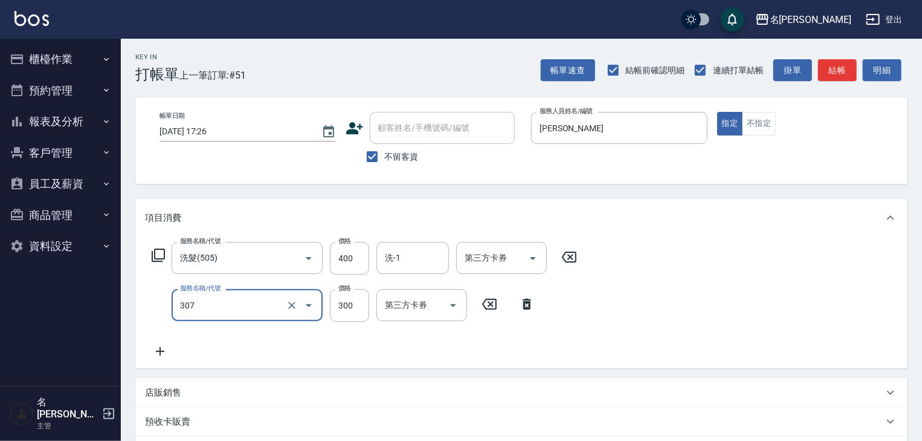
type input "剪髮(307)"
type input "500"
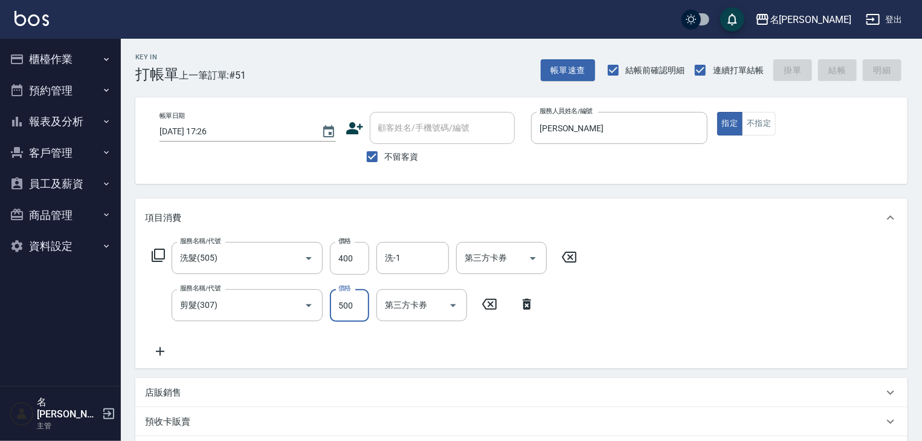
type input "[DATE] 17:30"
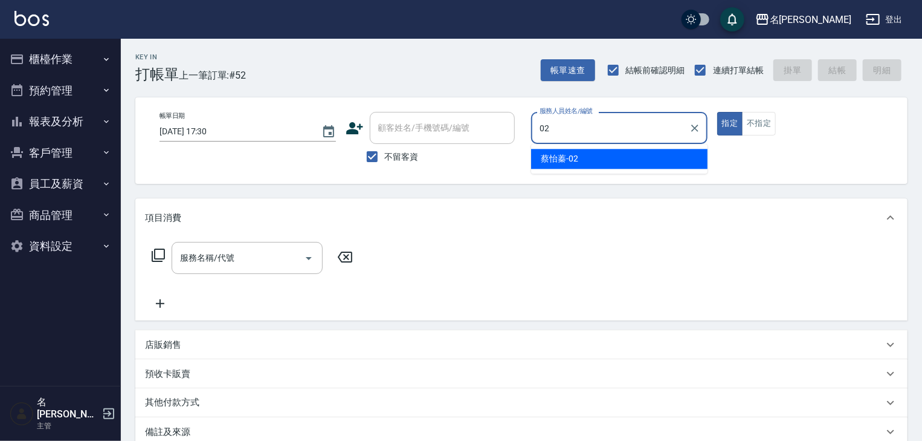
type input "[PERSON_NAME]-02"
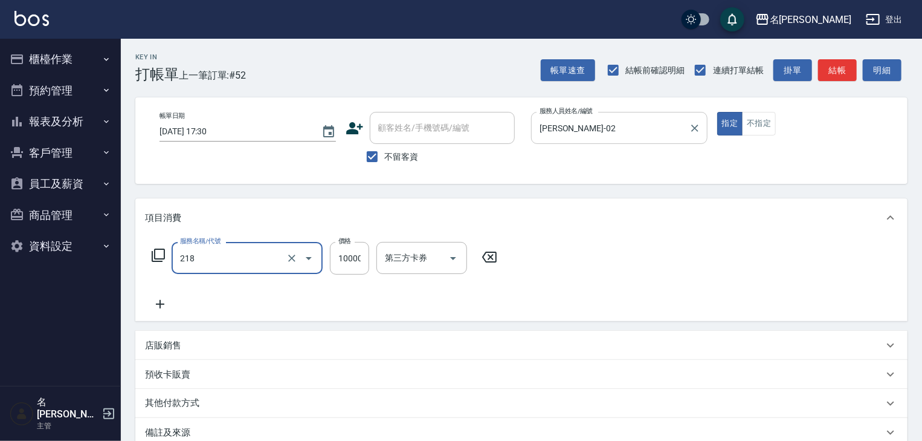
type input "接髮(218)"
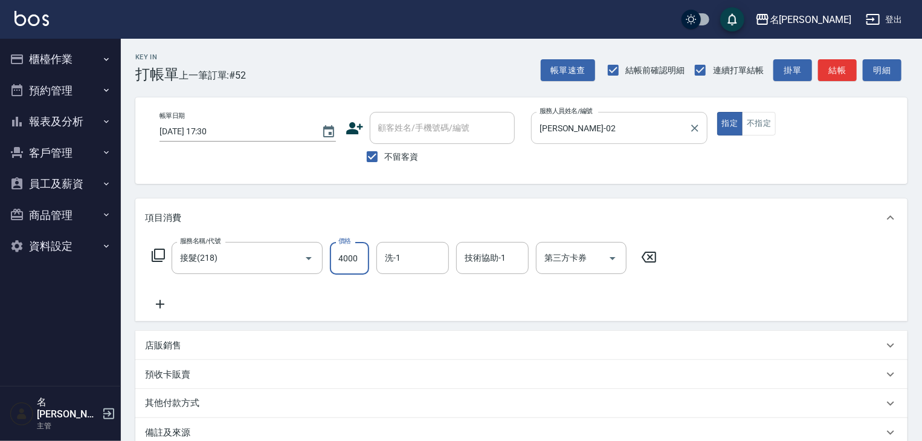
type input "4000"
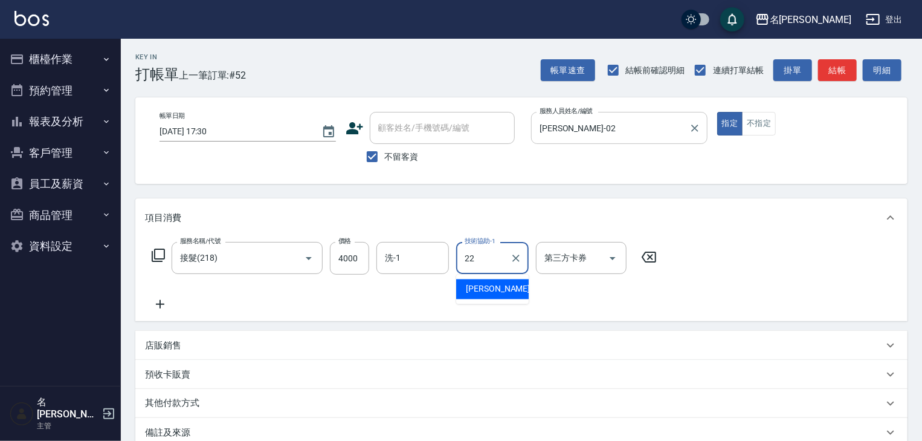
type input "[PERSON_NAME]-22"
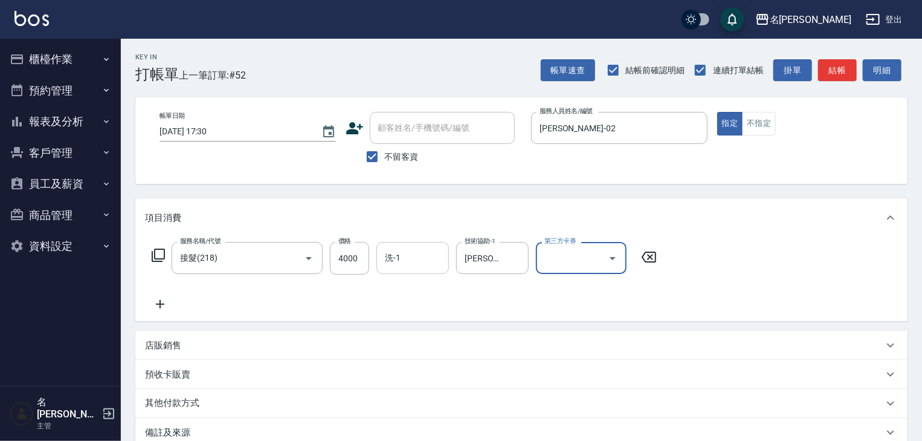
click at [411, 263] on input "洗-1" at bounding box center [413, 257] width 62 height 21
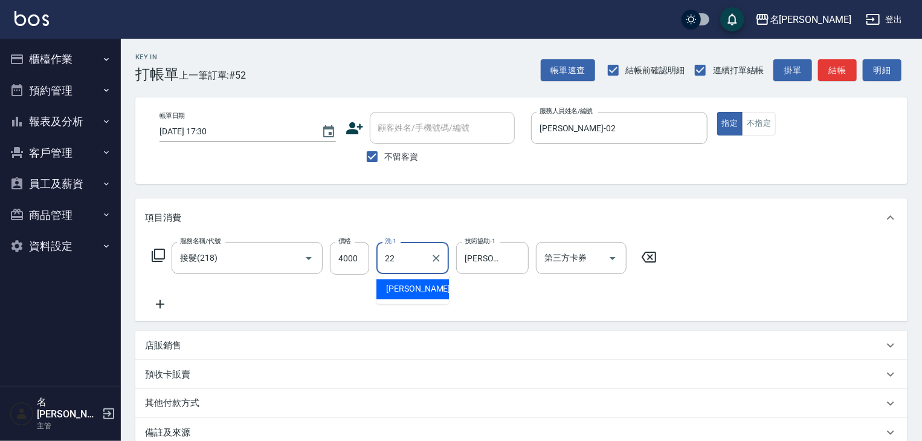
type input "[PERSON_NAME]-22"
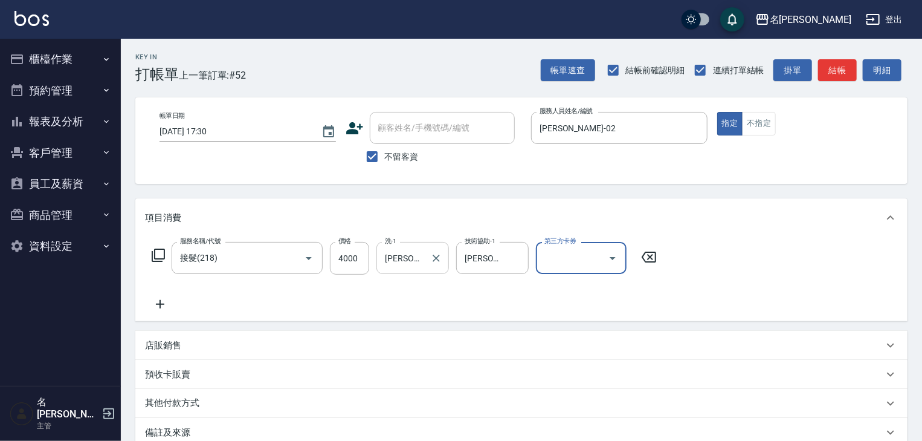
click at [435, 253] on icon "Clear" at bounding box center [436, 258] width 12 height 12
click at [160, 305] on icon at bounding box center [160, 304] width 8 height 8
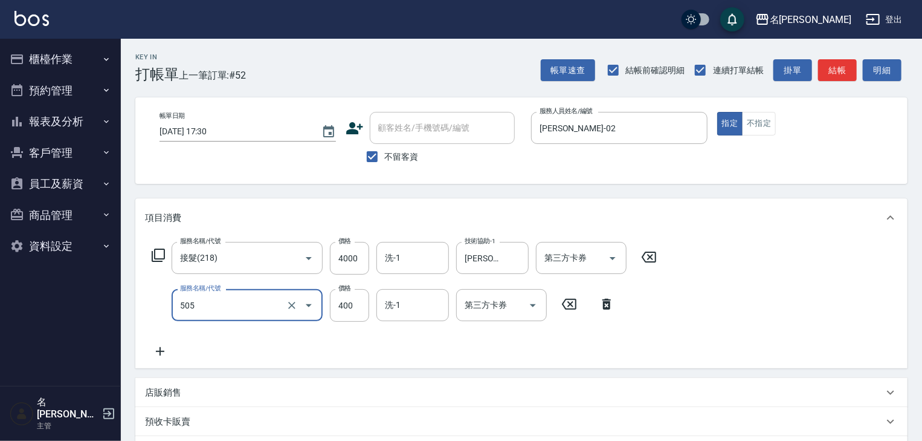
type input "洗髮(505)"
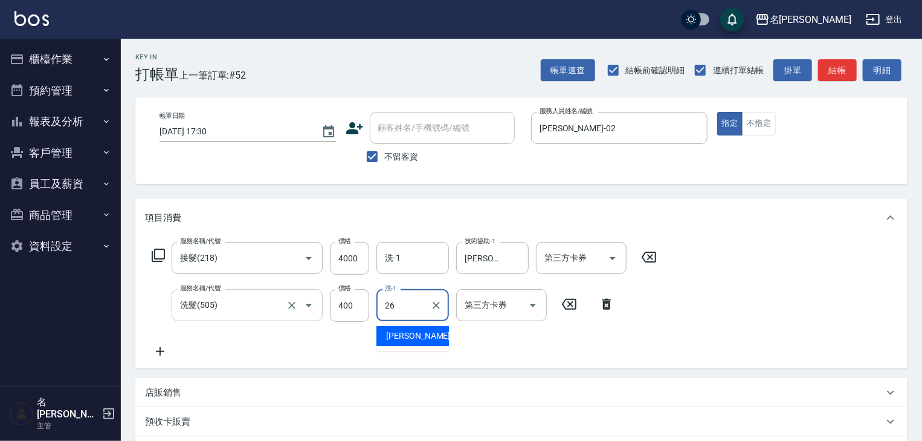
type input "[PERSON_NAME]筑-26"
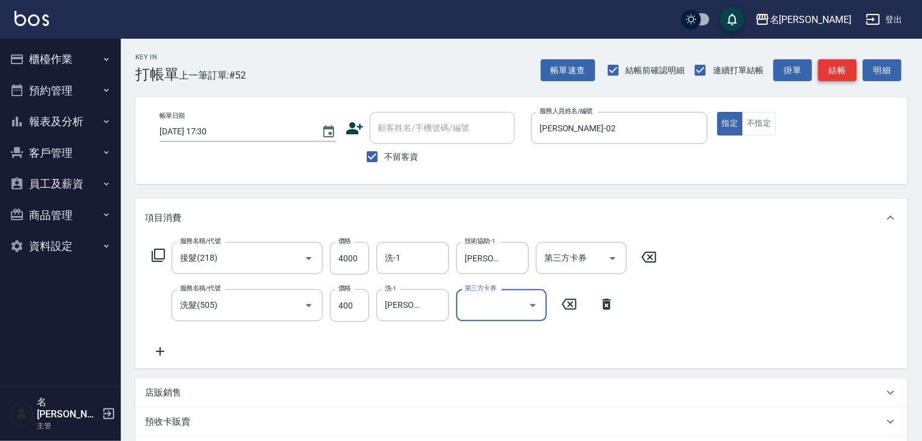
click at [822, 71] on button "結帳" at bounding box center [837, 70] width 39 height 22
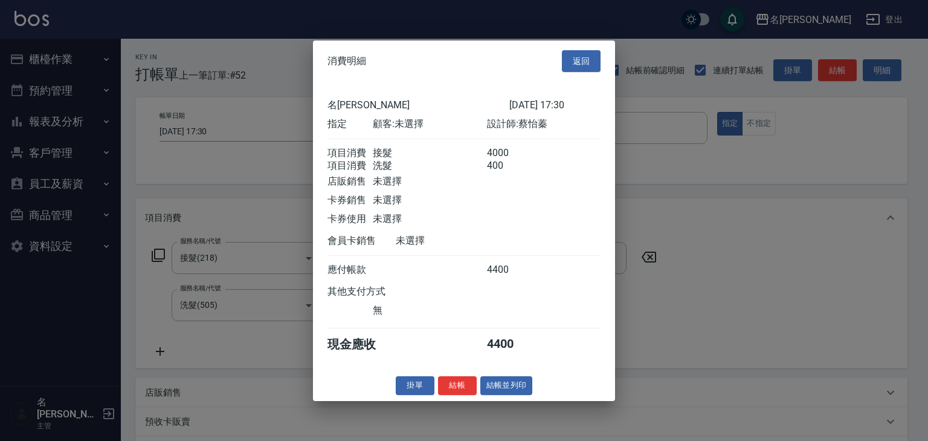
drag, startPoint x: 513, startPoint y: 395, endPoint x: 539, endPoint y: 389, distance: 27.1
click at [513, 395] on button "結帳並列印" at bounding box center [507, 385] width 53 height 19
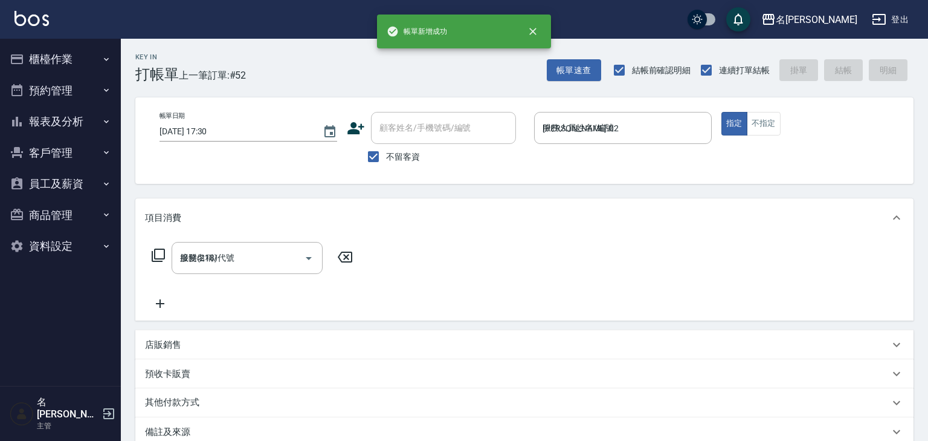
type input "[DATE] 17:59"
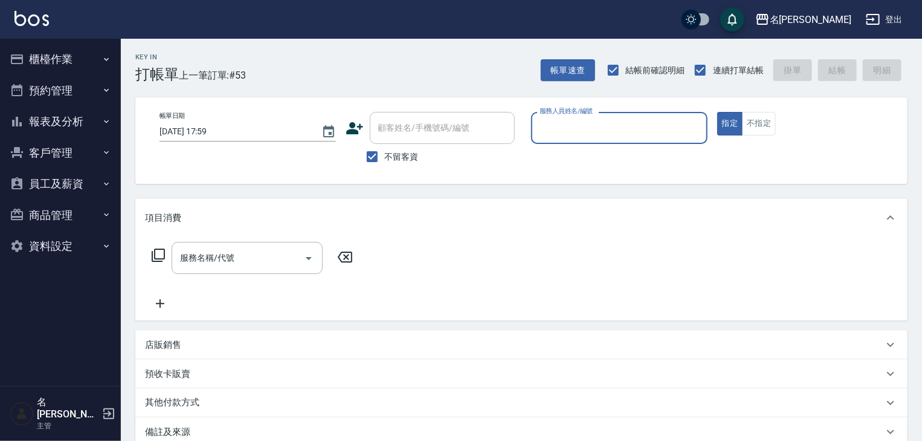
click at [618, 134] on input "服務人員姓名/編號" at bounding box center [620, 127] width 166 height 21
click at [555, 166] on div "[PERSON_NAME]-12" at bounding box center [619, 159] width 176 height 20
type input "[PERSON_NAME]-12"
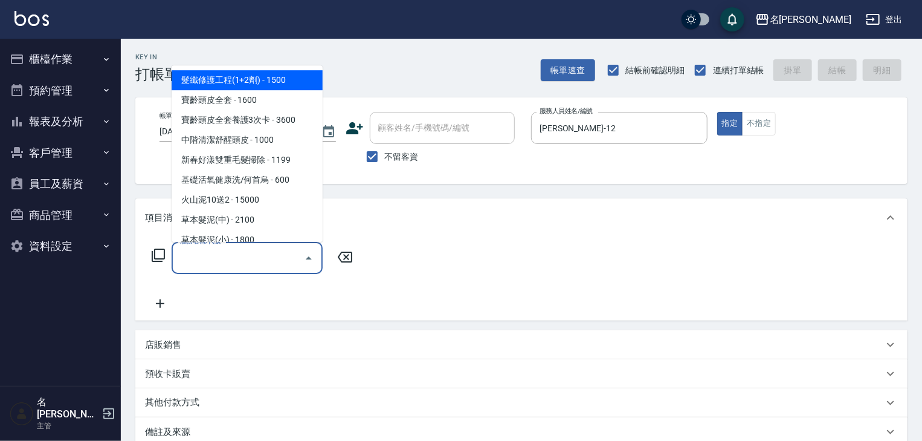
click at [247, 260] on input "服務名稱/代號" at bounding box center [238, 257] width 122 height 21
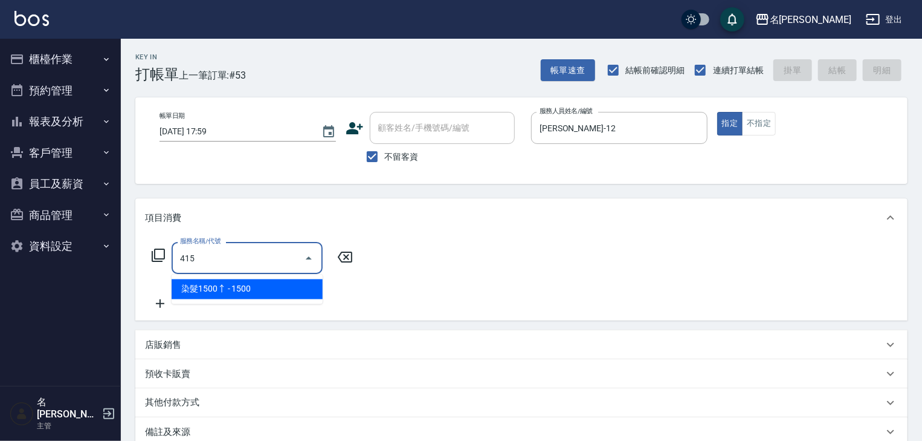
click at [283, 283] on span "染髮1500↑ - 1500" at bounding box center [247, 289] width 151 height 20
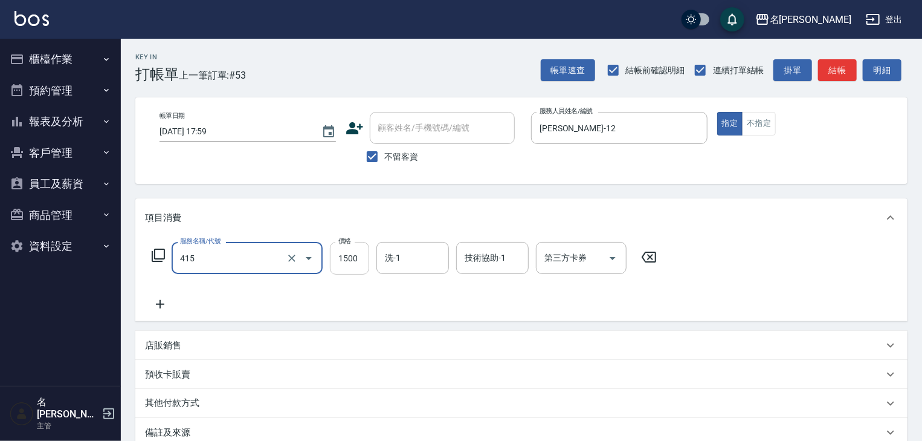
type input "染髮1500↑(415)"
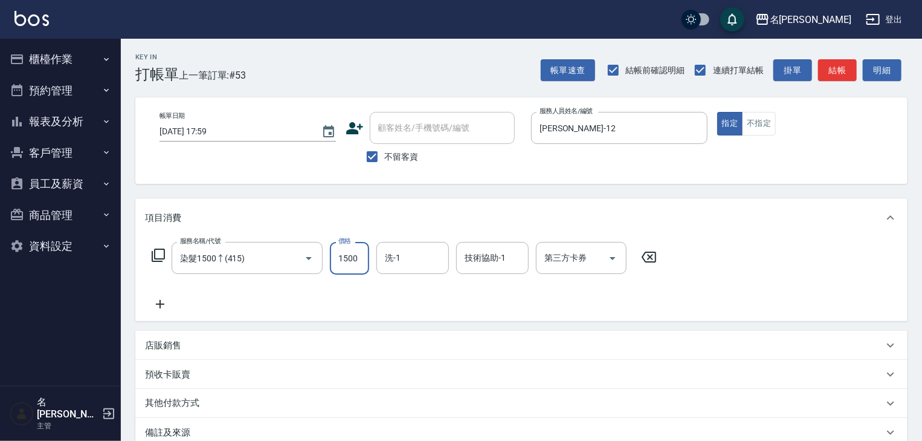
click at [354, 261] on input "1500" at bounding box center [349, 258] width 39 height 33
type input "4000"
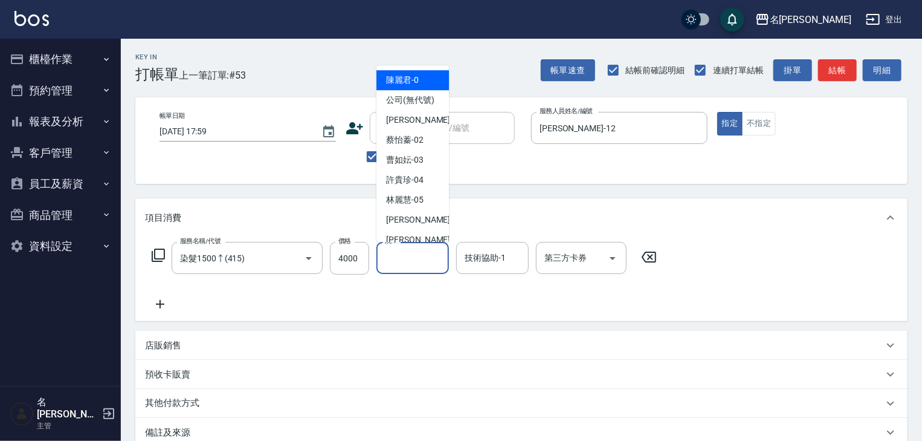
click at [400, 261] on input "洗-1" at bounding box center [413, 257] width 62 height 21
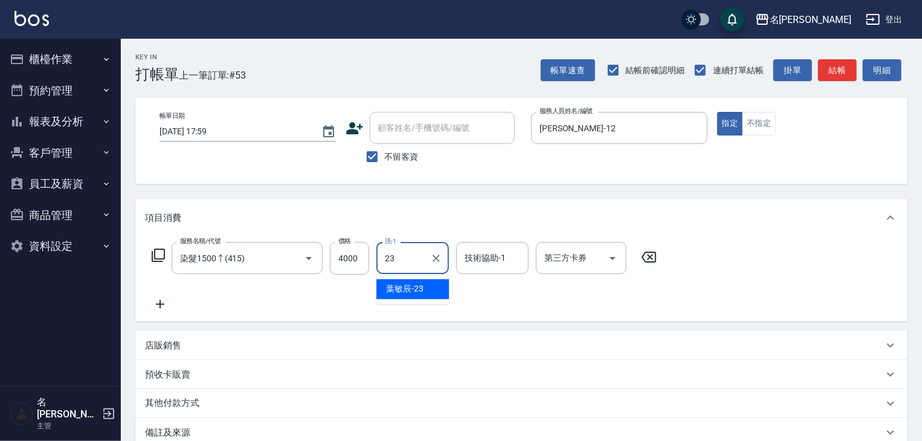
click at [412, 283] on span "[PERSON_NAME]-23" at bounding box center [404, 289] width 37 height 13
type input "葉敏辰-23"
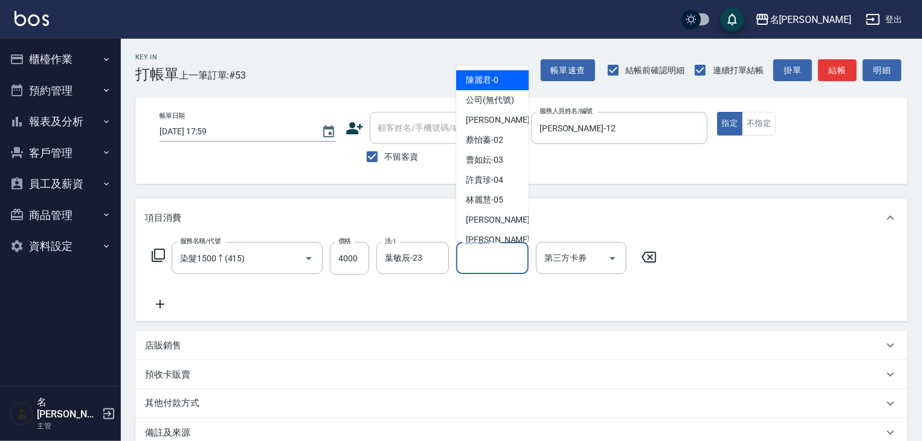
click at [464, 256] on input "技術協助-1" at bounding box center [493, 257] width 62 height 21
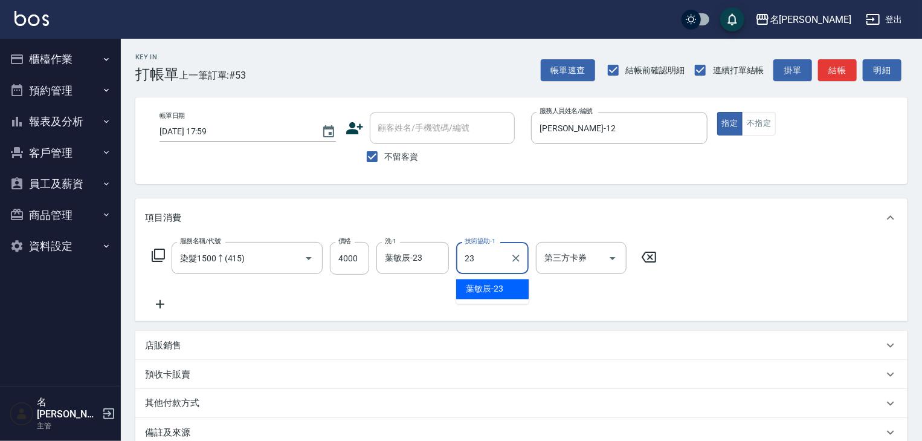
click at [480, 285] on span "[PERSON_NAME]-23" at bounding box center [484, 289] width 37 height 13
type input "葉敏辰-23"
click at [164, 305] on icon at bounding box center [160, 304] width 30 height 15
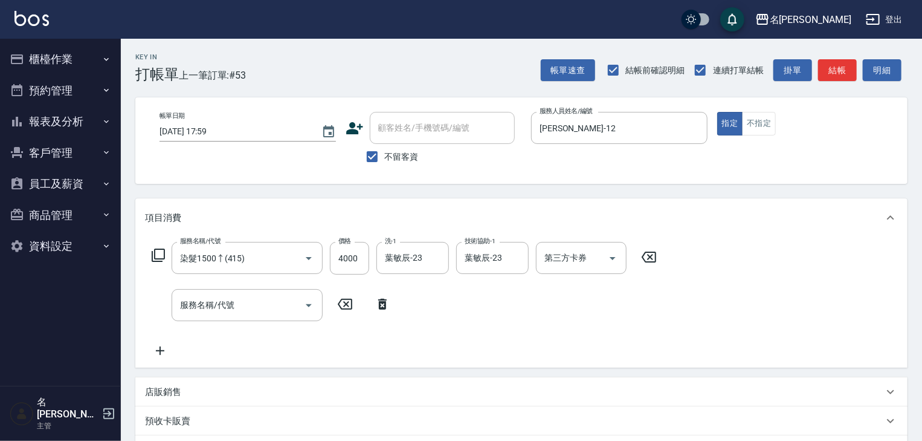
click at [161, 258] on icon at bounding box center [158, 254] width 13 height 13
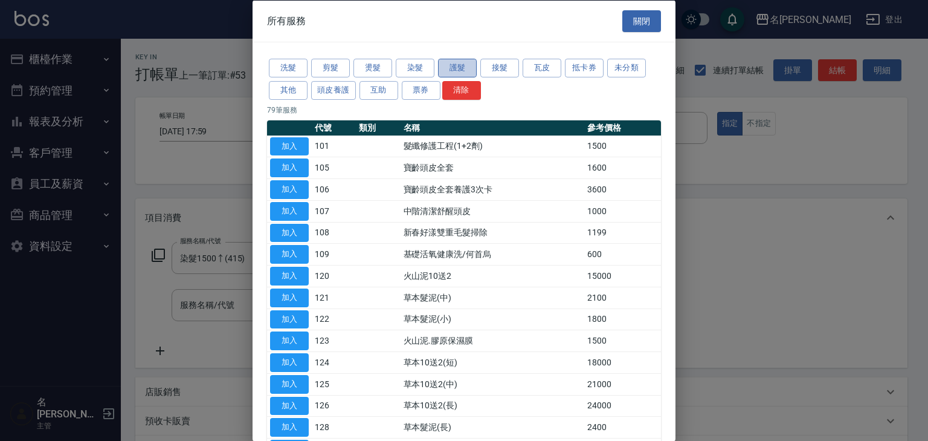
click at [456, 63] on button "護髮" at bounding box center [457, 68] width 39 height 19
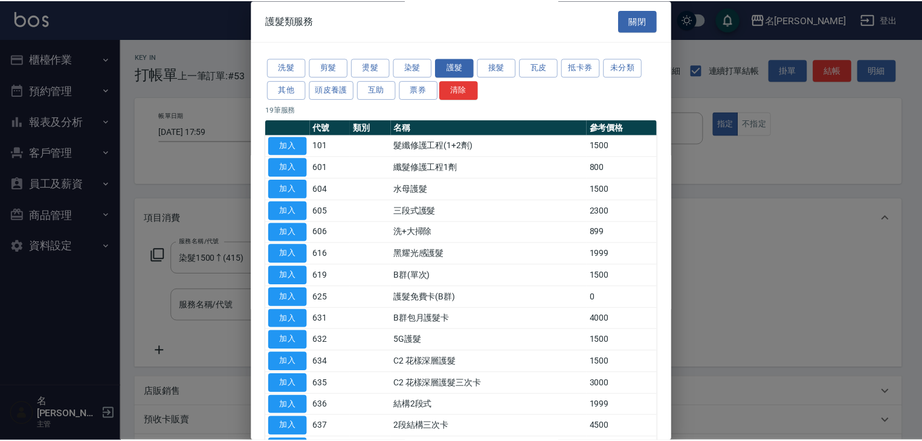
scroll to position [169, 0]
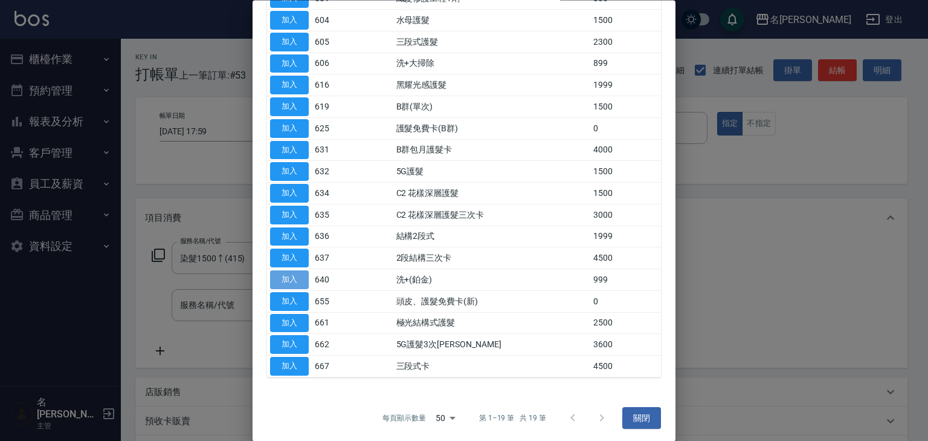
click at [299, 271] on button "加入" at bounding box center [289, 280] width 39 height 19
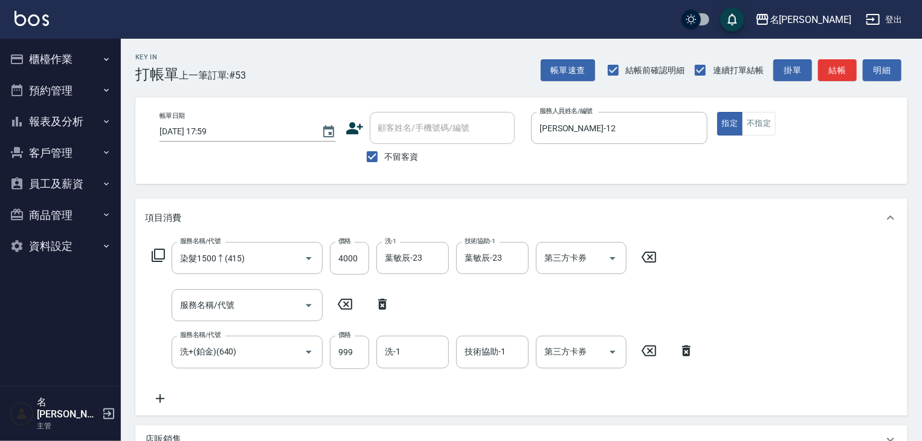
click at [387, 305] on icon at bounding box center [382, 304] width 30 height 15
type input "洗+(鉑金)(640)"
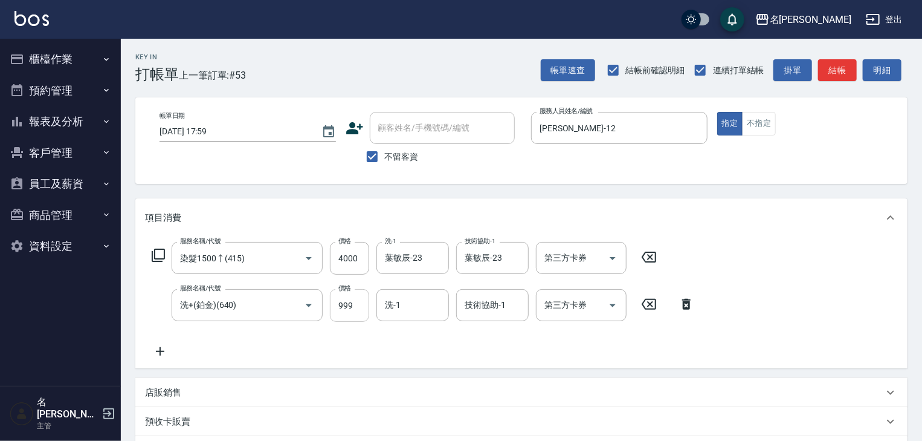
click at [346, 299] on input "999" at bounding box center [349, 305] width 39 height 33
type input "1000"
click at [490, 307] on input "技術協助-1" at bounding box center [493, 304] width 62 height 21
click at [493, 334] on span "[PERSON_NAME]-23" at bounding box center [484, 335] width 37 height 13
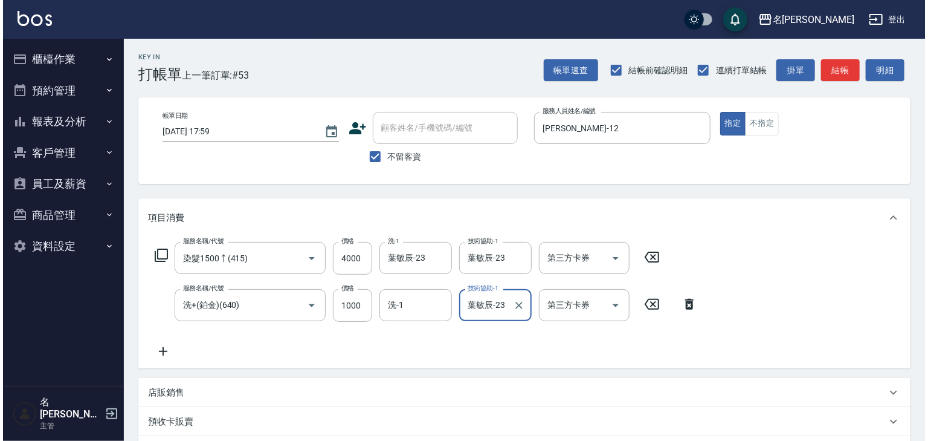
scroll to position [189, 0]
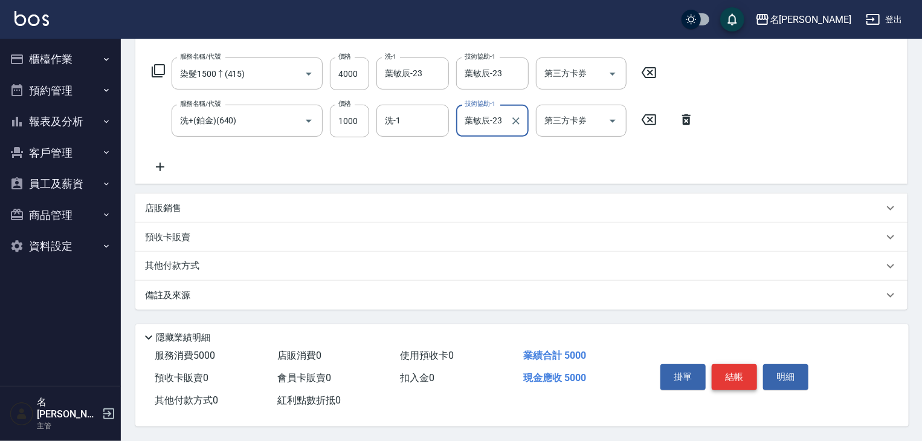
type input "葉敏辰-23"
click at [730, 370] on button "結帳" at bounding box center [734, 376] width 45 height 25
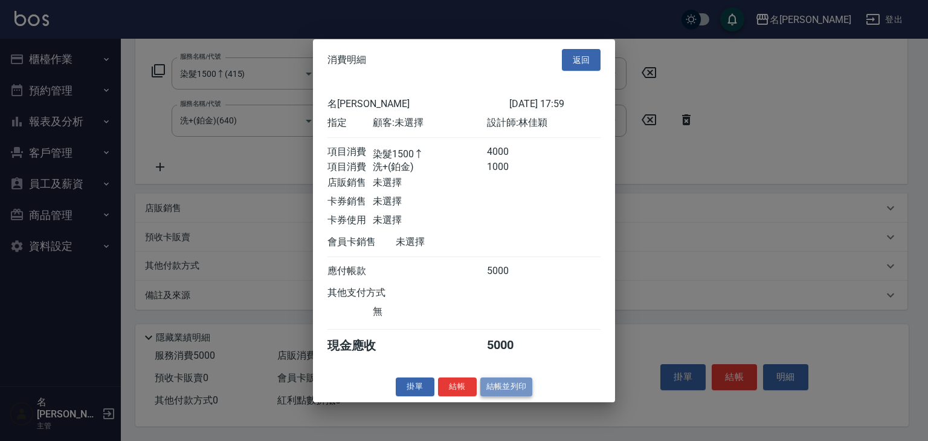
click at [514, 393] on button "結帳並列印" at bounding box center [507, 386] width 53 height 19
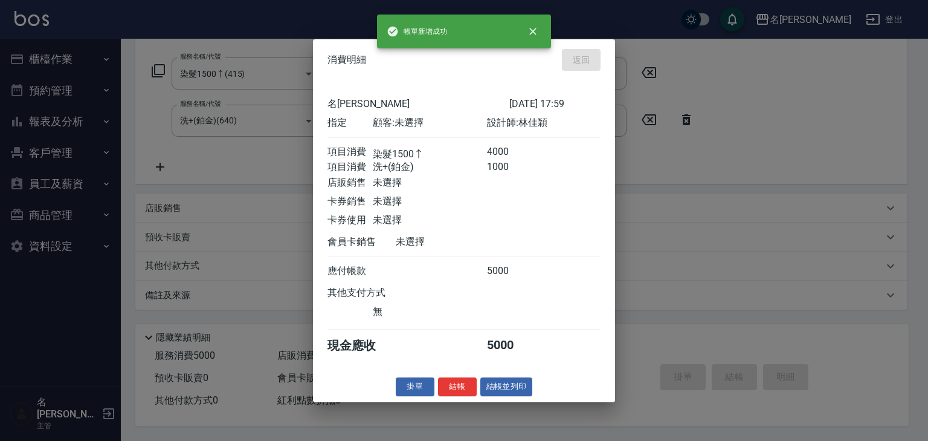
type input "[DATE] 18:06"
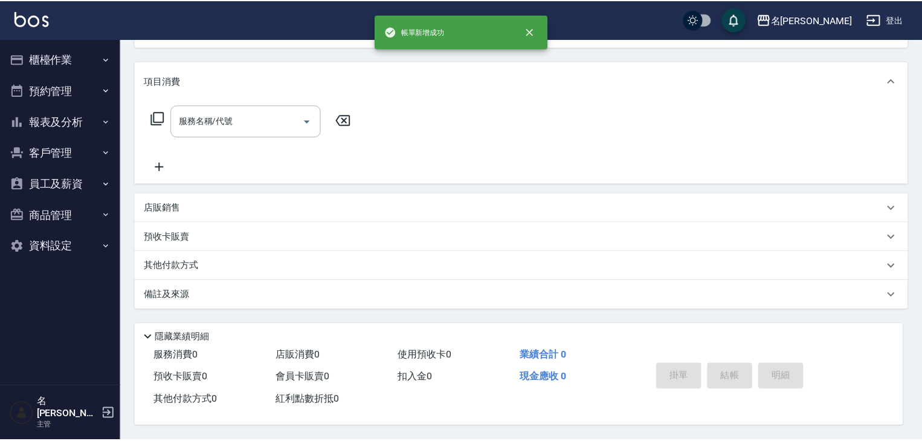
scroll to position [0, 0]
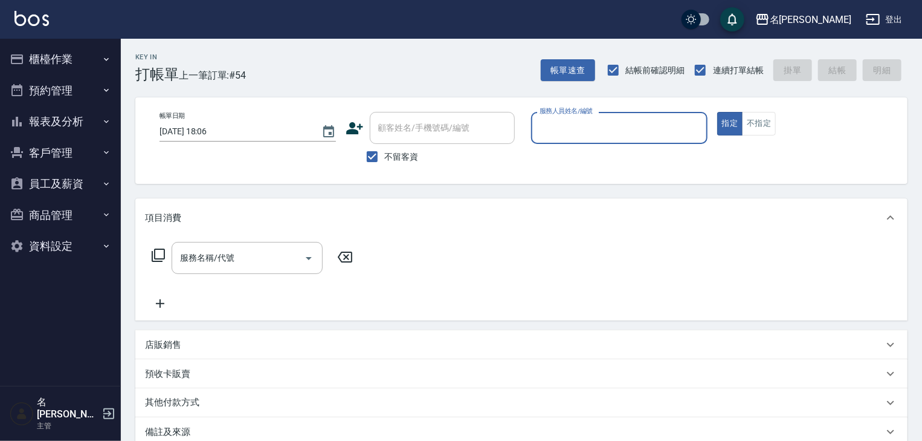
click at [618, 128] on input "服務人員姓名/編號" at bounding box center [620, 127] width 166 height 21
click at [584, 155] on div "[PERSON_NAME]" at bounding box center [619, 159] width 176 height 20
type input "[PERSON_NAME]"
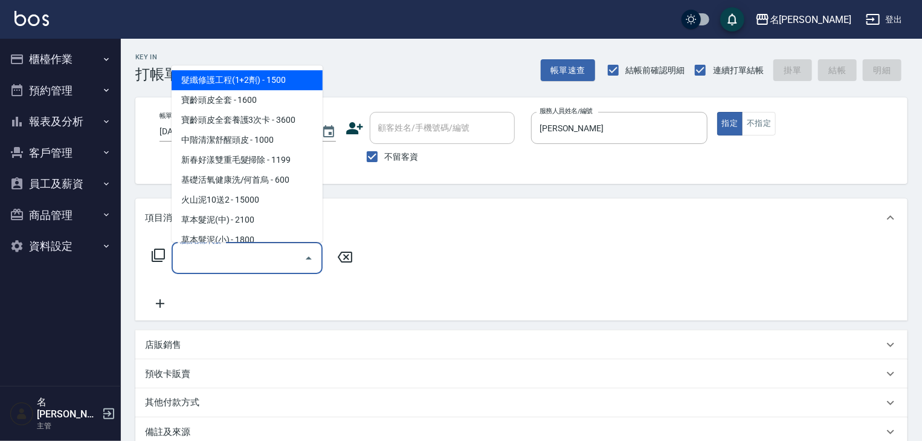
click at [268, 257] on input "服務名稱/代號" at bounding box center [238, 257] width 122 height 21
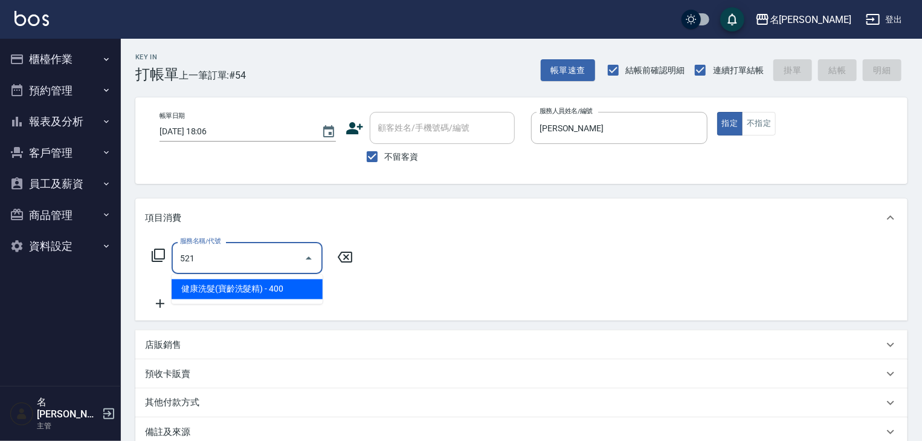
click at [306, 283] on span "健康洗髮(寶齡洗髮精) - 400" at bounding box center [247, 289] width 151 height 20
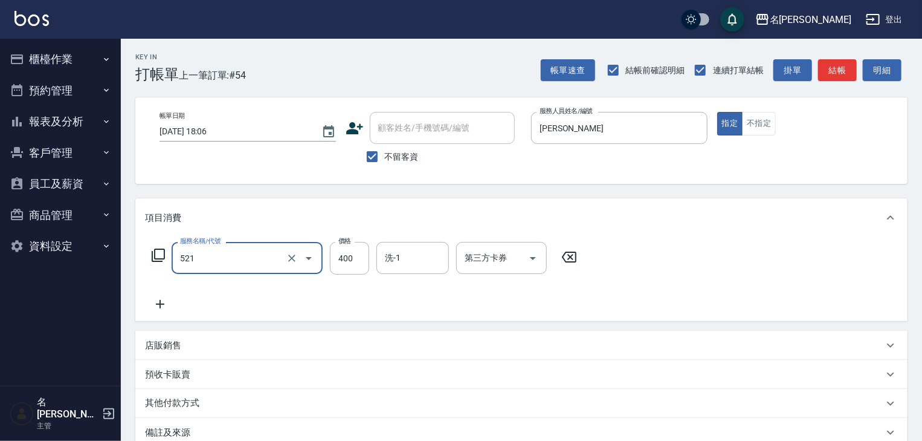
type input "健康洗髮(寶齡洗髮精)(521)"
click at [158, 307] on icon at bounding box center [160, 304] width 30 height 15
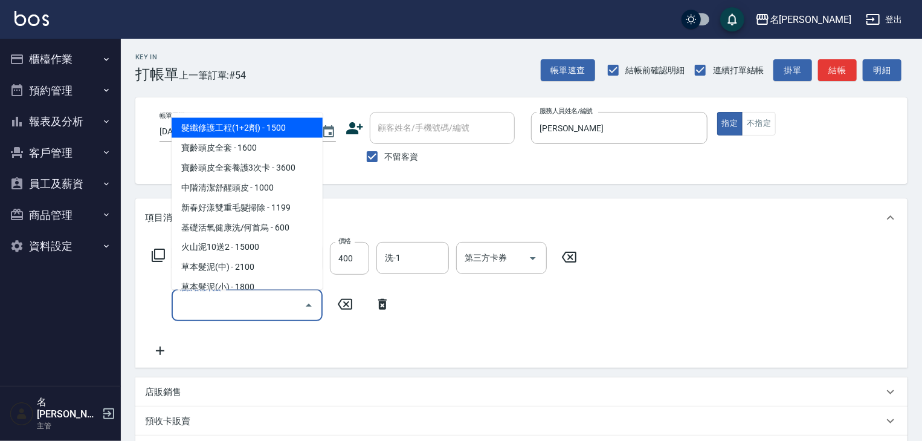
click at [210, 309] on input "服務名稱/代號" at bounding box center [238, 304] width 122 height 21
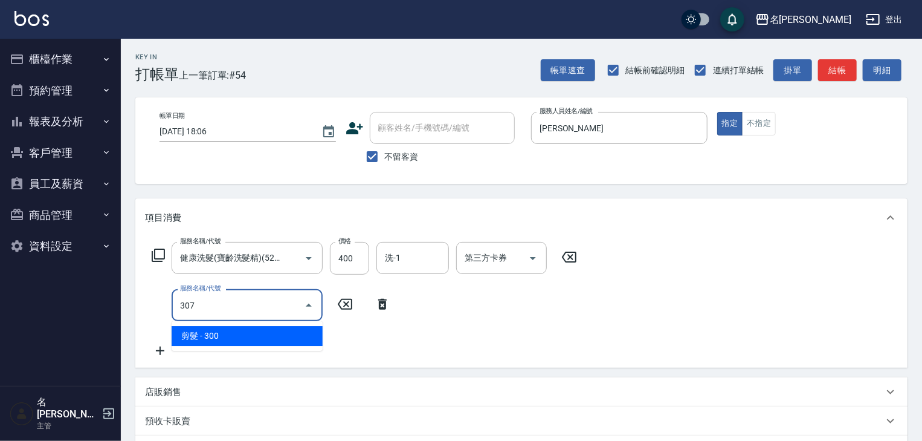
drag, startPoint x: 244, startPoint y: 334, endPoint x: 293, endPoint y: 327, distance: 49.4
click at [245, 334] on span "剪髮 - 300" at bounding box center [247, 336] width 151 height 20
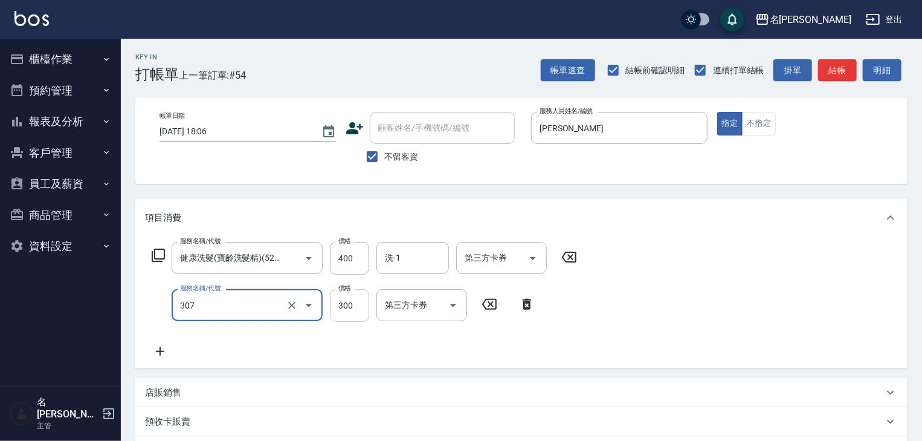
type input "剪髮(307)"
click at [351, 304] on input "300" at bounding box center [349, 305] width 39 height 33
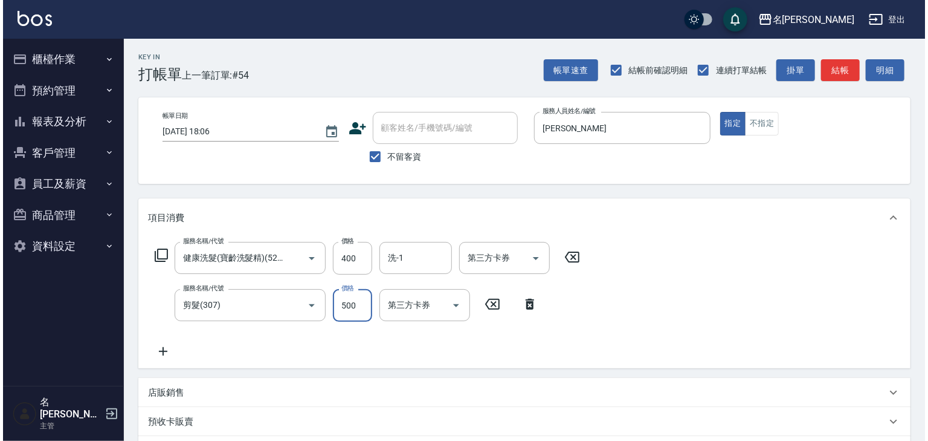
scroll to position [189, 0]
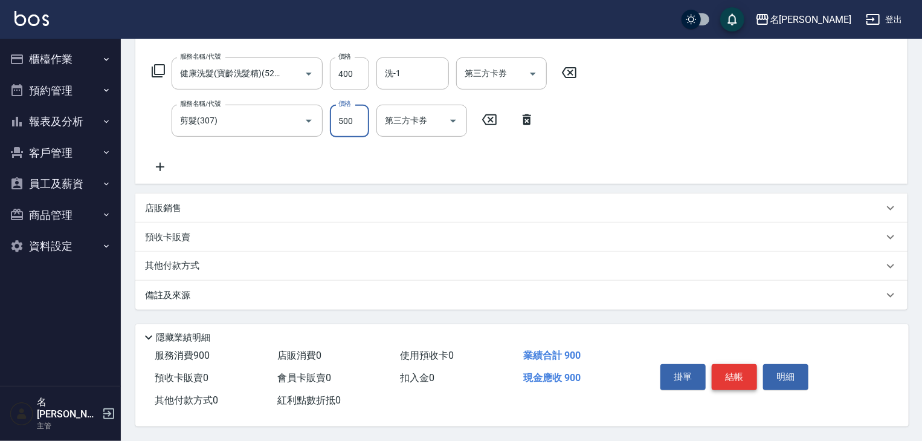
type input "500"
click at [748, 377] on button "結帳" at bounding box center [734, 376] width 45 height 25
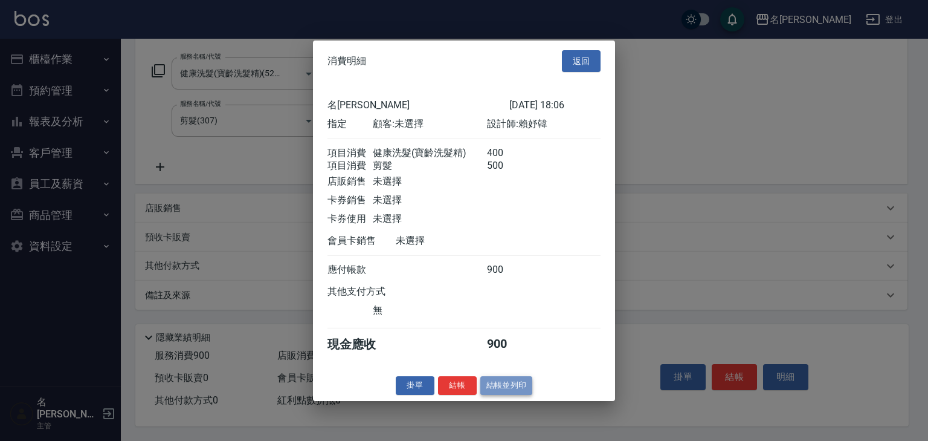
click at [506, 393] on button "結帳並列印" at bounding box center [507, 385] width 53 height 19
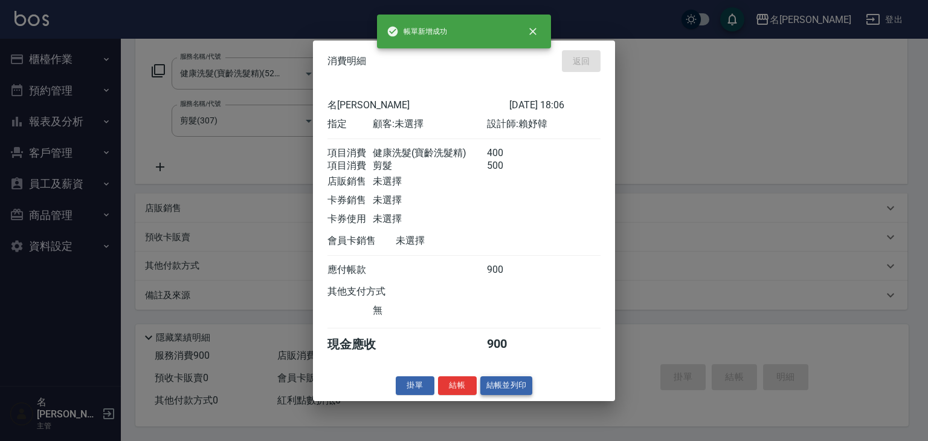
type input "[DATE] 18:07"
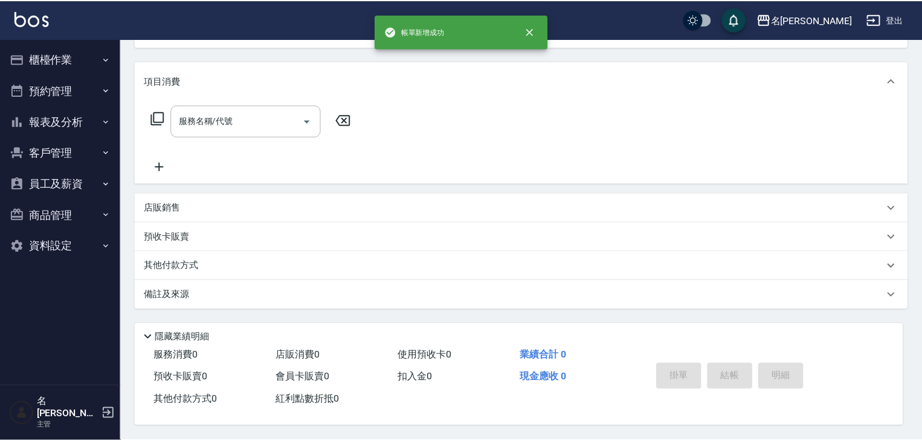
scroll to position [0, 0]
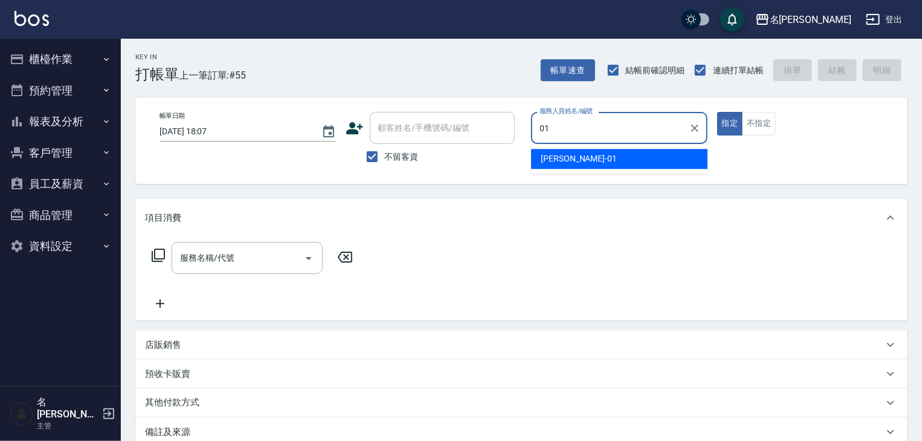
type input "[PERSON_NAME]-01"
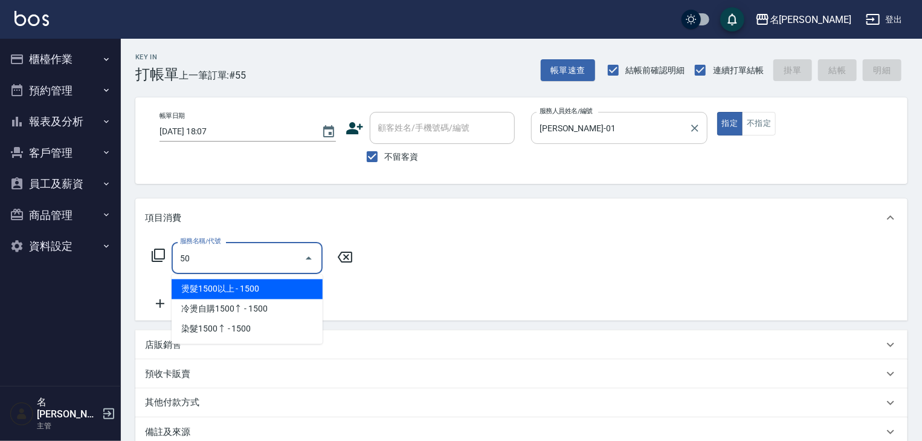
type input "5"
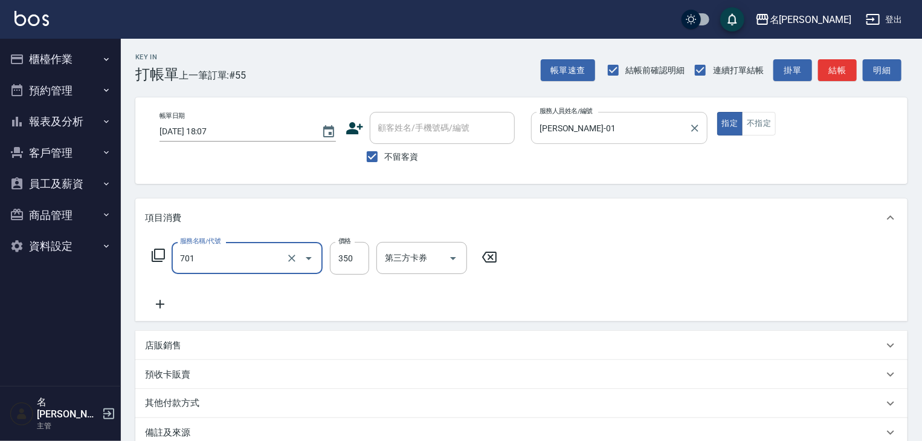
type input "梳髮(701)"
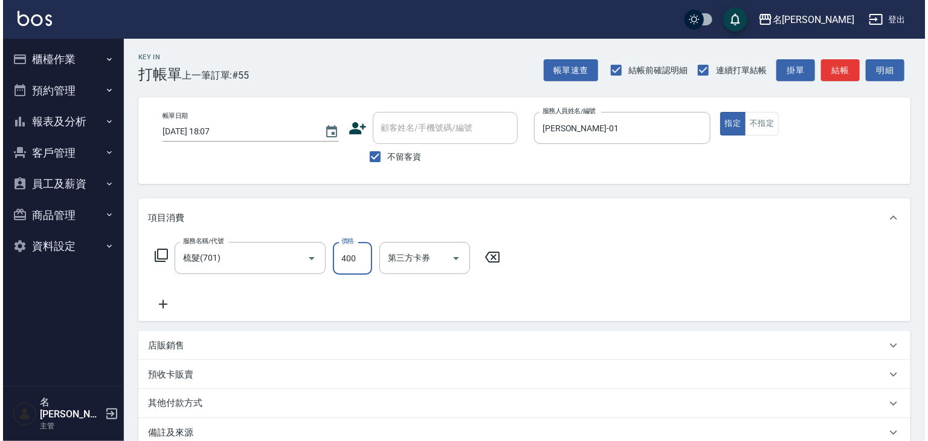
scroll to position [141, 0]
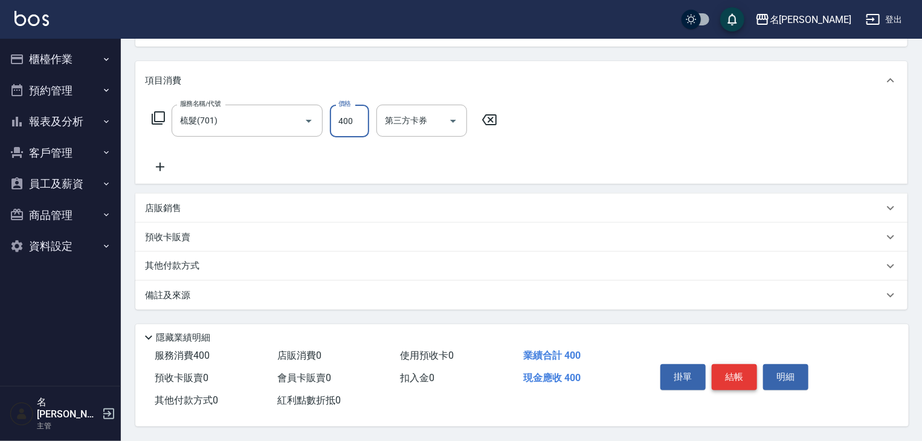
type input "400"
click at [749, 382] on button "結帳" at bounding box center [734, 376] width 45 height 25
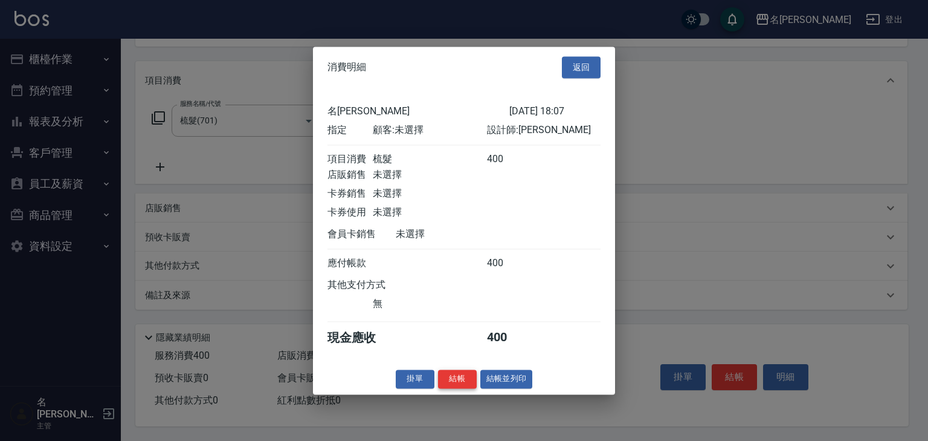
click at [465, 388] on button "結帳" at bounding box center [457, 378] width 39 height 19
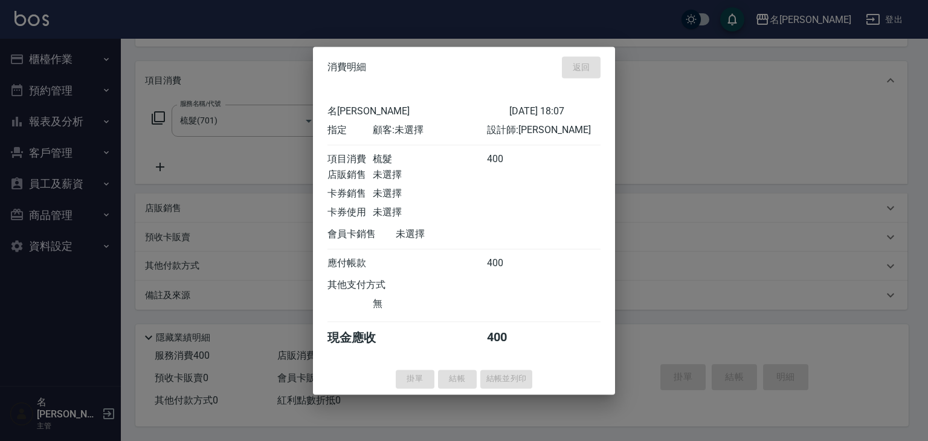
type input "[DATE] 18:09"
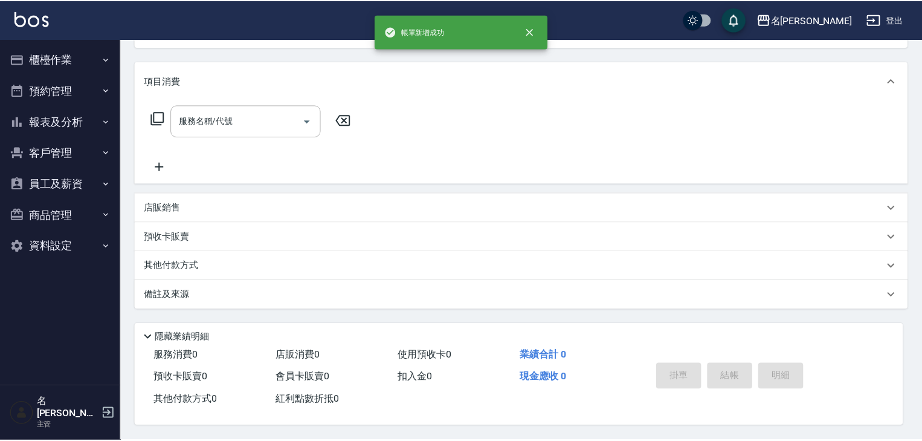
scroll to position [0, 0]
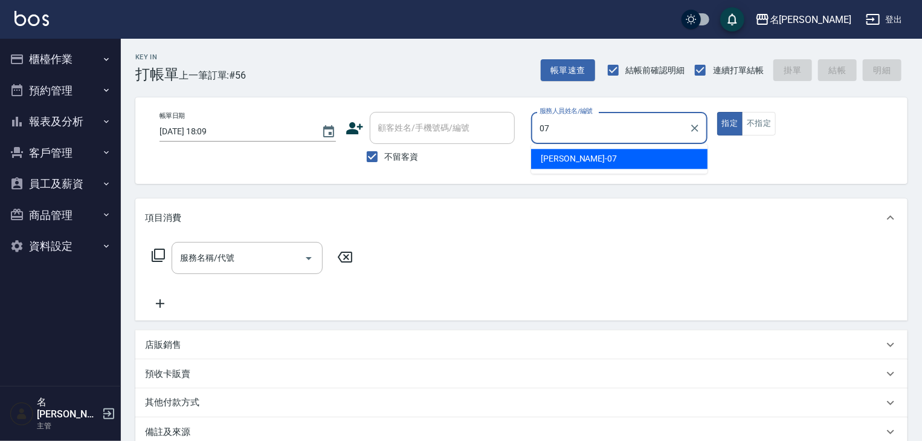
type input "[PERSON_NAME]-07"
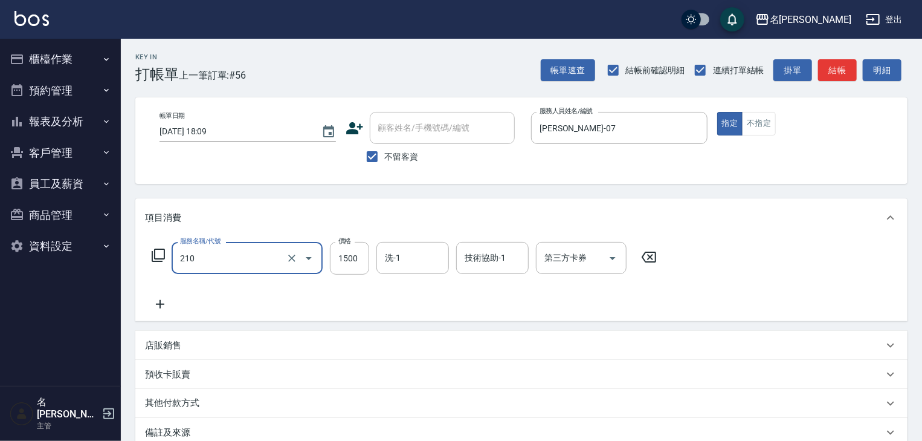
type input "離子燙(自備)(210)"
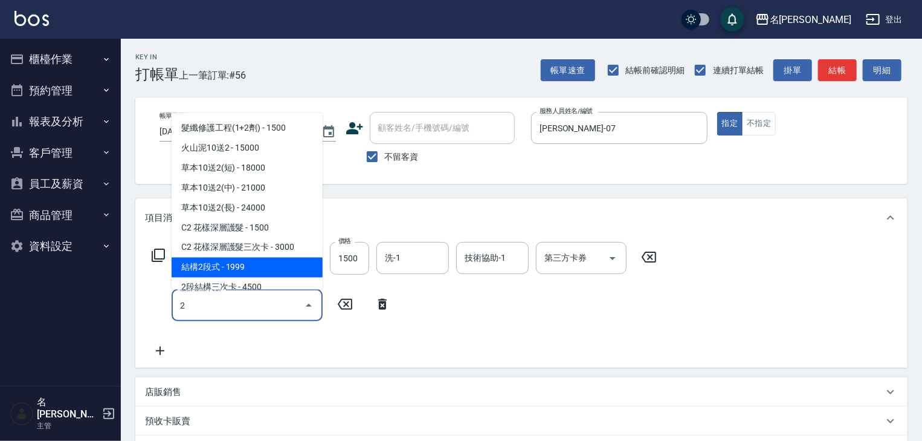
click at [254, 267] on span "結構2段式 - 1999" at bounding box center [247, 267] width 151 height 20
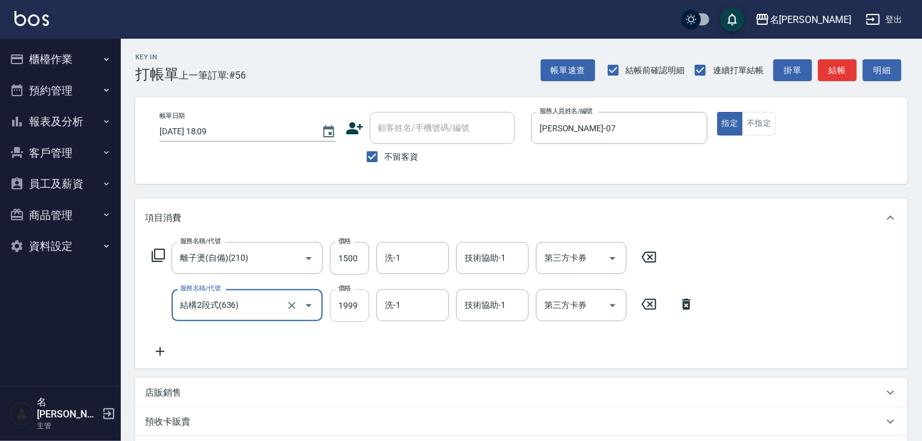
type input "結構2段式(636)"
click at [336, 307] on input "1999" at bounding box center [349, 305] width 39 height 33
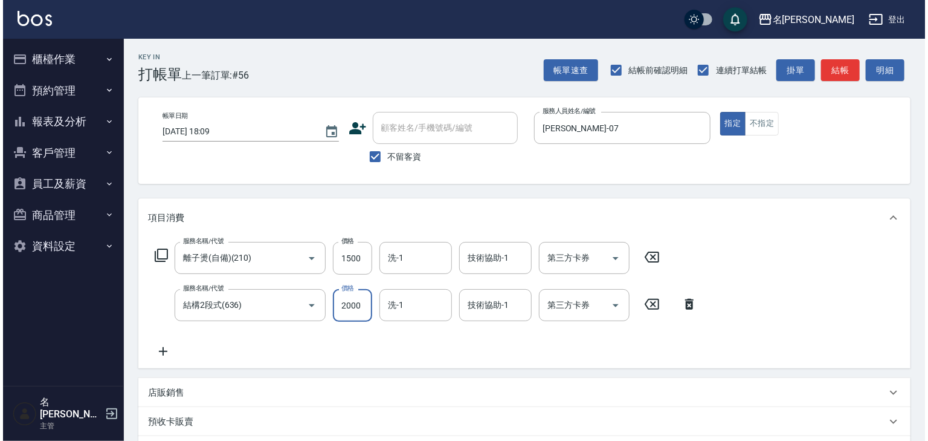
scroll to position [189, 0]
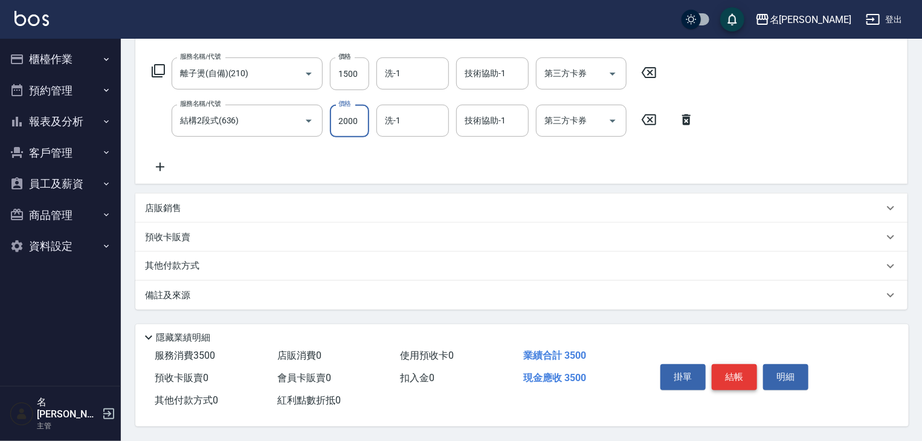
type input "2000"
click at [738, 371] on button "結帳" at bounding box center [734, 376] width 45 height 25
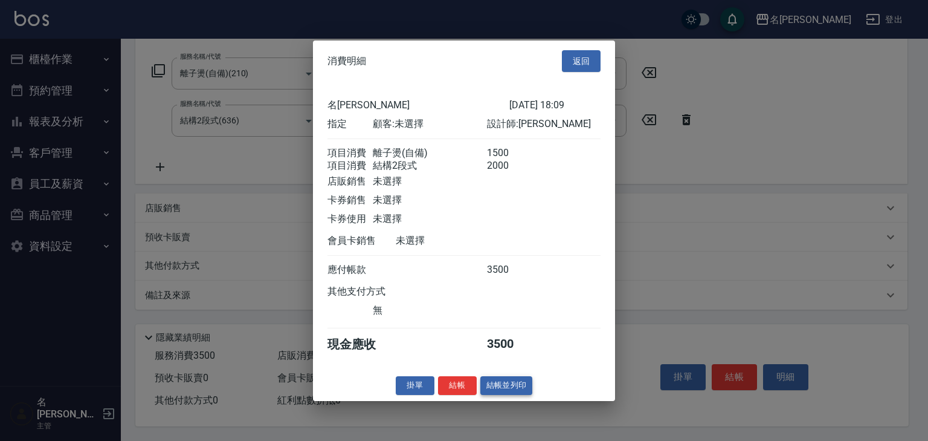
click at [519, 389] on button "結帳並列印" at bounding box center [507, 385] width 53 height 19
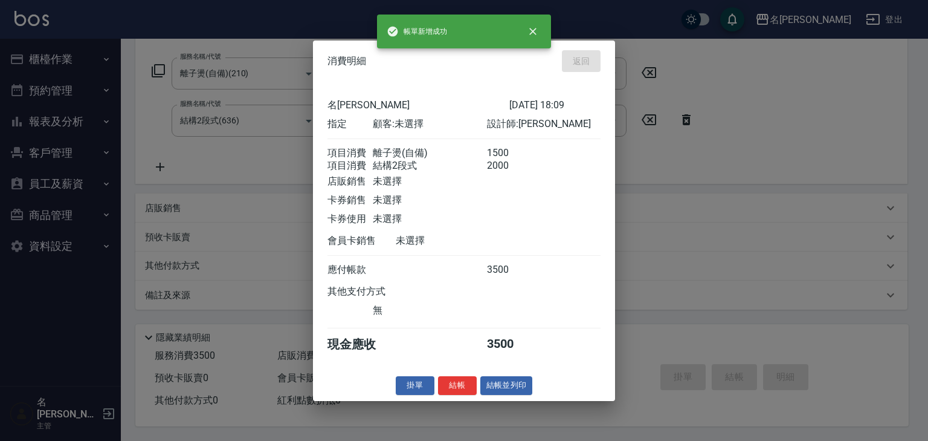
type input "[DATE] 18:20"
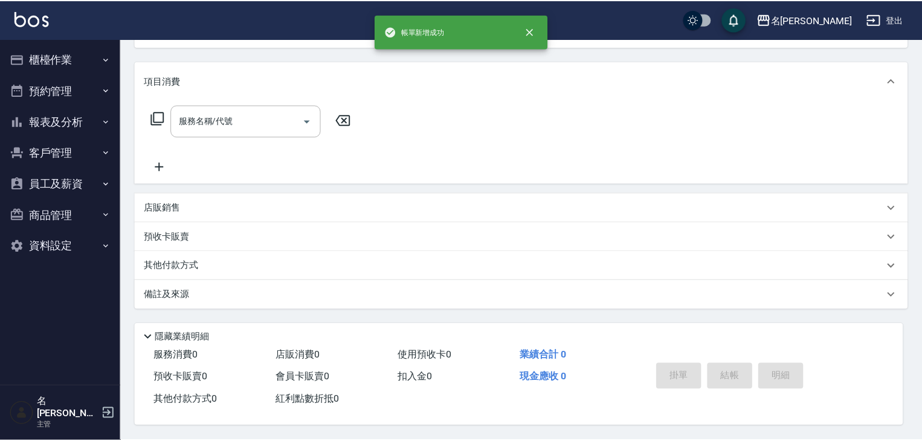
scroll to position [0, 0]
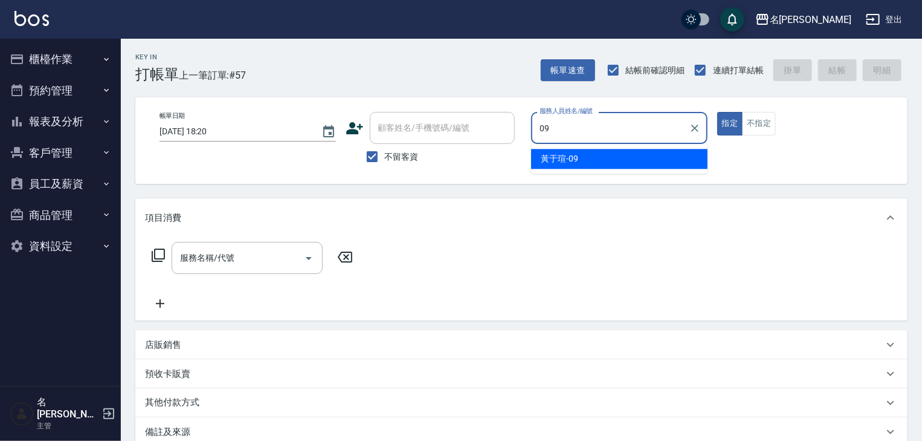
type input "[PERSON_NAME]-09"
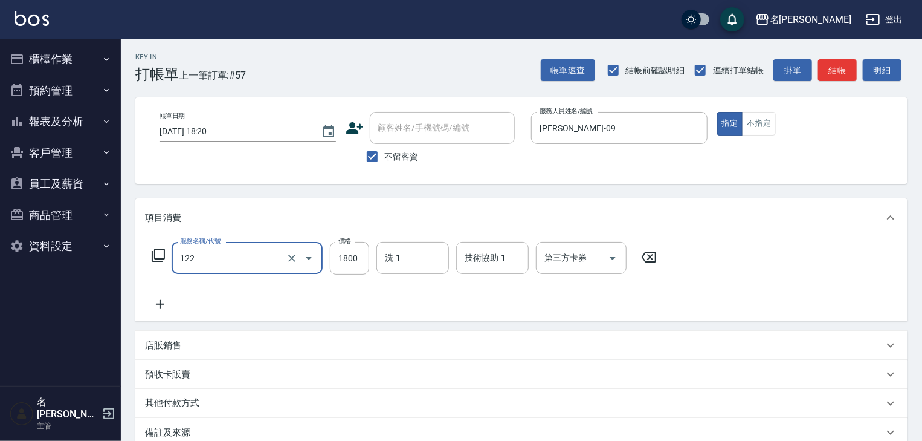
type input "草本髮泥(小)(122)"
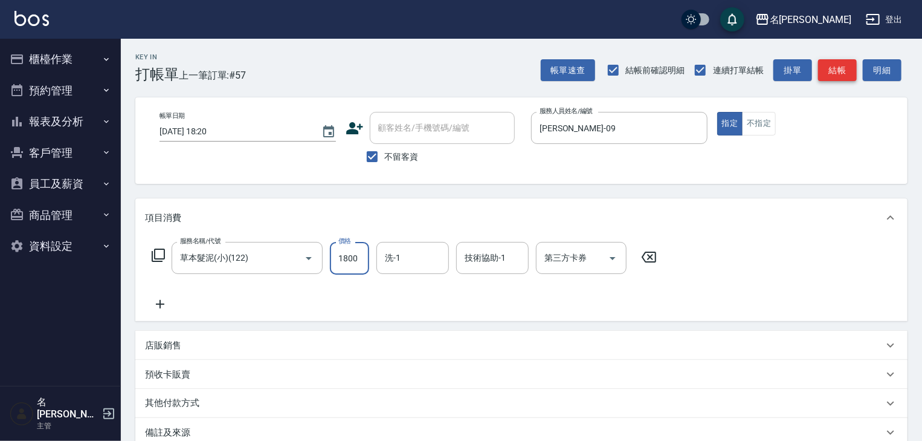
click at [836, 65] on button "結帳" at bounding box center [837, 70] width 39 height 22
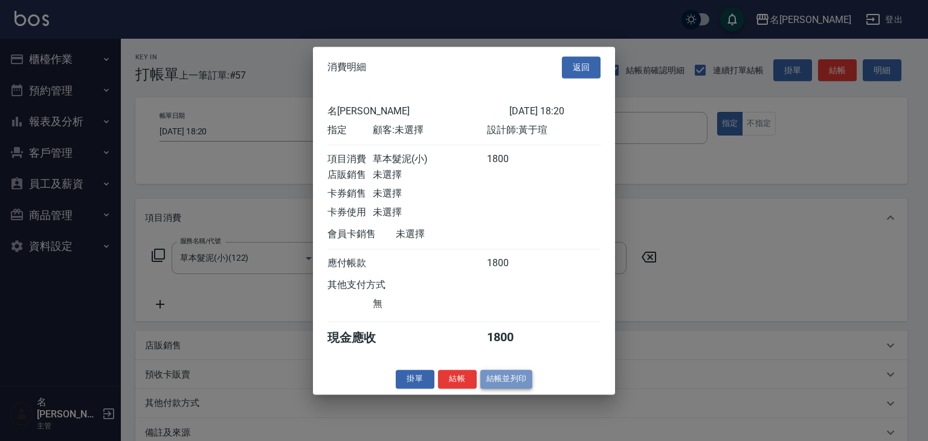
click at [511, 377] on button "結帳並列印" at bounding box center [507, 378] width 53 height 19
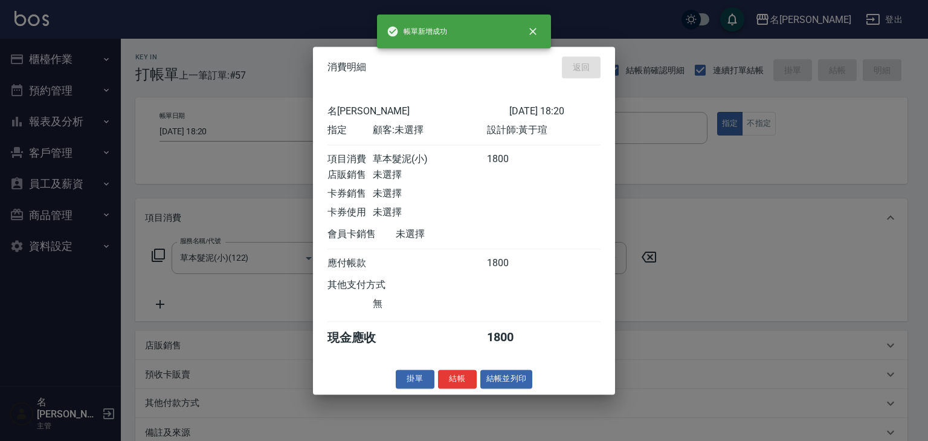
type input "[DATE] 18:31"
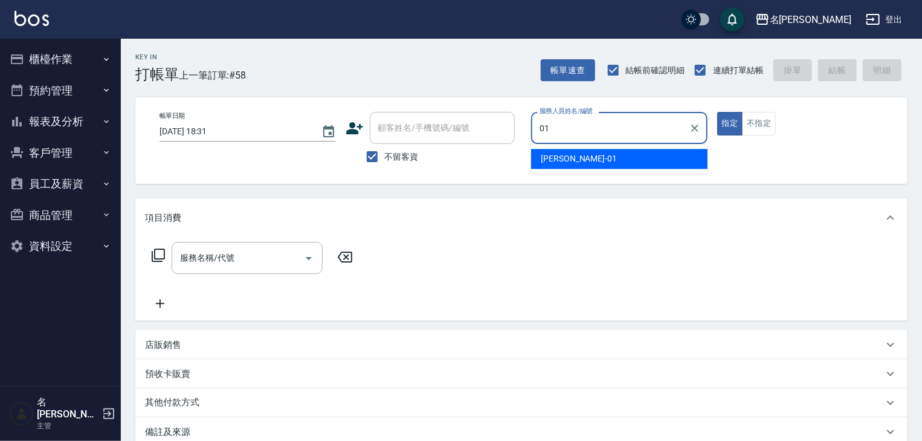
type input "[PERSON_NAME]-01"
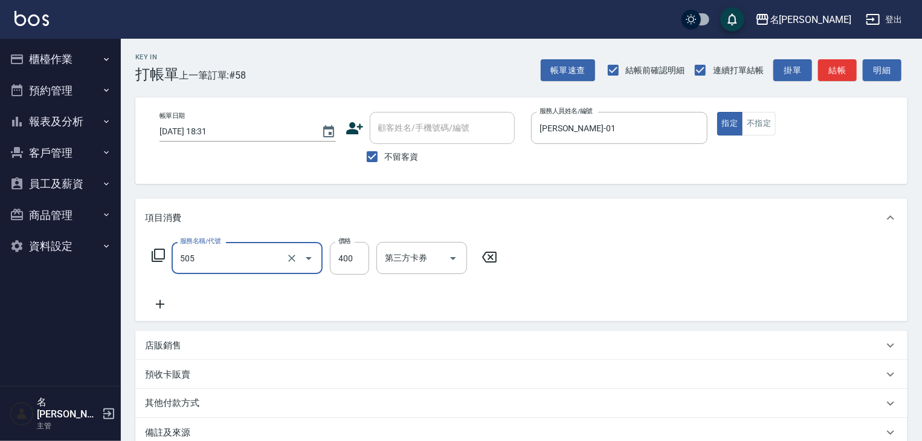
type input "洗髮(505)"
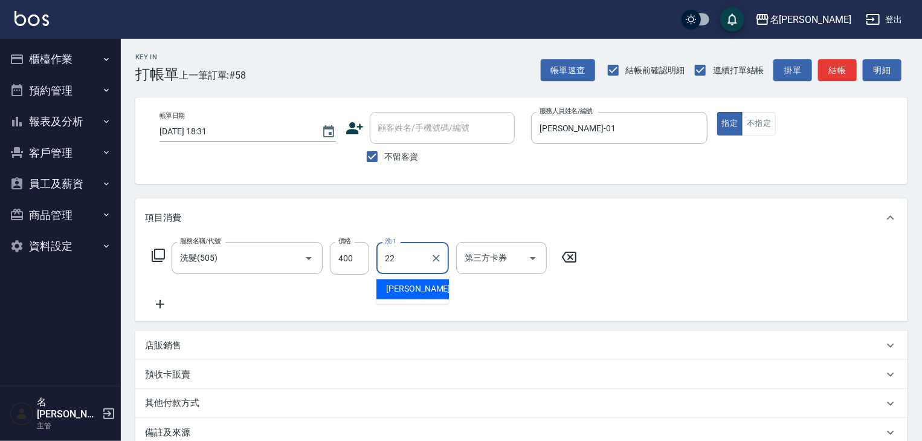
type input "[PERSON_NAME]-22"
click at [833, 76] on button "結帳" at bounding box center [837, 70] width 39 height 22
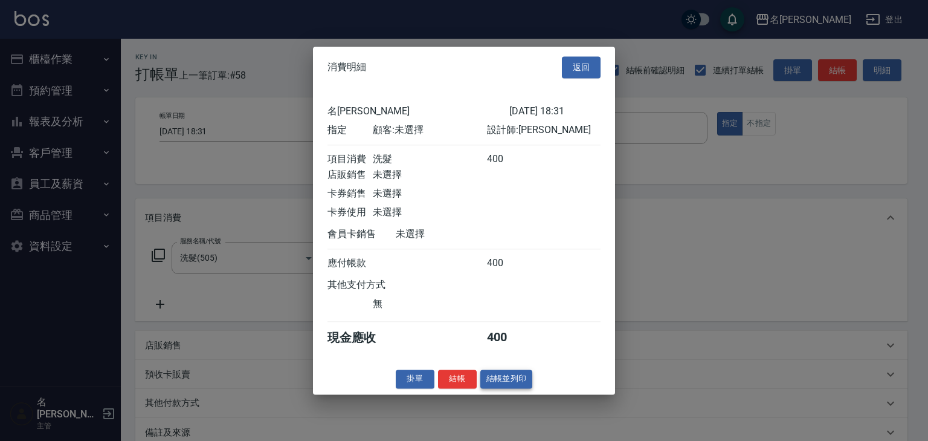
click at [498, 388] on button "結帳並列印" at bounding box center [507, 378] width 53 height 19
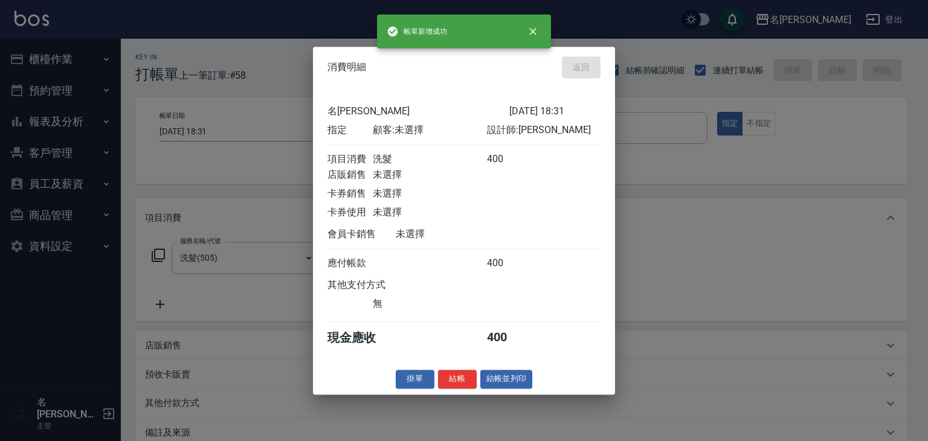
type input "[DATE] 18:34"
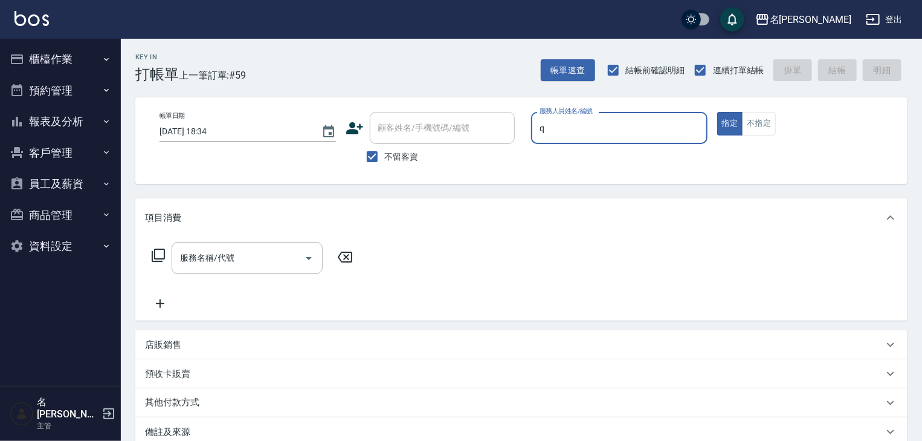
type input "[PERSON_NAME]"
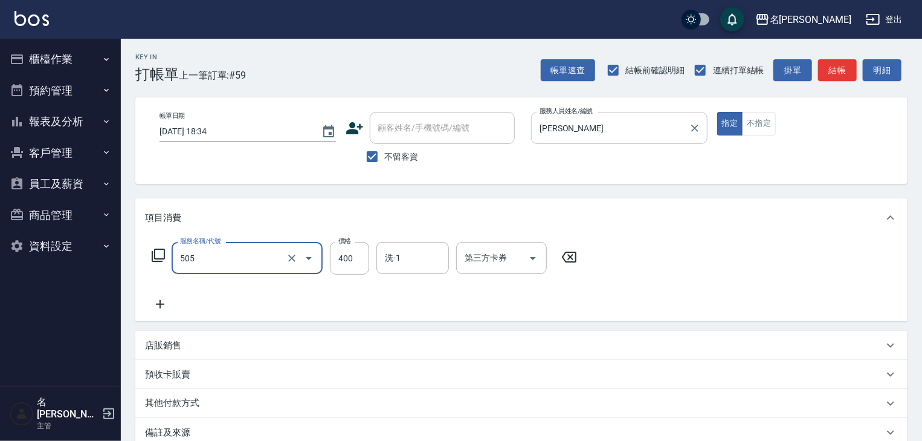
type input "洗髮(505)"
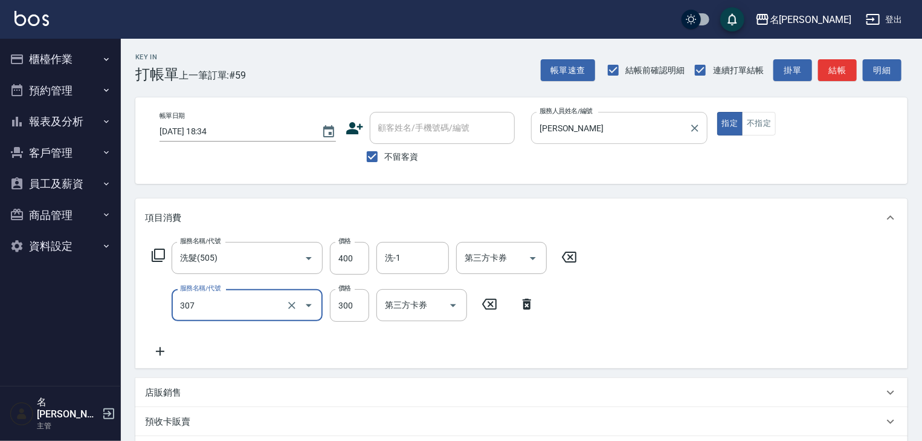
type input "剪髮(307)"
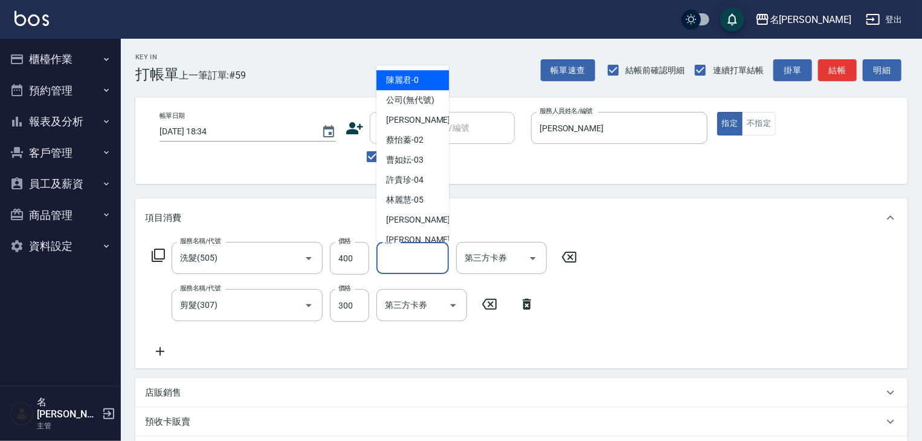
click at [402, 251] on input "洗-1" at bounding box center [413, 257] width 62 height 21
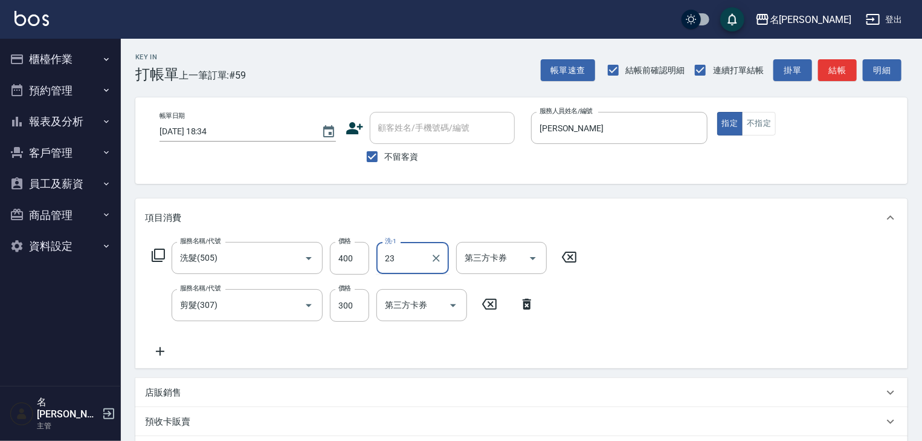
type input "葉敏辰-23"
click at [766, 131] on button "不指定" at bounding box center [759, 124] width 34 height 24
click at [827, 63] on button "結帳" at bounding box center [837, 70] width 39 height 22
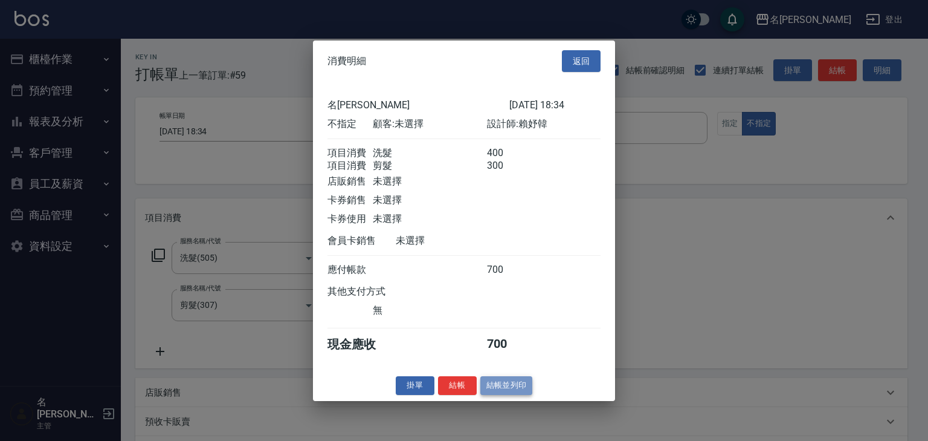
click at [506, 390] on button "結帳並列印" at bounding box center [507, 385] width 53 height 19
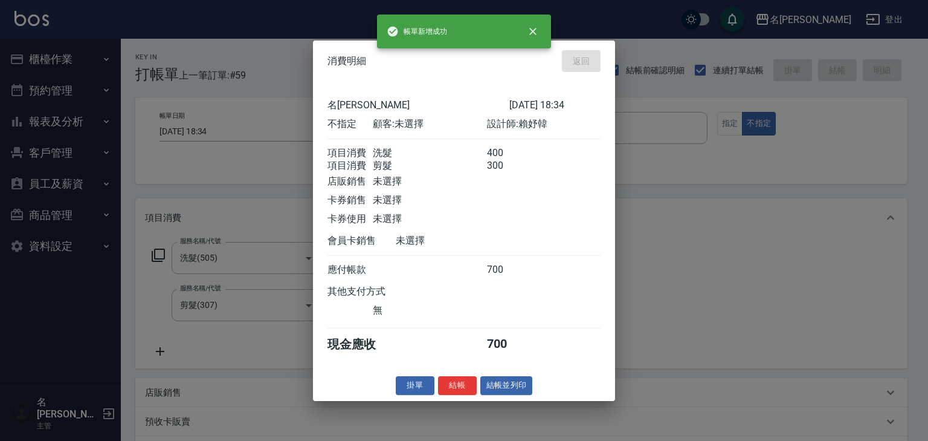
type input "[DATE] 18:49"
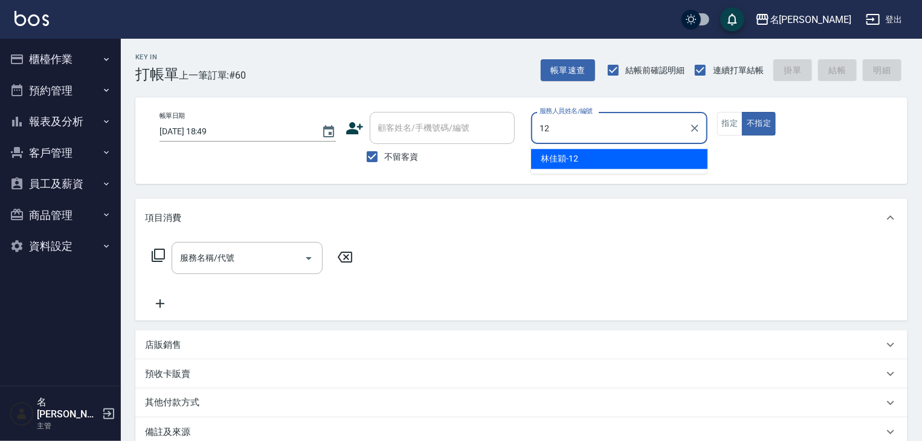
type input "[PERSON_NAME]-12"
type button "false"
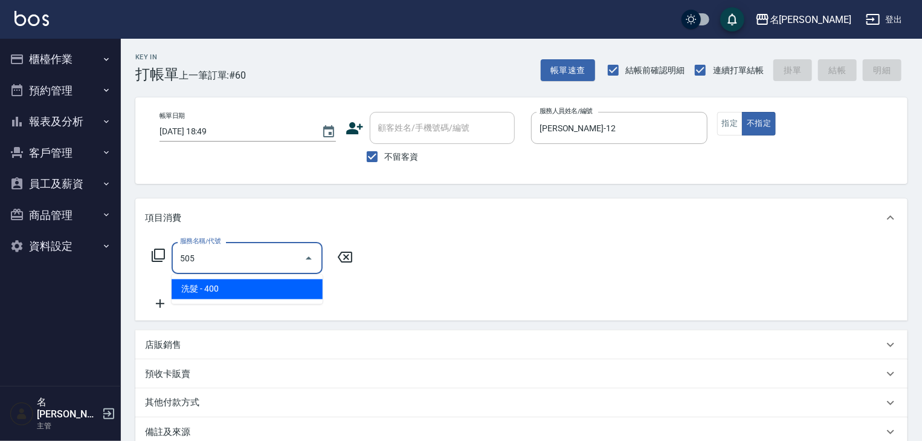
type input "洗髮(505)"
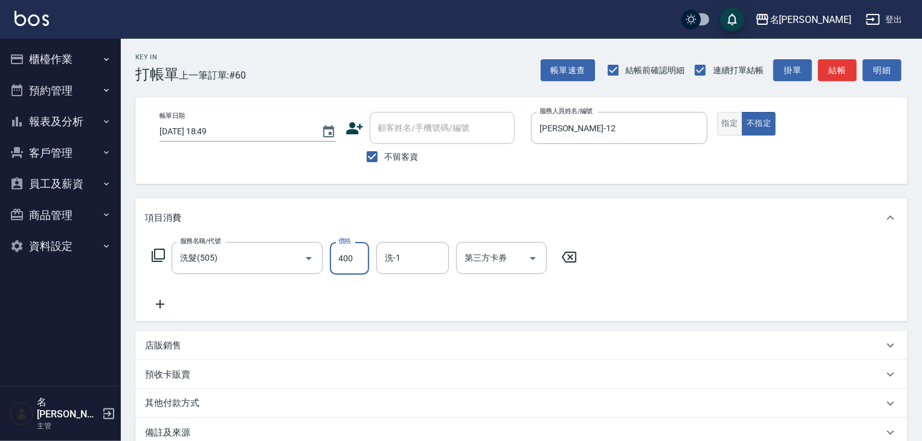
click at [728, 131] on button "指定" at bounding box center [730, 124] width 26 height 24
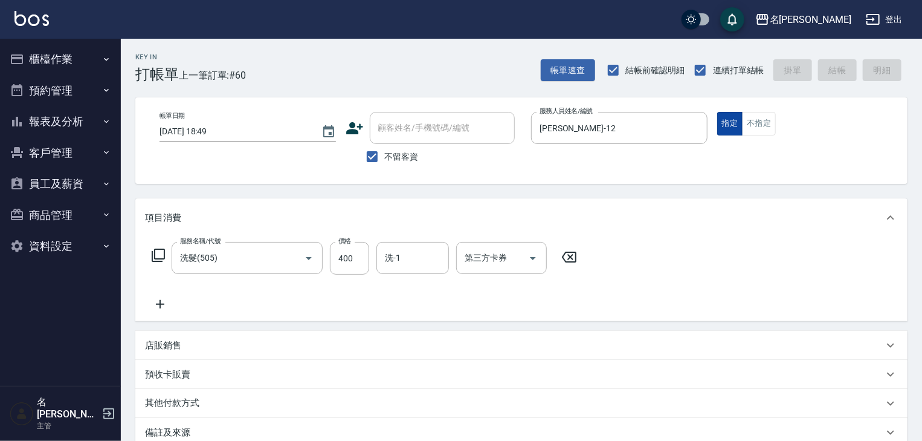
type input "[DATE] 18:59"
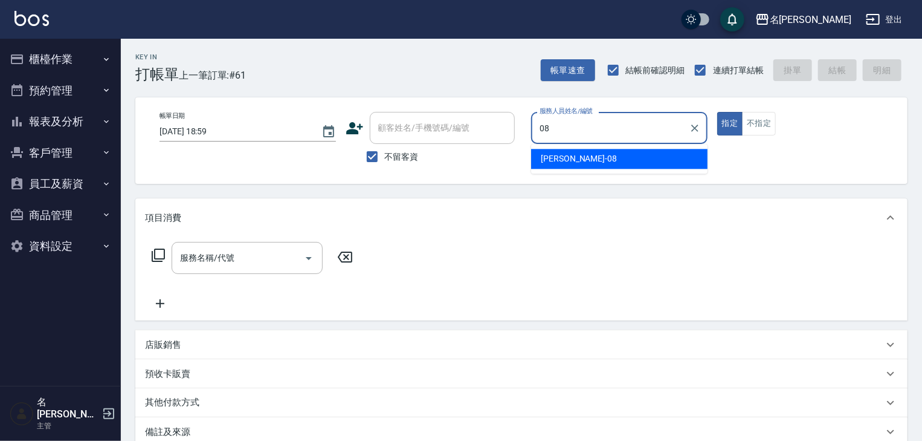
type input "[PERSON_NAME]-08"
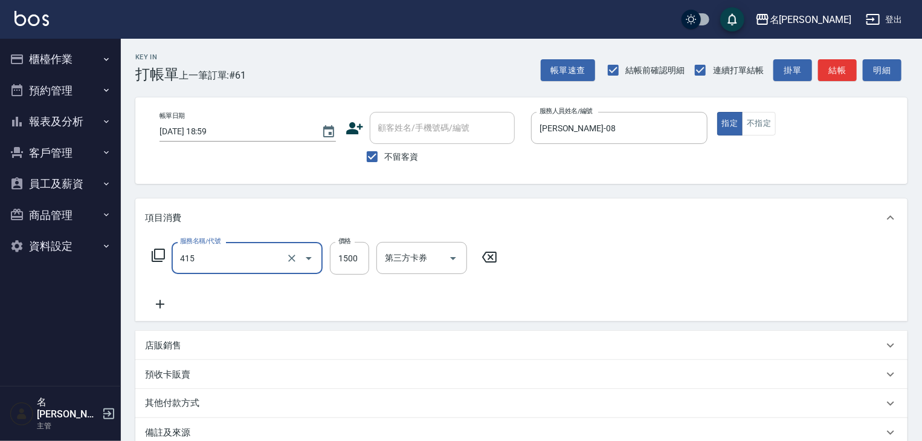
type input "染髮1500↑(415)"
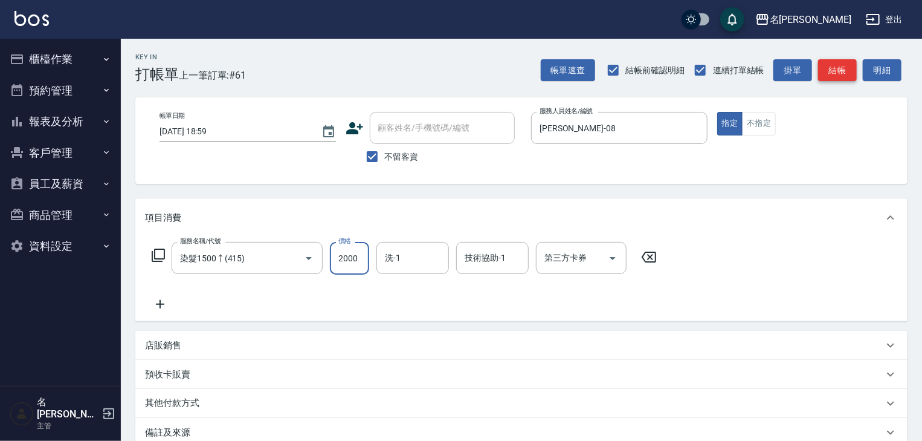
type input "2000"
click at [840, 68] on button "結帳" at bounding box center [837, 70] width 39 height 22
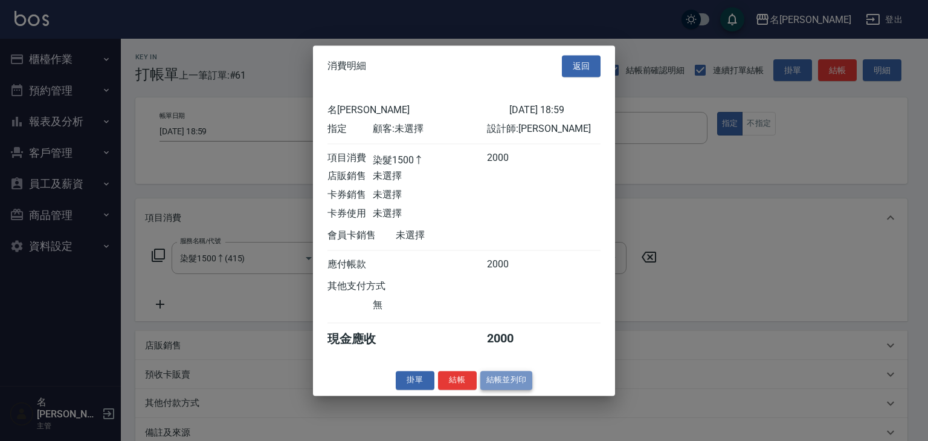
click at [494, 383] on button "結帳並列印" at bounding box center [507, 380] width 53 height 19
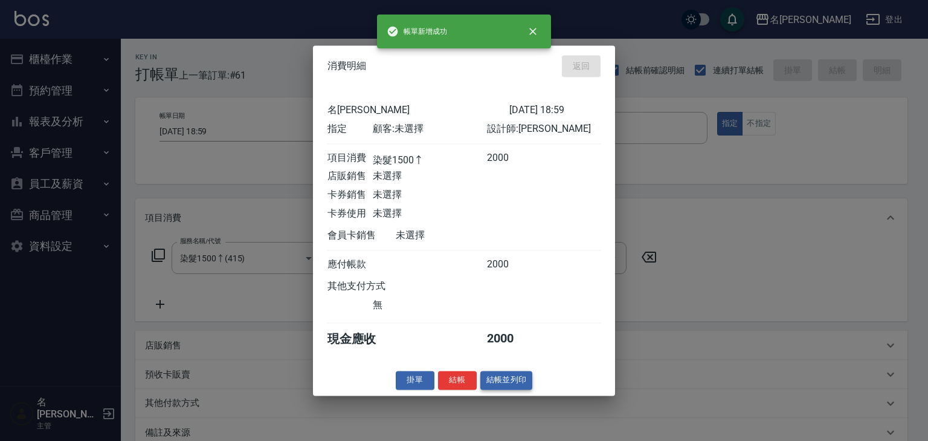
type input "[DATE] 19:02"
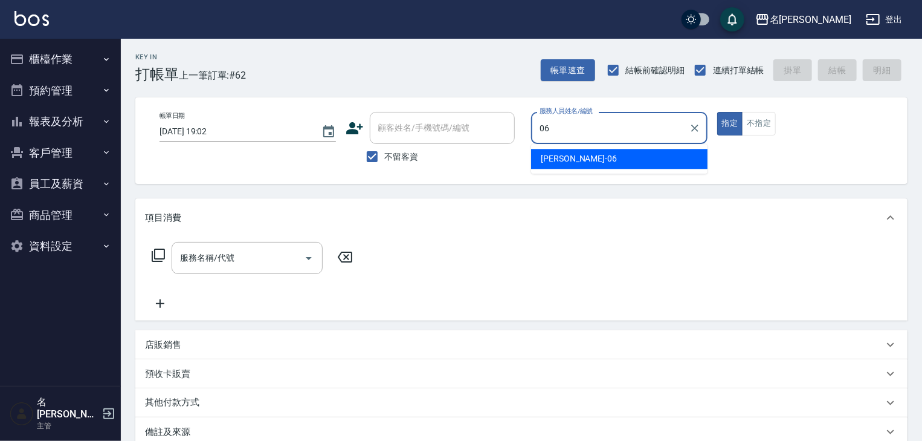
type input "[PERSON_NAME]-06"
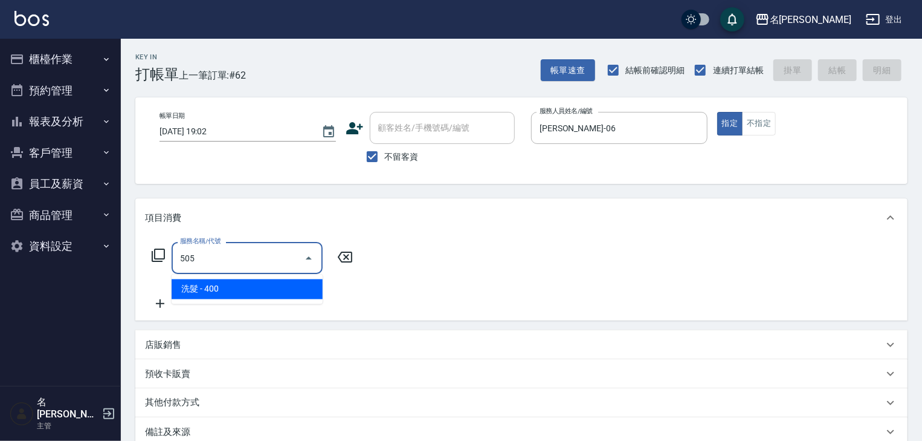
type input "洗髮(505)"
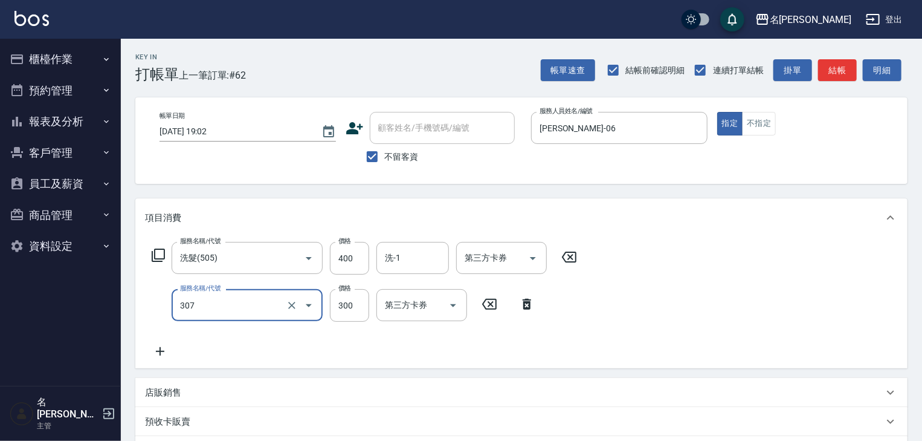
type input "剪髮(307)"
click at [843, 81] on div "帳單速查 結帳前確認明細 連續打單結帳 掛單 結帳 明細" at bounding box center [724, 69] width 367 height 25
click at [840, 68] on button "結帳" at bounding box center [837, 70] width 39 height 22
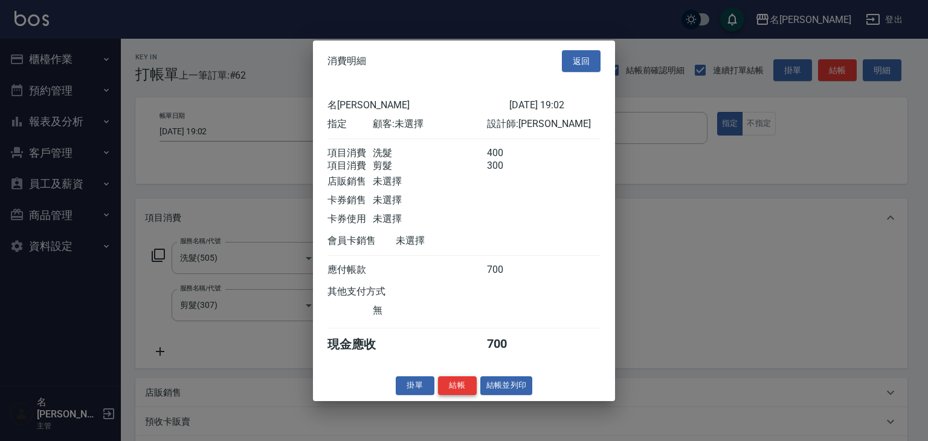
click at [462, 387] on button "結帳" at bounding box center [457, 385] width 39 height 19
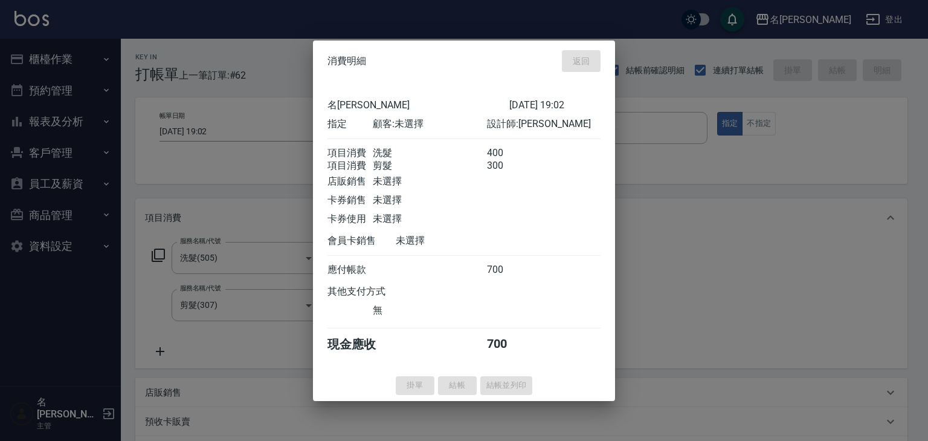
type input "[DATE] 19:03"
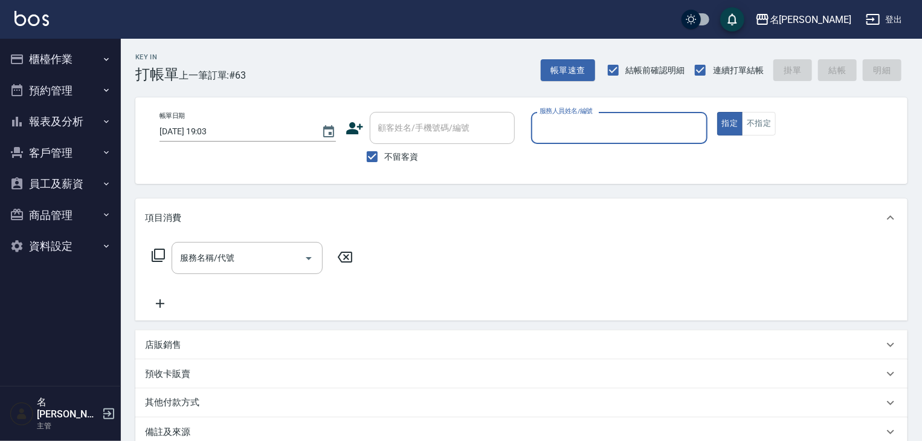
click at [71, 179] on button "員工及薪資" at bounding box center [60, 183] width 111 height 31
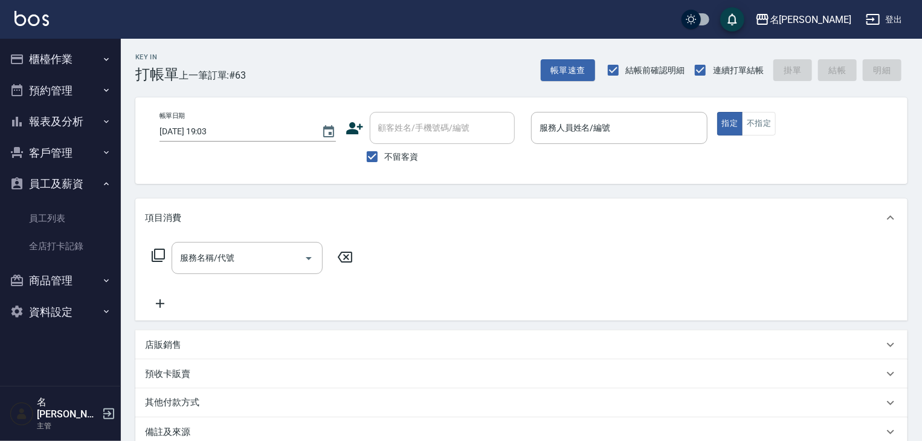
click at [77, 51] on button "櫃檯作業" at bounding box center [60, 59] width 111 height 31
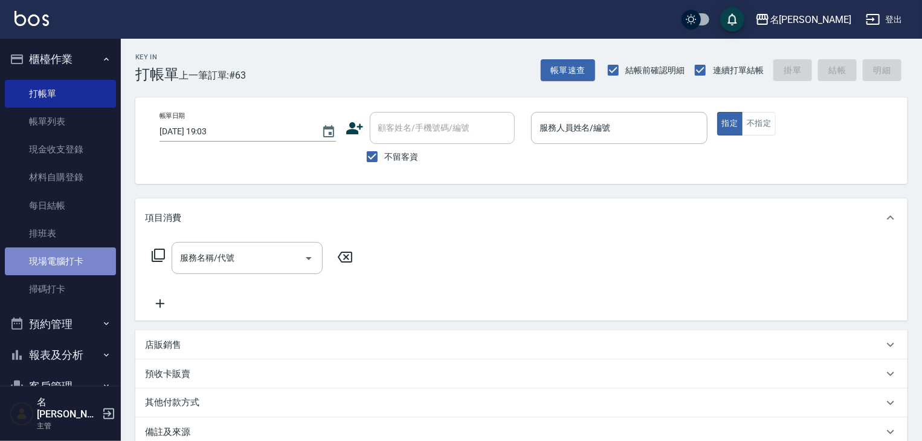
click at [74, 252] on link "現場電腦打卡" at bounding box center [60, 261] width 111 height 28
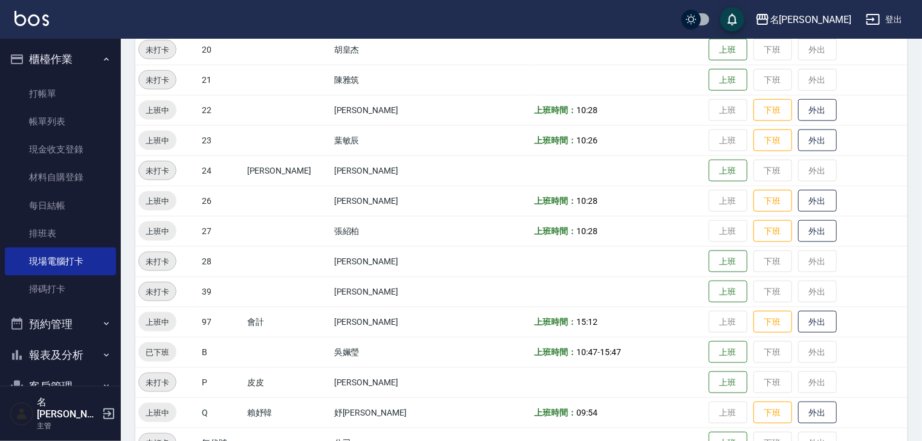
scroll to position [709, 0]
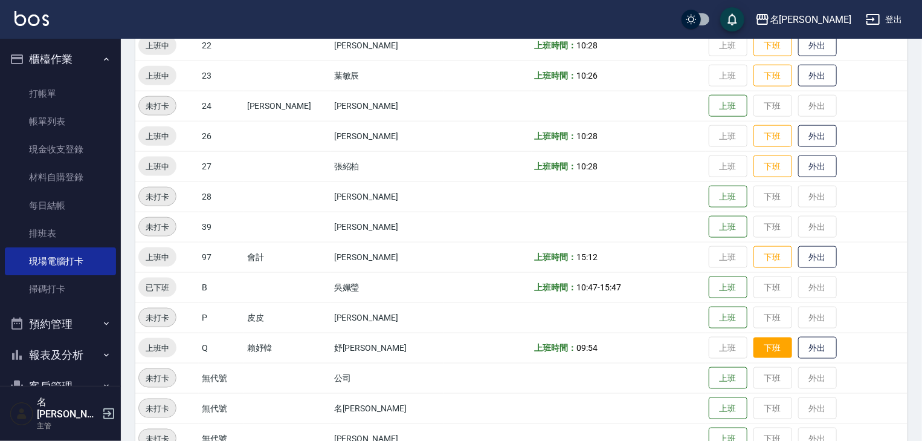
click at [754, 348] on button "下班" at bounding box center [773, 347] width 39 height 21
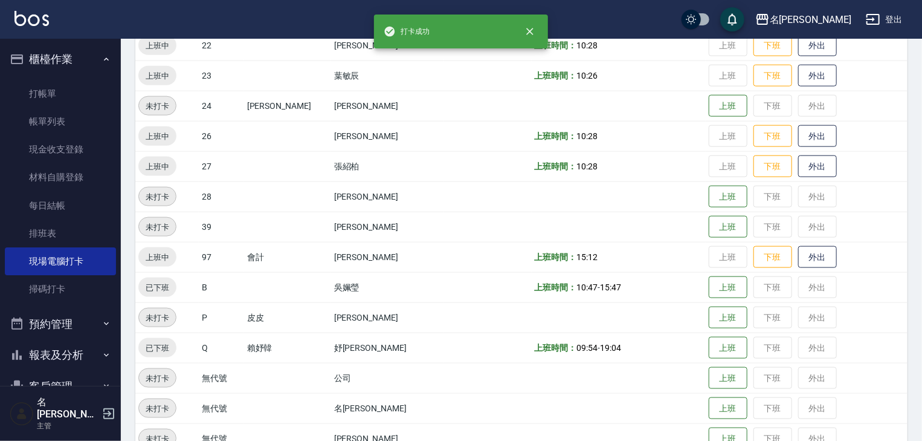
click at [28, 11] on img at bounding box center [32, 18] width 34 height 15
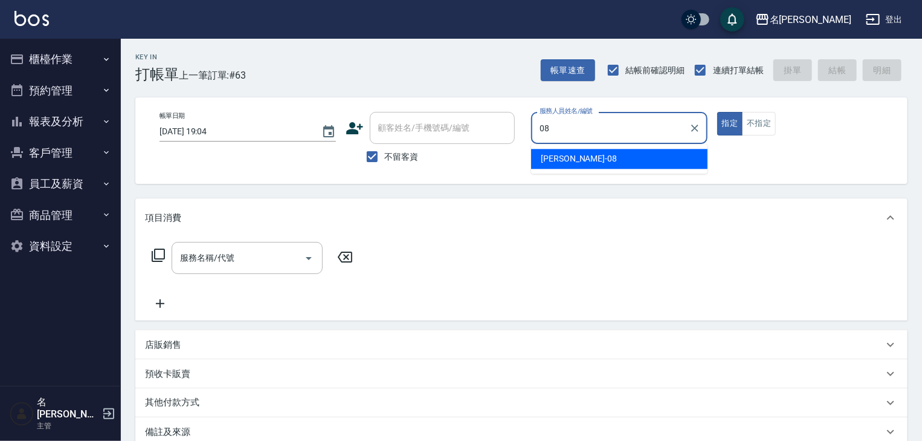
type input "[PERSON_NAME]-08"
type button "true"
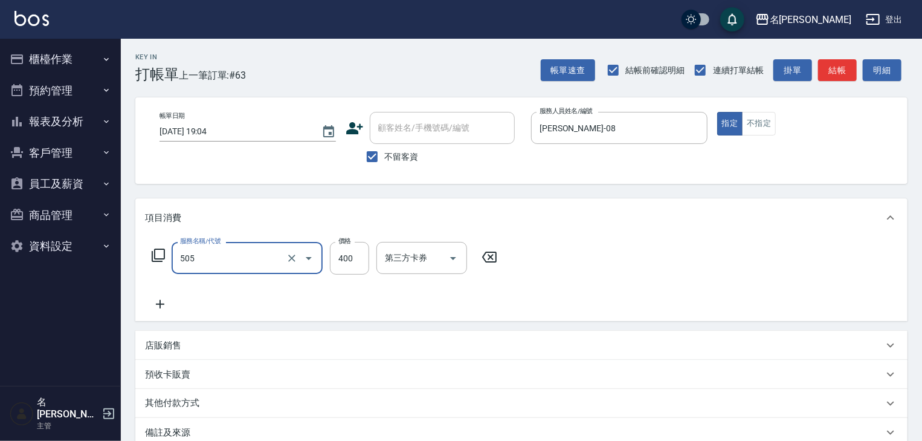
type input "洗髮(505)"
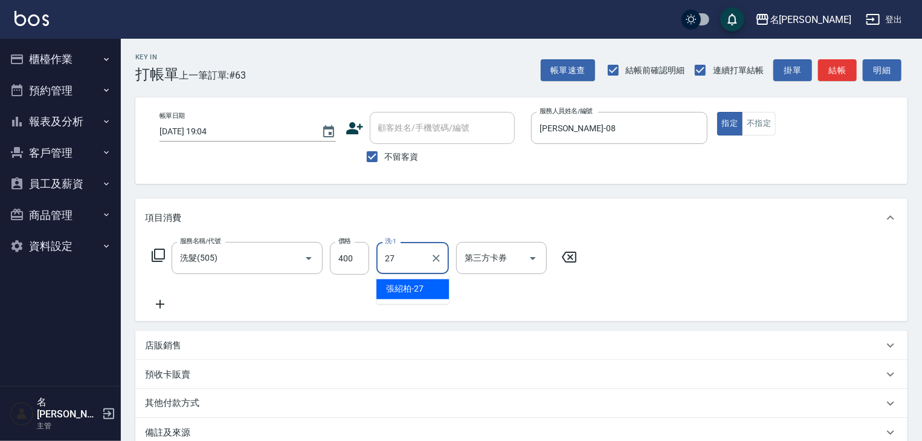
type input "[PERSON_NAME]-27"
click at [832, 69] on button "結帳" at bounding box center [837, 70] width 39 height 22
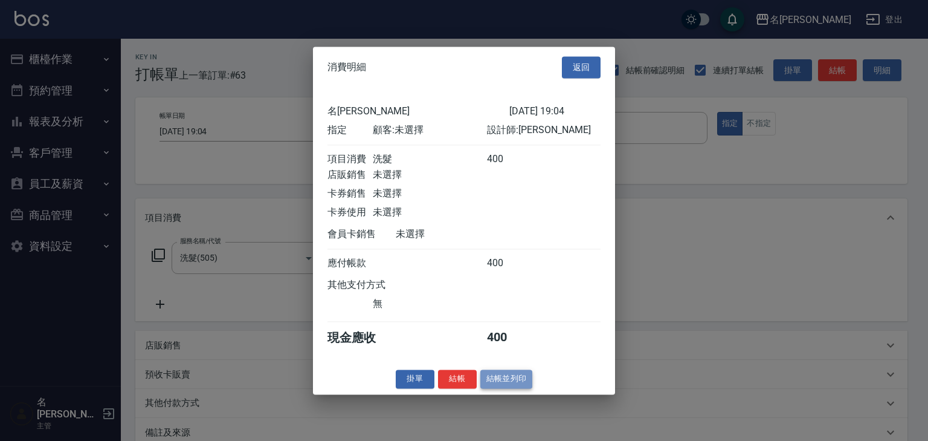
click at [520, 388] on button "結帳並列印" at bounding box center [507, 378] width 53 height 19
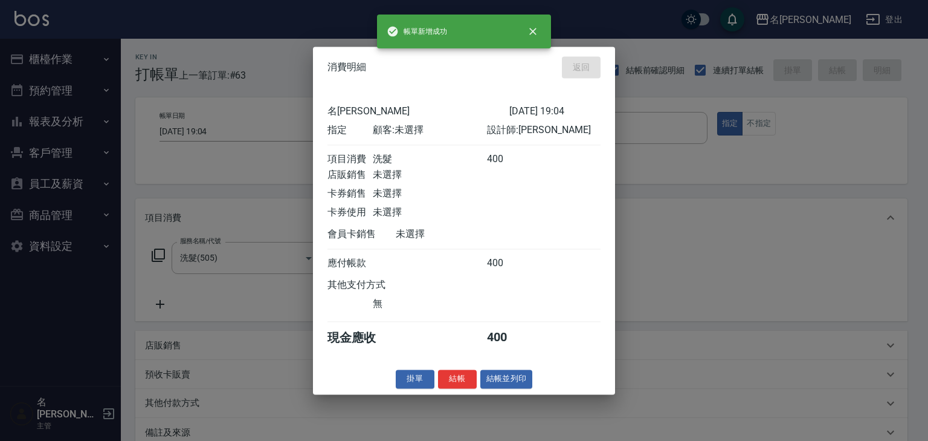
type input "[DATE] 19:10"
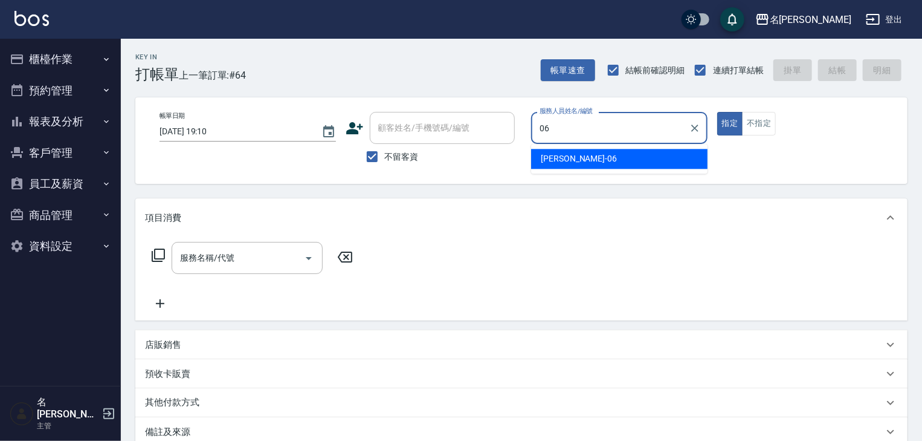
type input "[PERSON_NAME]-06"
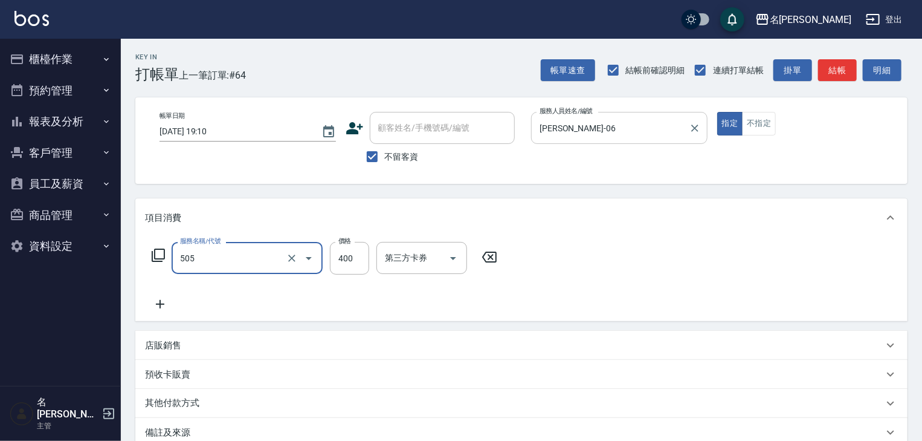
type input "洗髮(505)"
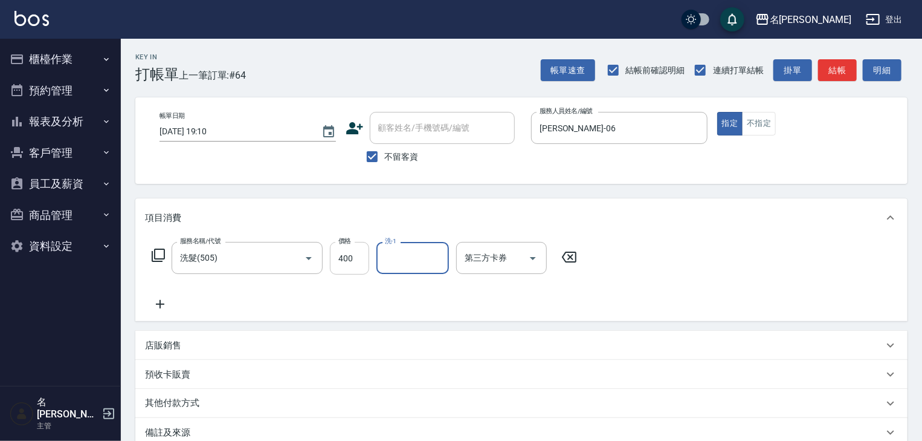
click at [330, 265] on input "400" at bounding box center [349, 258] width 39 height 33
type input "500"
click at [402, 267] on input "洗-1" at bounding box center [413, 257] width 62 height 21
type input "[PERSON_NAME]-22"
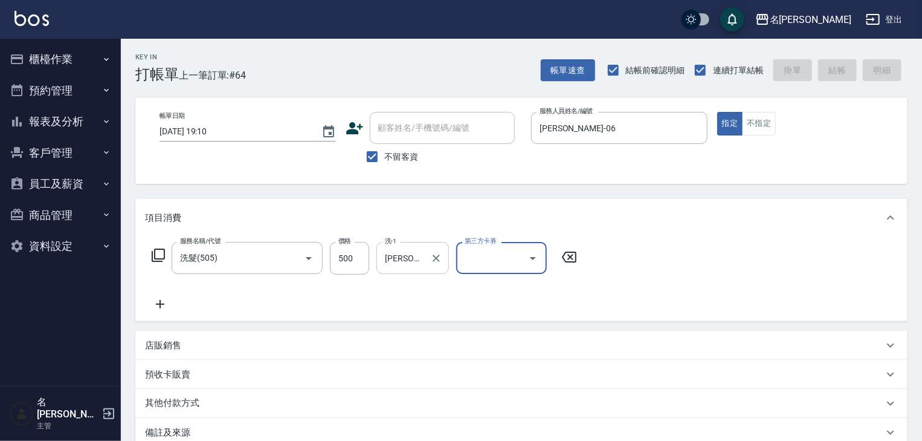
type input "[DATE] 19:28"
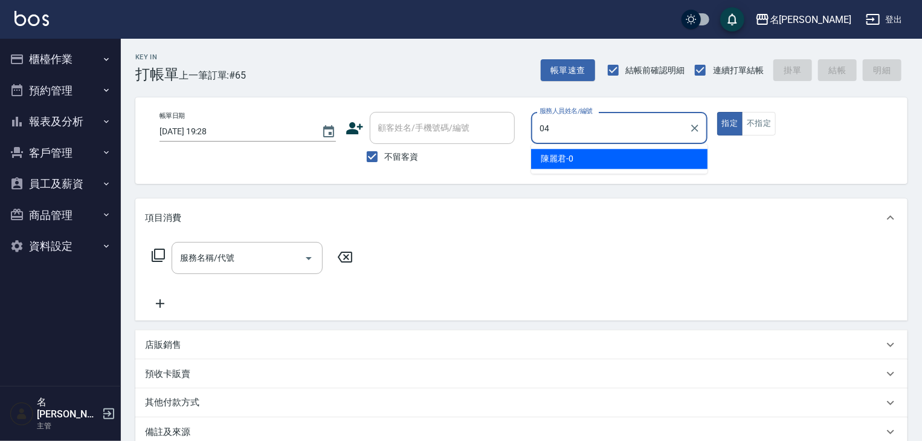
type input "[PERSON_NAME]-04"
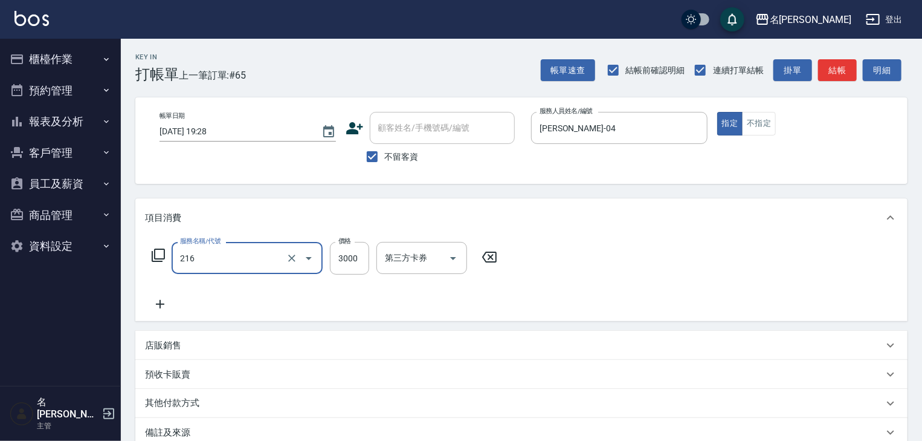
type input "陶瓷、溫朔燙(自備)(216)"
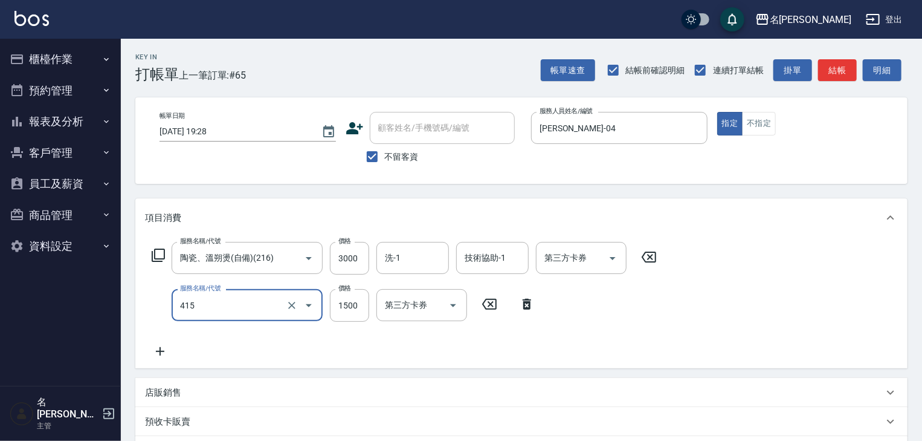
type input "染髮1500↑(415)"
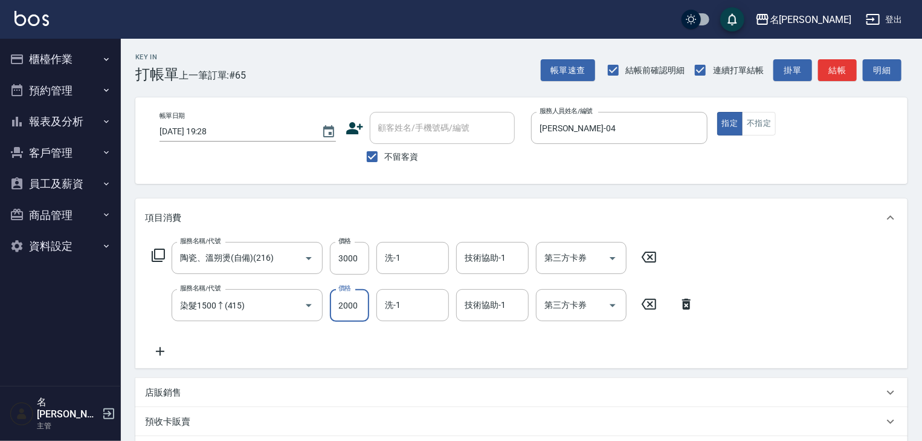
type input "2000"
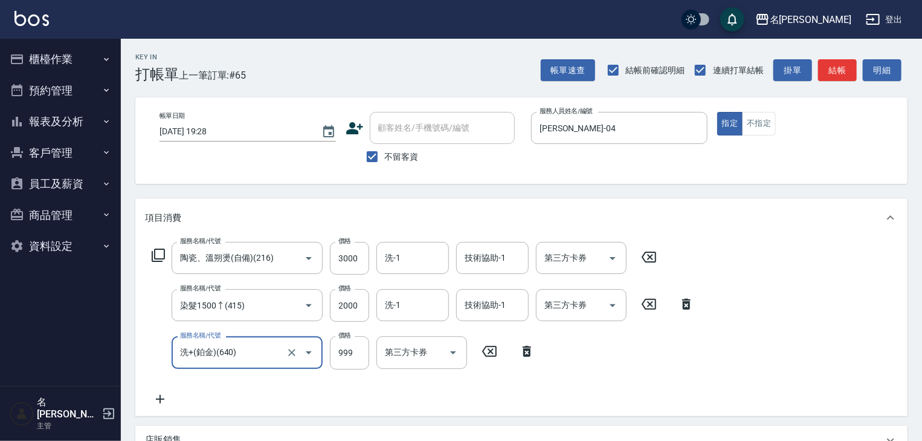
type input "洗+(鉑金)(640)"
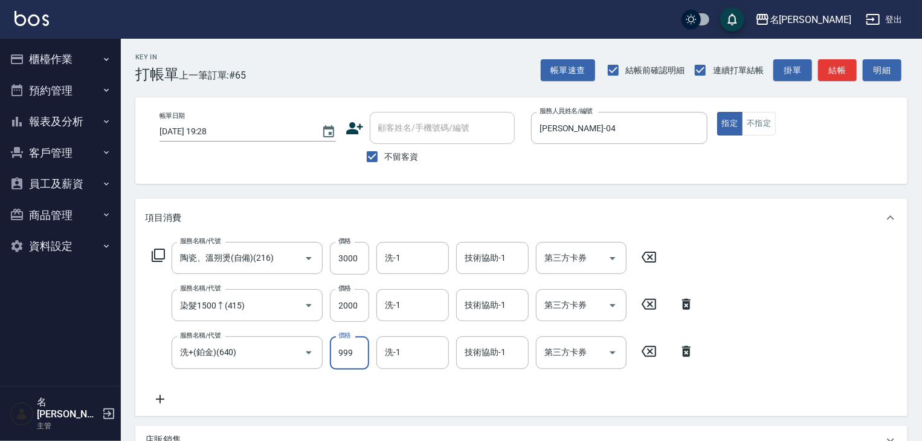
click at [402, 267] on input "洗-1" at bounding box center [413, 257] width 62 height 21
type input "[PERSON_NAME]筑-26"
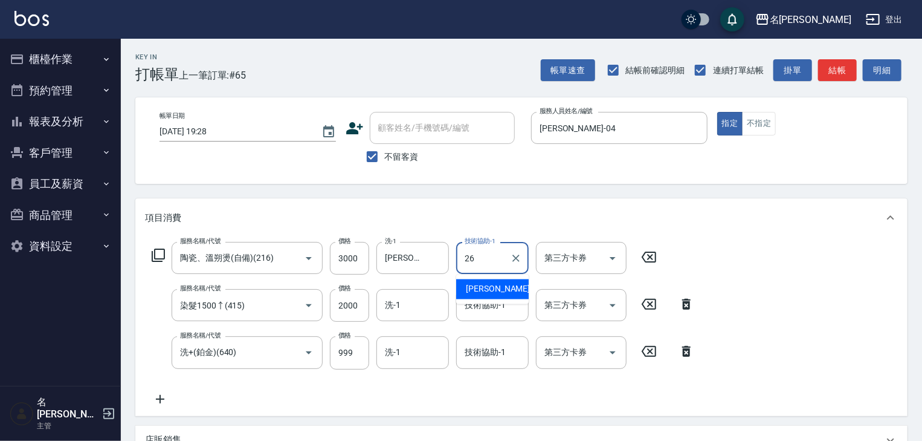
type input "[PERSON_NAME]筑-26"
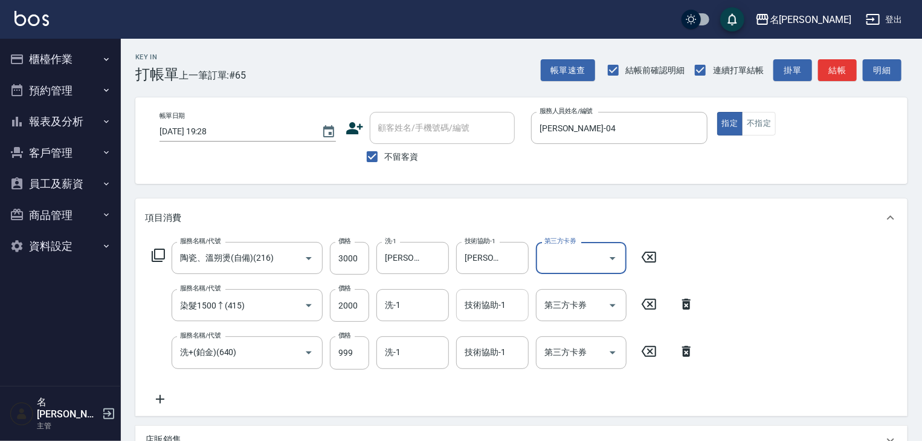
click at [471, 299] on div "技術協助-1 技術協助-1" at bounding box center [492, 305] width 73 height 32
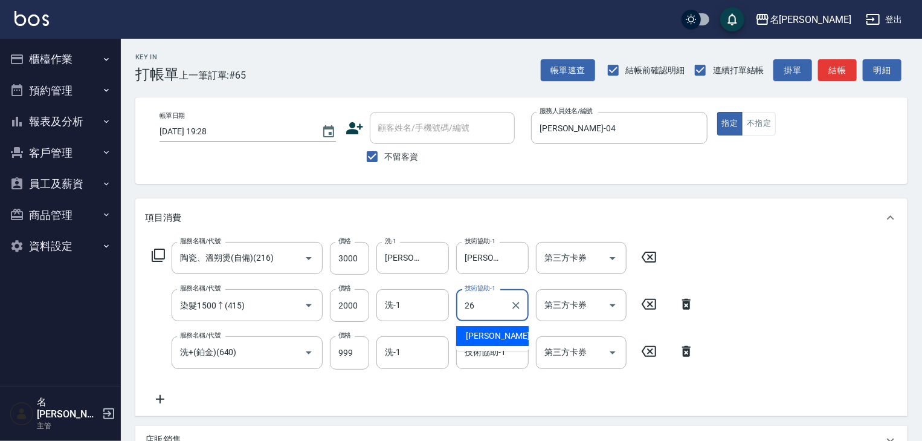
type input "[PERSON_NAME]筑-26"
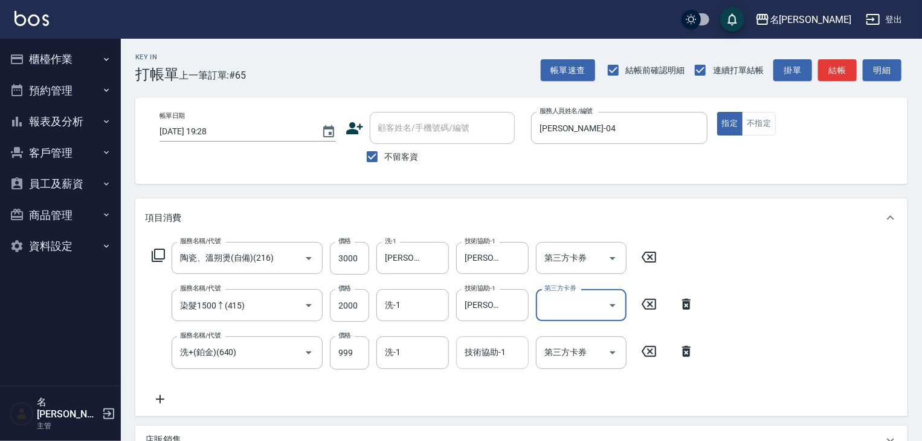
click at [487, 353] on input "技術協助-1" at bounding box center [493, 351] width 62 height 21
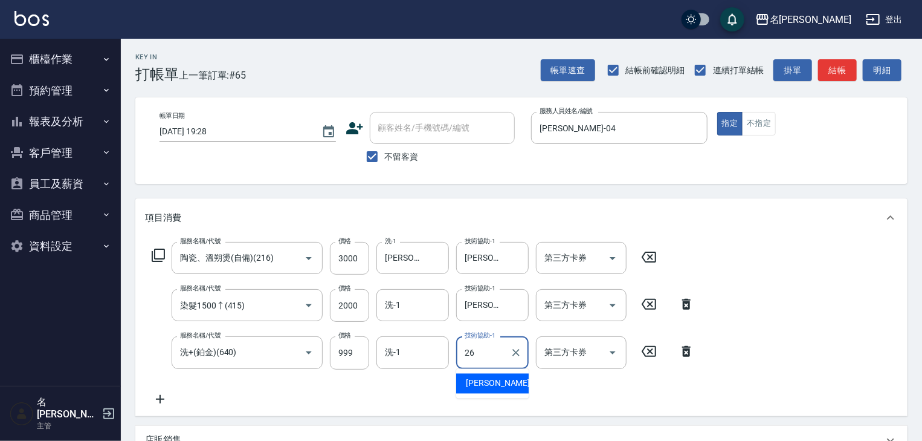
type input "[PERSON_NAME]筑-26"
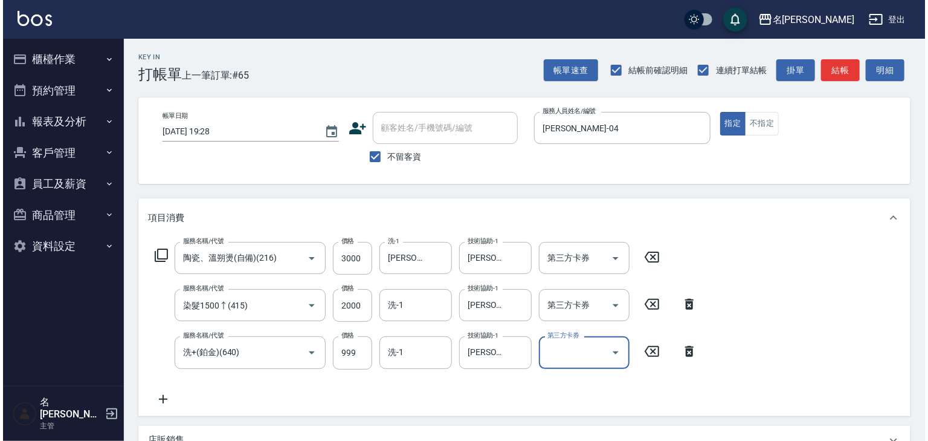
scroll to position [236, 0]
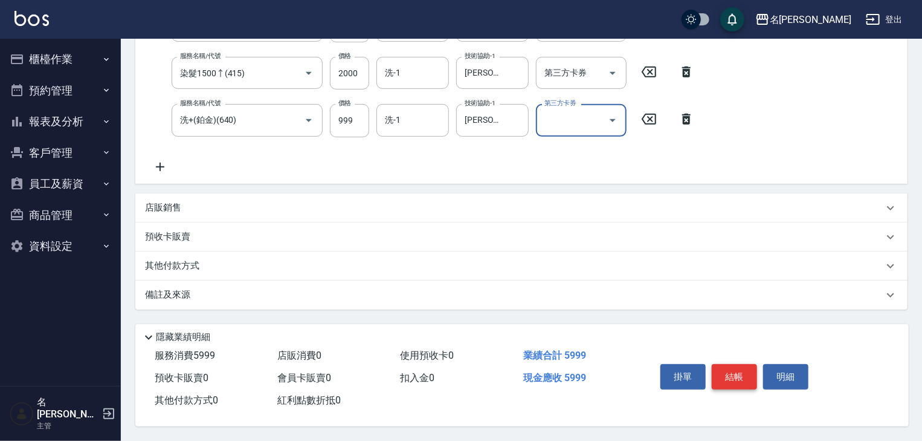
click at [745, 370] on button "結帳" at bounding box center [734, 376] width 45 height 25
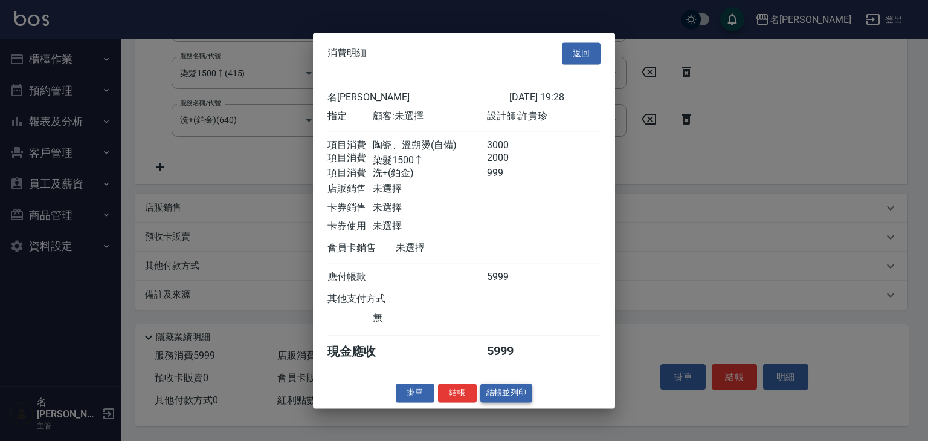
click at [508, 400] on button "結帳並列印" at bounding box center [507, 392] width 53 height 19
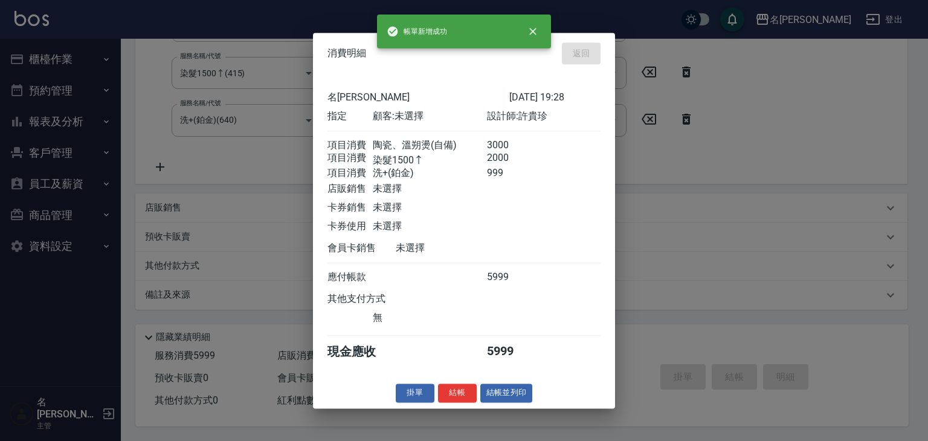
type input "[DATE] 19:36"
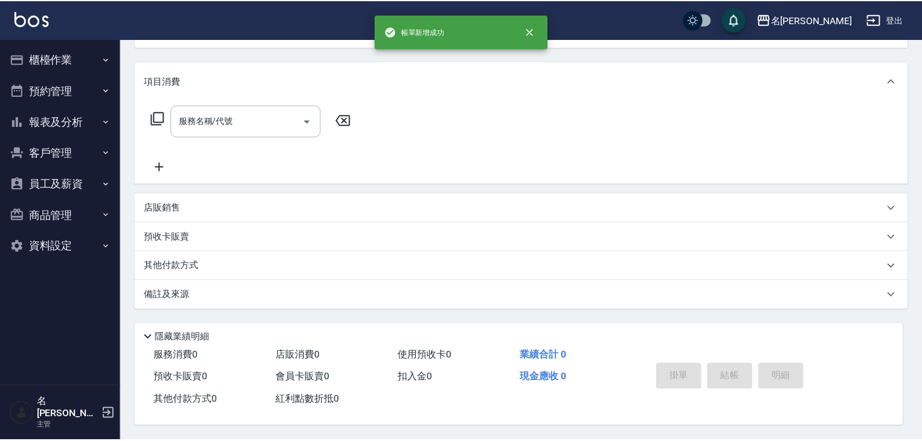
scroll to position [0, 0]
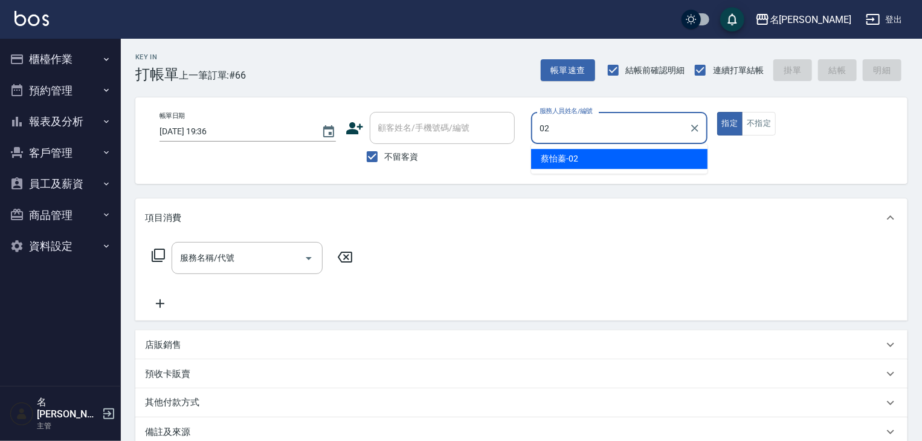
type input "[PERSON_NAME]-02"
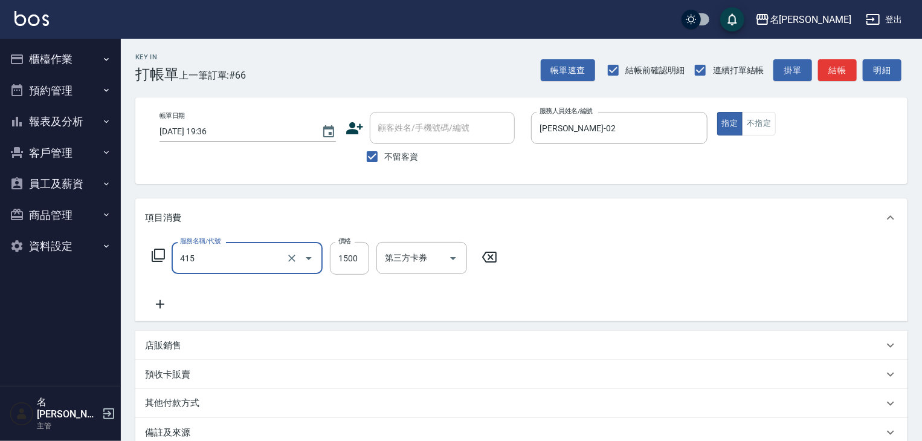
type input "染髮1500↑(415)"
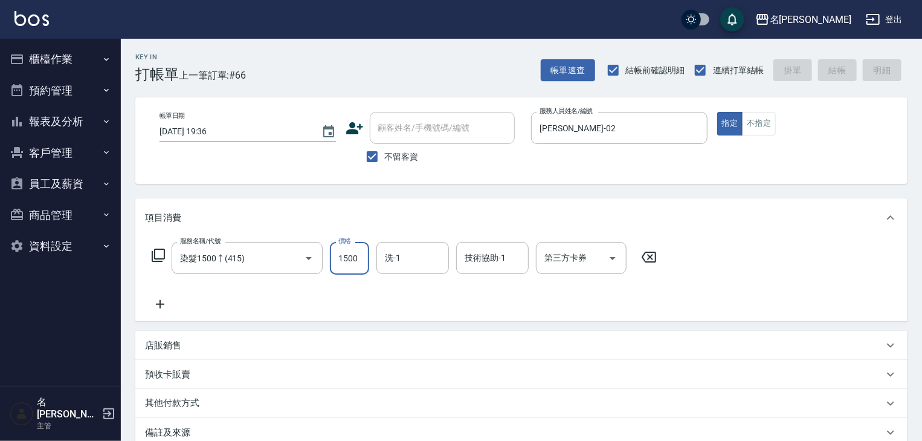
type input "[DATE] 19:37"
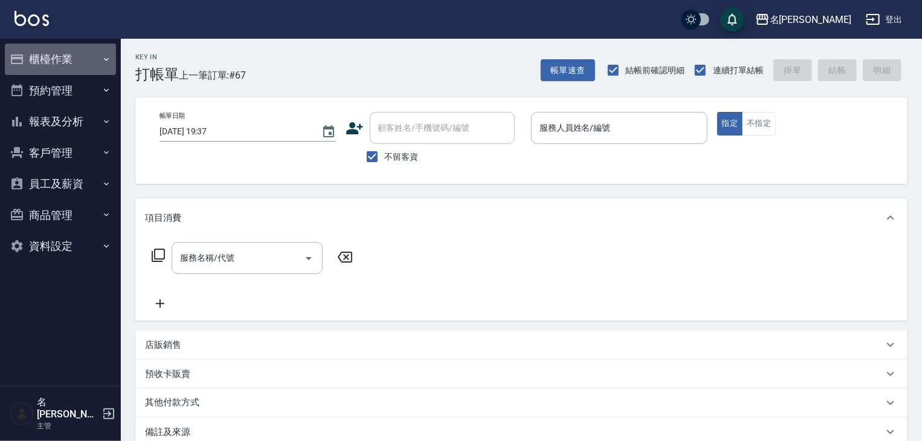
click at [67, 64] on button "櫃檯作業" at bounding box center [60, 59] width 111 height 31
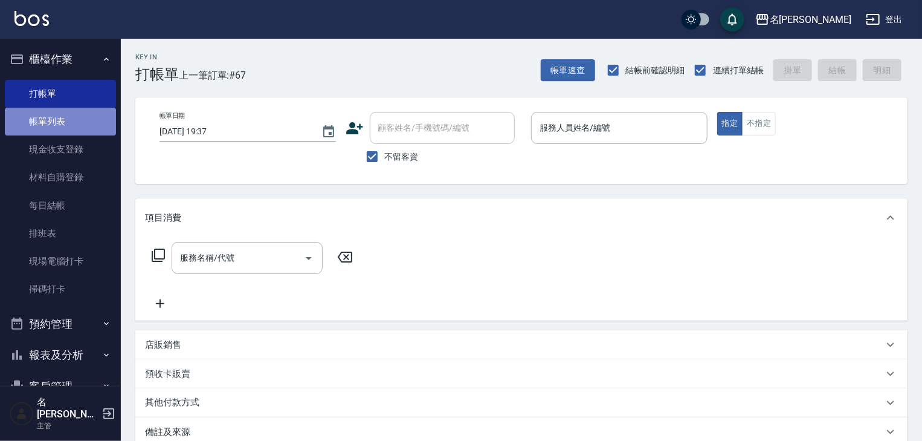
click at [70, 115] on link "帳單列表" at bounding box center [60, 122] width 111 height 28
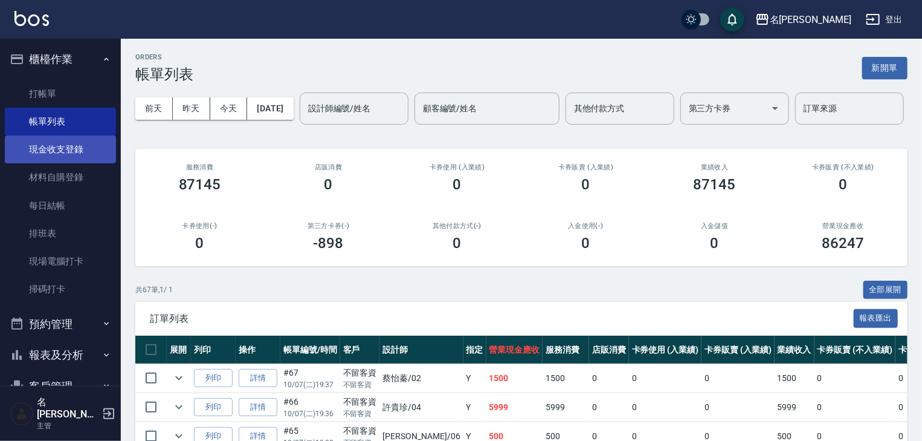
click at [79, 148] on link "現金收支登錄" at bounding box center [60, 149] width 111 height 28
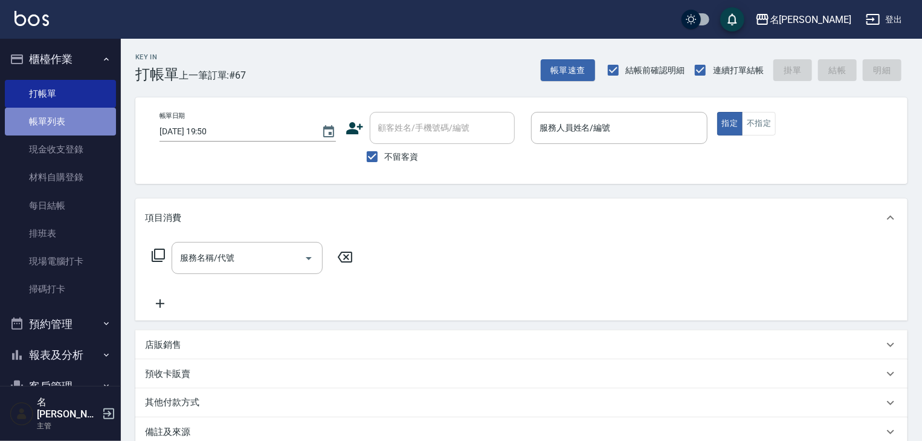
click at [66, 120] on link "帳單列表" at bounding box center [60, 122] width 111 height 28
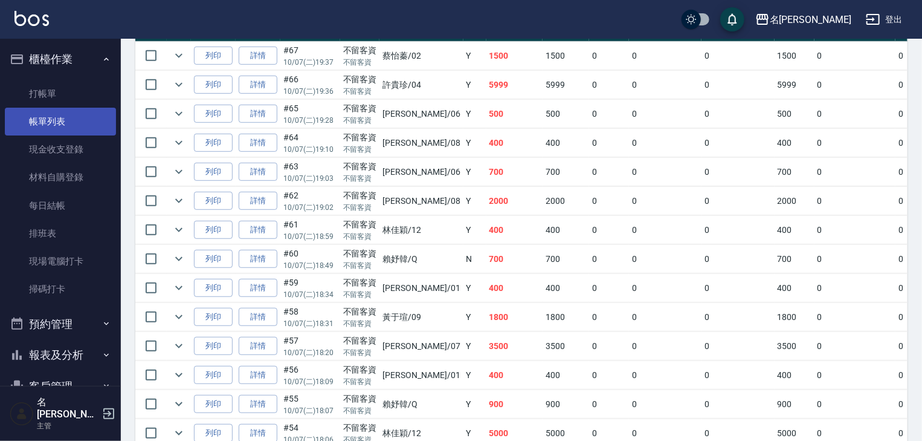
scroll to position [129, 0]
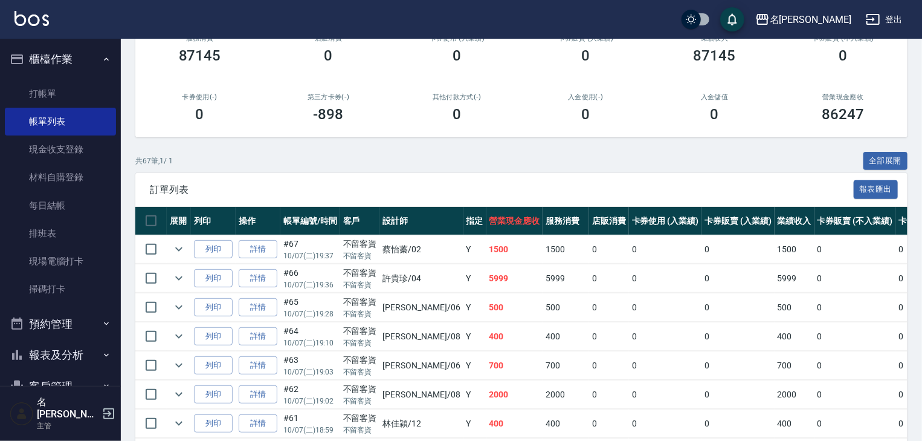
click at [19, 8] on div "名留林森 登出" at bounding box center [461, 19] width 922 height 39
click at [23, 20] on img at bounding box center [32, 18] width 34 height 15
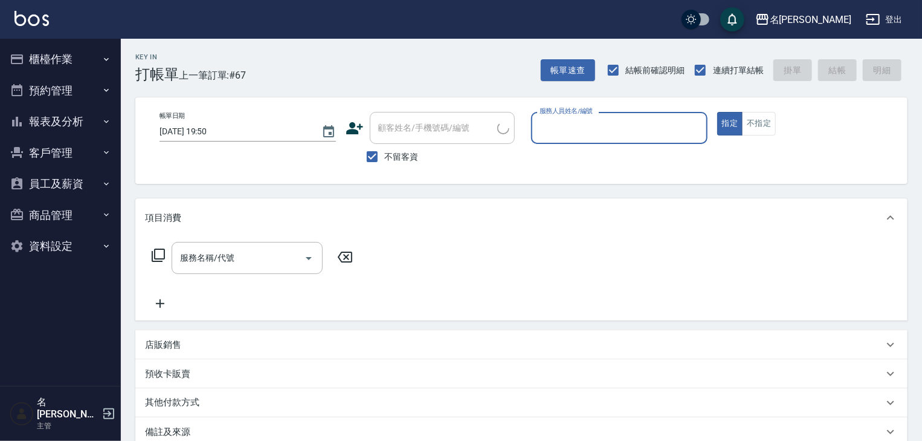
click at [638, 126] on input "服務人員姓名/編號" at bounding box center [620, 127] width 166 height 21
type input "[PERSON_NAME]-22"
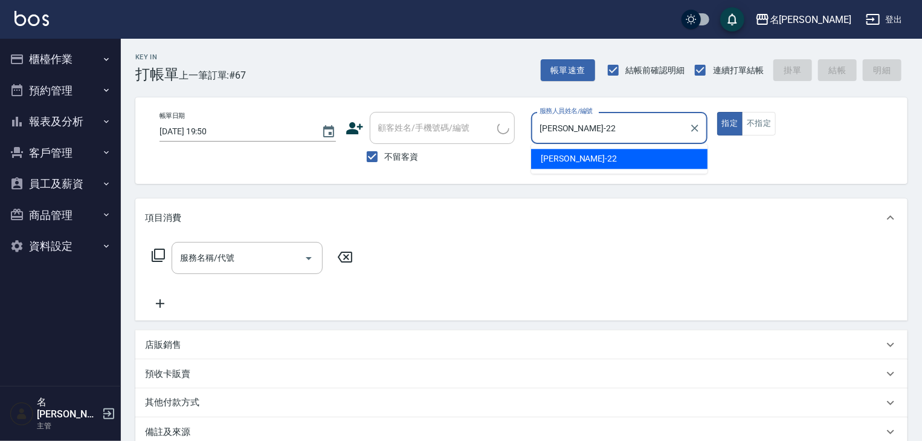
type button "true"
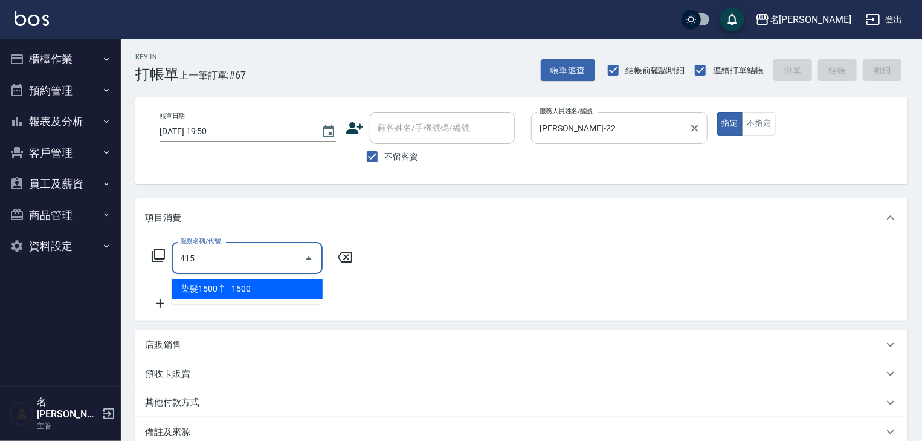
type input "染髮1500↑(415)"
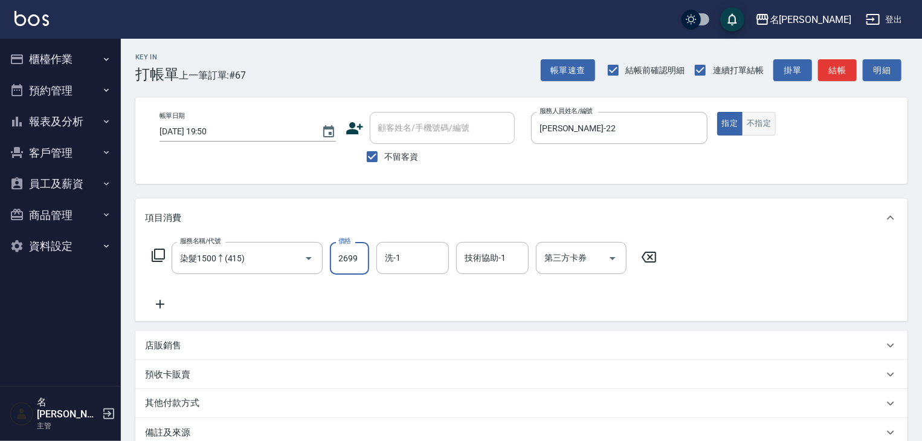
type input "2699"
click at [757, 126] on button "不指定" at bounding box center [759, 124] width 34 height 24
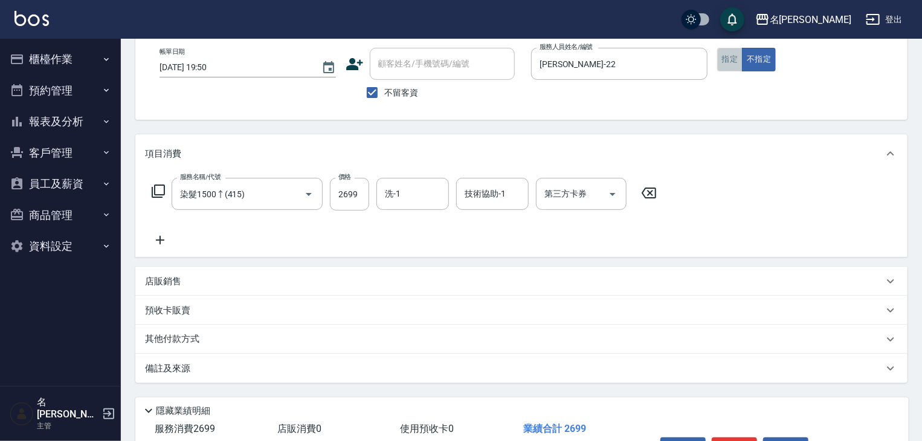
click at [733, 61] on button "指定" at bounding box center [730, 60] width 26 height 24
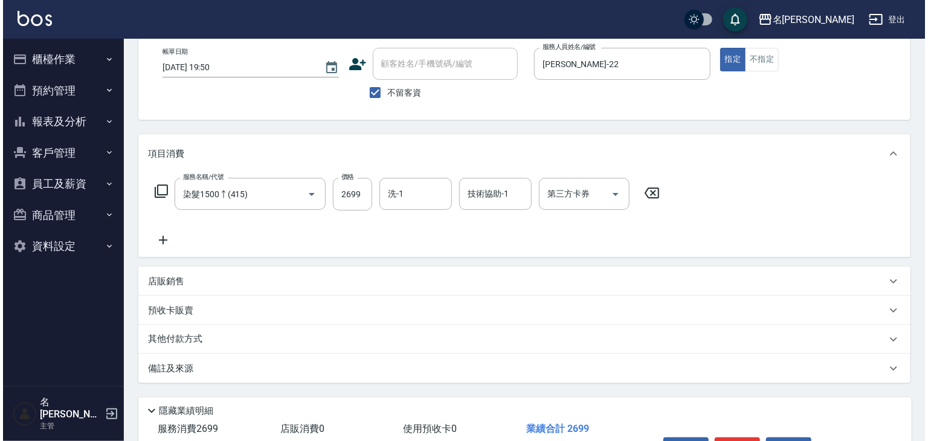
scroll to position [141, 0]
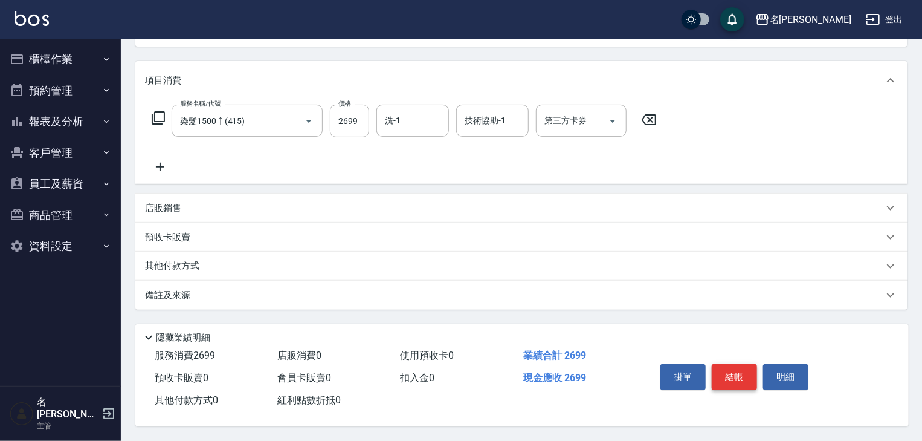
click at [735, 370] on button "結帳" at bounding box center [734, 376] width 45 height 25
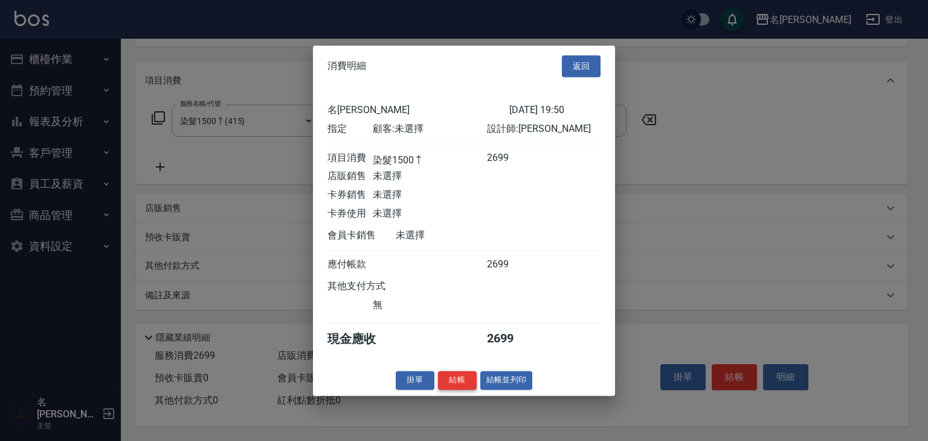
click at [462, 378] on button "結帳" at bounding box center [457, 380] width 39 height 19
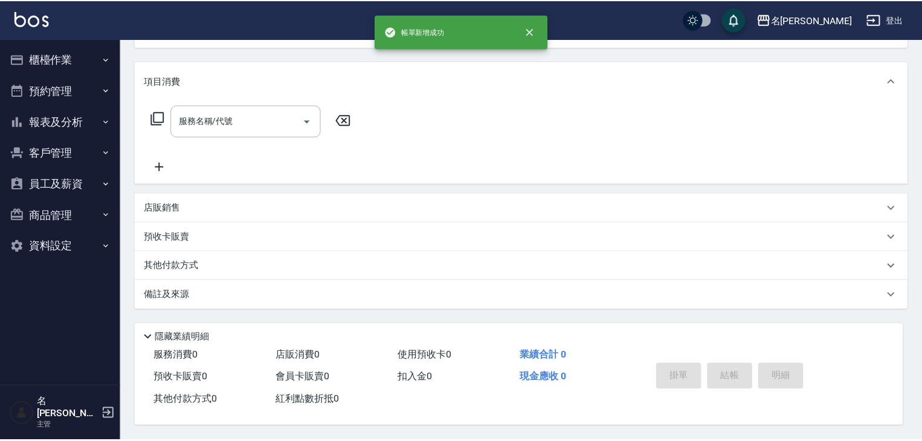
scroll to position [0, 0]
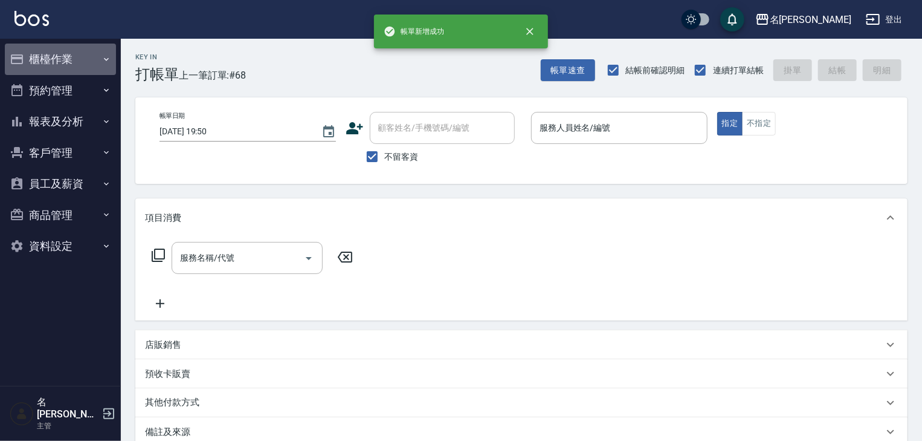
click at [70, 70] on button "櫃檯作業" at bounding box center [60, 59] width 111 height 31
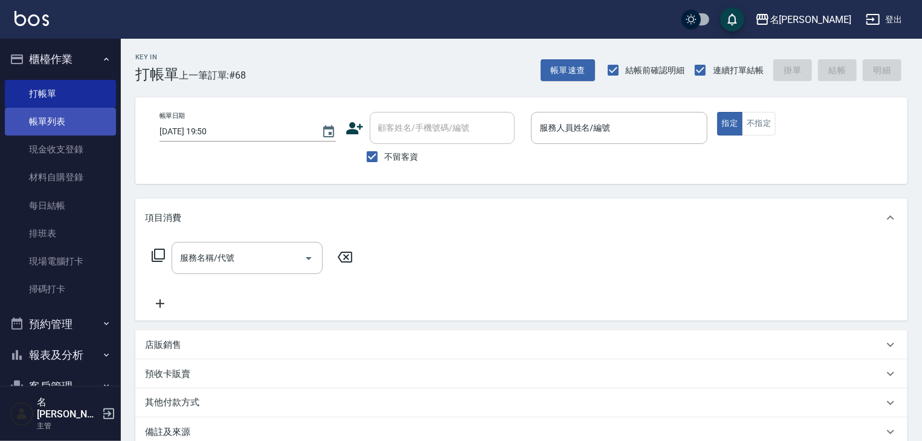
click at [71, 125] on link "帳單列表" at bounding box center [60, 122] width 111 height 28
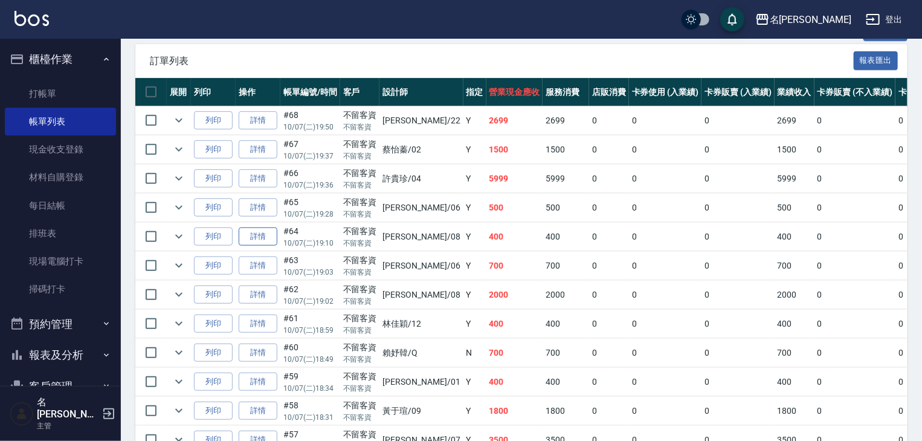
scroll to position [451, 0]
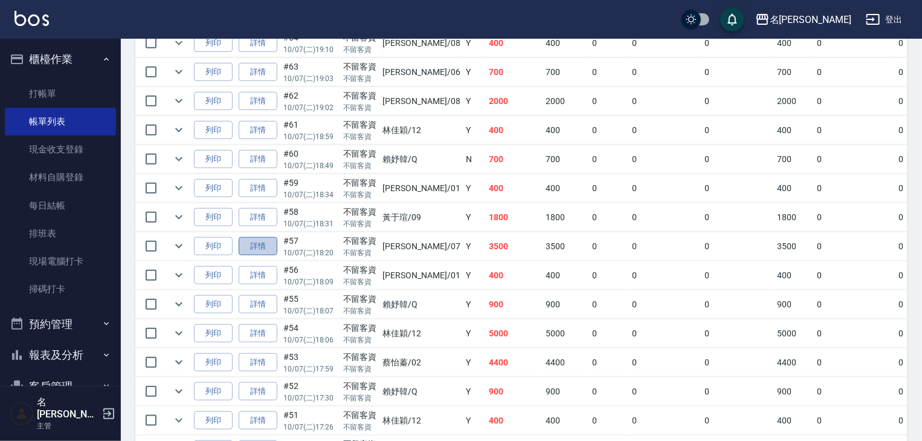
click at [273, 256] on link "詳情" at bounding box center [258, 246] width 39 height 19
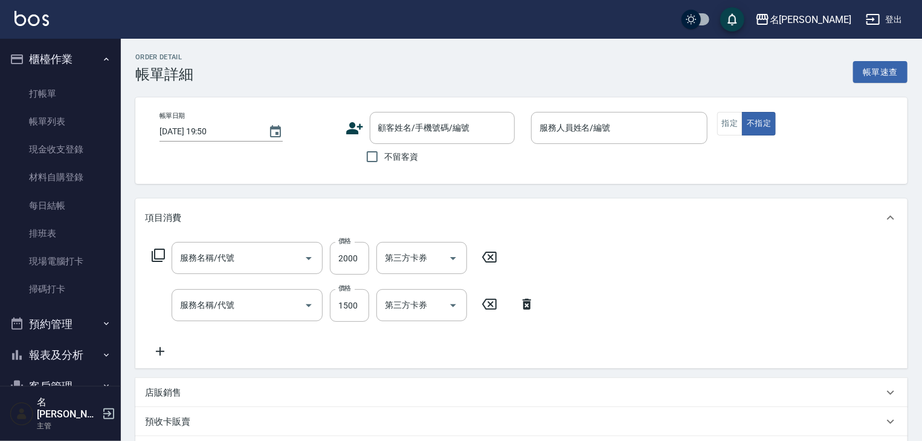
type input "[DATE] 18:20"
checkbox input "true"
type input "[PERSON_NAME]-07"
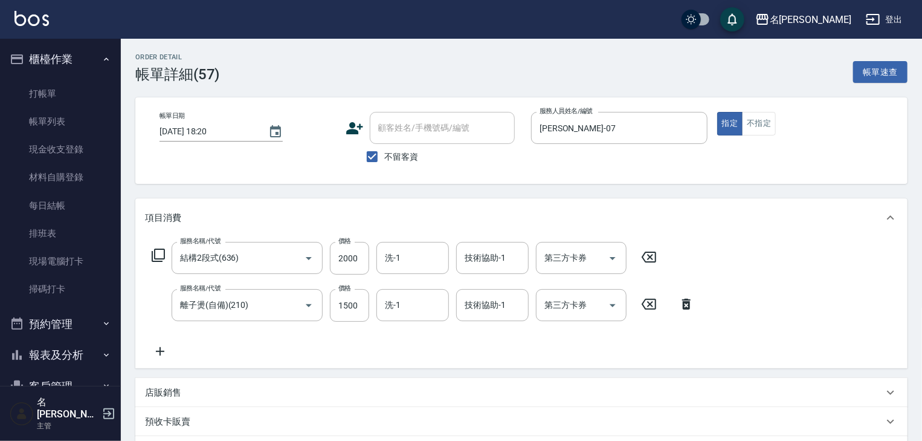
type input "結構2段式(636)"
type input "離子燙(自備)(210)"
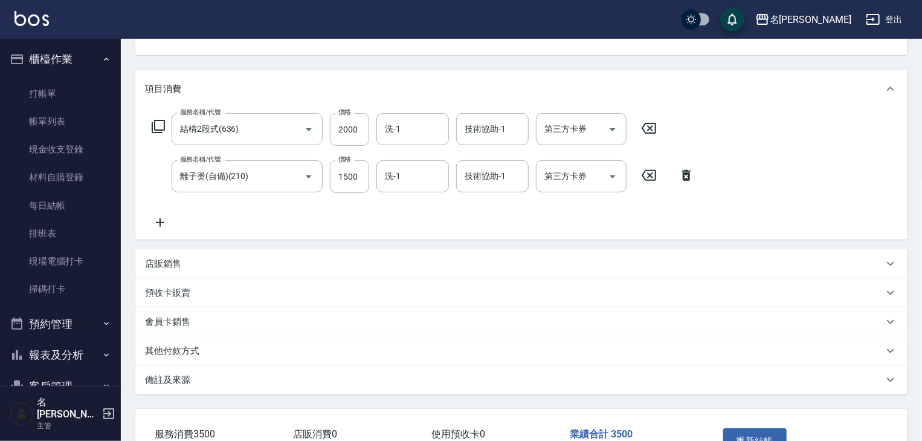
click at [272, 363] on div "其他付款方式" at bounding box center [521, 350] width 772 height 29
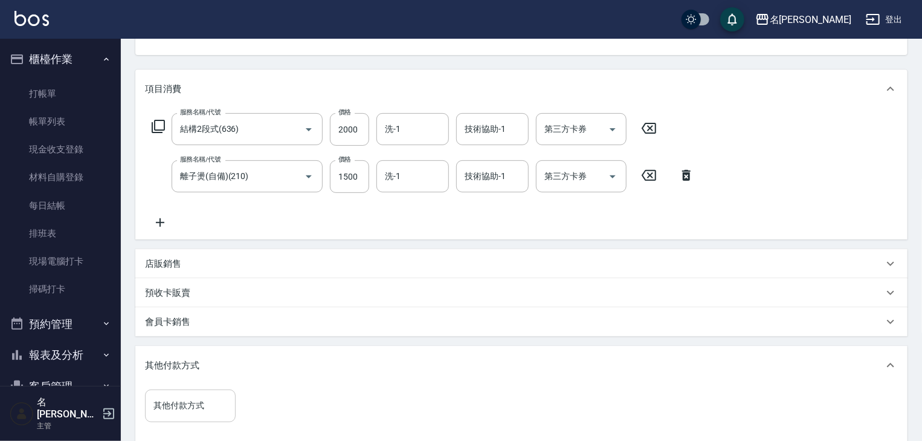
click at [207, 398] on input "其他付款方式" at bounding box center [190, 405] width 80 height 21
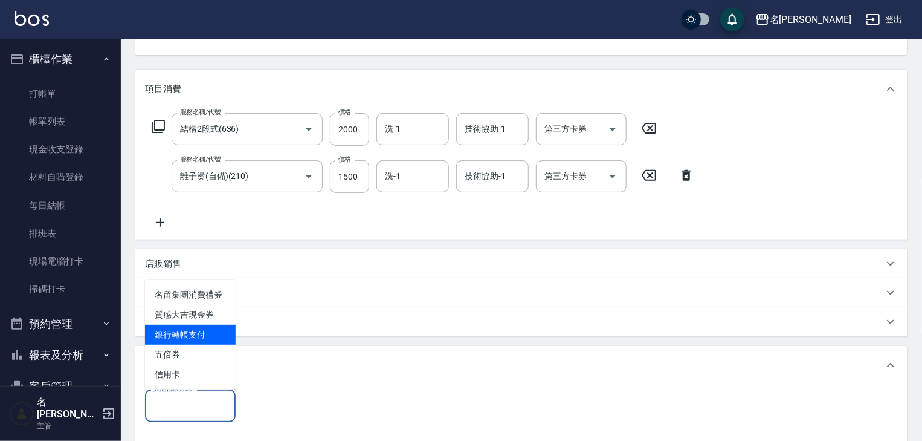
click at [213, 338] on span "銀行轉帳支付" at bounding box center [190, 335] width 91 height 20
type input "銀行轉帳支付"
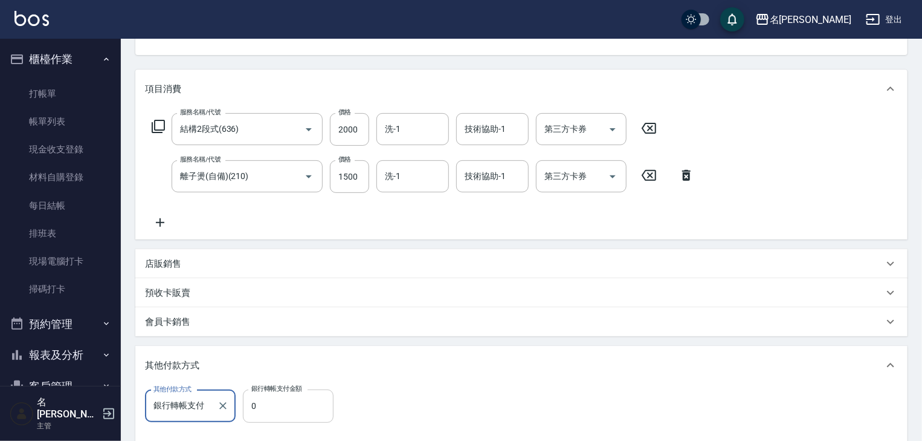
click at [293, 404] on input "0" at bounding box center [288, 405] width 91 height 33
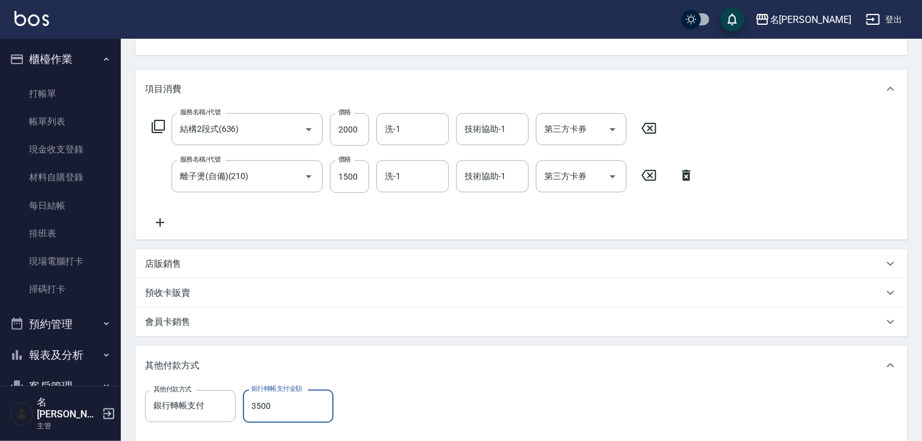
scroll to position [302, 0]
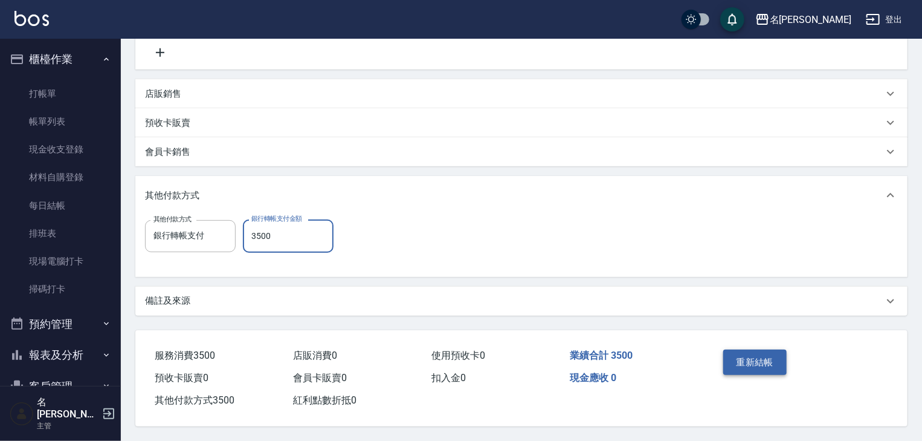
type input "3500"
click at [761, 361] on button "重新結帳" at bounding box center [755, 361] width 64 height 25
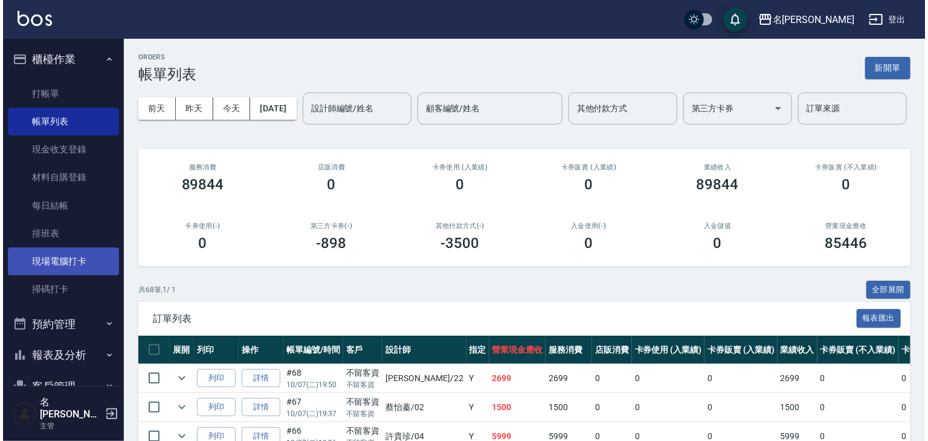
scroll to position [112, 0]
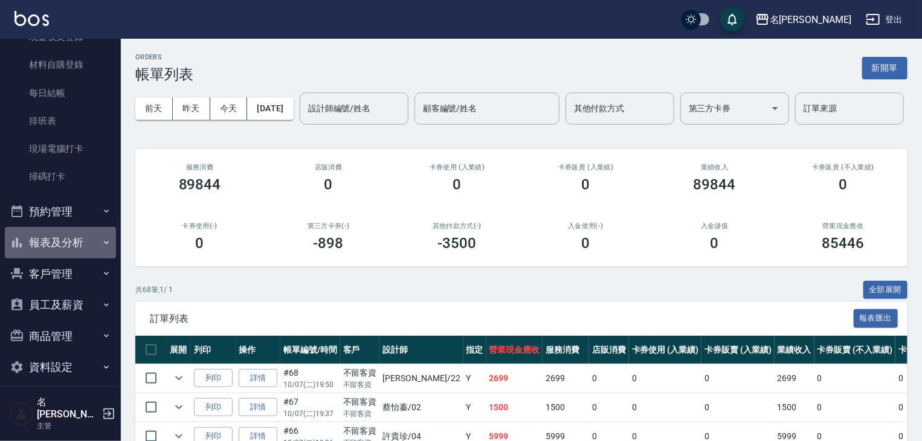
click at [68, 248] on button "報表及分析" at bounding box center [60, 242] width 111 height 31
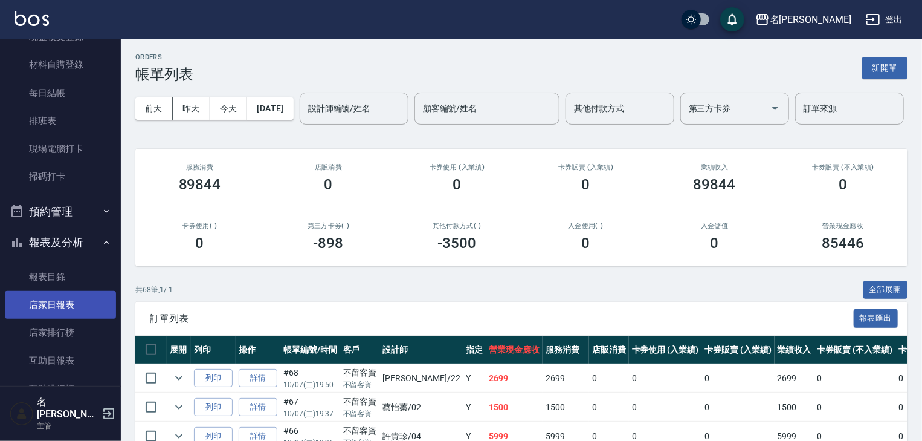
click at [70, 302] on link "店家日報表" at bounding box center [60, 305] width 111 height 28
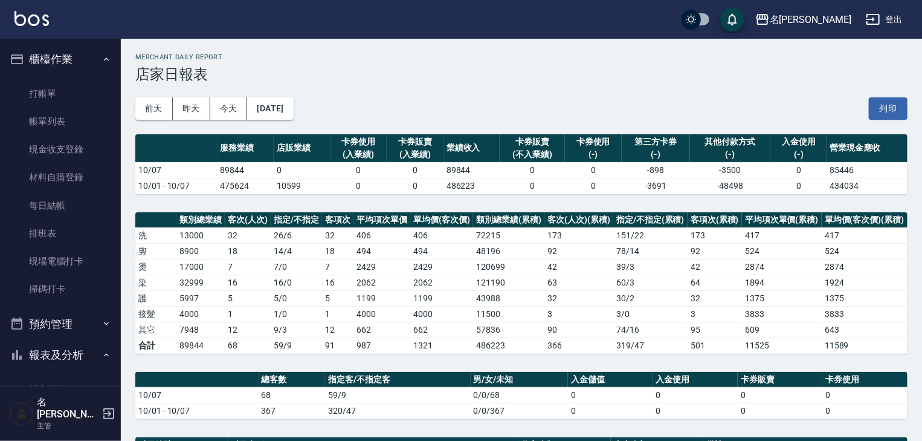
scroll to position [322, 0]
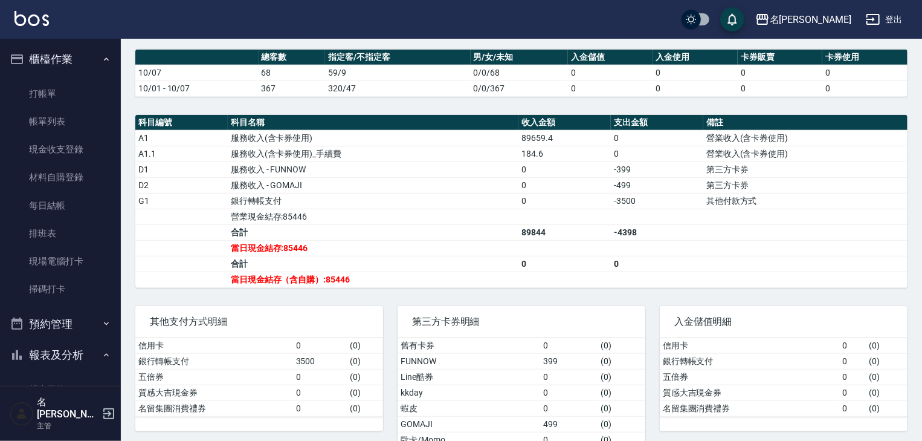
click at [18, 22] on img at bounding box center [32, 18] width 34 height 15
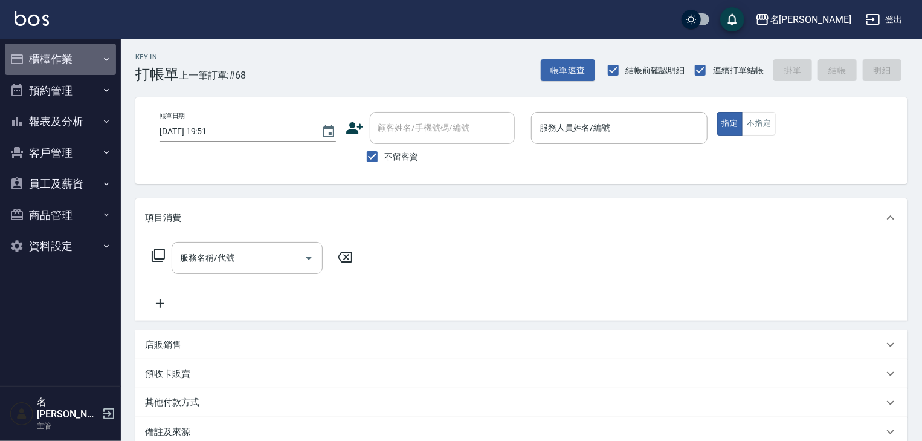
click at [44, 70] on button "櫃檯作業" at bounding box center [60, 59] width 111 height 31
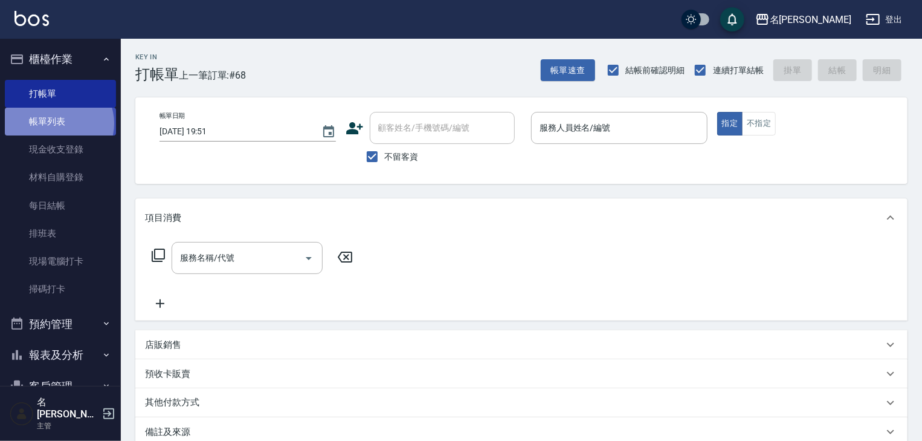
click at [58, 123] on link "帳單列表" at bounding box center [60, 122] width 111 height 28
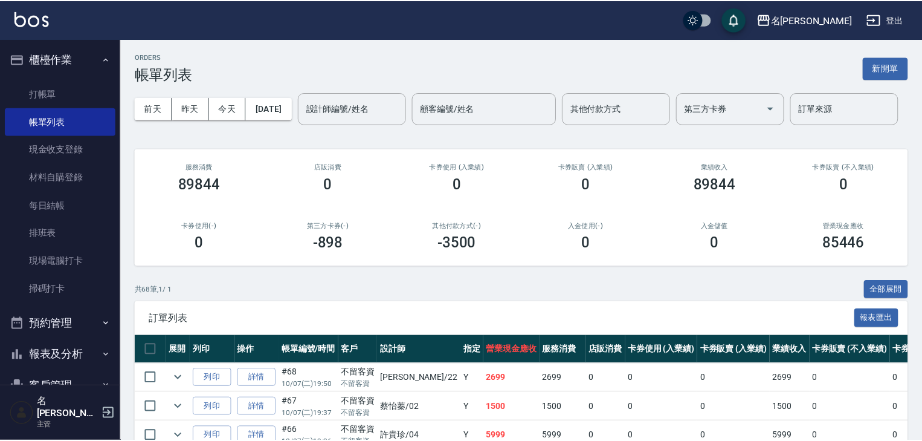
scroll to position [193, 0]
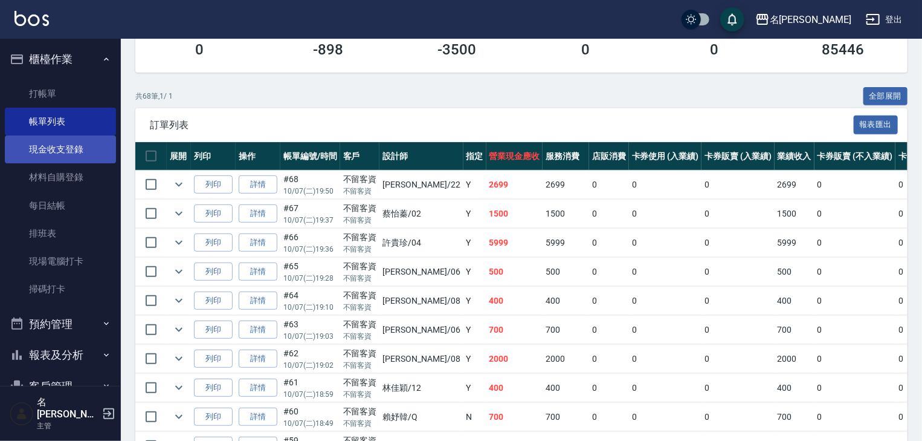
click at [71, 150] on link "現金收支登錄" at bounding box center [60, 149] width 111 height 28
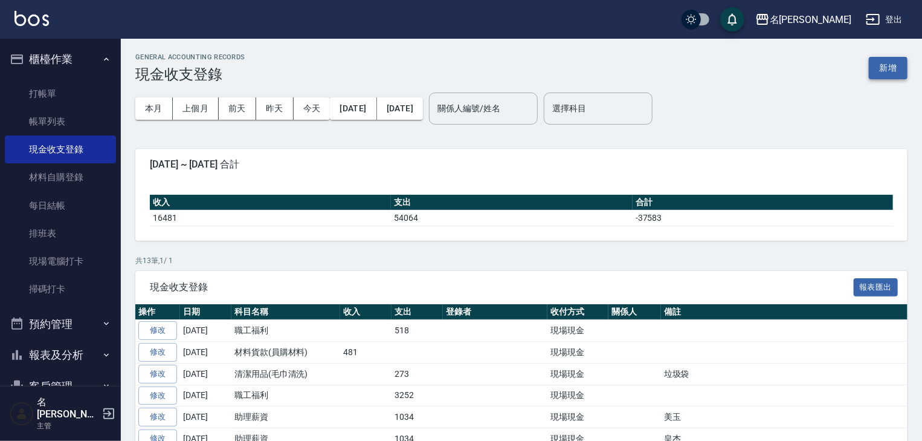
click at [898, 73] on button "新增" at bounding box center [888, 68] width 39 height 22
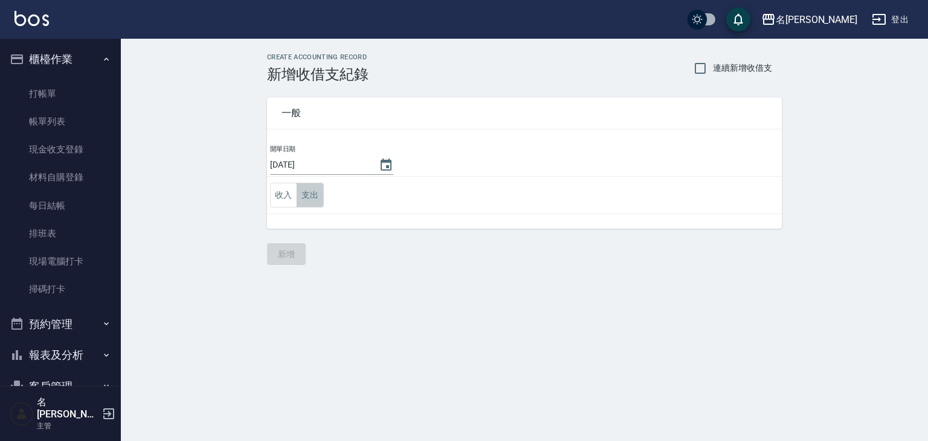
click at [318, 200] on button "支出" at bounding box center [310, 195] width 27 height 25
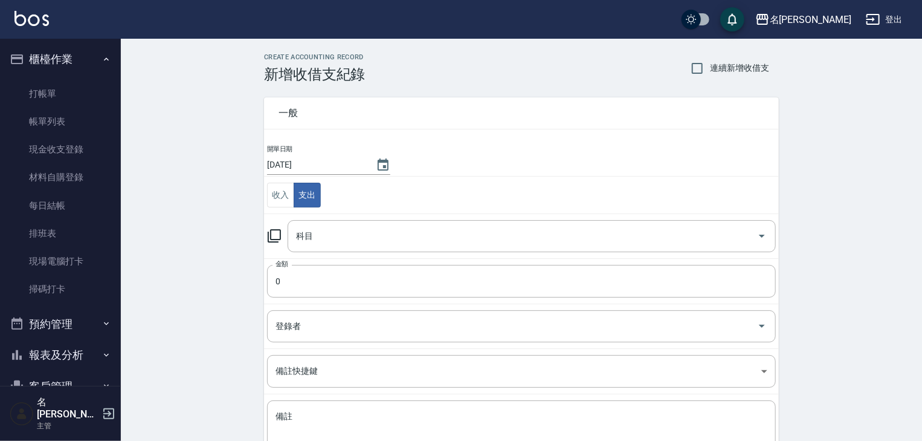
click at [276, 229] on icon at bounding box center [274, 235] width 13 height 13
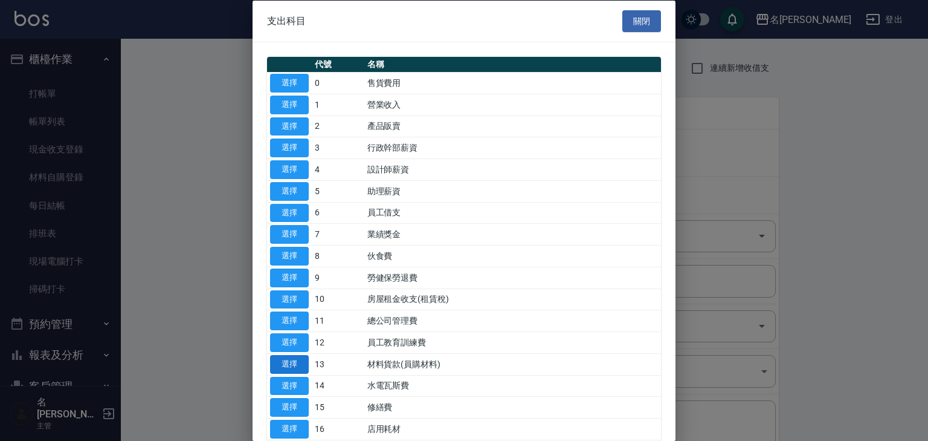
click at [308, 354] on button "選擇" at bounding box center [289, 363] width 39 height 19
type input "13 材料貨款(員購材料)"
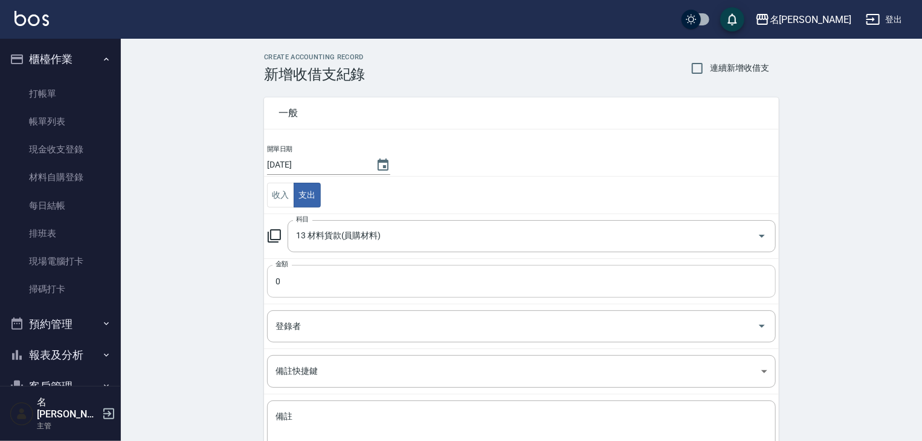
click at [311, 271] on input "0" at bounding box center [521, 281] width 509 height 33
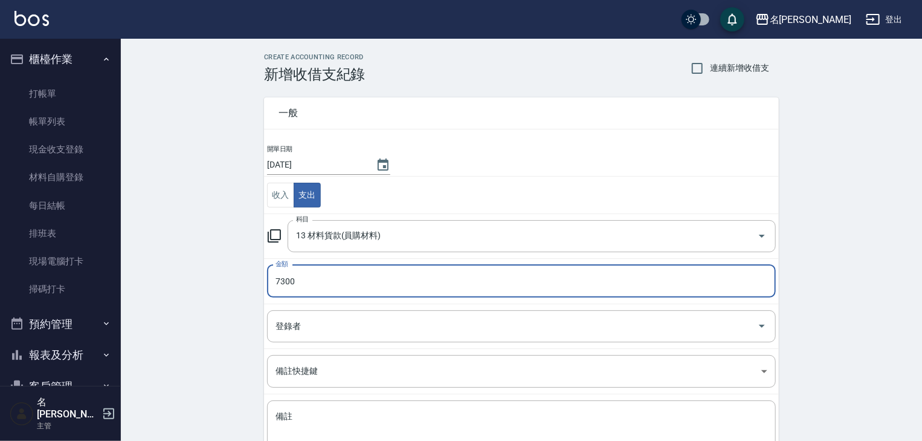
type input "7300"
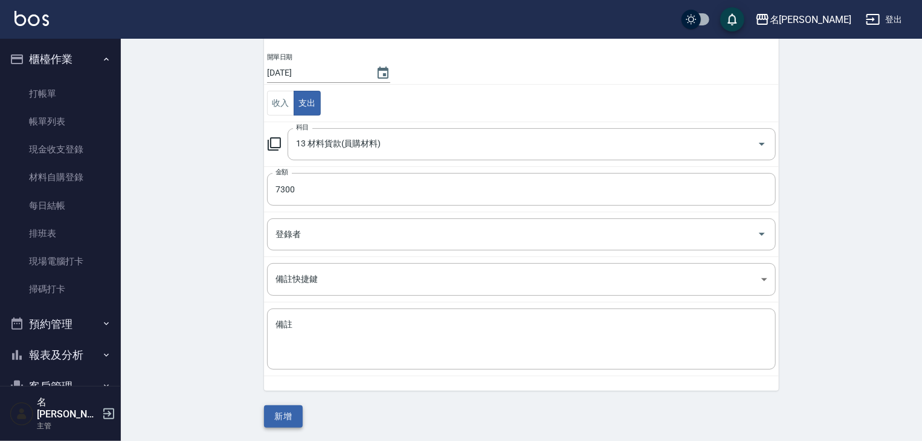
click at [285, 416] on button "新增" at bounding box center [283, 416] width 39 height 22
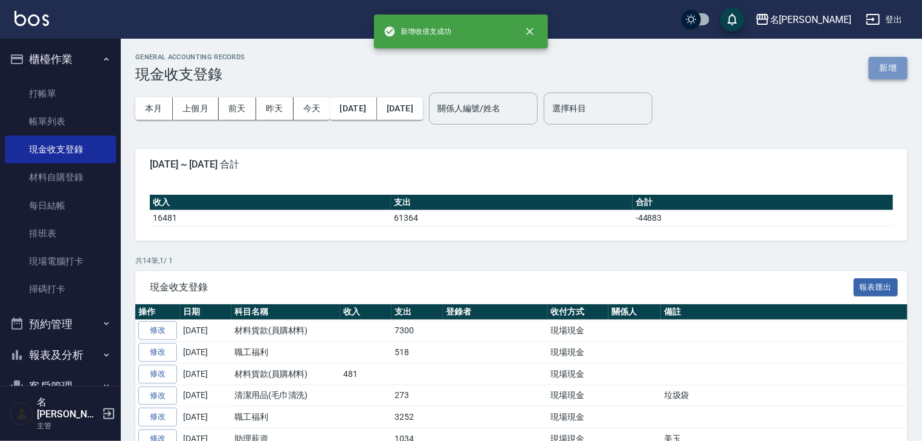
click at [889, 68] on button "新增" at bounding box center [888, 68] width 39 height 22
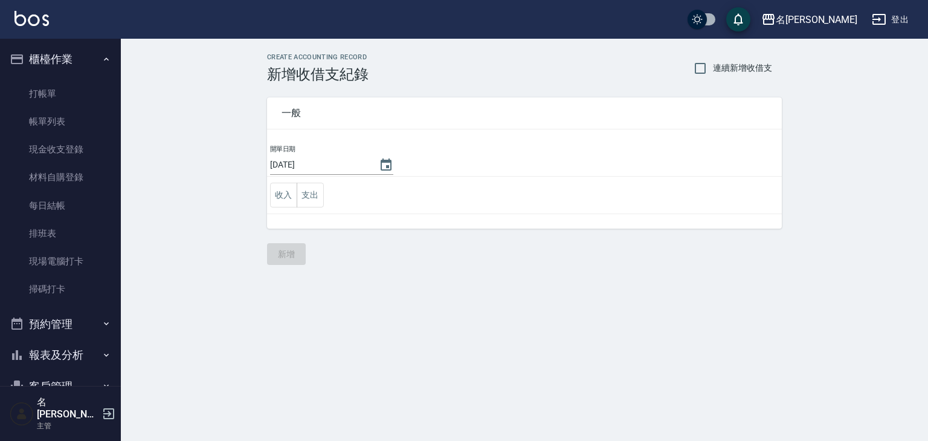
click at [325, 192] on td "收入 支出" at bounding box center [524, 194] width 515 height 37
click at [319, 195] on button "支出" at bounding box center [310, 195] width 27 height 25
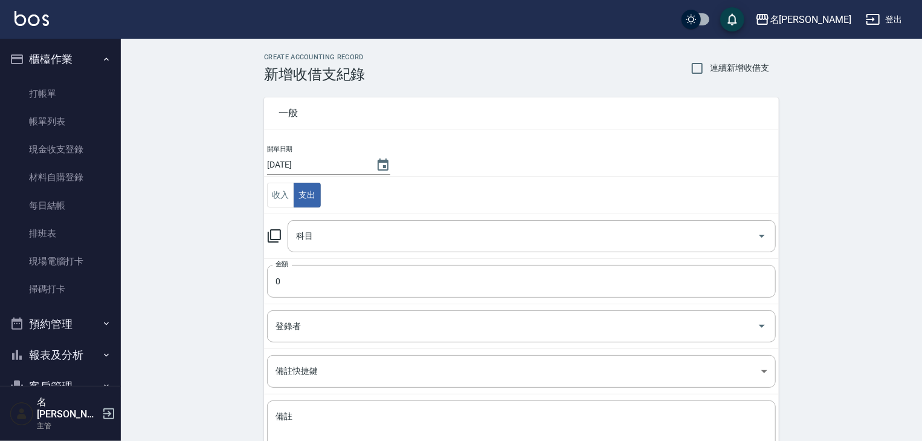
click at [274, 230] on icon at bounding box center [274, 235] width 13 height 13
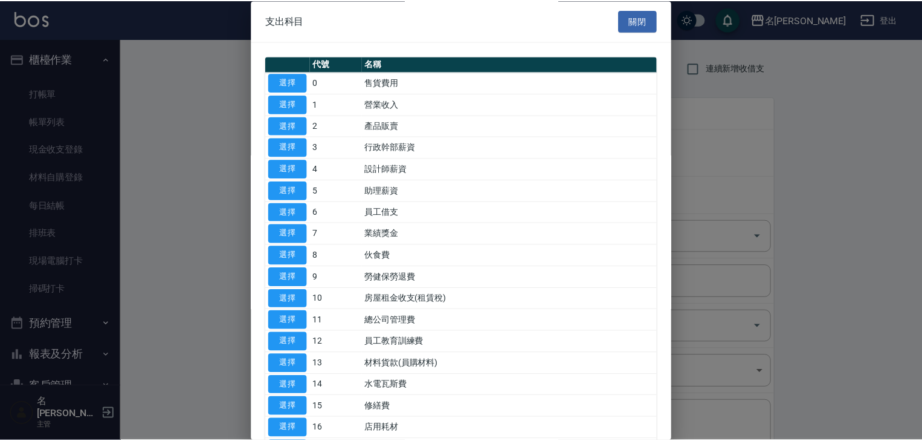
scroll to position [193, 0]
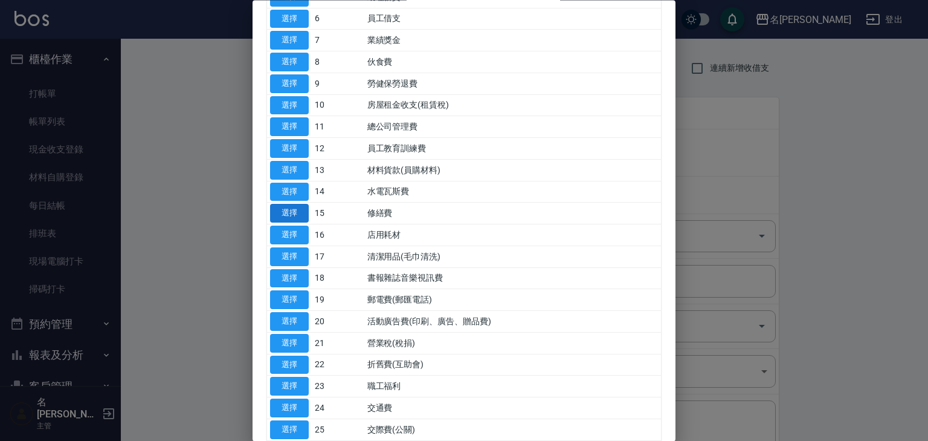
click at [288, 212] on button "選擇" at bounding box center [289, 213] width 39 height 19
type input "15 修繕費"
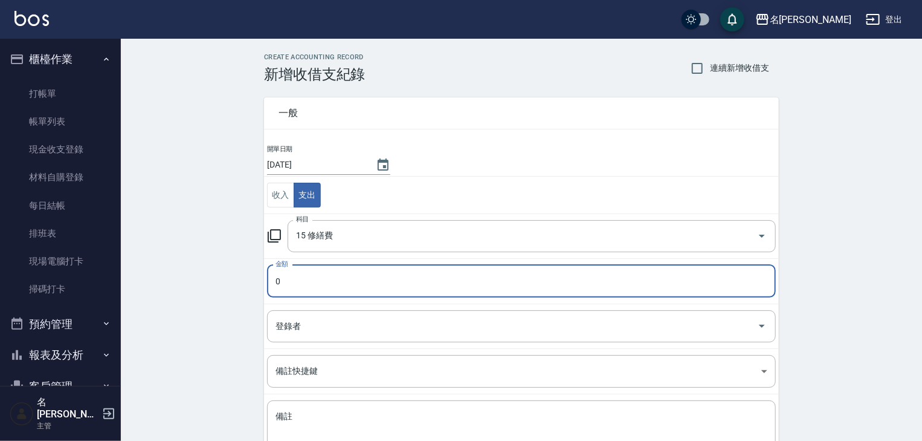
click at [305, 285] on input "0" at bounding box center [521, 281] width 509 height 33
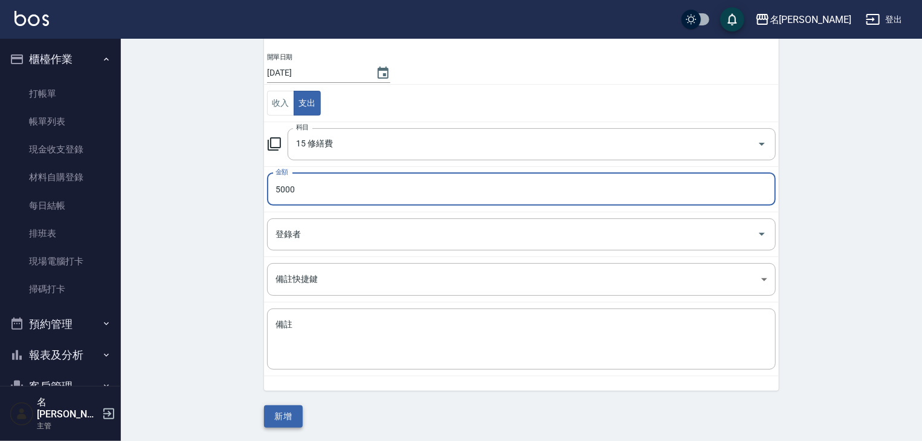
type input "5000"
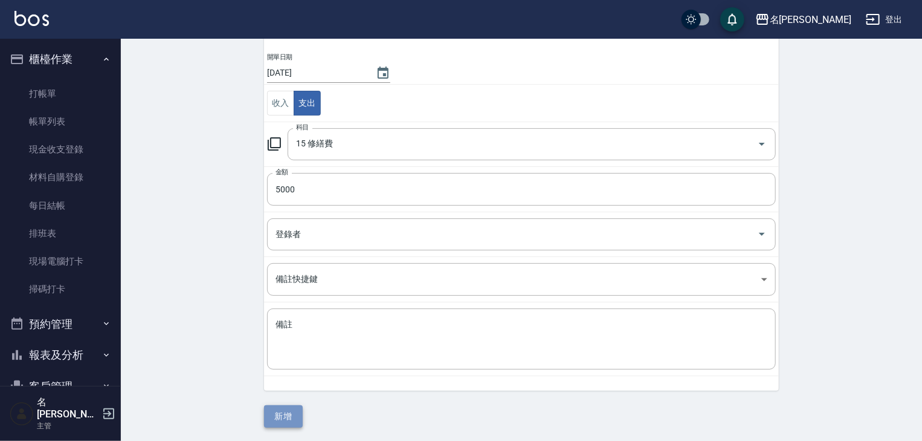
click at [282, 407] on button "新增" at bounding box center [283, 416] width 39 height 22
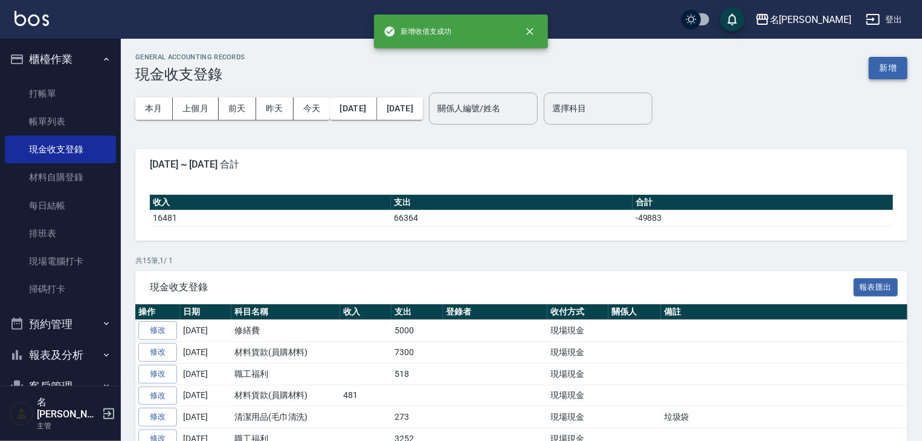
click at [877, 73] on button "新增" at bounding box center [888, 68] width 39 height 22
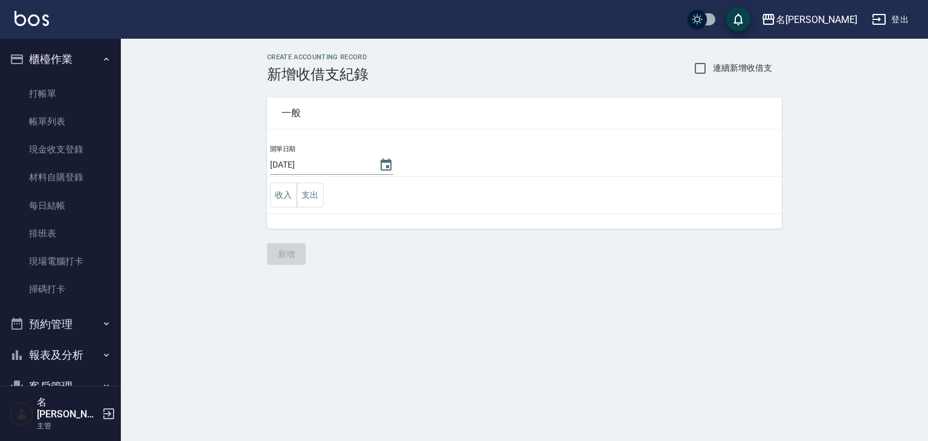
click at [314, 207] on td "收入 支出" at bounding box center [524, 194] width 515 height 37
click at [311, 187] on button "支出" at bounding box center [310, 195] width 27 height 25
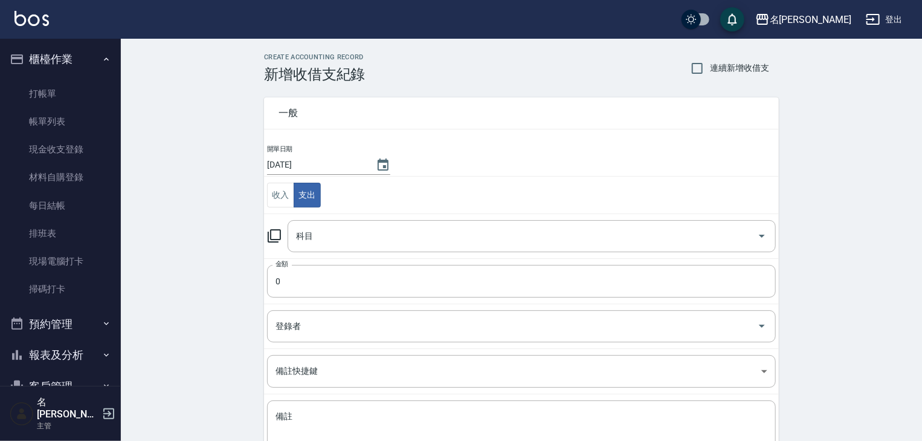
click at [276, 233] on icon at bounding box center [274, 235] width 15 height 15
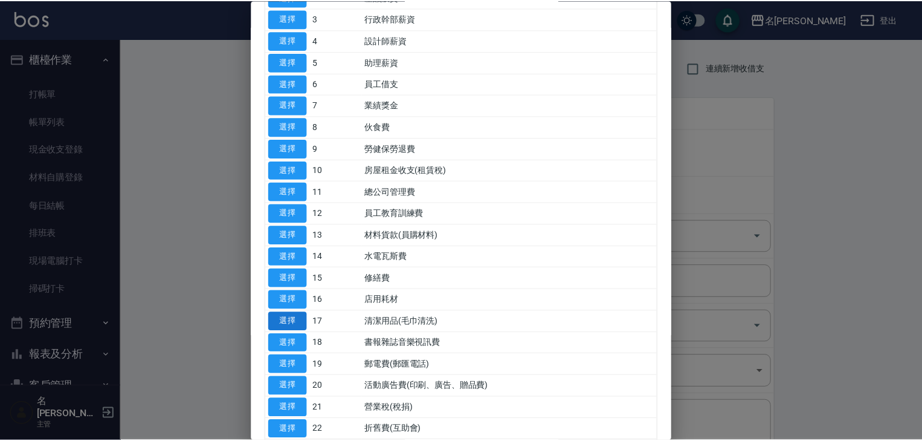
scroll to position [193, 0]
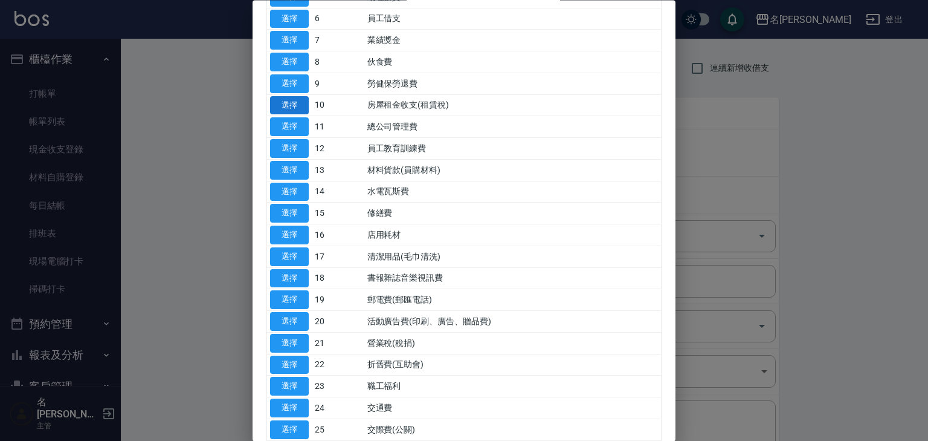
click at [289, 99] on button "選擇" at bounding box center [289, 105] width 39 height 19
type input "10 房屋租金收支(租賃稅)"
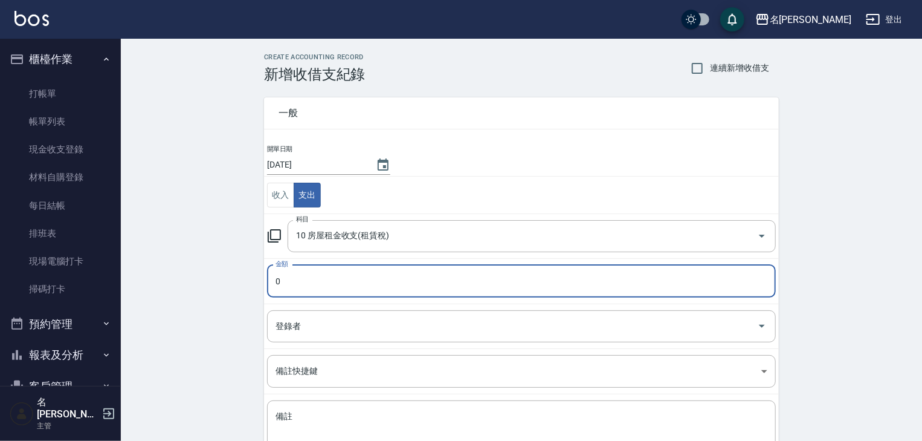
click at [305, 274] on input "0" at bounding box center [521, 281] width 509 height 33
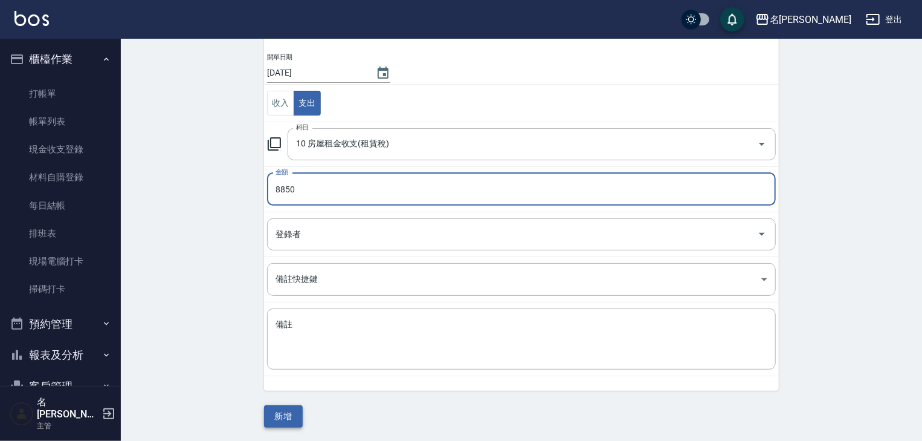
type input "8850"
click at [282, 409] on button "新增" at bounding box center [283, 416] width 39 height 22
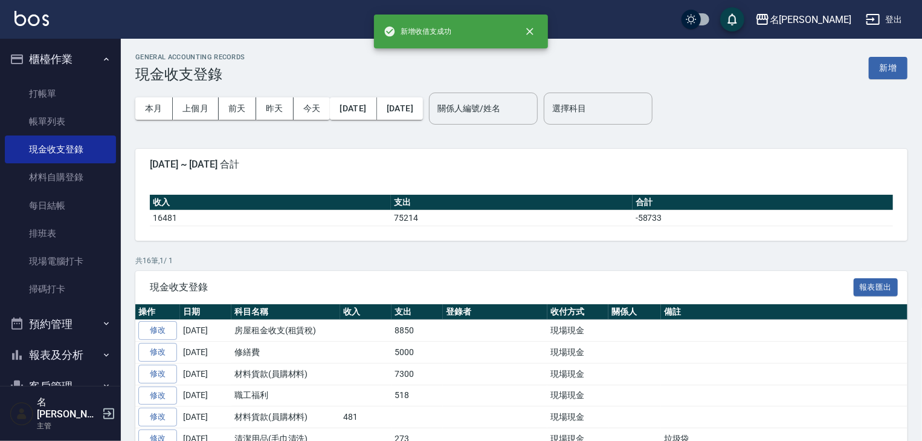
scroll to position [64, 0]
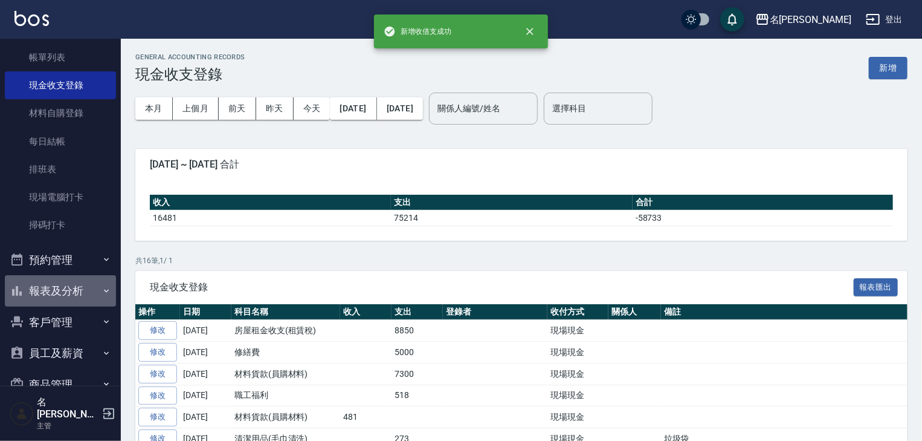
click at [68, 291] on button "報表及分析" at bounding box center [60, 290] width 111 height 31
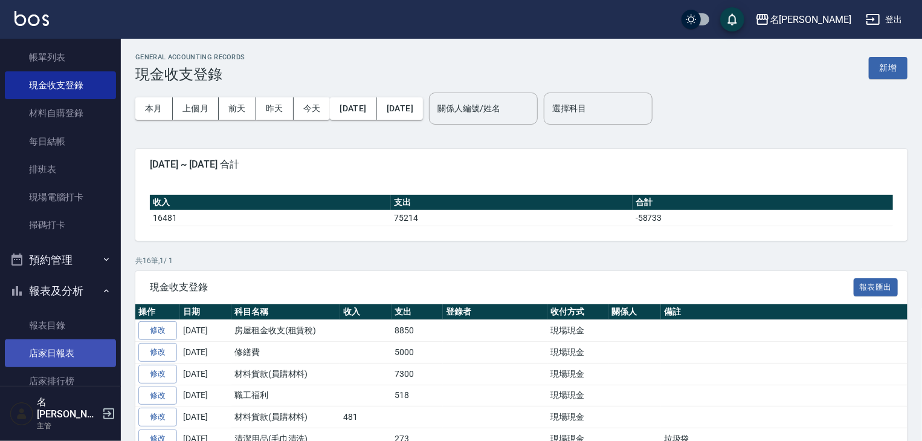
click at [70, 355] on link "店家日報表" at bounding box center [60, 353] width 111 height 28
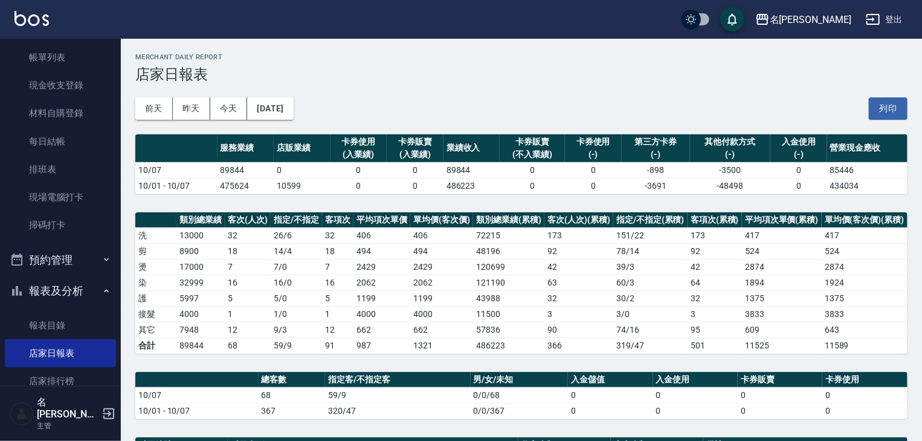
drag, startPoint x: 875, startPoint y: 106, endPoint x: 719, endPoint y: 380, distance: 315.4
click at [875, 106] on button "列印" at bounding box center [888, 108] width 39 height 22
click at [897, 111] on button "列印" at bounding box center [888, 108] width 39 height 22
click at [74, 187] on link "現場電腦打卡" at bounding box center [60, 197] width 111 height 28
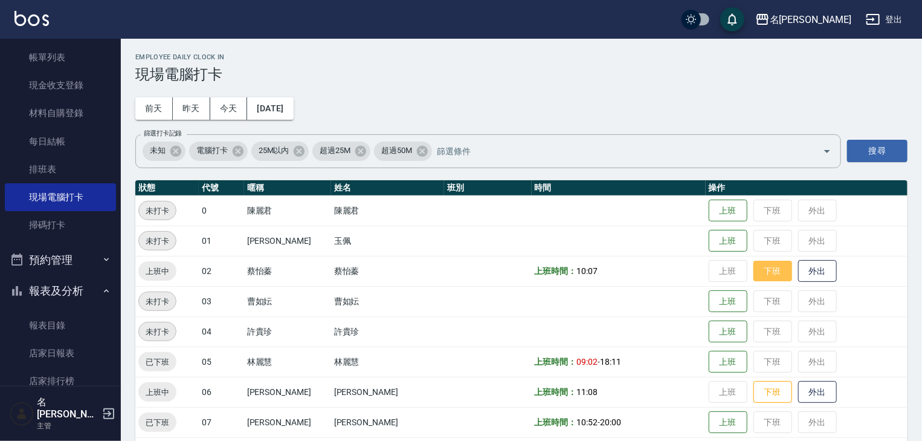
click at [762, 268] on button "下班" at bounding box center [773, 271] width 39 height 21
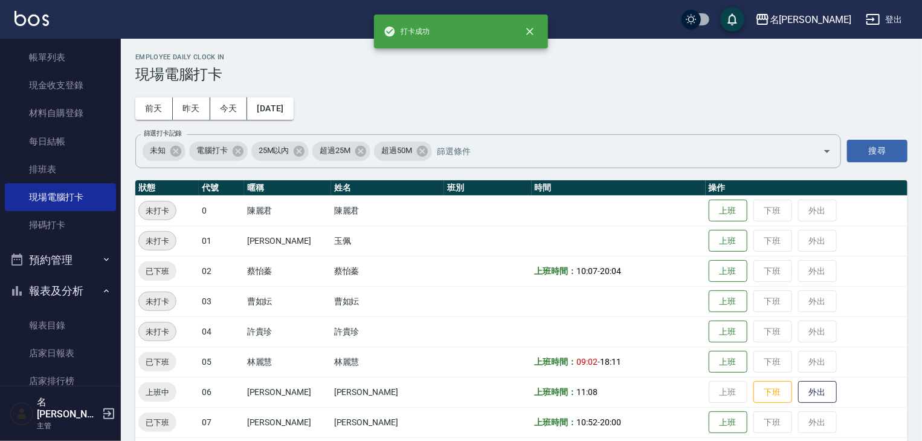
scroll to position [64, 0]
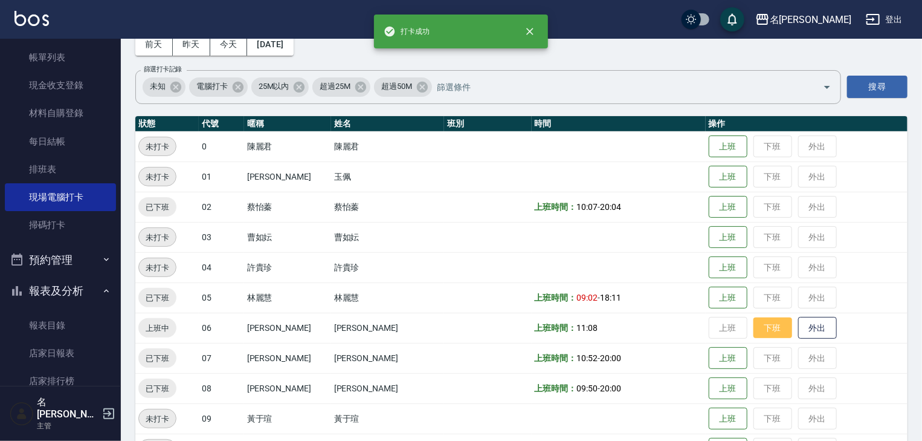
click at [754, 325] on button "下班" at bounding box center [773, 327] width 39 height 21
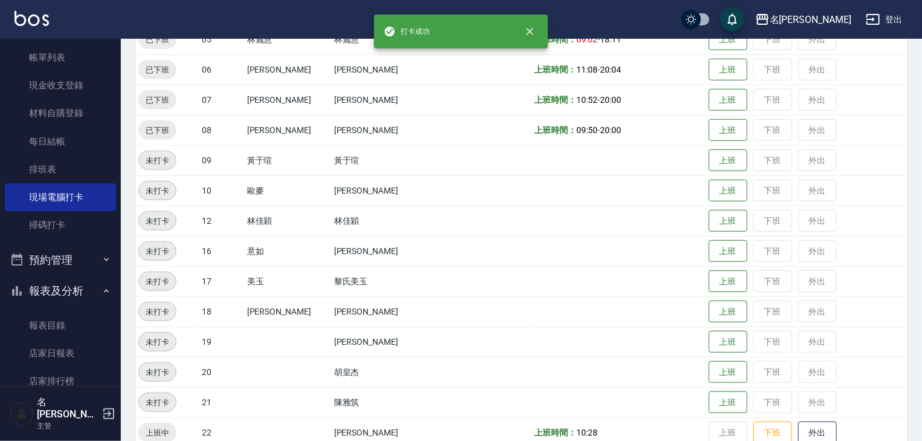
scroll to position [580, 0]
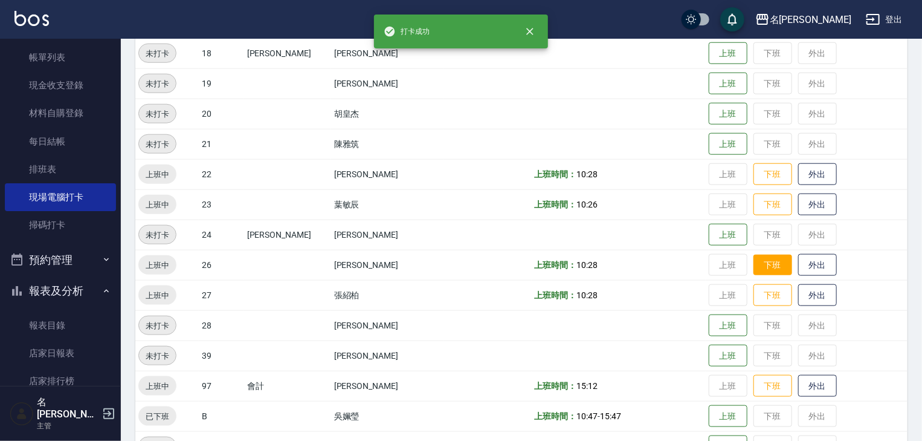
click at [754, 261] on button "下班" at bounding box center [773, 264] width 39 height 21
click at [756, 181] on button "下班" at bounding box center [773, 174] width 39 height 21
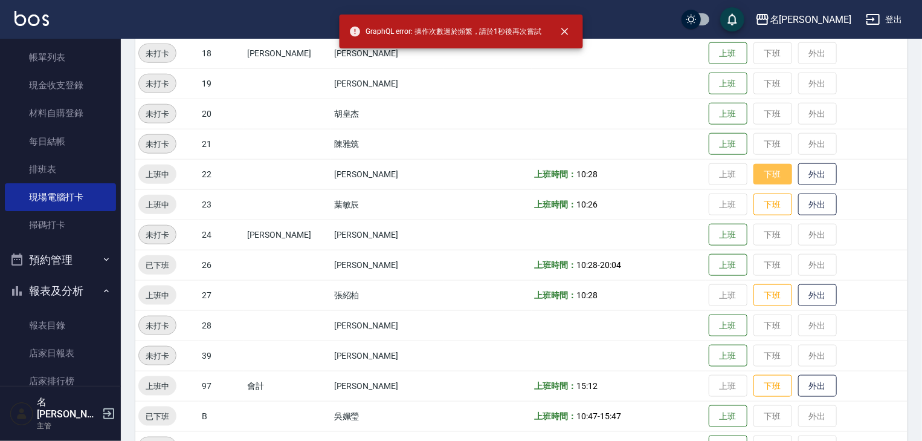
click at [763, 167] on button "下班" at bounding box center [773, 174] width 39 height 21
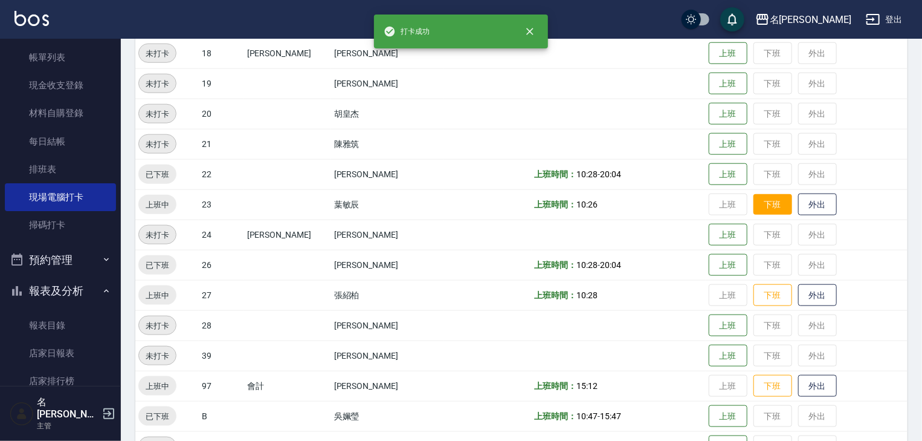
click at [754, 209] on button "下班" at bounding box center [773, 204] width 39 height 21
click at [754, 290] on button "下班" at bounding box center [773, 295] width 39 height 21
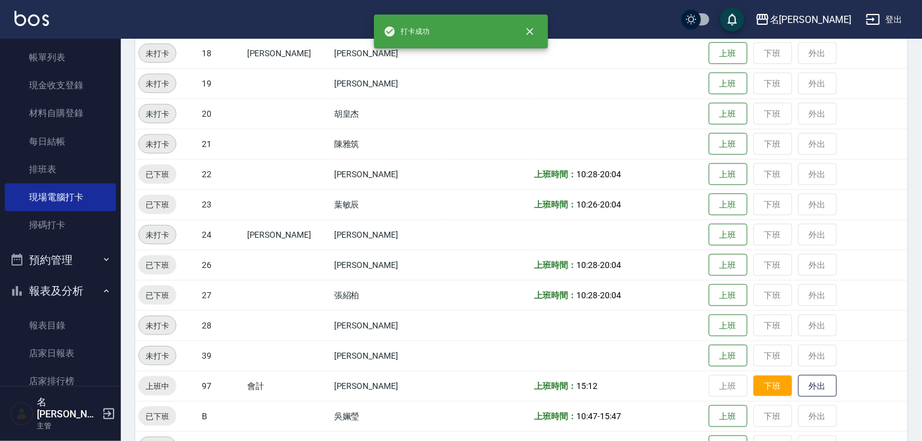
click at [754, 395] on button "下班" at bounding box center [773, 385] width 39 height 21
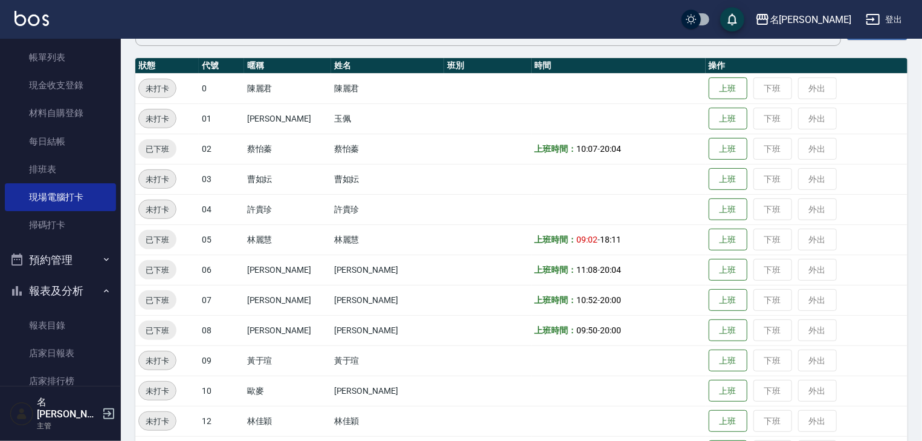
scroll to position [0, 0]
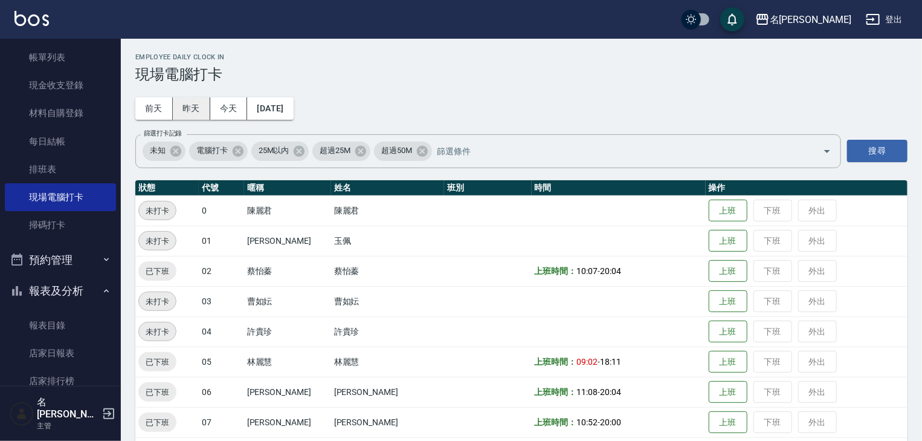
click at [187, 114] on button "昨天" at bounding box center [191, 108] width 37 height 22
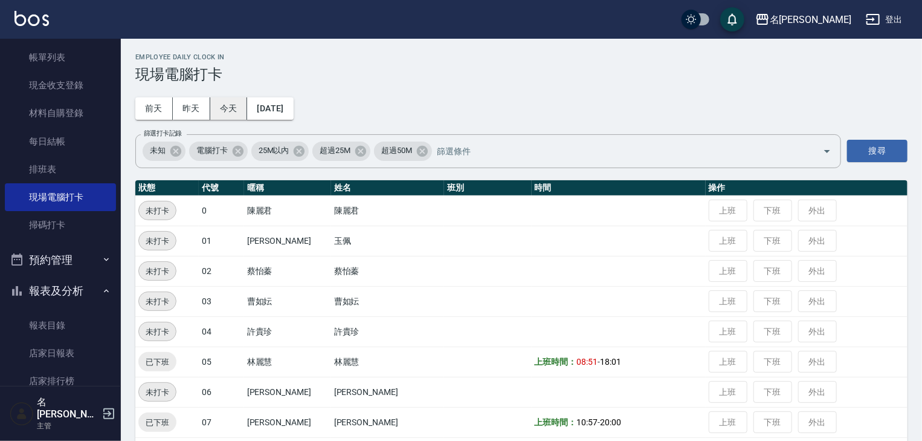
click at [233, 112] on button "今天" at bounding box center [228, 108] width 37 height 22
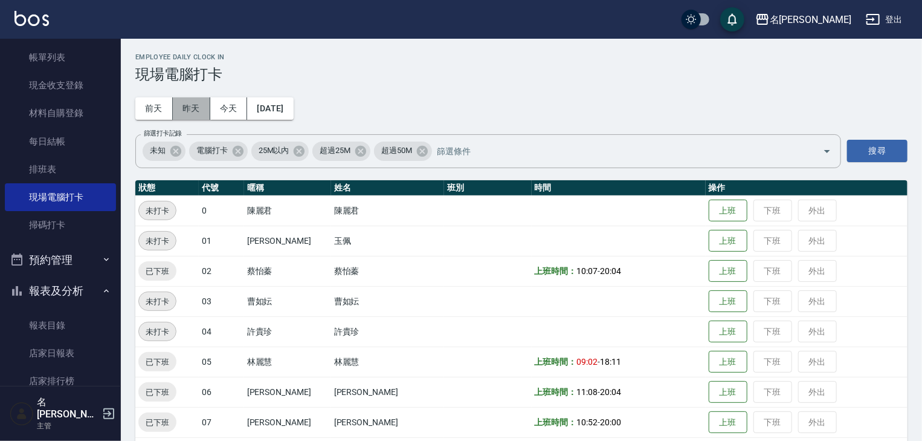
click at [187, 102] on button "昨天" at bounding box center [191, 108] width 37 height 22
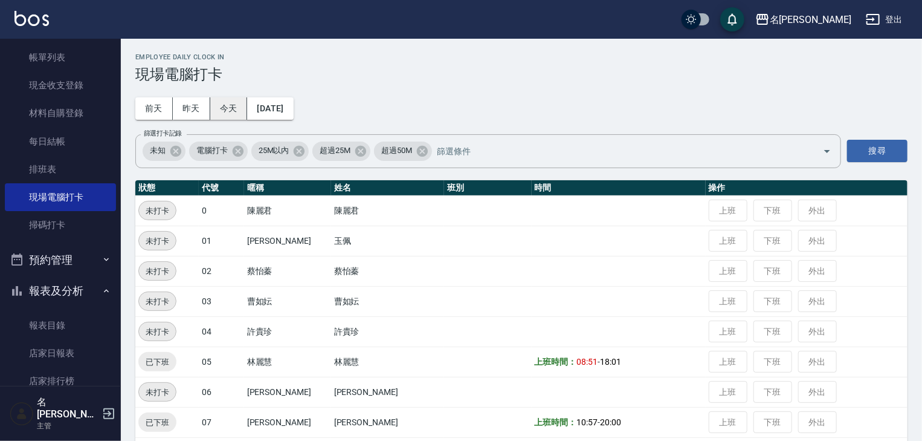
click at [221, 109] on button "今天" at bounding box center [228, 108] width 37 height 22
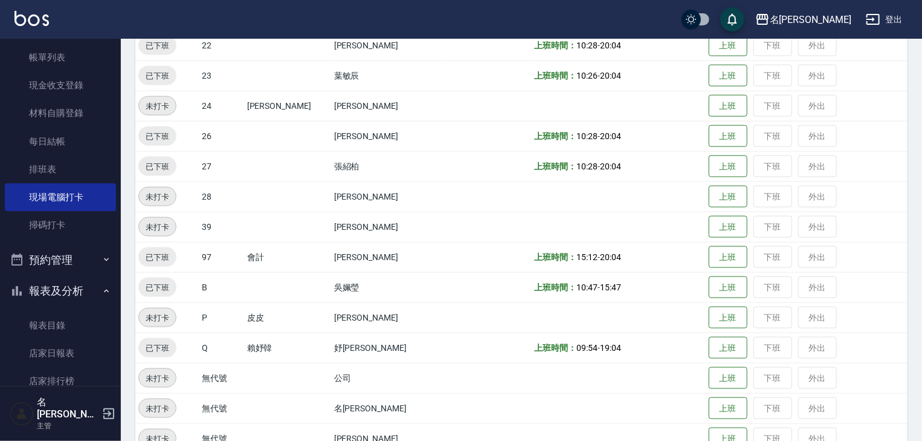
scroll to position [766, 0]
